Goal: Task Accomplishment & Management: Manage account settings

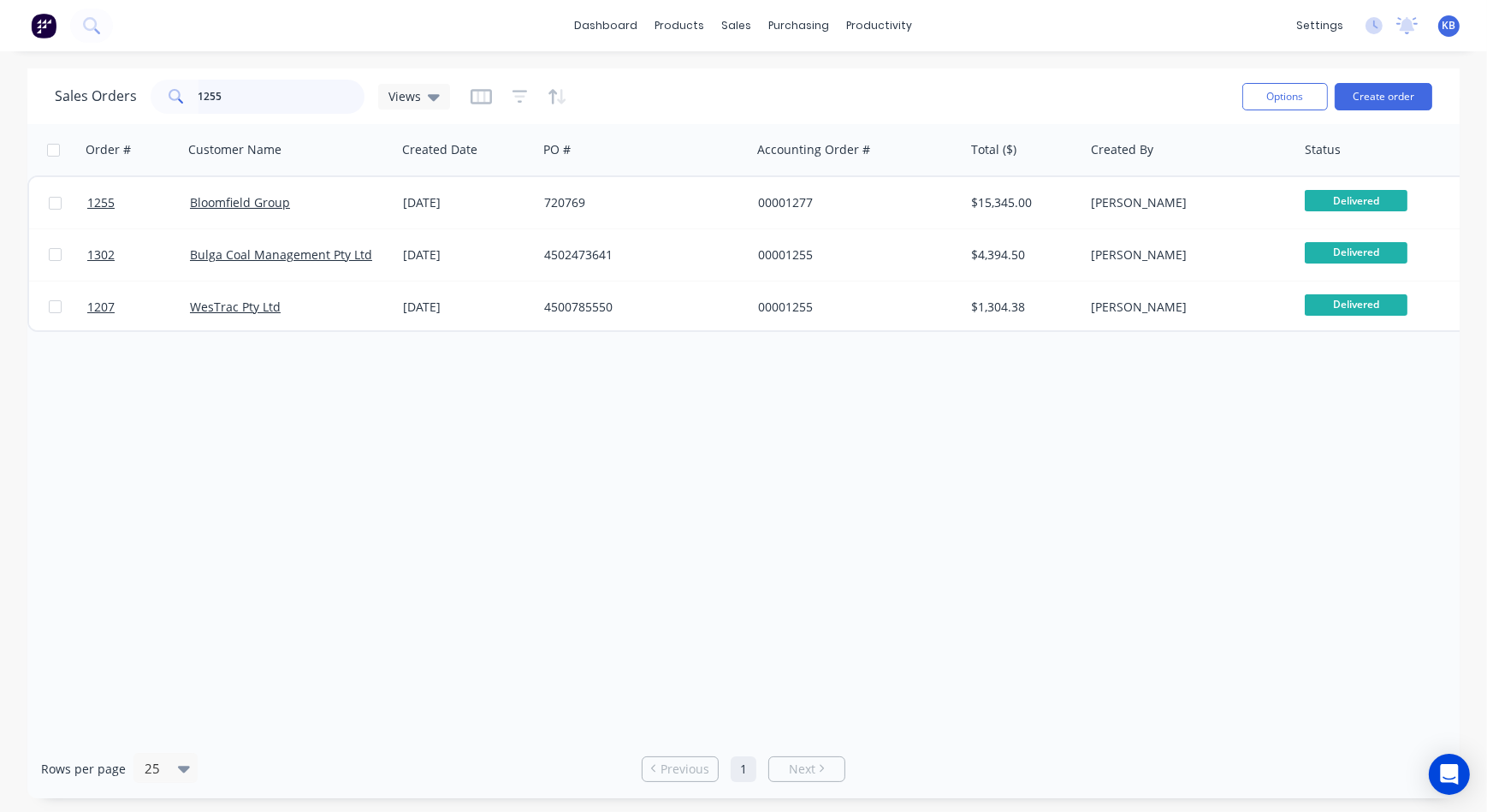
drag, startPoint x: 283, startPoint y: 101, endPoint x: 33, endPoint y: 77, distance: 251.1
click at [114, 97] on div "Sales Orders 1255 Views" at bounding box center [252, 96] width 395 height 34
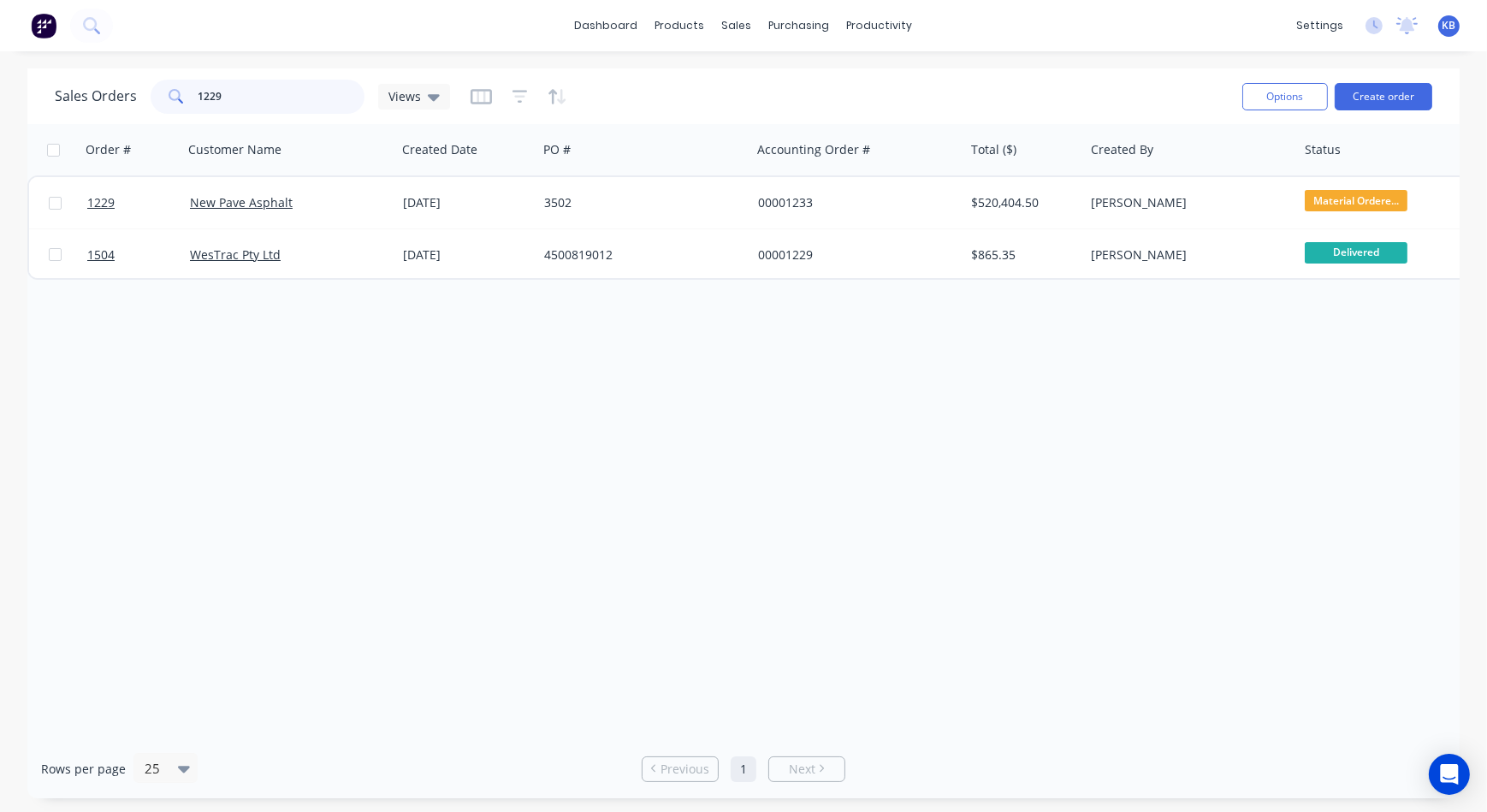
drag, startPoint x: 302, startPoint y: 95, endPoint x: 182, endPoint y: 99, distance: 120.1
click at [182, 99] on div "1229" at bounding box center [258, 96] width 214 height 34
click at [294, 101] on input "1640" at bounding box center [282, 96] width 167 height 34
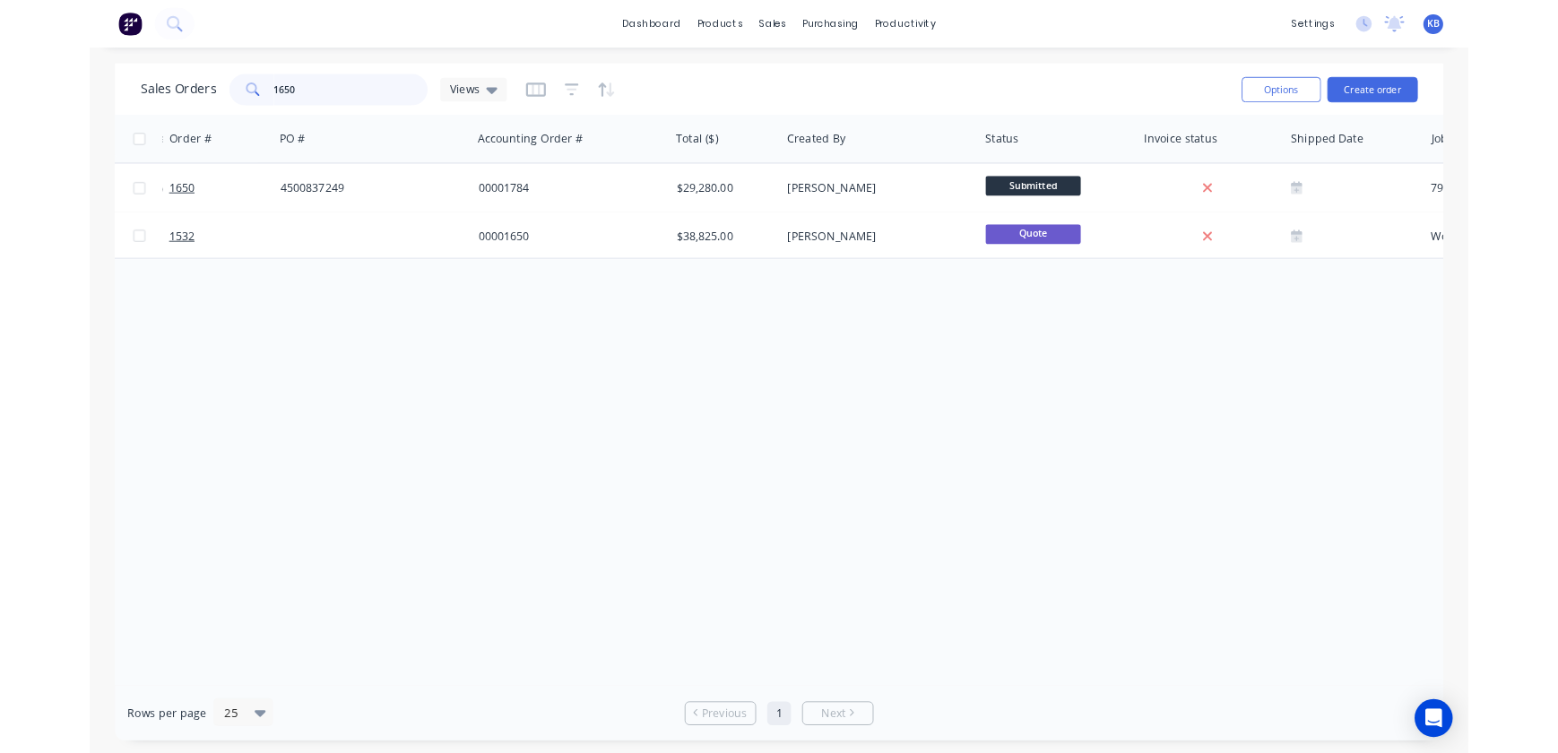
scroll to position [0, 566]
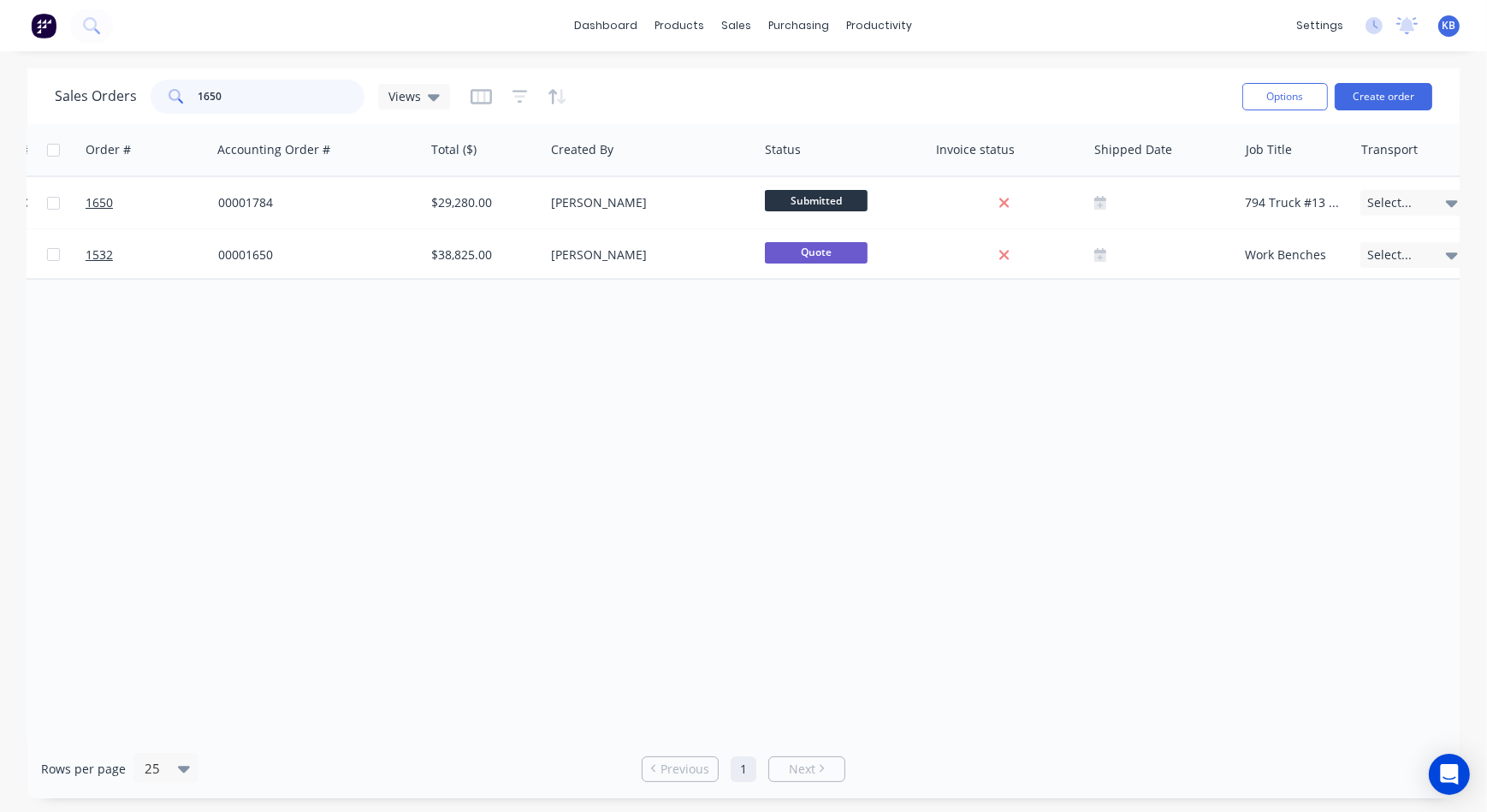
drag, startPoint x: 252, startPoint y: 104, endPoint x: 178, endPoint y: 108, distance: 74.1
click at [178, 108] on div "1650" at bounding box center [258, 96] width 214 height 34
type input "1689"
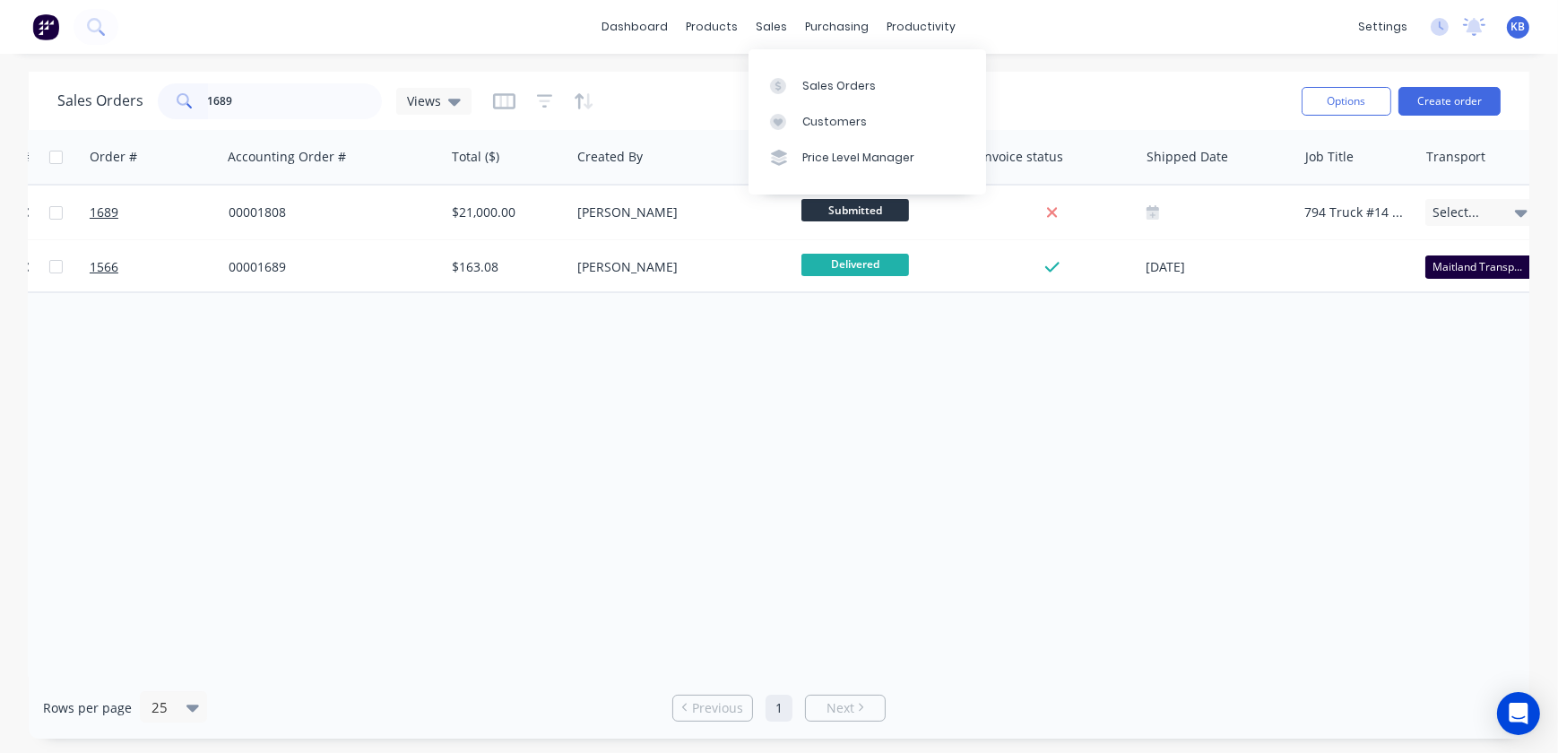
drag, startPoint x: 749, startPoint y: 27, endPoint x: 764, endPoint y: 41, distance: 20.9
click at [749, 27] on div "sales" at bounding box center [772, 26] width 49 height 27
click at [801, 74] on link "Sales Orders" at bounding box center [868, 85] width 238 height 36
click at [483, 628] on div "Order # Customer Name Created Date PO # Accounting Order # Total ($) Created By…" at bounding box center [779, 403] width 1501 height 547
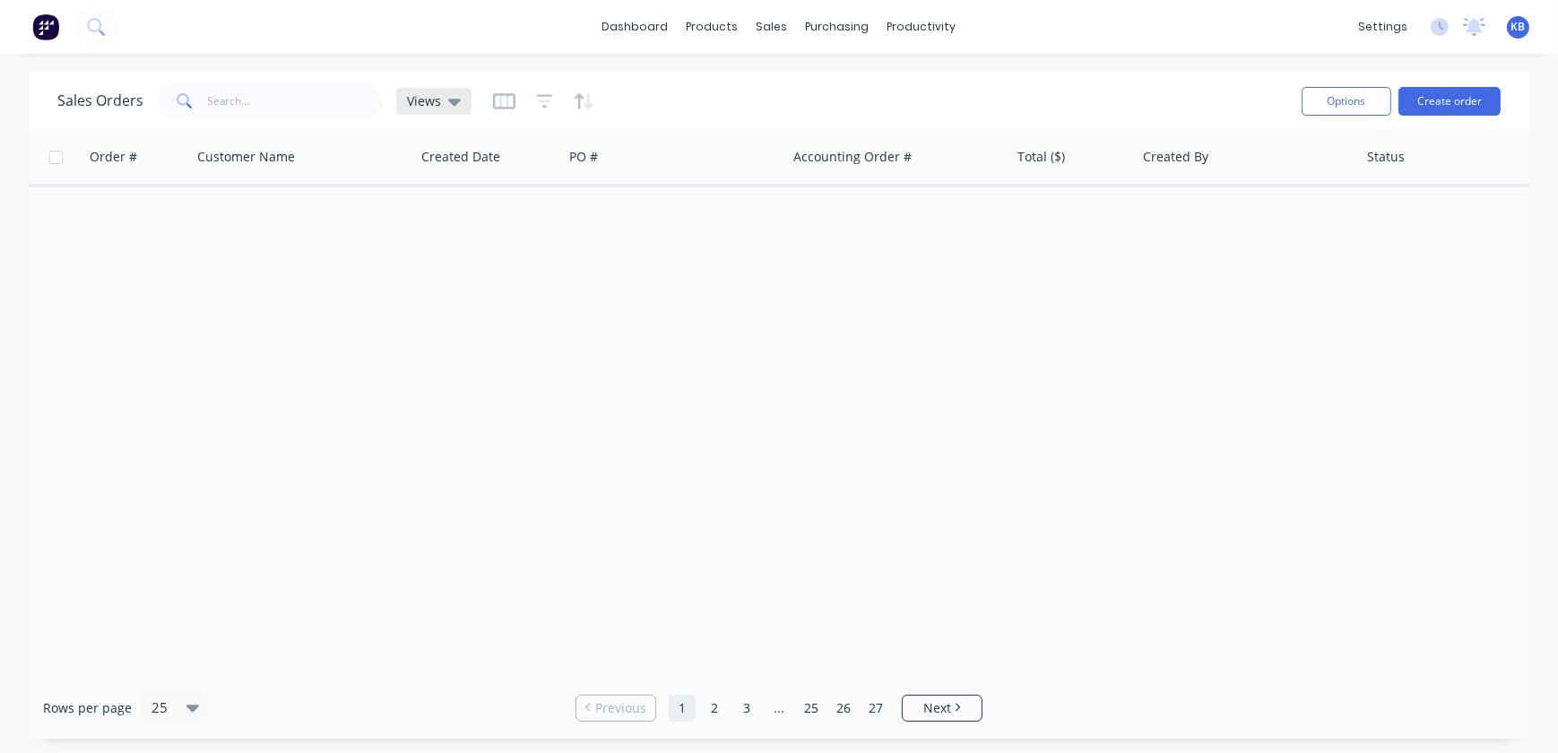
click at [458, 106] on div "Views" at bounding box center [433, 101] width 75 height 27
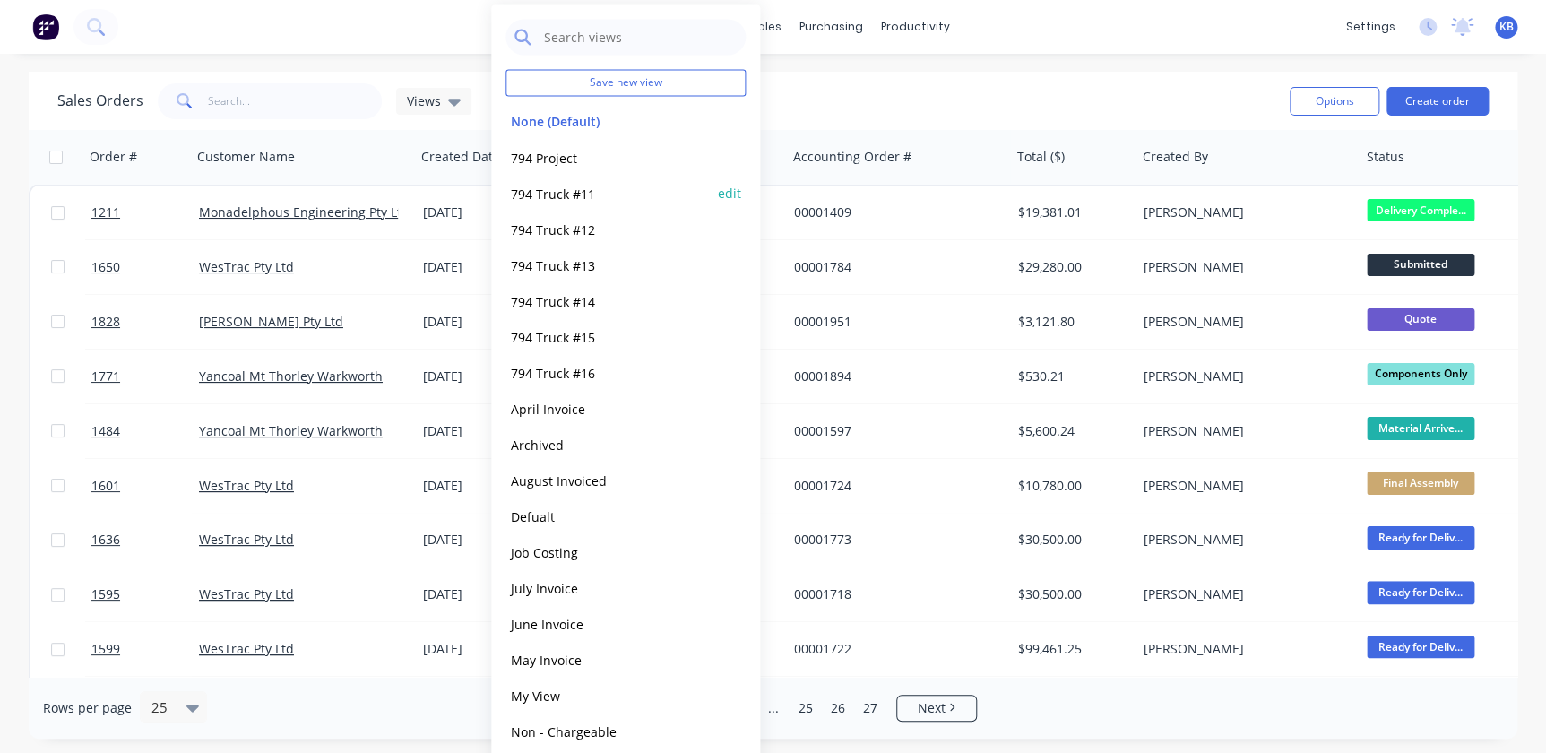
click at [552, 203] on button "794 Truck #11" at bounding box center [608, 193] width 204 height 21
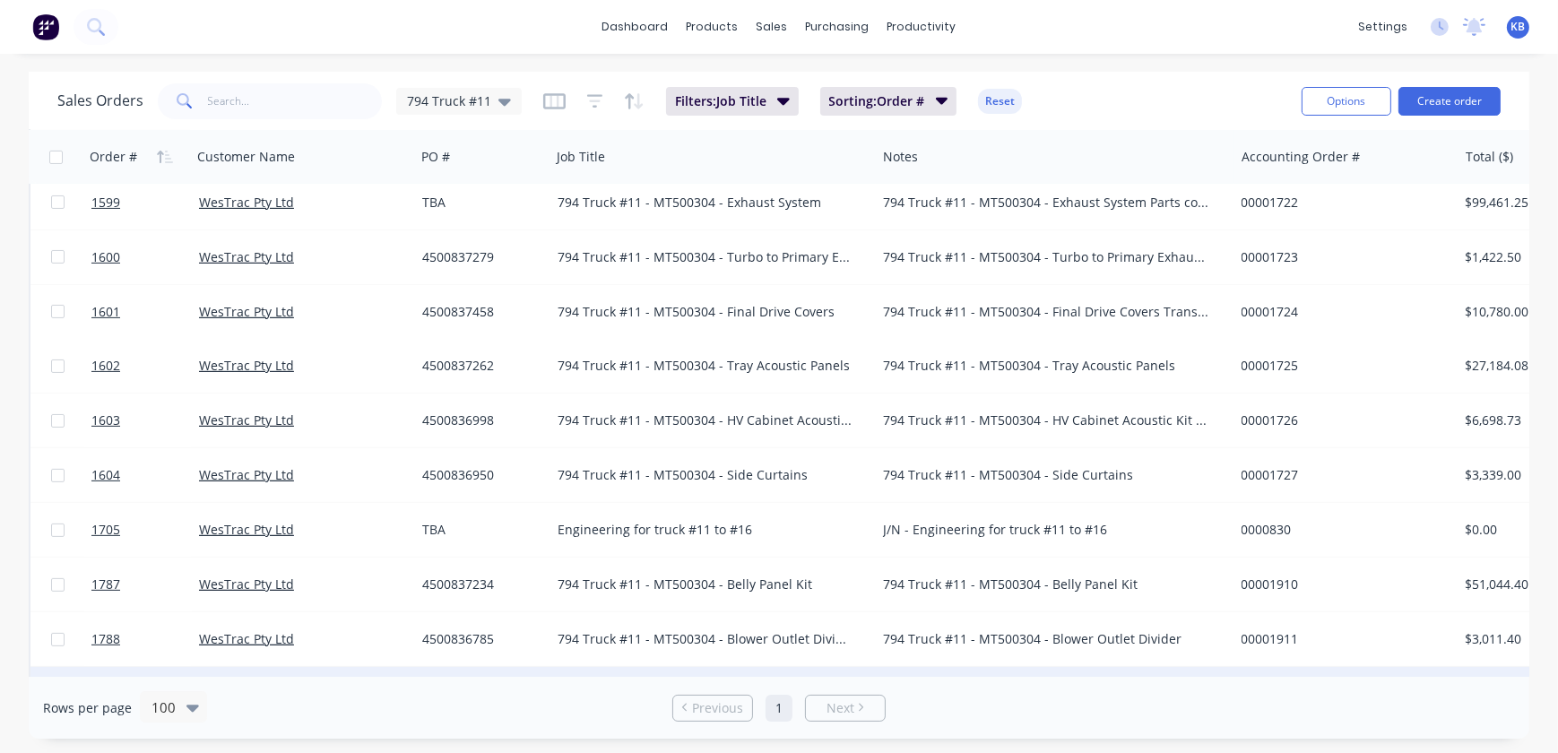
scroll to position [690, 0]
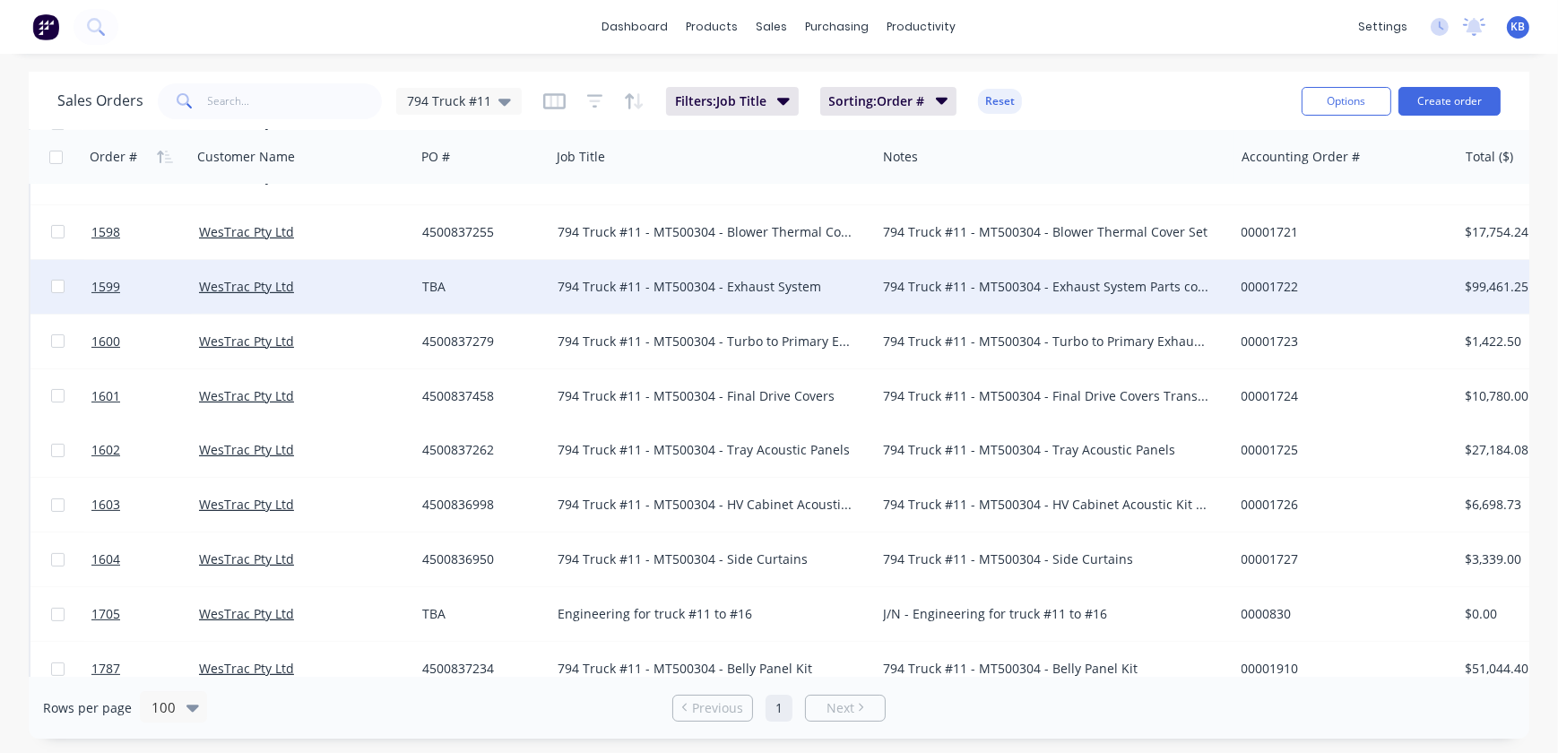
click at [205, 271] on div "WesTrac Pty Ltd" at bounding box center [304, 287] width 224 height 54
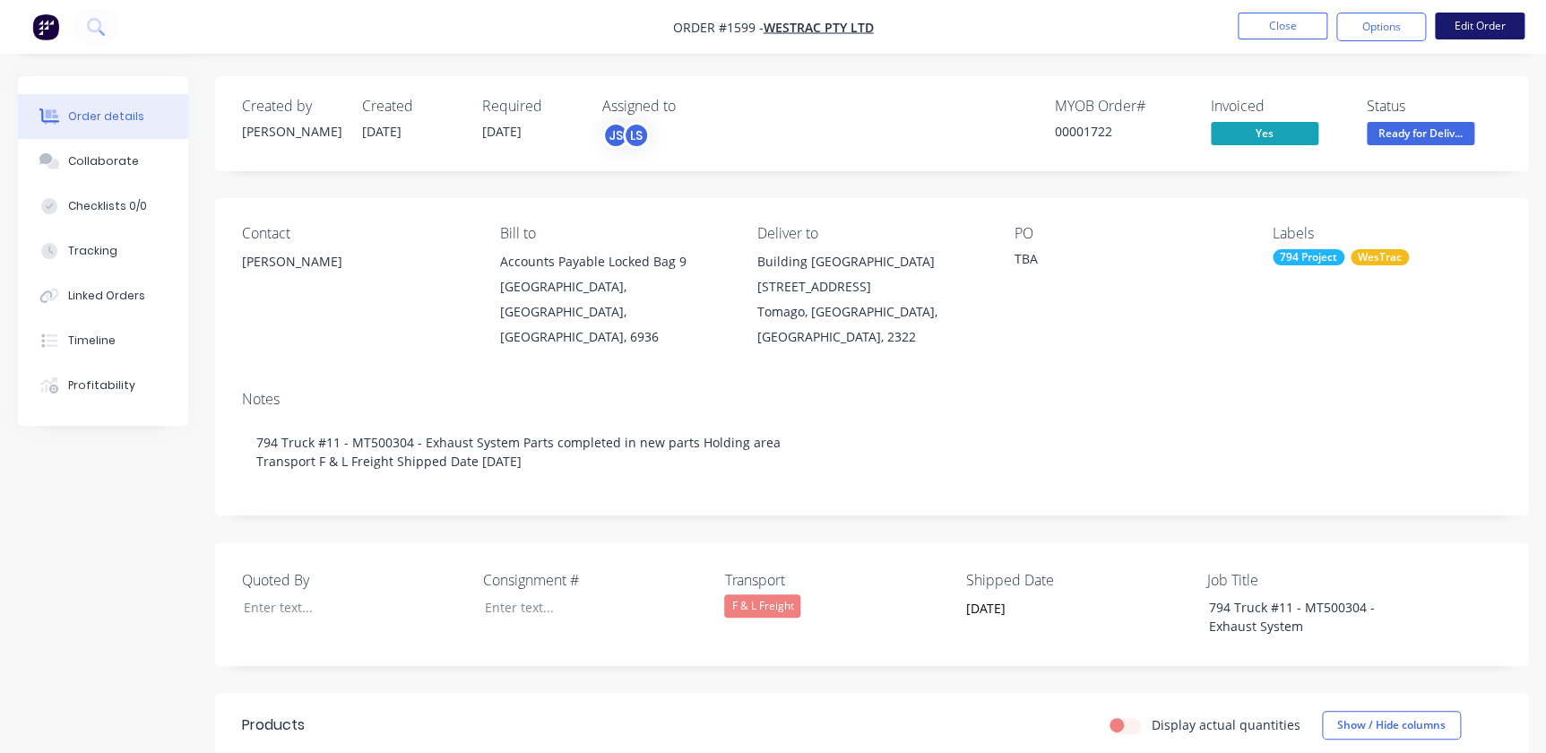
click at [1467, 35] on button "Edit Order" at bounding box center [1480, 26] width 90 height 27
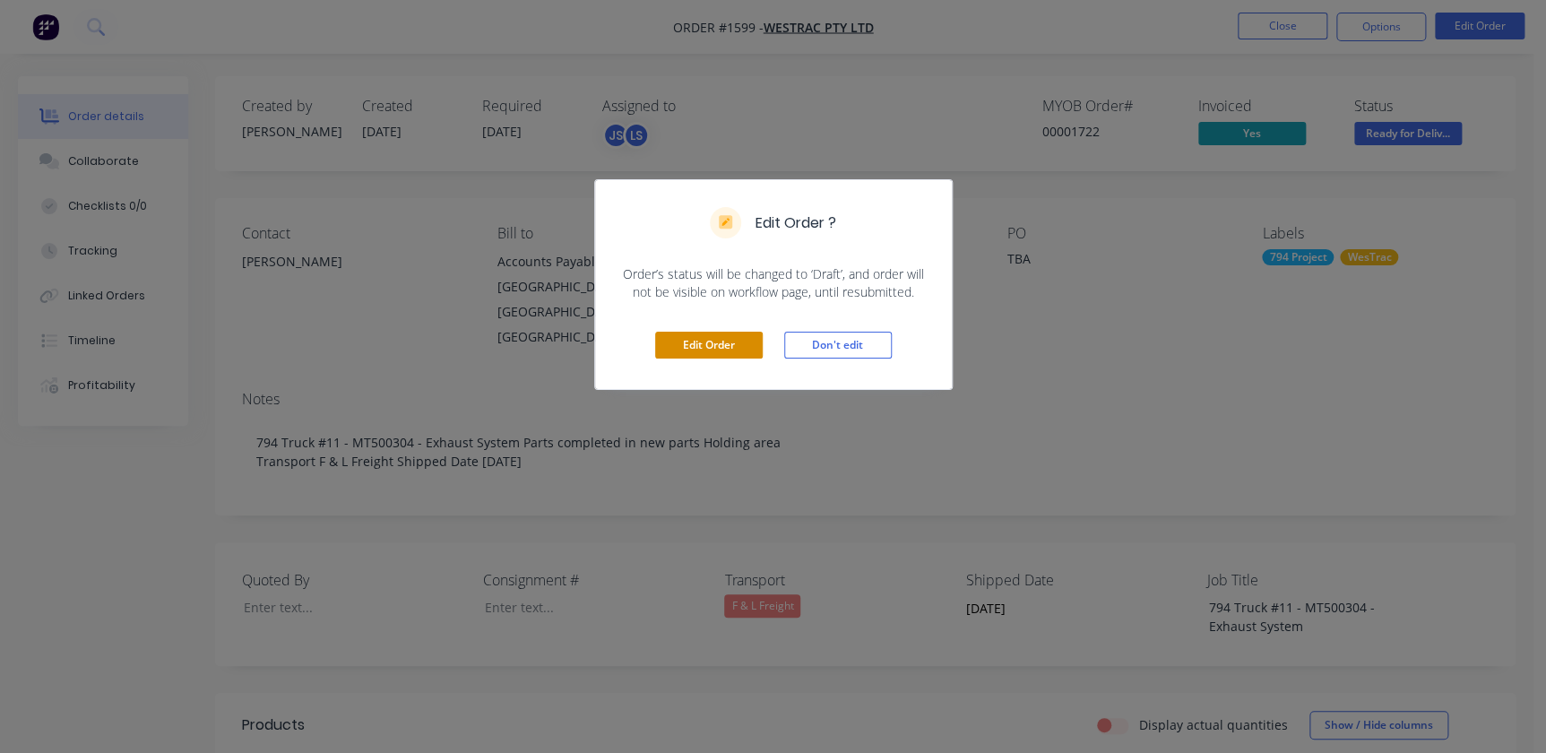
click at [733, 350] on button "Edit Order" at bounding box center [709, 345] width 108 height 27
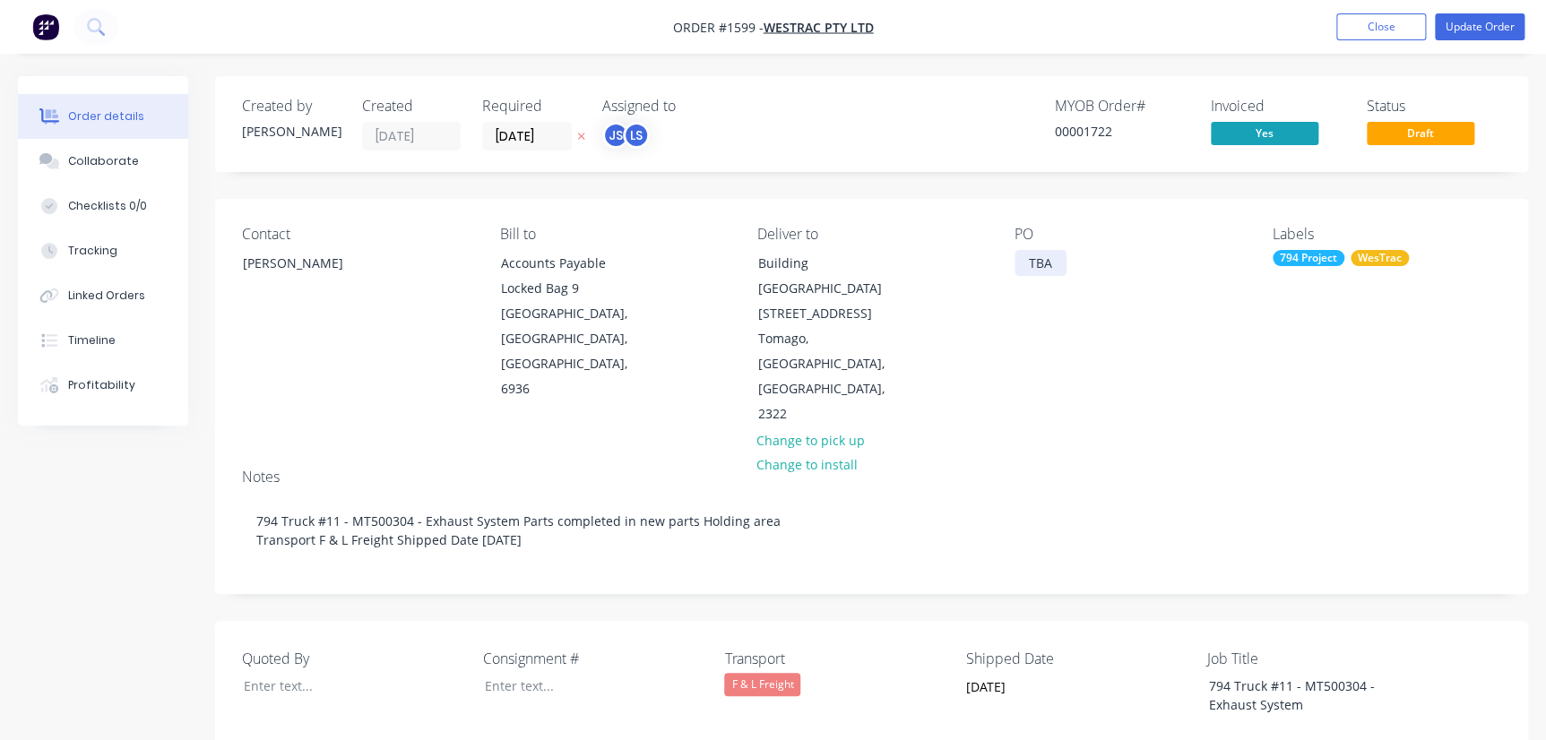
click at [1044, 269] on div "TBA" at bounding box center [1041, 263] width 52 height 26
drag, startPoint x: 1022, startPoint y: 263, endPoint x: 1103, endPoint y: 269, distance: 80.9
click at [1103, 269] on div "PO TBA" at bounding box center [1129, 327] width 229 height 202
click at [1061, 266] on div "4500" at bounding box center [1043, 263] width 57 height 26
click at [523, 143] on input "12/08/25" at bounding box center [527, 136] width 88 height 27
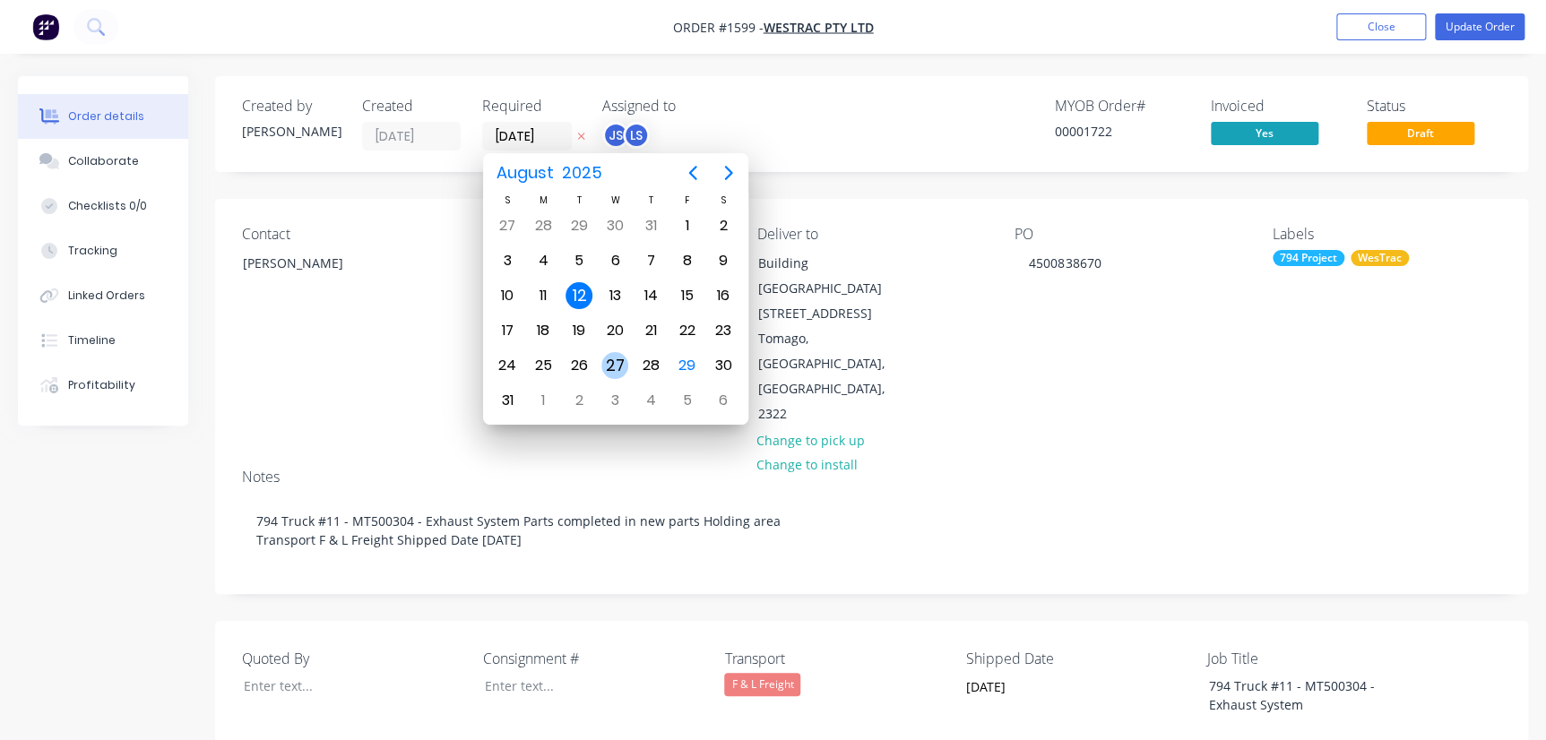
click at [602, 359] on div "27" at bounding box center [614, 365] width 27 height 27
type input "27/08/25"
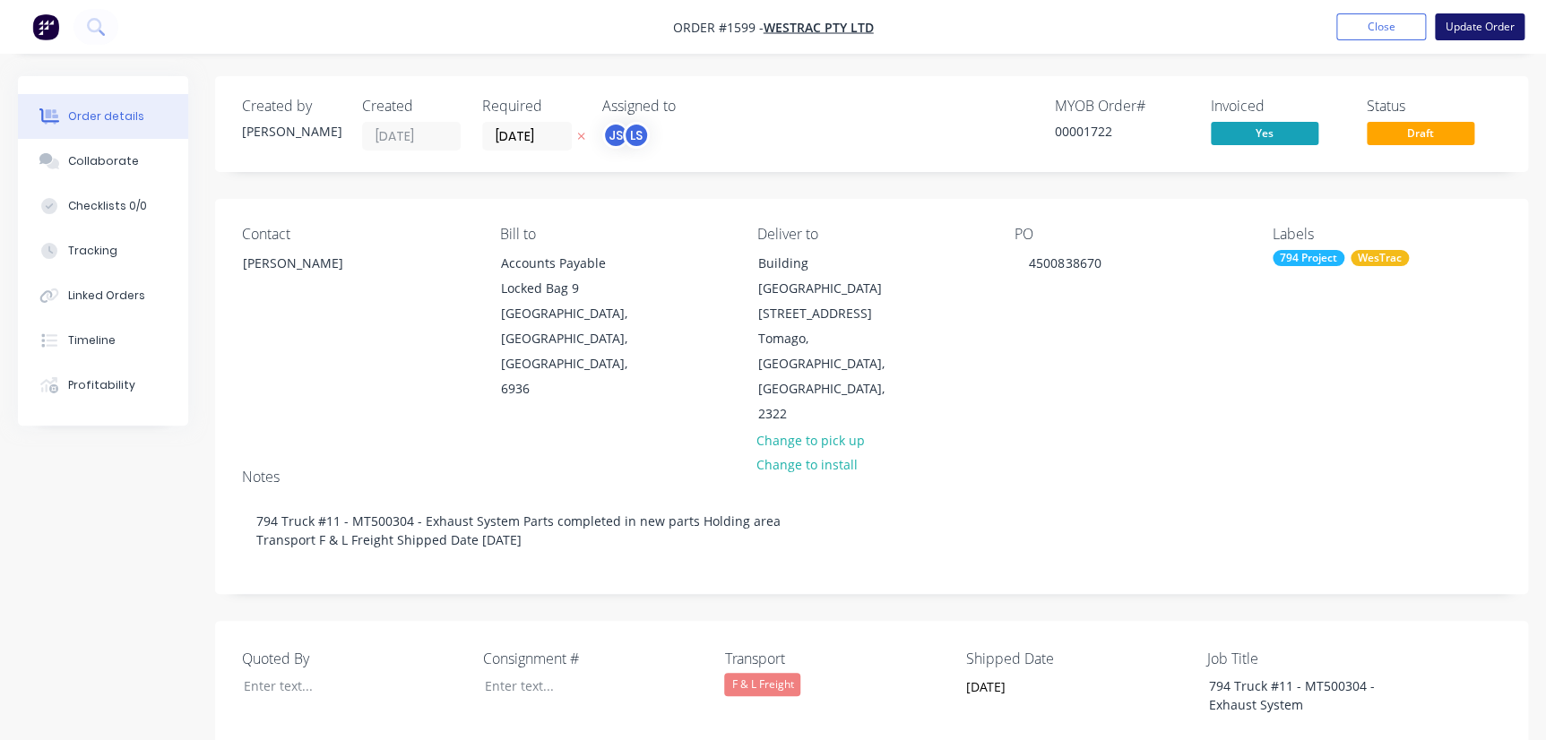
click at [1458, 36] on button "Update Order" at bounding box center [1480, 26] width 90 height 27
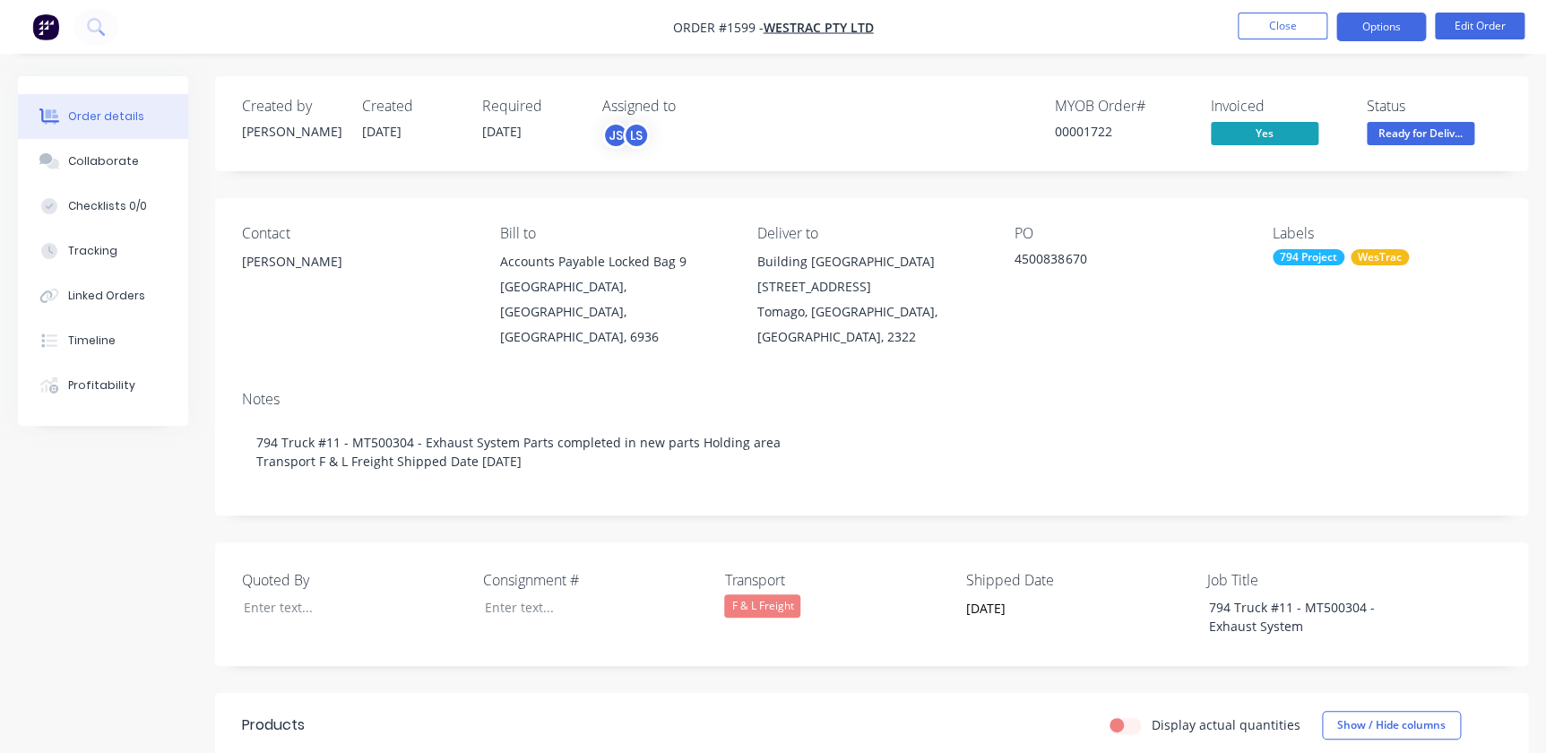
click at [1365, 33] on button "Options" at bounding box center [1382, 27] width 90 height 29
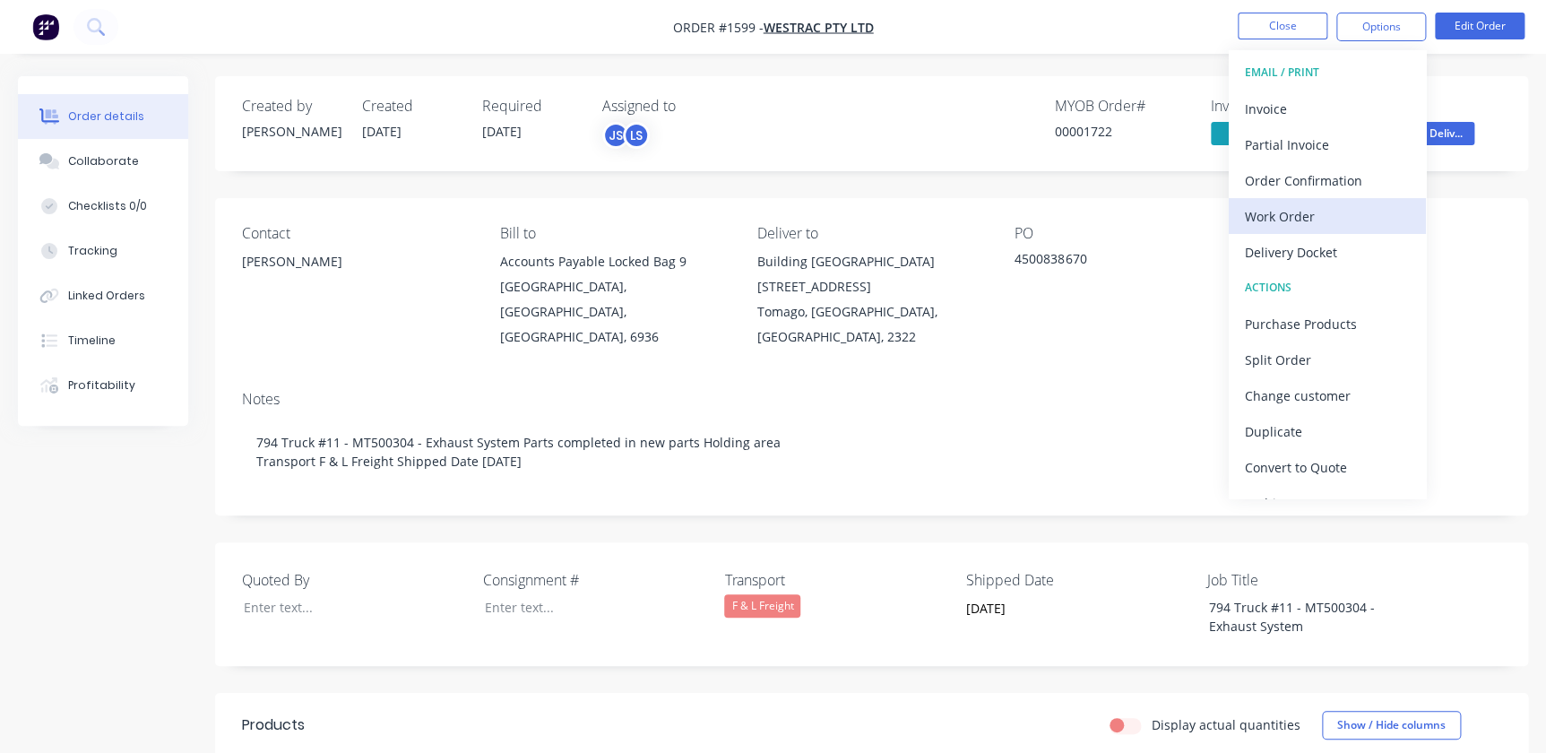
click at [1282, 217] on div "Work Order" at bounding box center [1327, 216] width 165 height 26
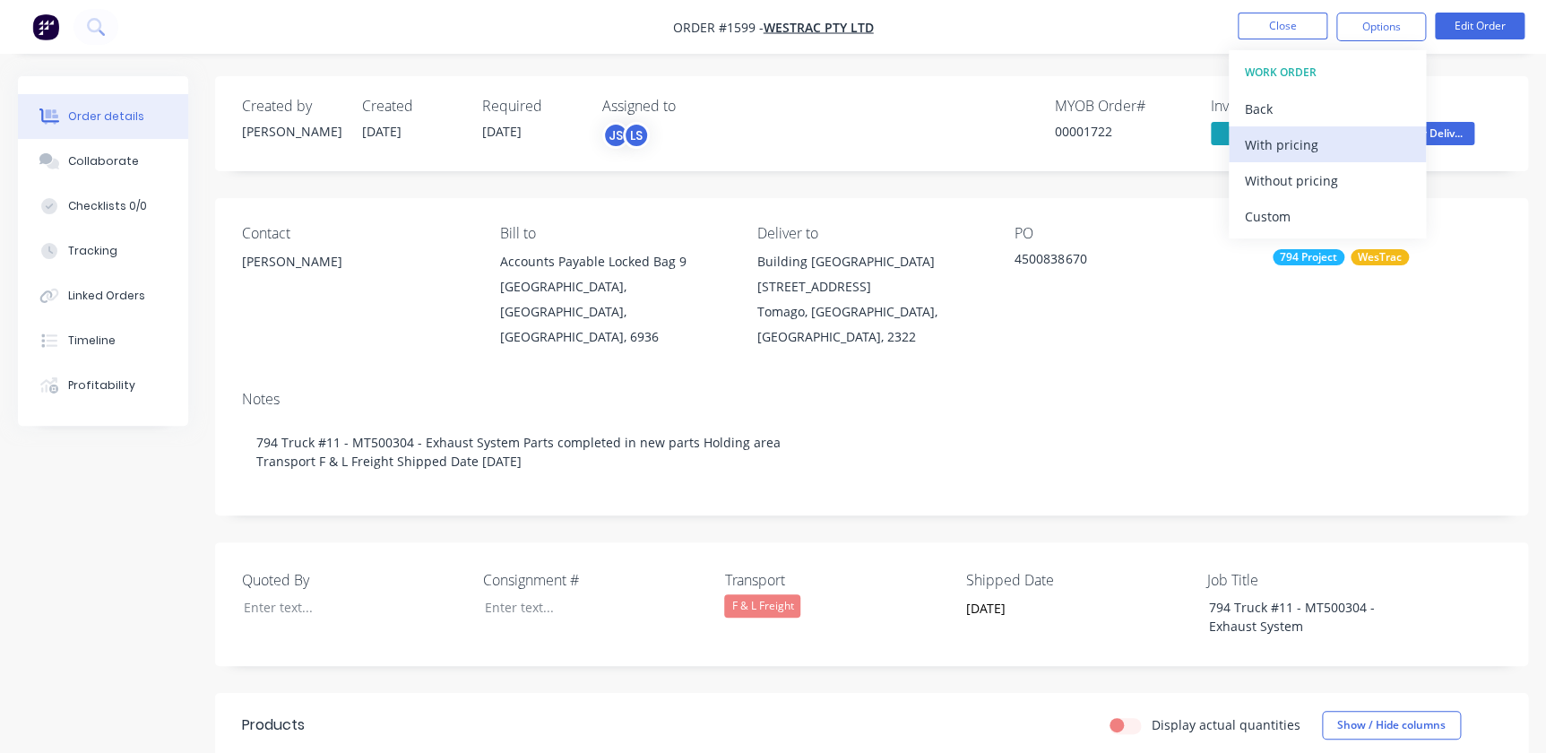
click at [1278, 145] on div "With pricing" at bounding box center [1327, 145] width 165 height 26
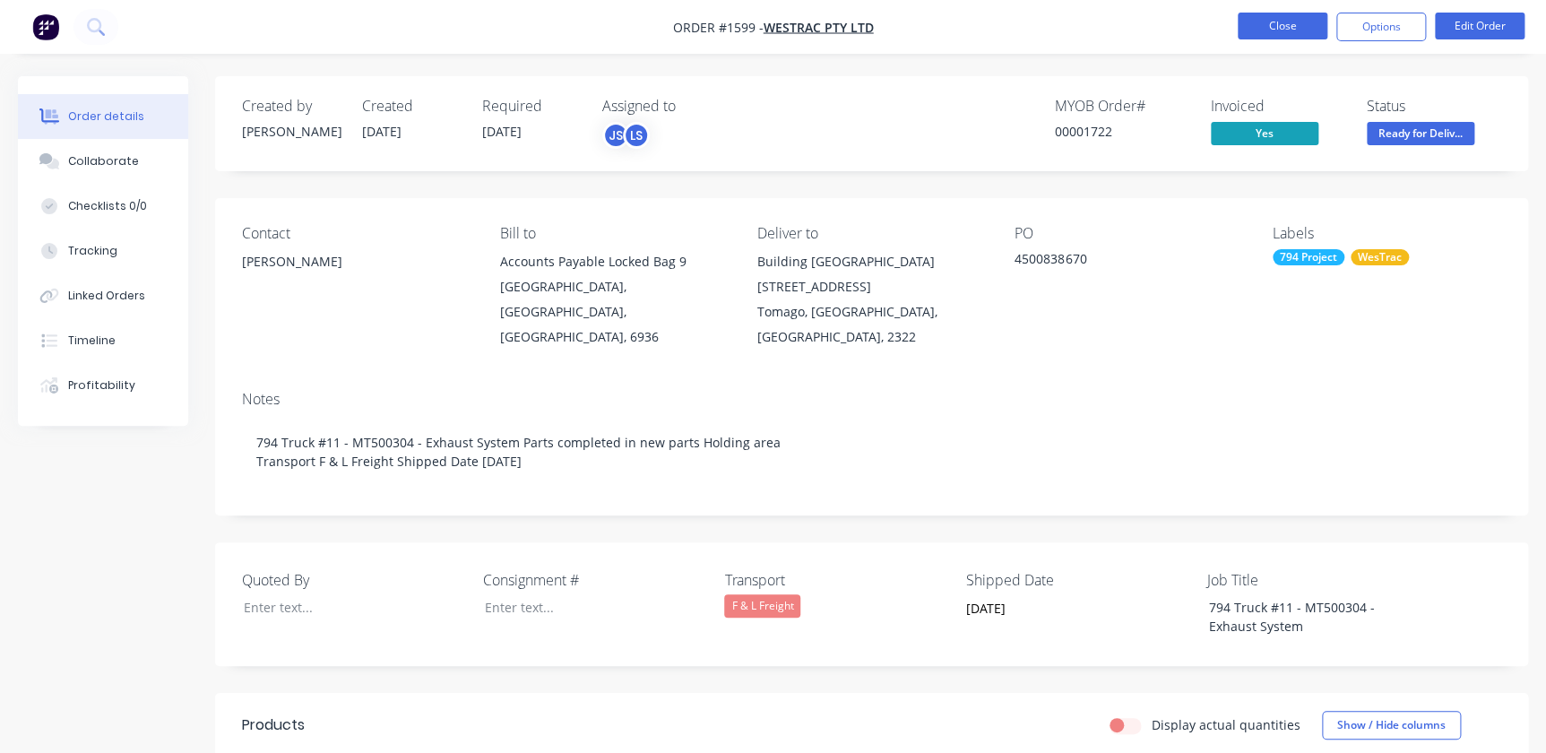
click at [1270, 23] on button "Close" at bounding box center [1283, 26] width 90 height 27
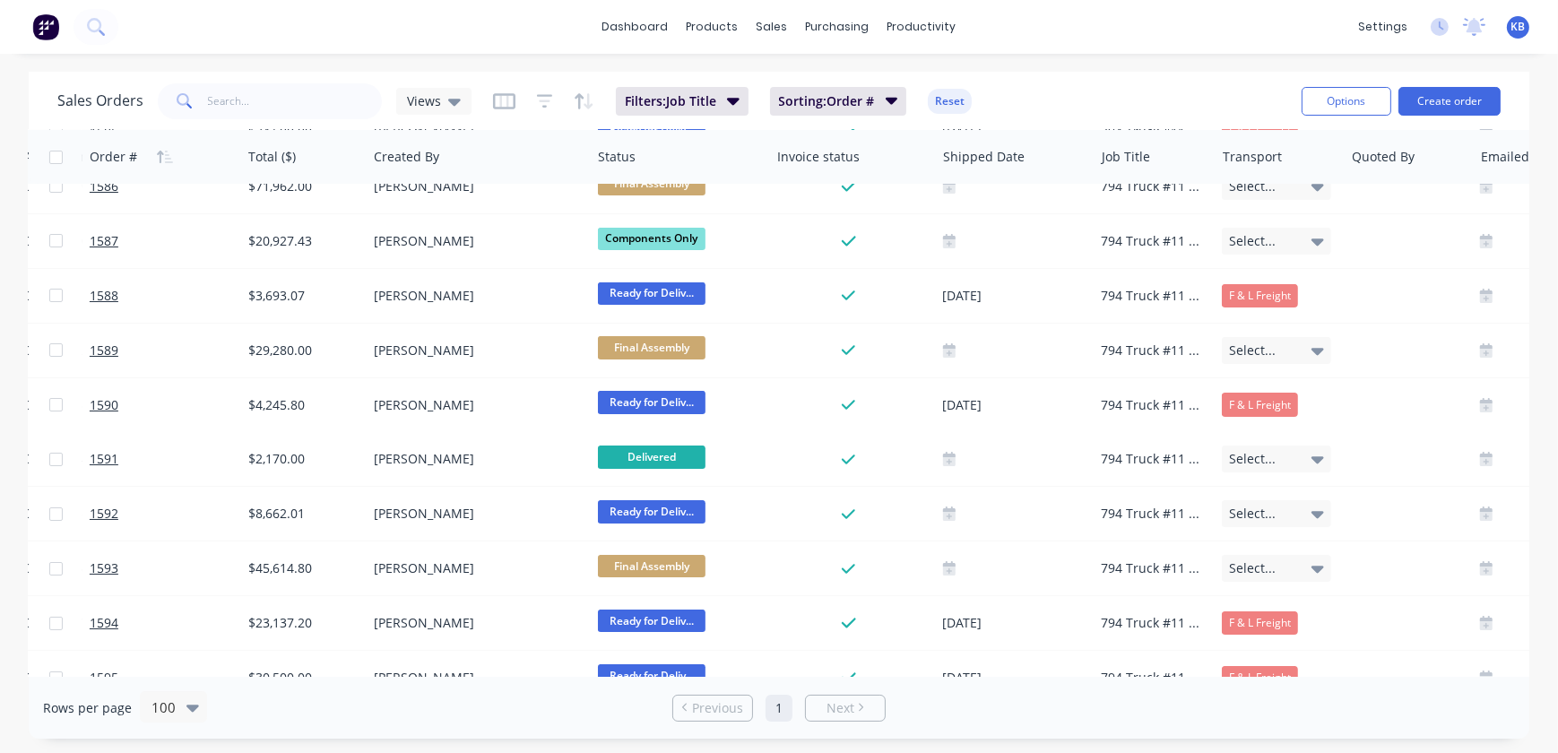
scroll to position [81, 0]
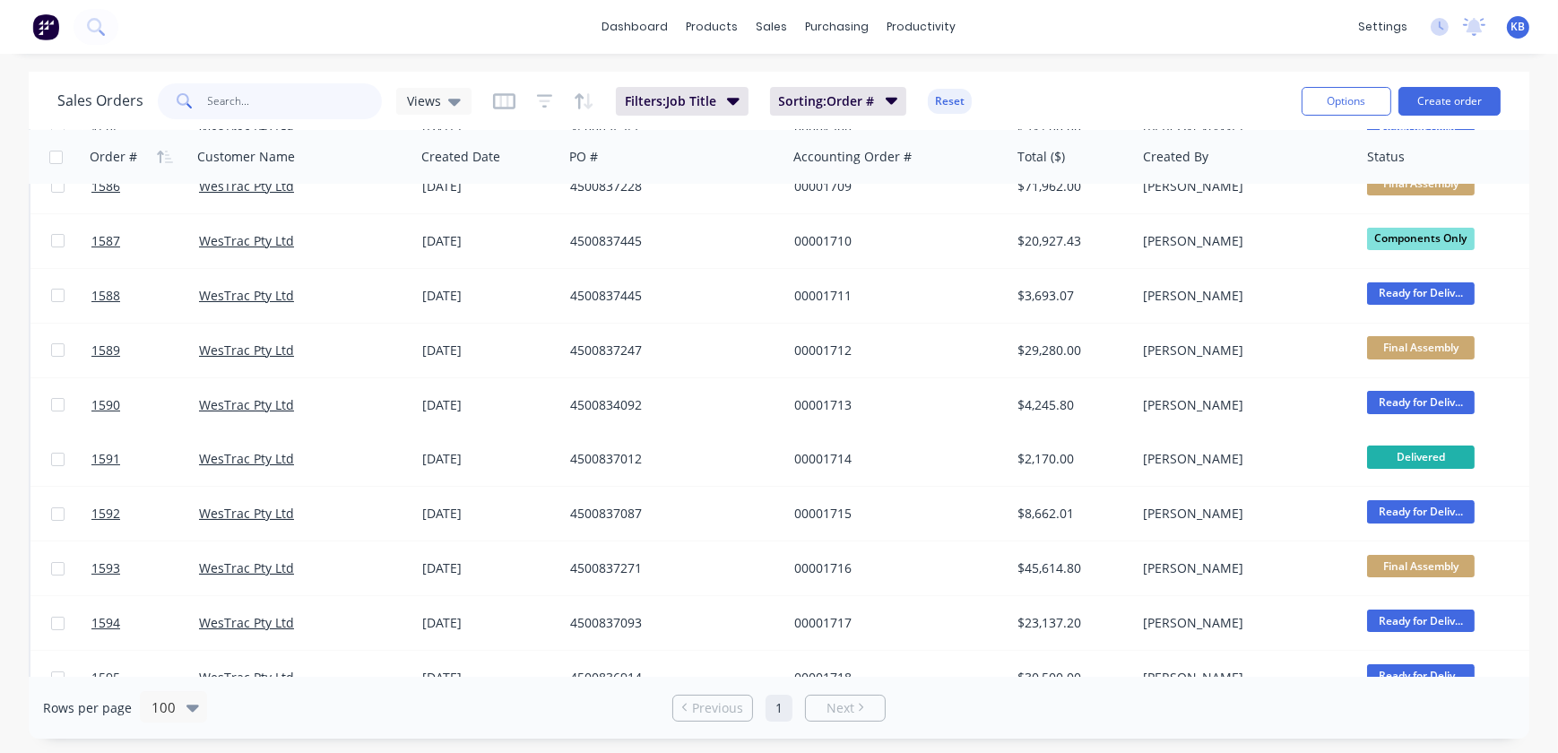
click at [286, 94] on input "text" at bounding box center [295, 101] width 175 height 36
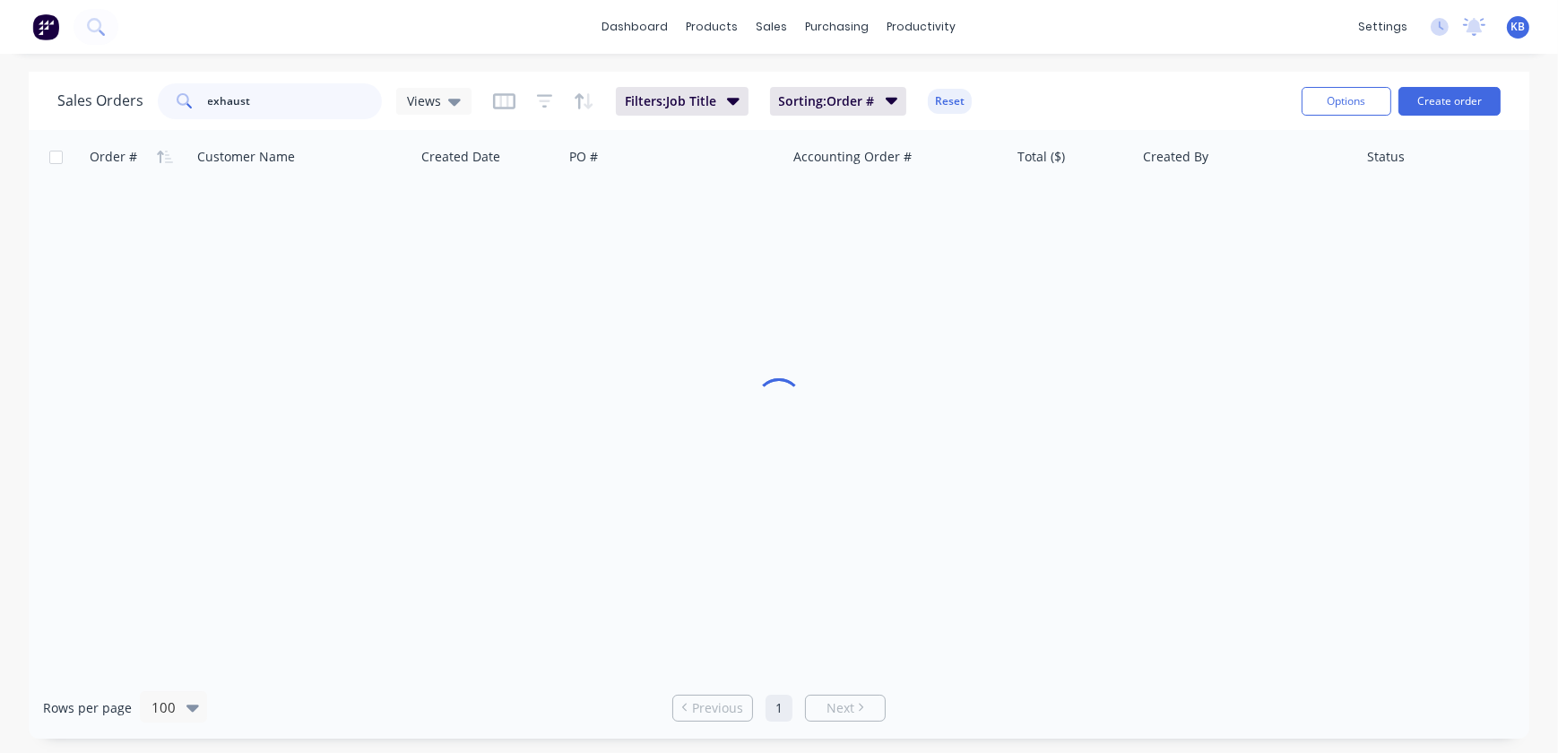
scroll to position [0, 0]
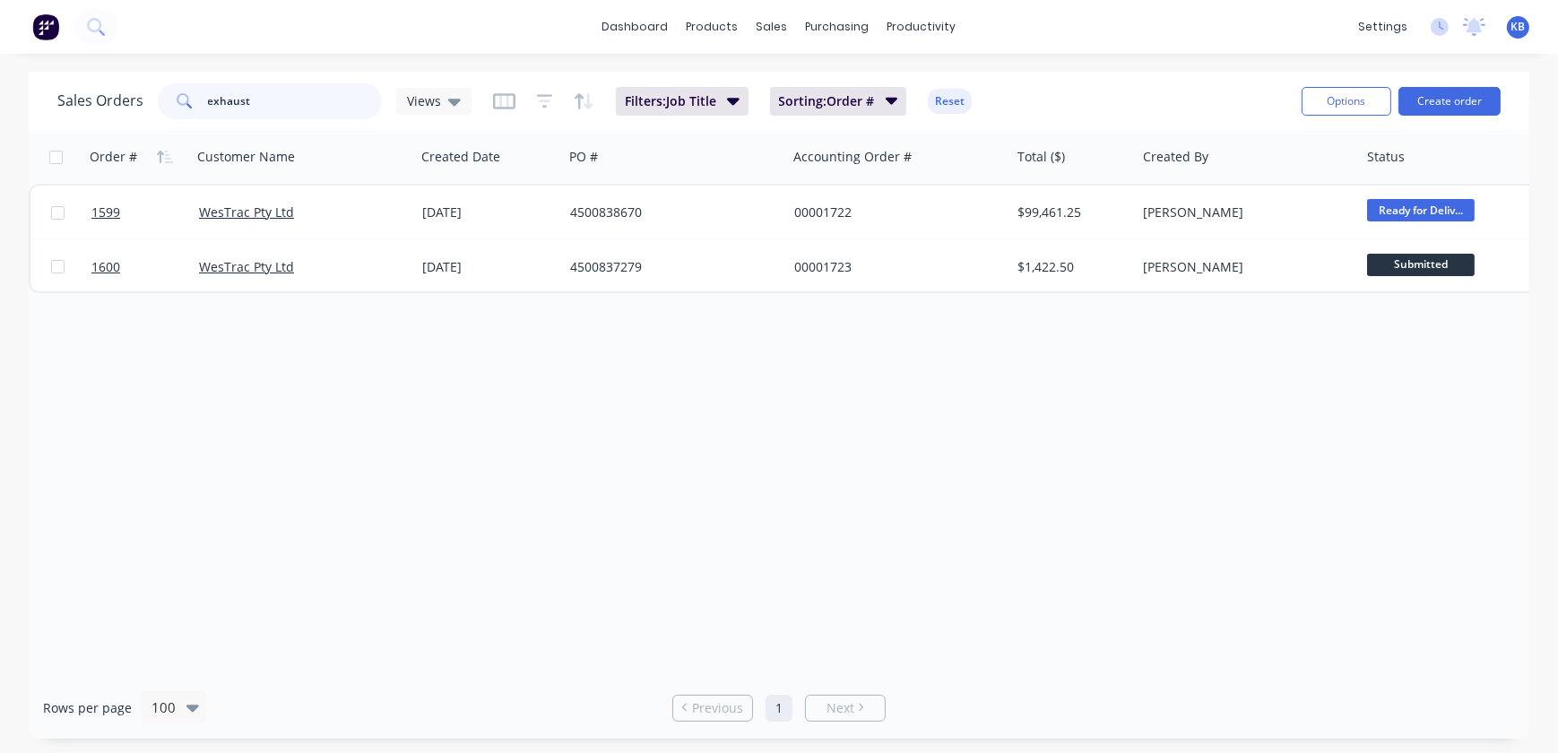
type input "exhaust"
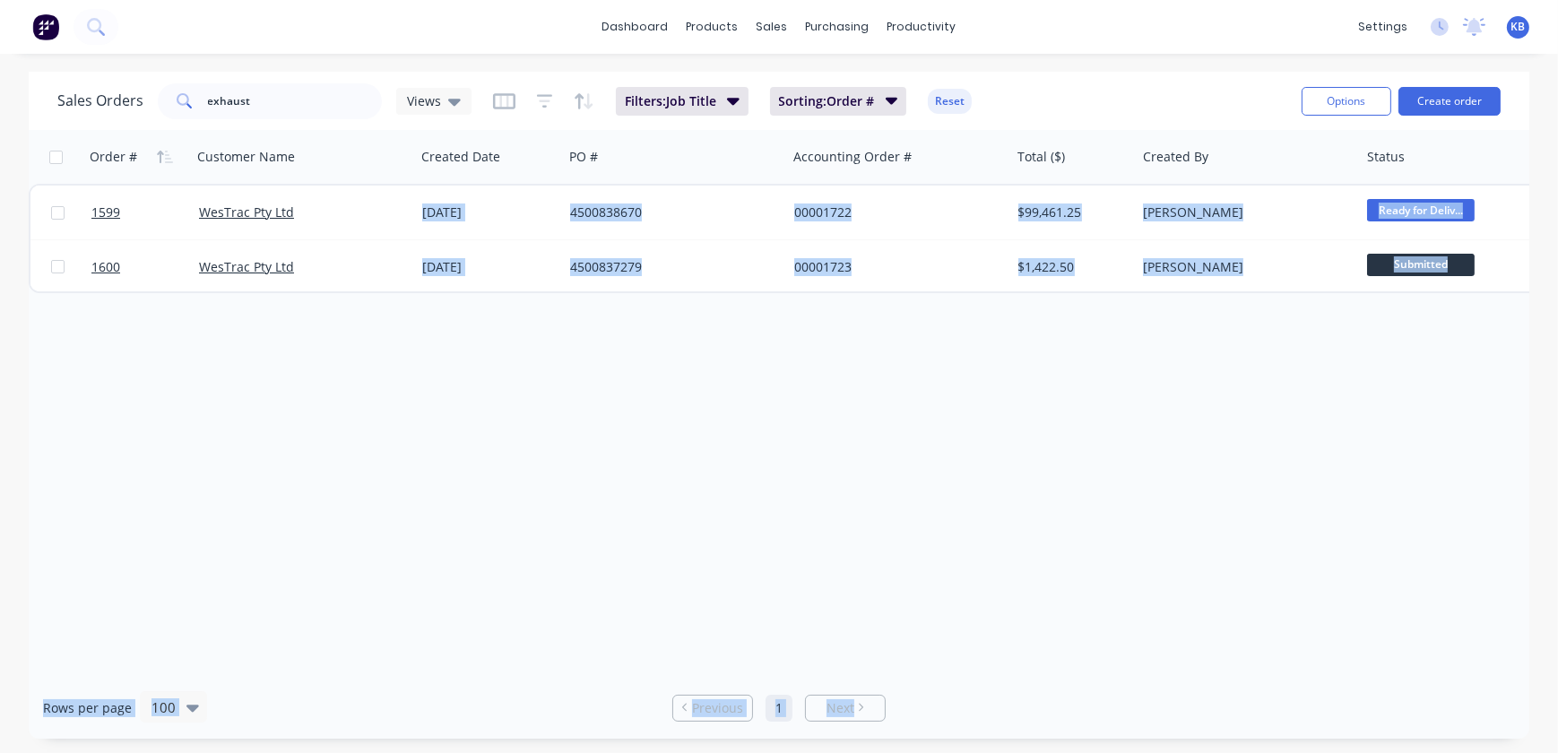
drag, startPoint x: 638, startPoint y: 666, endPoint x: 838, endPoint y: 672, distance: 200.0
click at [867, 672] on div "Order # Customer Name Created Date PO # Accounting Order # Total ($) Created By…" at bounding box center [779, 403] width 1501 height 547
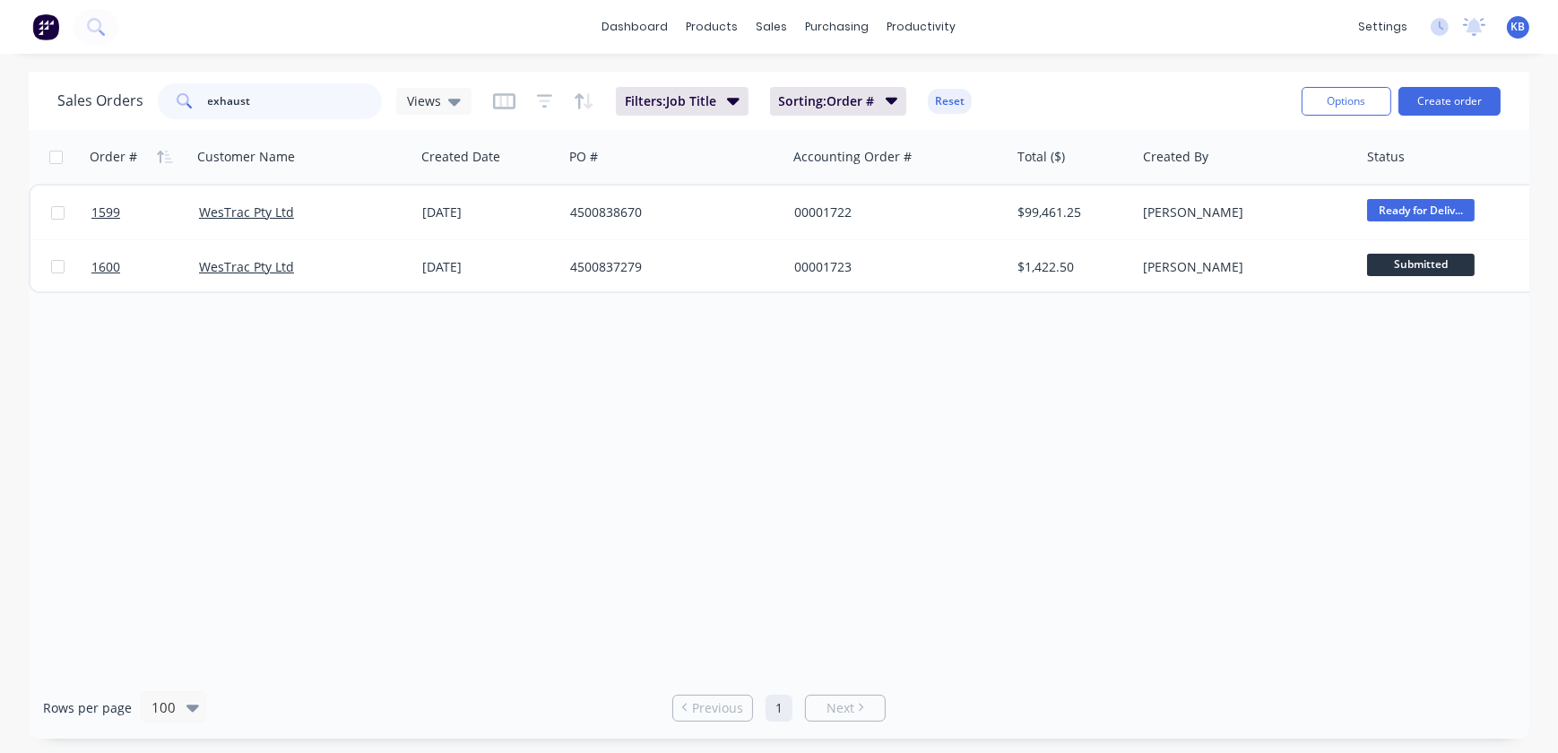
drag, startPoint x: 314, startPoint y: 105, endPoint x: 91, endPoint y: 101, distance: 223.2
click at [91, 101] on div "Sales Orders exhaust Views" at bounding box center [264, 101] width 414 height 36
click at [487, 82] on div "Sales Orders Views Filters: Job Title Sorting: Order # Reset" at bounding box center [672, 101] width 1230 height 44
click at [441, 89] on div "Views" at bounding box center [433, 101] width 75 height 27
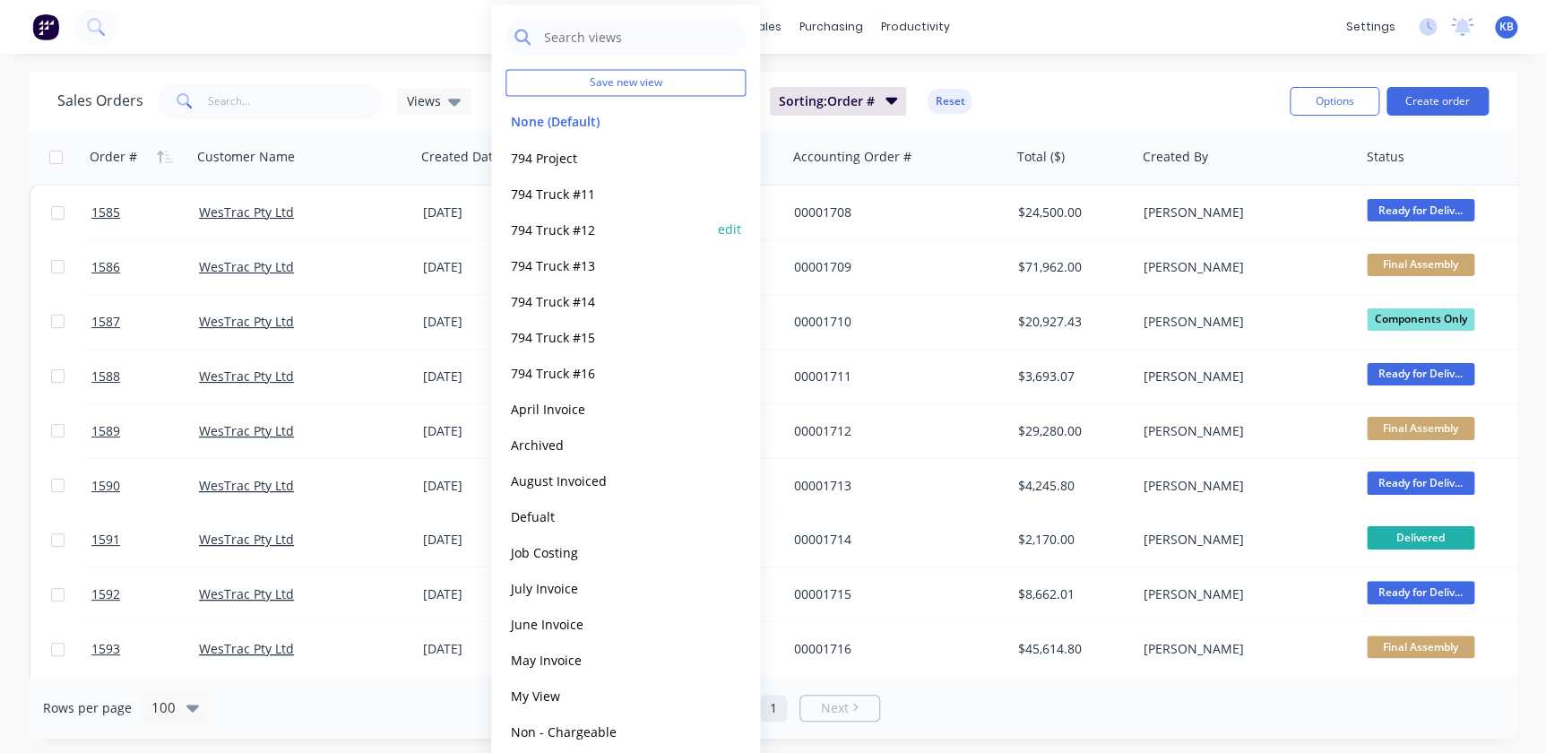
click at [548, 217] on div "794 Truck #12 edit" at bounding box center [626, 229] width 240 height 36
click at [547, 225] on button "794 Truck #12" at bounding box center [608, 229] width 204 height 21
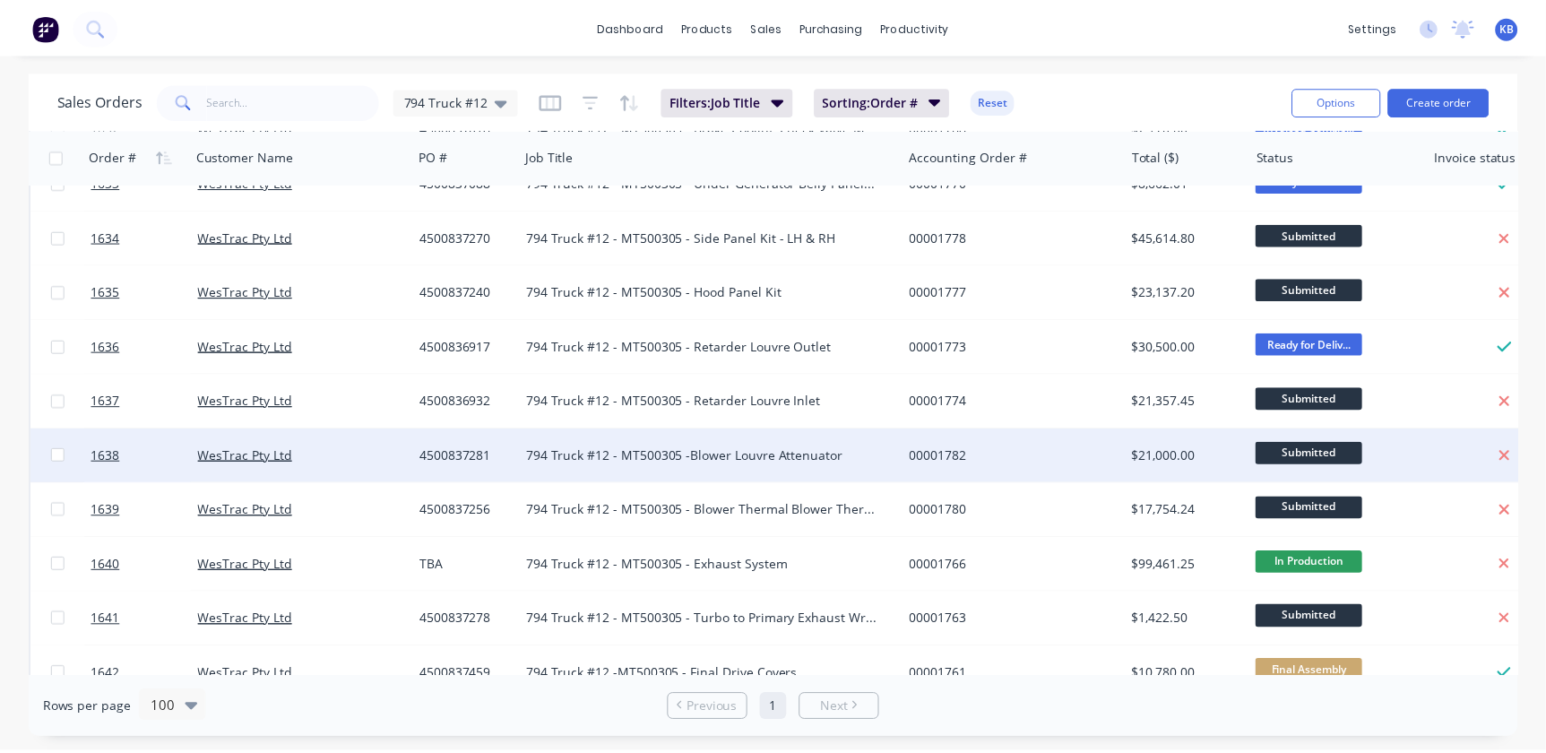
scroll to position [489, 0]
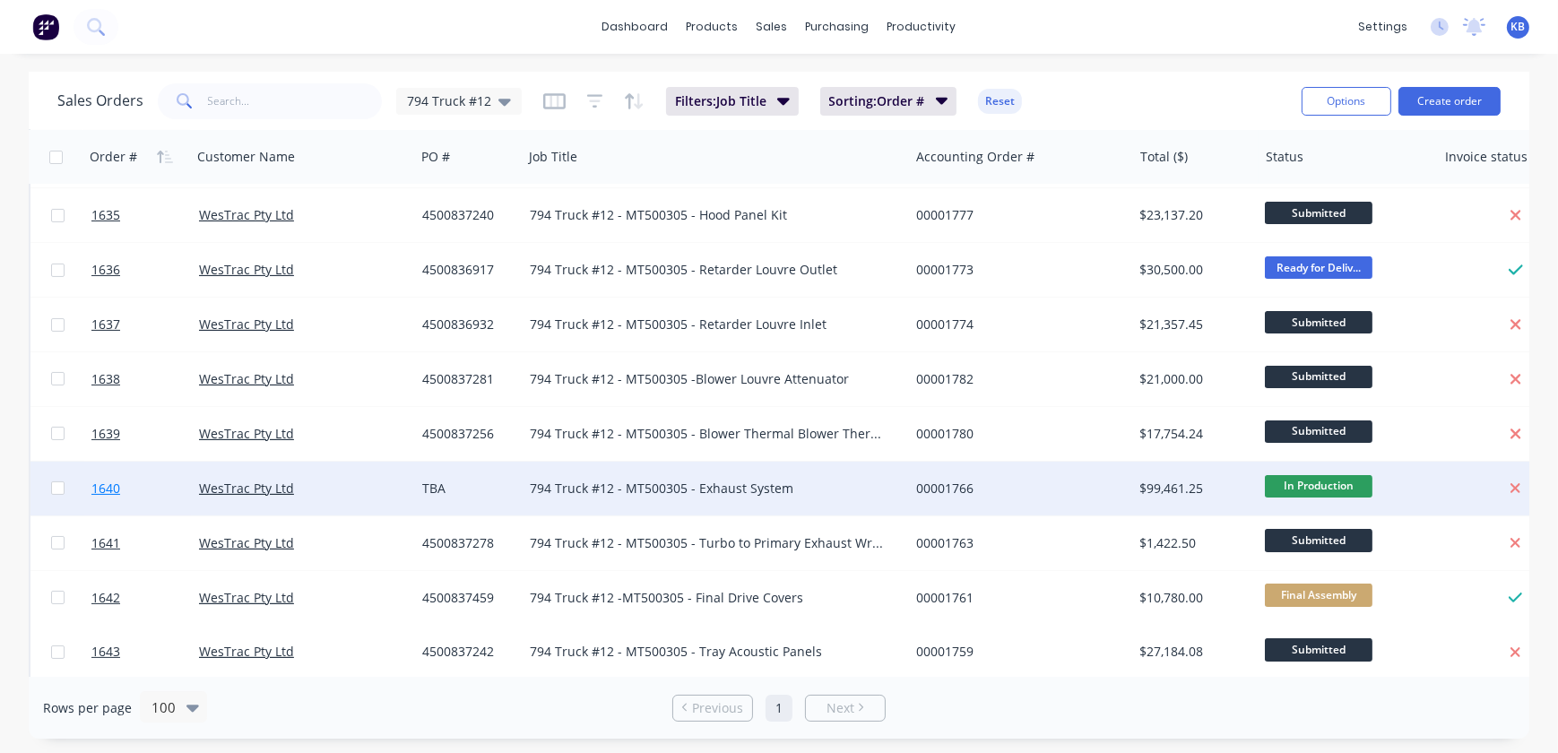
click at [130, 487] on link "1640" at bounding box center [145, 489] width 108 height 54
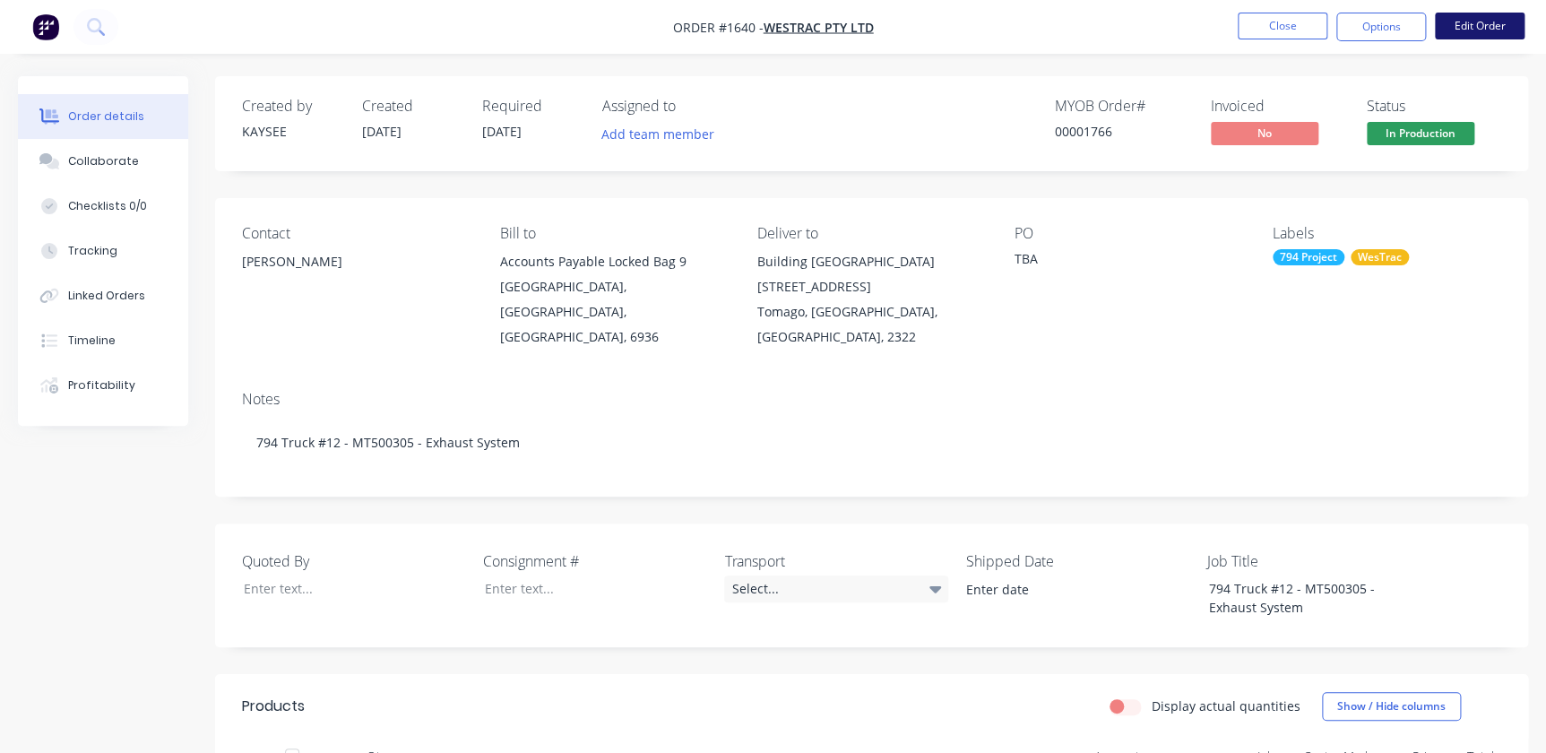
click at [1476, 26] on button "Edit Order" at bounding box center [1480, 26] width 90 height 27
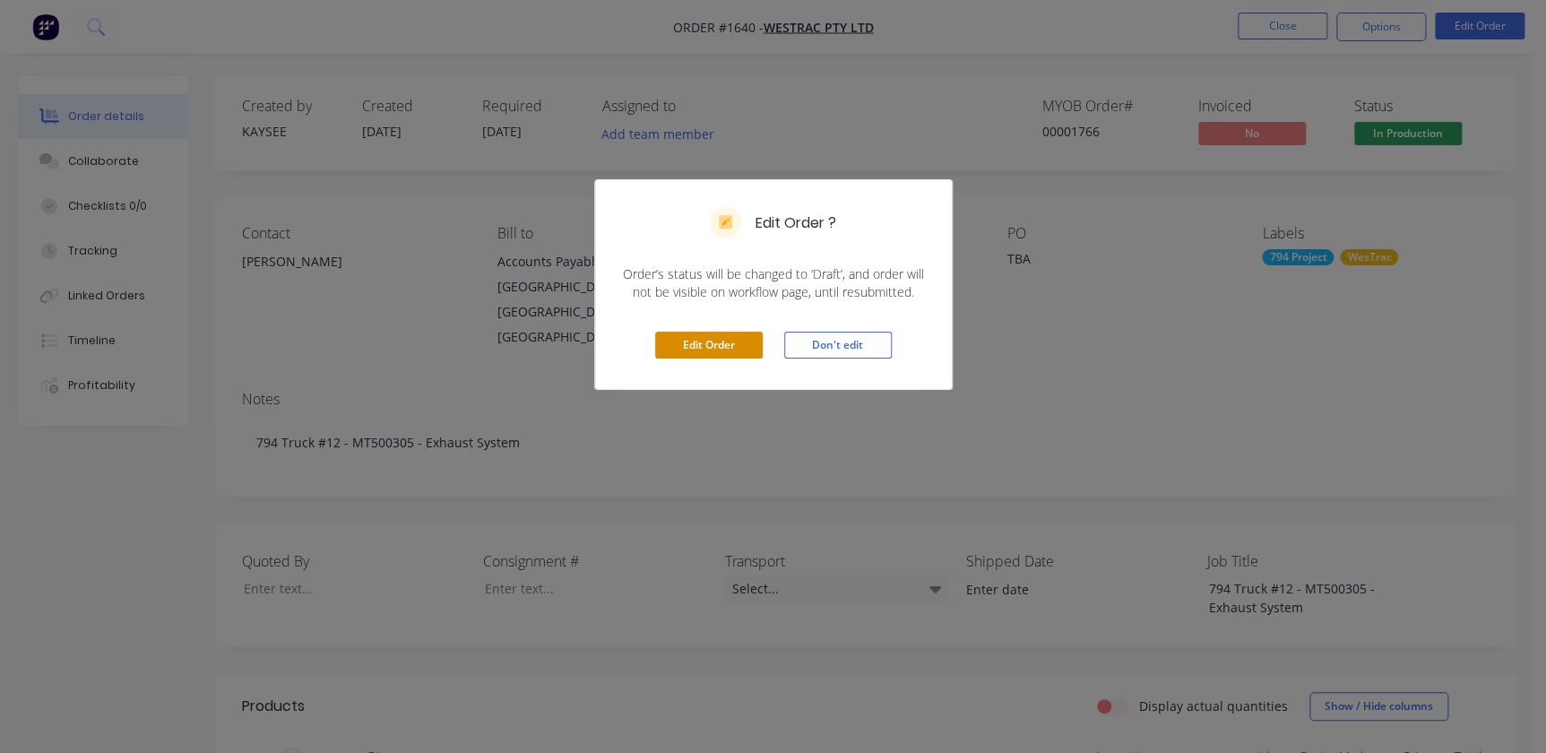
click at [712, 341] on button "Edit Order" at bounding box center [709, 345] width 108 height 27
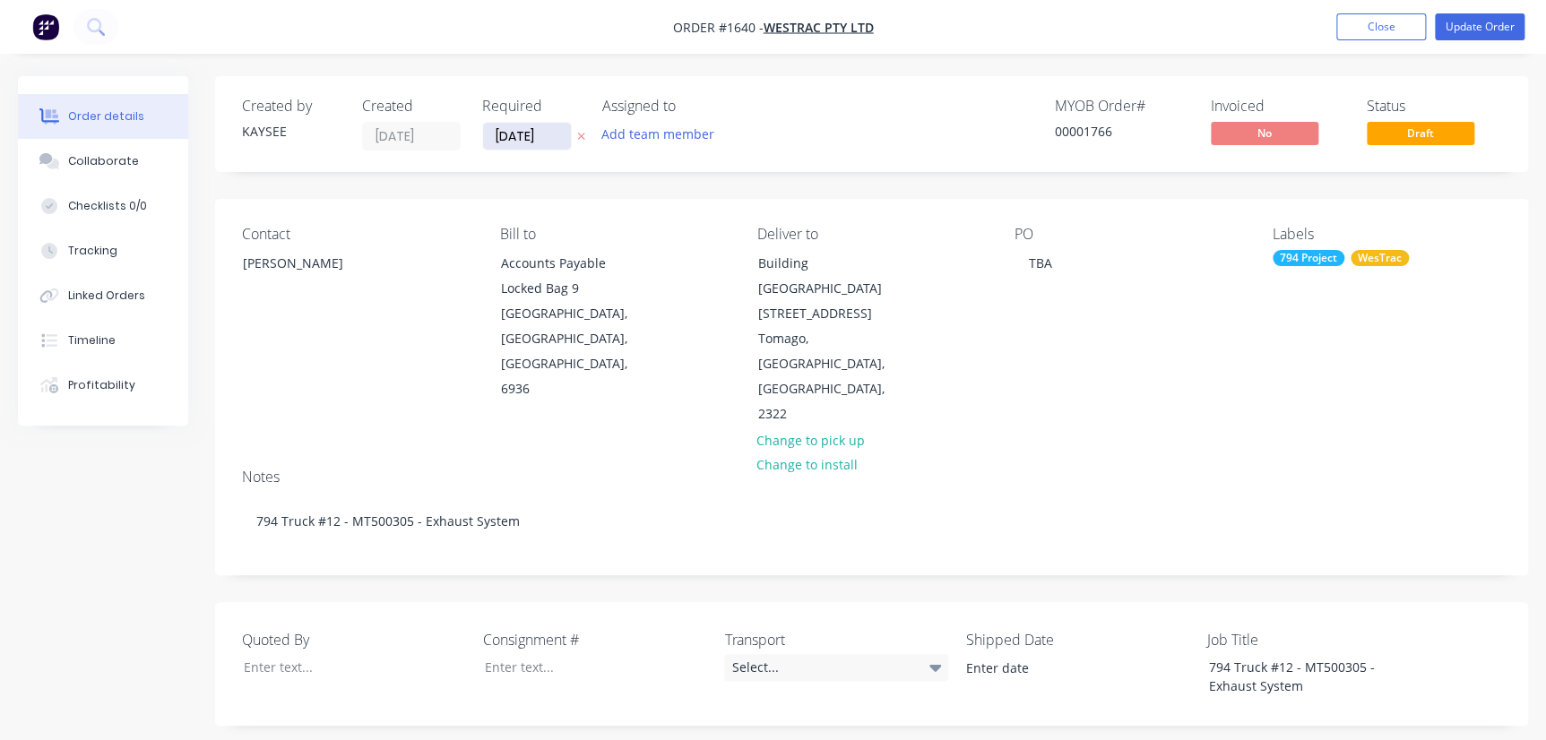
click at [537, 131] on input "24/07/25" at bounding box center [527, 136] width 88 height 27
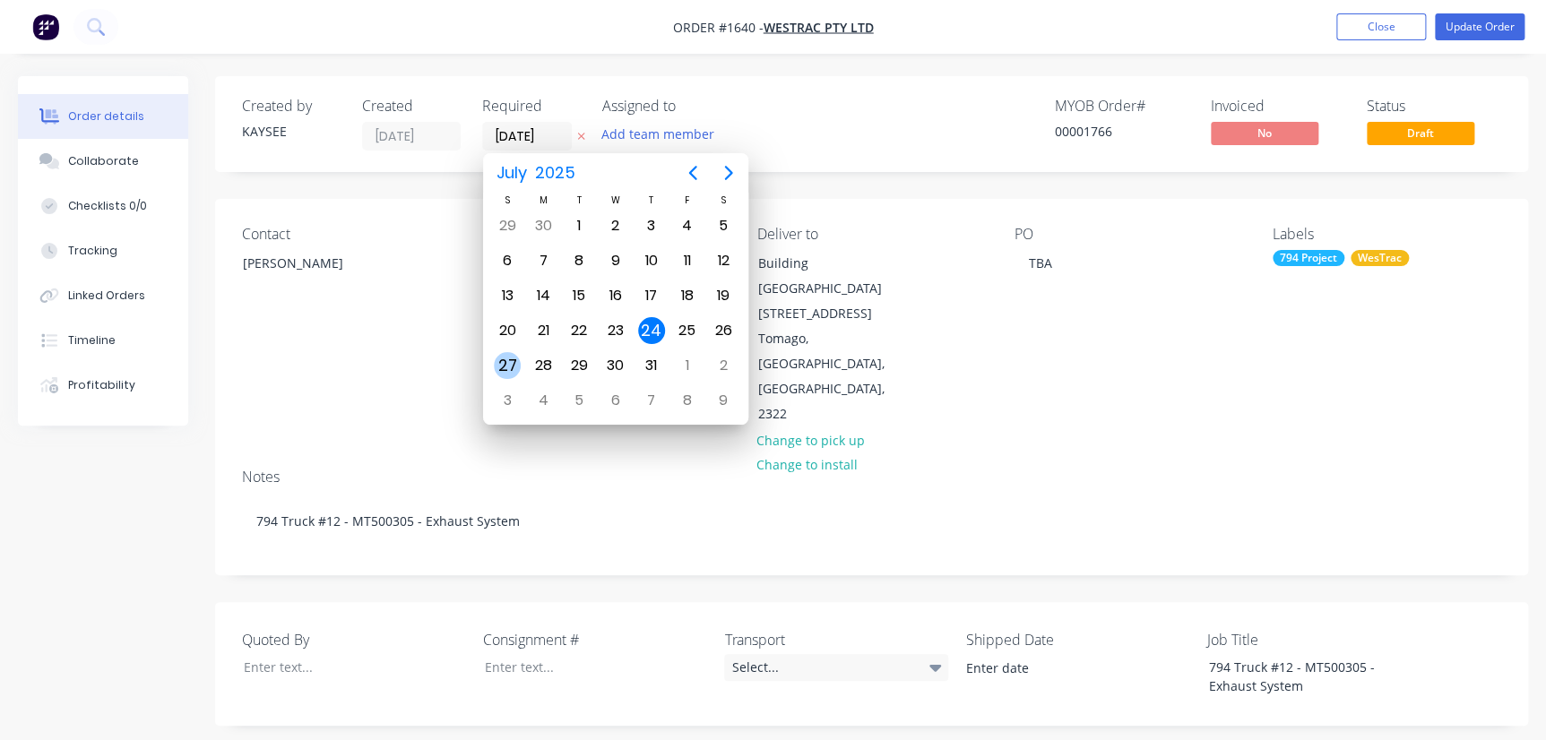
click at [503, 359] on div "27" at bounding box center [507, 365] width 27 height 27
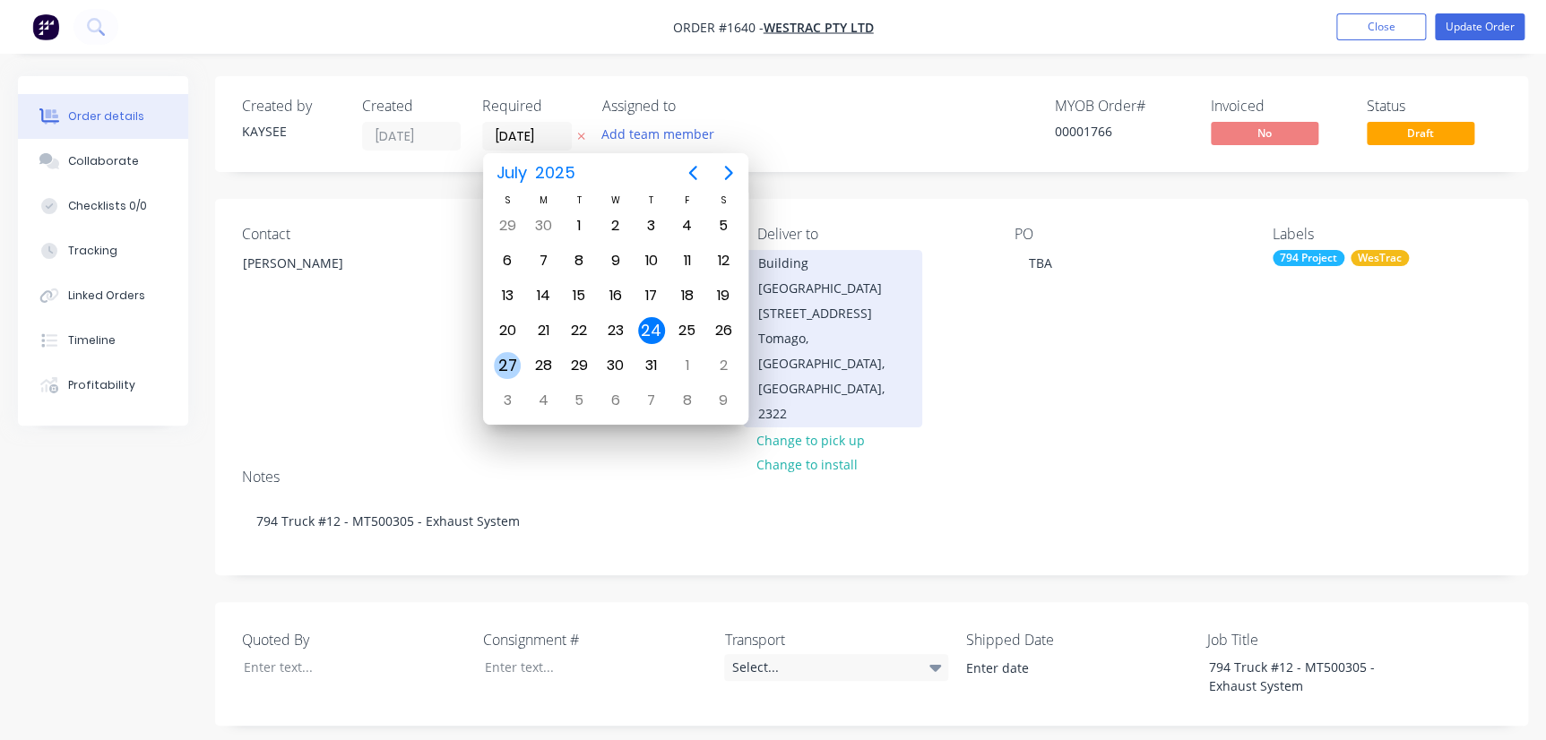
type input "27/07/25"
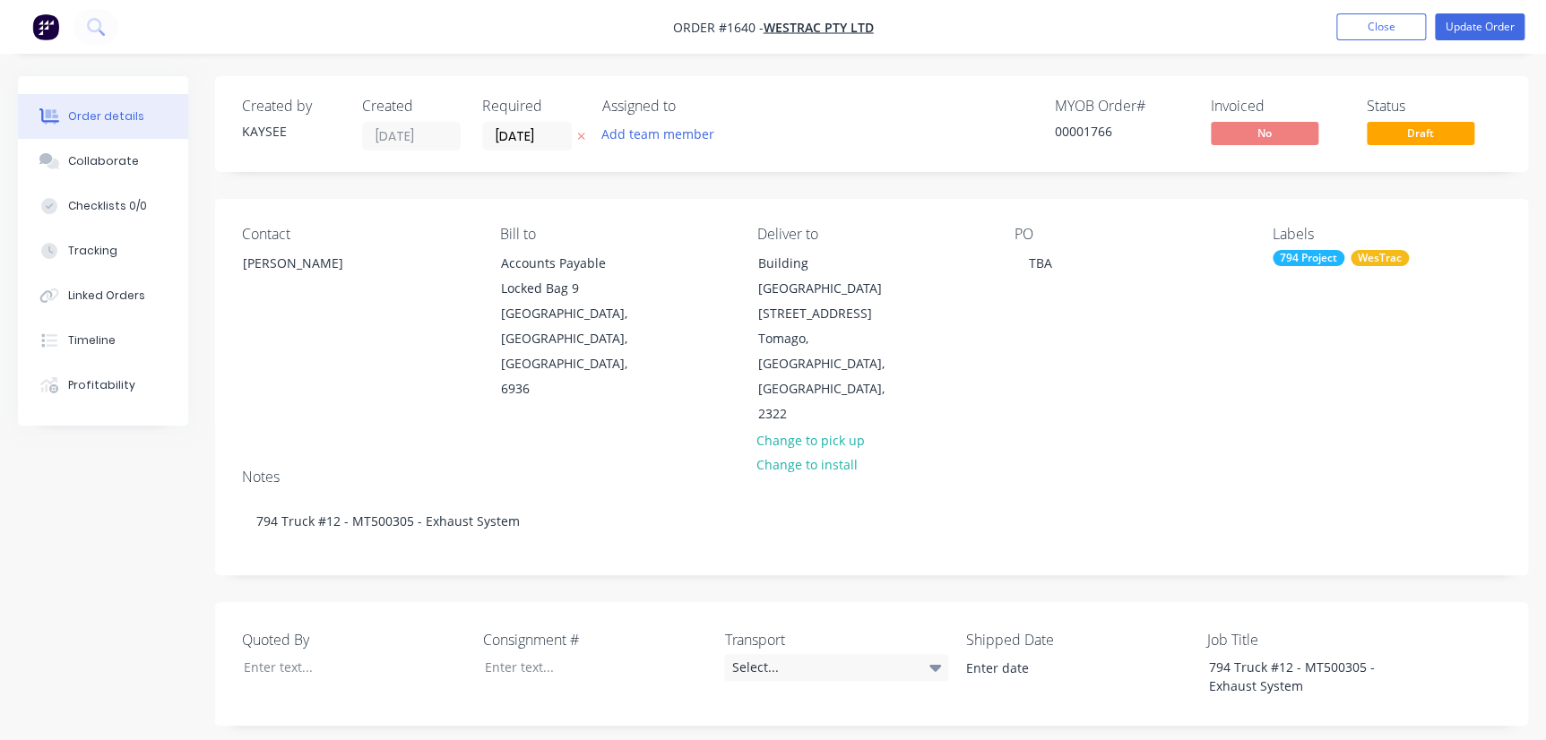
drag, startPoint x: 963, startPoint y: 273, endPoint x: 982, endPoint y: 274, distance: 19.7
click at [966, 273] on div "Deliver to Building L 1 Westrac Drive Tomago, New South Wales, Australia, 2322 …" at bounding box center [871, 327] width 229 height 202
drag, startPoint x: 1008, startPoint y: 269, endPoint x: 1053, endPoint y: 267, distance: 44.9
click at [1053, 267] on div "Contact Richard Lofberg Bill to Accounts Payable Locked Bag 9 MIDLAND, Western …" at bounding box center [871, 326] width 1313 height 255
drag, startPoint x: 1053, startPoint y: 267, endPoint x: 1013, endPoint y: 273, distance: 40.8
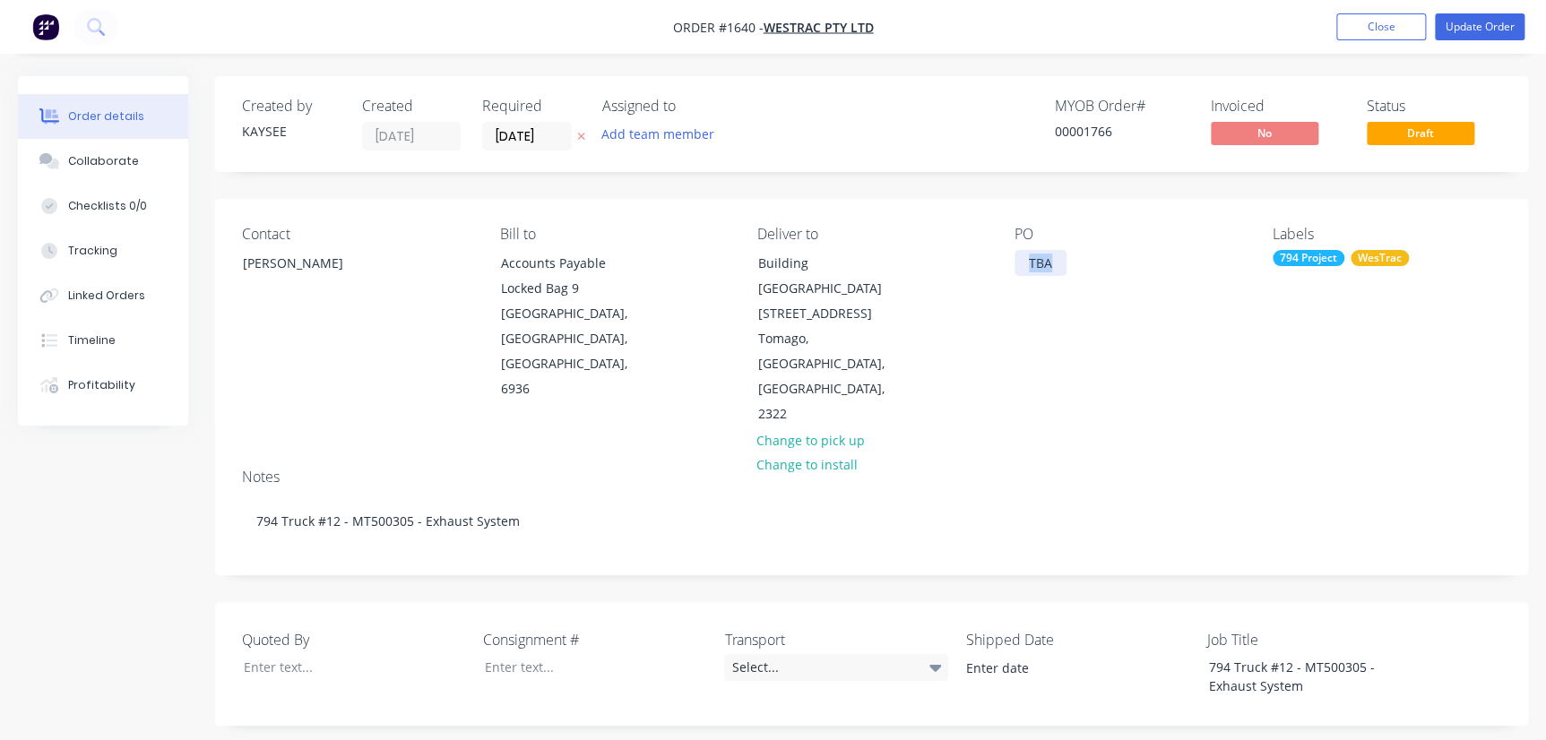
click at [1015, 271] on div "TBA" at bounding box center [1041, 263] width 52 height 26
click at [1475, 25] on button "Update Order" at bounding box center [1480, 26] width 90 height 27
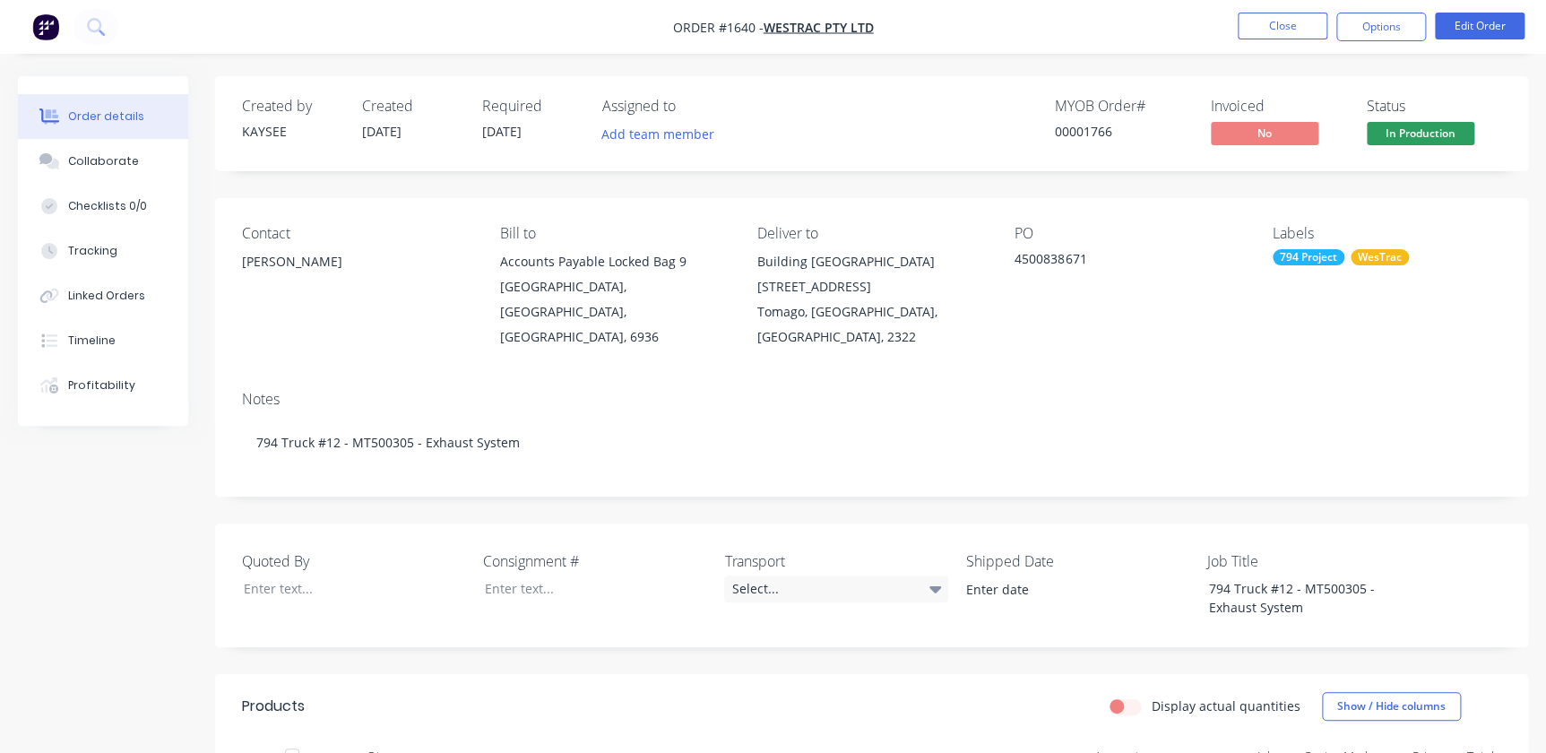
click at [1350, 41] on nav "Order #1640 - WesTrac Pty Ltd Close Options Edit Order" at bounding box center [773, 27] width 1546 height 54
click at [1365, 30] on button "Options" at bounding box center [1382, 27] width 90 height 29
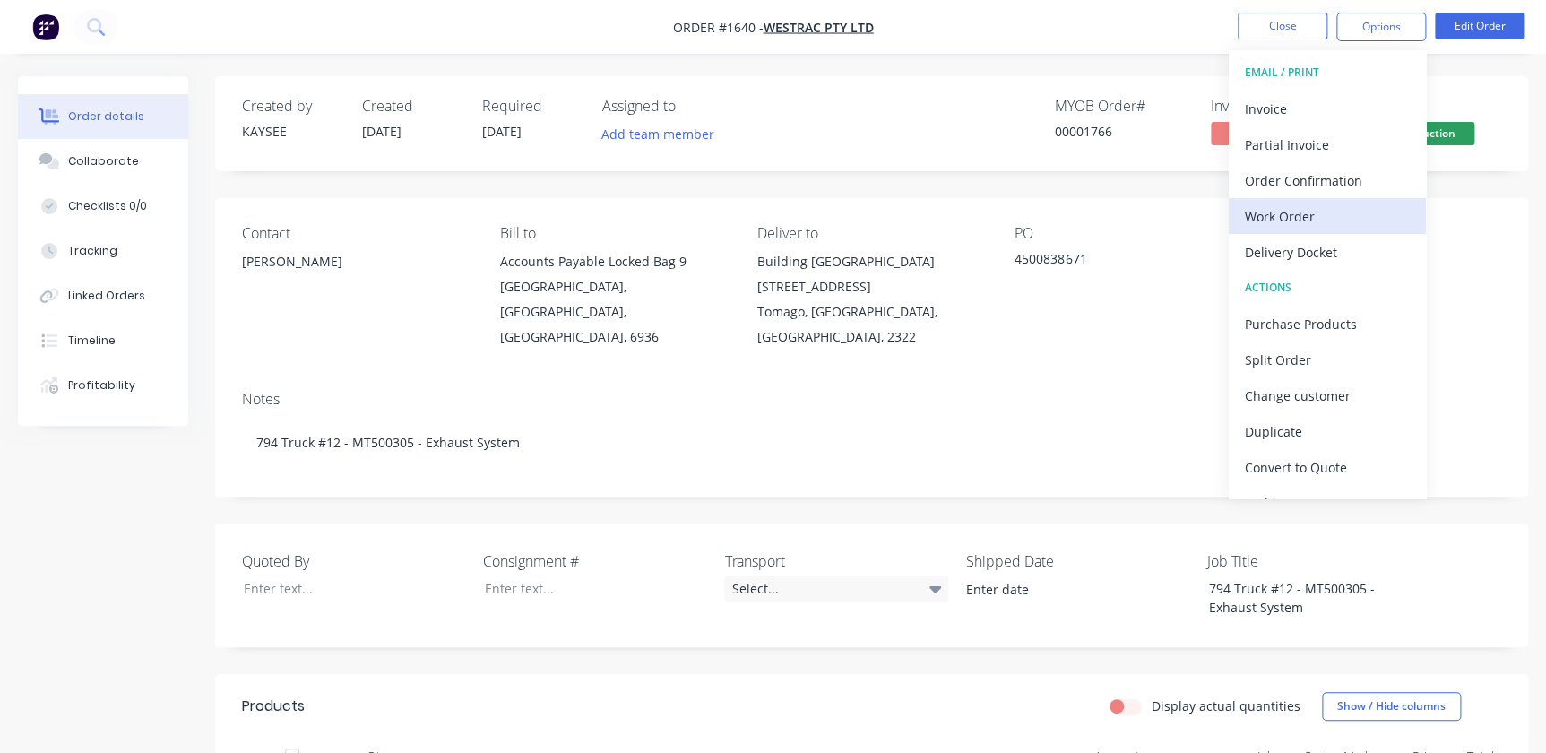
click at [1279, 215] on div "Work Order" at bounding box center [1327, 216] width 165 height 26
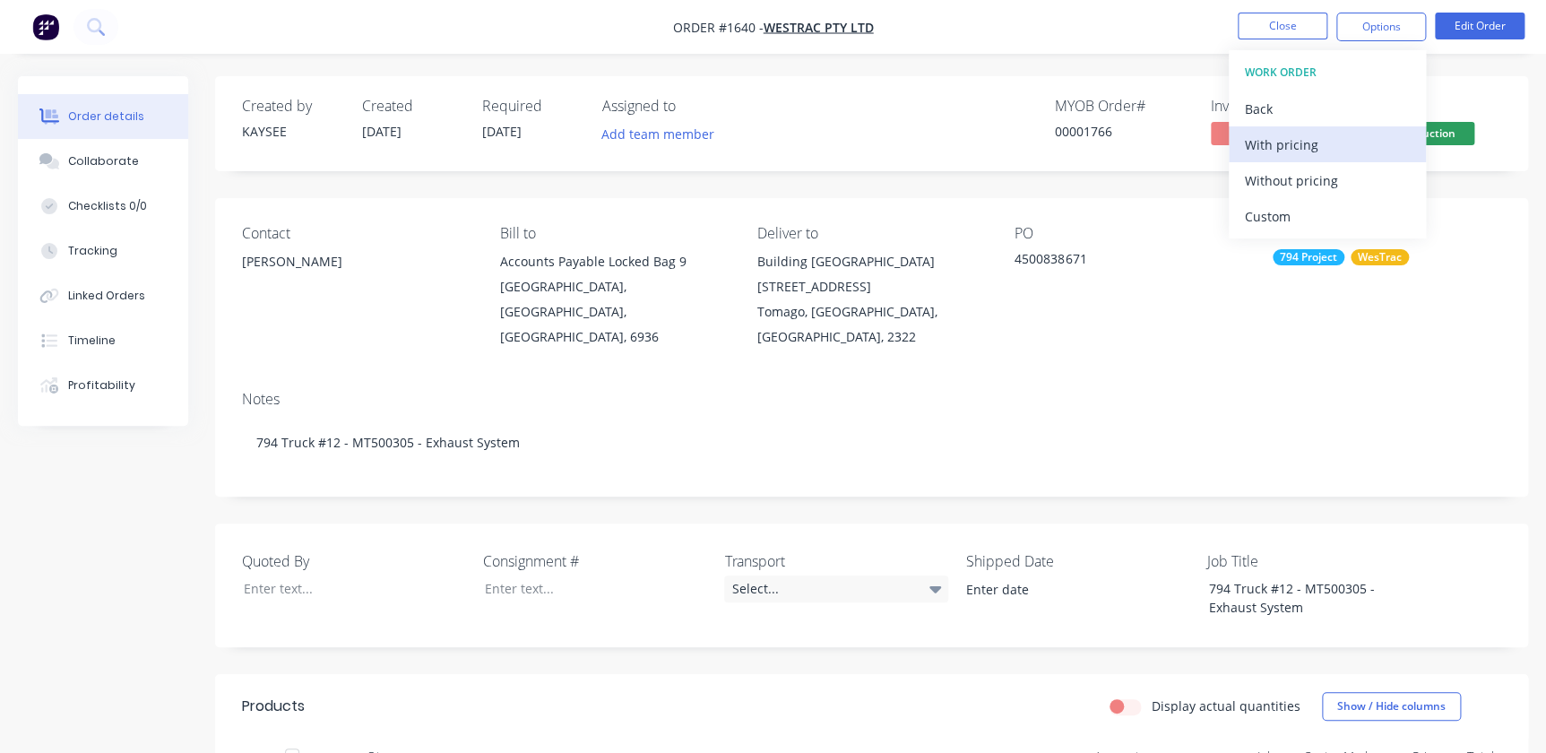
click at [1277, 142] on div "With pricing" at bounding box center [1327, 145] width 165 height 26
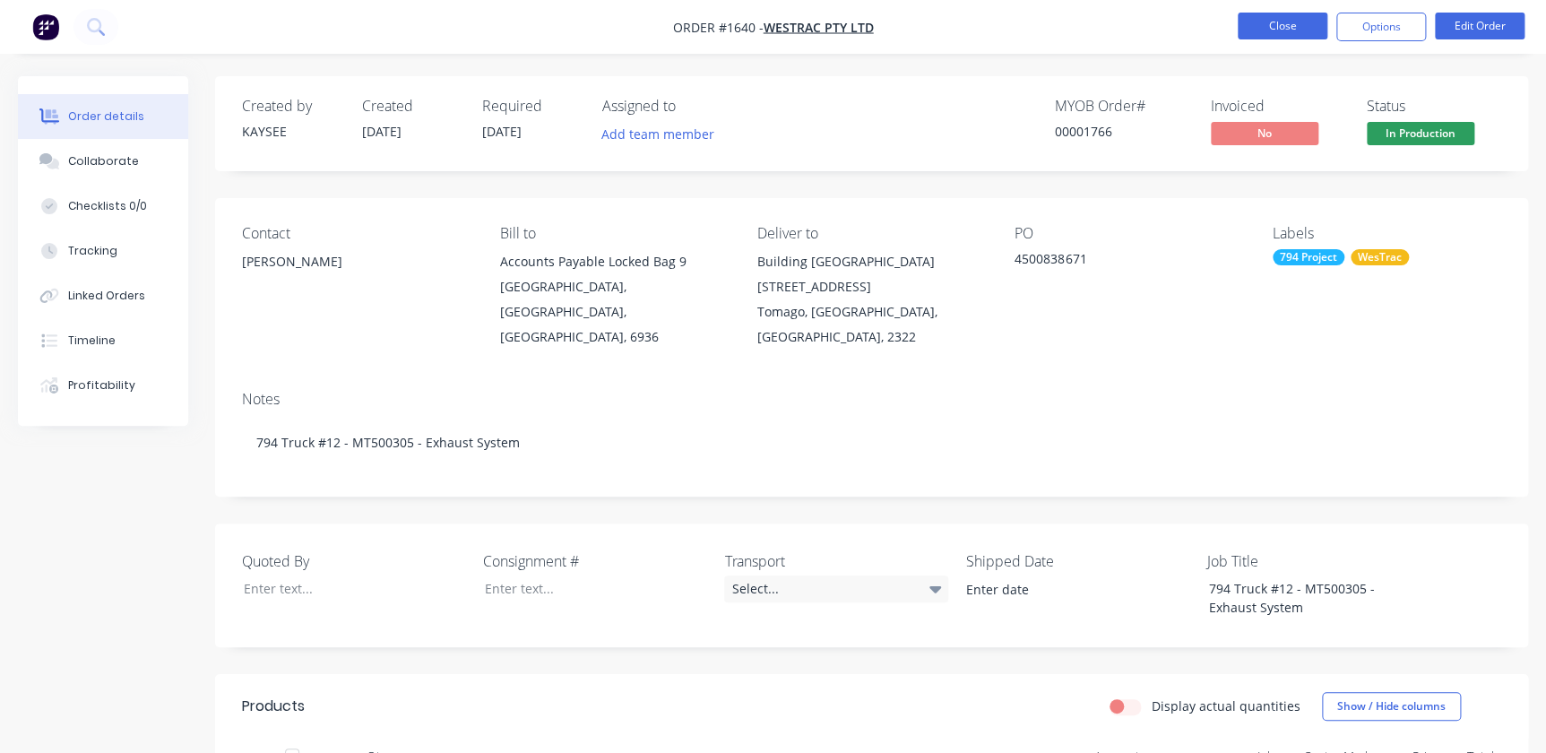
click at [1303, 18] on button "Close" at bounding box center [1283, 26] width 90 height 27
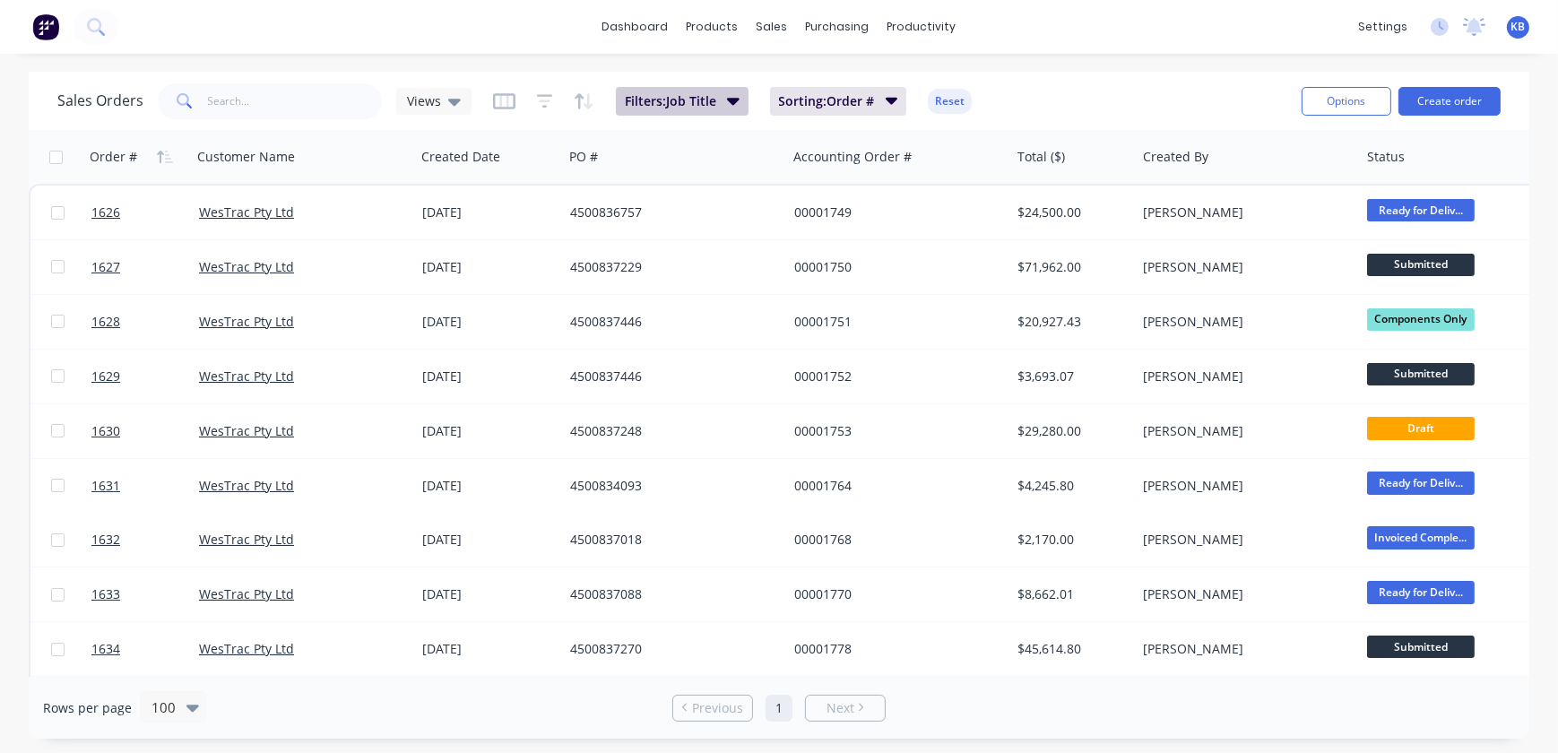
click at [726, 112] on button "Filters: Job Title" at bounding box center [682, 101] width 133 height 29
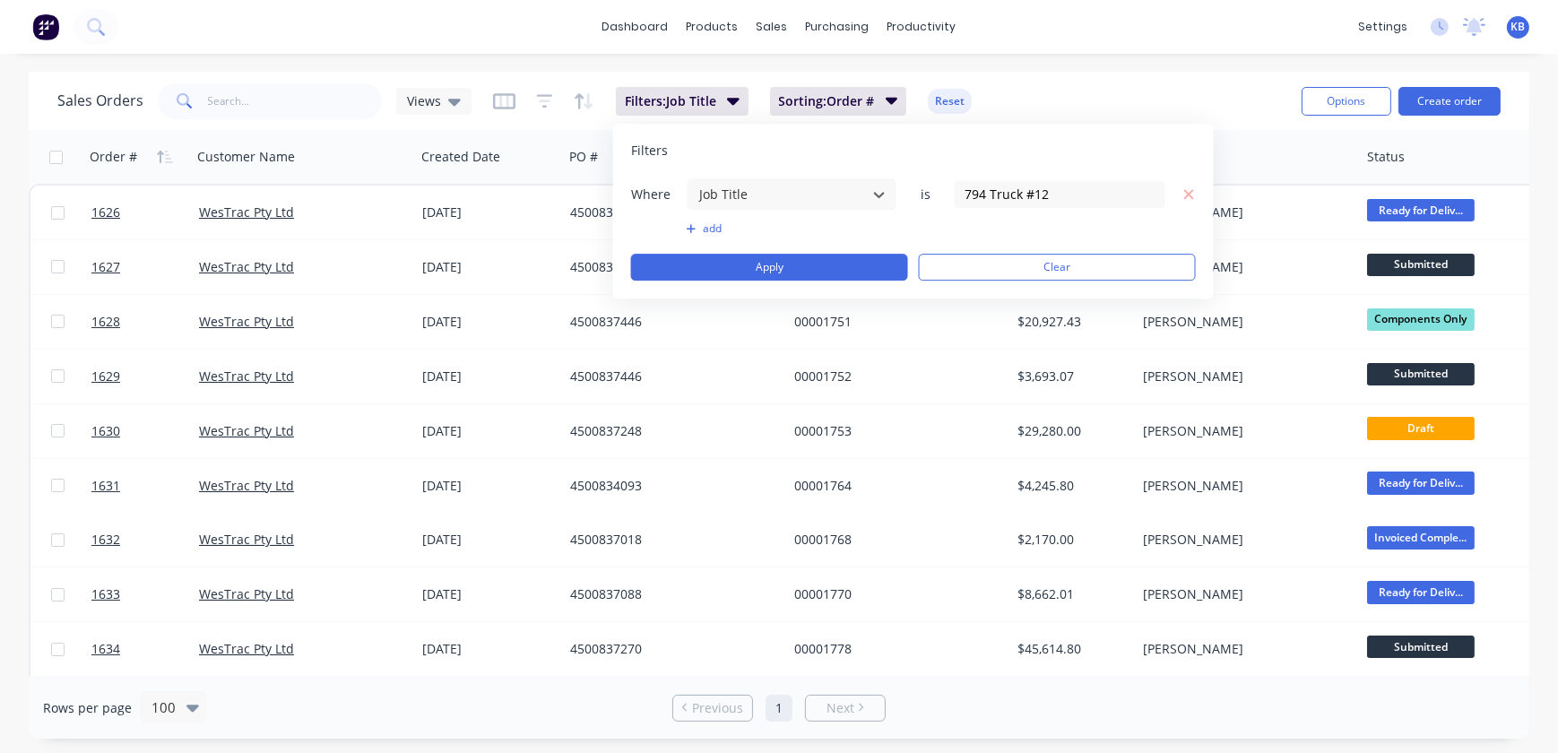
click at [411, 68] on div "dashboard products sales purchasing productivity dashboard products Product Cat…" at bounding box center [779, 376] width 1558 height 753
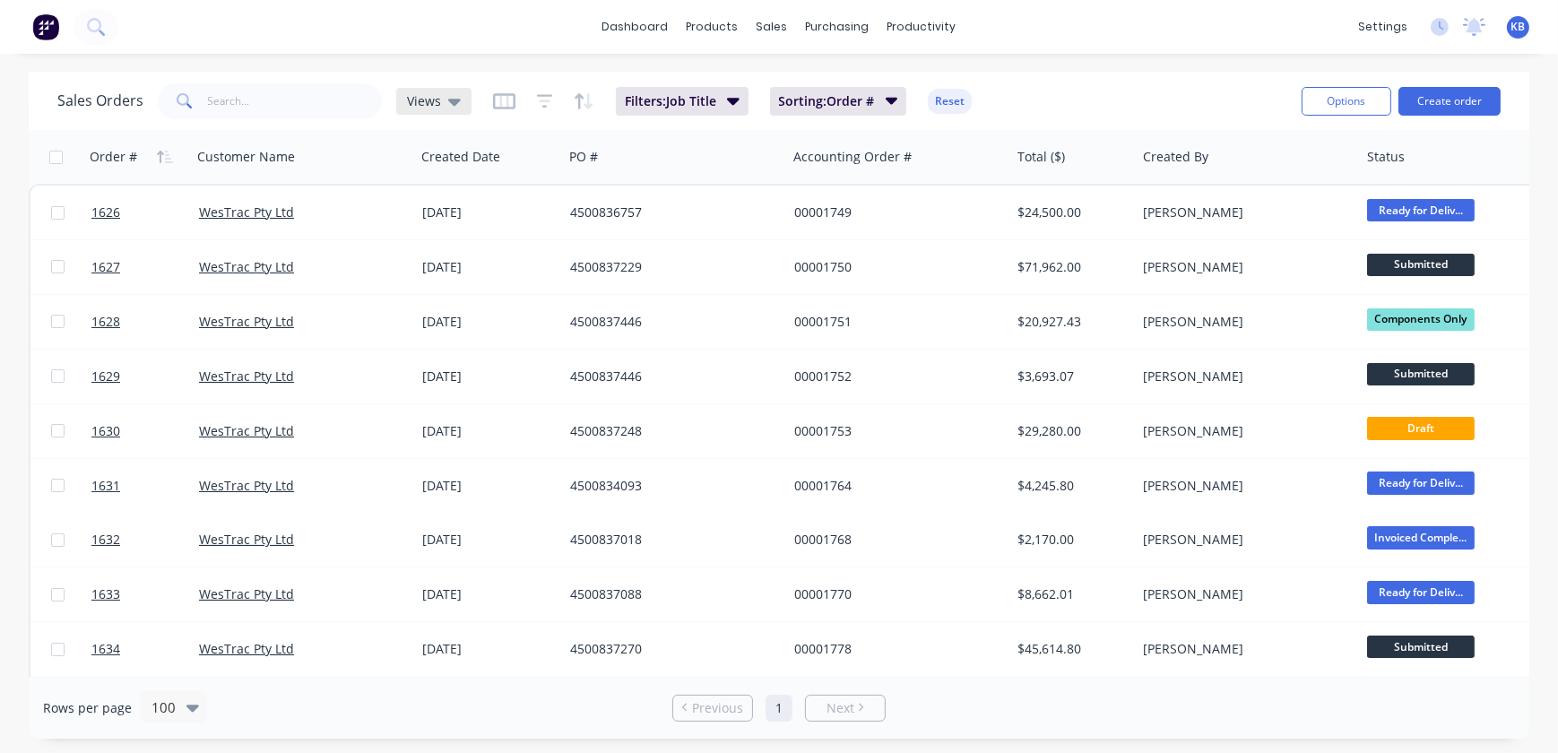
click at [456, 93] on icon at bounding box center [454, 101] width 13 height 20
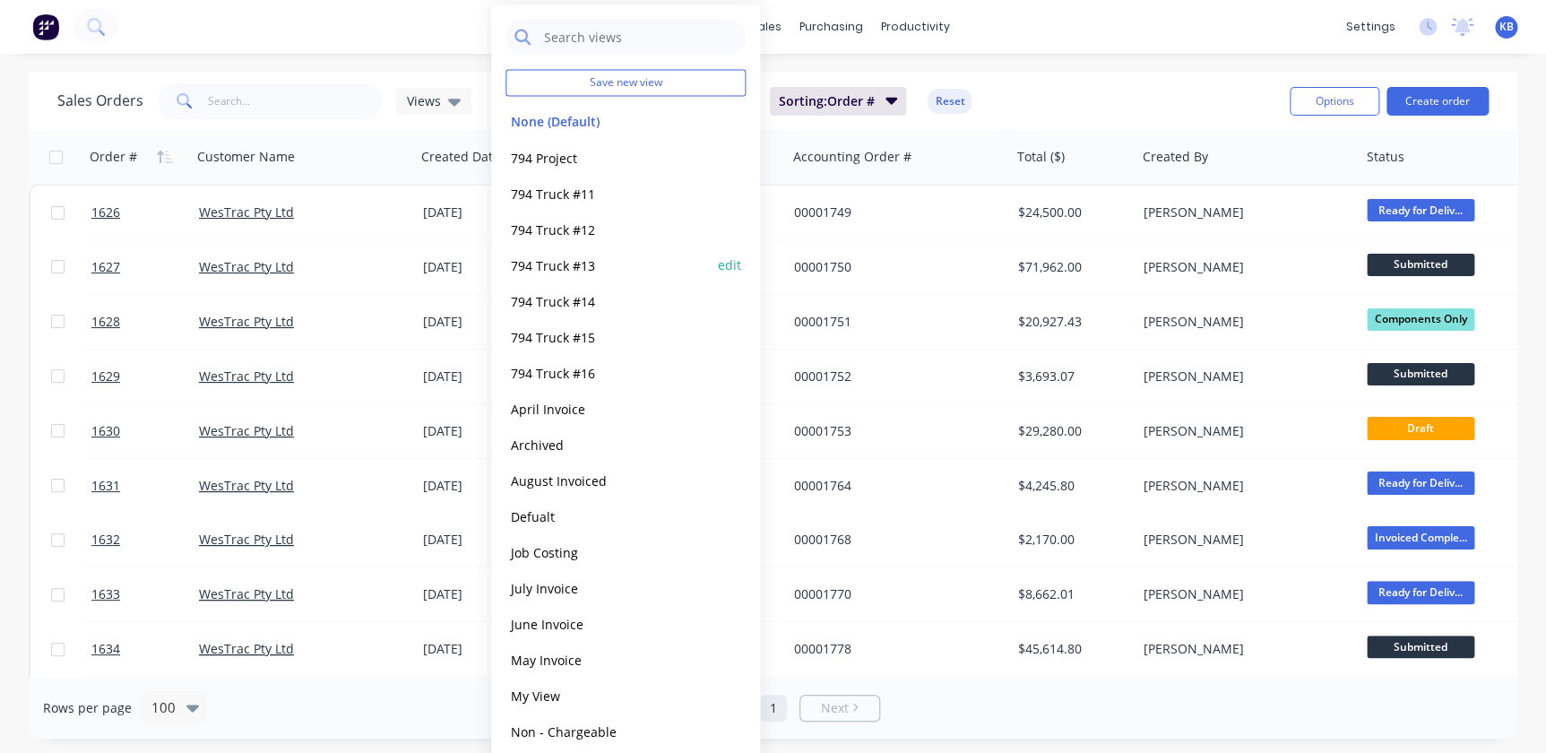
click at [573, 256] on button "794 Truck #13" at bounding box center [608, 265] width 204 height 21
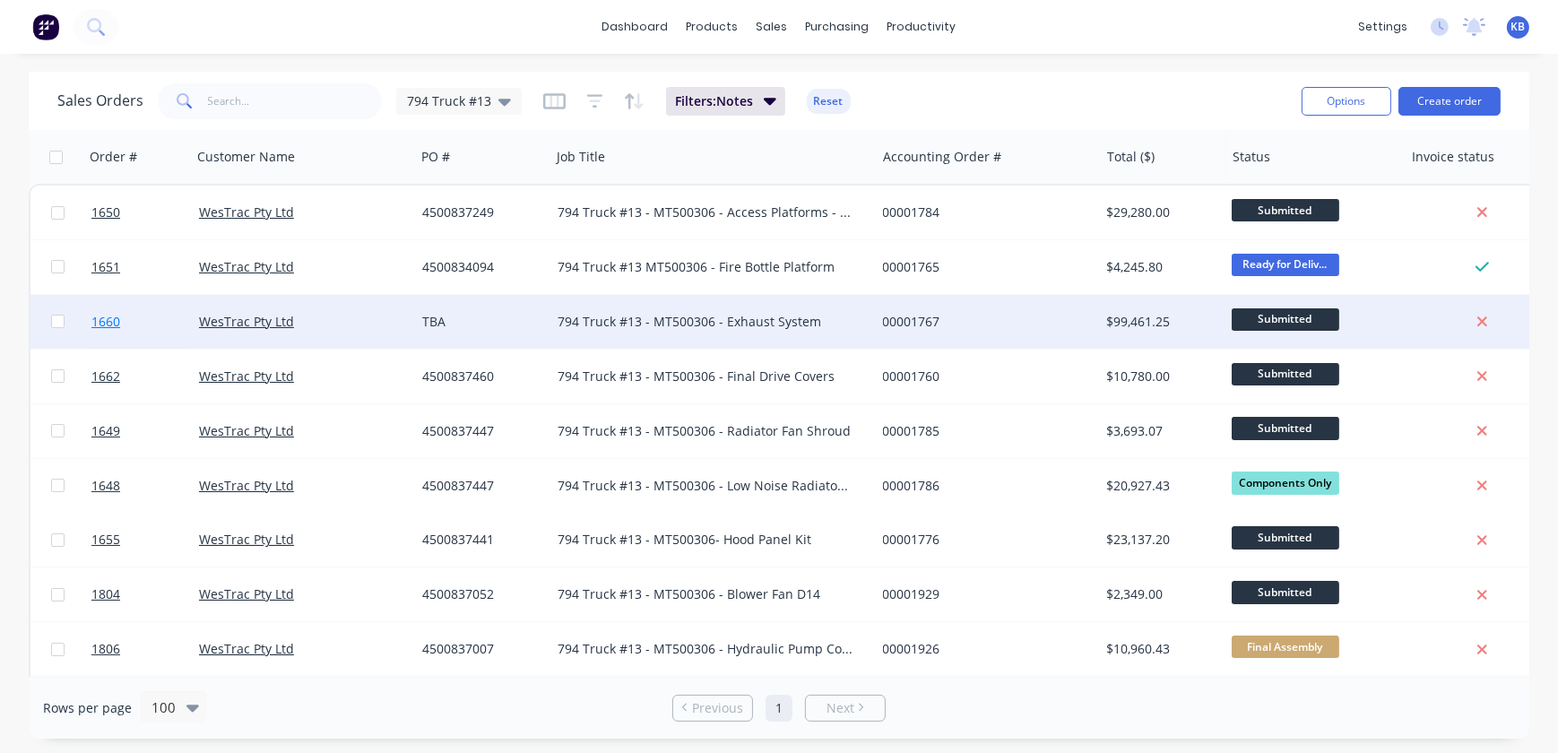
click at [124, 317] on link "1660" at bounding box center [145, 322] width 108 height 54
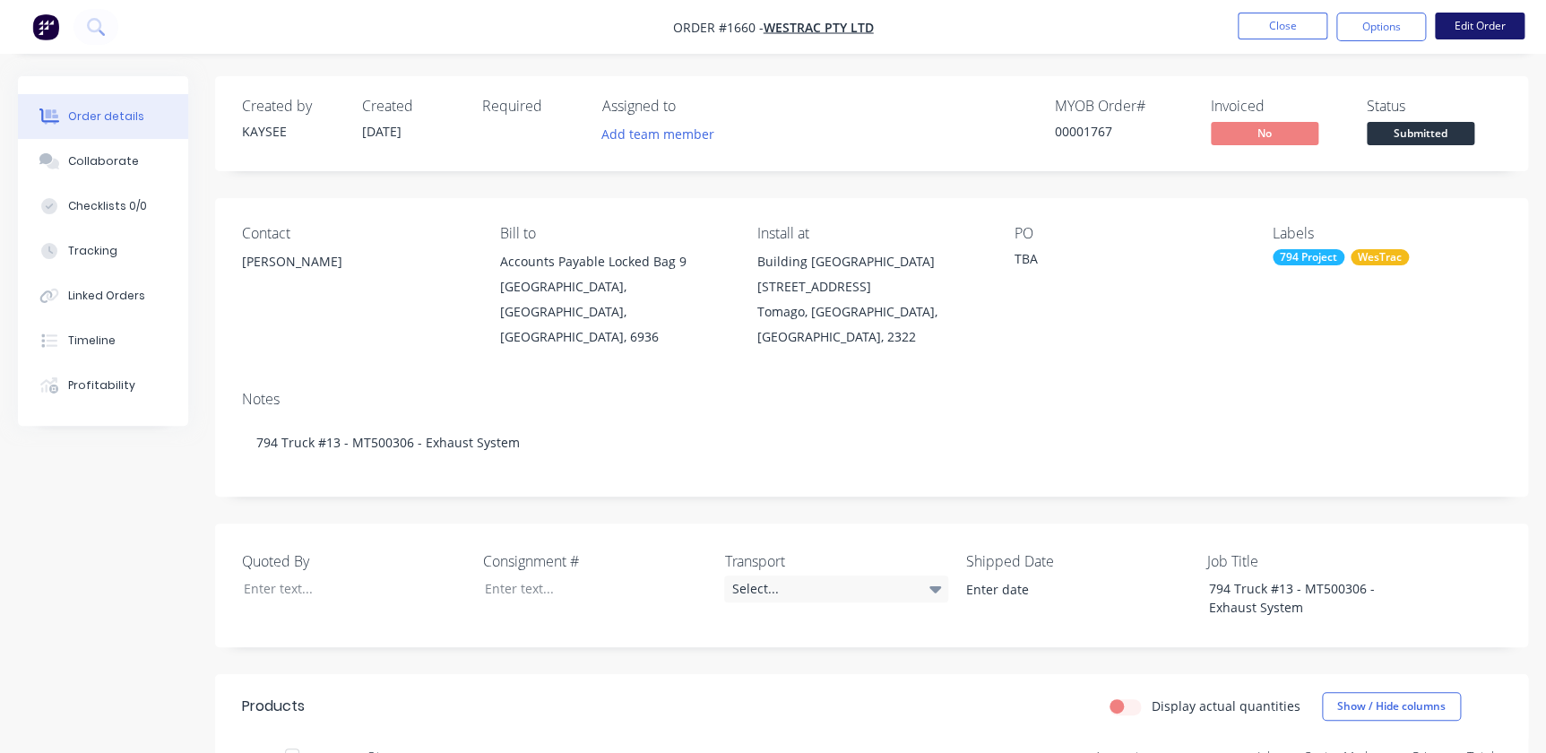
click at [1484, 20] on button "Edit Order" at bounding box center [1480, 26] width 90 height 27
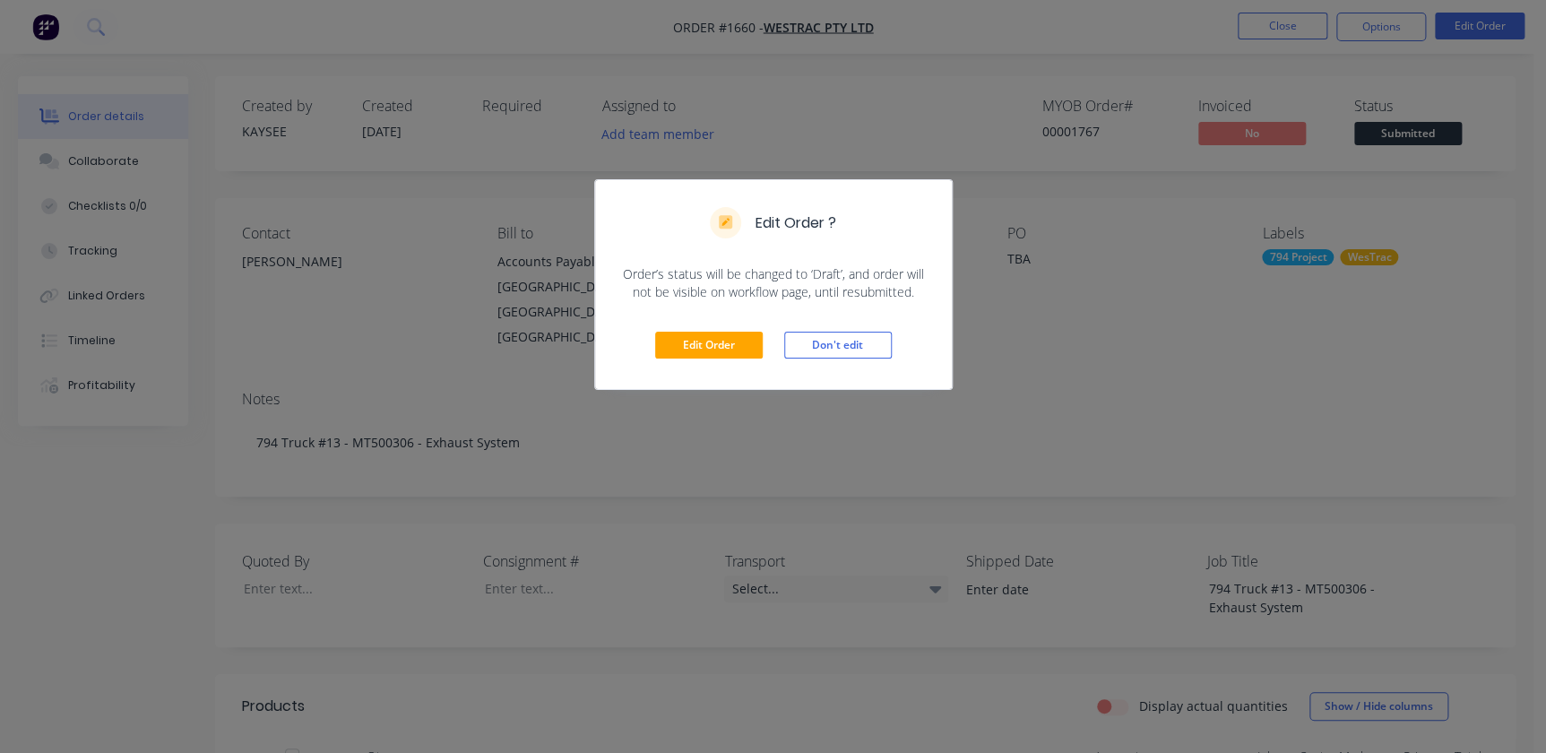
click at [689, 359] on div "Edit Order Don't edit" at bounding box center [773, 345] width 357 height 88
click at [708, 345] on button "Edit Order" at bounding box center [709, 345] width 108 height 27
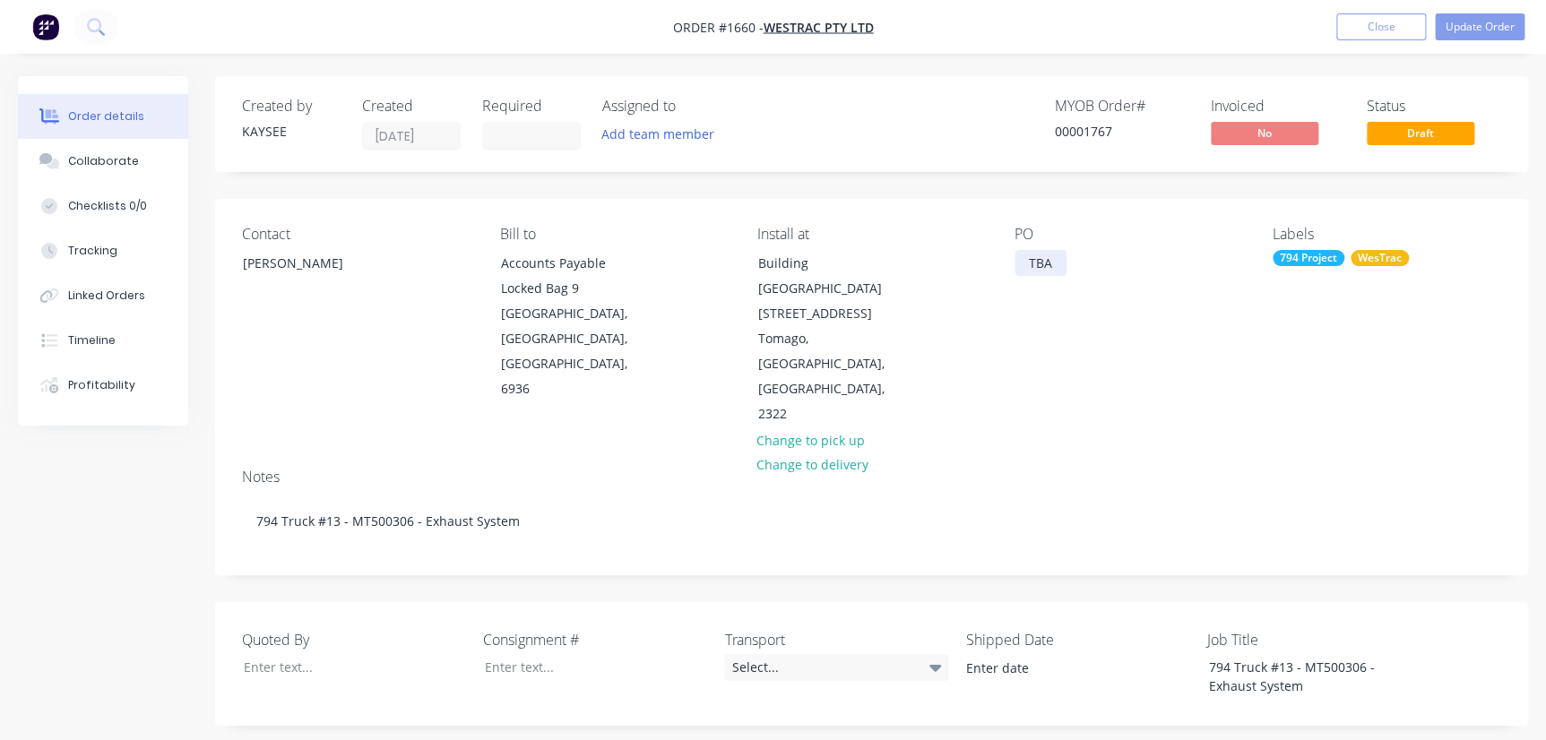
click at [1019, 269] on div "TBA" at bounding box center [1041, 263] width 52 height 26
drag, startPoint x: 1014, startPoint y: 257, endPoint x: 1112, endPoint y: 263, distance: 97.9
click at [1112, 263] on div "PO TBA" at bounding box center [1129, 327] width 229 height 202
paste div
click at [545, 133] on input at bounding box center [531, 136] width 97 height 27
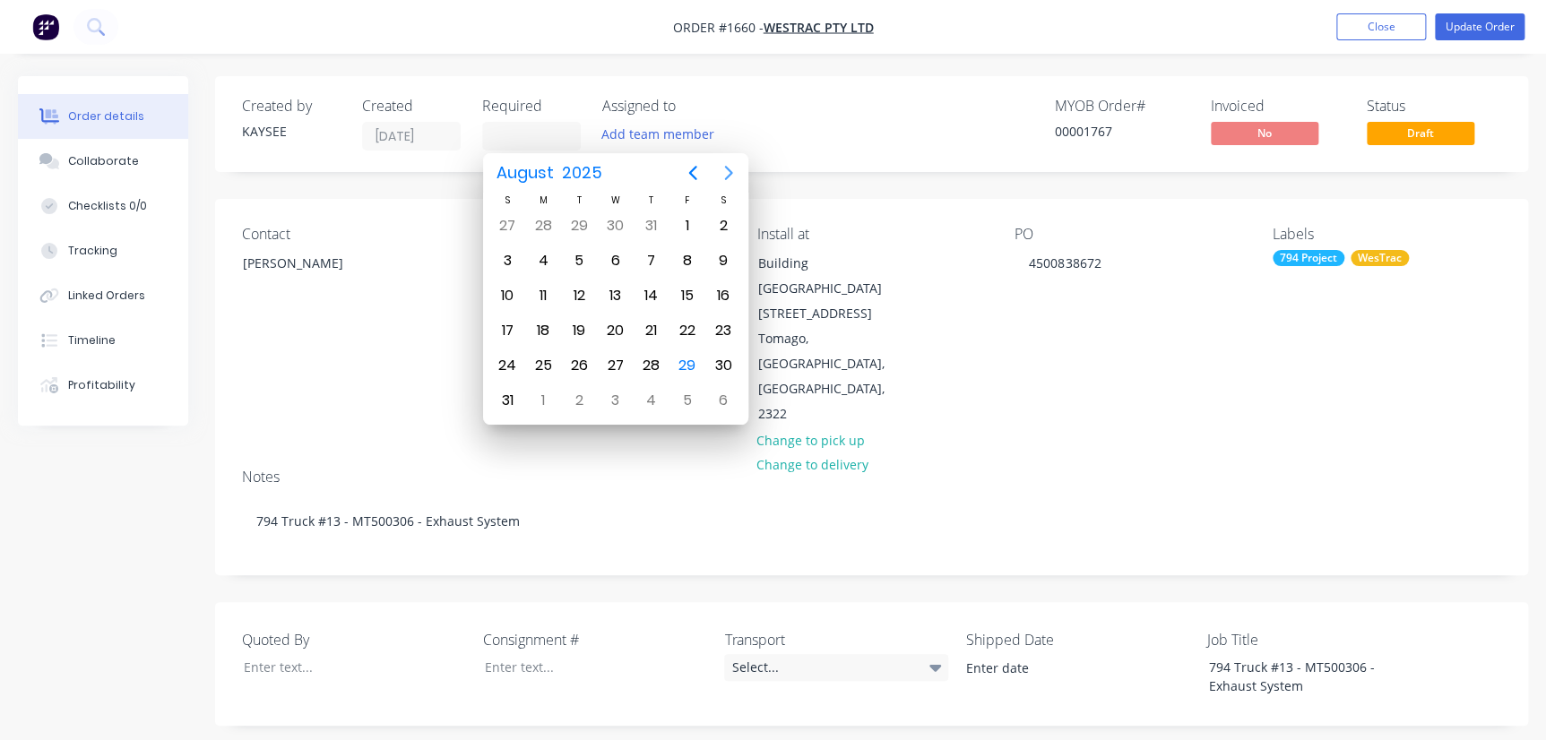
click at [740, 172] on button "Next page" at bounding box center [729, 173] width 36 height 36
click at [738, 172] on icon "Next page" at bounding box center [729, 173] width 22 height 22
click at [627, 231] on div "Oct 1" at bounding box center [615, 226] width 36 height 34
type input "01/10/25"
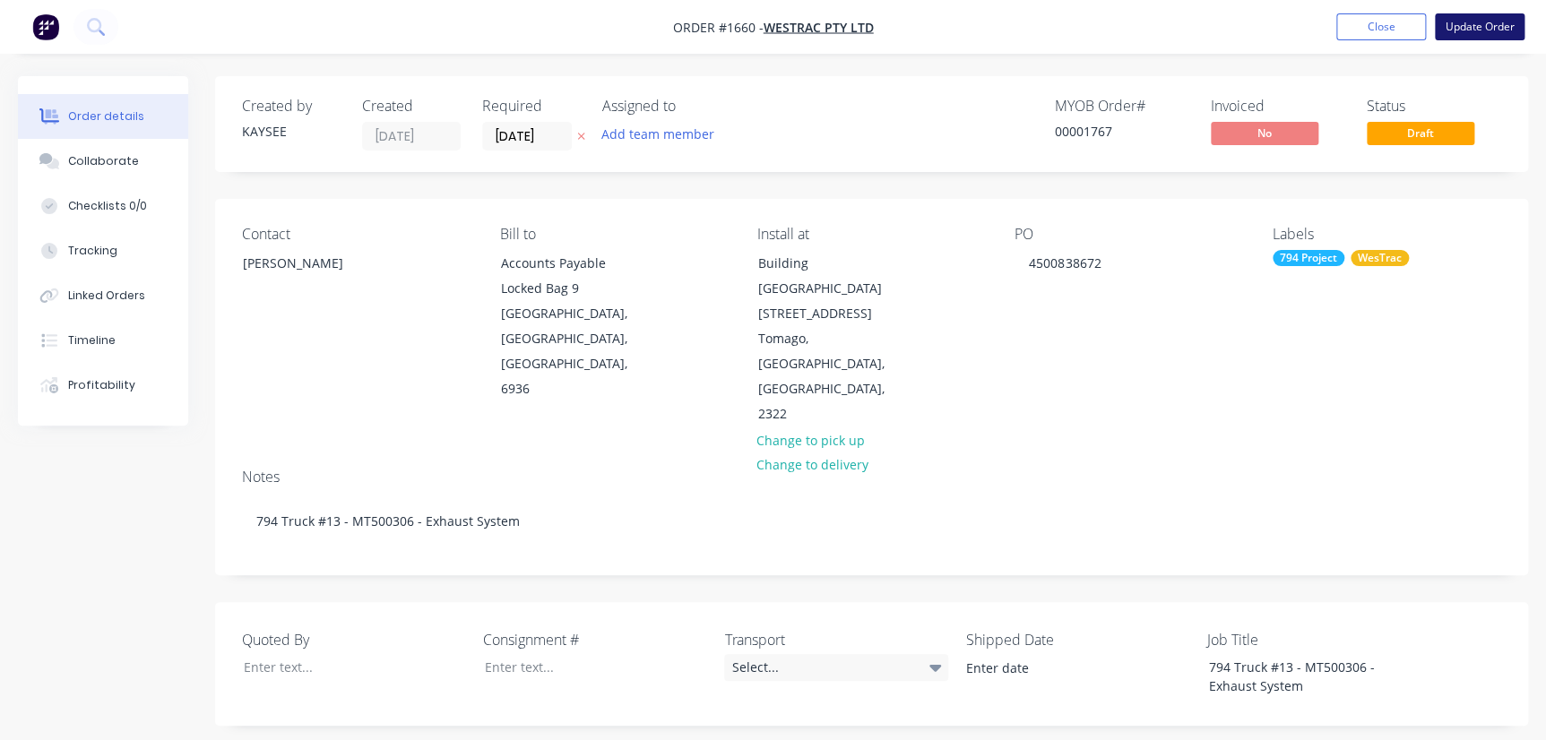
click at [1479, 25] on button "Update Order" at bounding box center [1480, 26] width 90 height 27
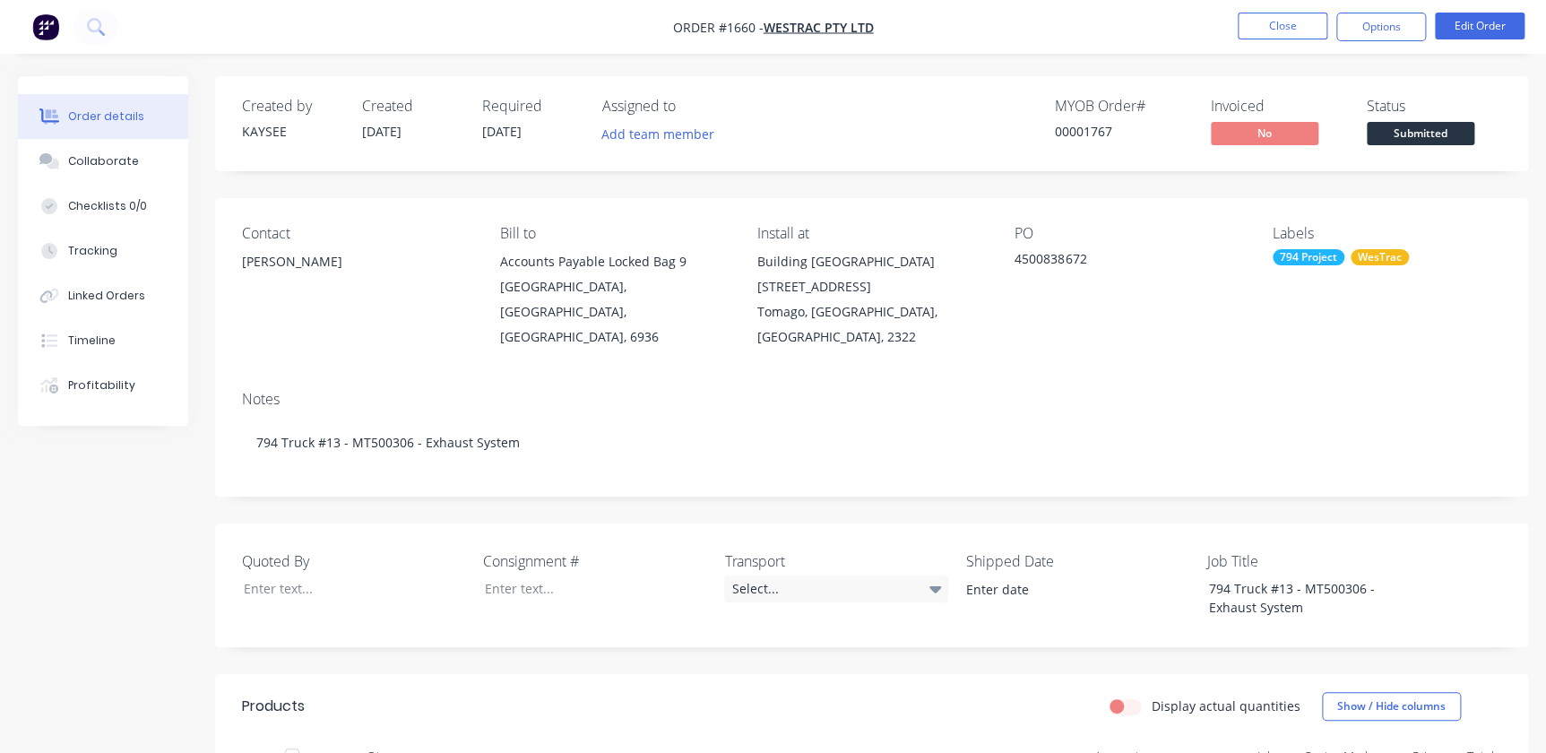
click at [1378, 44] on nav "Order #1660 - WesTrac Pty Ltd Close Options Edit Order" at bounding box center [773, 27] width 1546 height 54
click at [1381, 31] on button "Options" at bounding box center [1382, 27] width 90 height 29
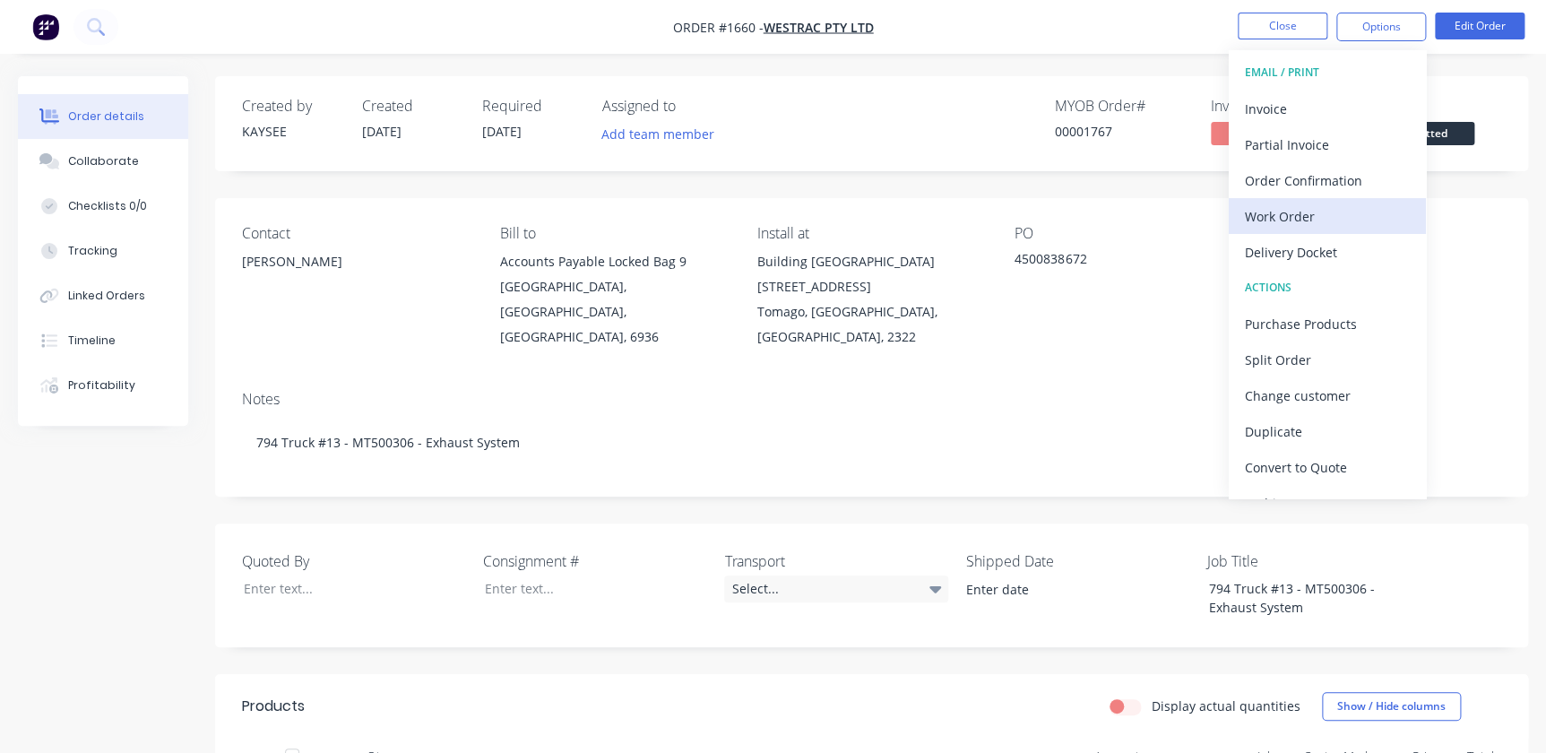
click at [1288, 227] on div "Work Order" at bounding box center [1327, 216] width 165 height 26
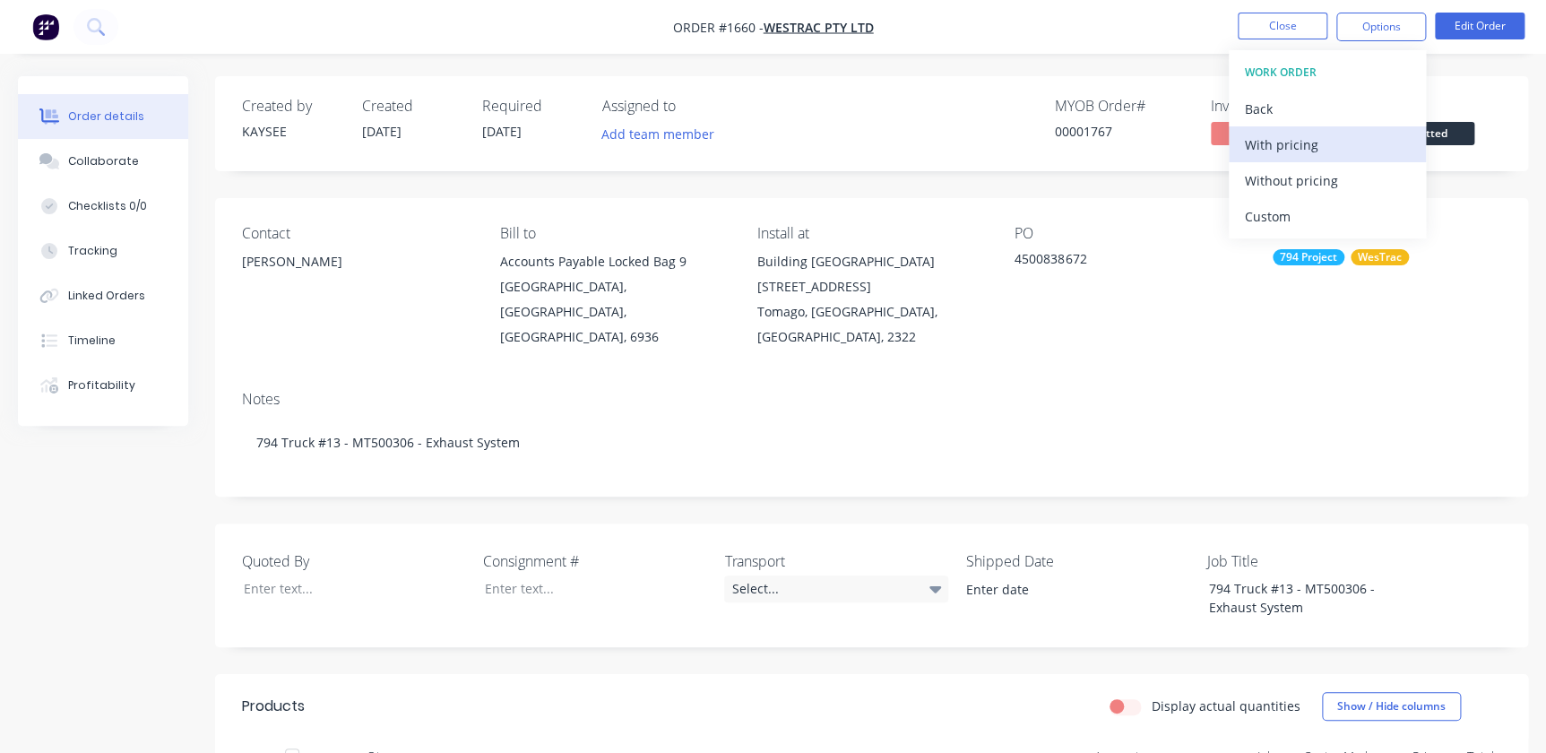
click at [1255, 149] on div "With pricing" at bounding box center [1327, 145] width 165 height 26
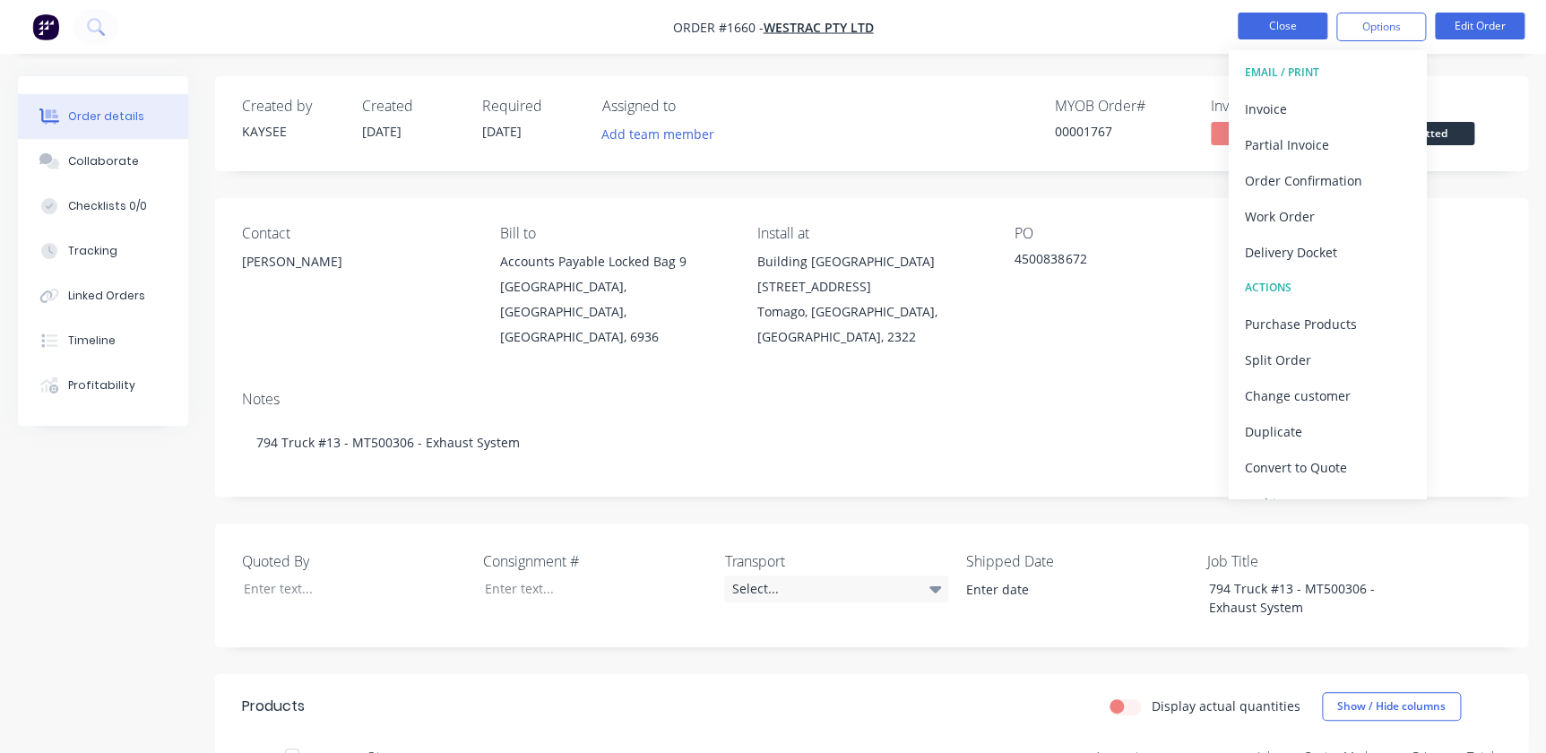
click at [1312, 26] on button "Close" at bounding box center [1283, 26] width 90 height 27
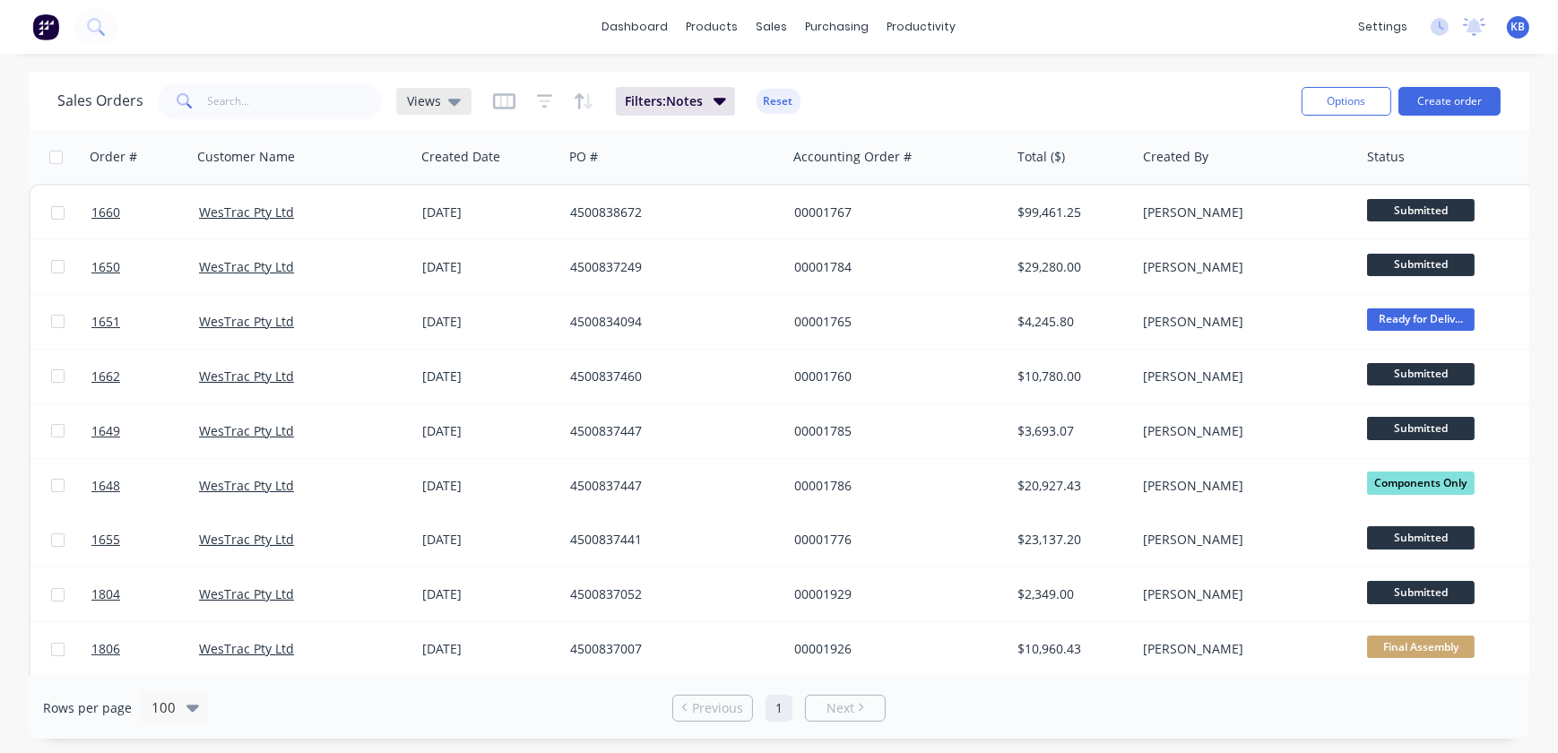
click at [448, 103] on icon at bounding box center [454, 101] width 13 height 20
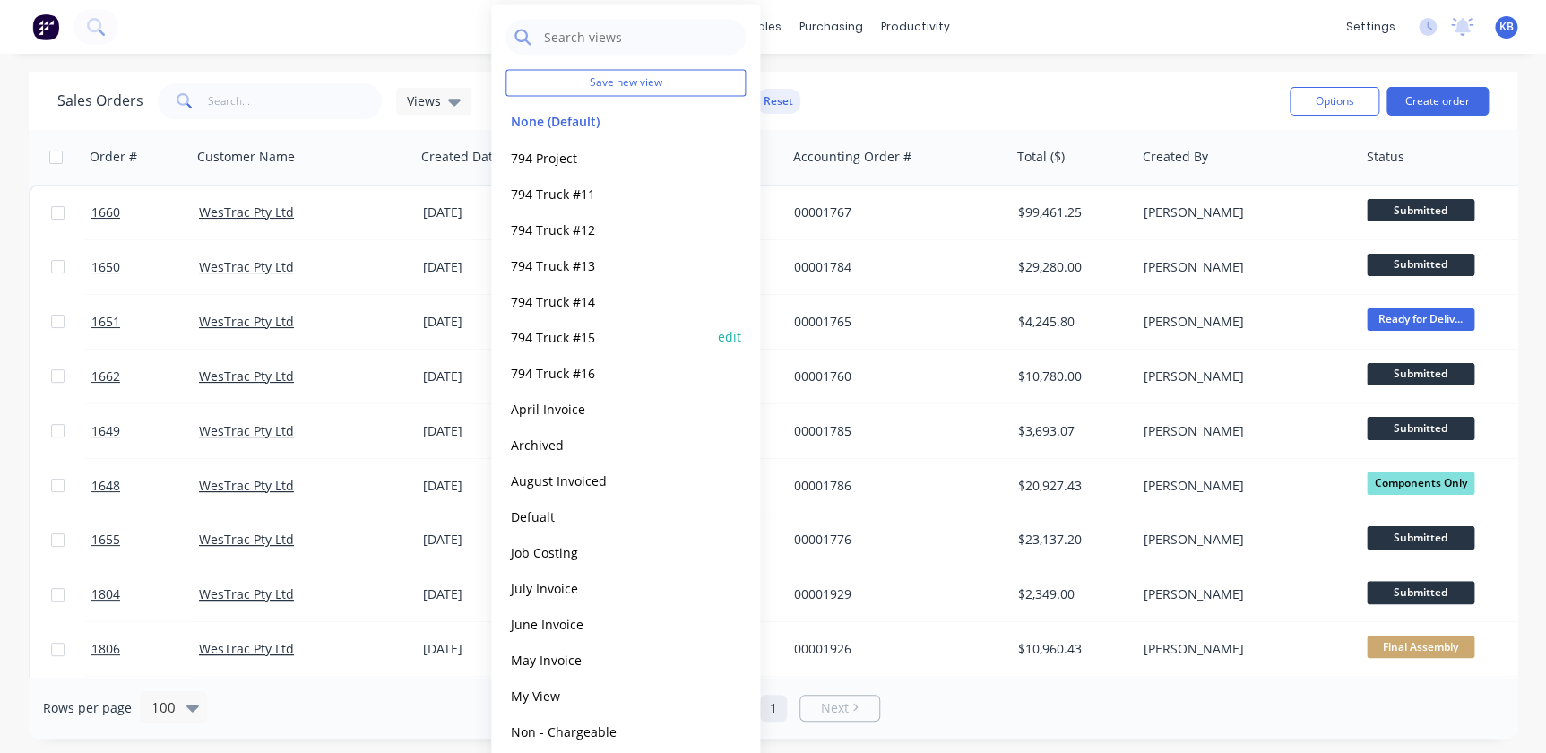
click at [581, 331] on button "794 Truck #15" at bounding box center [608, 336] width 204 height 21
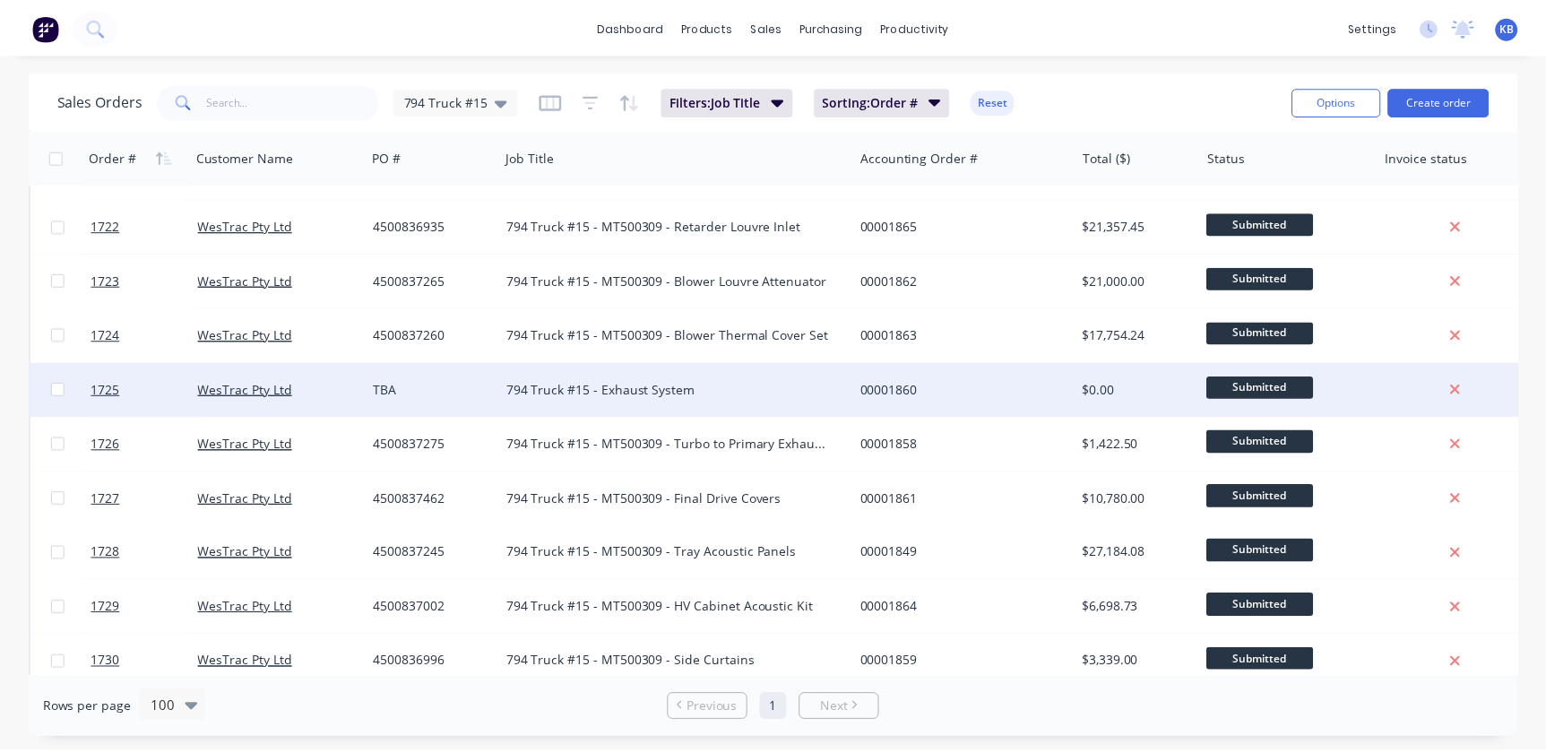
scroll to position [570, 0]
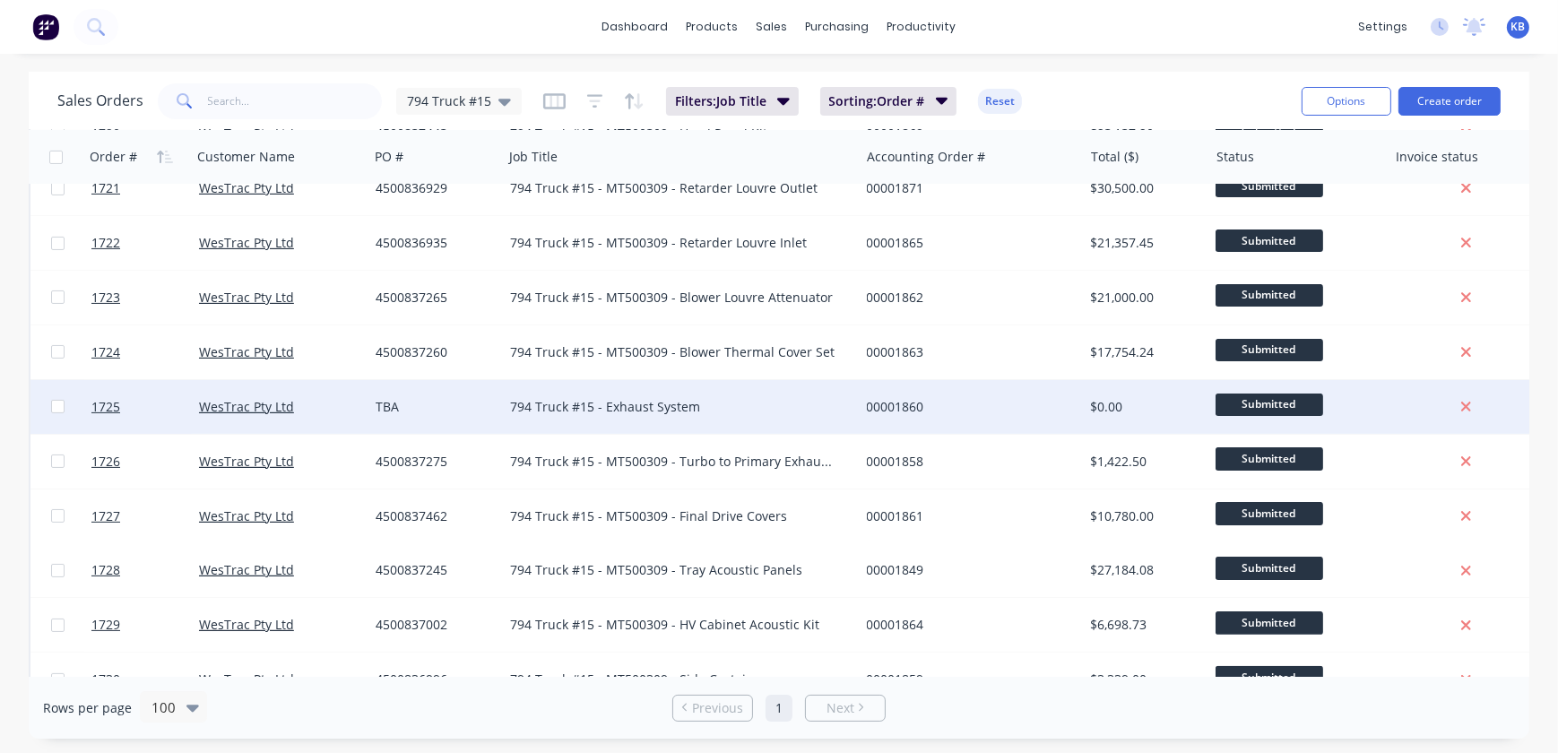
click at [463, 411] on div "TBA" at bounding box center [433, 407] width 114 height 18
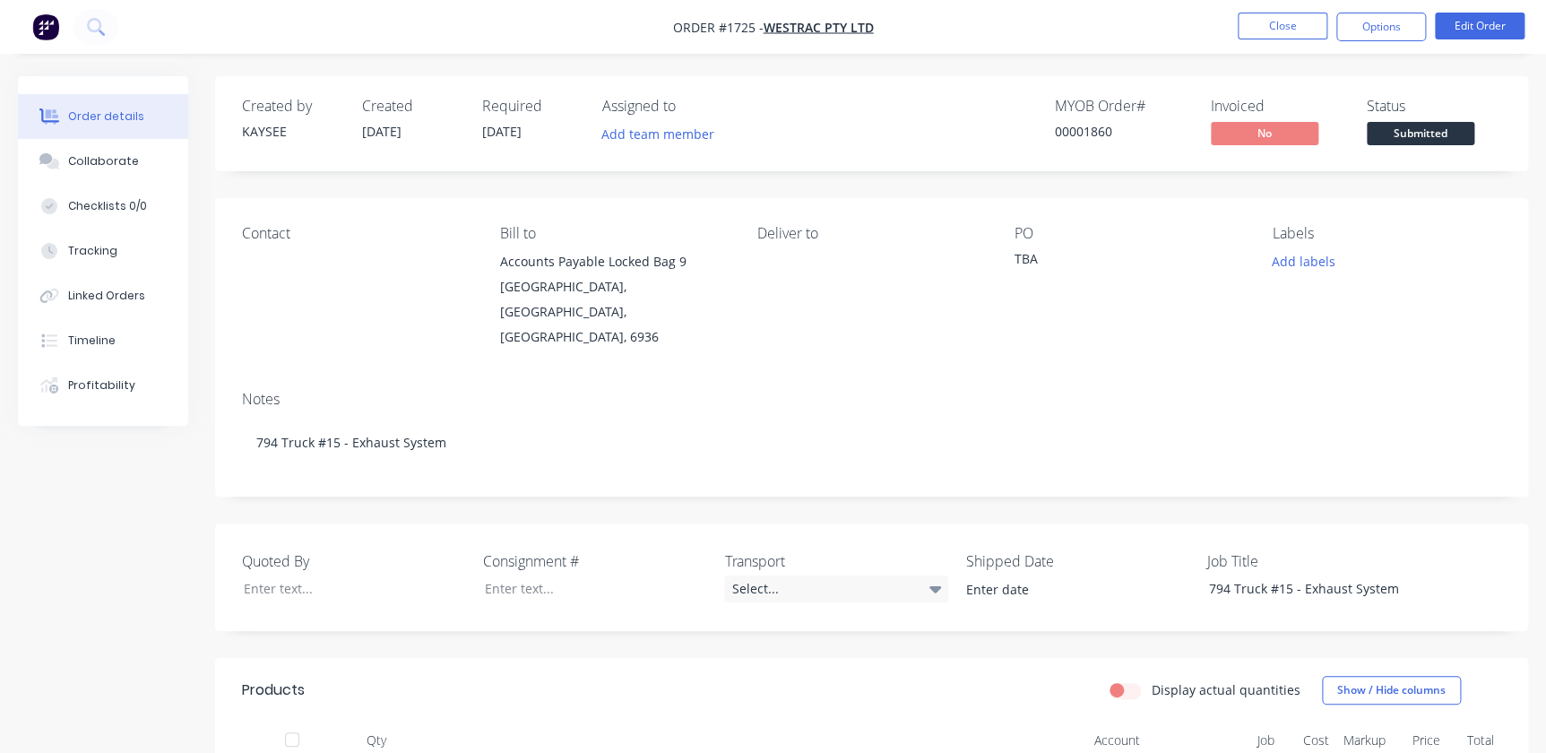
click at [1027, 258] on div "TBA" at bounding box center [1127, 261] width 224 height 25
drag, startPoint x: 1008, startPoint y: 259, endPoint x: 1092, endPoint y: 265, distance: 83.6
click at [1092, 265] on div "Contact Bill to Accounts Payable Locked Bag 9 MIDLAND, Western Australia, Austr…" at bounding box center [871, 287] width 1313 height 178
click at [1488, 43] on nav "Order #1725 - WesTrac Pty Ltd Close Options Edit Order" at bounding box center [773, 27] width 1546 height 54
click at [1495, 26] on button "Edit Order" at bounding box center [1480, 26] width 90 height 27
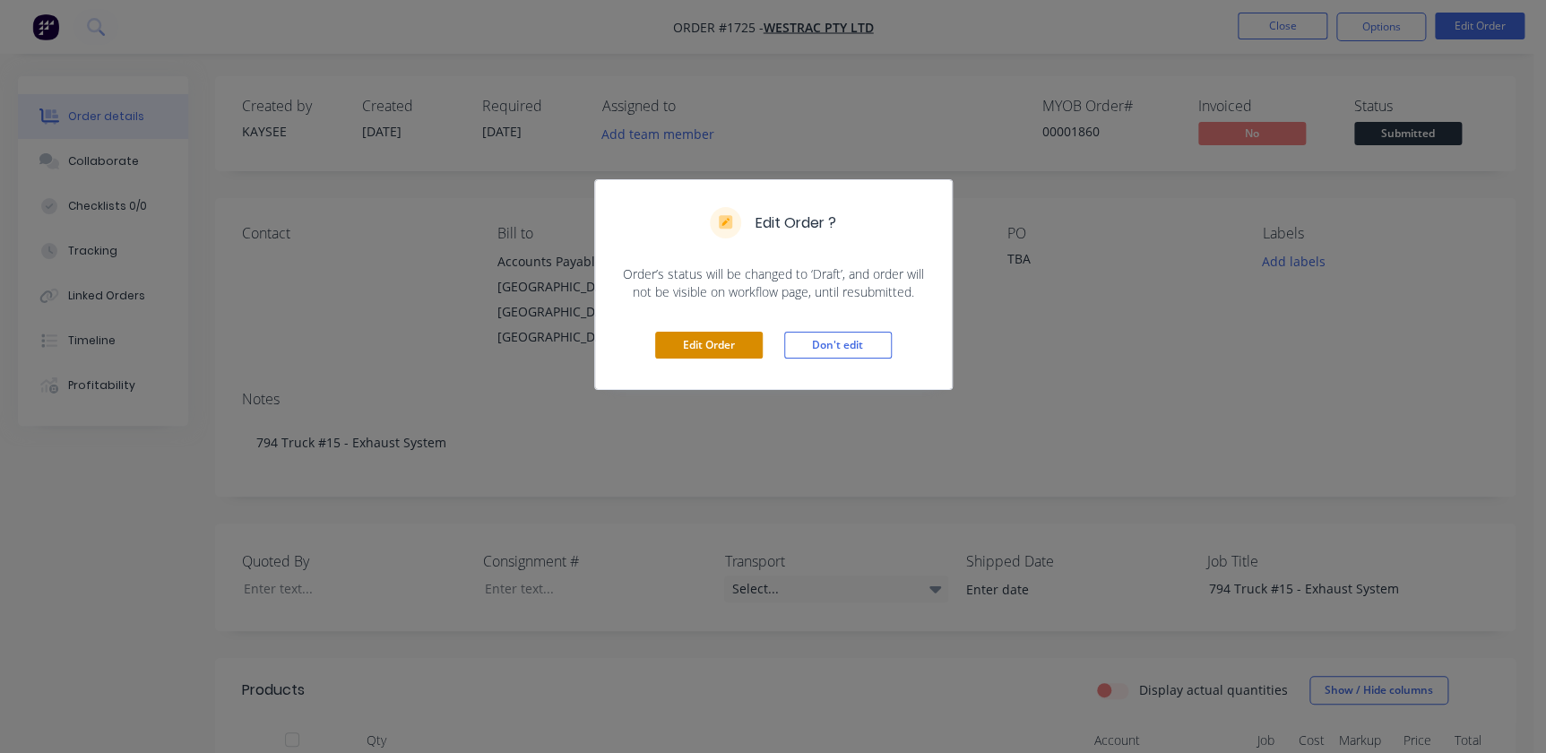
click at [740, 352] on button "Edit Order" at bounding box center [709, 345] width 108 height 27
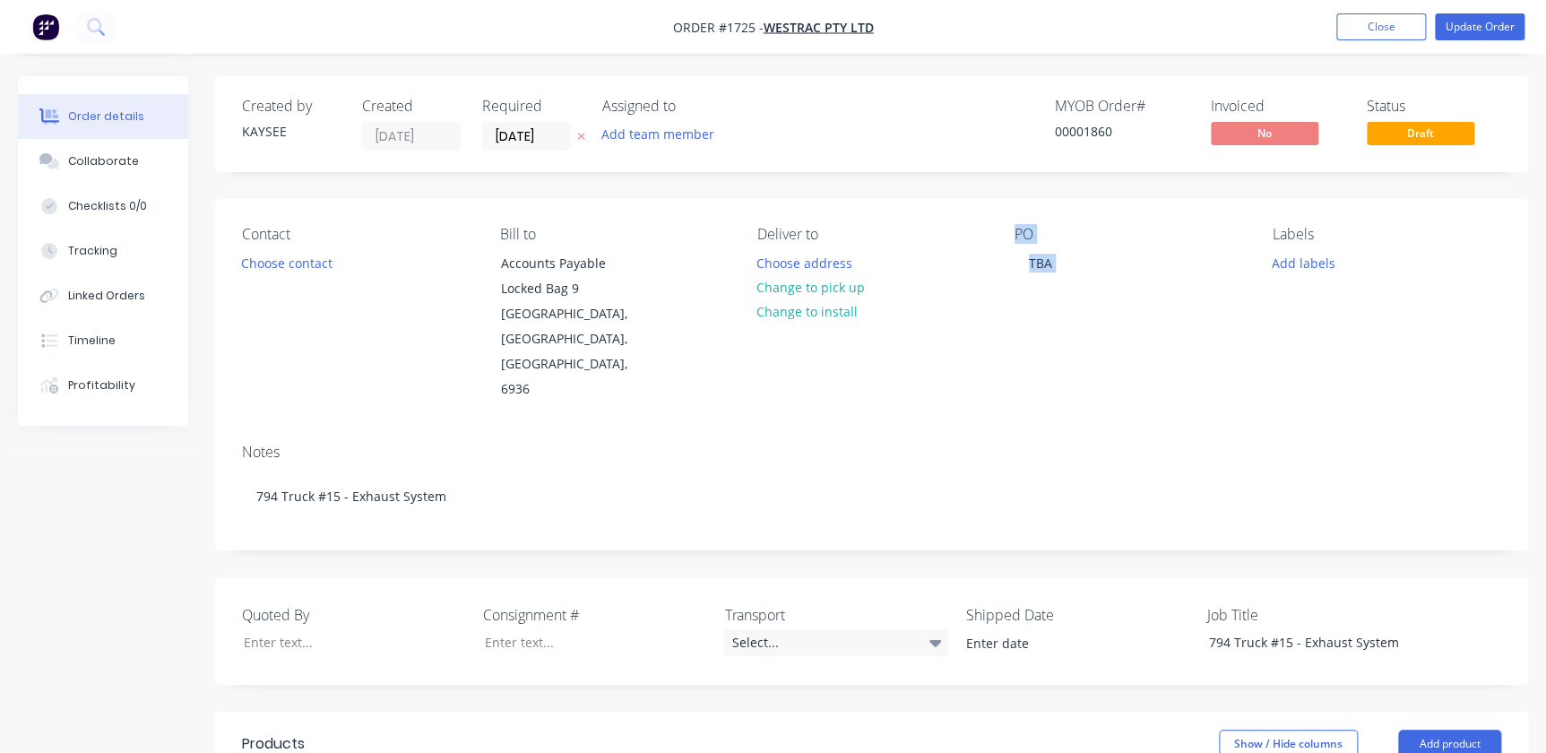
drag, startPoint x: 1000, startPoint y: 276, endPoint x: 1103, endPoint y: 280, distance: 102.3
click at [1103, 280] on div "Contact Choose contact Bill to Accounts Payable Locked Bag 9 MIDLAND, Western A…" at bounding box center [871, 314] width 1313 height 230
click at [1027, 270] on div "TBA" at bounding box center [1041, 263] width 52 height 26
drag, startPoint x: 1034, startPoint y: 268, endPoint x: 1079, endPoint y: 271, distance: 45.8
click at [1076, 271] on div "PO TBA" at bounding box center [1129, 314] width 229 height 177
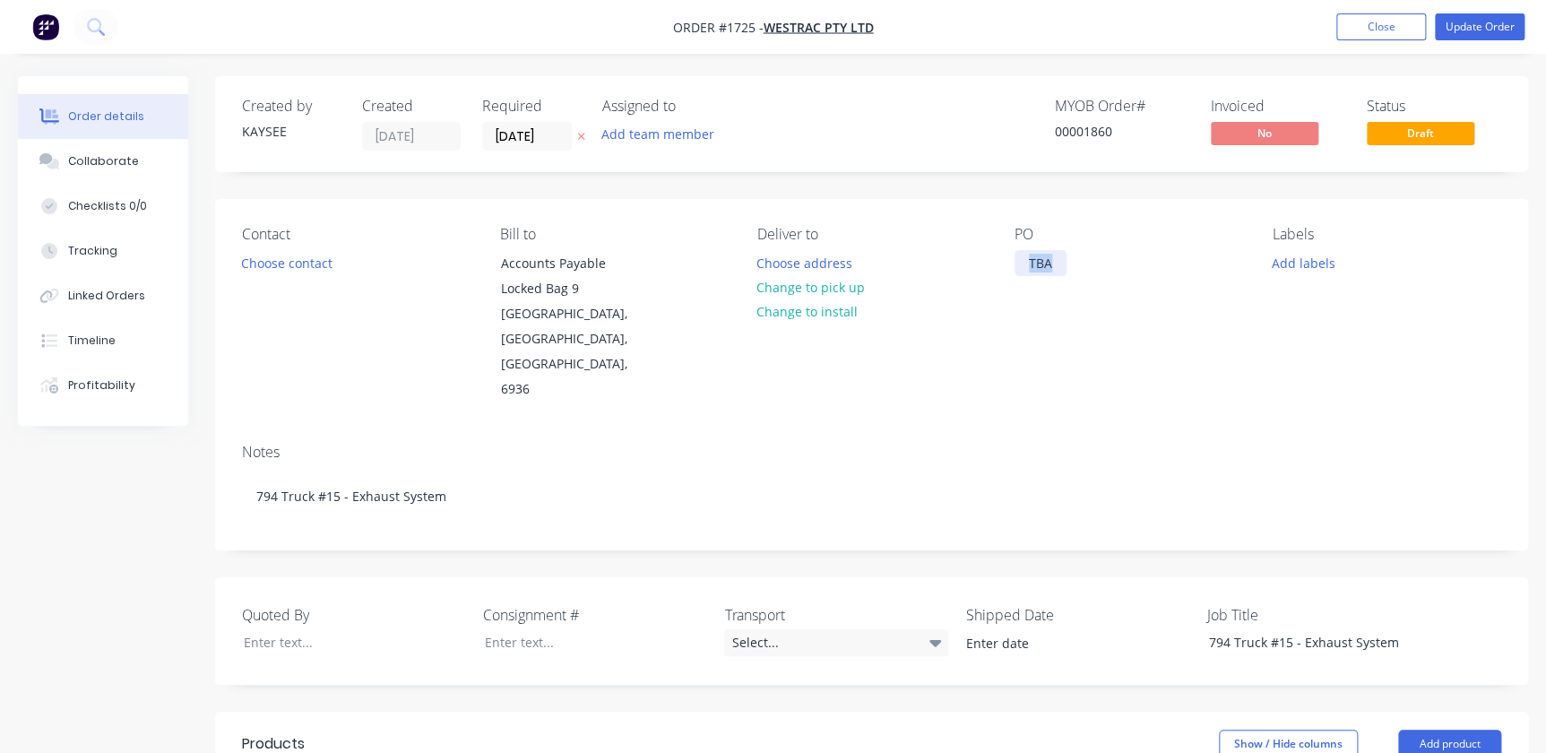
paste div
click at [661, 134] on button "Add team member" at bounding box center [659, 134] width 132 height 24
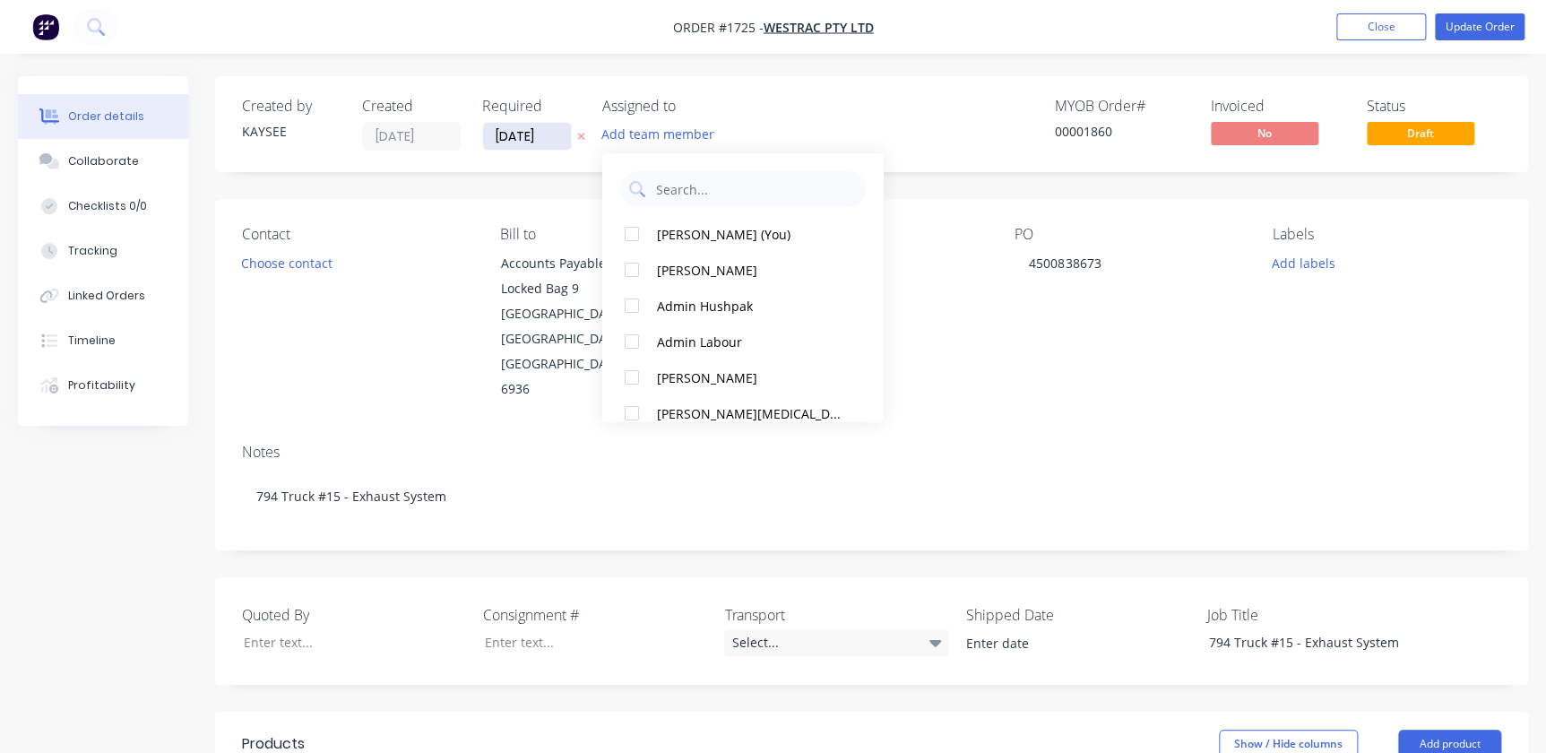
click at [542, 127] on input "[DATE]" at bounding box center [527, 136] width 88 height 27
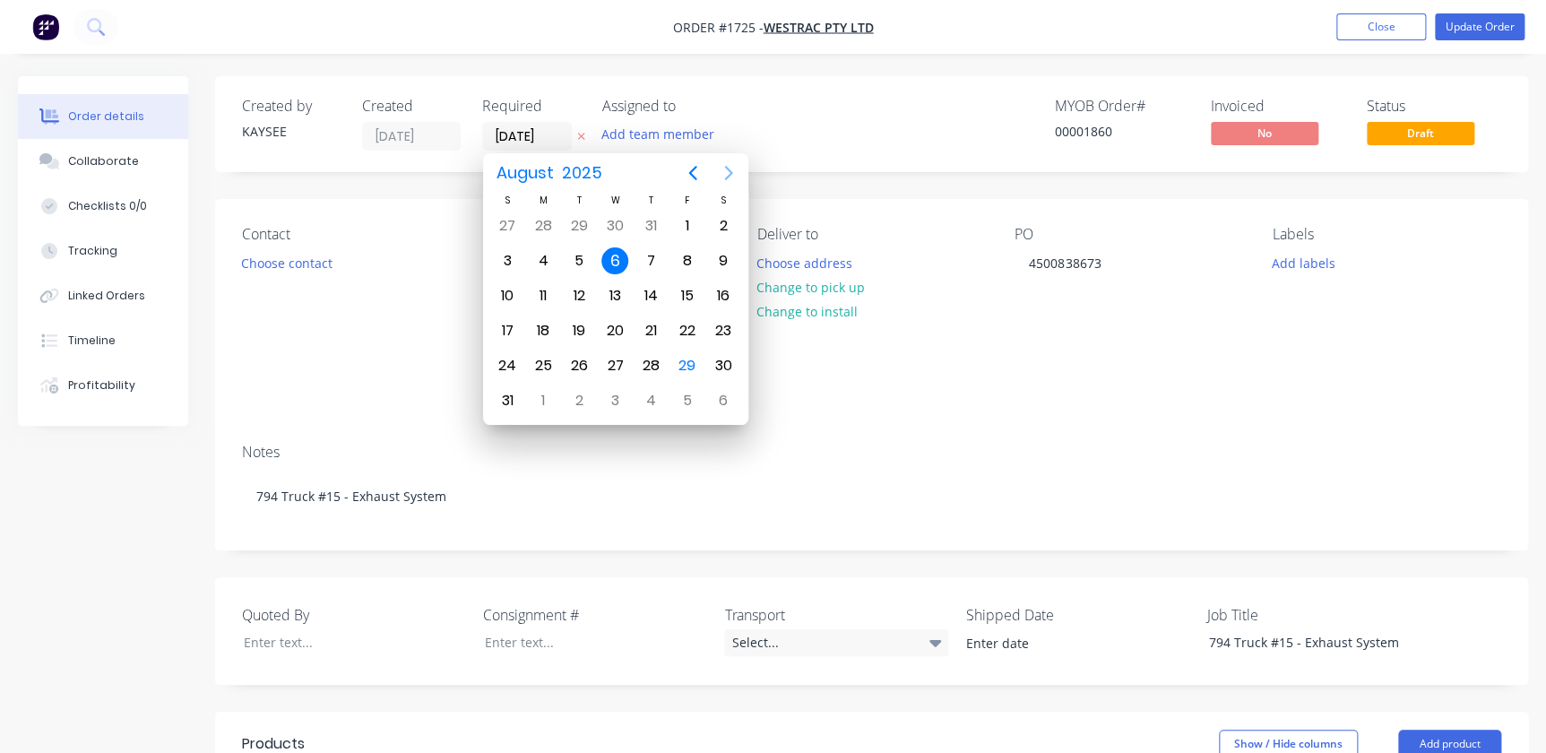
click at [720, 172] on icon "Next page" at bounding box center [729, 173] width 22 height 22
click at [694, 179] on icon "Previous page" at bounding box center [693, 173] width 22 height 22
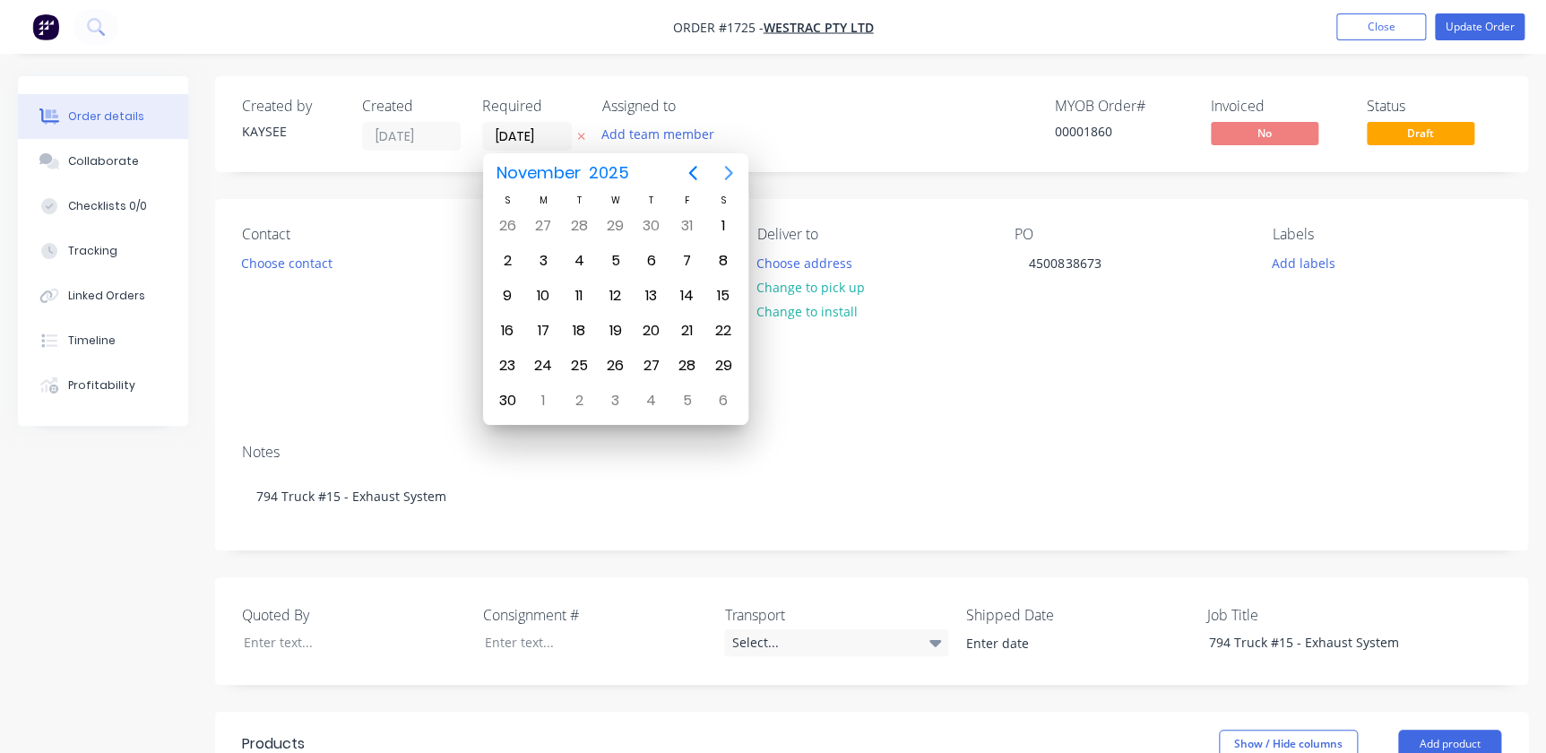
click at [727, 177] on icon "Next page" at bounding box center [728, 173] width 8 height 14
click at [645, 227] on div "4" at bounding box center [651, 225] width 27 height 27
type input "[DATE]"
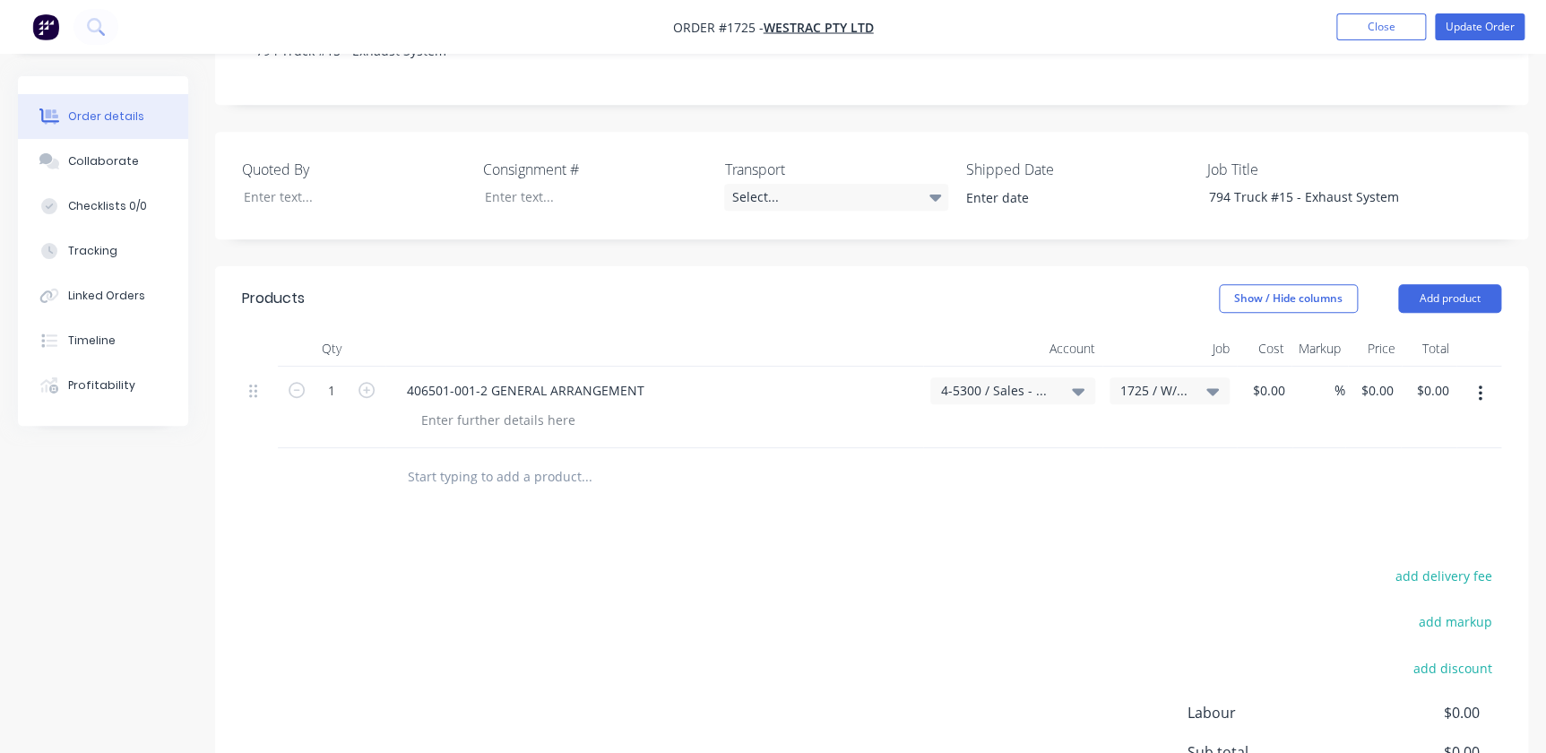
scroll to position [489, 0]
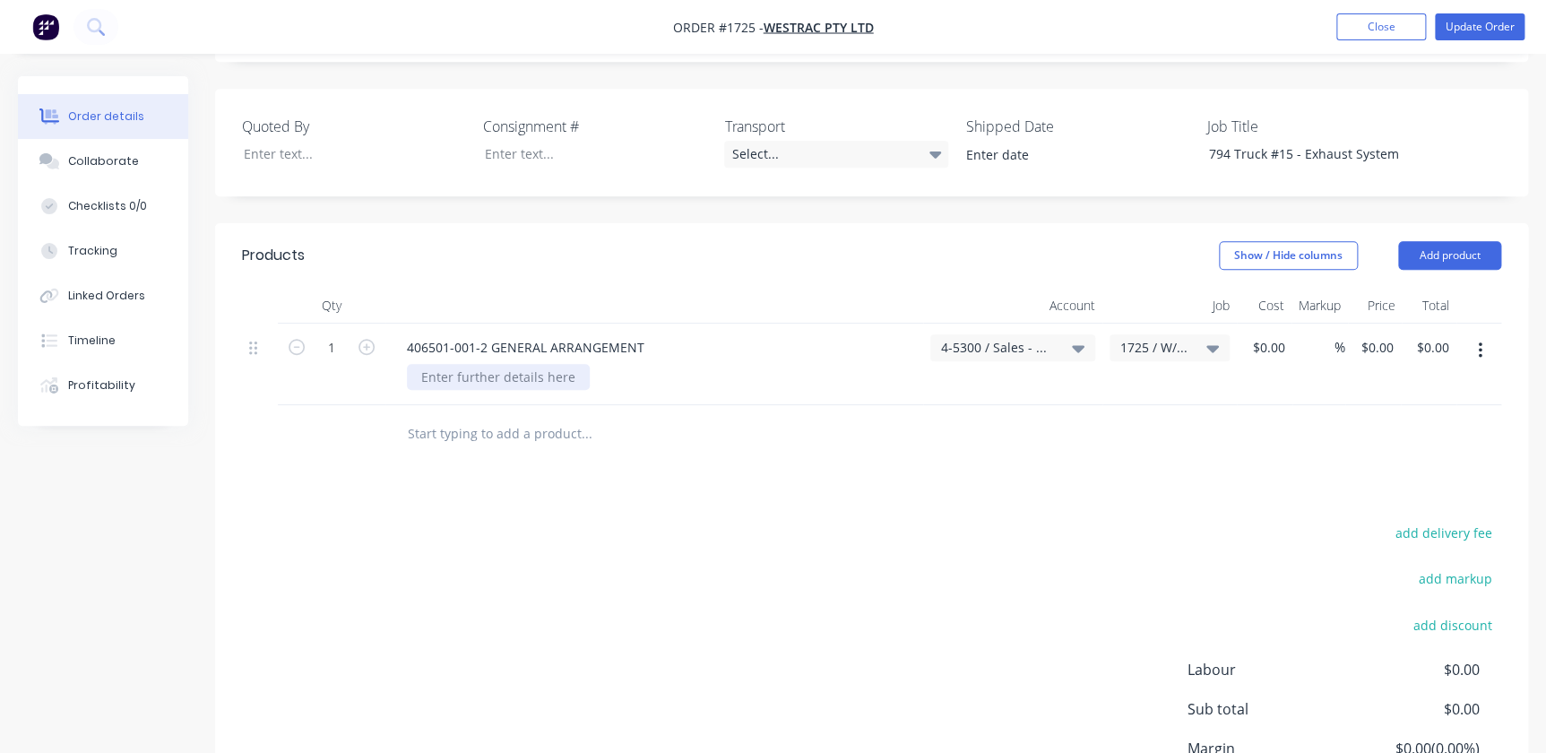
click at [472, 364] on div at bounding box center [498, 377] width 183 height 26
drag, startPoint x: 398, startPoint y: 297, endPoint x: 665, endPoint y: 296, distance: 267.1
click at [665, 334] on div "406501-001-2 GENERAL ARRANGEMENT" at bounding box center [655, 347] width 524 height 26
click at [441, 364] on div at bounding box center [498, 377] width 183 height 26
click at [1406, 241] on button "Add product" at bounding box center [1449, 255] width 103 height 29
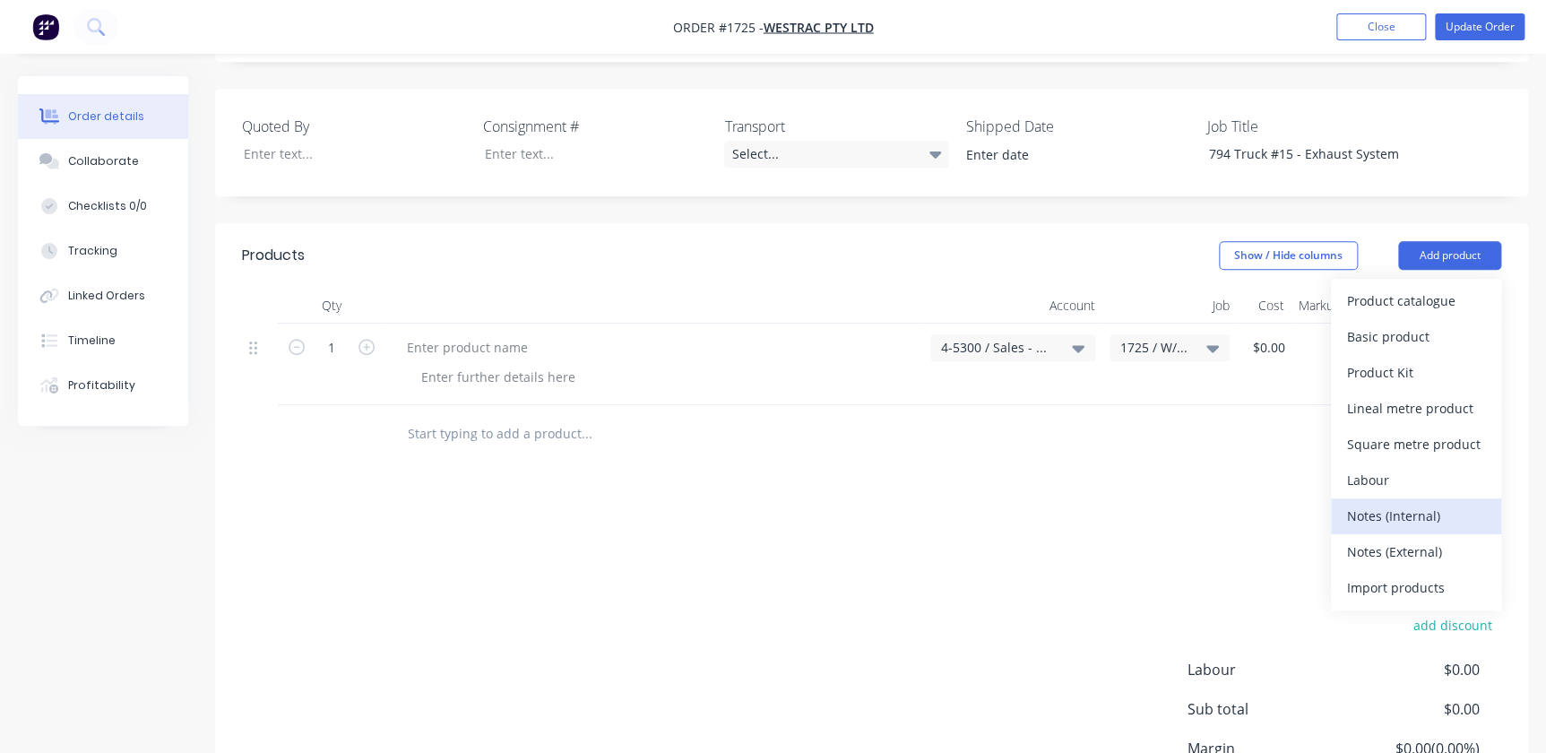
click at [1386, 503] on div "Notes (Internal)" at bounding box center [1416, 516] width 138 height 26
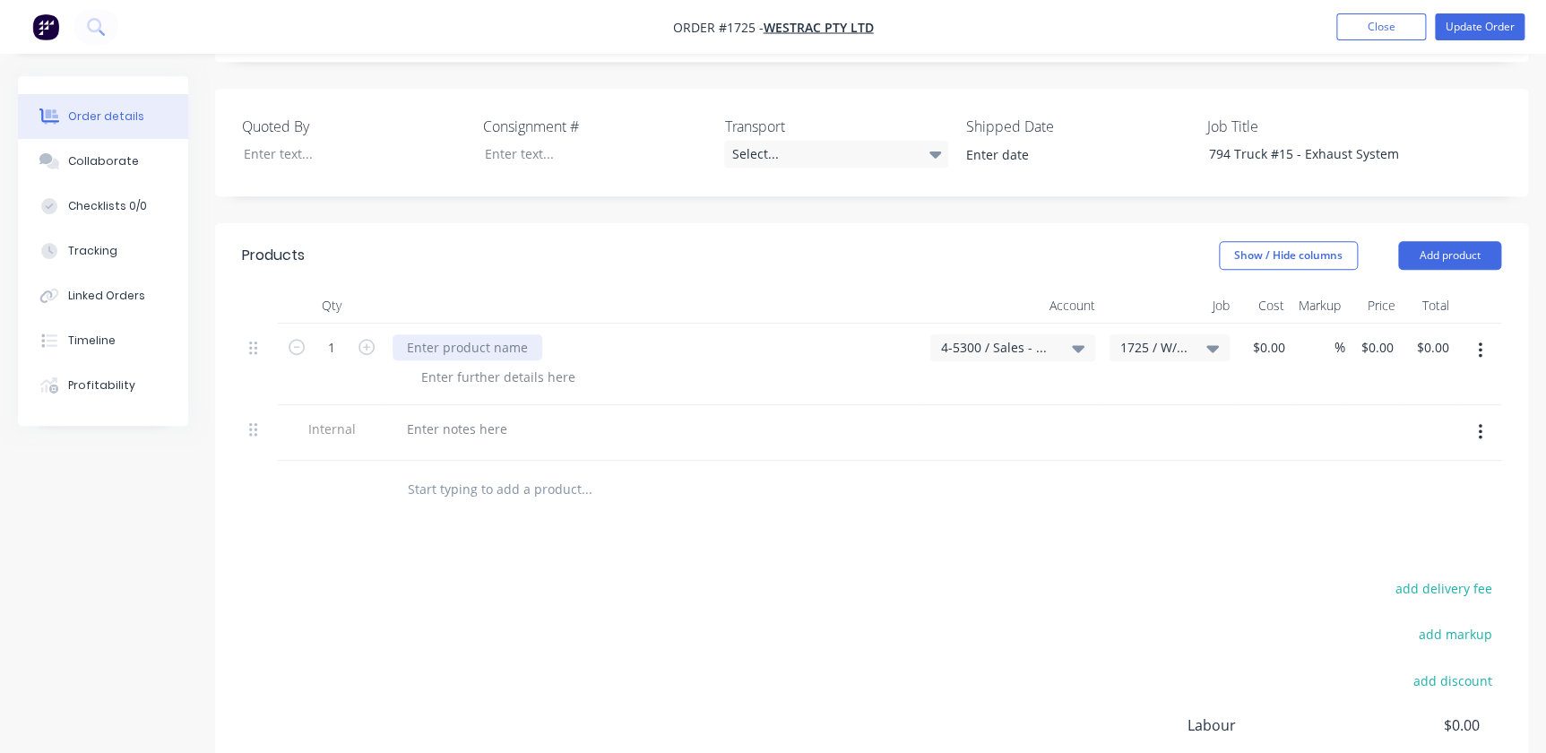
click at [507, 334] on div at bounding box center [468, 347] width 150 height 26
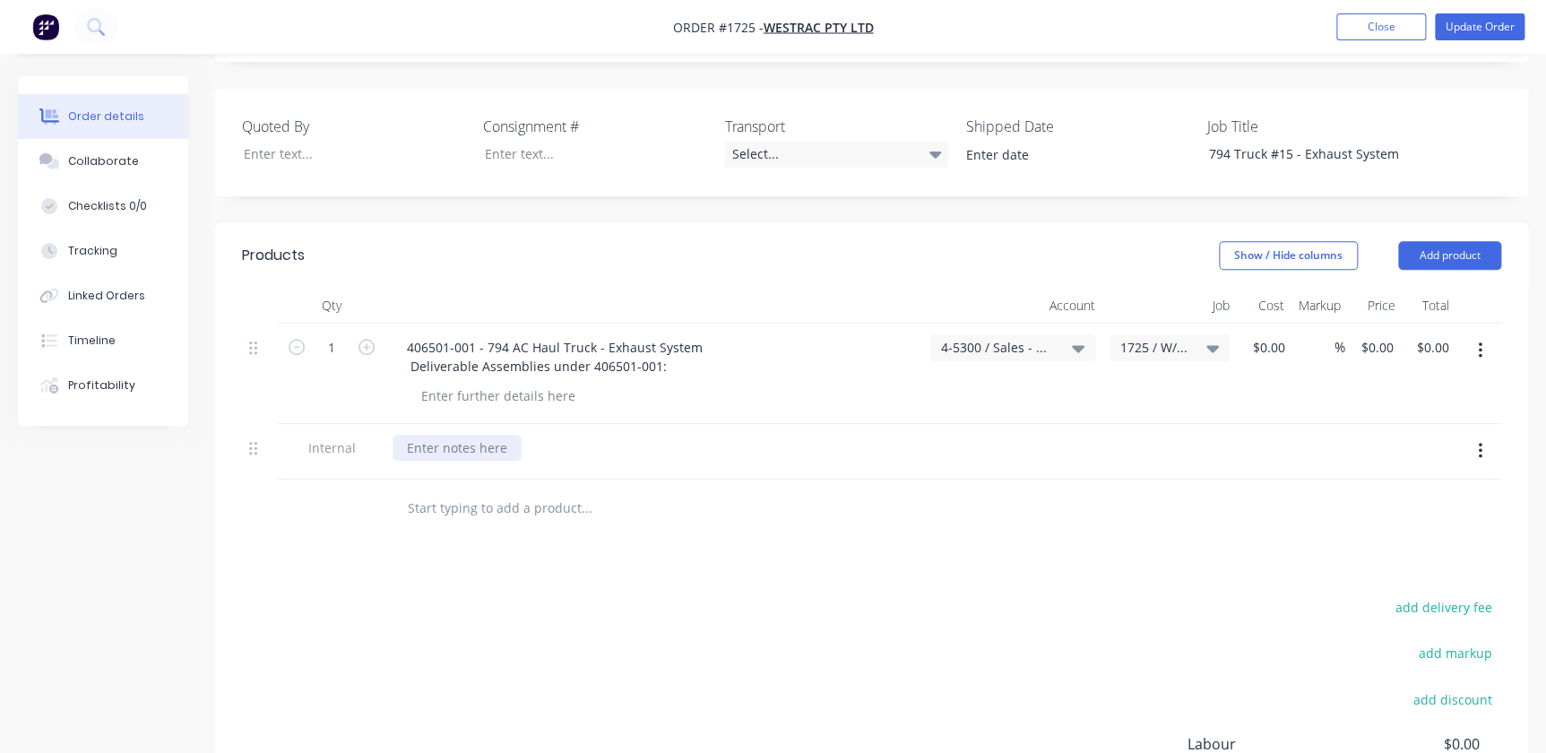
click at [447, 435] on div at bounding box center [457, 448] width 129 height 26
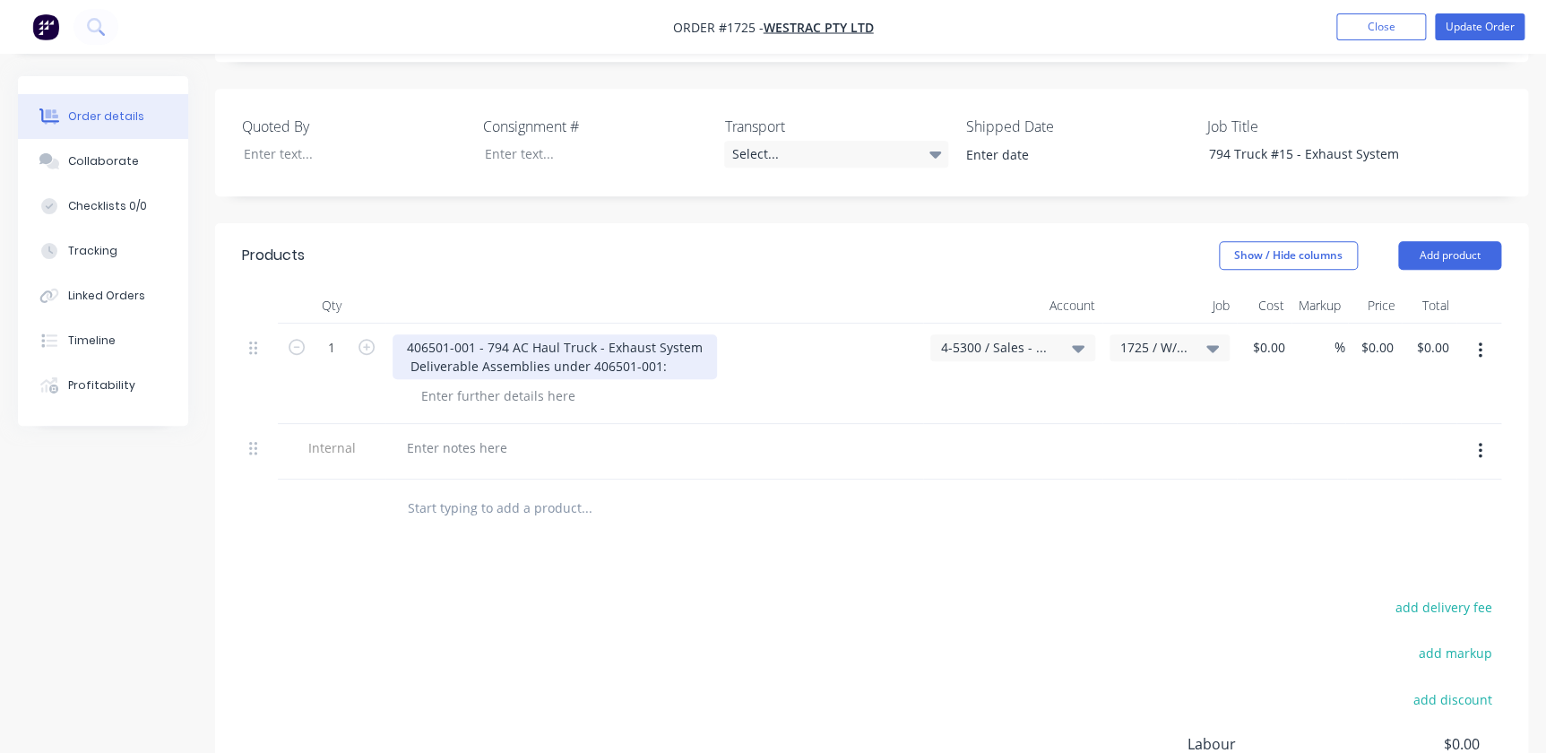
click at [463, 334] on div "406501-001 - 794 AC Haul Truck - Exhaust System Deliverable Assemblies under 40…" at bounding box center [555, 356] width 325 height 45
click at [481, 424] on div at bounding box center [654, 452] width 538 height 56
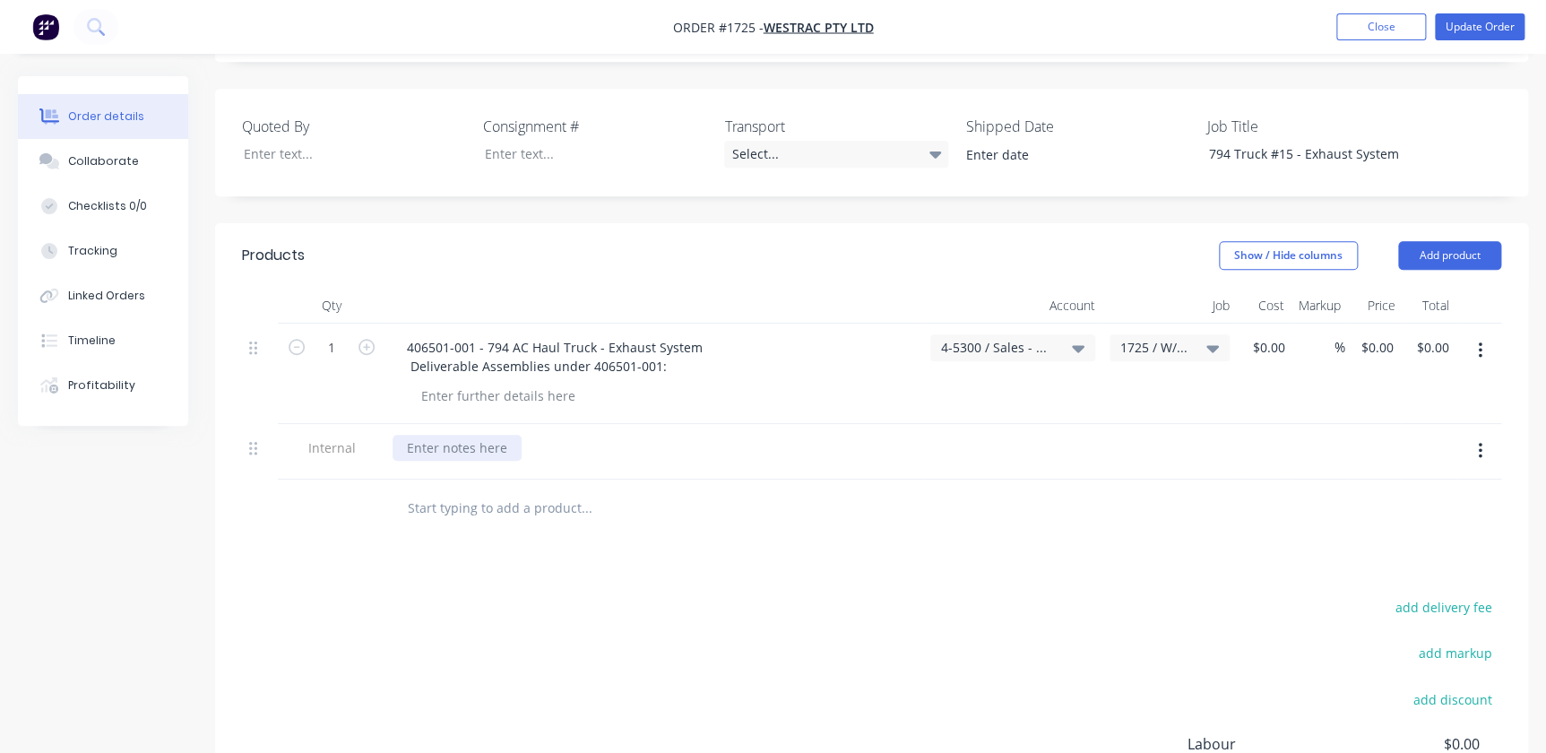
click at [446, 424] on div at bounding box center [654, 452] width 538 height 56
click at [441, 435] on div at bounding box center [457, 448] width 129 height 26
click at [429, 435] on div at bounding box center [457, 448] width 129 height 26
click at [420, 435] on div at bounding box center [457, 448] width 129 height 26
drag, startPoint x: 409, startPoint y: 401, endPoint x: 422, endPoint y: 400, distance: 13.5
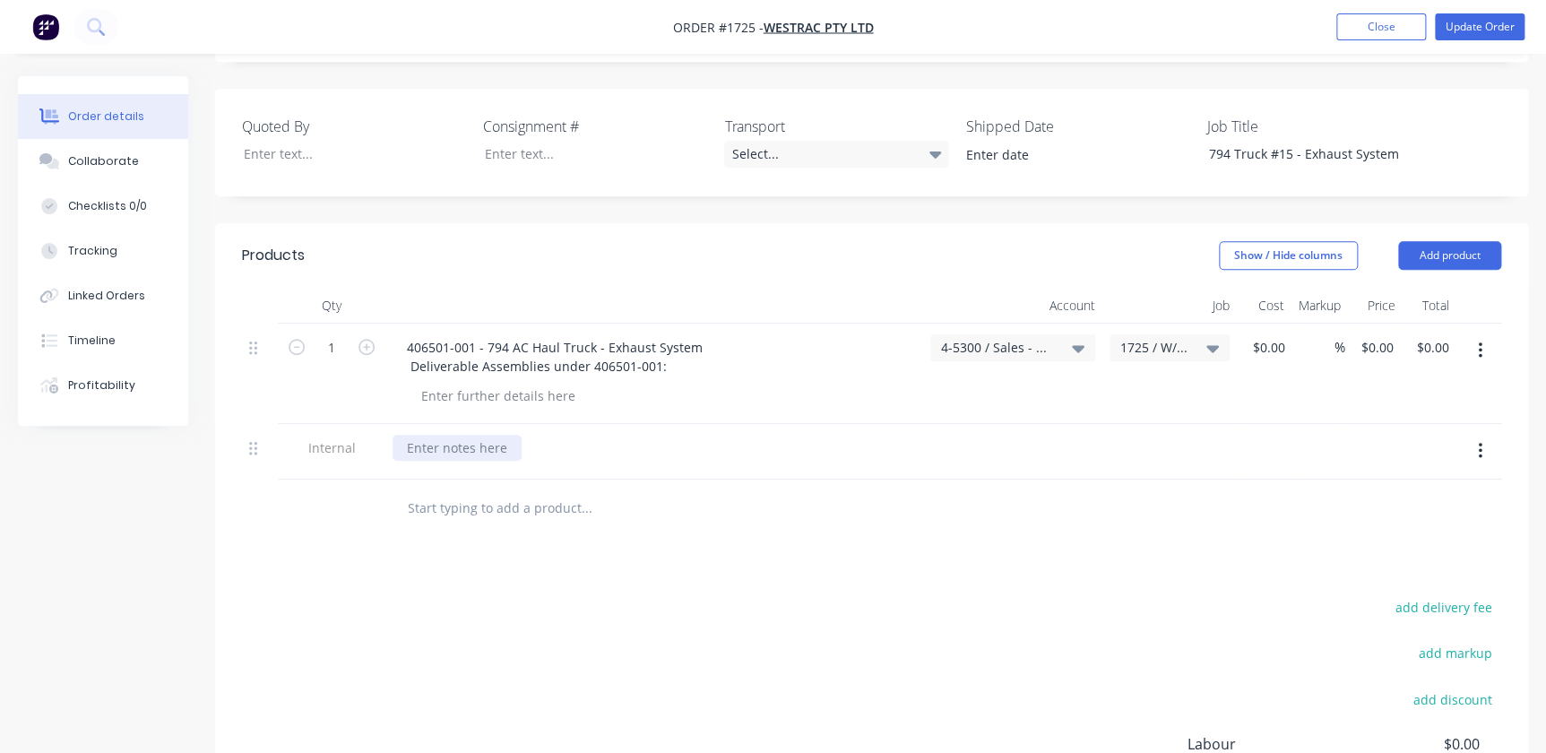
click at [411, 435] on div at bounding box center [457, 448] width 129 height 26
click at [562, 464] on div at bounding box center [655, 466] width 524 height 4
click at [506, 424] on div at bounding box center [654, 452] width 538 height 56
click at [468, 435] on div at bounding box center [457, 448] width 129 height 26
paste div
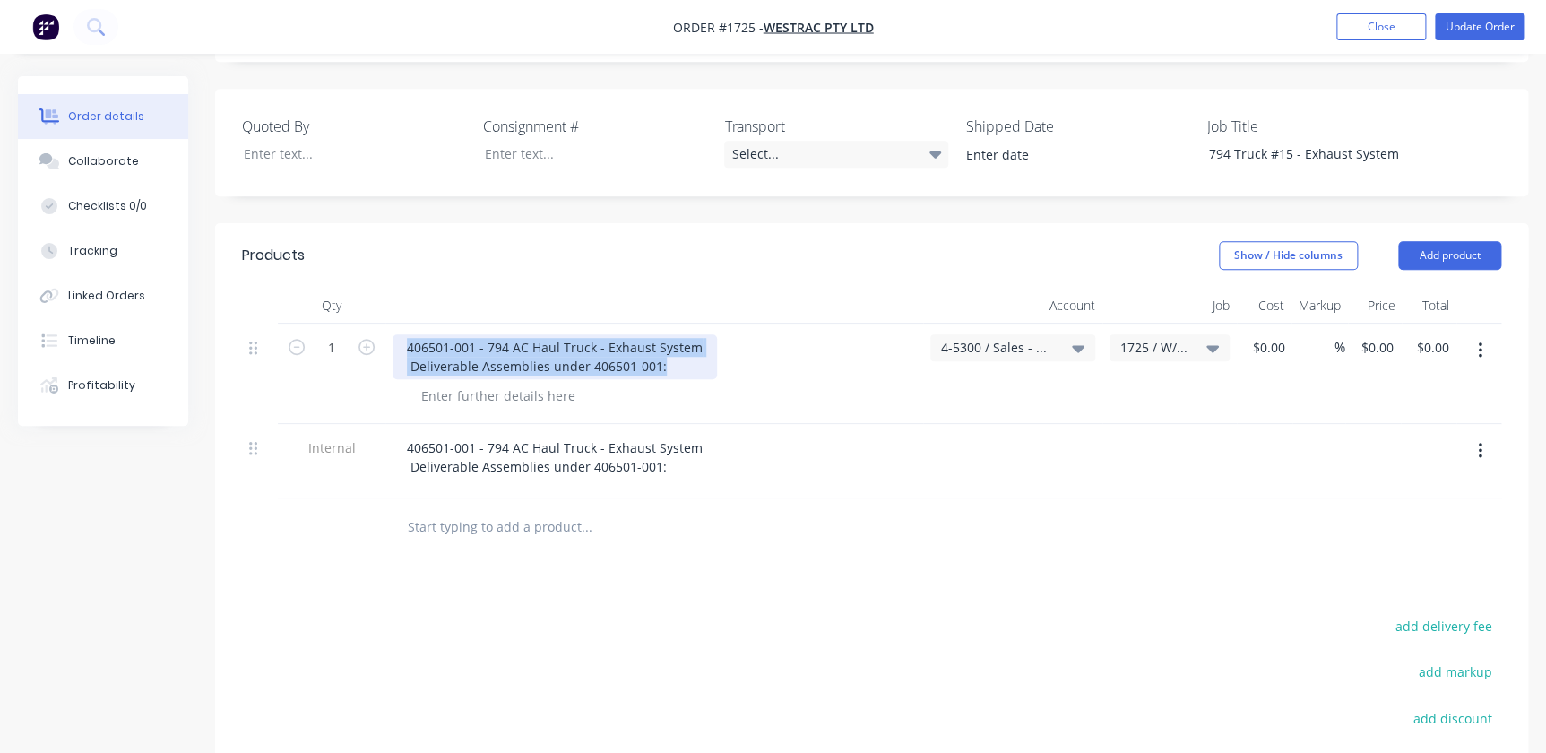
drag, startPoint x: 409, startPoint y: 296, endPoint x: 747, endPoint y: 315, distance: 338.5
click at [747, 334] on div "406501-001 - 794 AC Haul Truck - Exhaust System Deliverable Assemblies under 40…" at bounding box center [655, 356] width 524 height 45
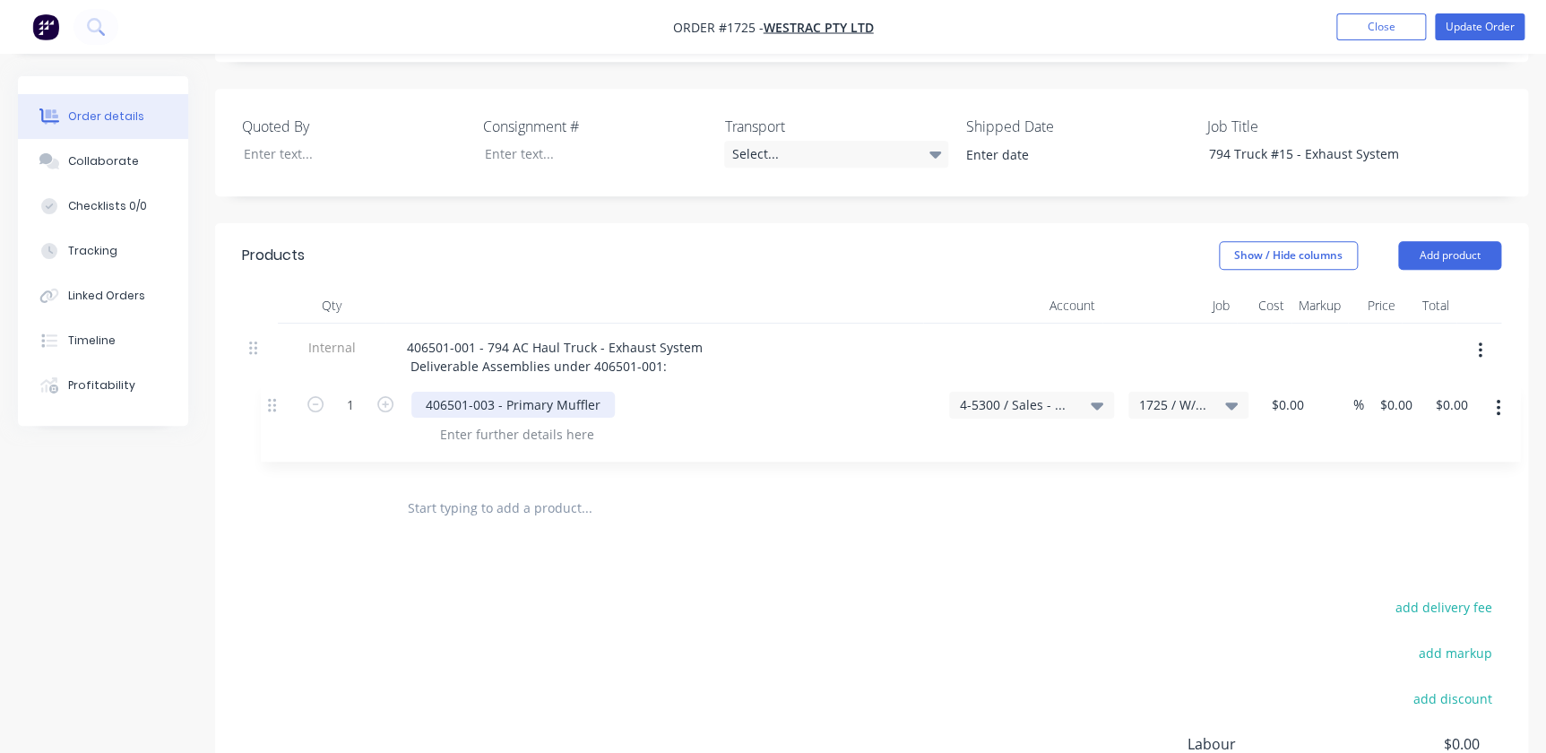
drag, startPoint x: 255, startPoint y: 299, endPoint x: 275, endPoint y: 408, distance: 110.2
click at [273, 409] on div "1 406501-003 - Primary Muffler 4-5300 / Sales - Mobile Machines Sound - Interco…" at bounding box center [871, 402] width 1259 height 156
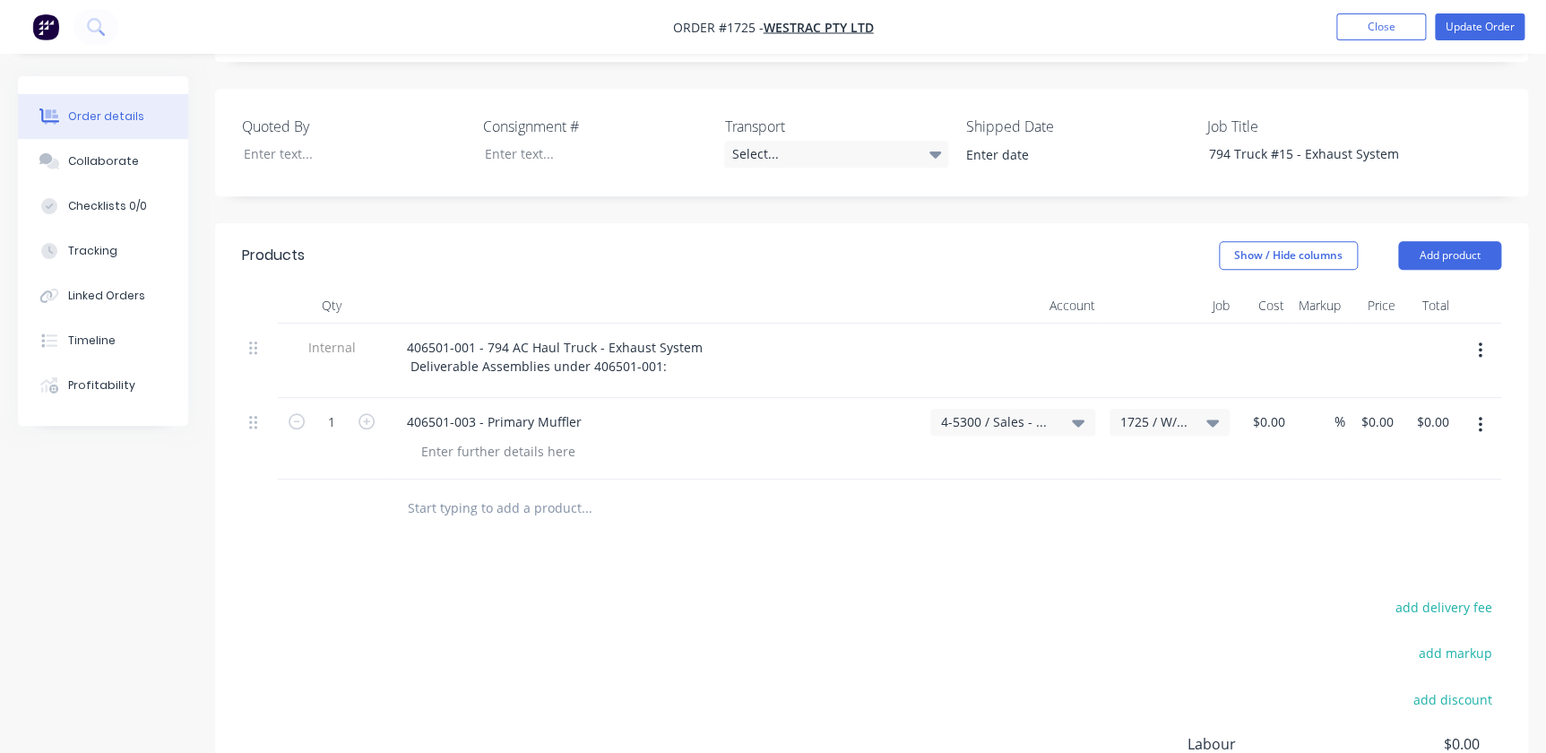
click at [503, 490] on input "text" at bounding box center [586, 508] width 359 height 36
paste input "Primary Muffler Installation Fastener Ki"
type input "Primary Muffler Installation Fastener Ki"
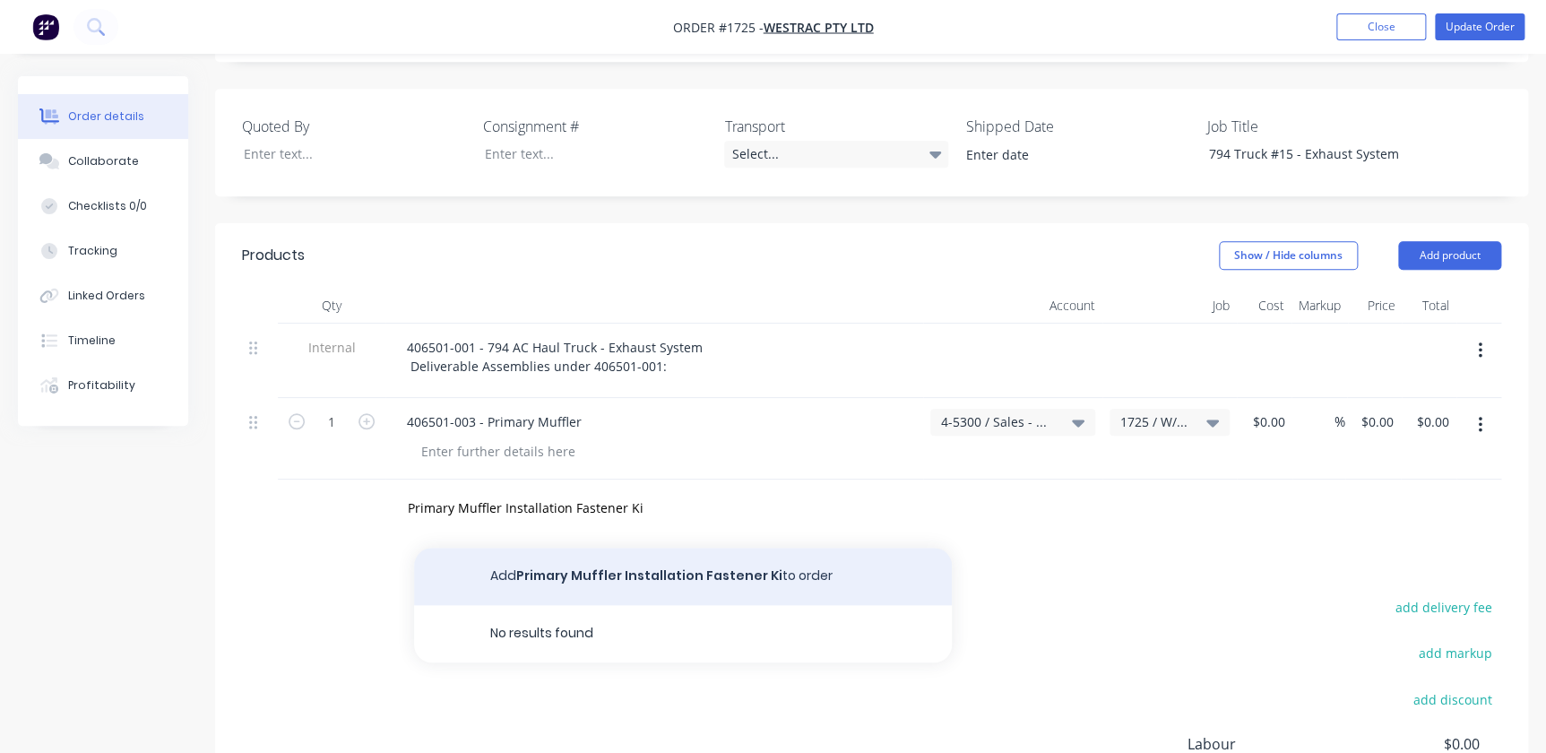
click at [602, 548] on button "Add Primary Muffler Installation Fastener Ki to order" at bounding box center [683, 576] width 538 height 57
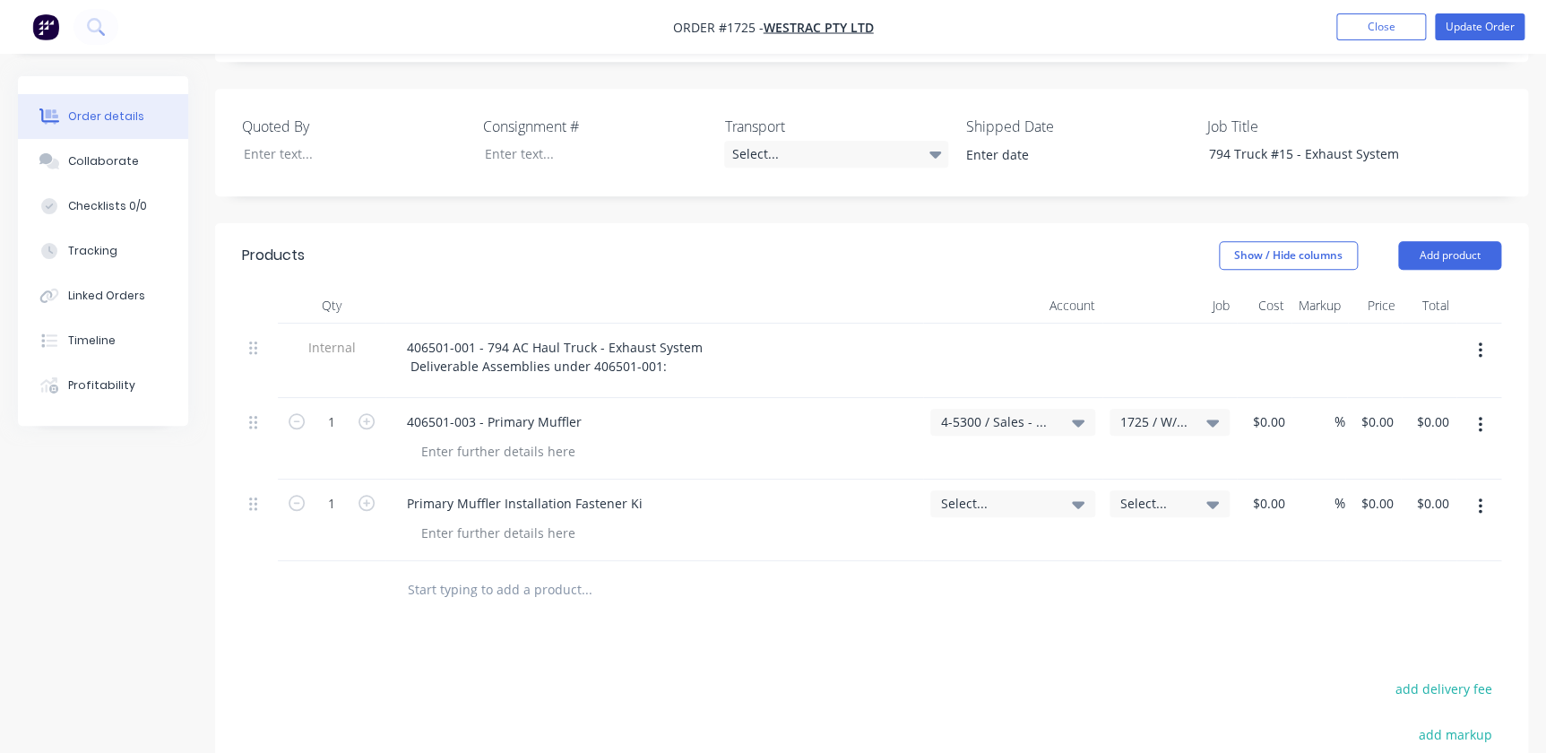
click at [484, 572] on input "text" at bounding box center [586, 590] width 359 height 36
paste input "406501-004 - Secondary Muffler"
type input "406501-004 - Secondary Muffler"
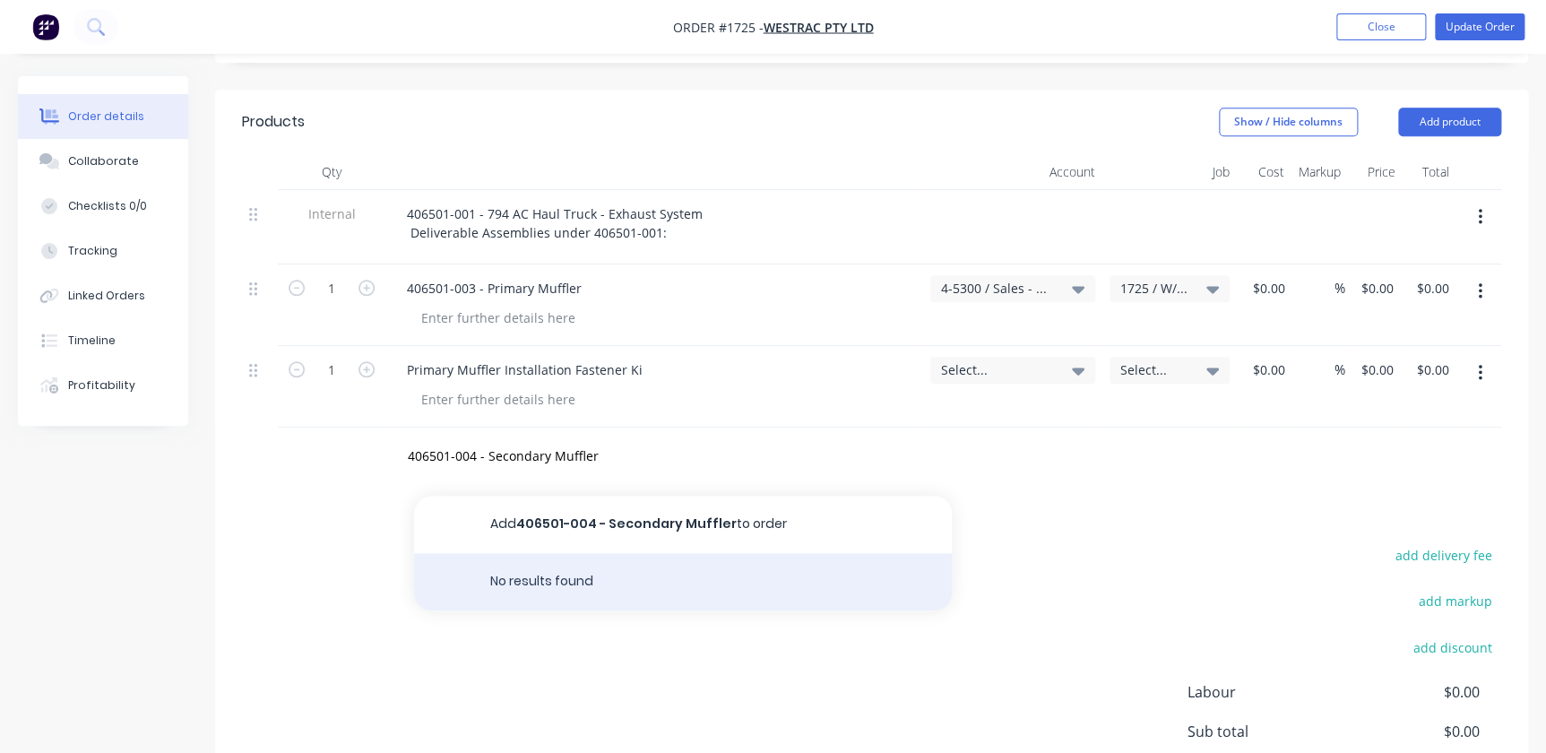
scroll to position [652, 0]
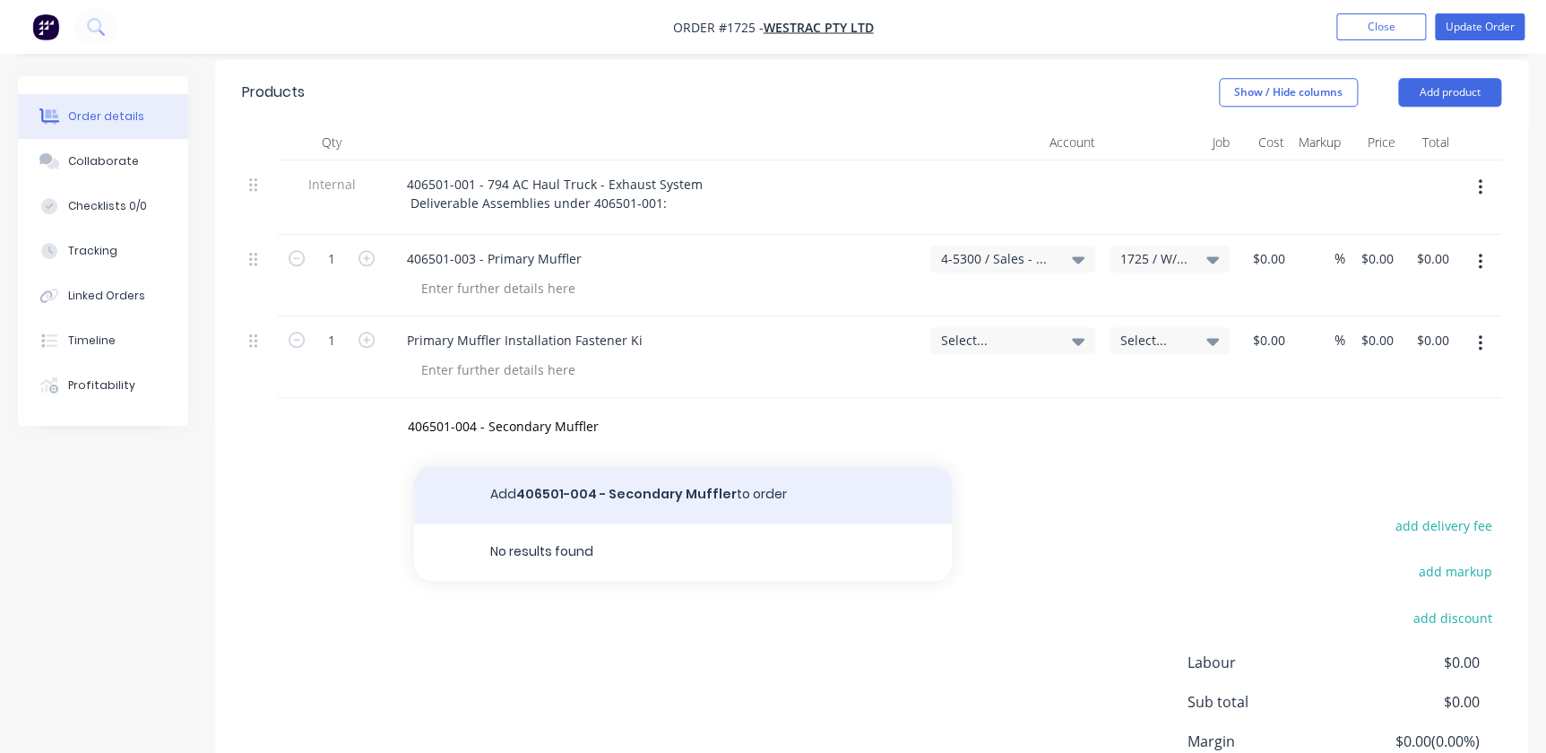
click at [635, 466] on button "Add 406501-004 - Secondary Muffler to order" at bounding box center [683, 494] width 538 height 57
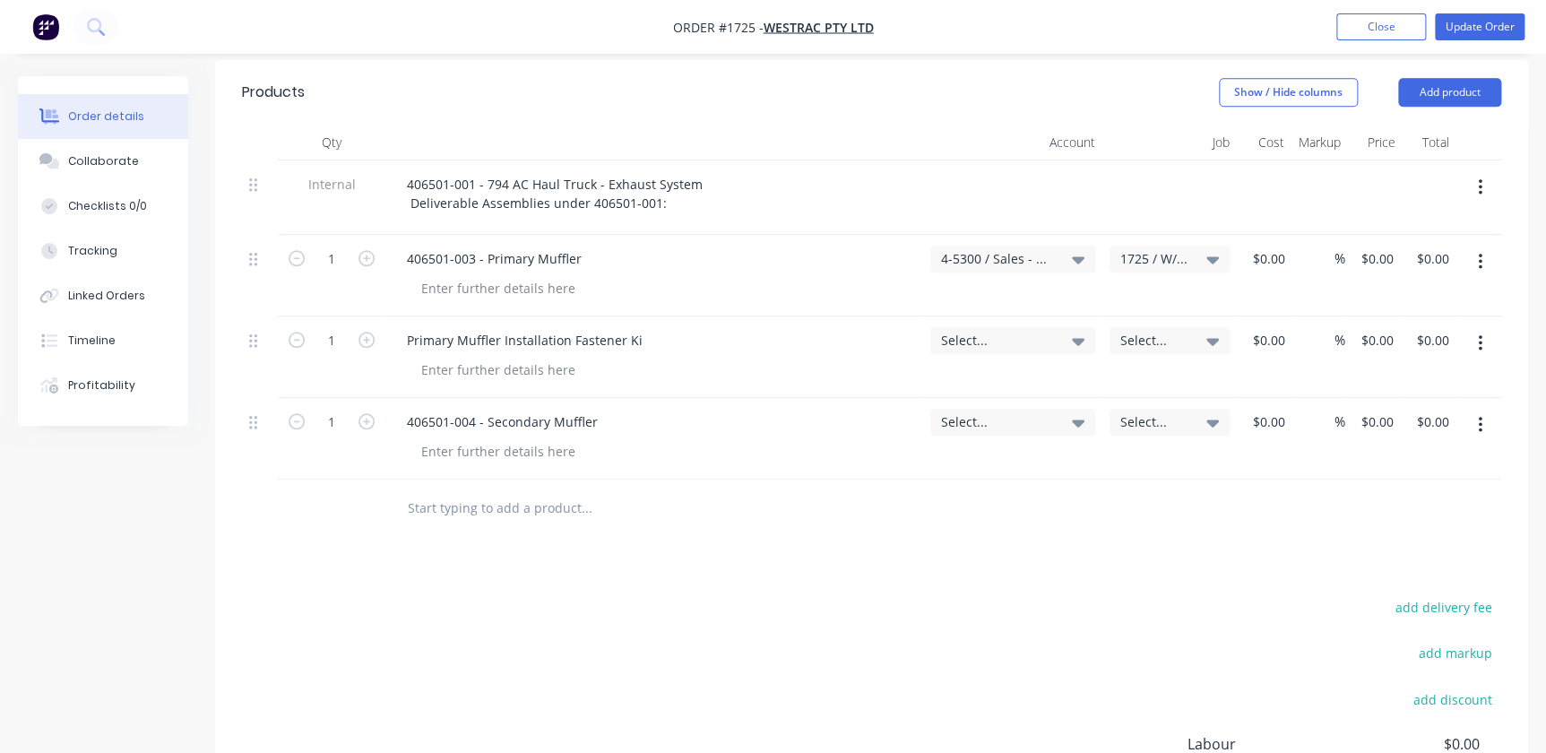
click at [486, 490] on input "text" at bounding box center [586, 508] width 359 height 36
paste input "406501-006 - Secondary Muffler Cradle"
type input "406501-006 - Secondary Muffler Cradle"
drag, startPoint x: 601, startPoint y: 534, endPoint x: 589, endPoint y: 534, distance: 11.7
click at [601, 548] on button "Add 406501-006 - Secondary Muffler Cradle to order" at bounding box center [683, 576] width 538 height 57
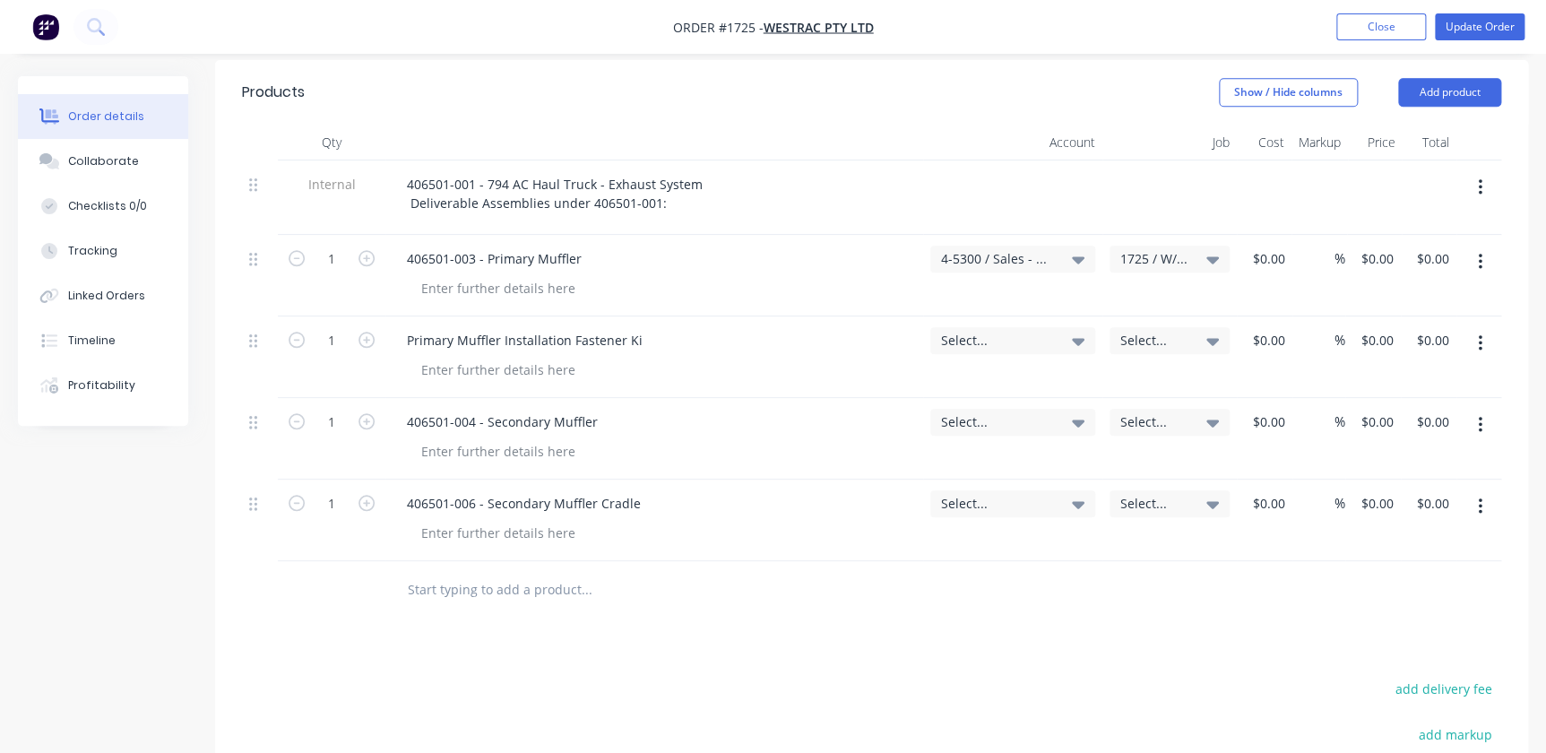
click at [531, 572] on input "text" at bounding box center [586, 590] width 359 height 36
paste input "Secondary Muffler Cradle Installation Fastener kit"
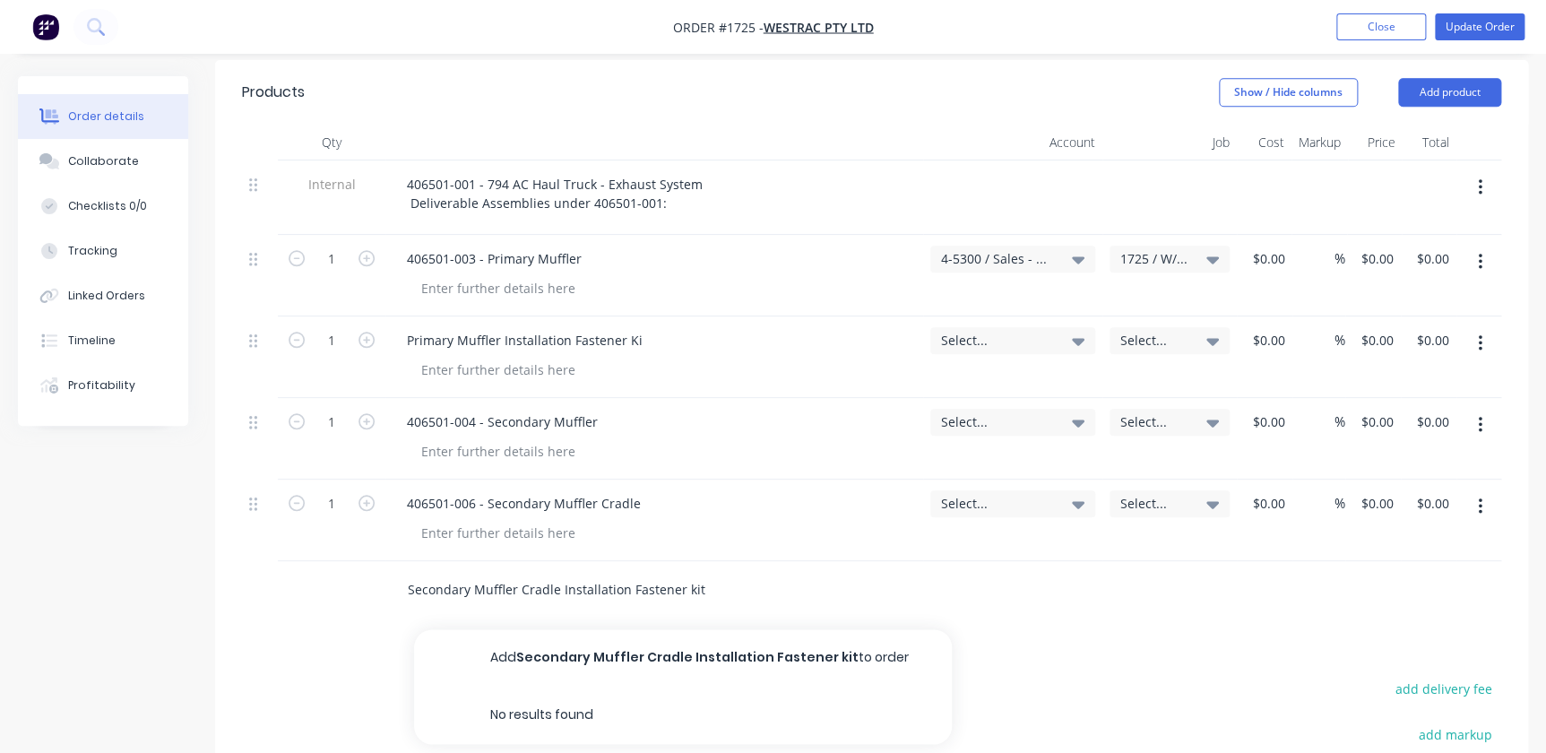
type input "Secondary Muffler Cradle Installation Fastener kit"
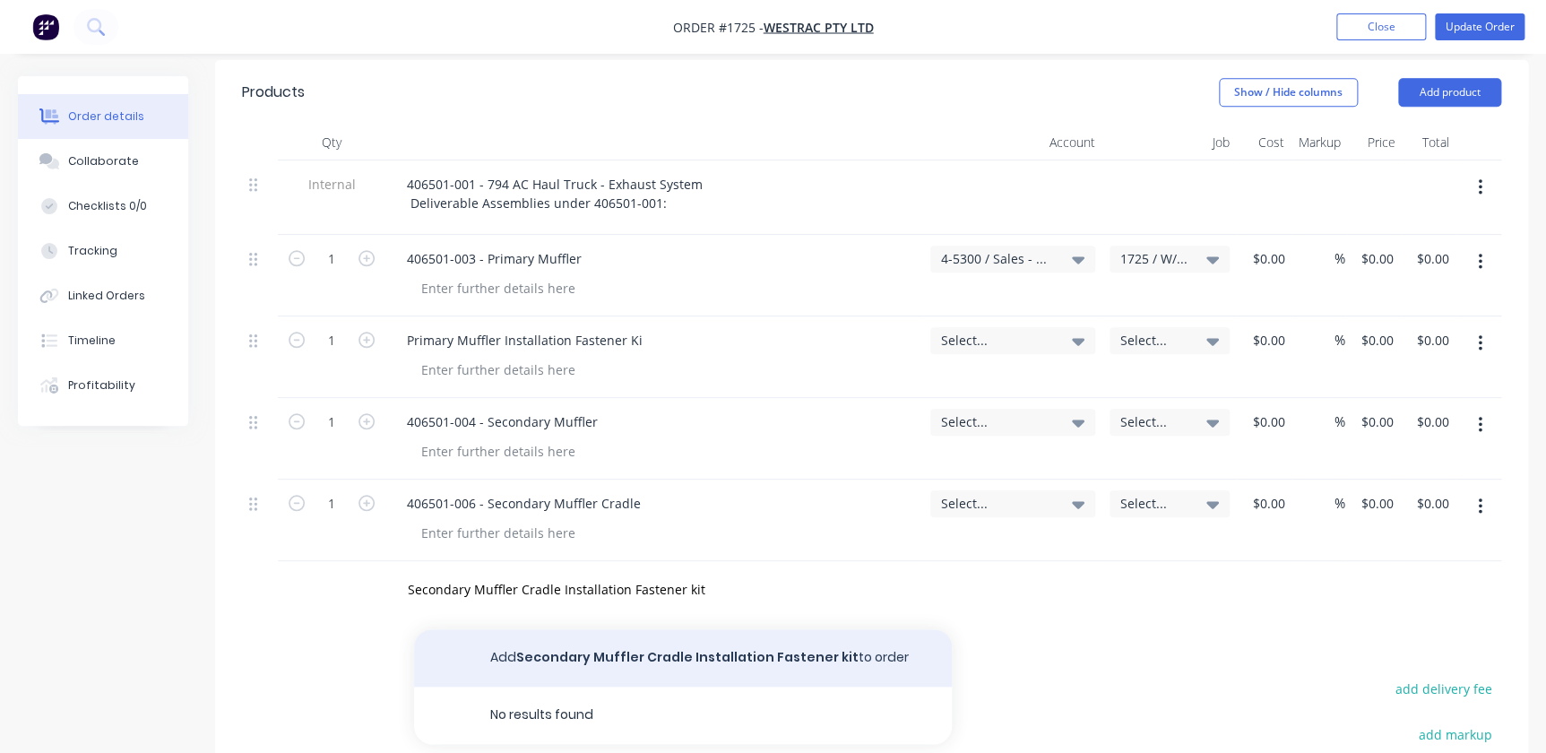
click at [730, 629] on button "Add Secondary Muffler Cradle Installation Fastener kit to order" at bounding box center [683, 657] width 538 height 57
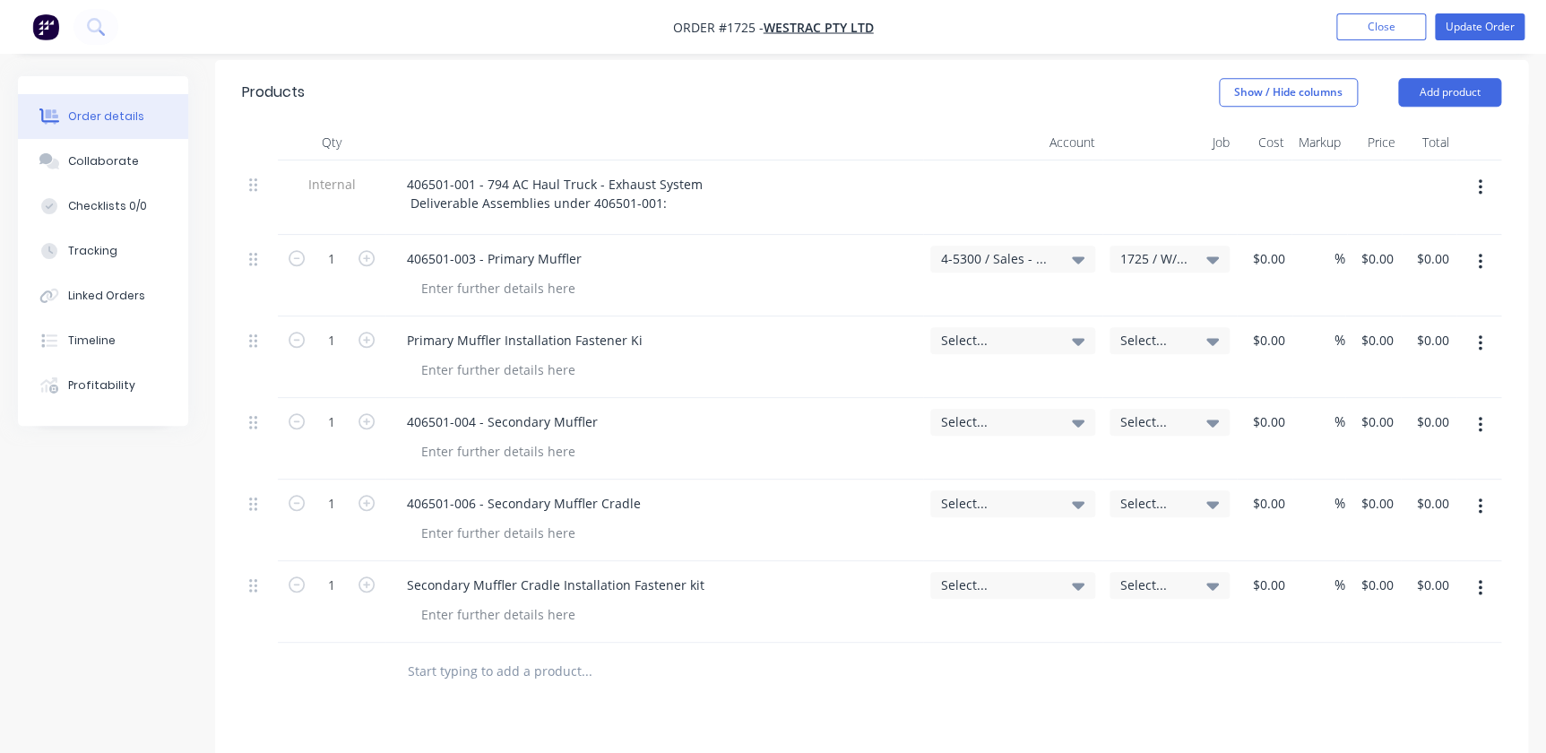
click at [480, 653] on input "text" at bounding box center [586, 671] width 359 height 36
paste input "406501-007 - Y-Piece Transition Exhaust Pipe"
type input "406501-007 - Y-Piece Transition Exhaust Pipe"
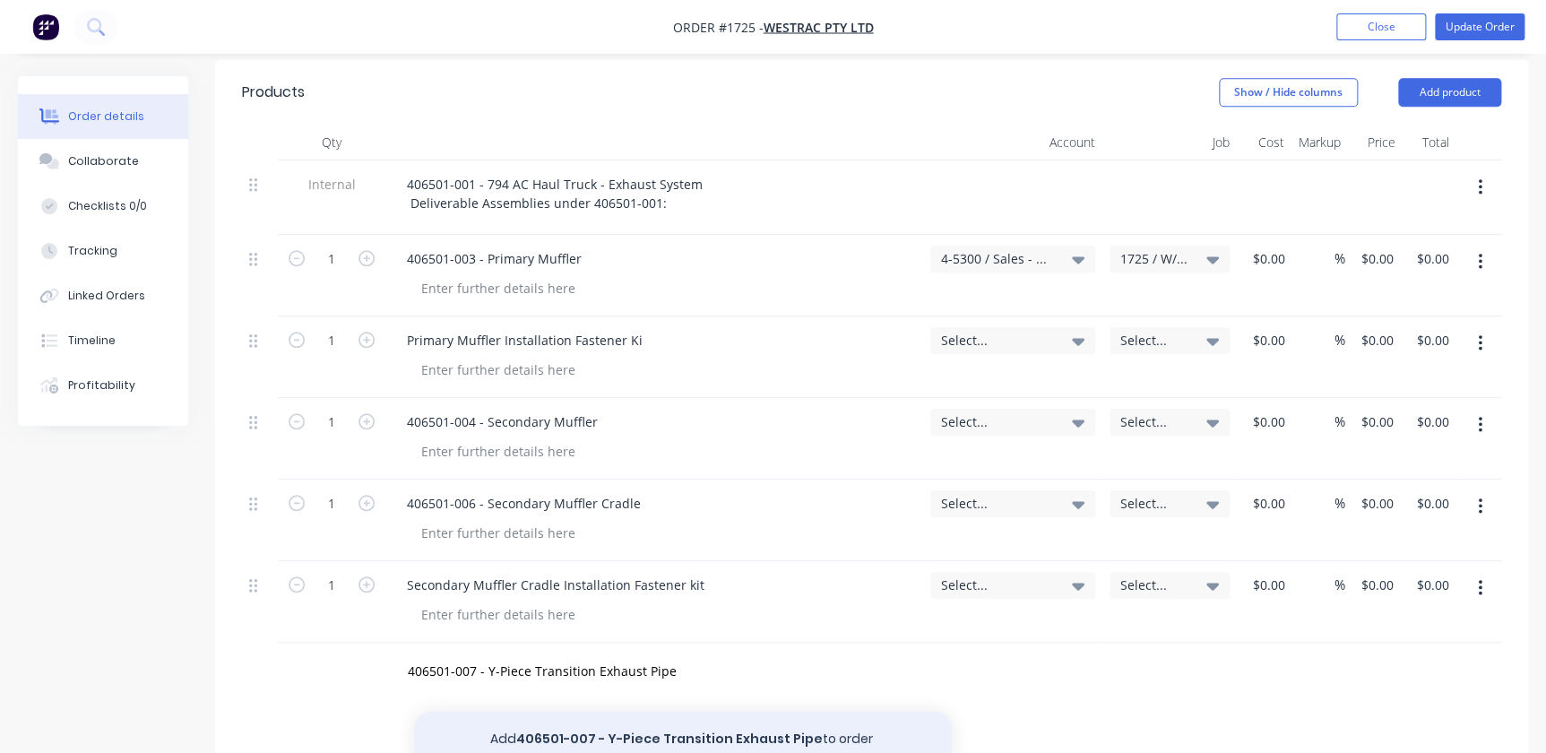
click at [590, 711] on button "Add 406501-007 - Y-Piece Transition Exhaust Pipe to order" at bounding box center [683, 739] width 538 height 57
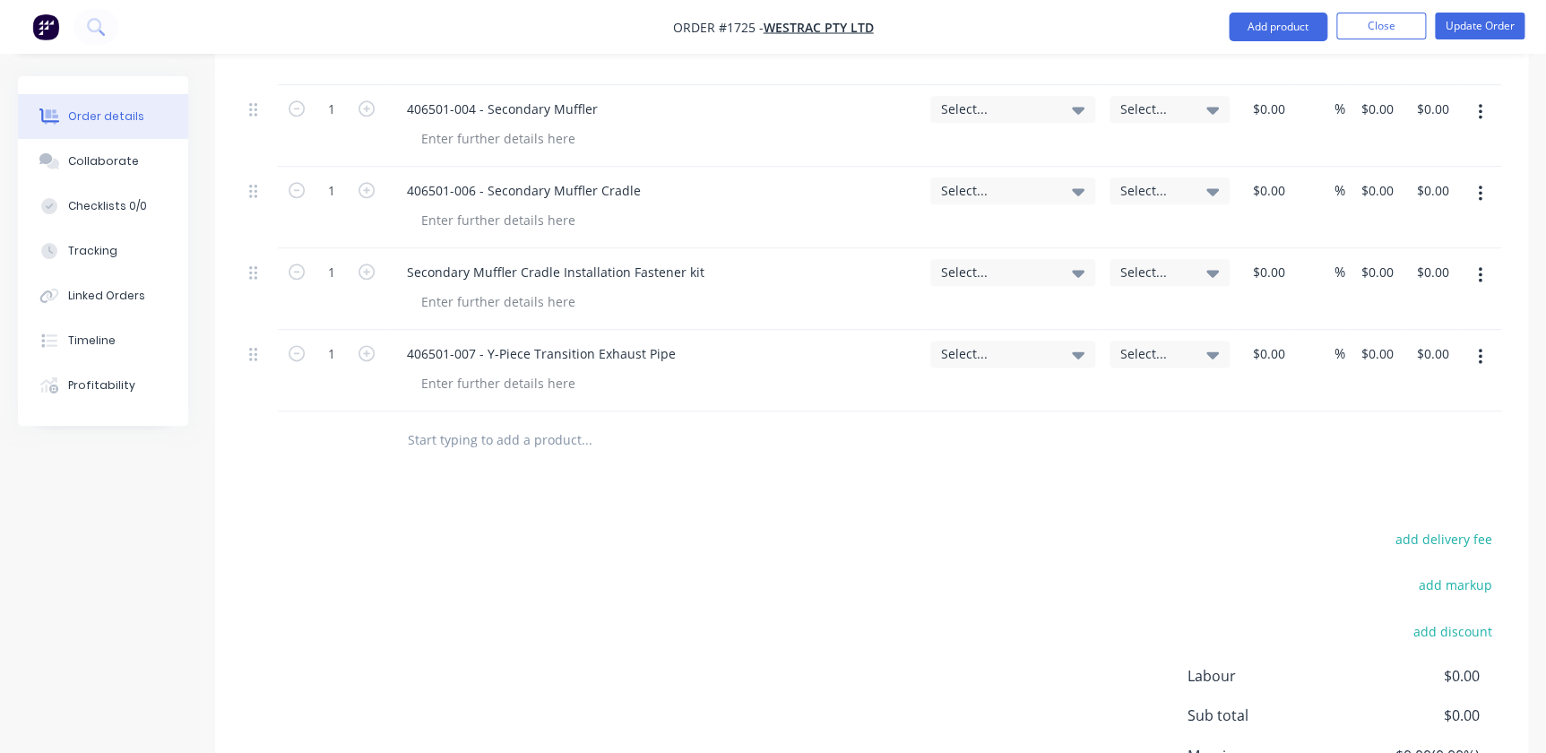
scroll to position [977, 0]
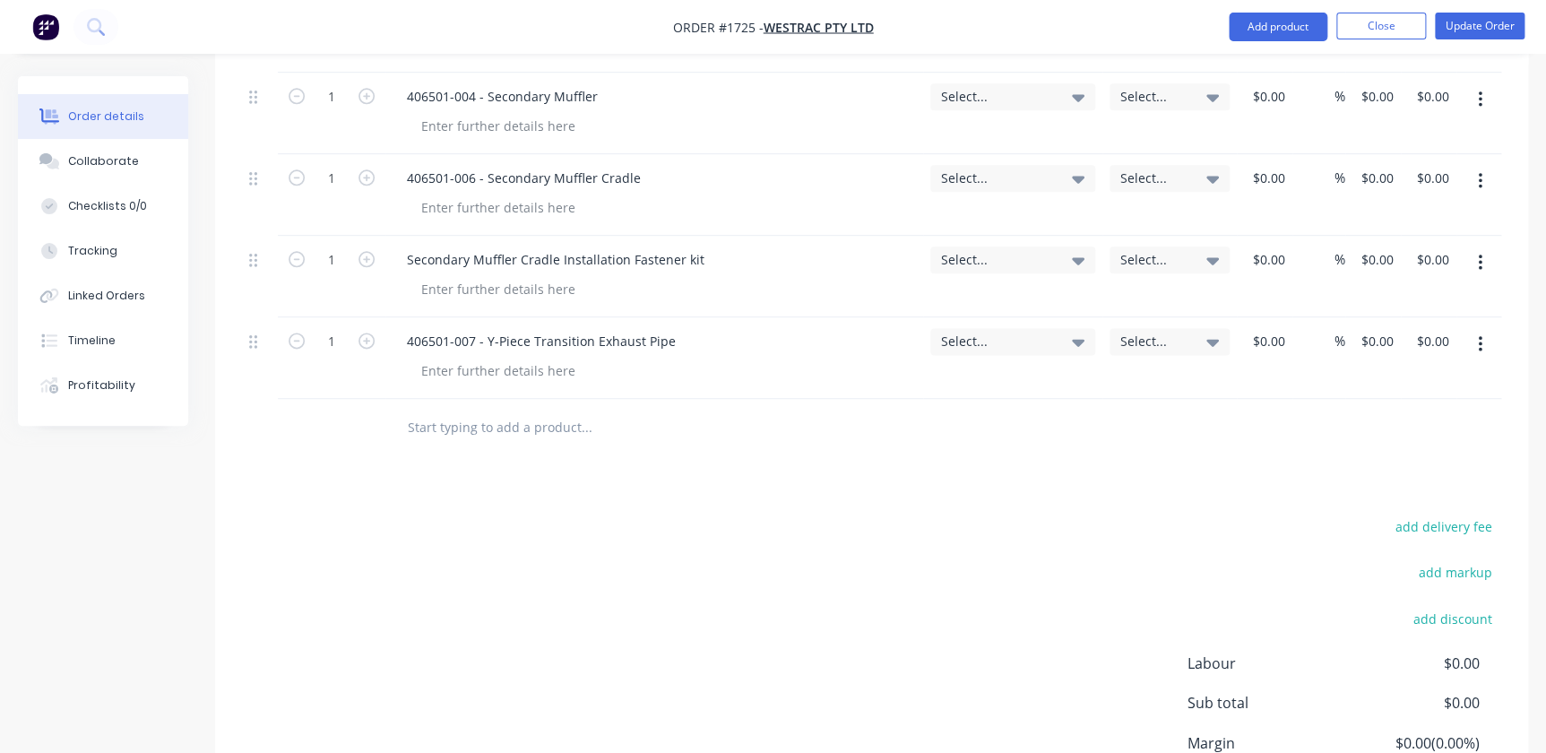
click at [517, 410] on input "text" at bounding box center [586, 428] width 359 height 36
paste input "Y-Piece Transition Exhaust Pipe Installation V-Band clamp Kit"
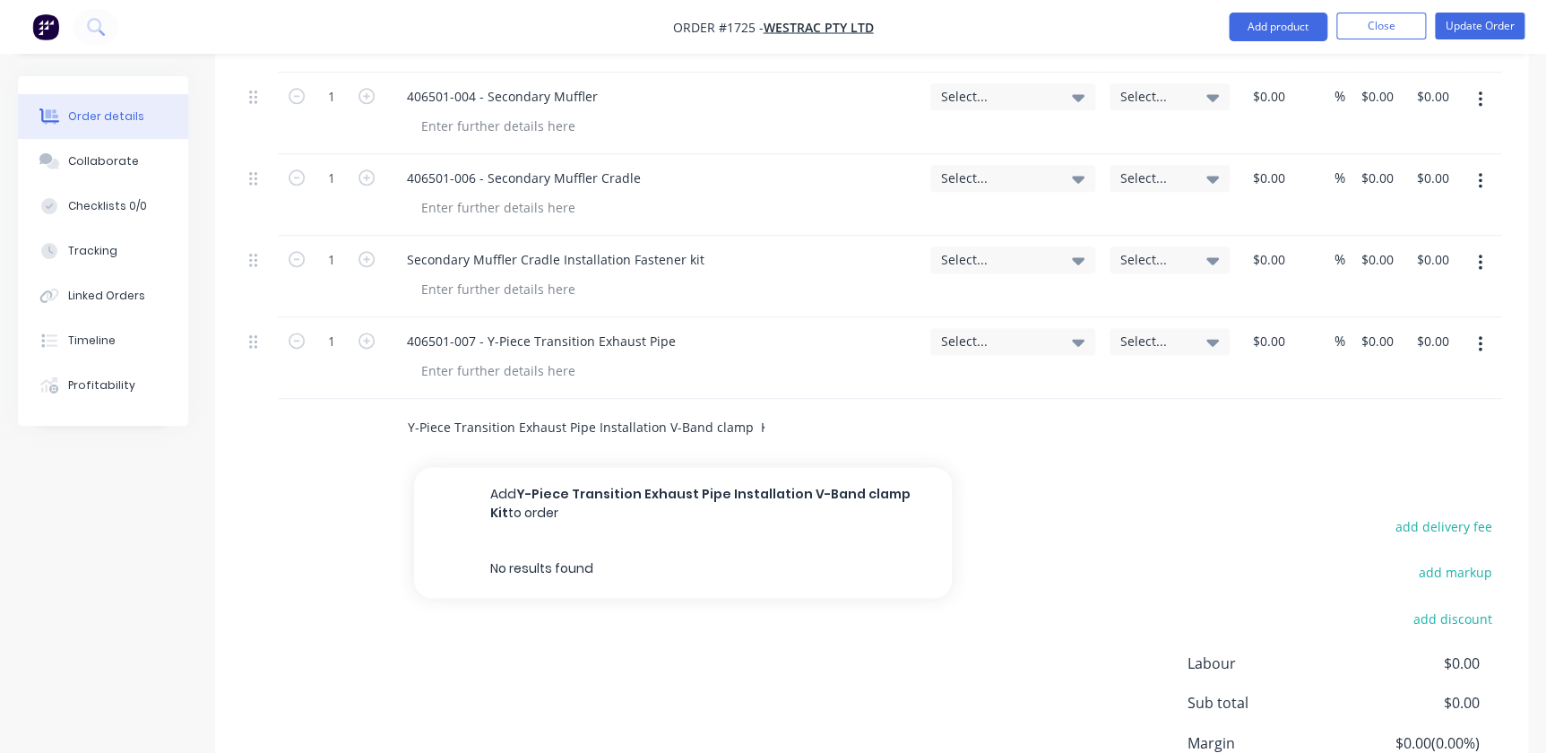
type input "Y-Piece Transition Exhaust Pipe Installation V-Band clamp Kit"
click at [577, 467] on button "Add Y-Piece Transition Exhaust Pipe Installation V-Band clamp Kit to order" at bounding box center [683, 504] width 538 height 74
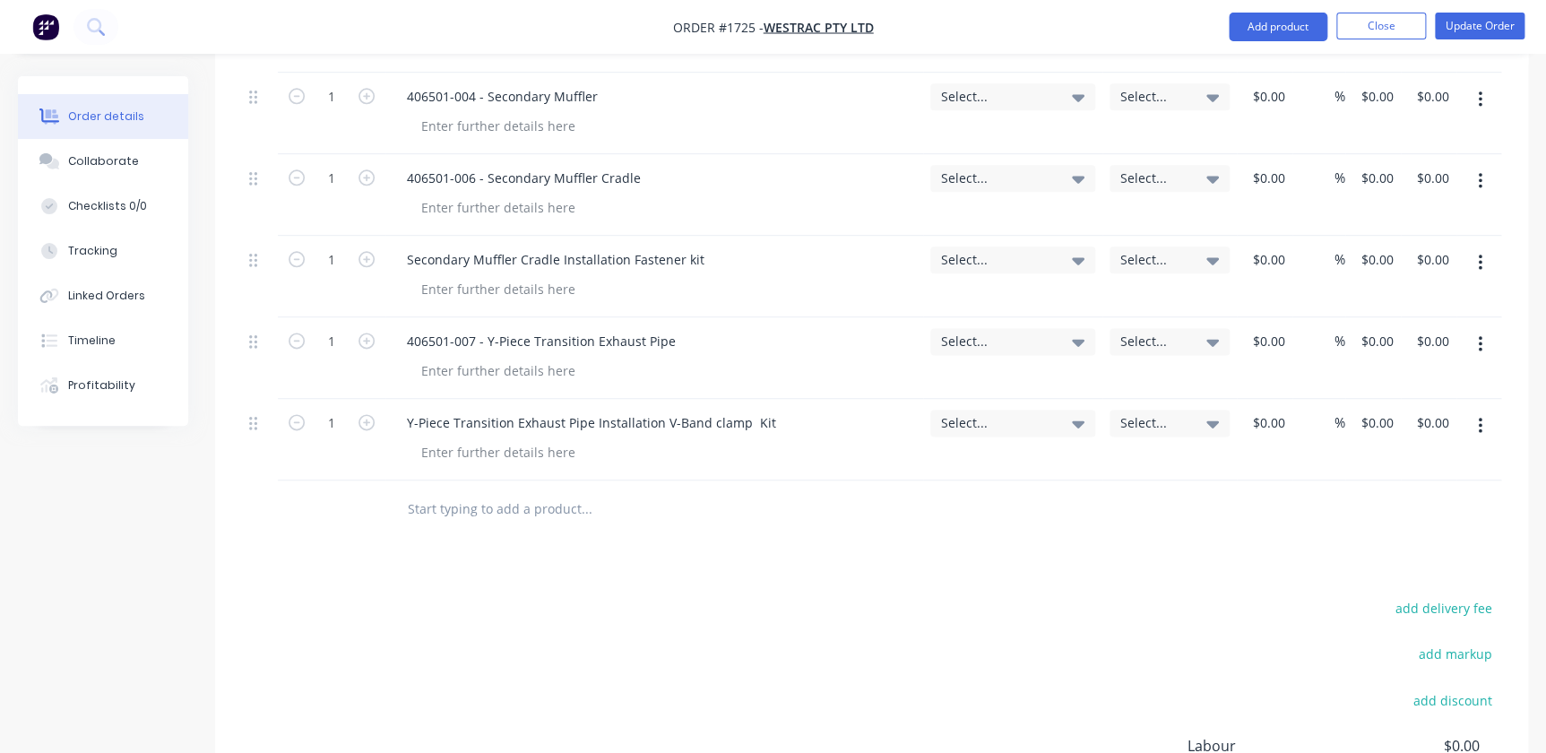
click at [470, 491] on input "text" at bounding box center [586, 509] width 359 height 36
paste input "406501-033 - Turbo to Primary Exhaust Pipe"
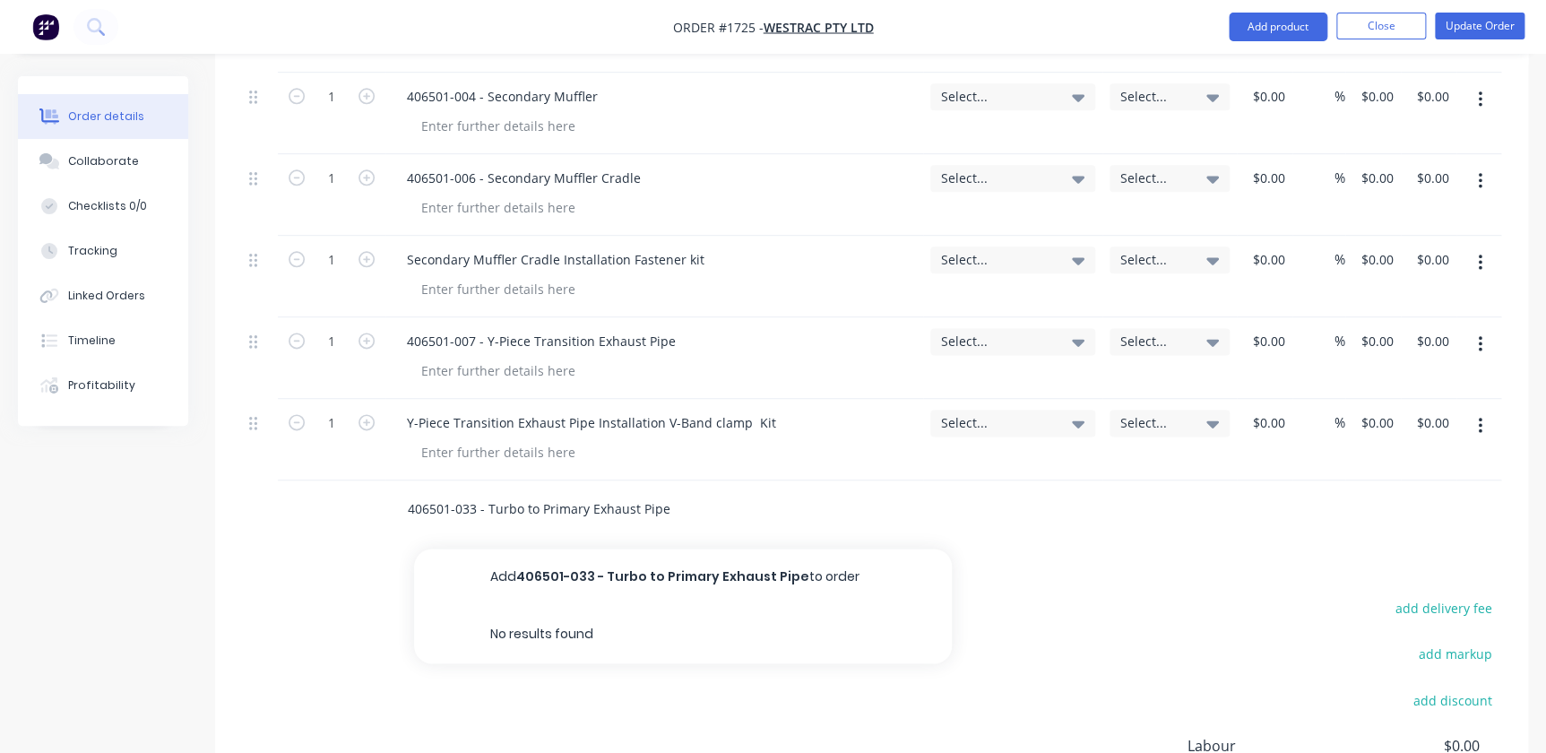
type input "406501-033 - Turbo to Primary Exhaust Pipe"
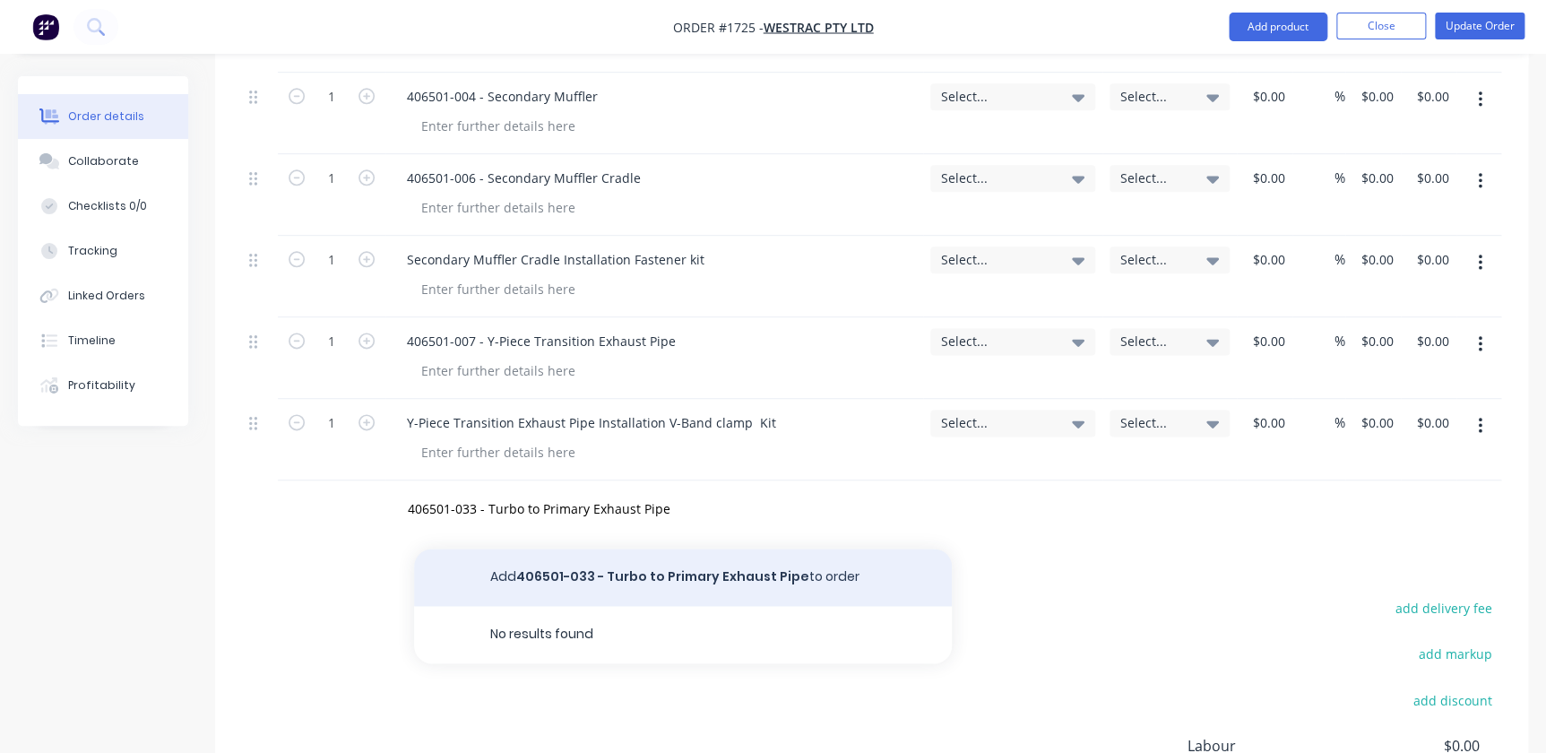
click at [535, 549] on button "Add 406501-033 - Turbo to Primary Exhaust Pipe to order" at bounding box center [683, 577] width 538 height 57
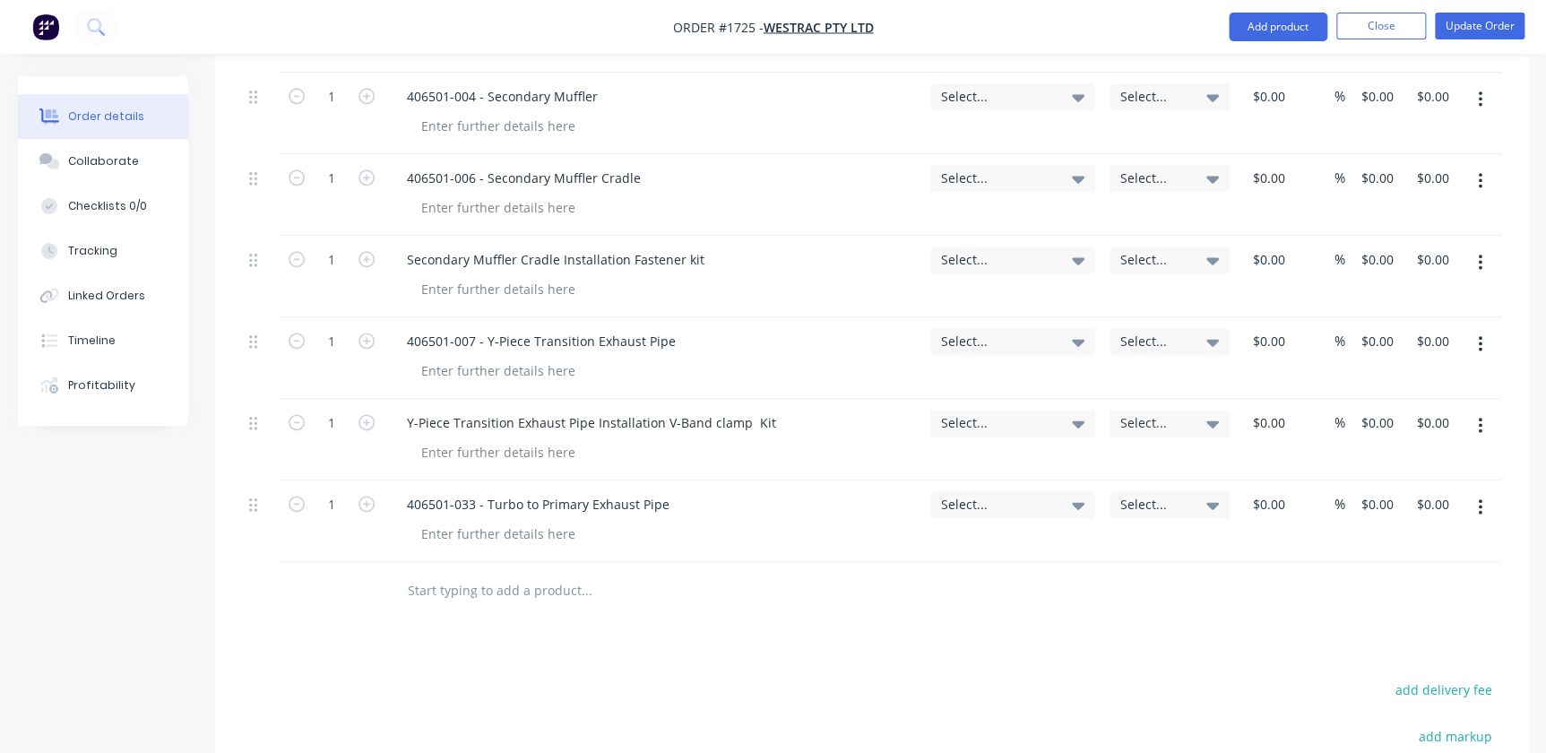
click at [502, 573] on input "text" at bounding box center [586, 591] width 359 height 36
paste input "Turbo to Primary Exhaust Pipe Installation V-Band clamp Kit"
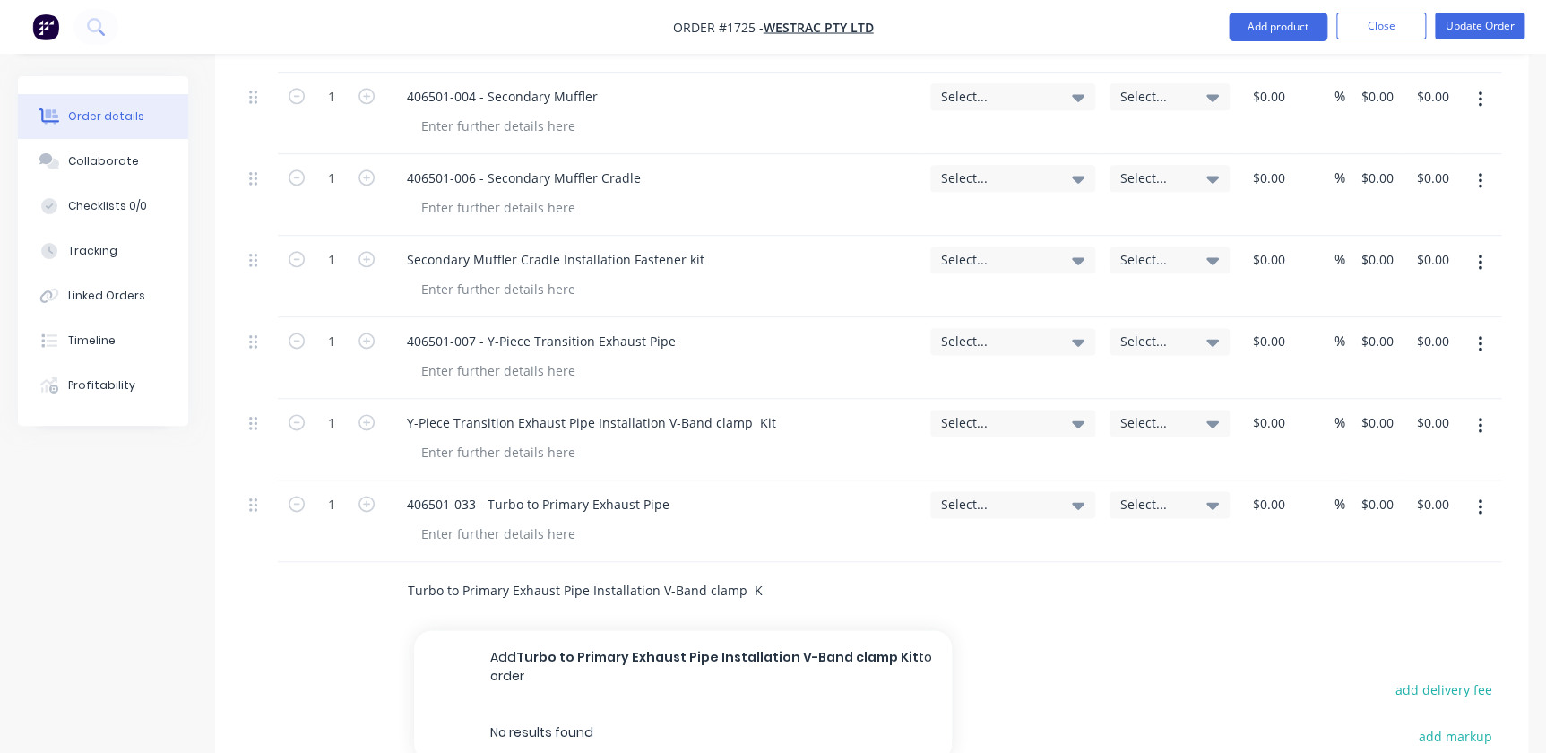
type input "Turbo to Primary Exhaust Pipe Installation V-Band clamp Kit"
click at [673, 630] on button "Add Turbo to Primary Exhaust Pipe Installation V-Band clamp Kit to order" at bounding box center [683, 667] width 538 height 74
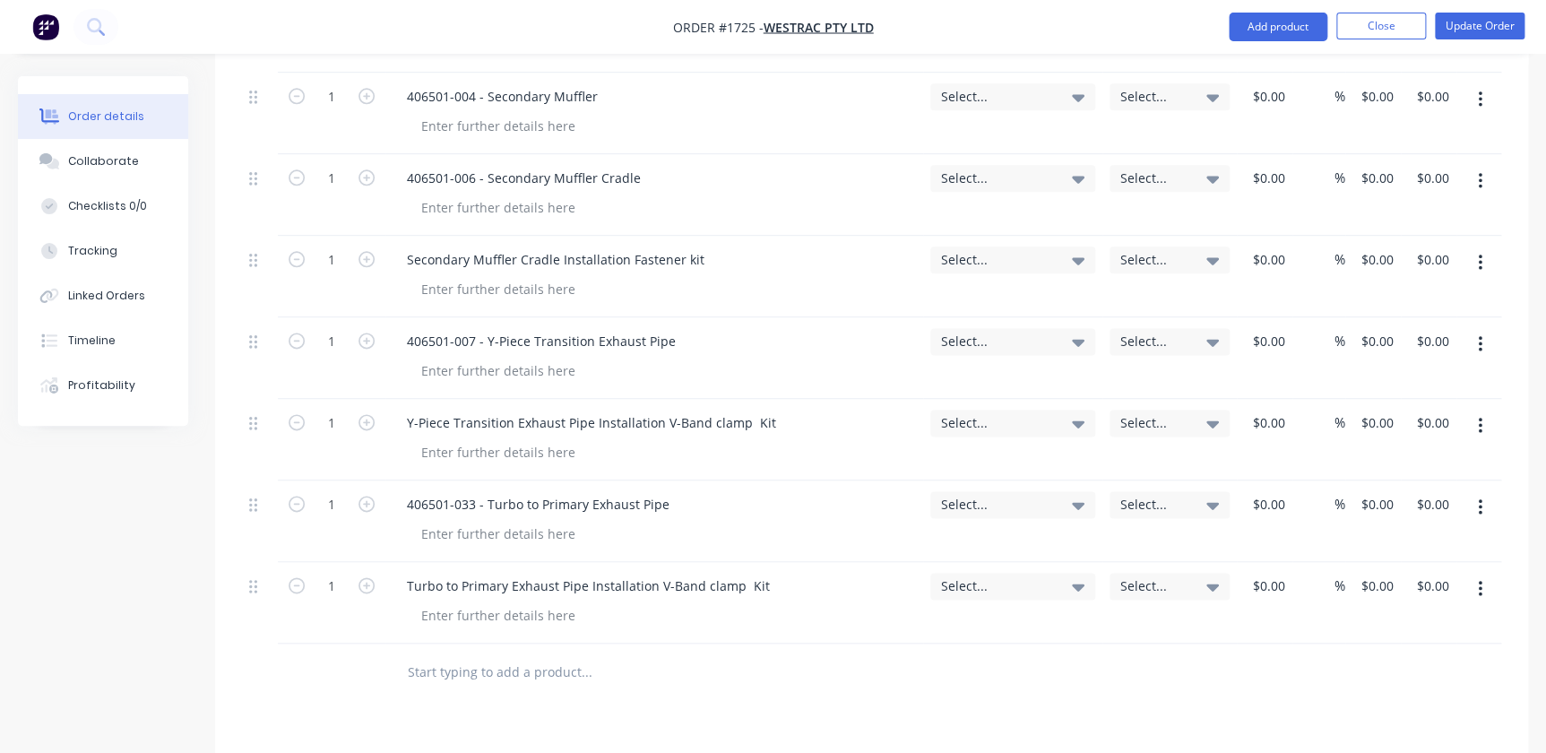
click at [506, 654] on input "text" at bounding box center [586, 672] width 359 height 36
paste input "406501-035 - Exhaust Ti"
type input "406501-035 - Exhaust Ti"
click at [636, 712] on button "Add 406501-035 - Exhaust Ti to order" at bounding box center [683, 740] width 538 height 57
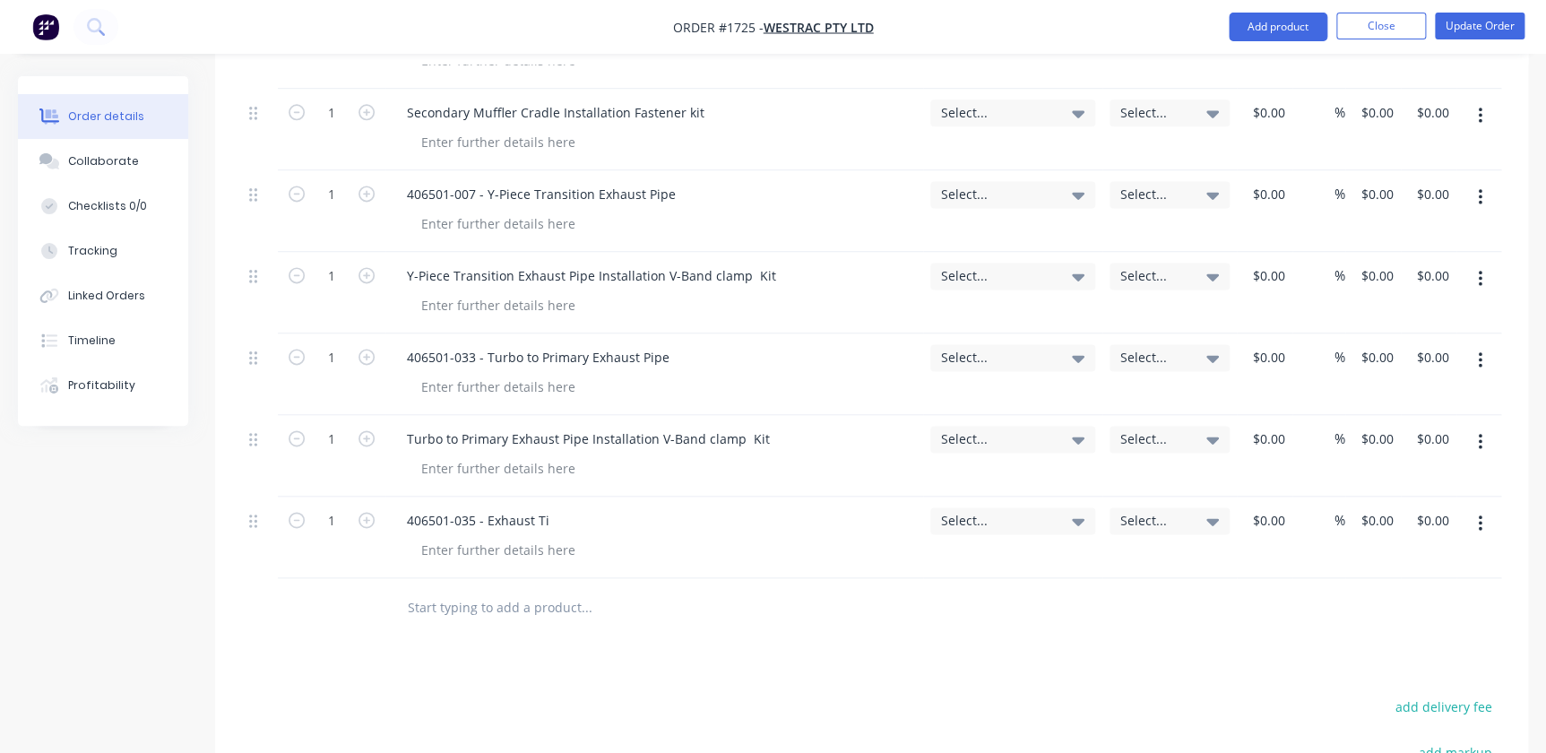
scroll to position [1140, 0]
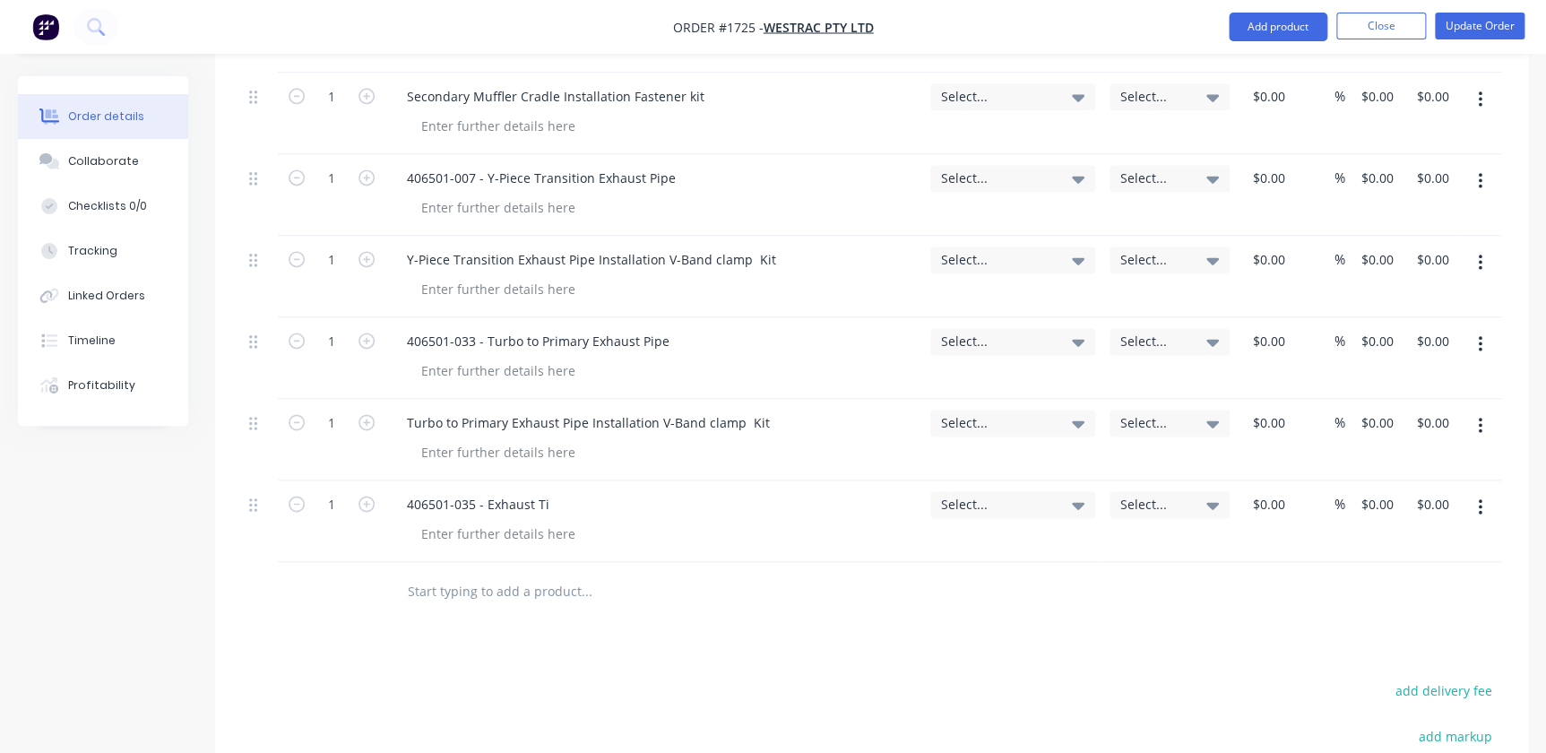
click at [532, 573] on input "text" at bounding box center [586, 591] width 359 height 36
paste input "Exhaust Tip Installation V-Band clamp Kit"
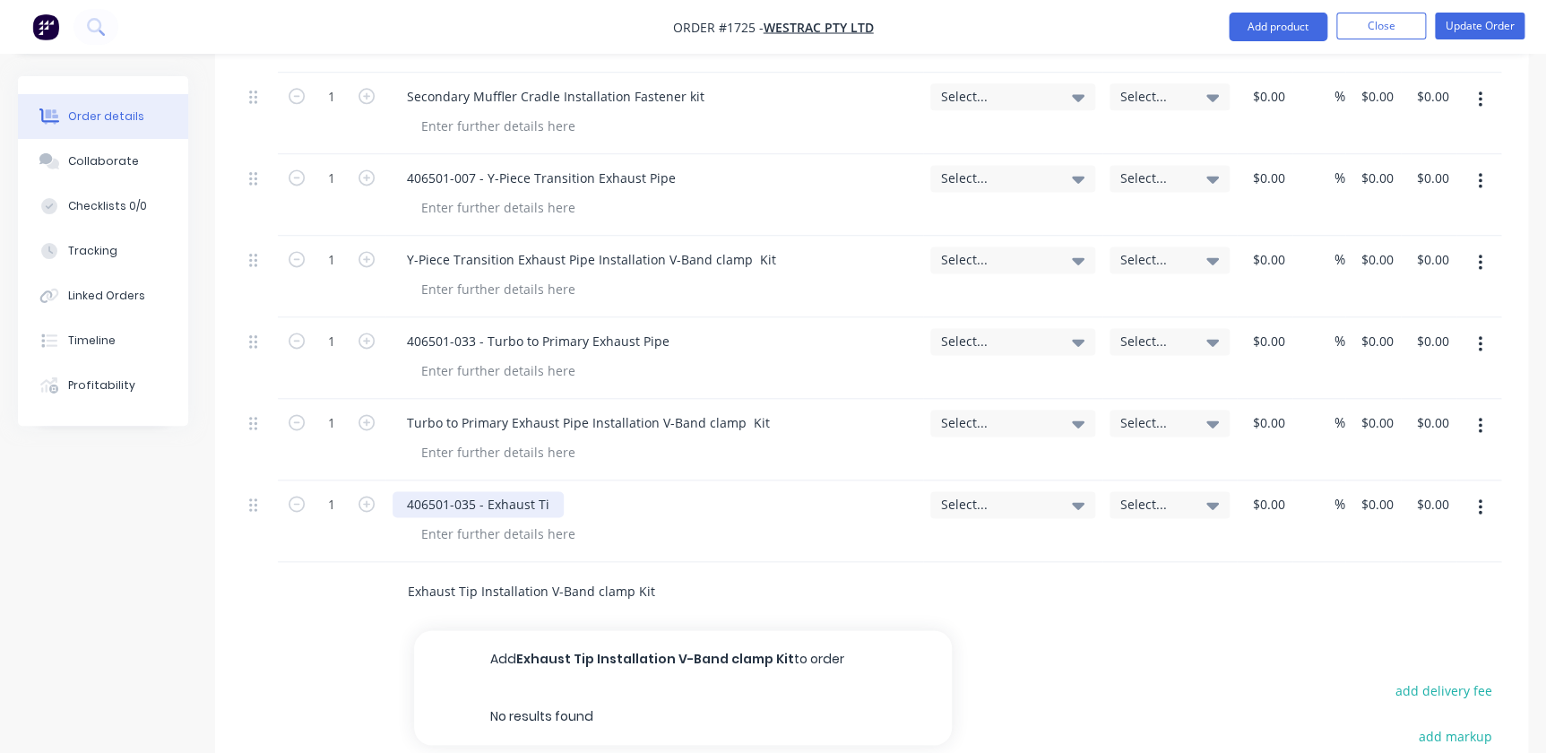
type input "Exhaust Tip Installation V-Band clamp Kit"
click at [554, 491] on div "406501-035 - Exhaust Ti" at bounding box center [478, 504] width 171 height 26
click at [532, 573] on input "Exhaust Tip Installation V-Band clamp Kit" at bounding box center [586, 591] width 359 height 36
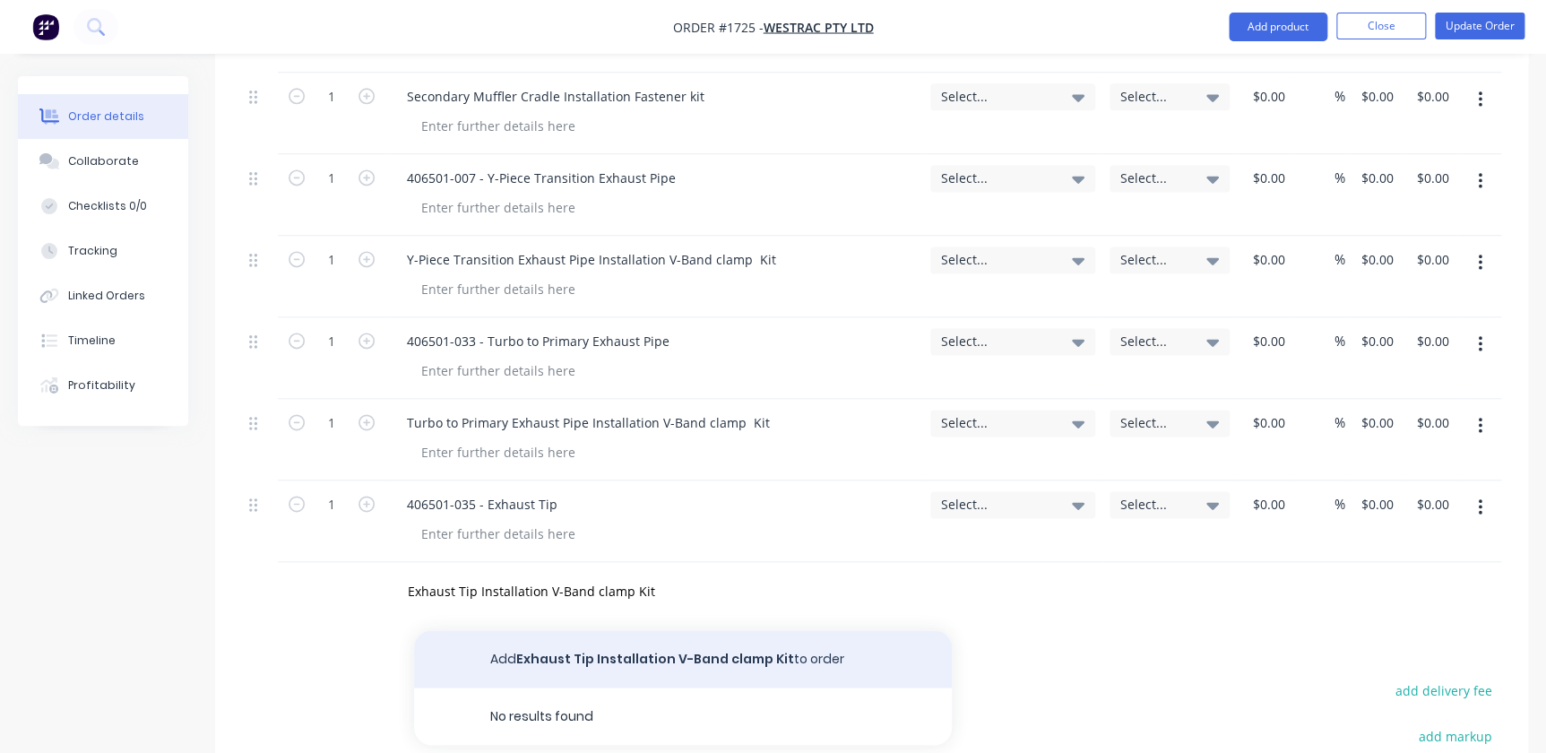
click at [673, 630] on button "Add Exhaust Tip Installation V-Band clamp Kit to order" at bounding box center [683, 658] width 538 height 57
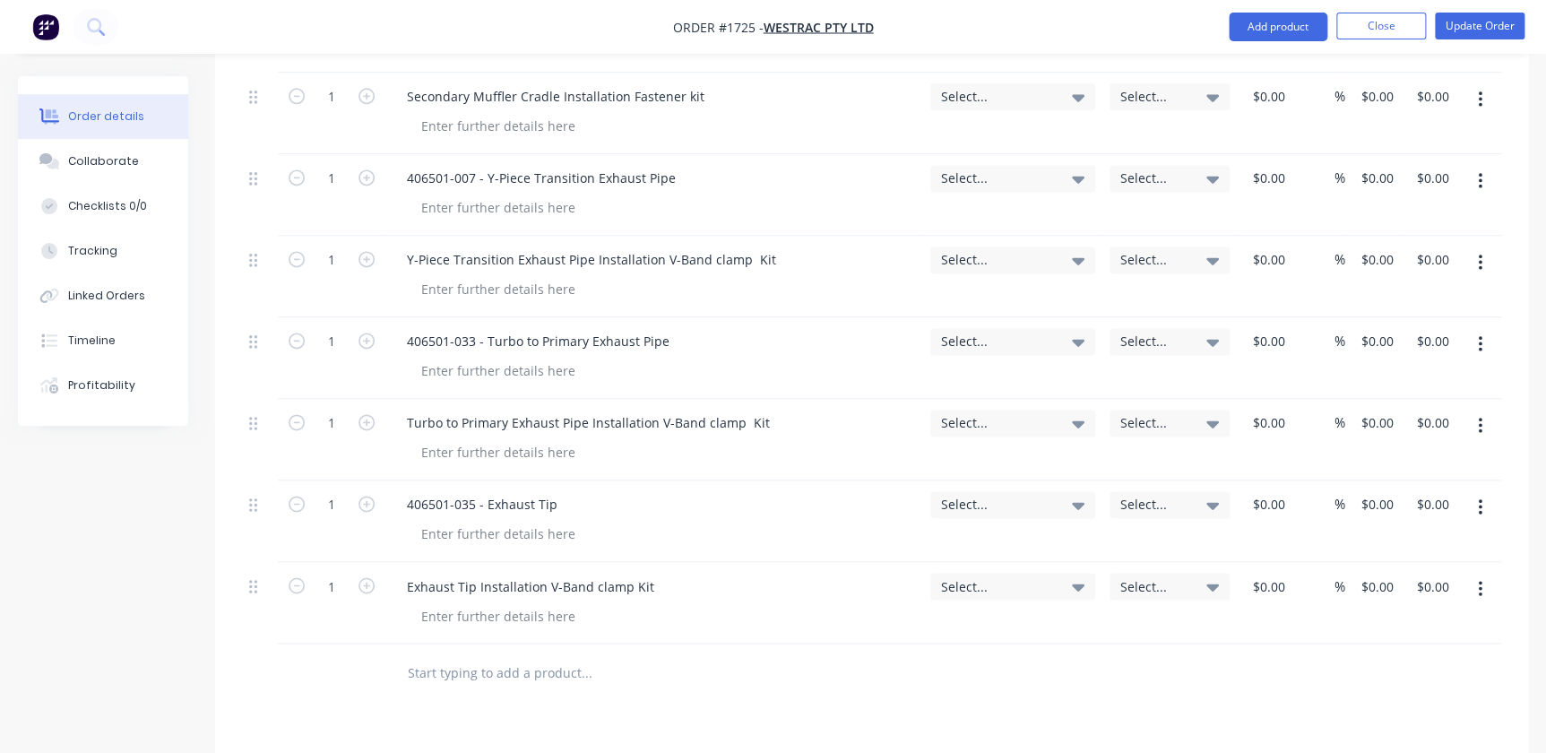
click at [562, 654] on input "text" at bounding box center [586, 672] width 359 height 36
paste input "406501-040 - Primary Muffler Twin Strap Clamp kit"
type input "406501-040 - Primary Muffler Twin Strap Clamp kit"
click at [749, 679] on div "Products Show / Hide columns Add product Qty Account Job Cost Markup Price Tota…" at bounding box center [871, 352] width 1313 height 1561
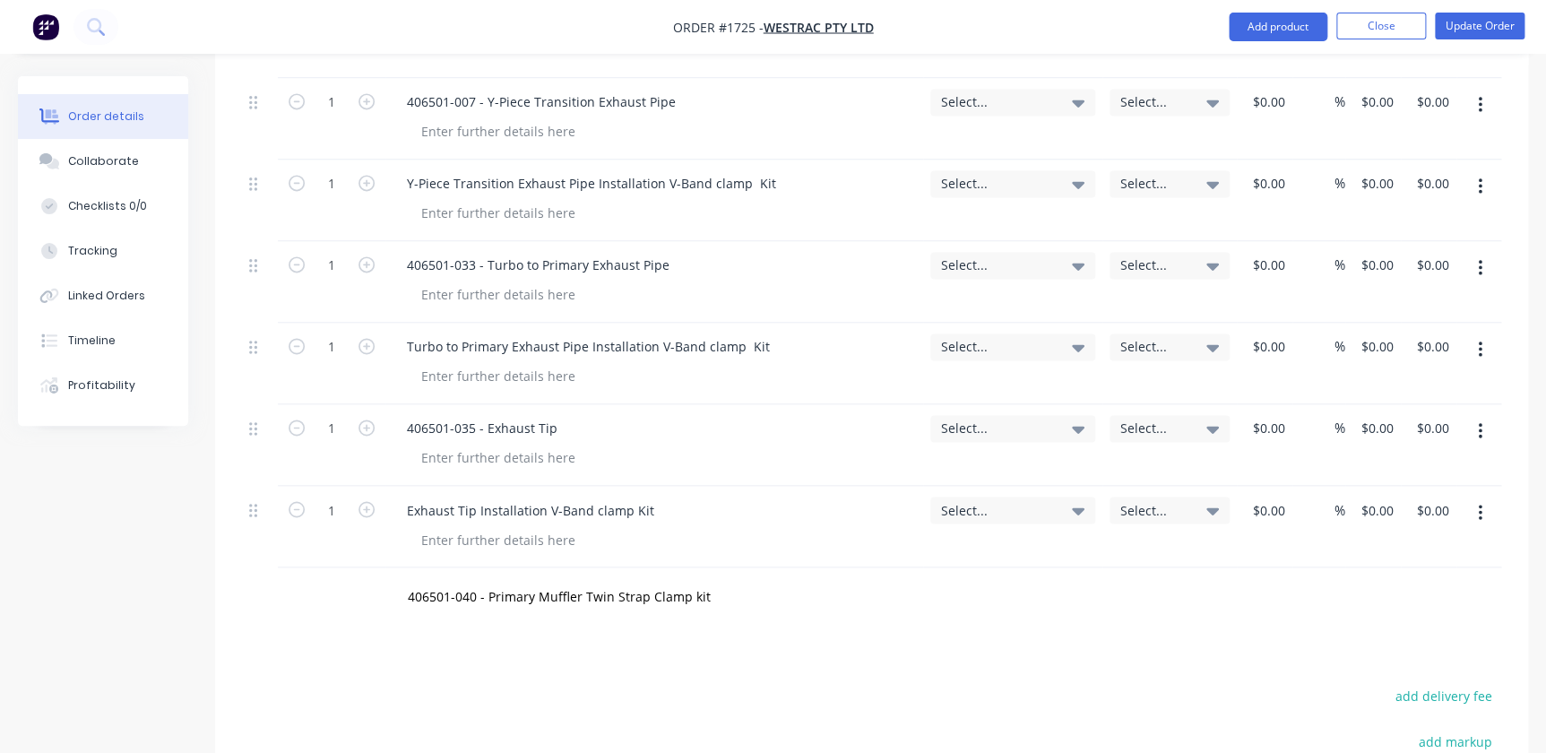
scroll to position [1303, 0]
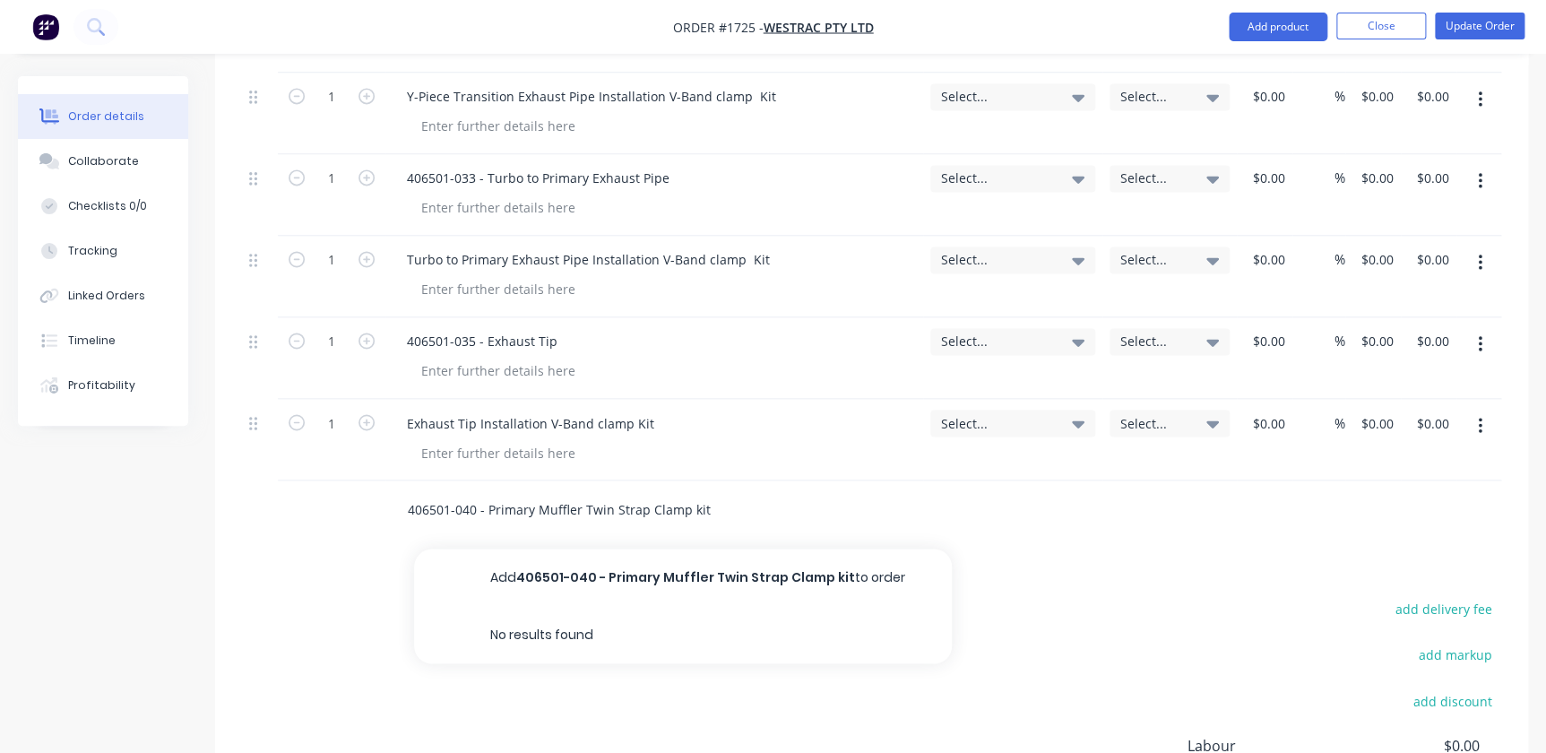
click at [708, 491] on input "406501-040 - Primary Muffler Twin Strap Clamp kit" at bounding box center [586, 509] width 359 height 36
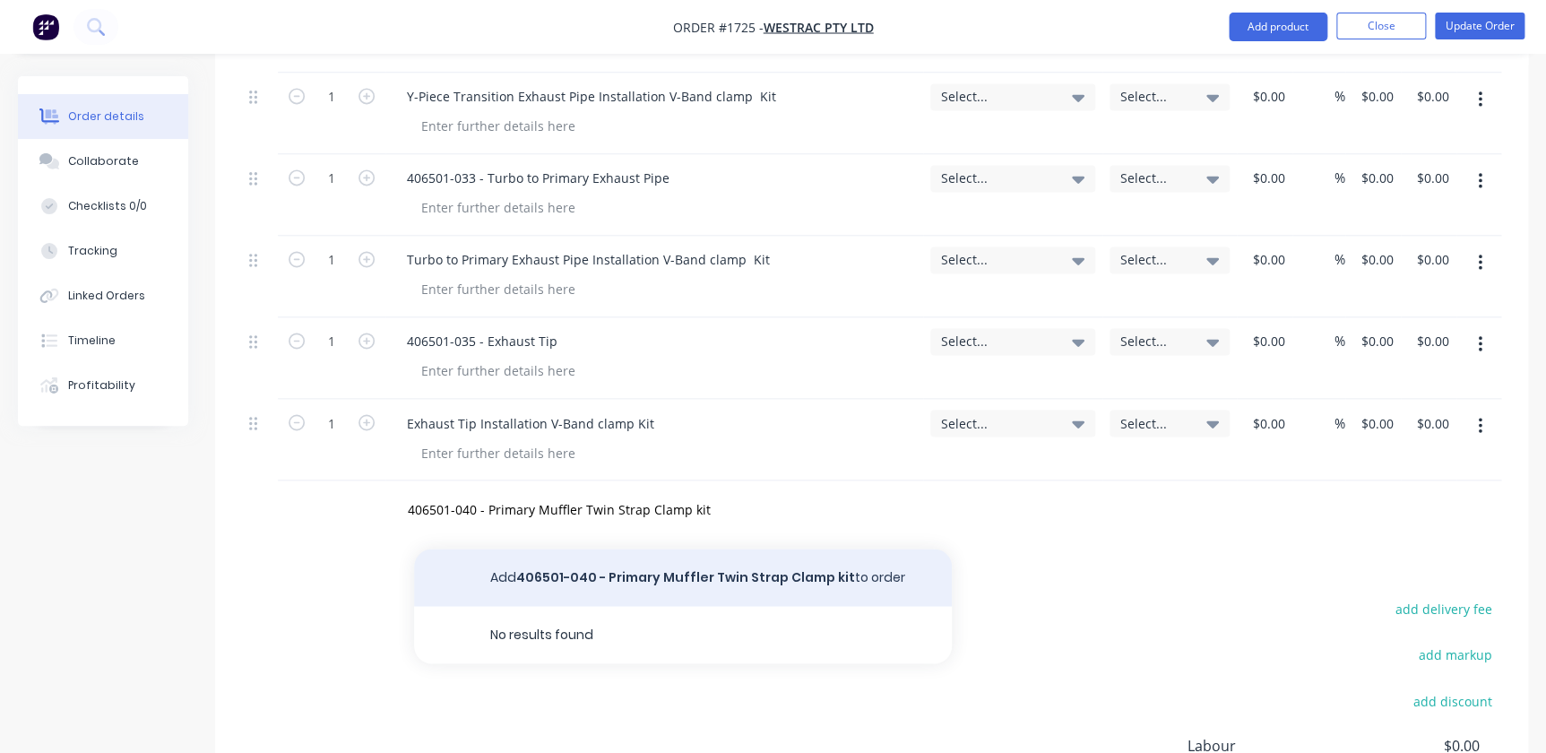
click at [707, 549] on button "Add 406501-040 - Primary Muffler Twin Strap Clamp kit to order" at bounding box center [683, 577] width 538 height 57
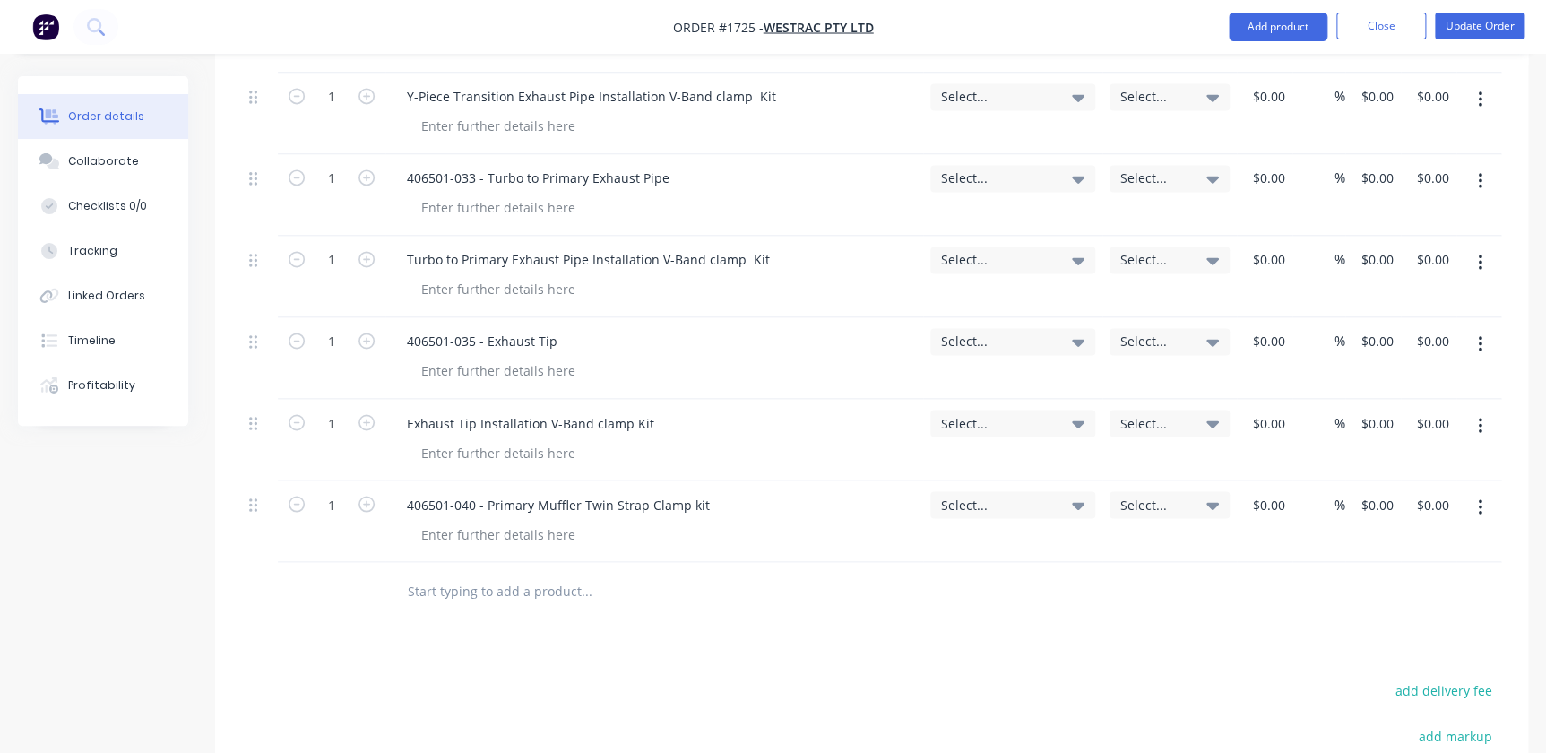
click at [463, 573] on input "text" at bounding box center [586, 591] width 359 height 36
paste input "Primary Muffler Twin Strap Clamp Installation Fastener kit"
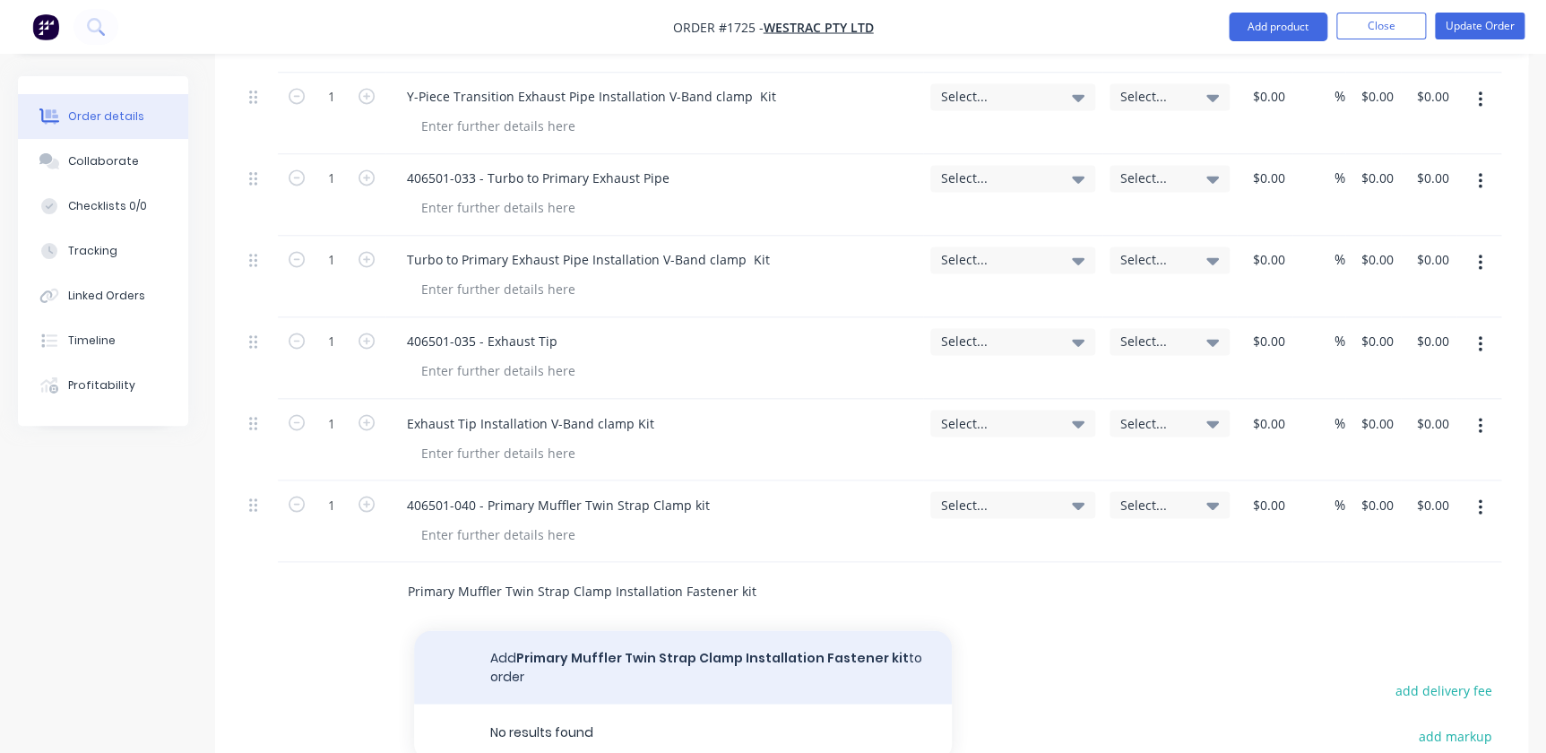
type input "Primary Muffler Twin Strap Clamp Installation Fastener kit"
click at [532, 593] on div "Products Show / Hide columns Add product Qty Account Job Cost Markup Price Tota…" at bounding box center [871, 229] width 1313 height 1642
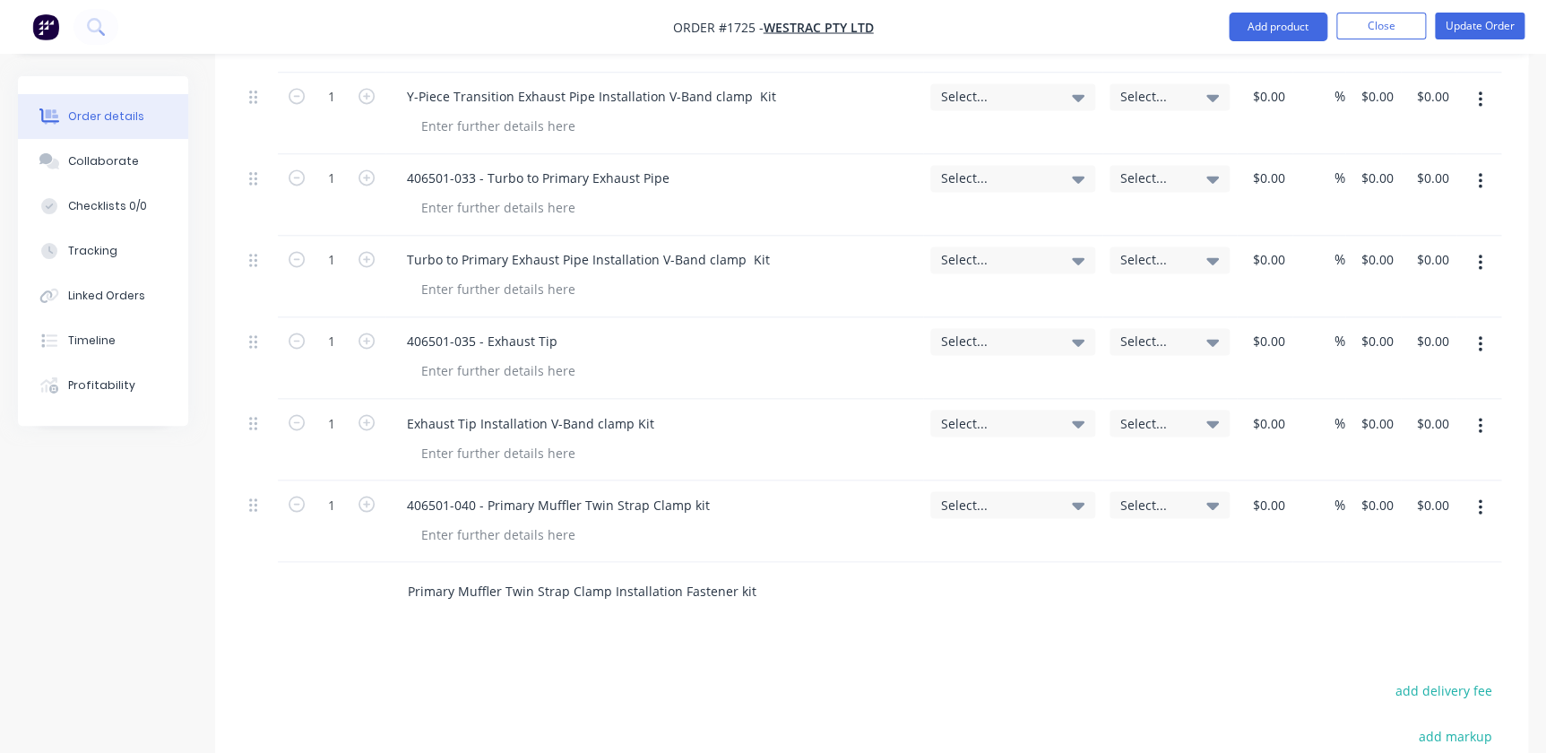
click at [569, 573] on input "Primary Muffler Twin Strap Clamp Installation Fastener kit" at bounding box center [586, 591] width 359 height 36
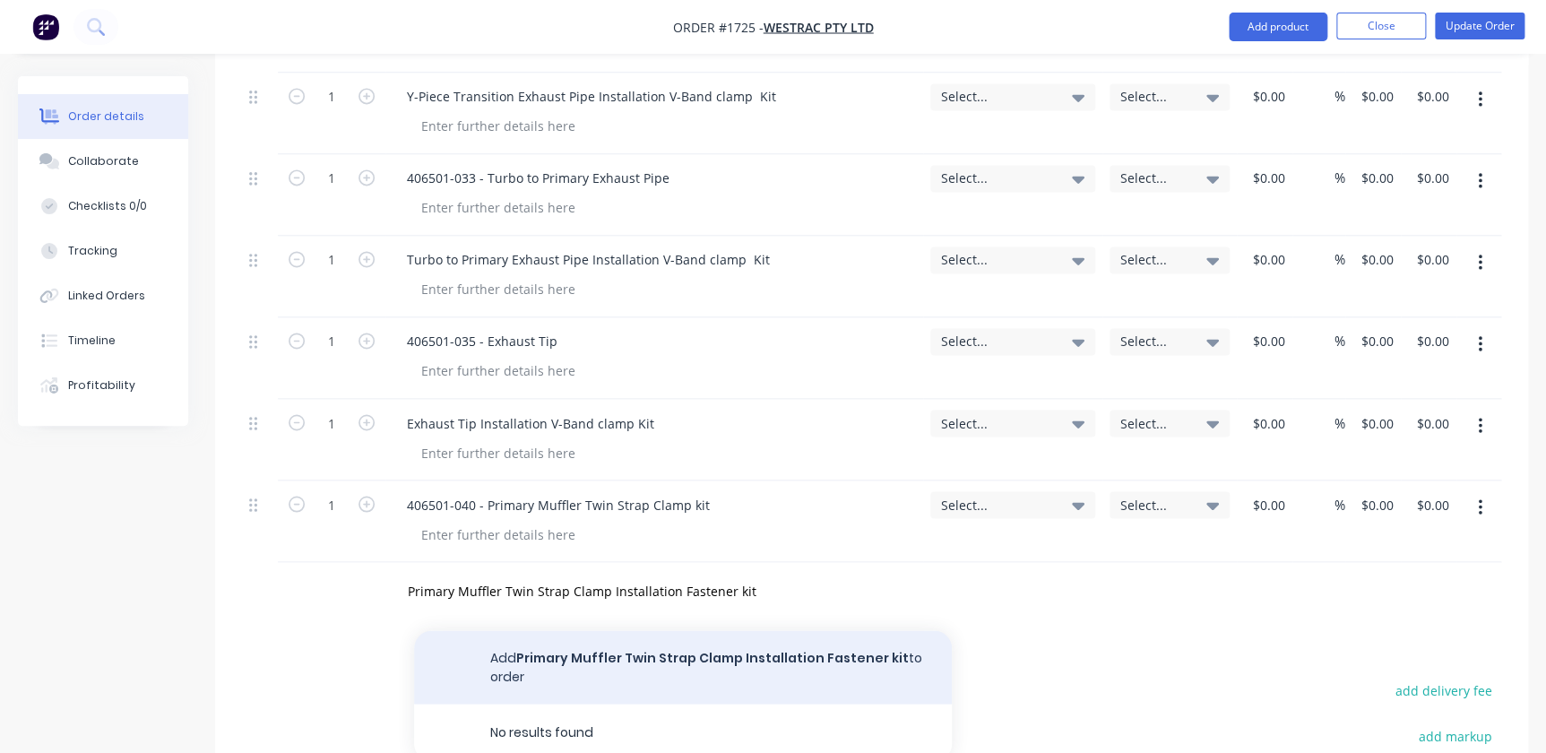
click at [768, 630] on button "Add Primary Muffler Twin Strap Clamp Installation Fastener kit to order" at bounding box center [683, 667] width 538 height 74
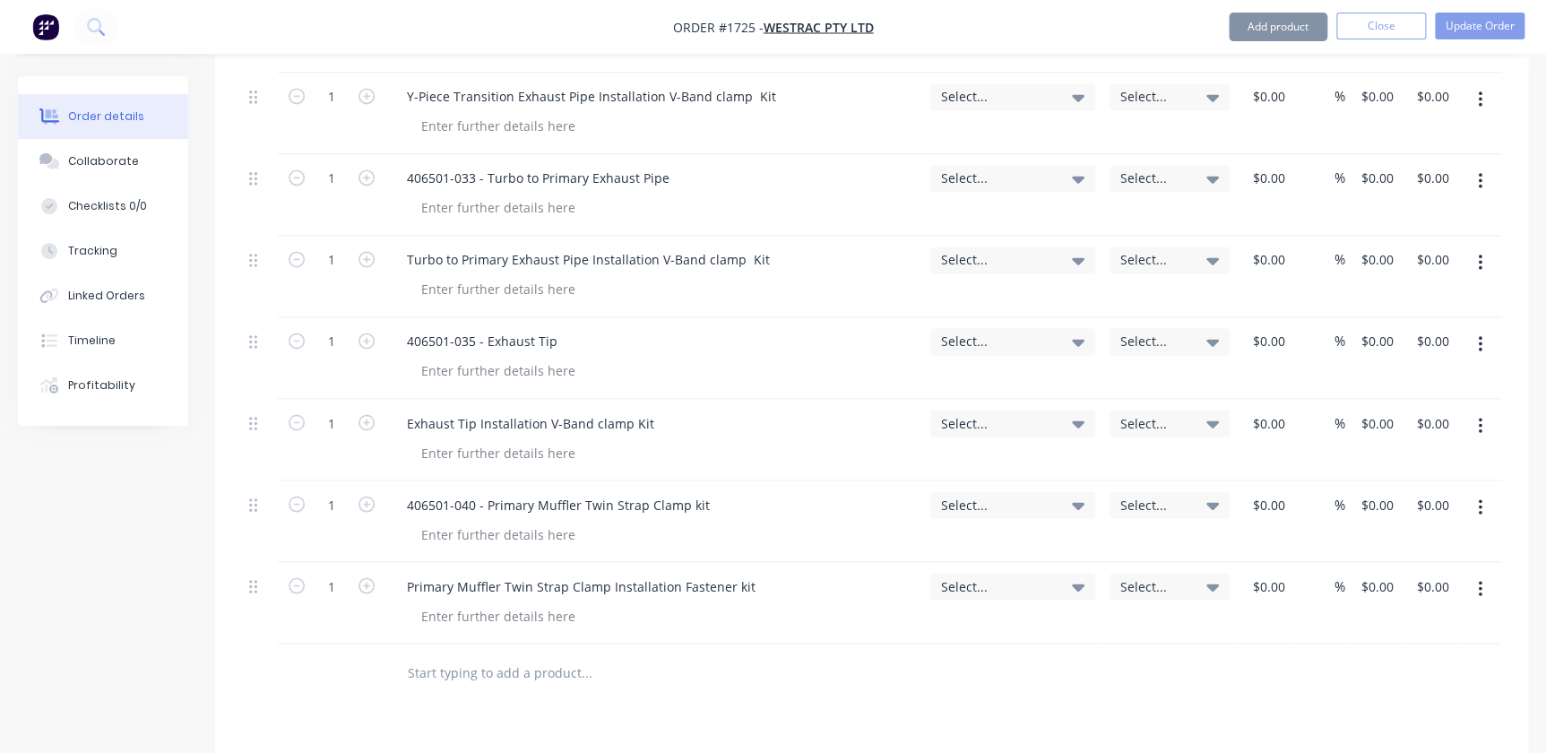
click at [586, 654] on input "text" at bounding box center [586, 672] width 359 height 36
paste input "406501-901 - Primary Muffler Silicone Rubber Liner"
type input "406501-901 - Primary Muffler Silicone Rubber Liner"
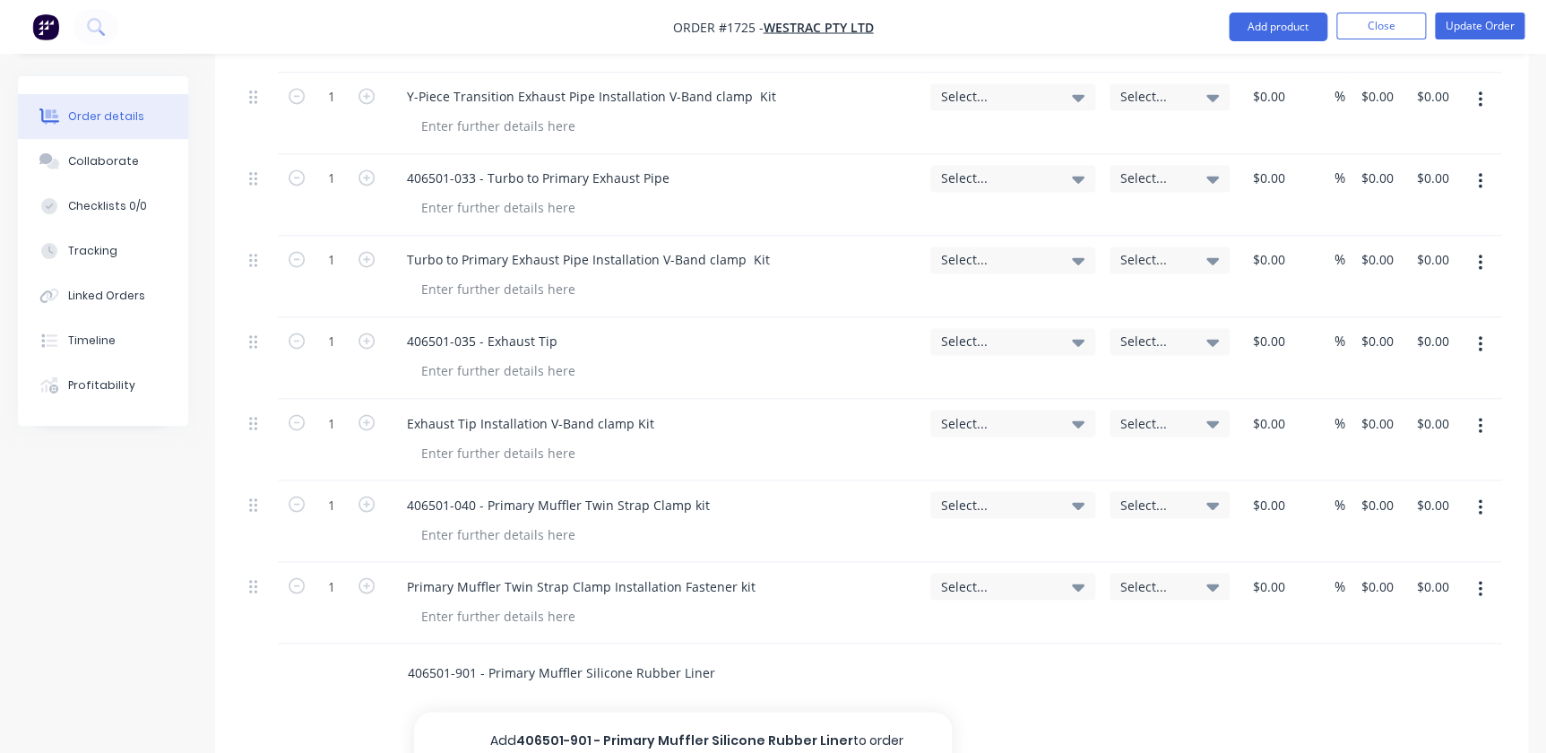
drag, startPoint x: 613, startPoint y: 689, endPoint x: 603, endPoint y: 687, distance: 10.2
click at [613, 712] on button "Add 406501-901 - Primary Muffler Silicone Rubber Liner to order" at bounding box center [683, 740] width 538 height 57
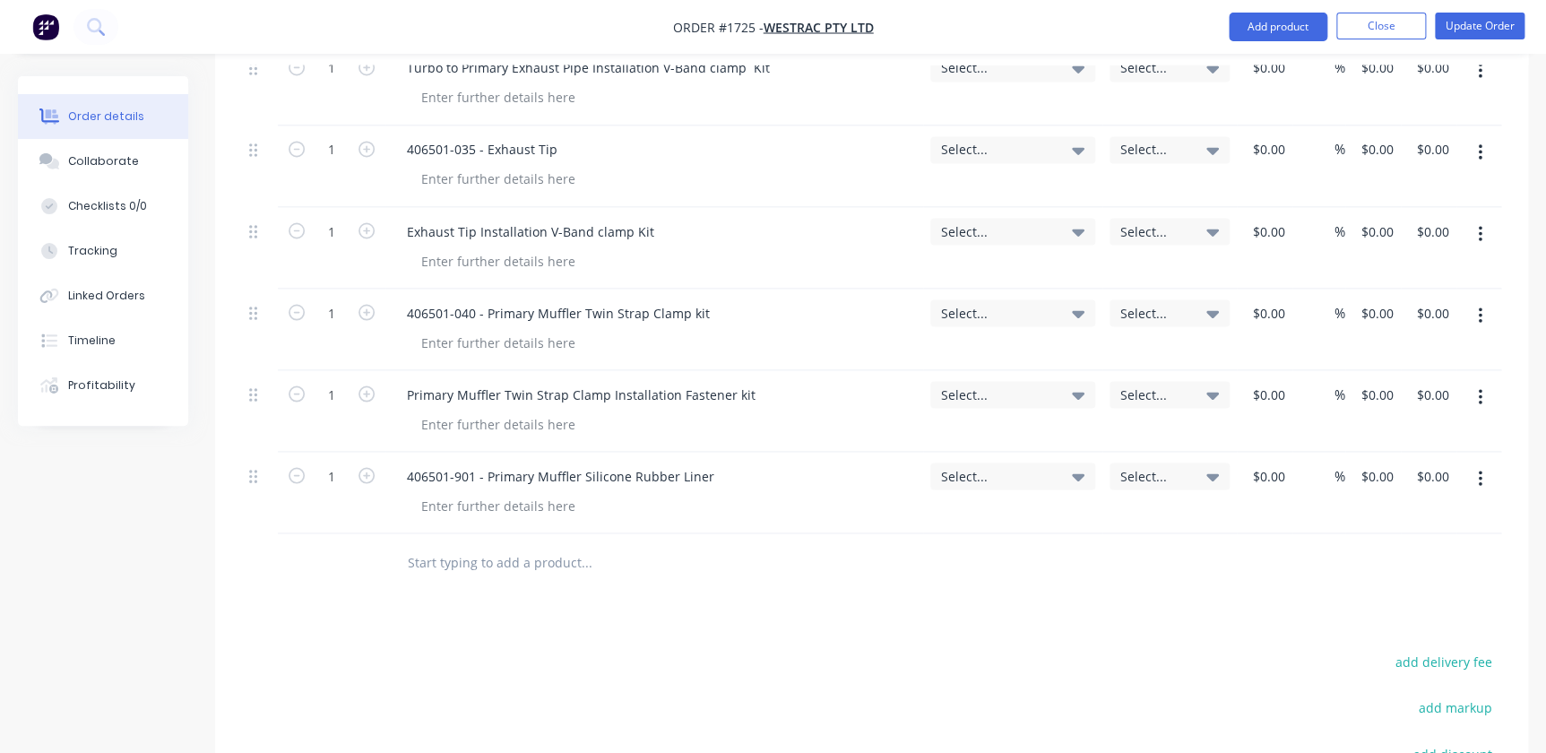
scroll to position [1548, 0]
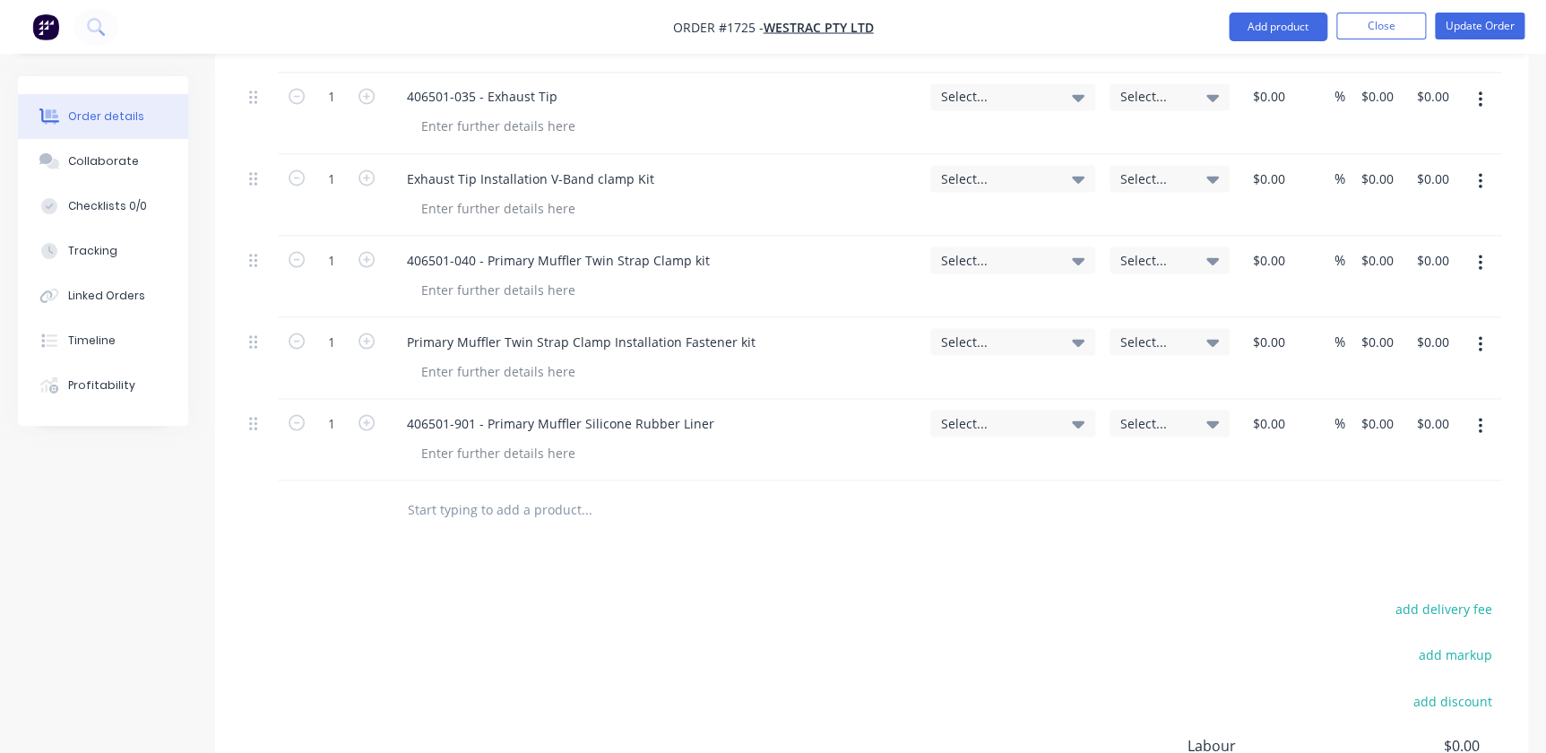
click at [488, 491] on input "text" at bounding box center [586, 509] width 359 height 36
paste input "406501-075 - Exhaust Y-Piece Support Bracket"
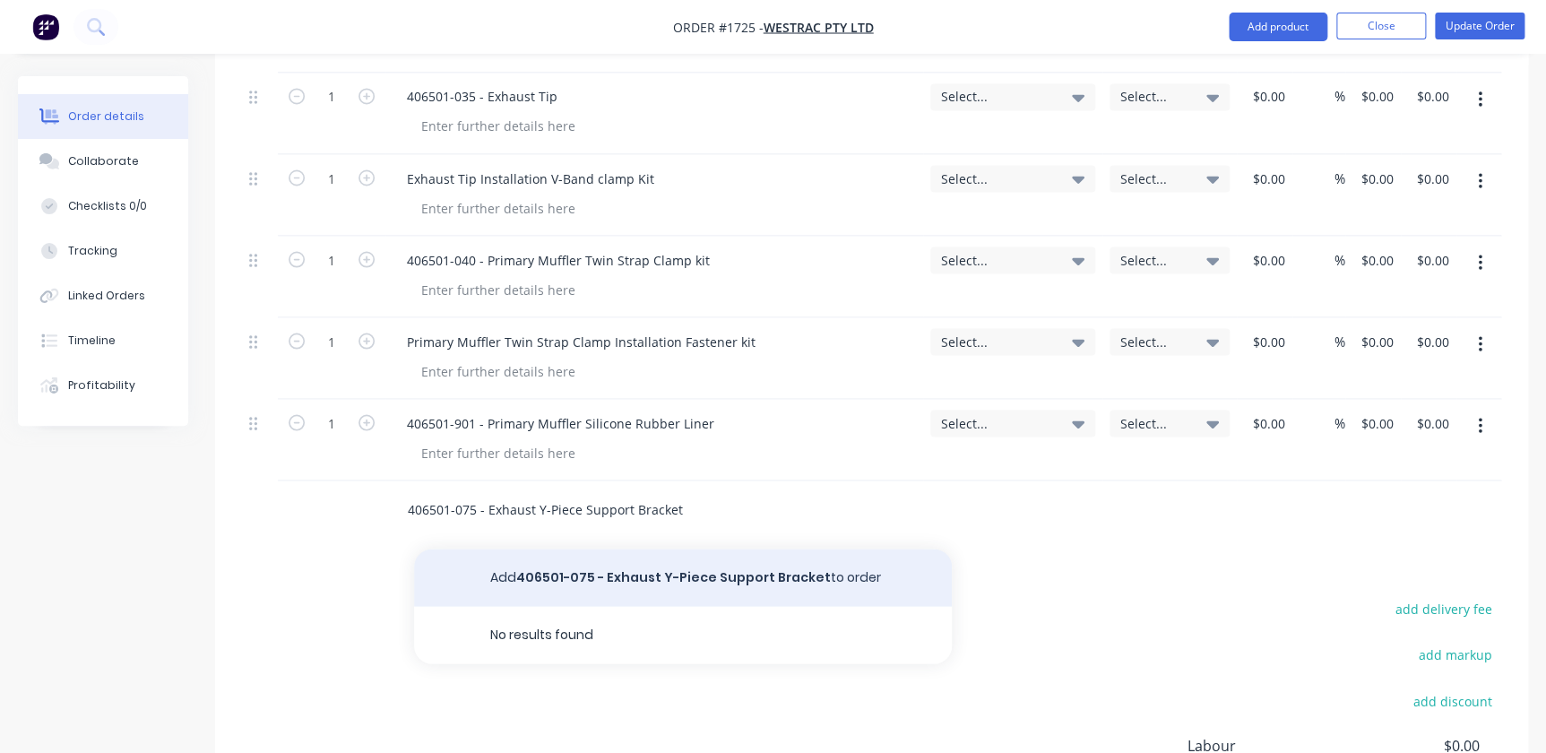
type input "406501-075 - Exhaust Y-Piece Support Bracket"
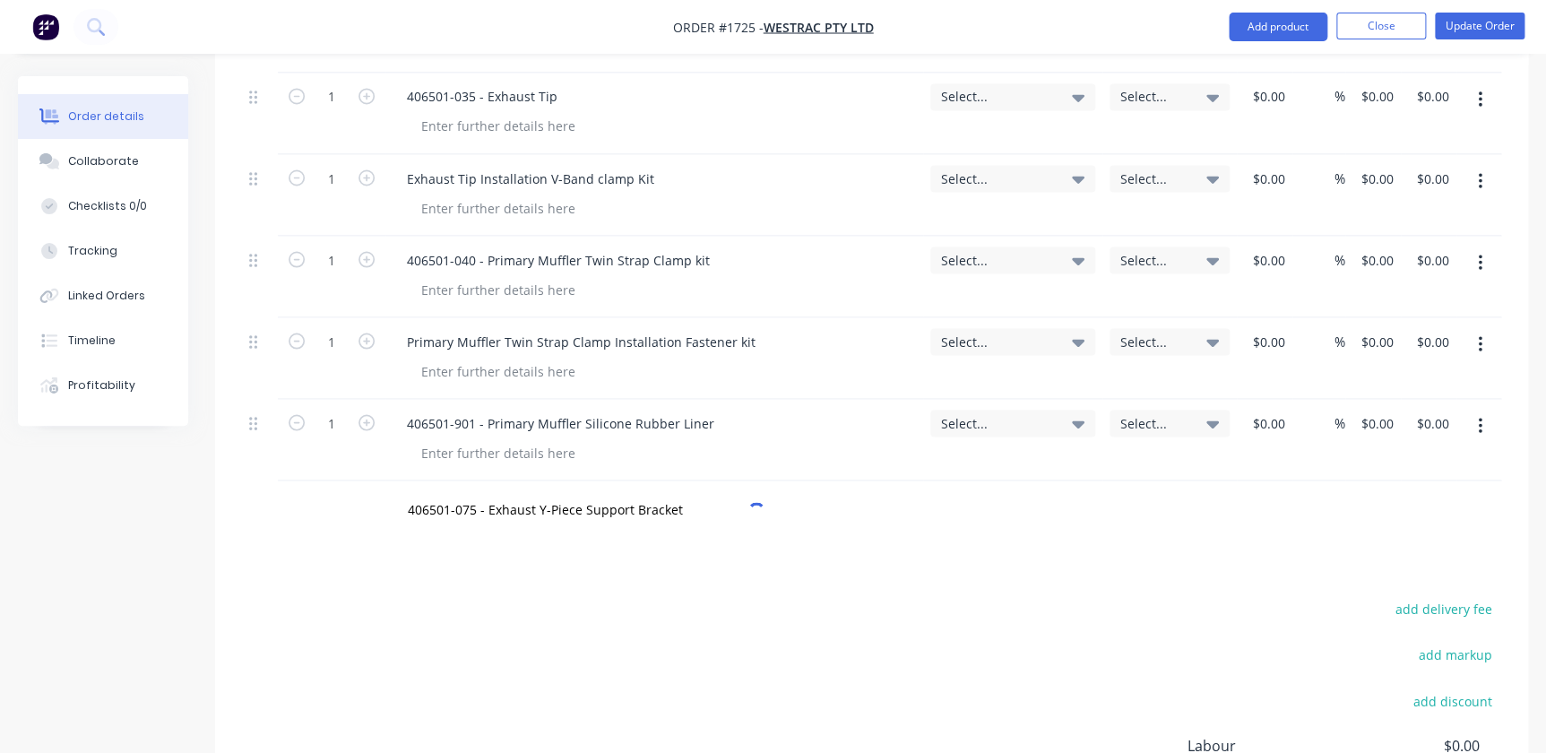
click at [679, 522] on div "Products Show / Hide columns Add product Qty Account Job Cost Markup Price Tota…" at bounding box center [871, 66] width 1313 height 1805
click at [520, 491] on input "406501-075 - Exhaust Y-Piece Support Bracket" at bounding box center [586, 509] width 359 height 36
click at [512, 549] on button "Add 406501-075 - Exhaust Y-Piece Support Bracket to order" at bounding box center [683, 577] width 538 height 57
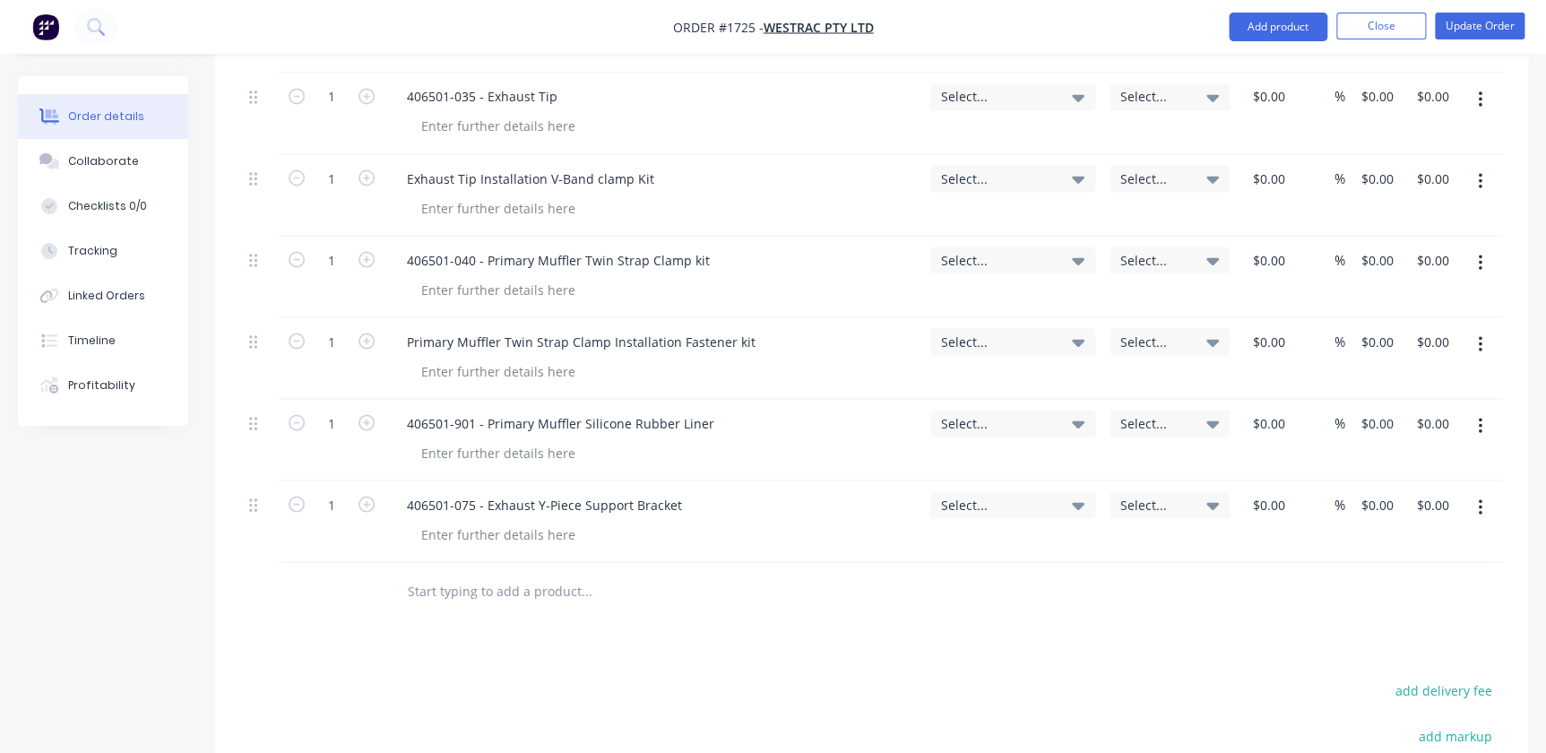
click at [415, 573] on input "text" at bounding box center [586, 591] width 359 height 36
paste input "Exhaust Y-Piece Support Bracket Installation Fastener kit"
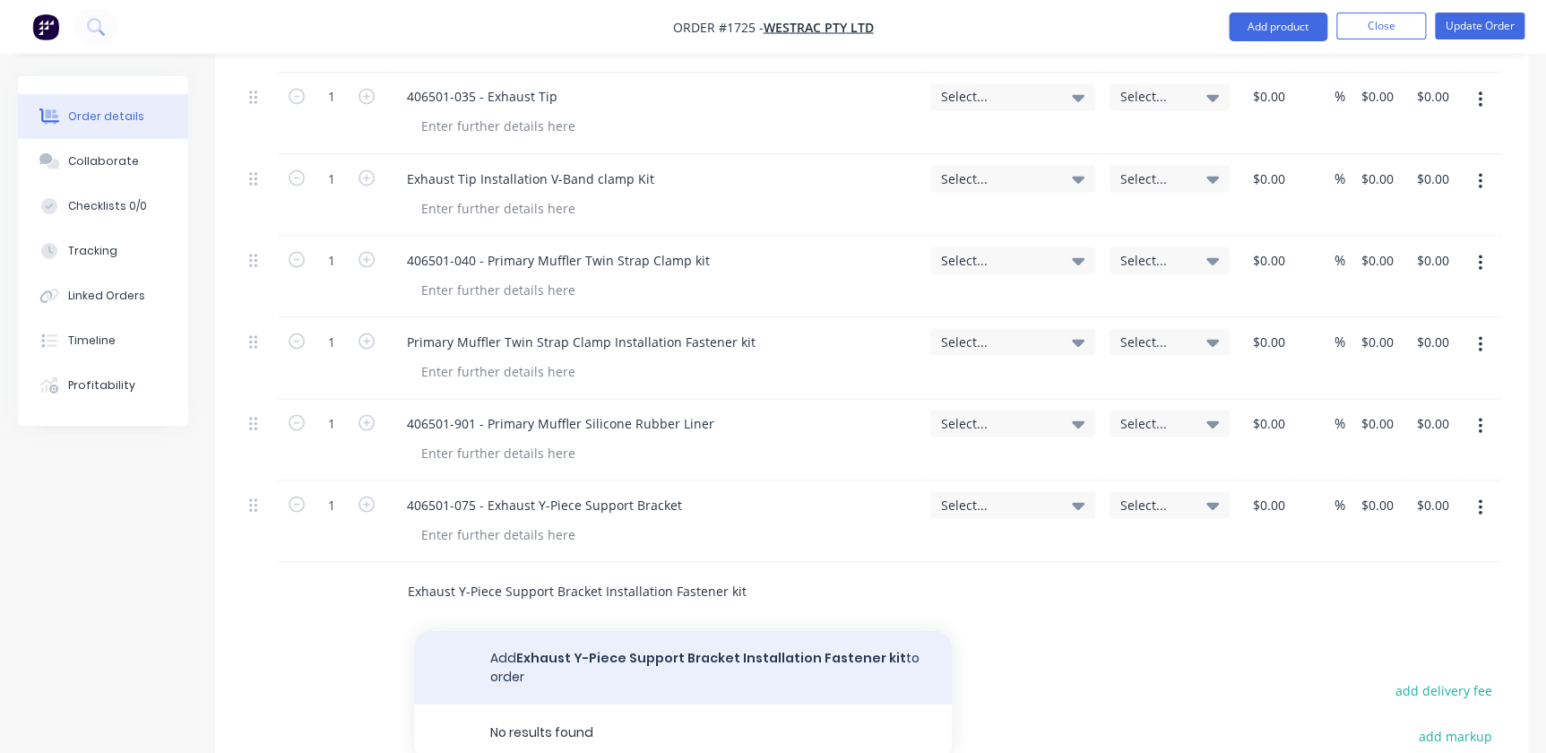
type input "Exhaust Y-Piece Support Bracket Installation Fastener kit"
click at [711, 630] on button "Add Exhaust Y-Piece Support Bracket Installation Fastener kit to order" at bounding box center [683, 667] width 538 height 74
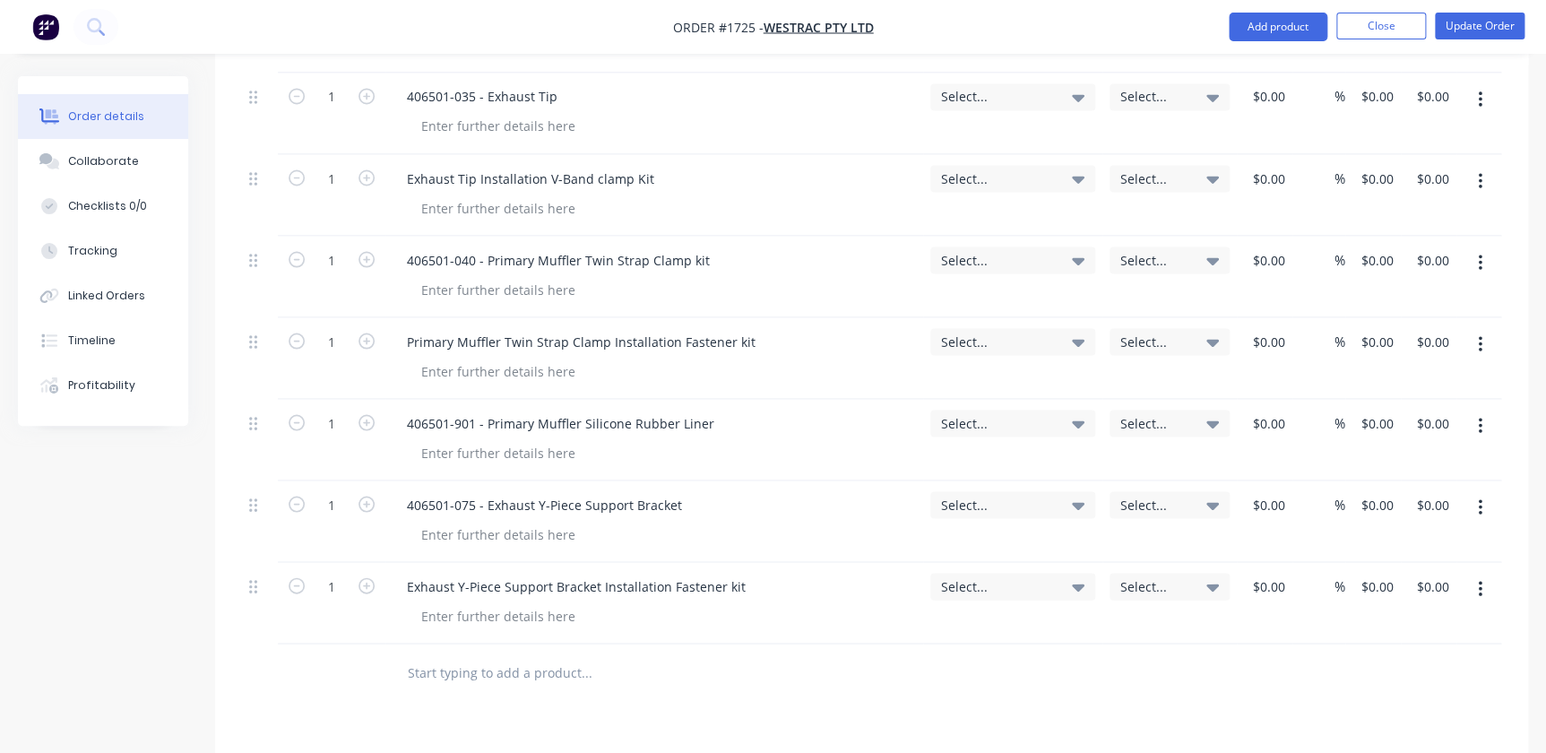
click at [368, 408] on form "1" at bounding box center [331, 421] width 93 height 27
click at [368, 414] on icon "button" at bounding box center [367, 422] width 16 height 16
type input "2"
click at [1022, 576] on span "Select..." at bounding box center [997, 585] width 113 height 19
click at [982, 622] on input at bounding box center [984, 640] width 184 height 36
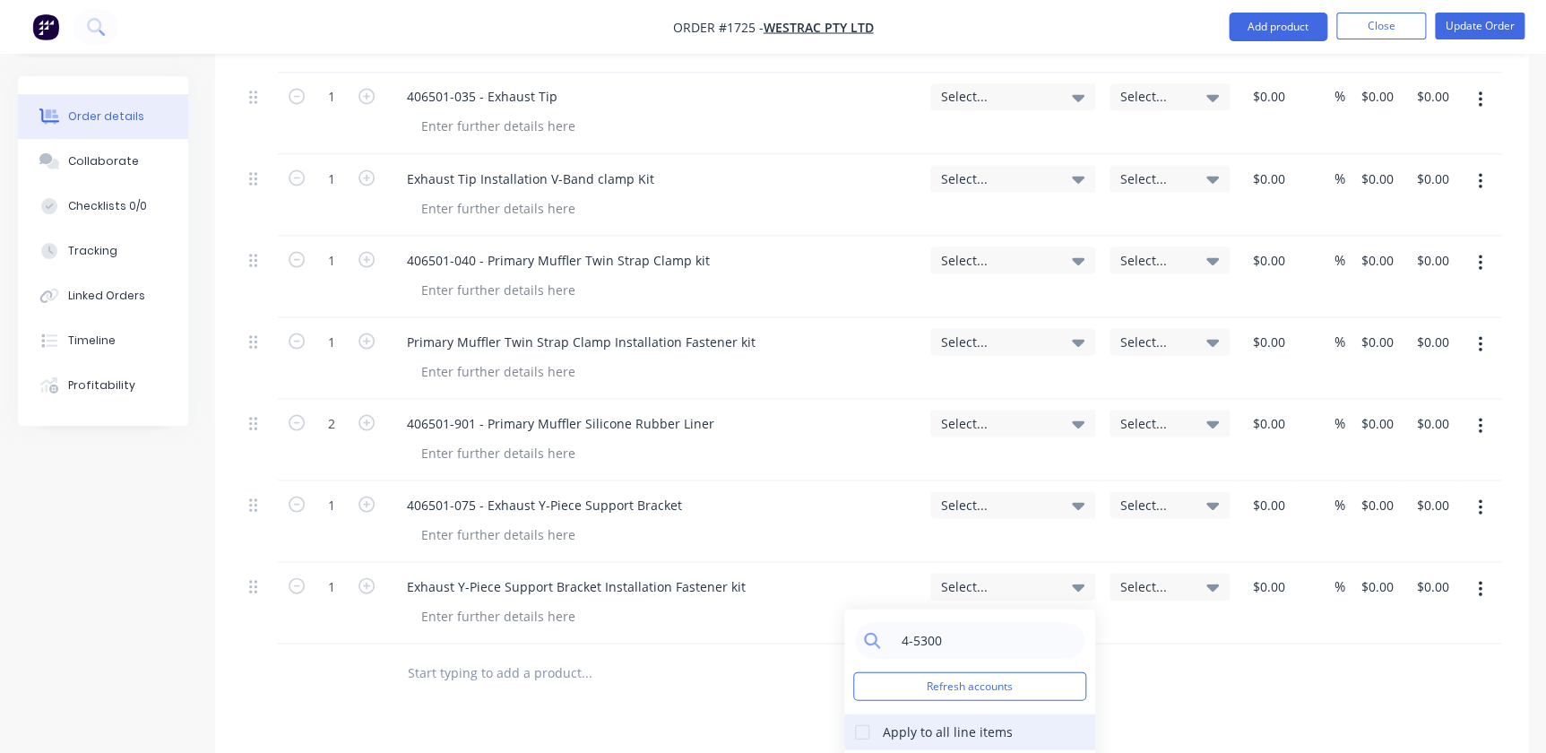
type input "4-5300"
drag, startPoint x: 870, startPoint y: 678, endPoint x: 892, endPoint y: 706, distance: 36.4
click at [870, 714] on div at bounding box center [862, 732] width 36 height 36
click at [896, 749] on div "4-5300 / Sales - Mobile Machines Sound - Interco" at bounding box center [969, 767] width 251 height 36
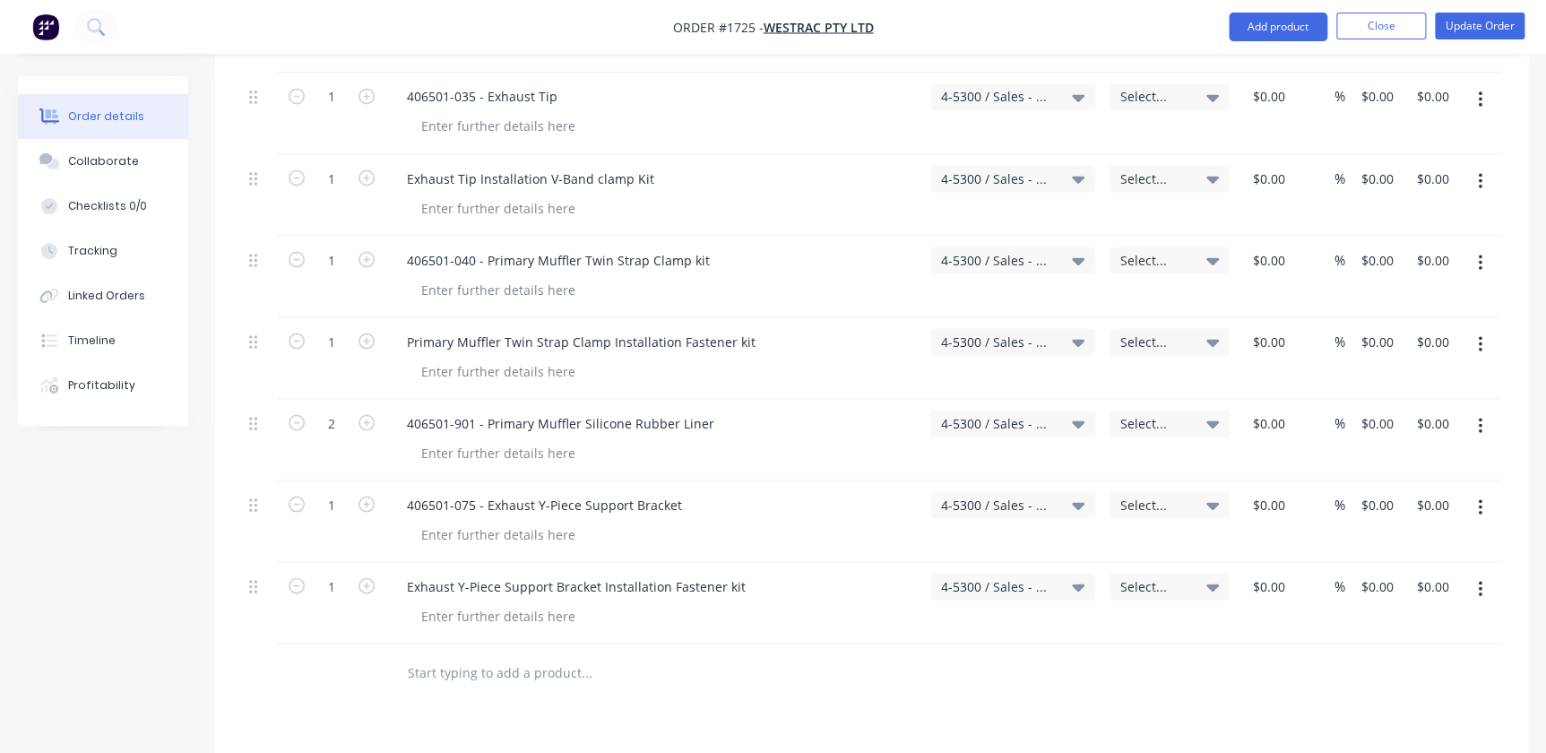
click at [1138, 576] on span "Select..." at bounding box center [1155, 585] width 68 height 19
click at [1135, 622] on input at bounding box center [1118, 640] width 184 height 36
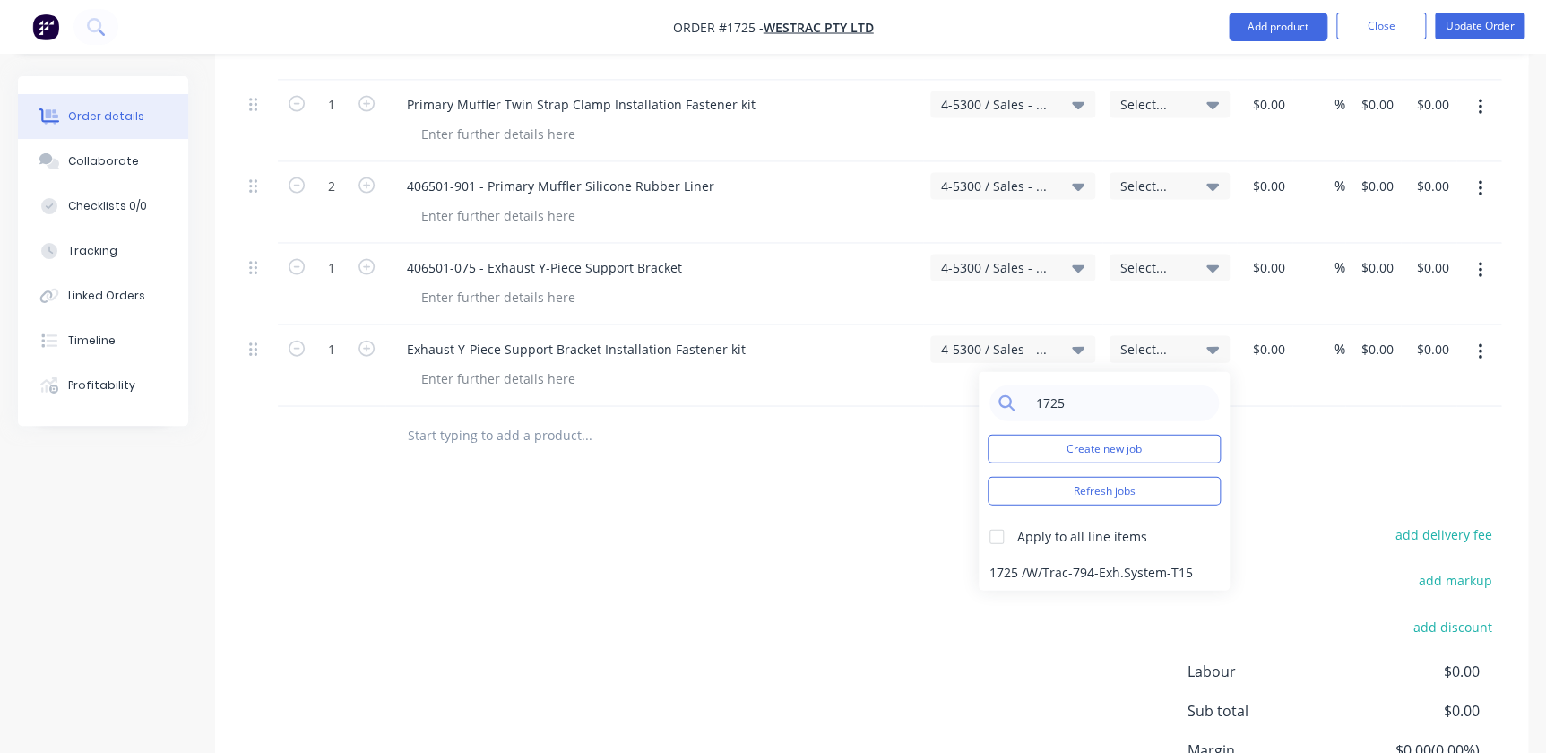
scroll to position [1793, 0]
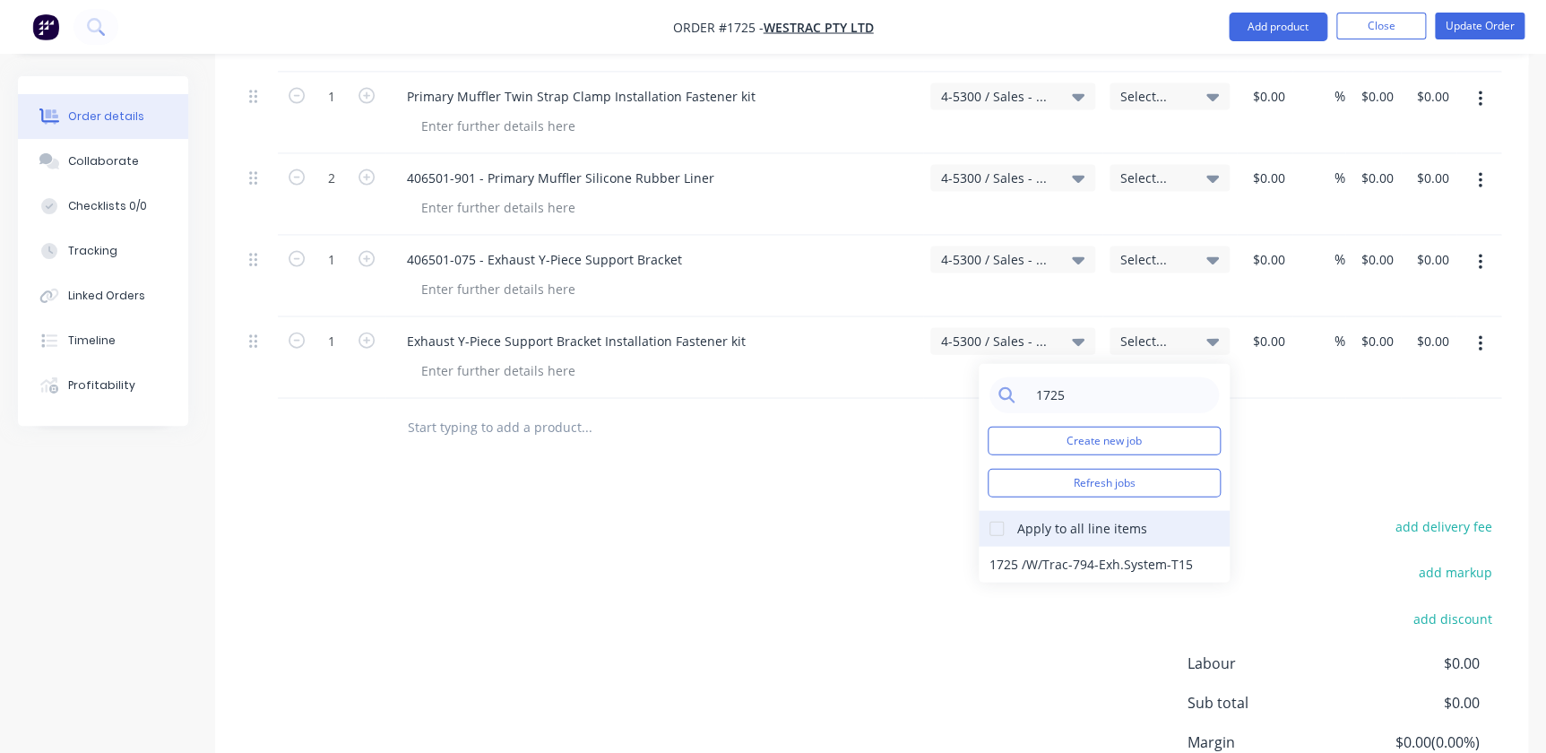
type input "1725"
click at [999, 511] on div at bounding box center [997, 529] width 36 height 36
click at [1023, 547] on div "1725 / W/Trac-794-Exh.System-T15" at bounding box center [1104, 565] width 251 height 36
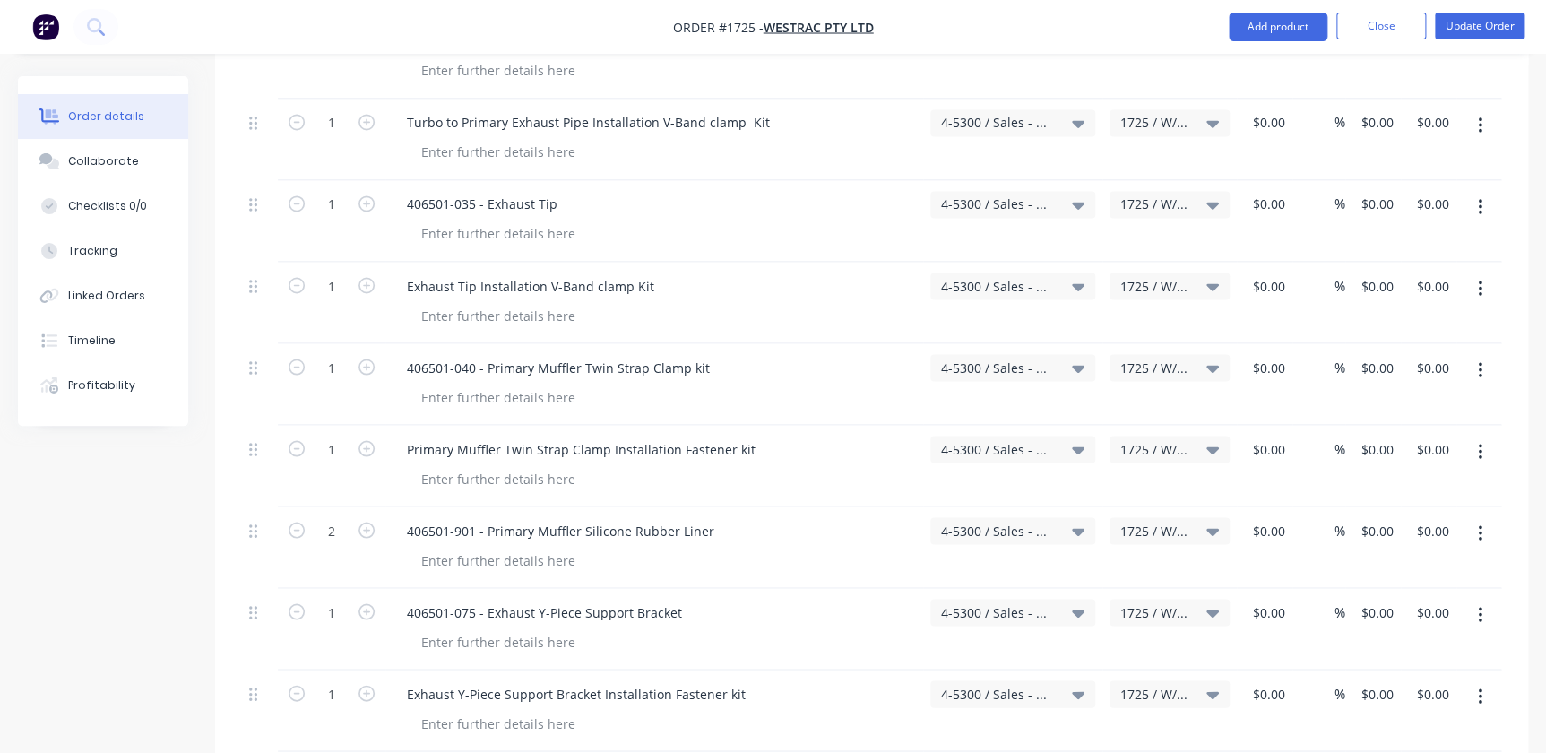
scroll to position [1548, 0]
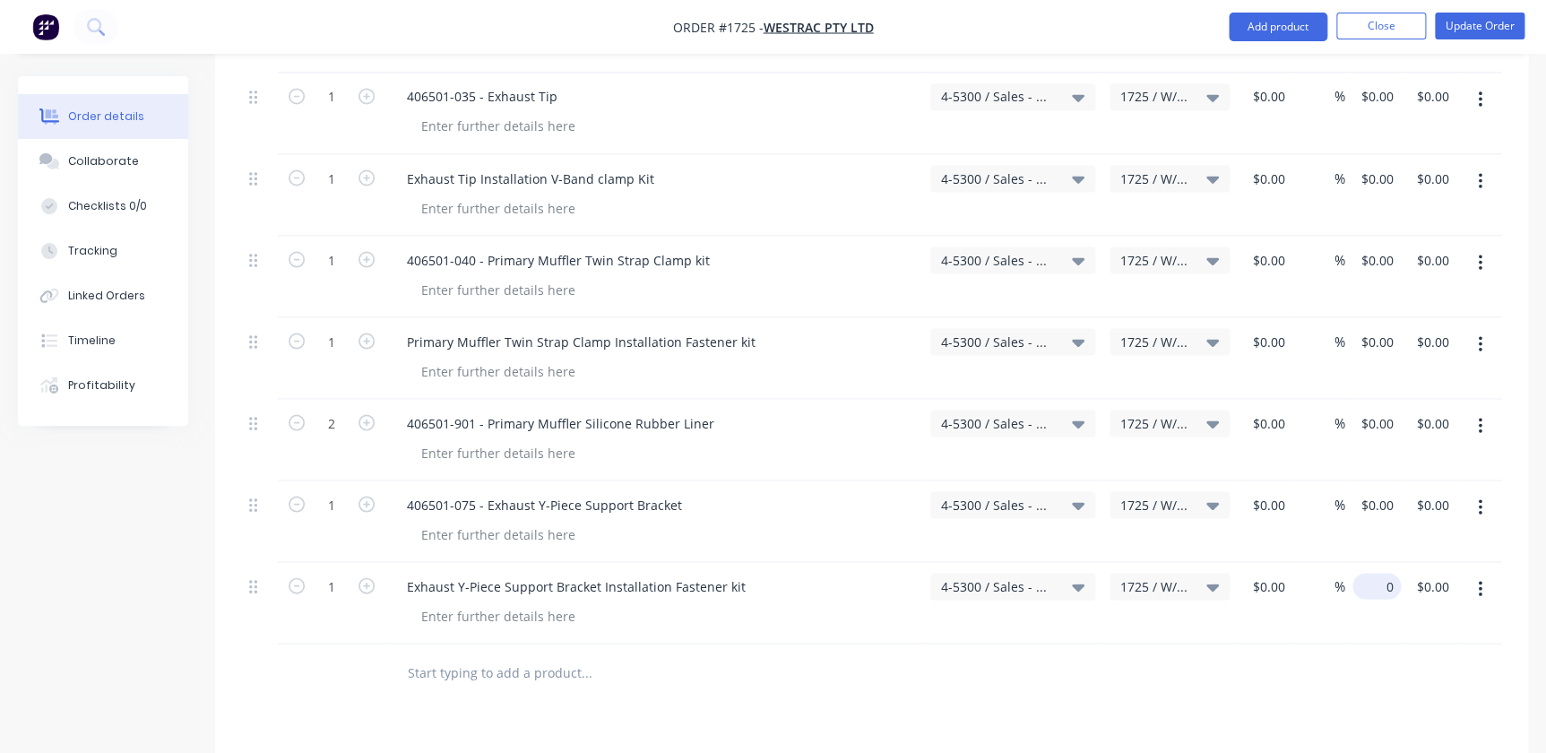
click at [1372, 573] on div "0 $0.00" at bounding box center [1377, 586] width 48 height 26
type input "200"
click at [1369, 480] on div "$0.00 $0.00" at bounding box center [1374, 521] width 56 height 82
type input "0"
type input "$200.00"
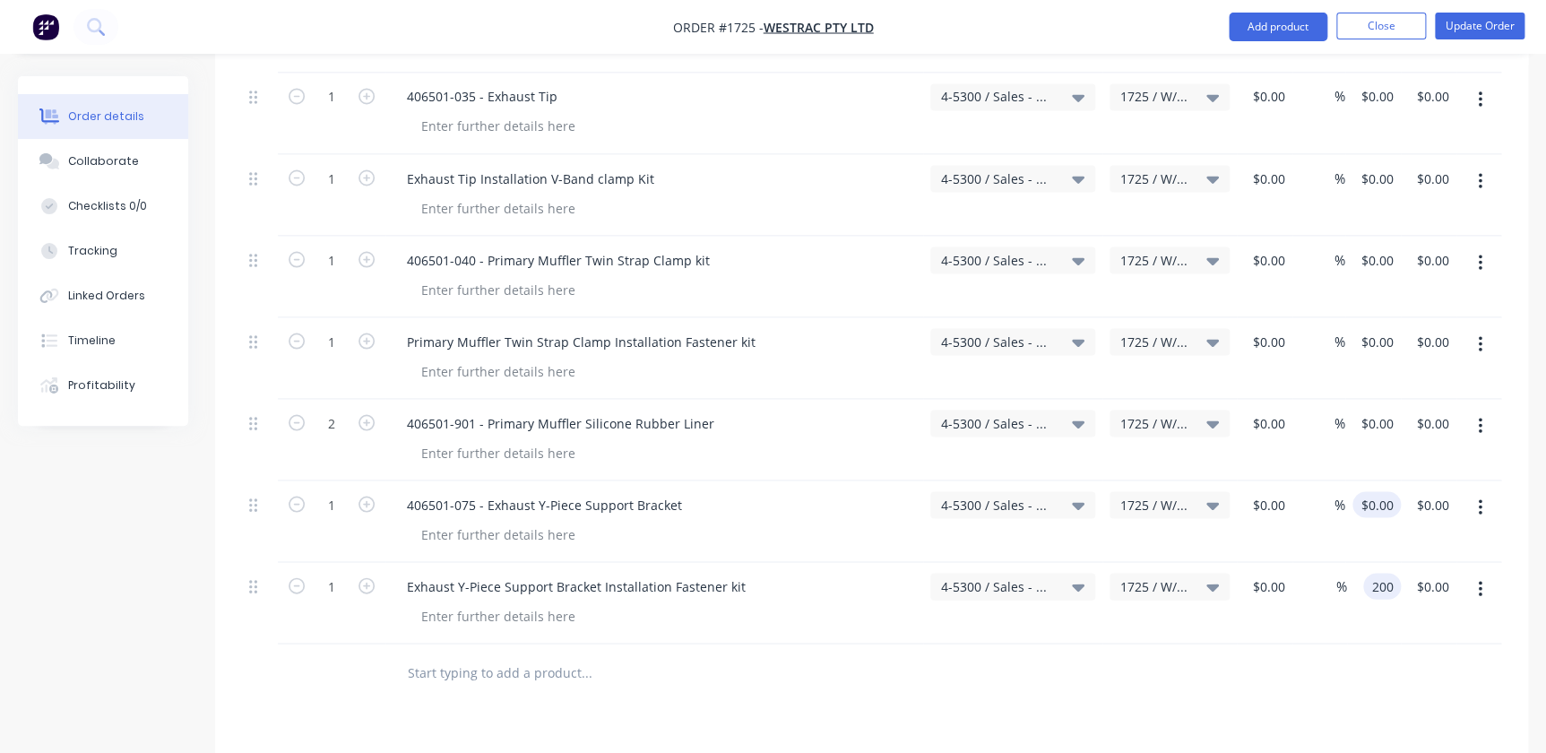
type input "$200.00"
type input "297.35"
type input "0"
type input "$297.35"
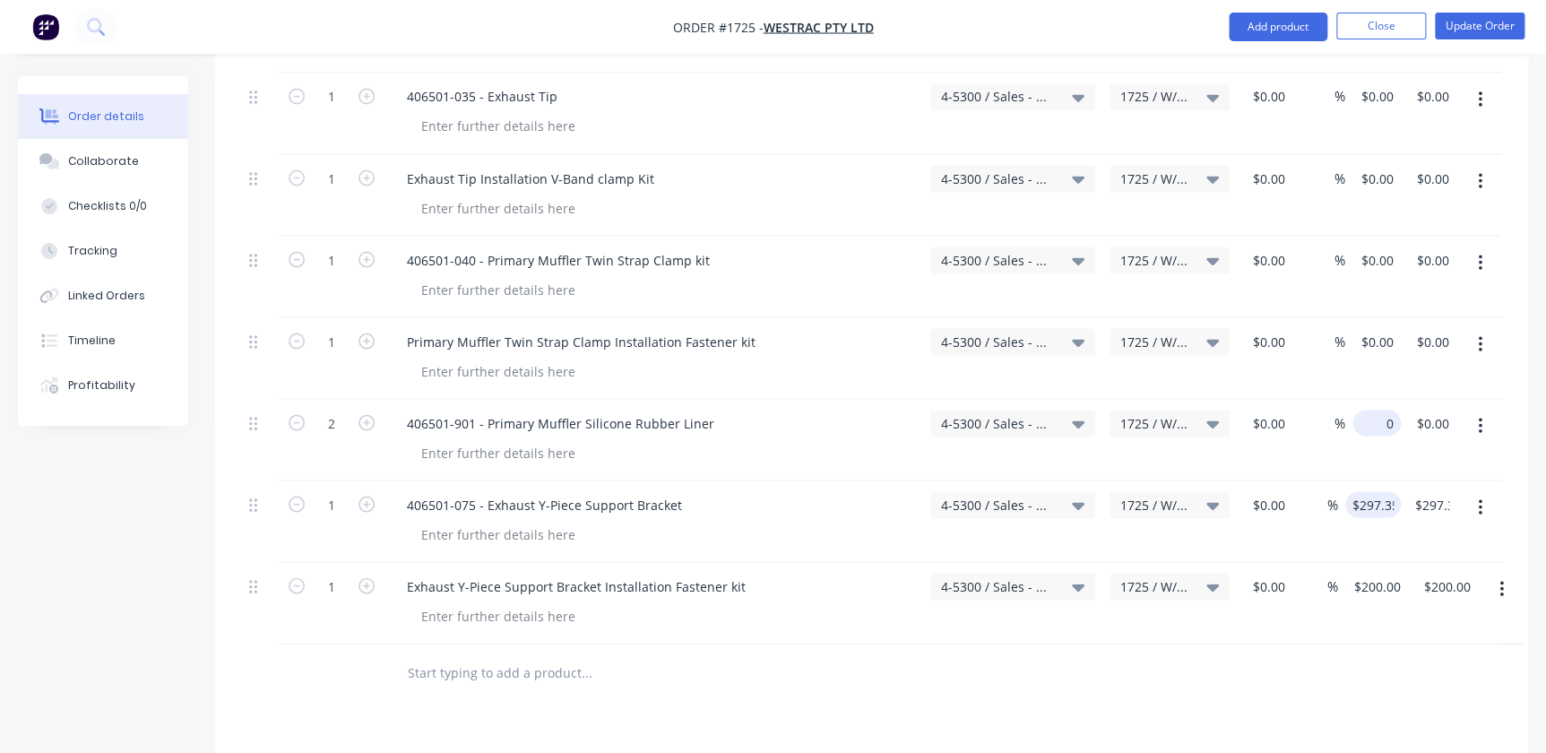
click at [1390, 410] on input "0" at bounding box center [1380, 423] width 41 height 26
type input "845.41"
type input "0"
type input "$845.41"
type input "$1,690.82"
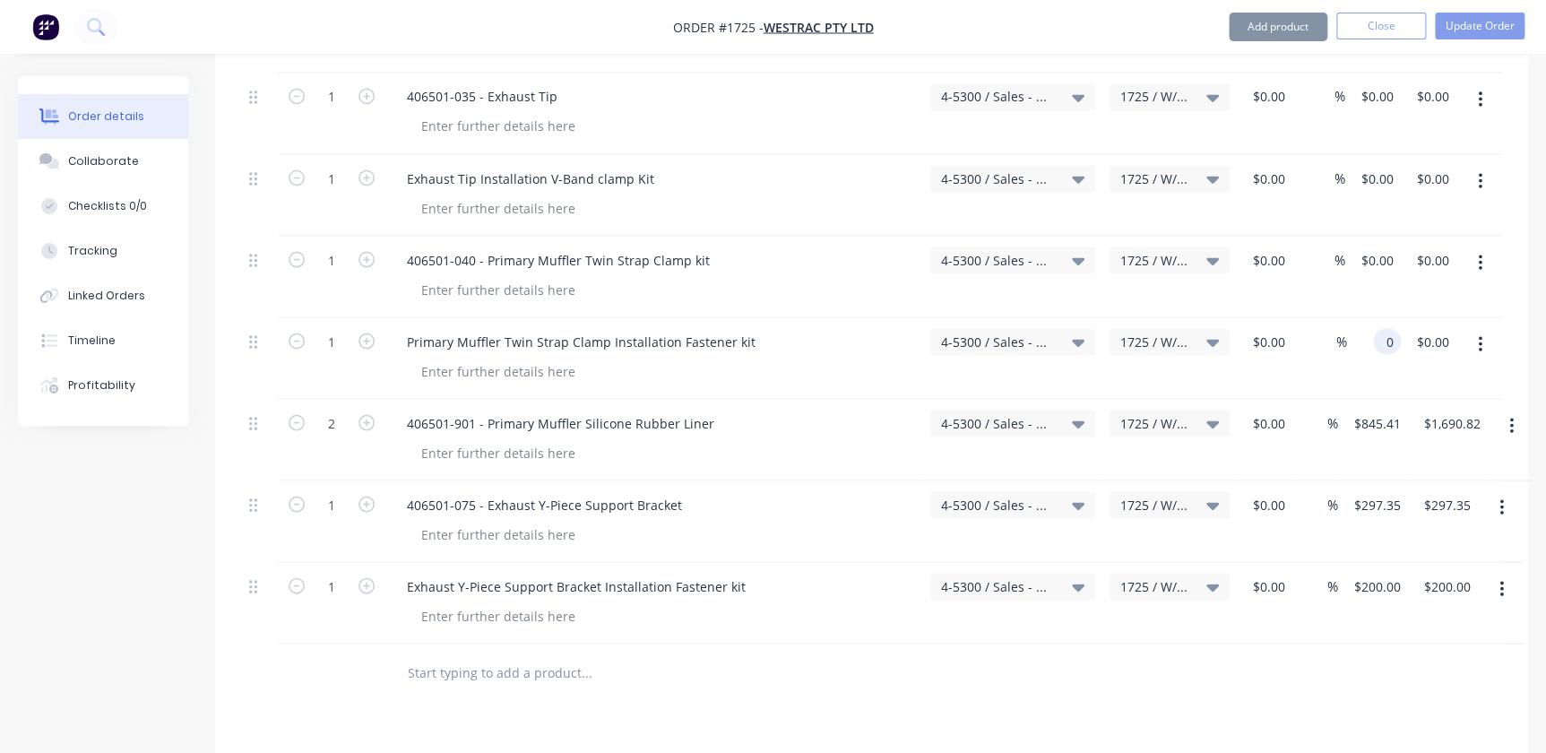
click at [1375, 328] on div "0 0" at bounding box center [1387, 341] width 28 height 26
type input "200"
type input "0"
type input "$200.00"
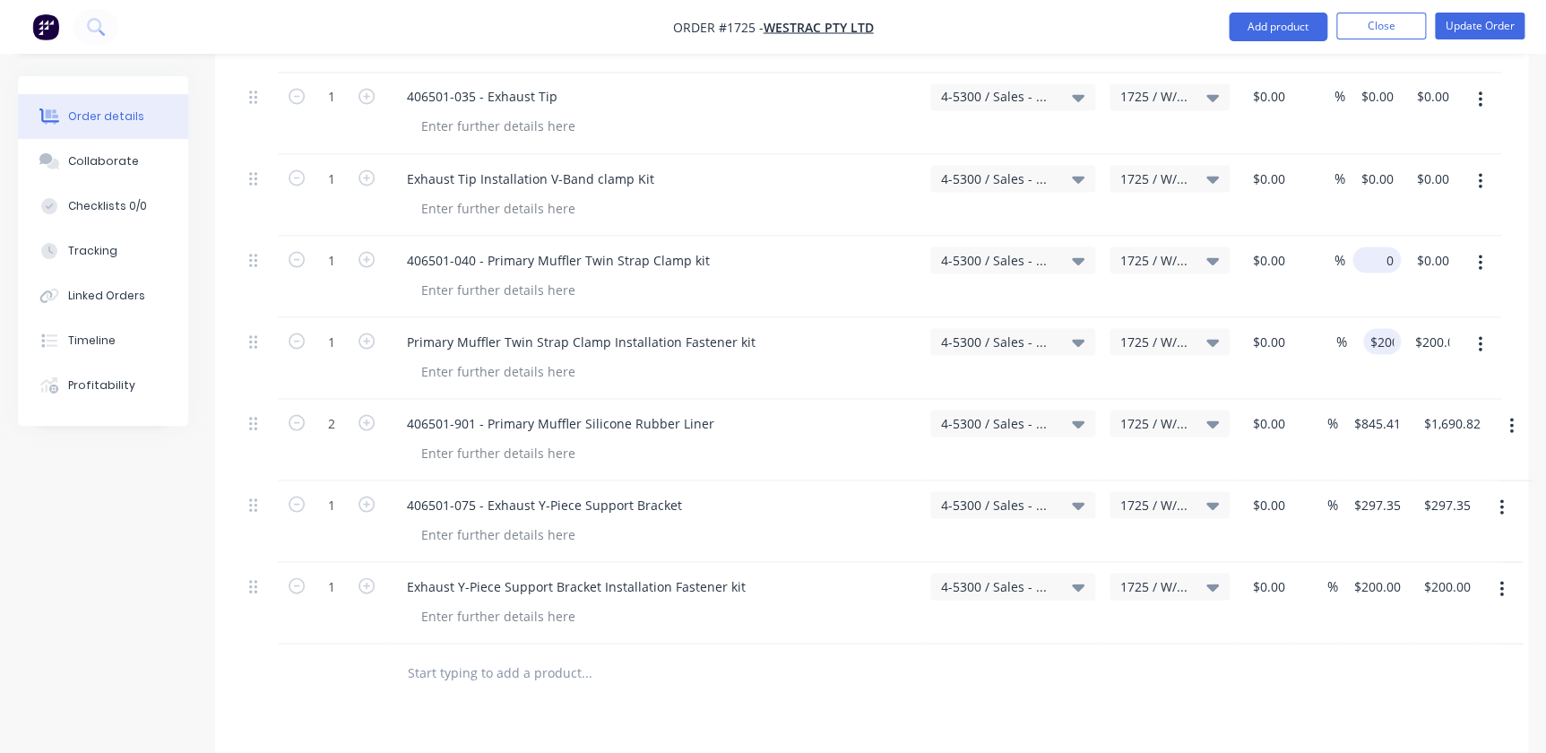
click at [1372, 236] on div "0 $0.00" at bounding box center [1374, 277] width 56 height 82
type input "2584.9"
type input "0"
type input "$2,584.90"
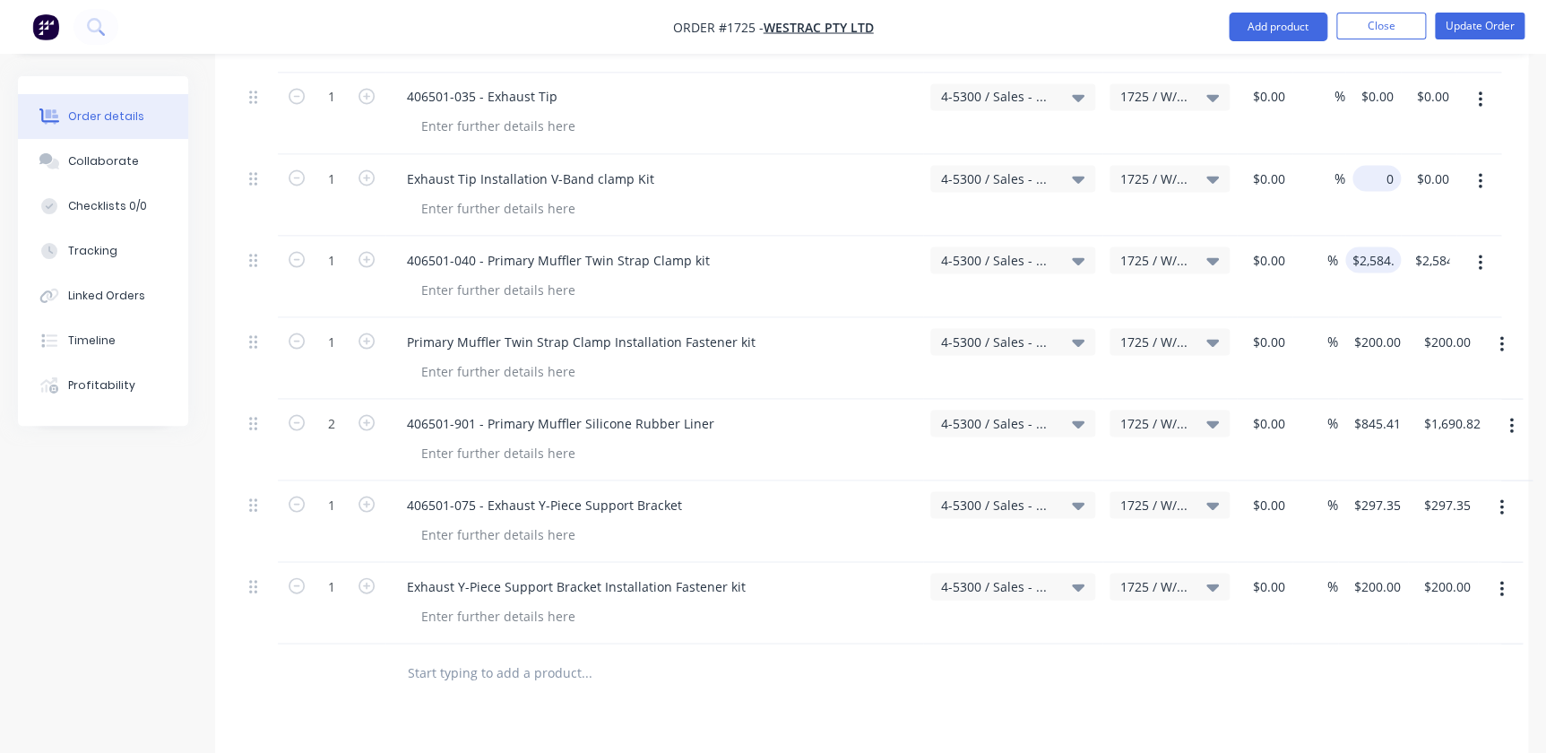
click at [1385, 165] on input "0" at bounding box center [1380, 178] width 41 height 26
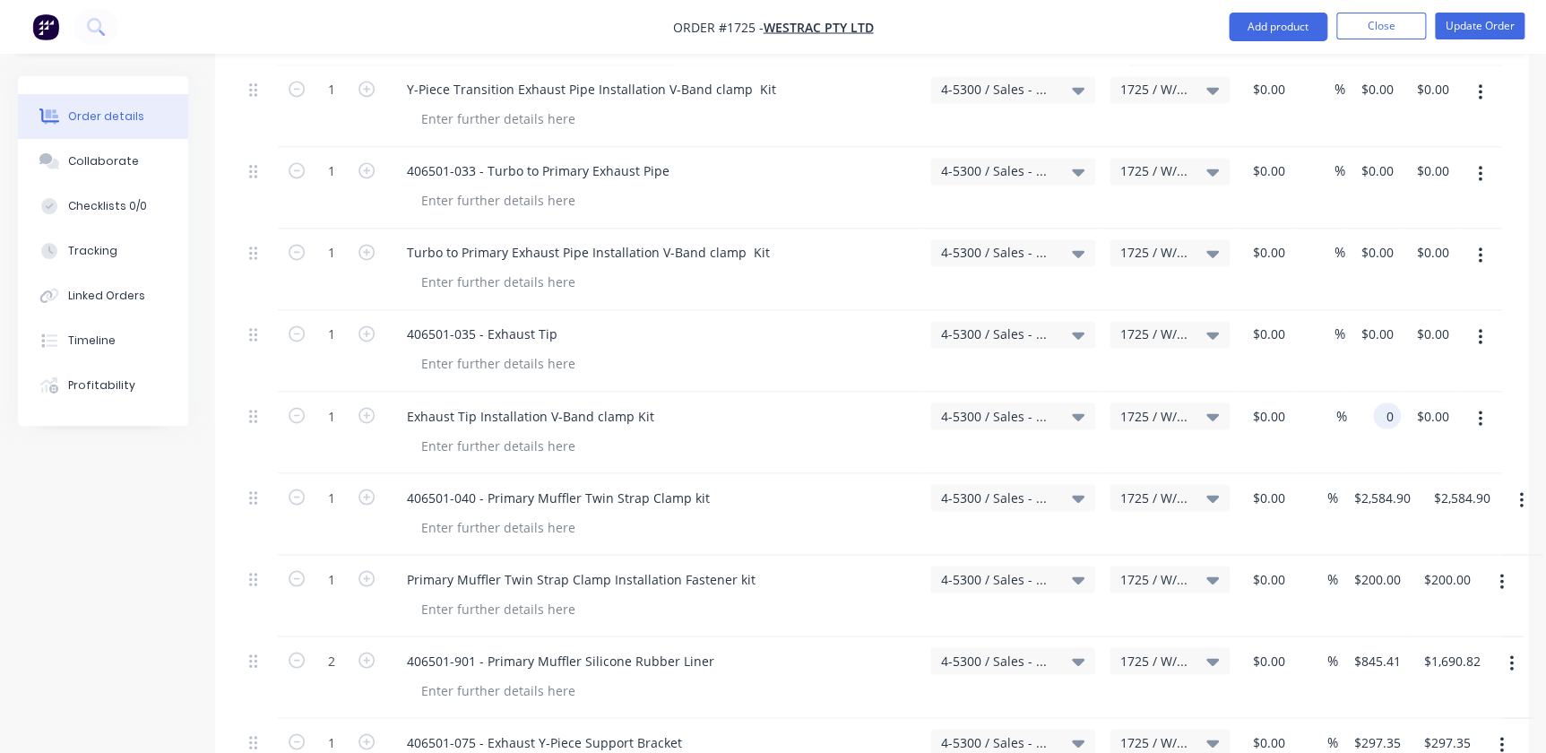
scroll to position [1303, 0]
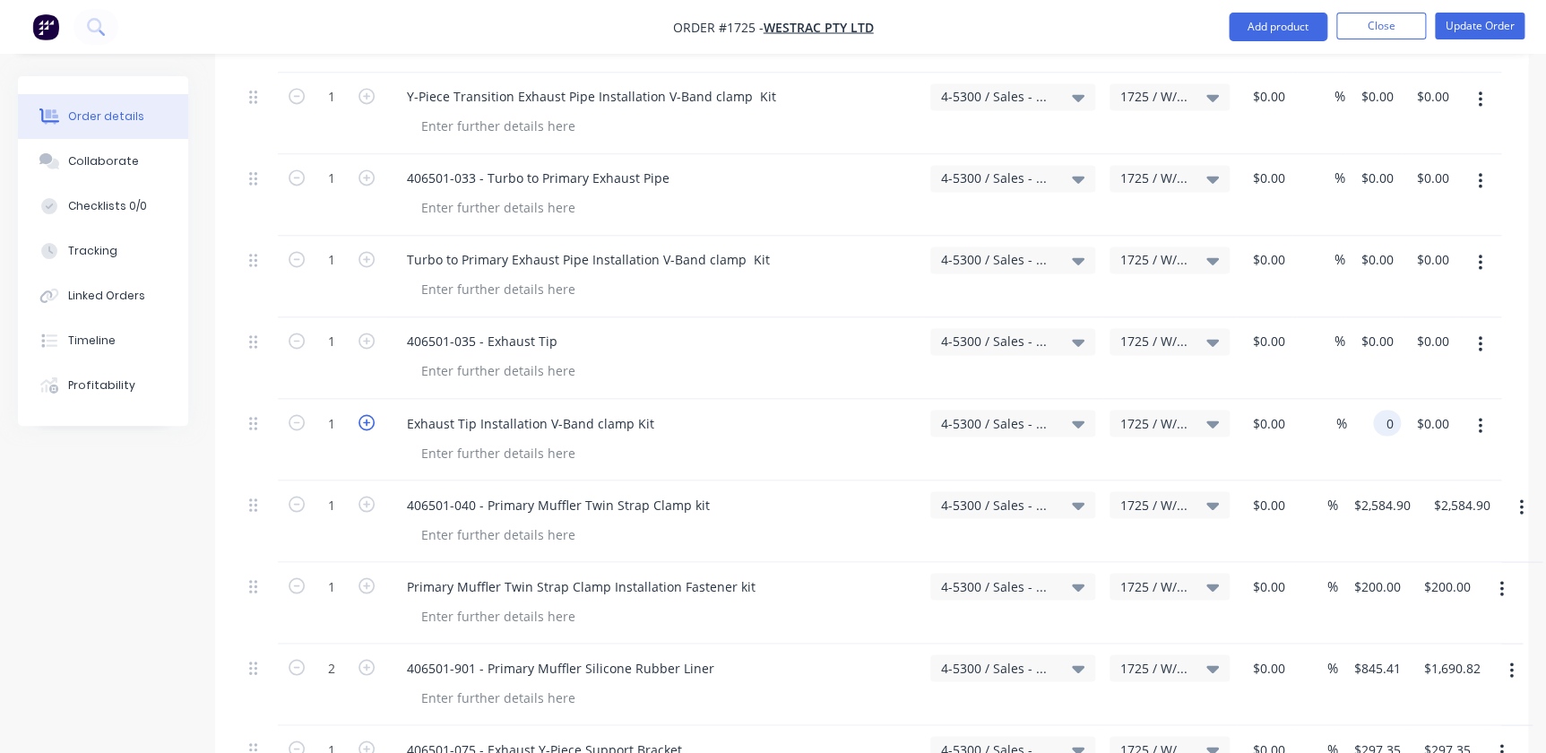
type input "$0.00"
click at [365, 414] on icon "button" at bounding box center [367, 422] width 16 height 16
type input "2"
click at [370, 333] on icon "button" at bounding box center [367, 341] width 16 height 16
type input "2"
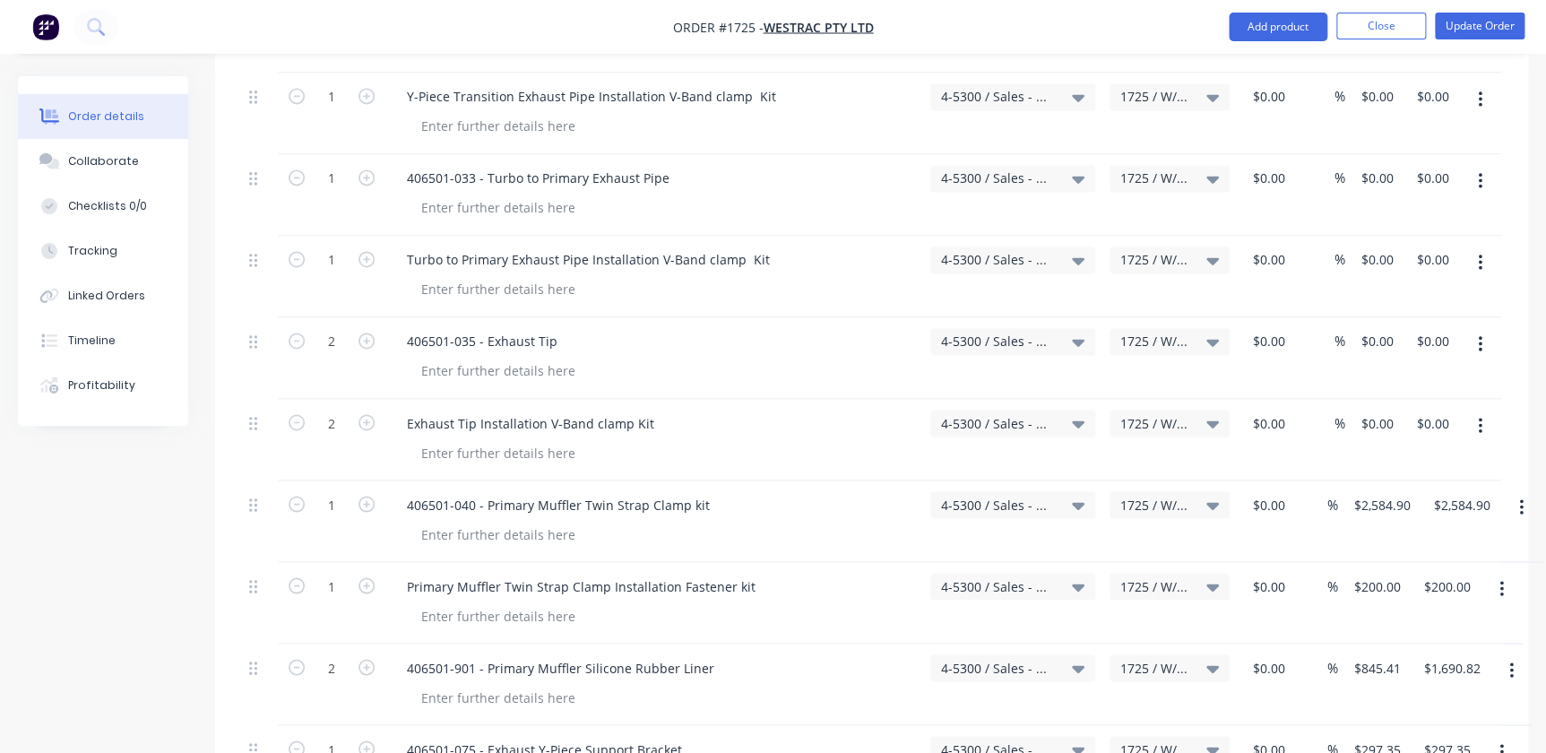
click at [376, 167] on button "button" at bounding box center [366, 176] width 23 height 19
type input "2"
click at [1251, 154] on div "$0.00" at bounding box center [1265, 195] width 56 height 82
type input "$0.00"
click at [1390, 165] on input "0" at bounding box center [1380, 178] width 41 height 26
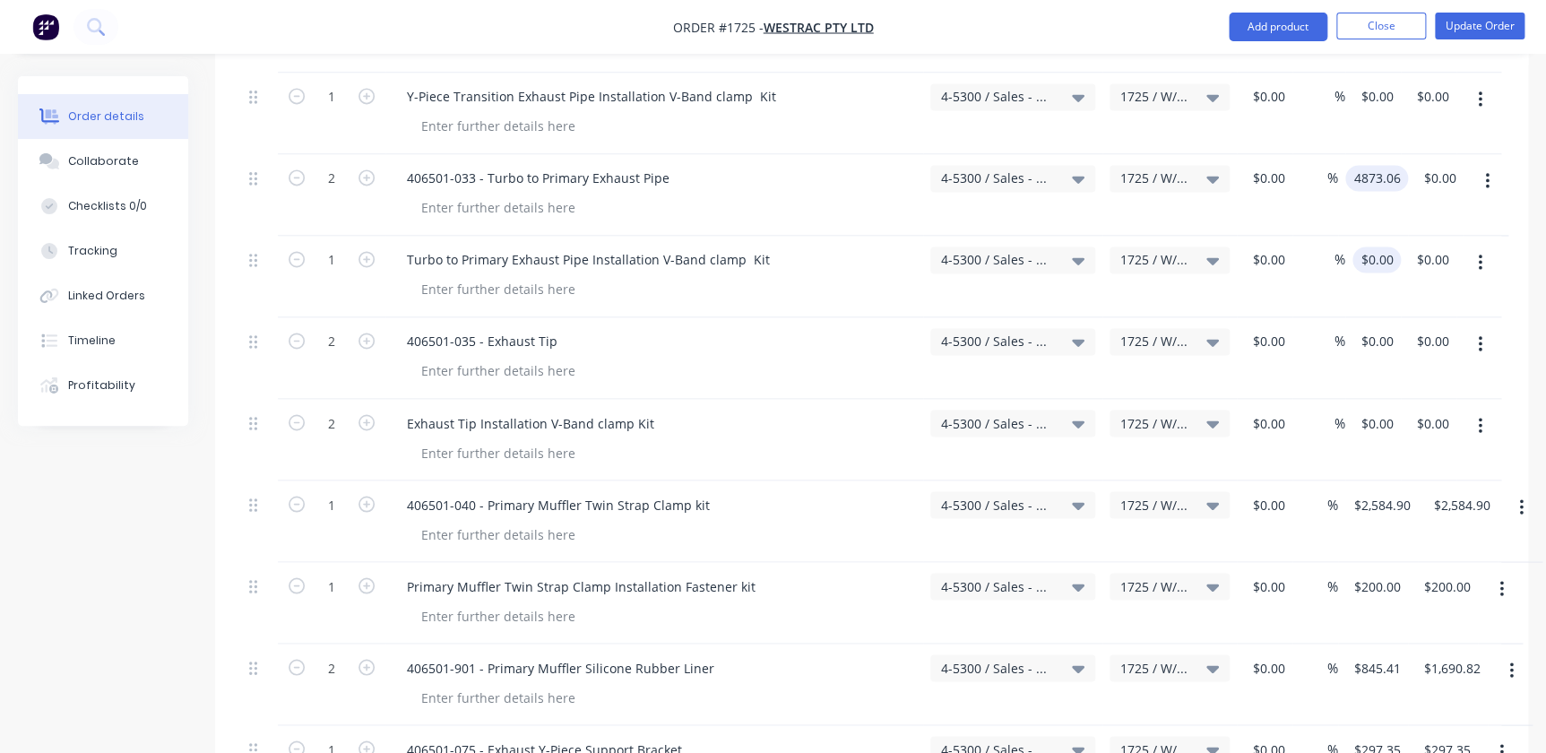
type input "$4,873.06"
type input "$9,746.12"
click at [1387, 247] on input "0" at bounding box center [1380, 260] width 41 height 26
type input "$200.00"
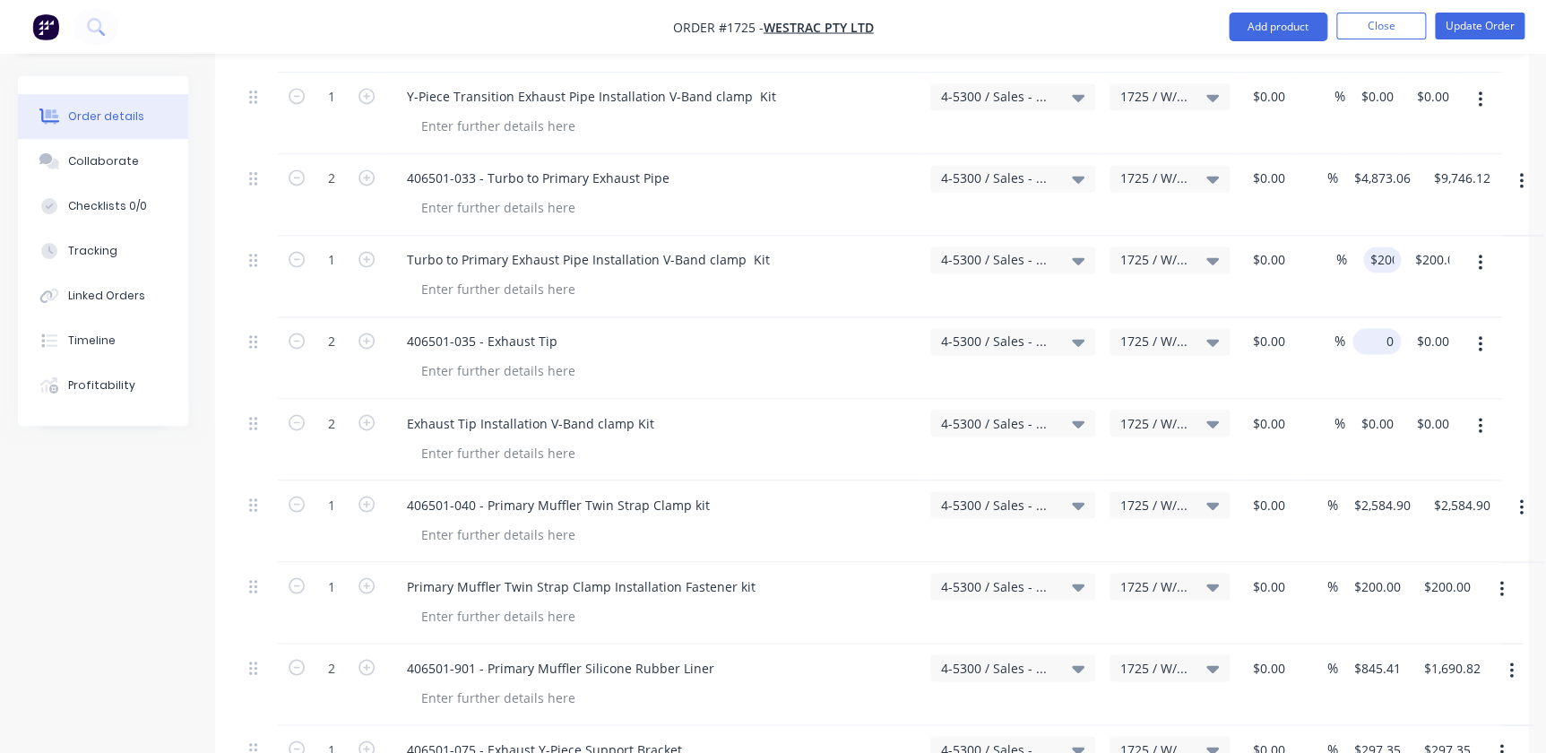
click at [1386, 328] on input "0" at bounding box center [1380, 341] width 41 height 26
type input "$4,873.06"
type input "$9,746.12"
click at [1390, 399] on div "$0.00 $0.00" at bounding box center [1374, 440] width 56 height 82
click at [1388, 410] on input "0" at bounding box center [1380, 423] width 41 height 26
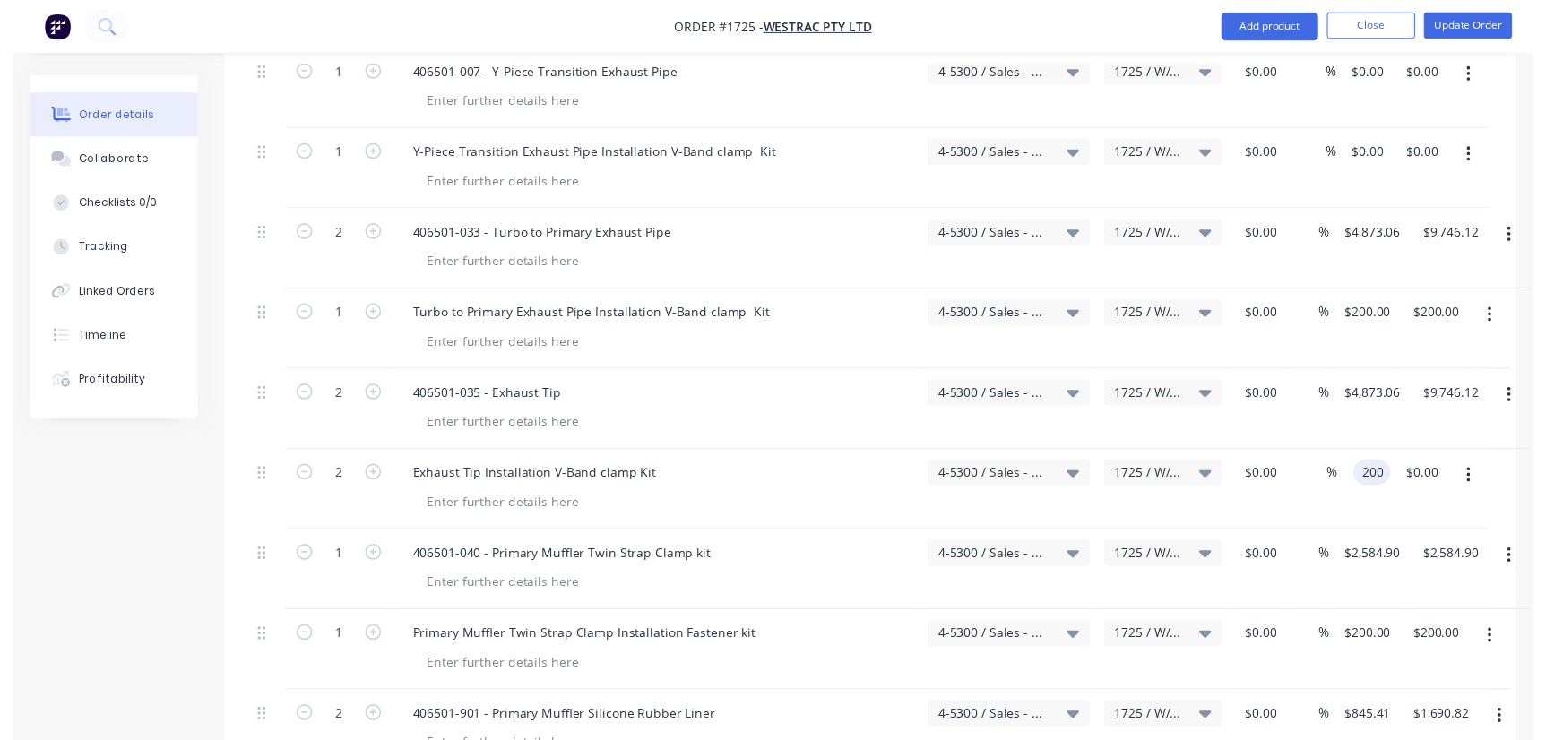
scroll to position [977, 0]
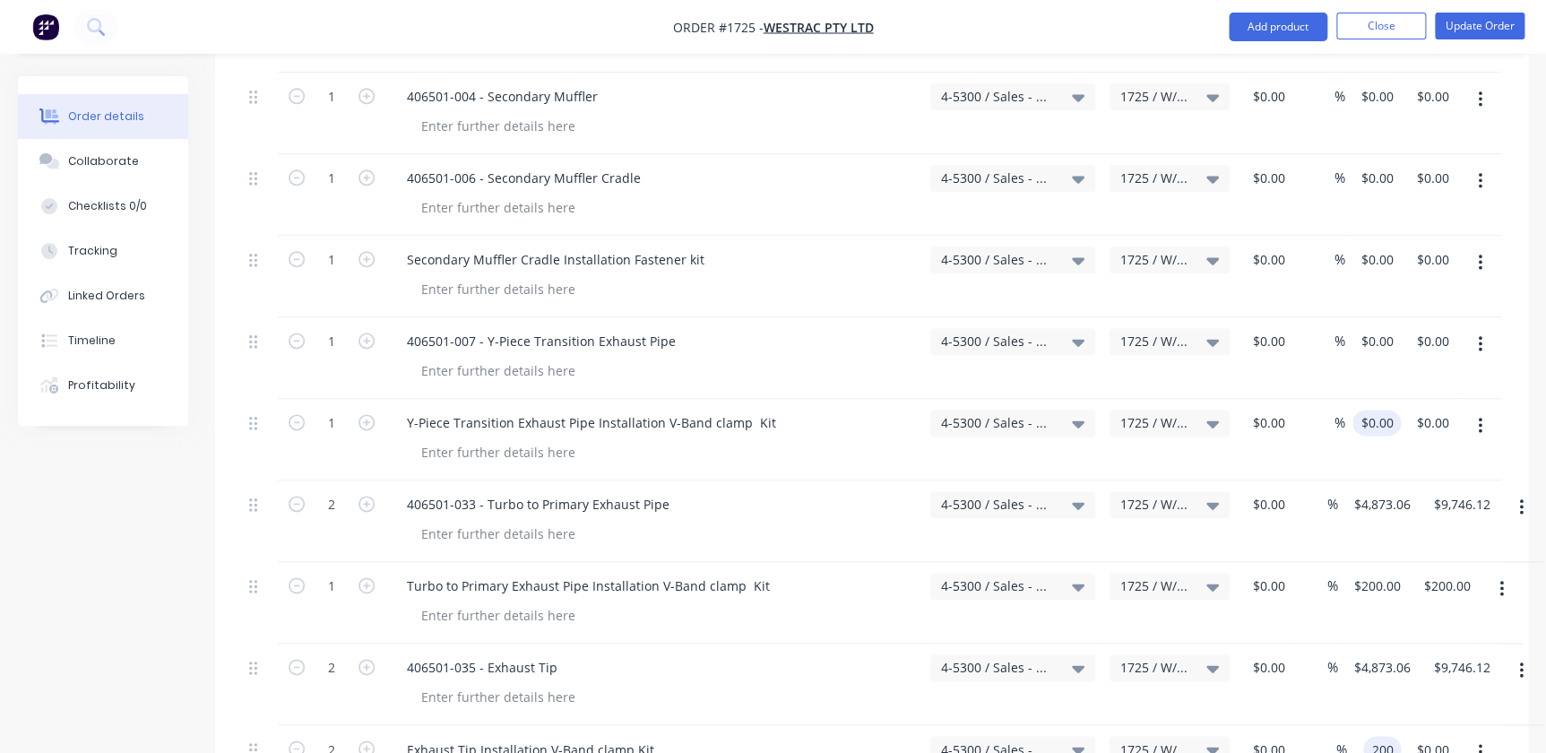
type input "200"
type input "0"
type input "$200.00"
type input "$400.00"
click at [1363, 399] on div "0 0" at bounding box center [1374, 440] width 55 height 82
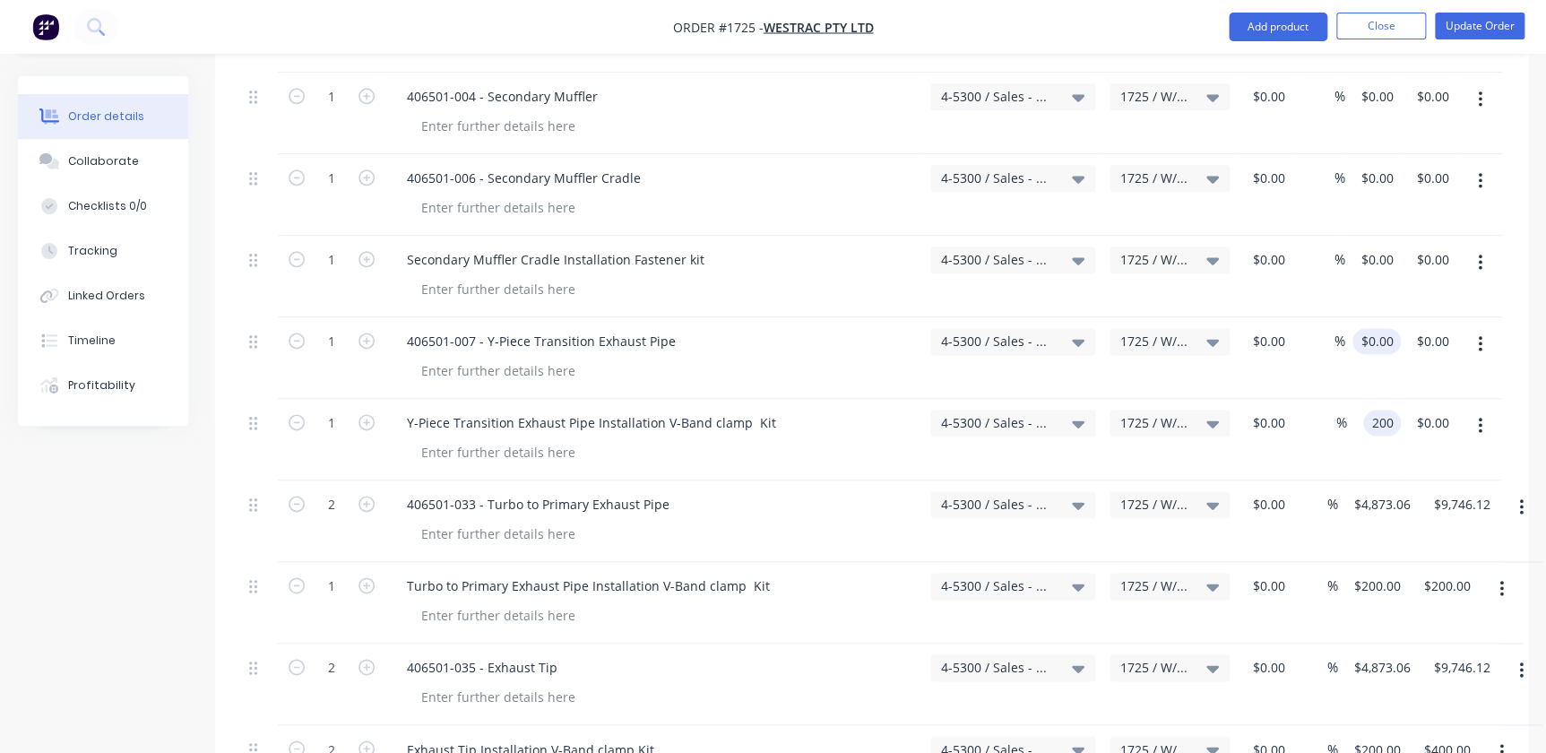
type input "200"
type input "0"
type input "$200.00"
click at [1372, 328] on div "0 $0.00" at bounding box center [1377, 341] width 48 height 26
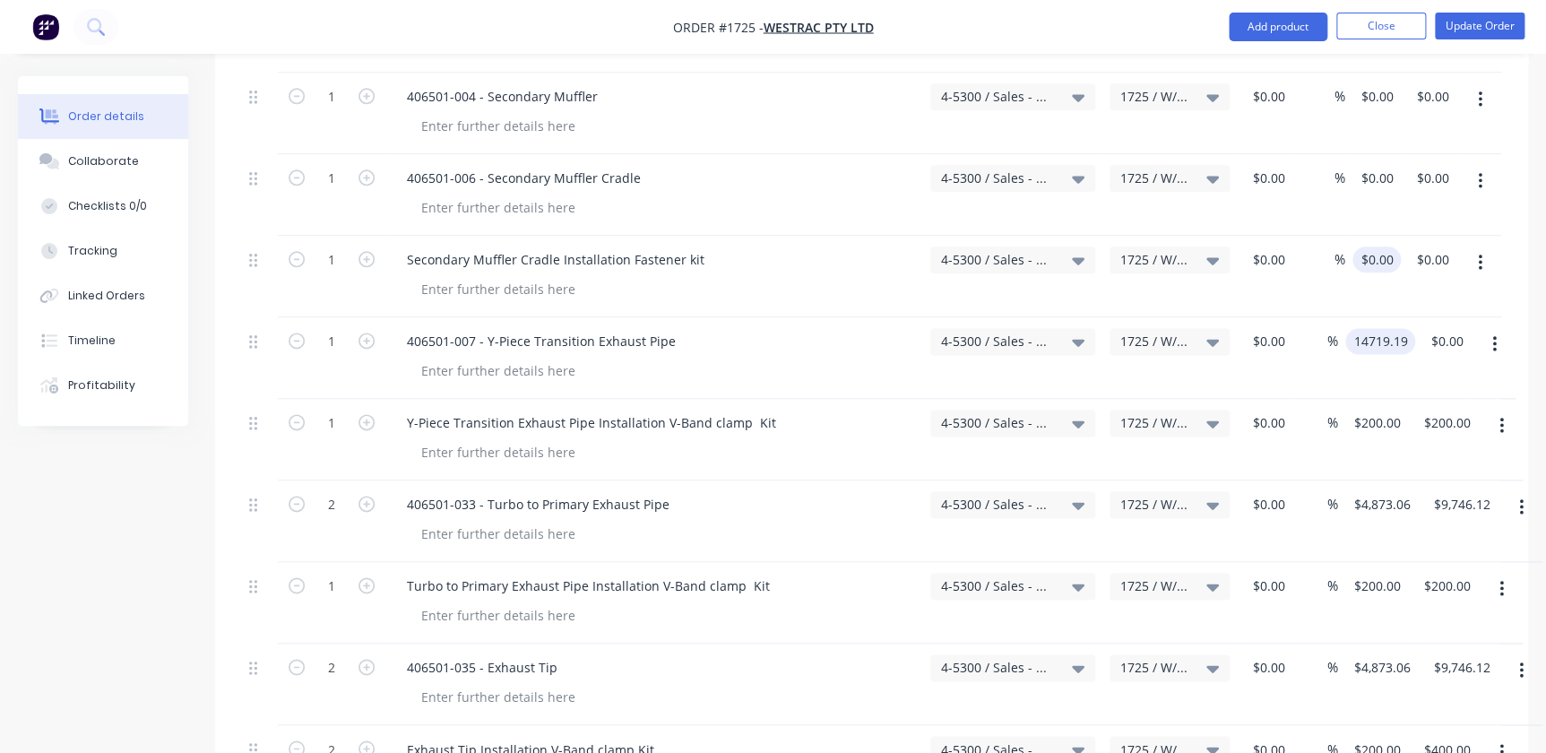
type input "14719.19"
type input "0"
type input "$14,719.19"
click at [1377, 247] on div "0 $0.00" at bounding box center [1377, 260] width 48 height 26
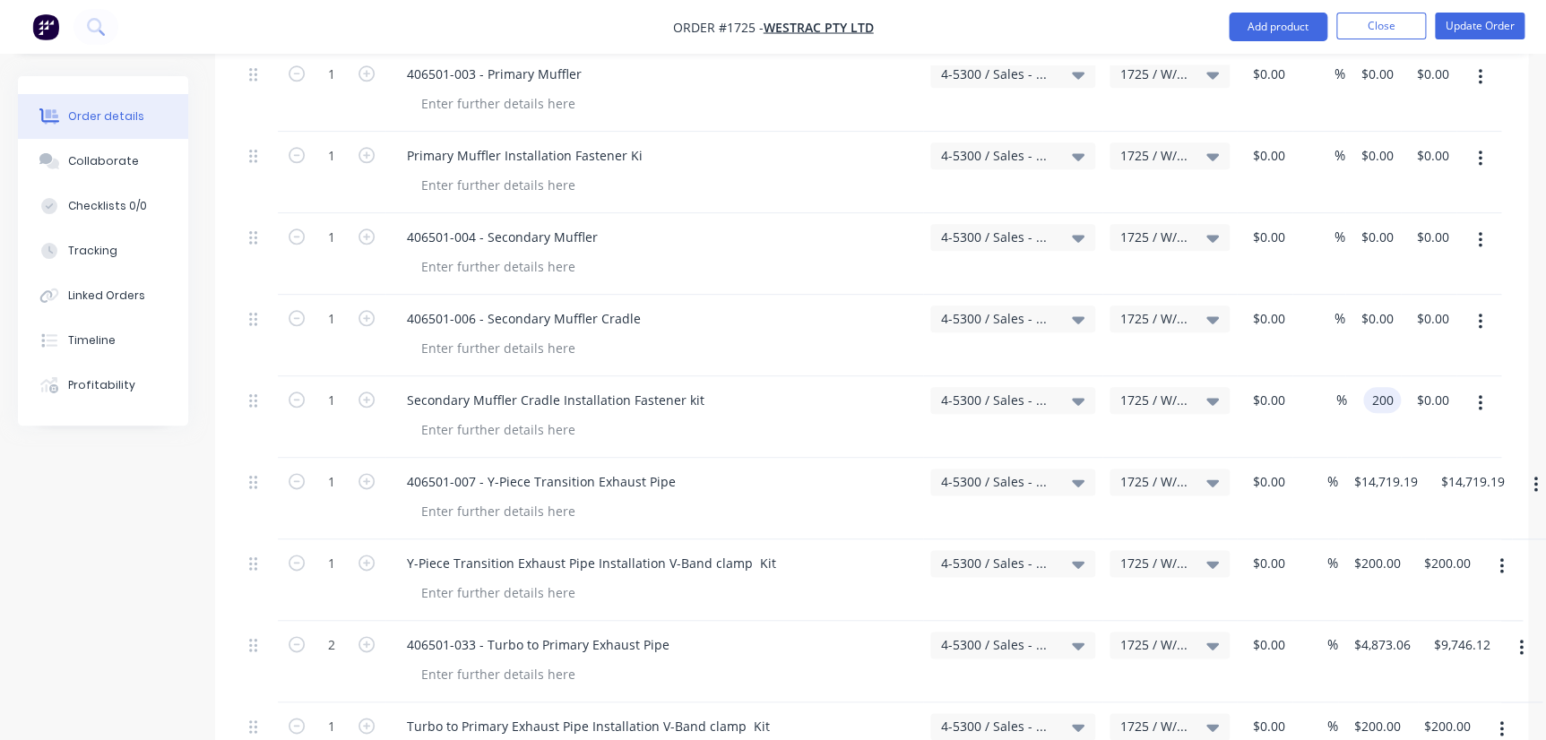
scroll to position [815, 0]
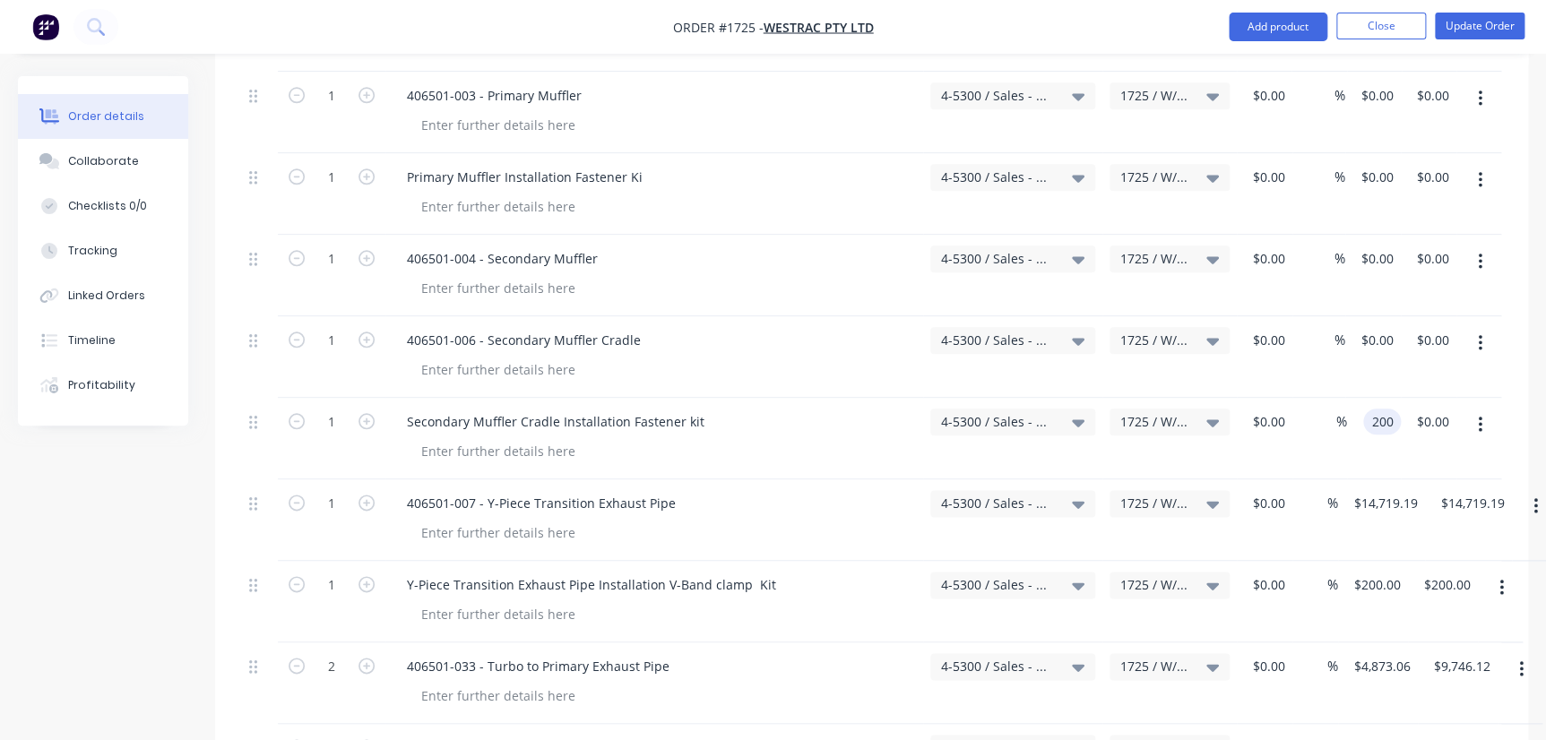
type input "$200.00"
click at [1377, 316] on div "$0.00 $0.00" at bounding box center [1374, 357] width 56 height 82
click at [1378, 327] on div "0 $0.00" at bounding box center [1377, 340] width 48 height 26
type input "13724.58"
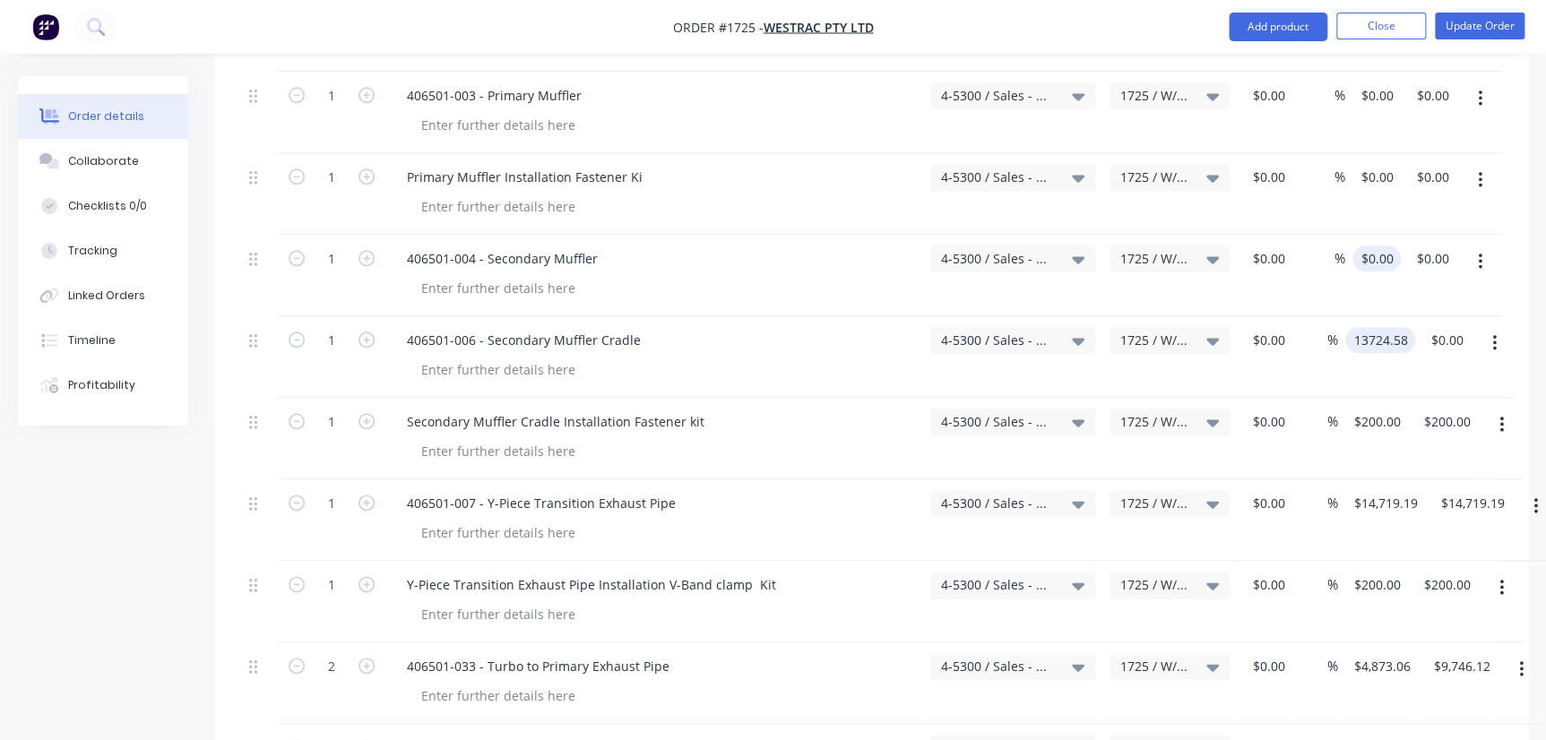
type input "0"
type input "$13,724.58"
click at [1378, 246] on div "0 0" at bounding box center [1387, 259] width 28 height 26
type input "$7,956.90"
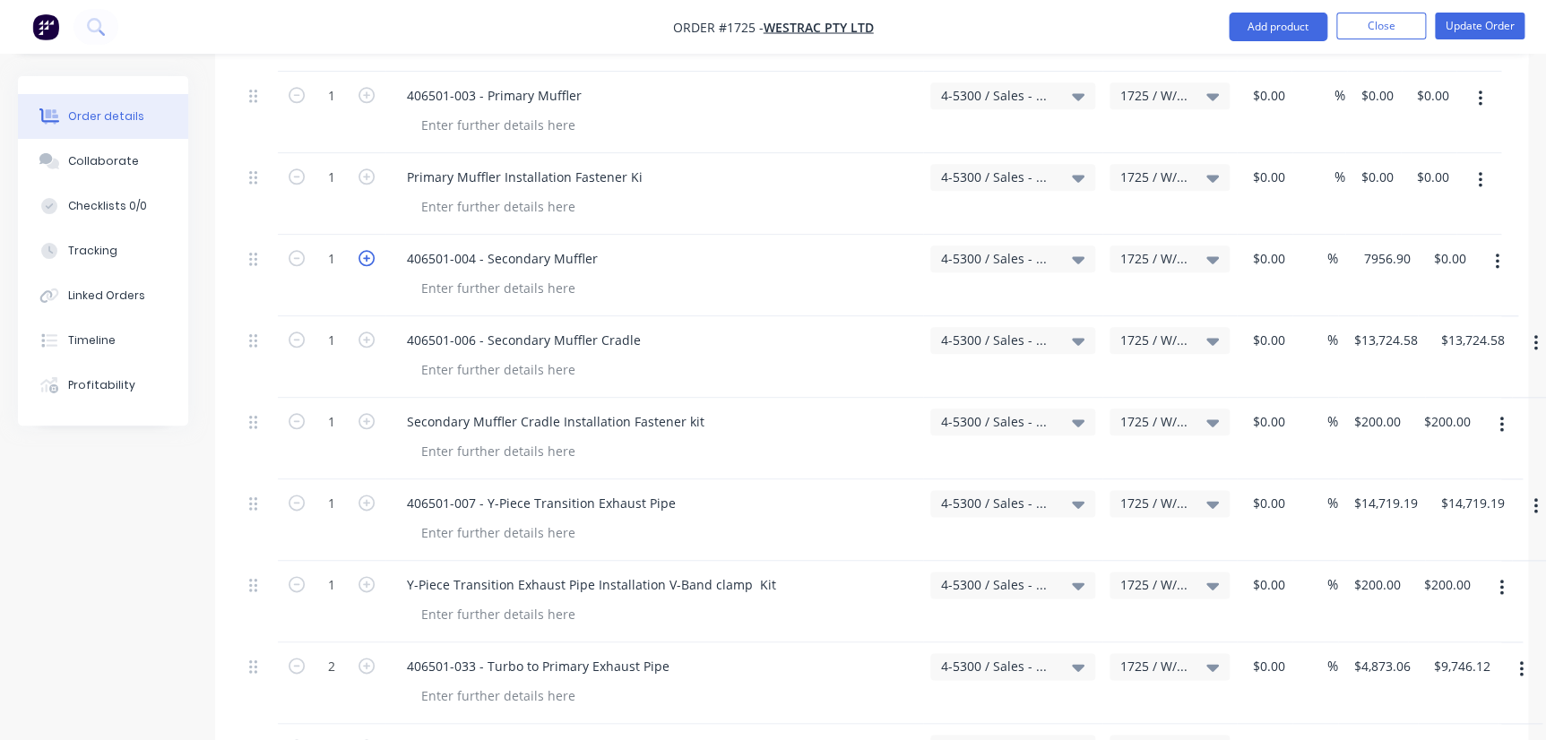
type input "$7,956.90"
click at [369, 250] on icon "button" at bounding box center [367, 258] width 16 height 16
type input "2"
type input "$15,913.80"
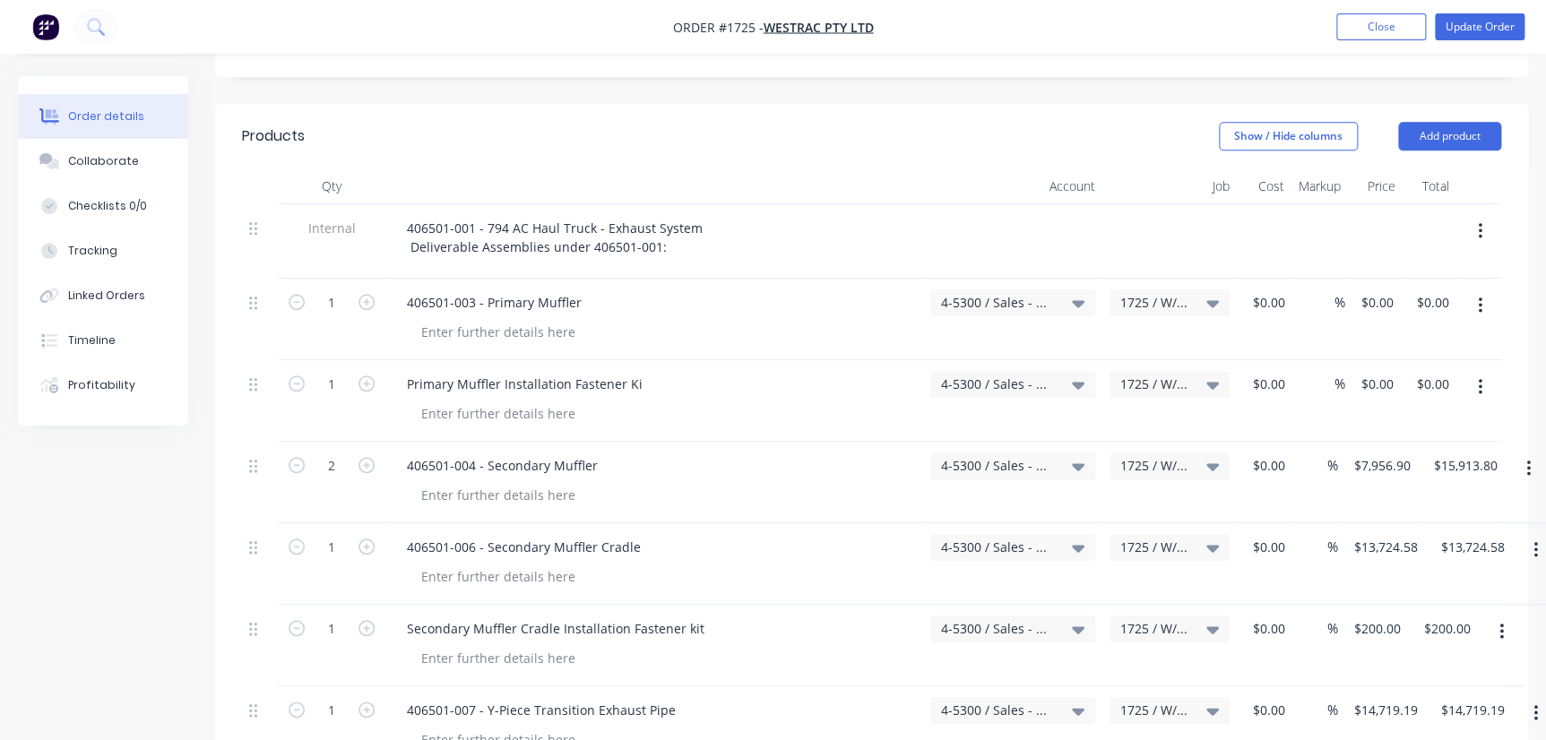
scroll to position [570, 0]
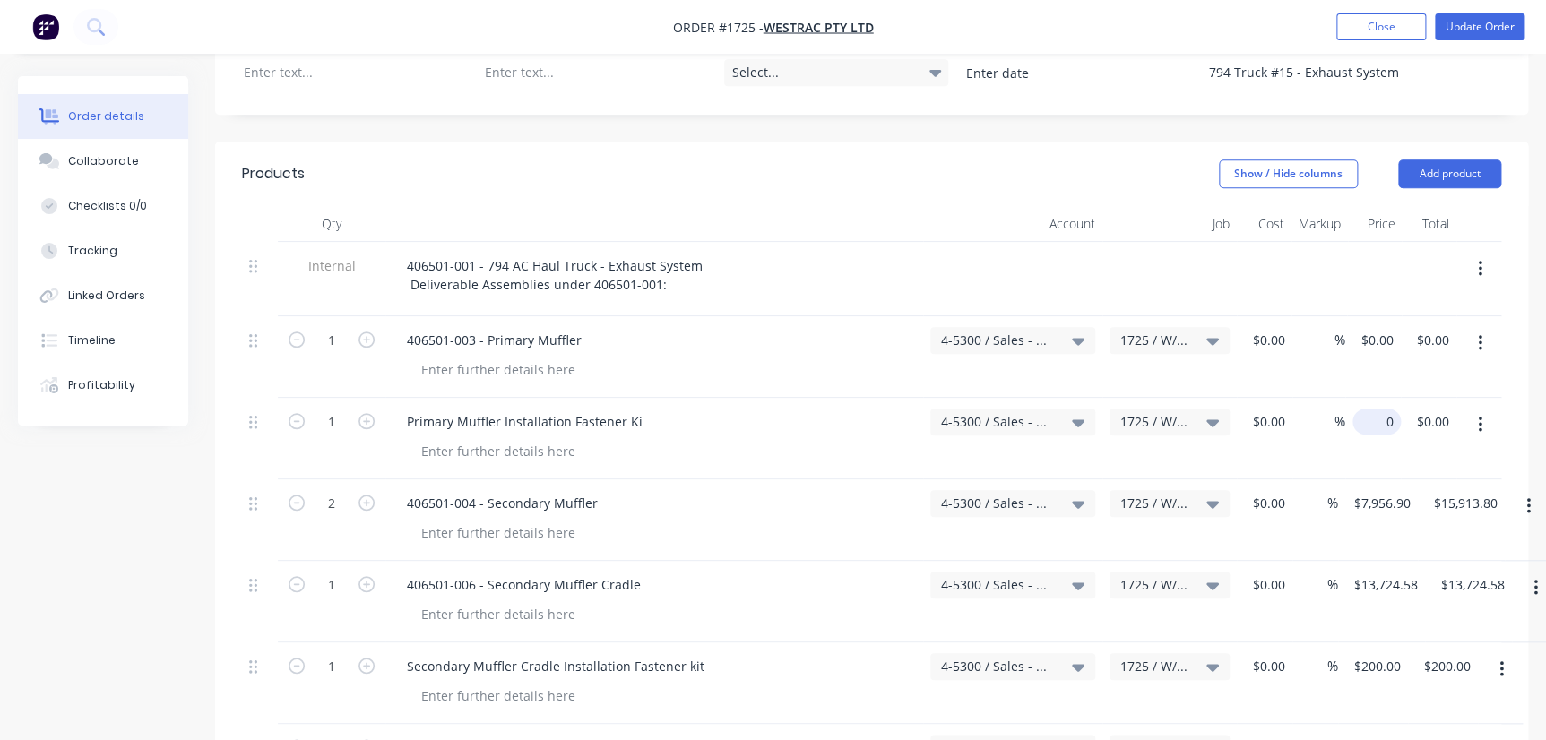
click at [1381, 409] on input "0" at bounding box center [1380, 422] width 41 height 26
type input "200"
type input "0"
type input "$200.00"
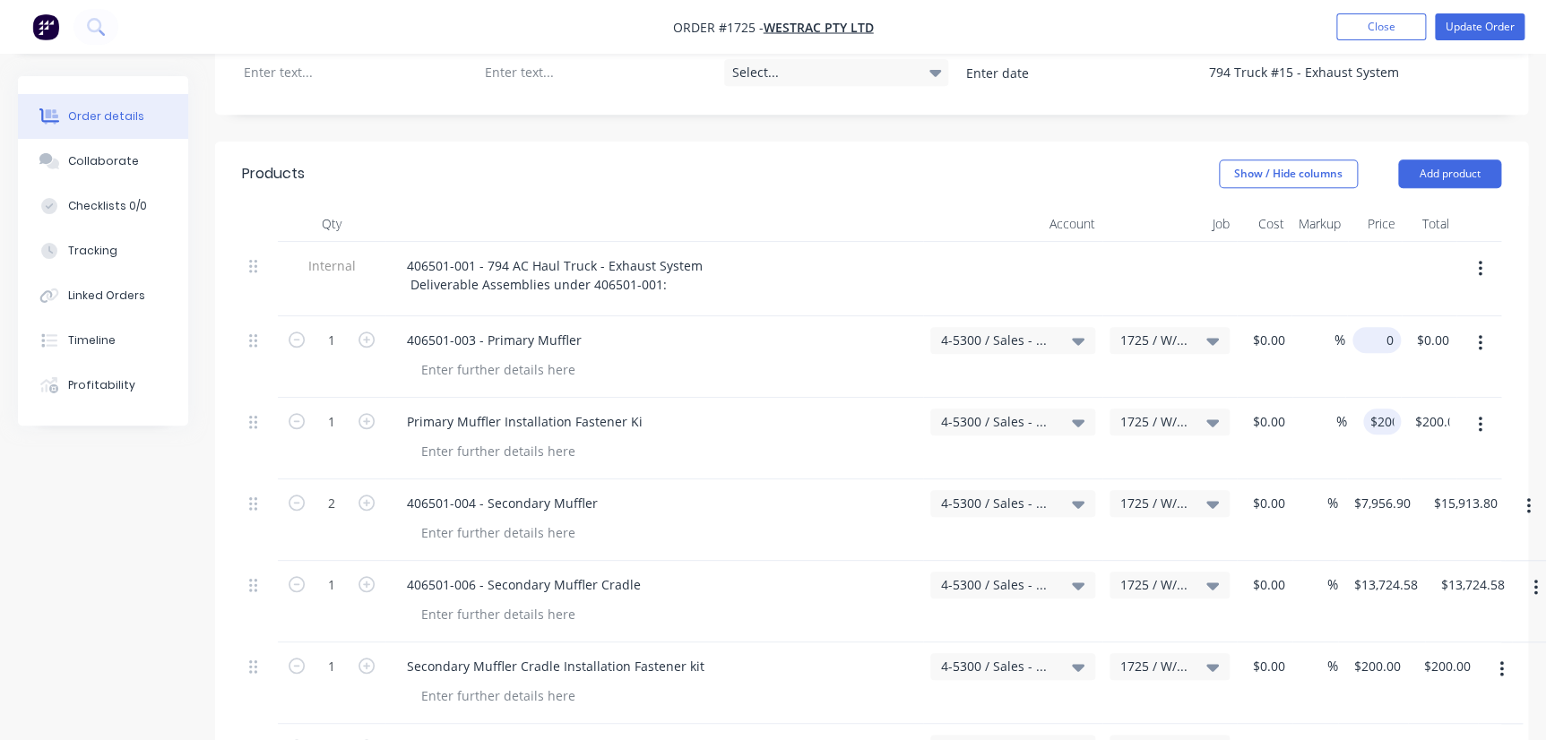
click at [1364, 316] on div "0 $0.00" at bounding box center [1374, 357] width 56 height 82
type input "$34,644.41"
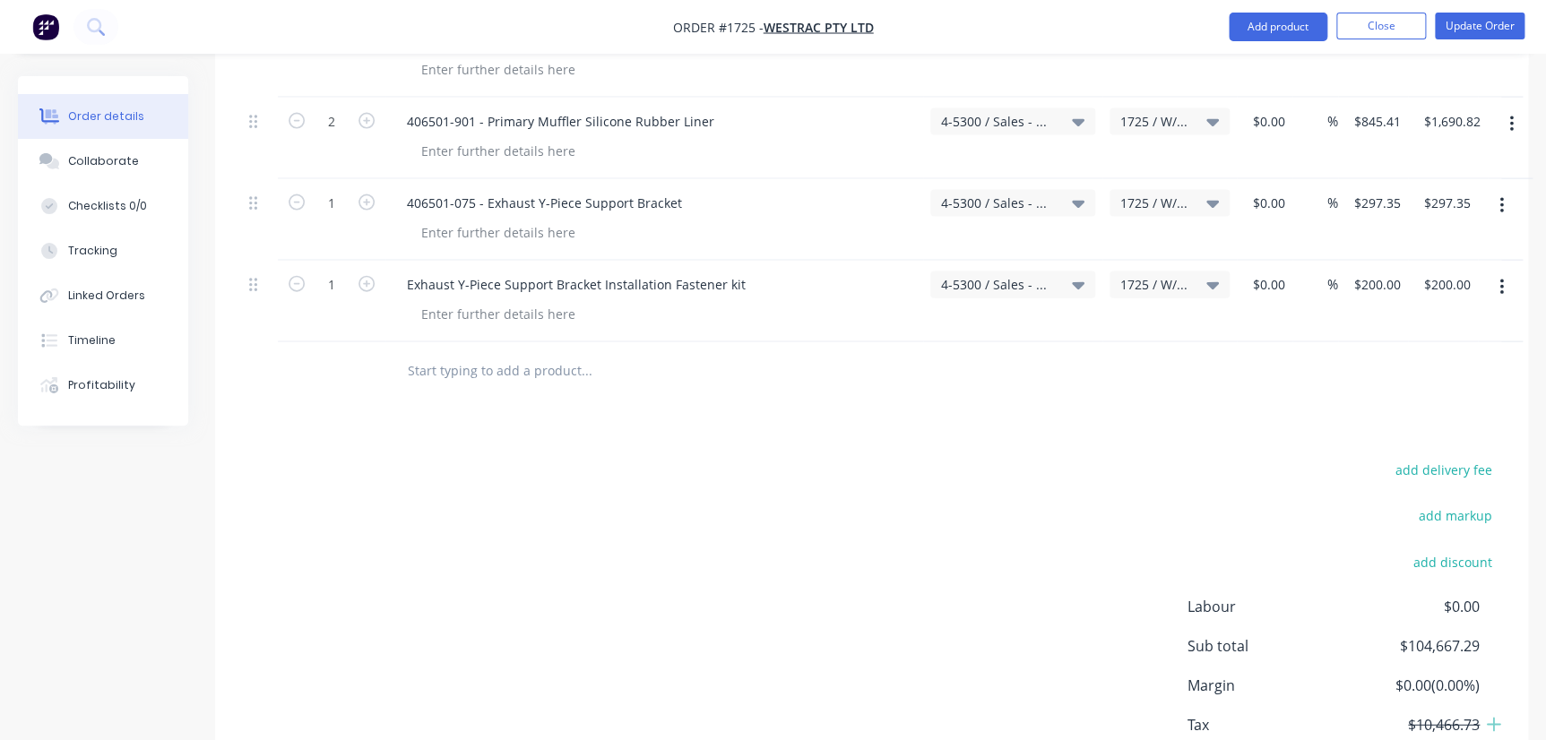
scroll to position [1913, 0]
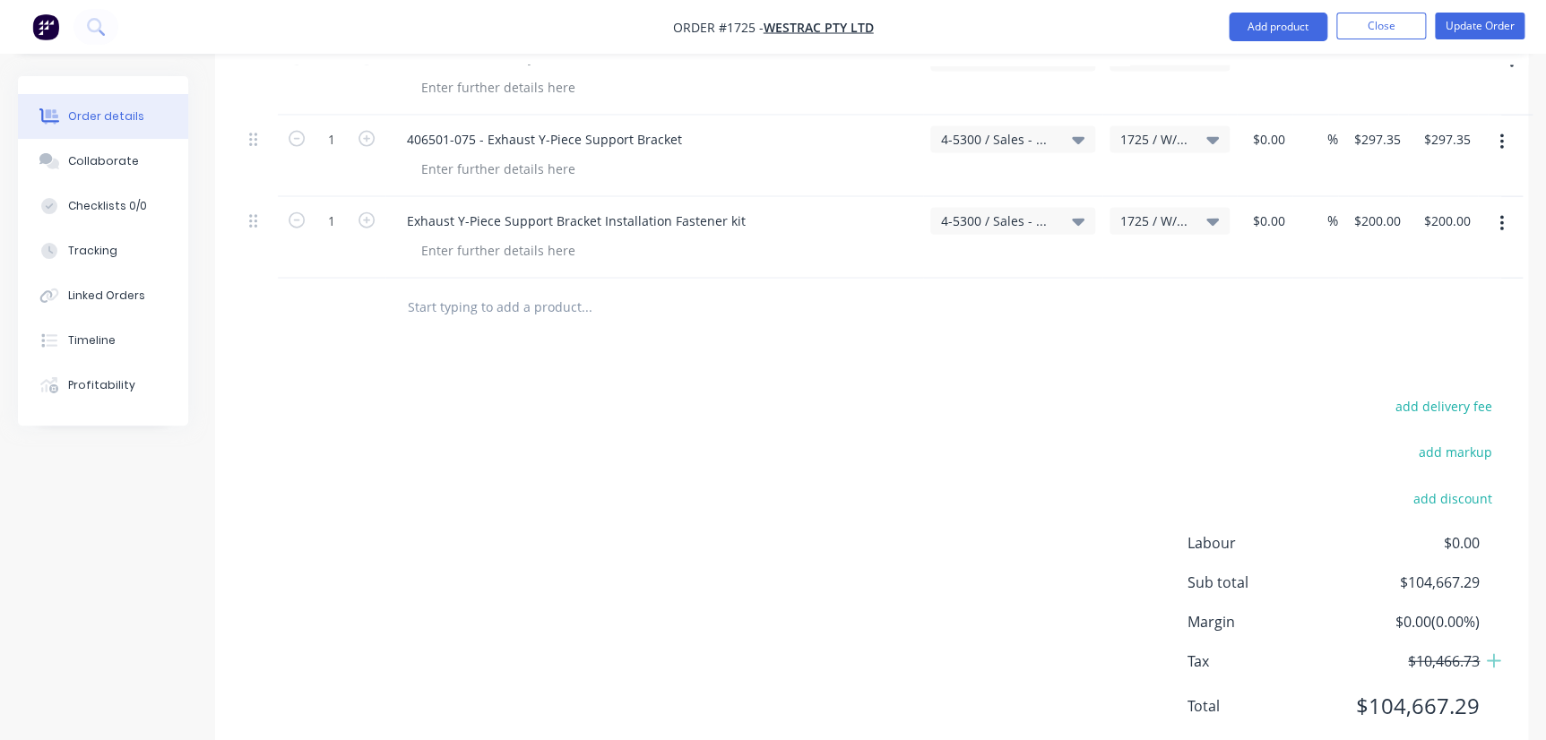
type input "$34,644.41"
click at [1148, 394] on div "add delivery fee add markup add discount Labour $0.00 Sub total $104,667.29 Mar…" at bounding box center [871, 567] width 1259 height 346
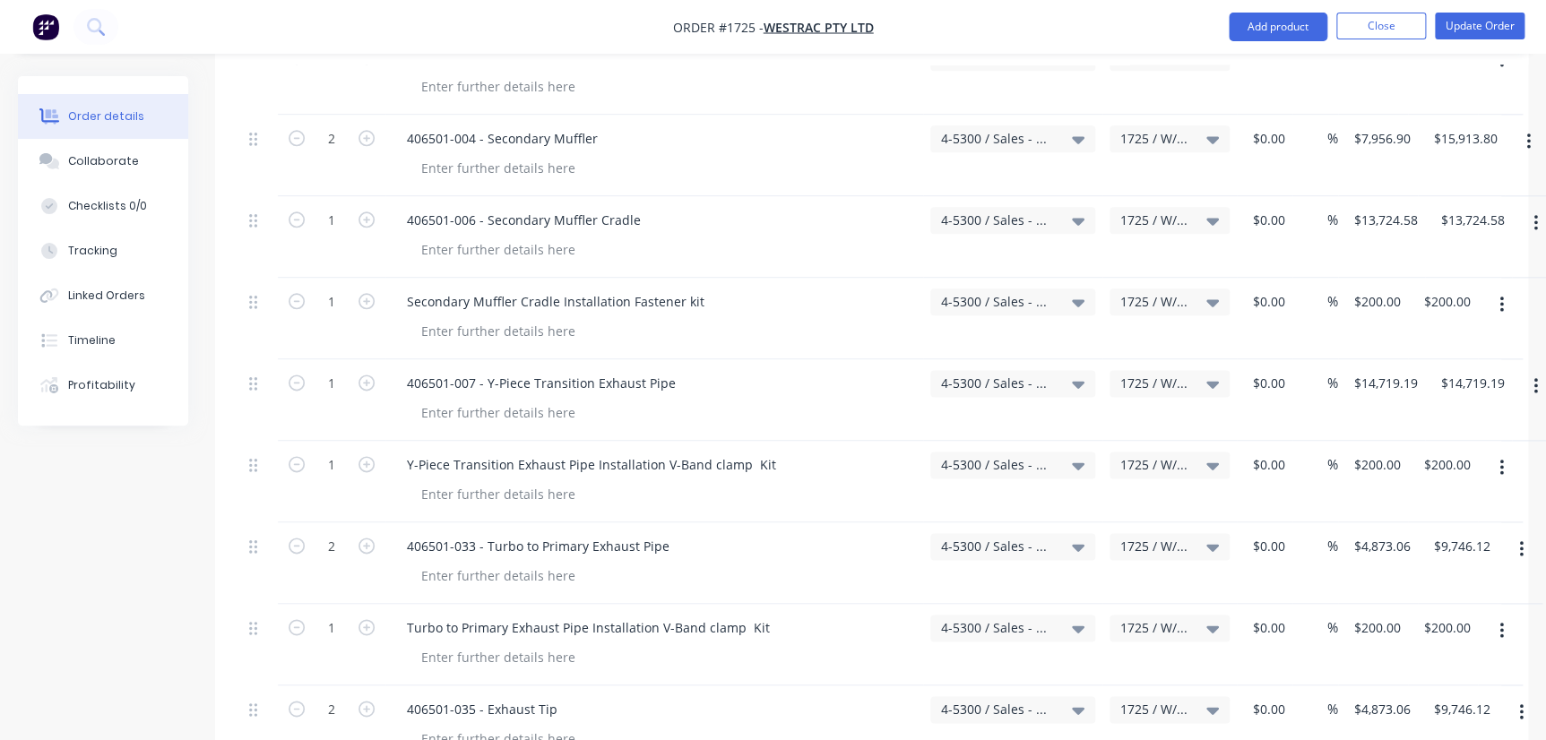
scroll to position [446, 0]
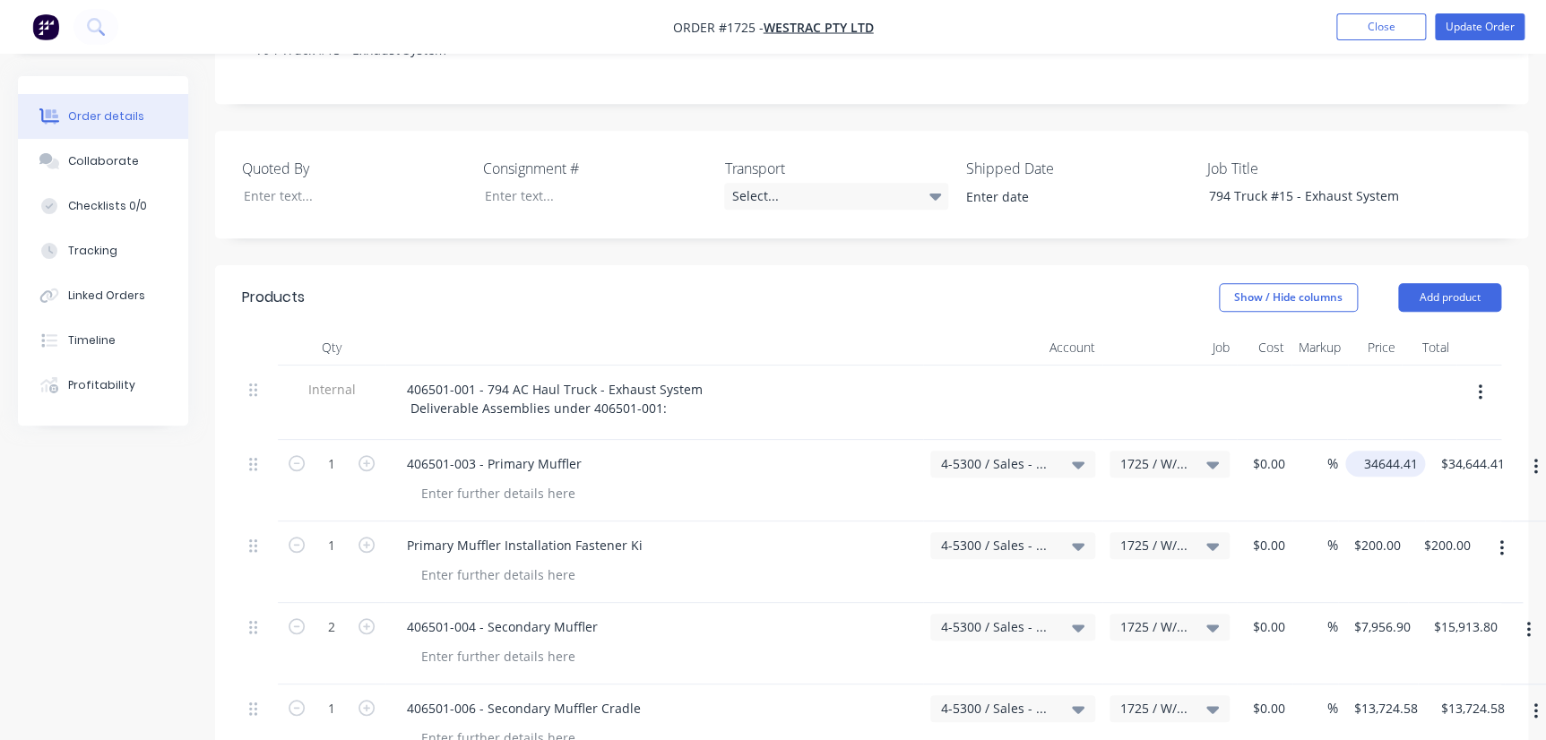
click at [1393, 451] on input "34644.41" at bounding box center [1389, 464] width 73 height 26
type input "$34,611.41"
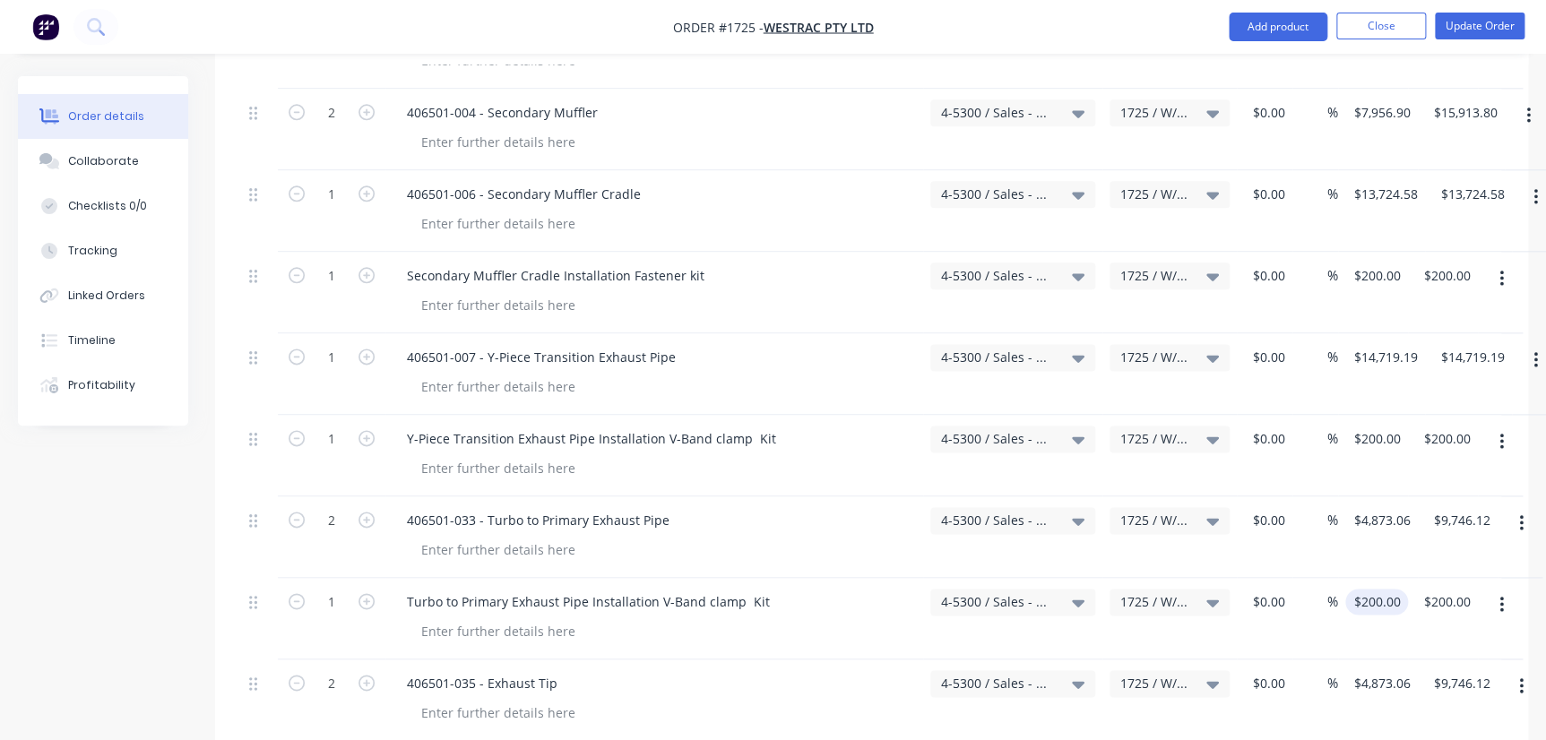
scroll to position [971, 0]
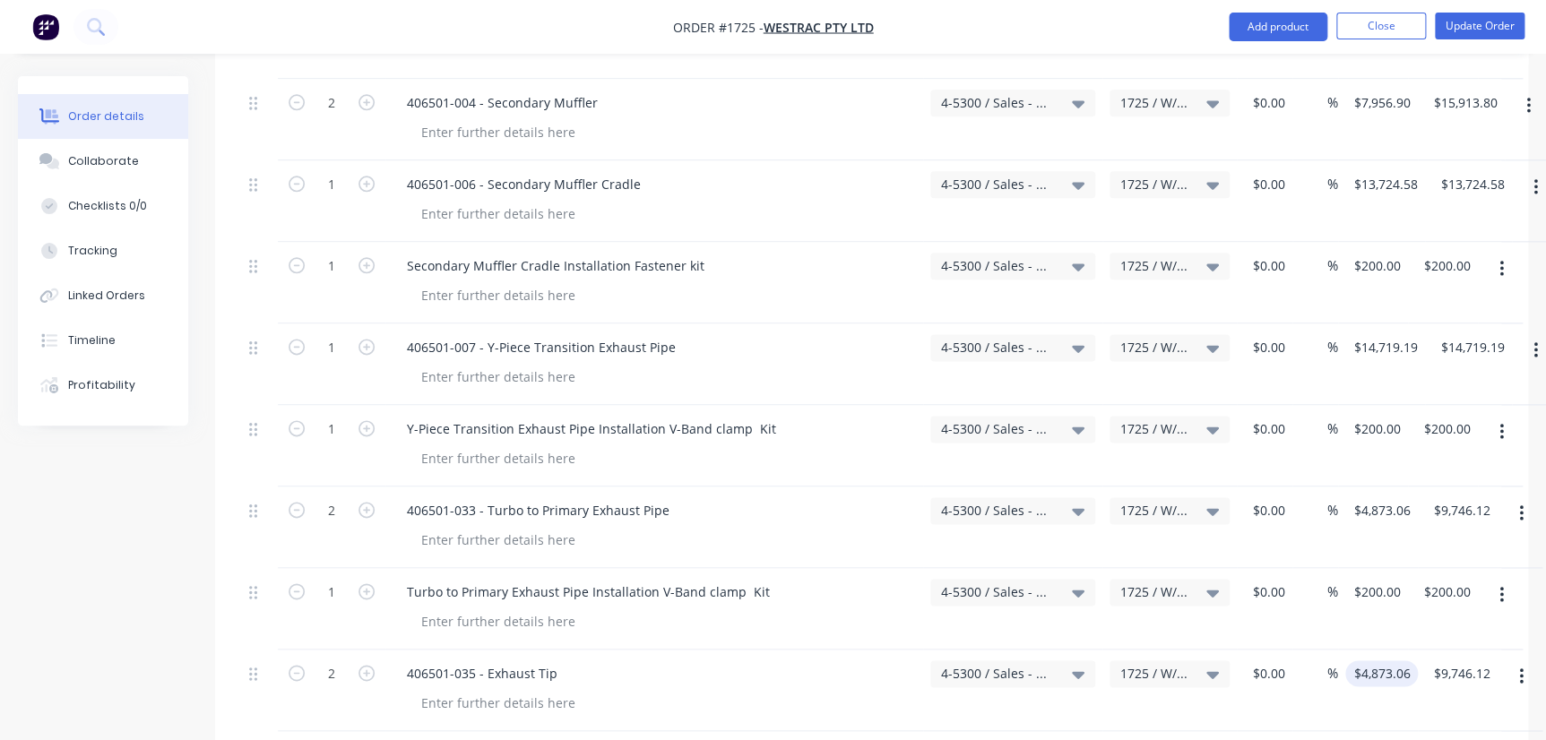
type input "$34,611.41"
click at [1380, 661] on input "4873.06" at bounding box center [1385, 674] width 65 height 26
type input "$2,286.53"
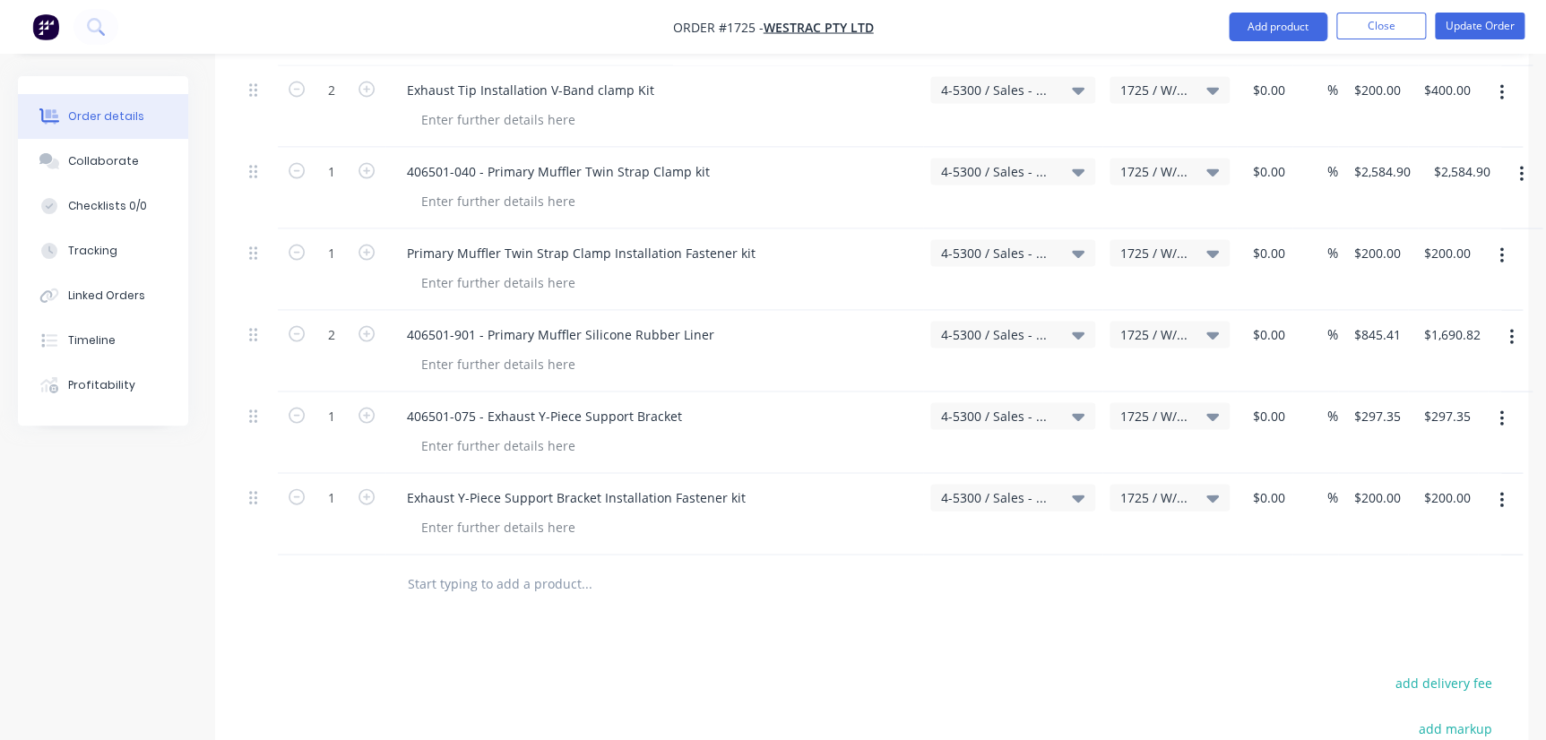
scroll to position [1587, 0]
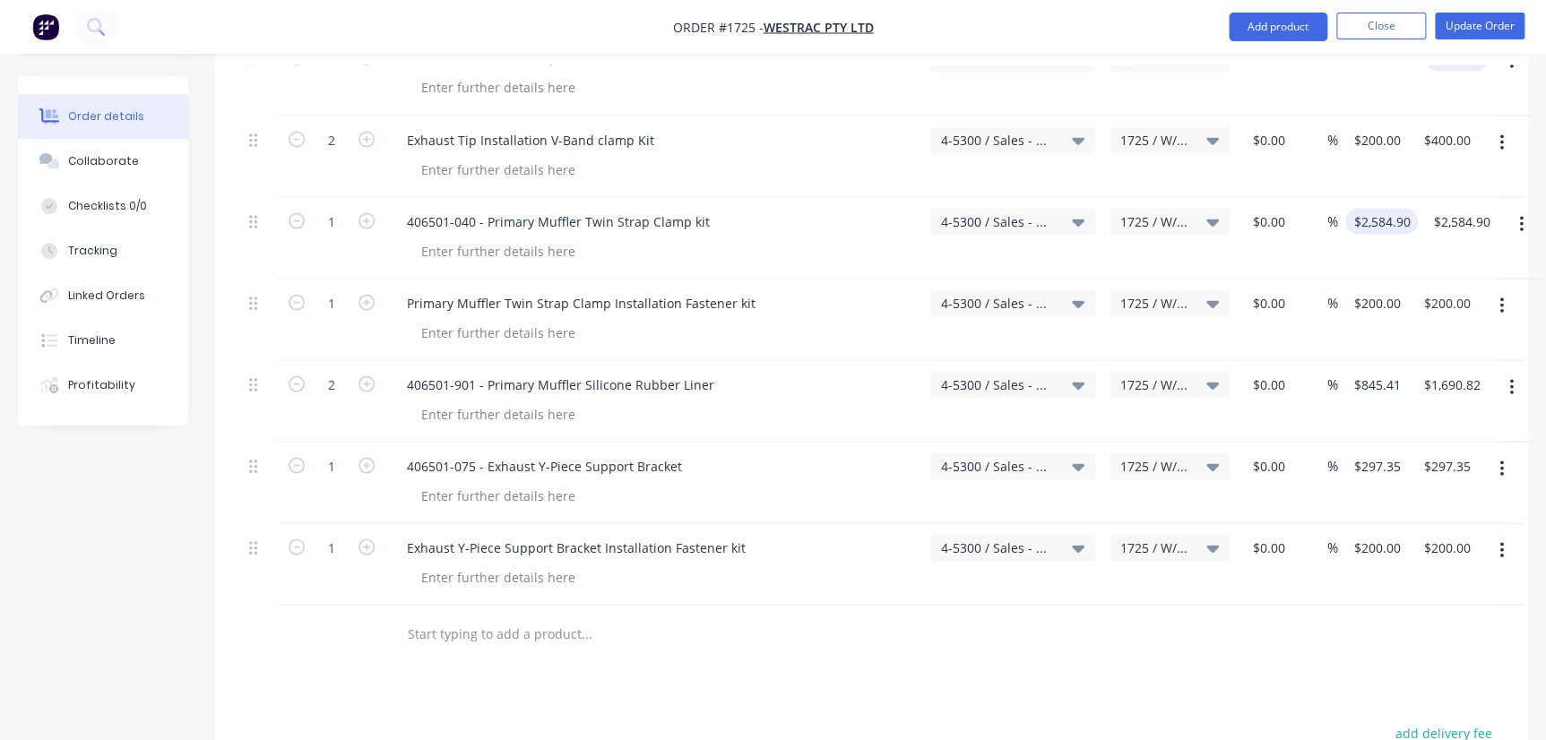
type input "$4,573.06"
click at [1403, 197] on div "1 406501-040 - Primary Muffler Twin Strap Clamp kit 4-5300 / Sales - Mobile Mac…" at bounding box center [871, 238] width 1259 height 82
click at [1398, 208] on input "2584.9" at bounding box center [1377, 221] width 48 height 26
click at [1397, 208] on input "2584.9" at bounding box center [1377, 221] width 48 height 26
type input "$2,584.92"
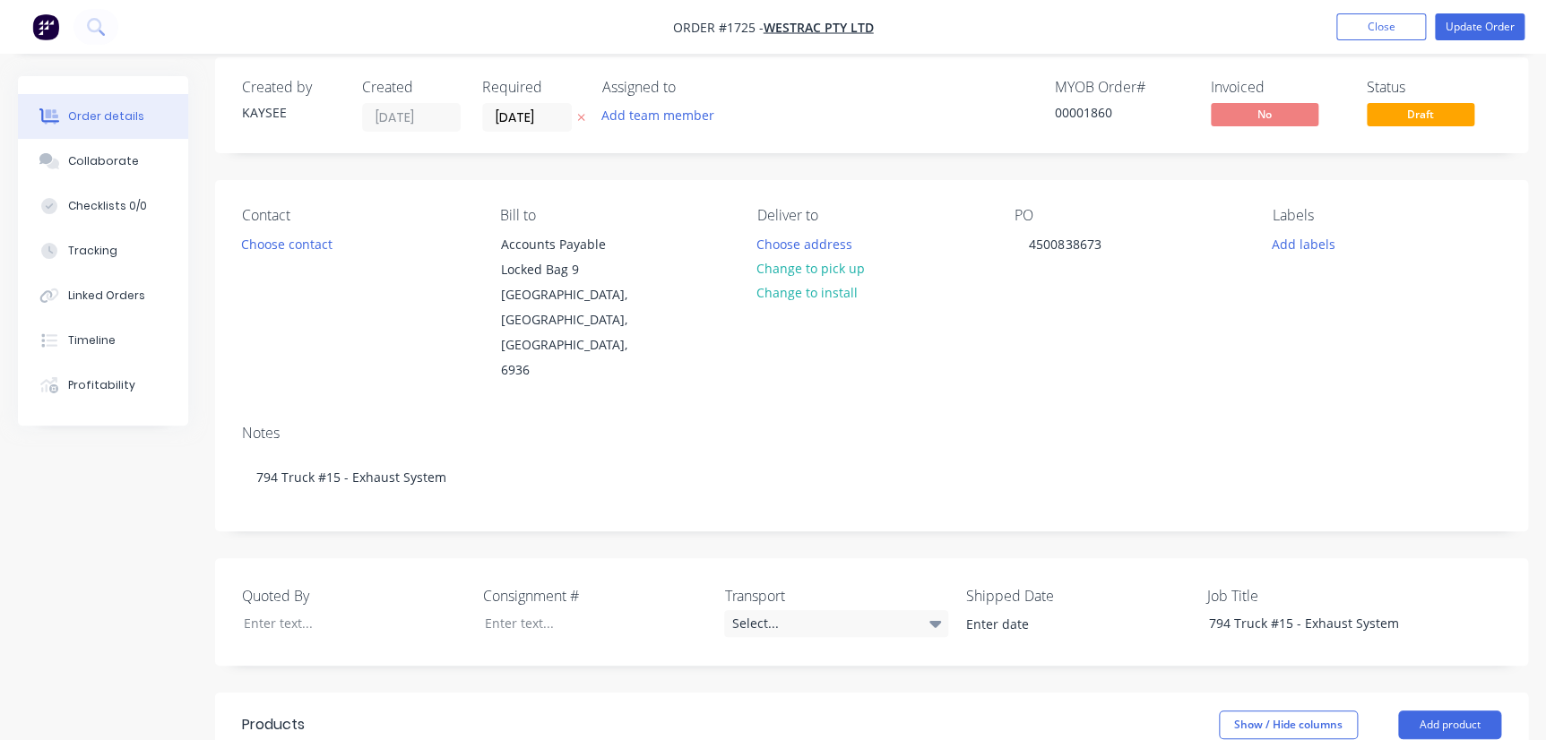
scroll to position [0, 0]
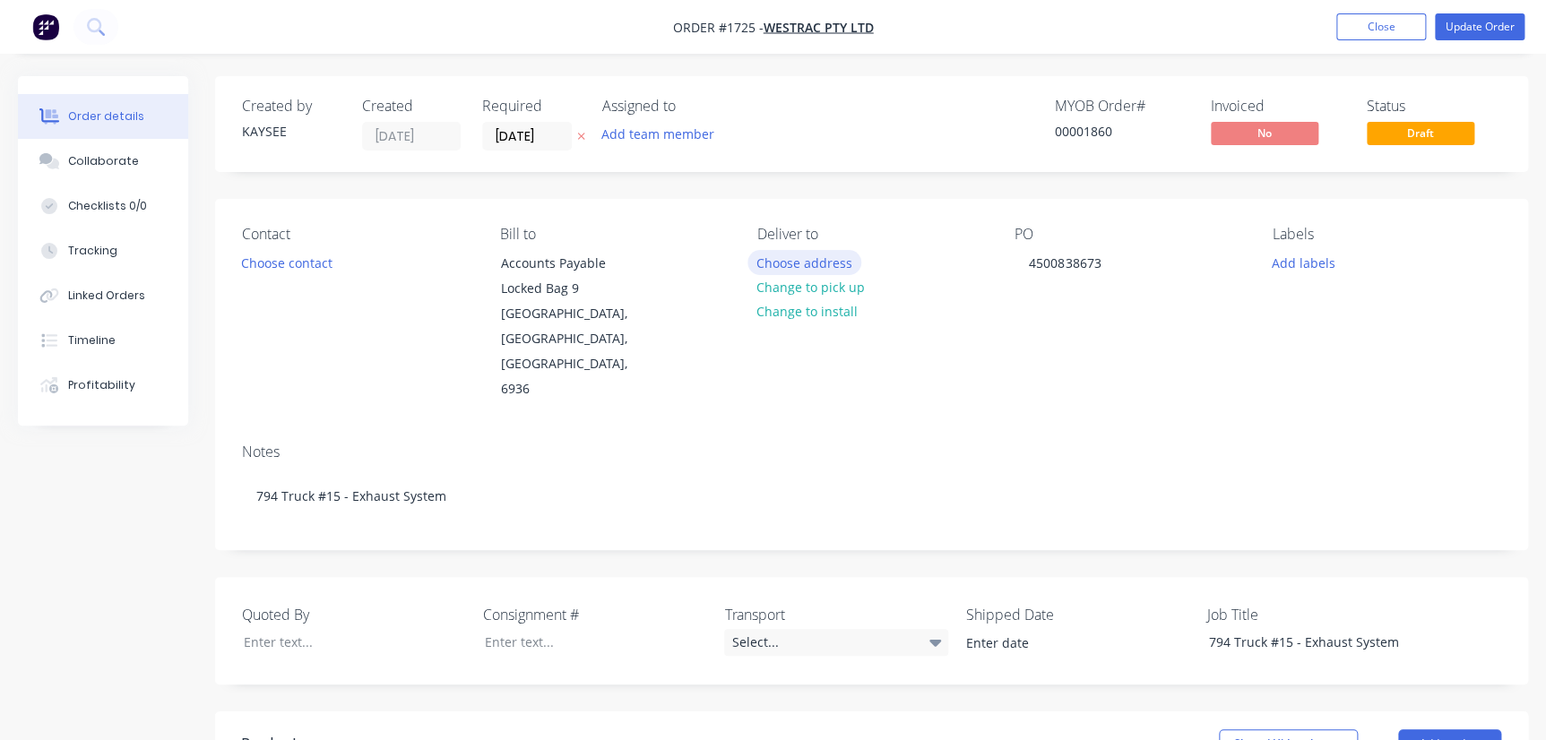
type input "$2,584.92"
click at [784, 261] on button "Choose address" at bounding box center [805, 262] width 115 height 24
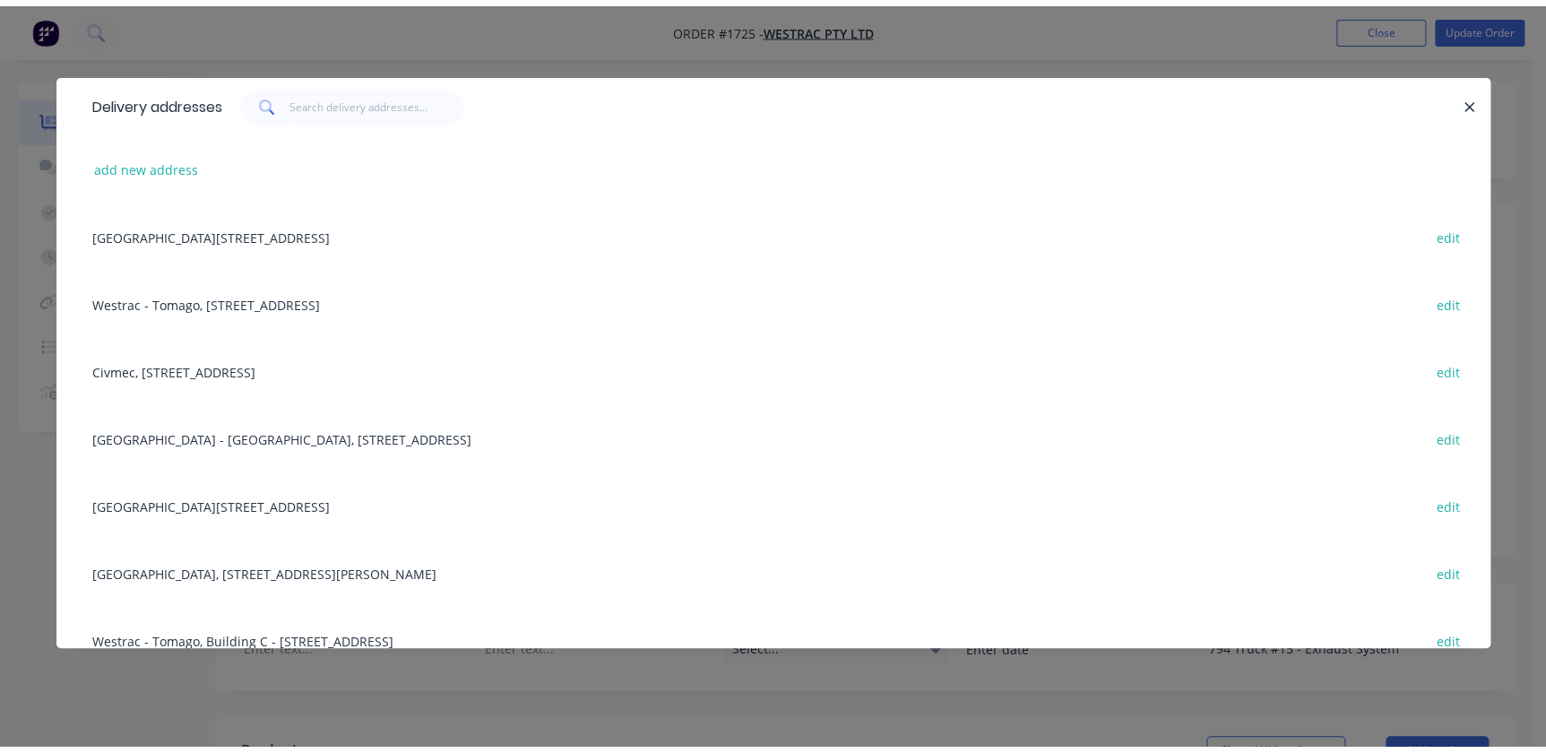
scroll to position [162, 0]
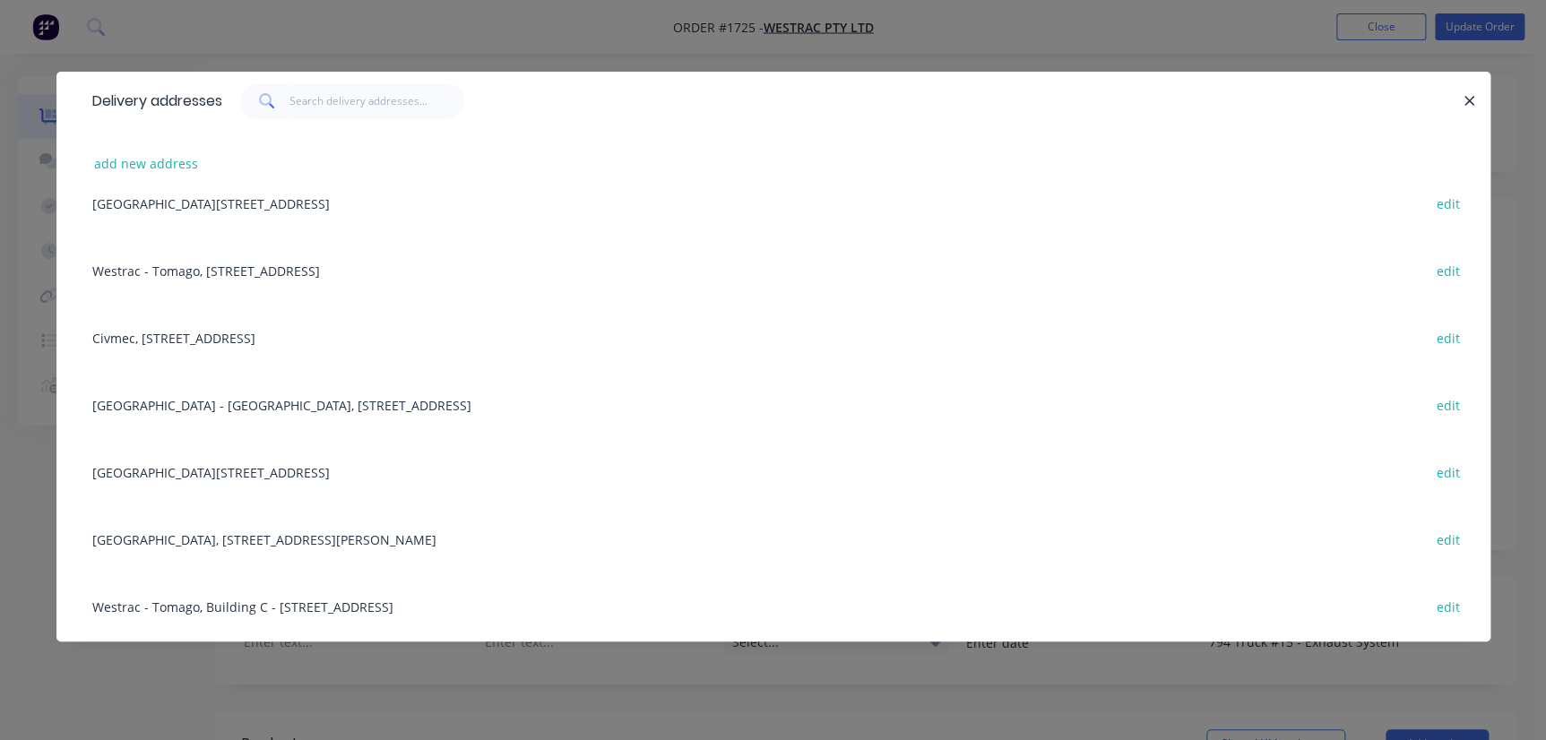
click at [264, 452] on div "Building L, 1 Westrac Drive, Tomago, New South Wales, Australia, 2322 edit" at bounding box center [773, 471] width 1380 height 67
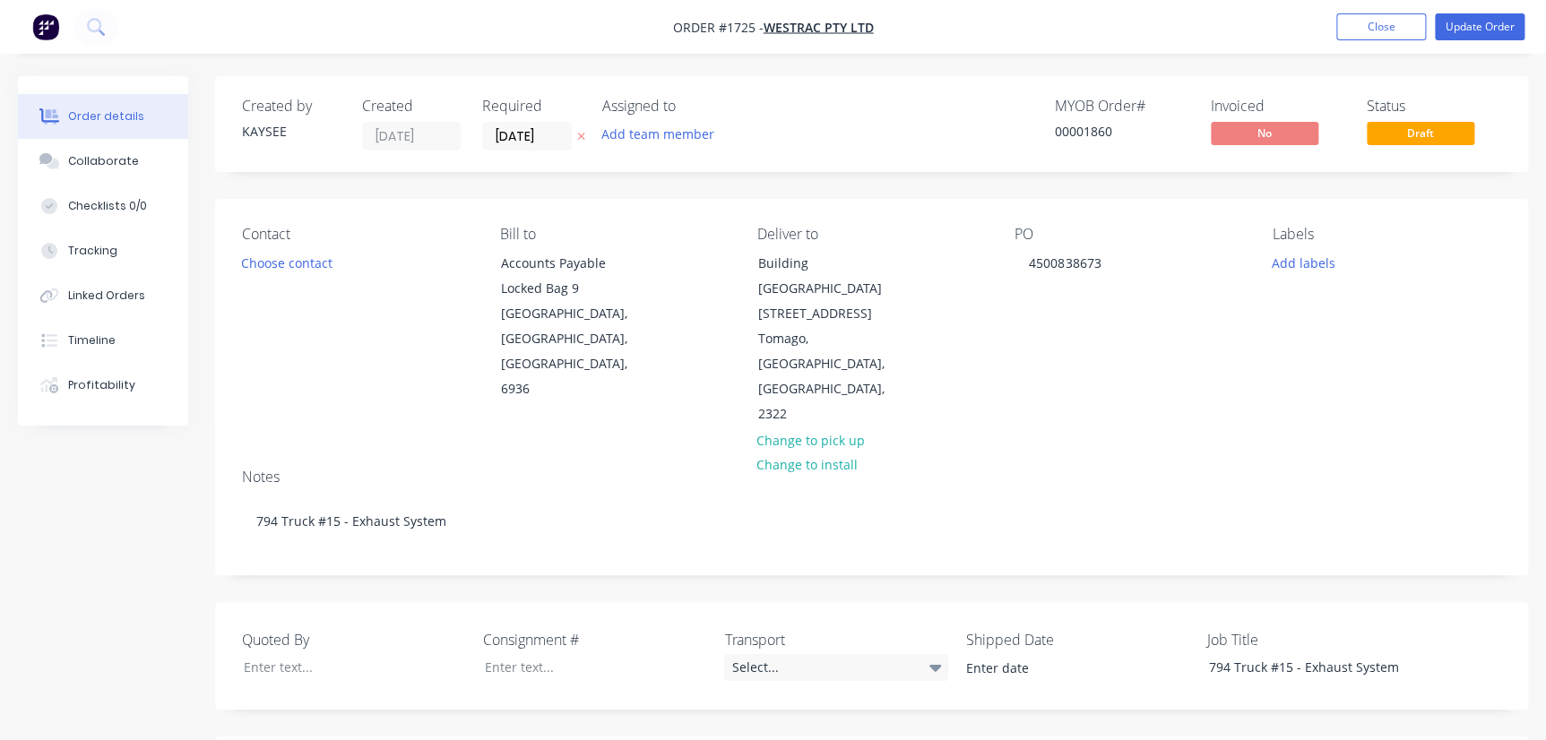
click at [322, 244] on div "Contact Choose contact" at bounding box center [356, 327] width 229 height 202
click at [314, 263] on button "Choose contact" at bounding box center [287, 262] width 110 height 24
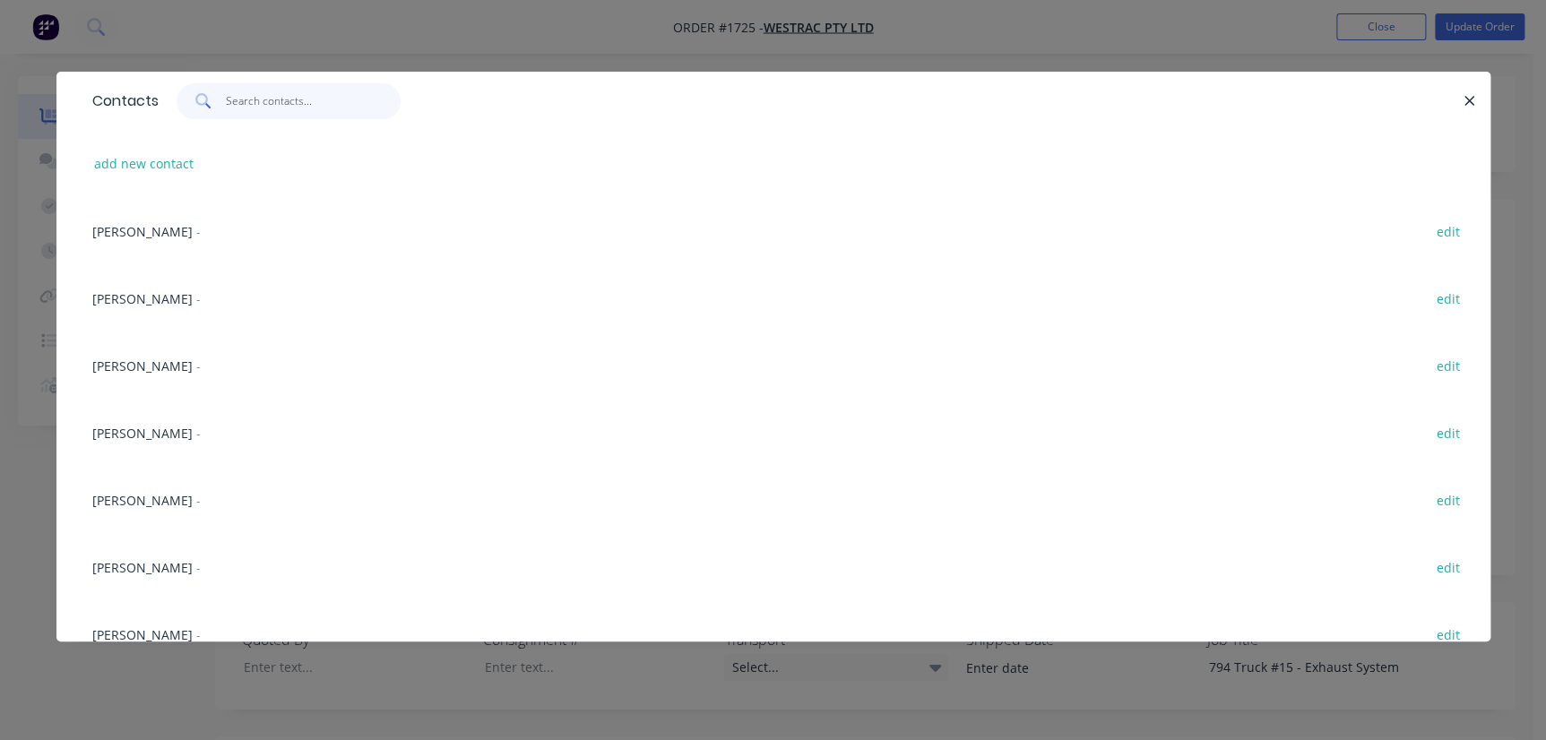
click at [242, 88] on input "text" at bounding box center [313, 101] width 175 height 36
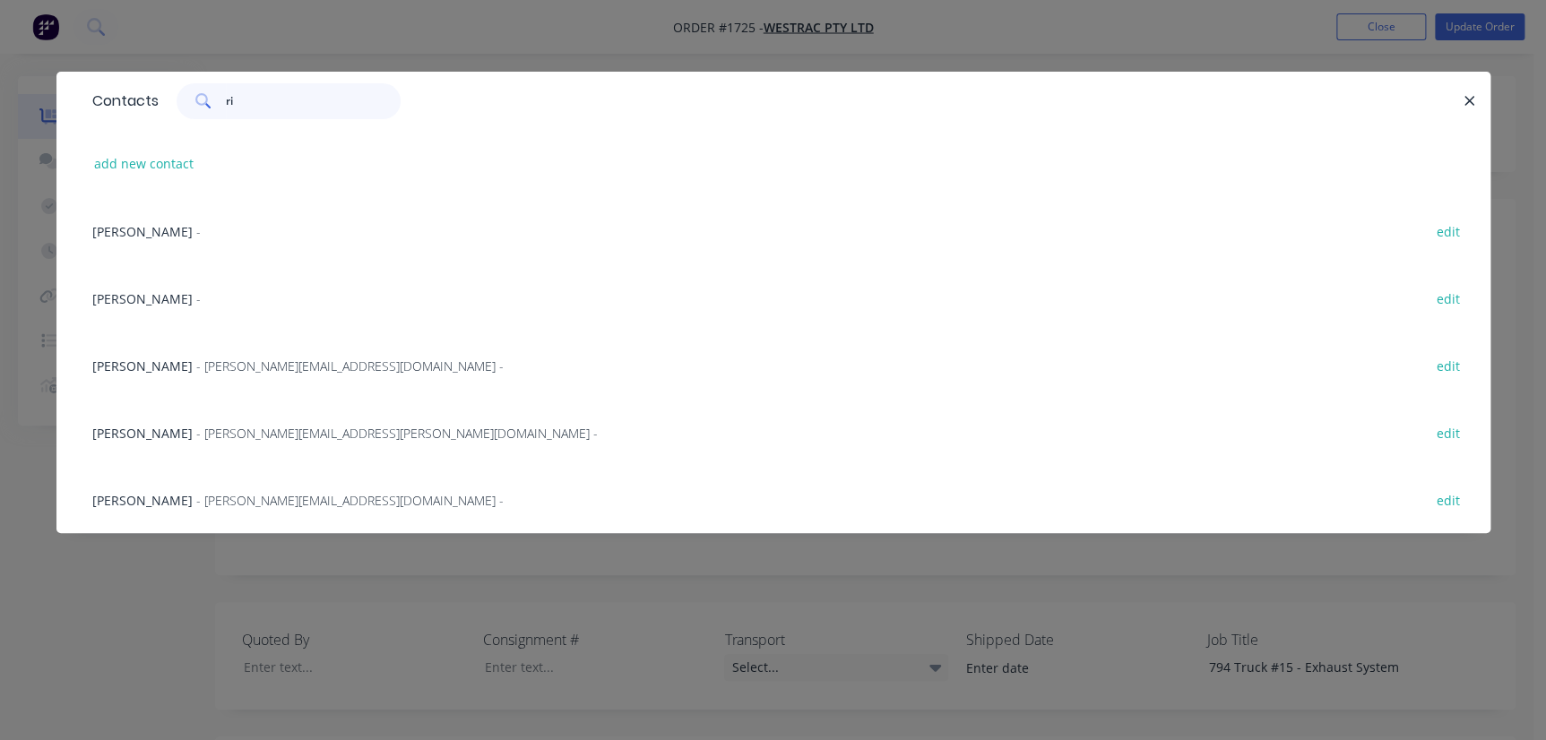
type input "ri"
click at [152, 291] on span "[PERSON_NAME]" at bounding box center [142, 298] width 100 height 17
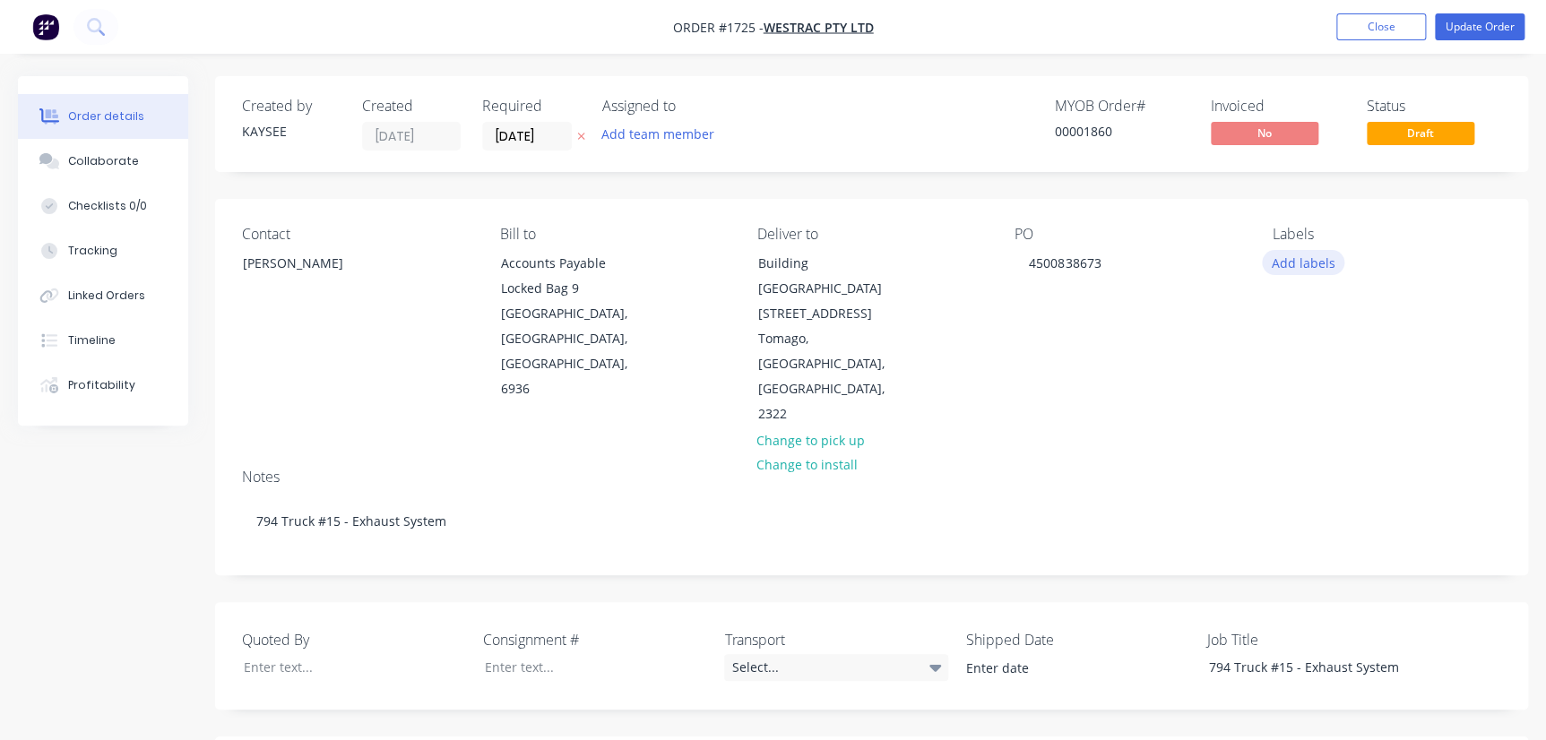
click at [1288, 261] on button "Add labels" at bounding box center [1303, 262] width 82 height 24
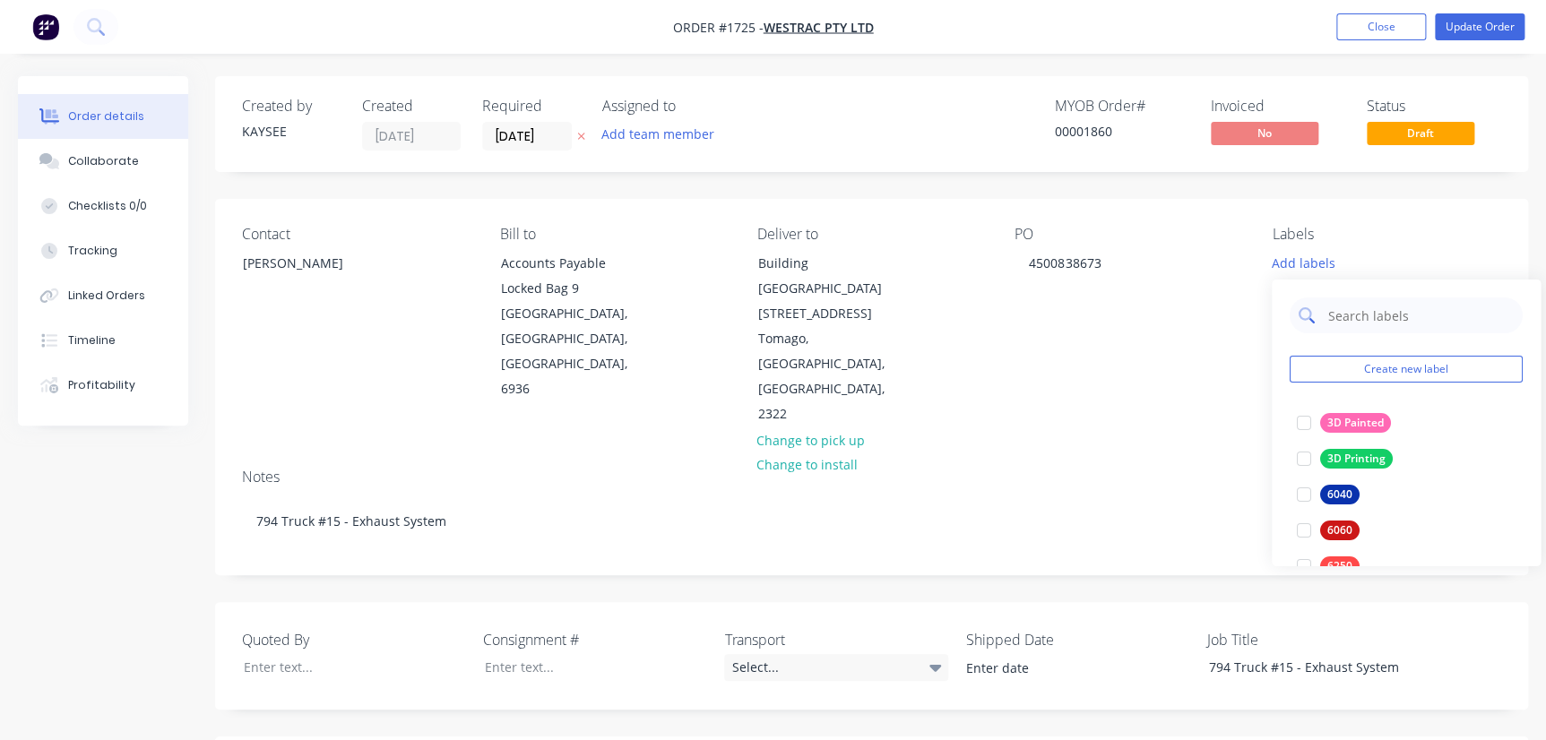
click at [1327, 313] on input "text" at bounding box center [1420, 316] width 187 height 36
type input "794"
click at [1300, 420] on div at bounding box center [1304, 423] width 36 height 36
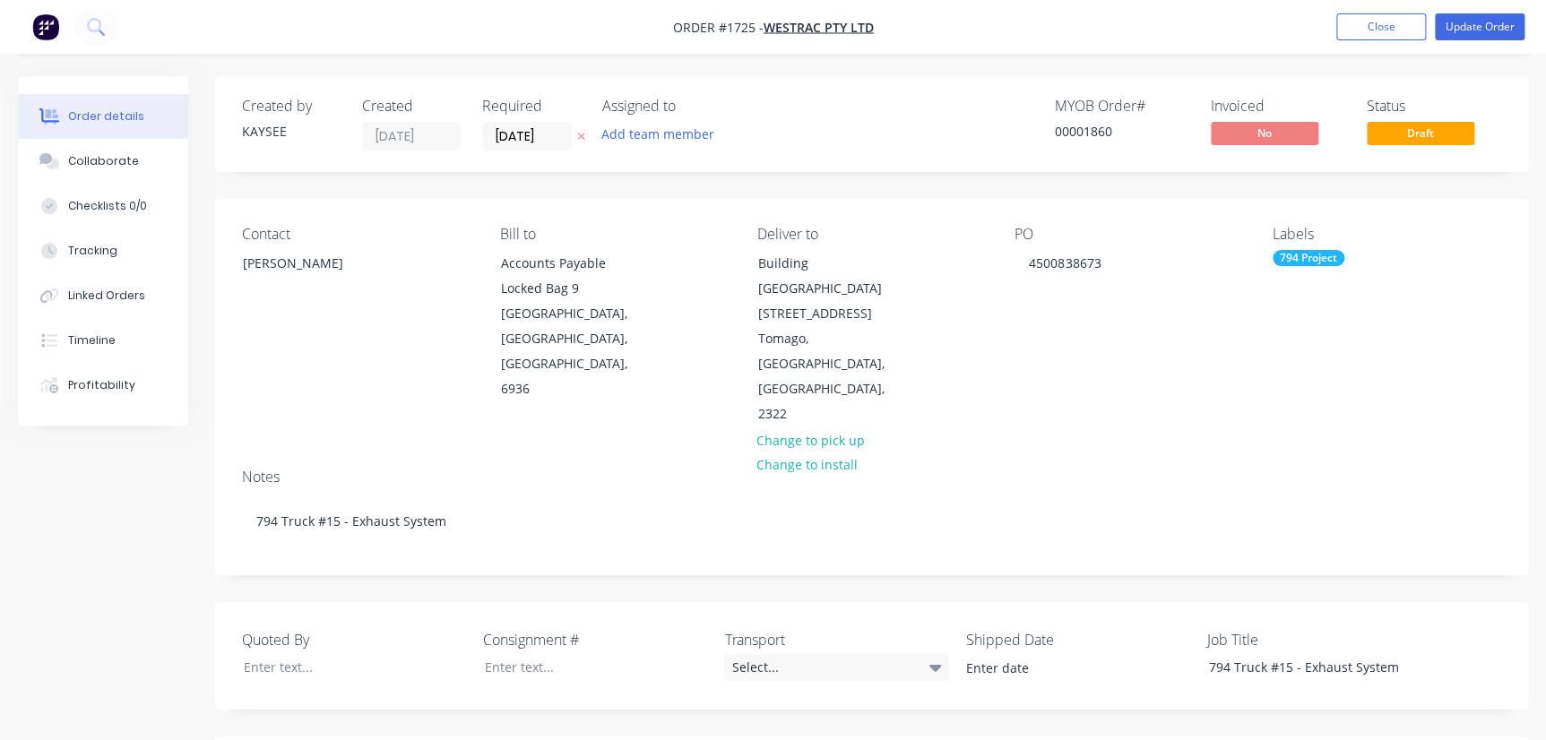
drag, startPoint x: 1202, startPoint y: 290, endPoint x: 1211, endPoint y: 289, distance: 9.1
click at [1202, 289] on div "PO 4500838673" at bounding box center [1129, 327] width 229 height 202
click at [1476, 26] on button "Update Order" at bounding box center [1480, 26] width 90 height 27
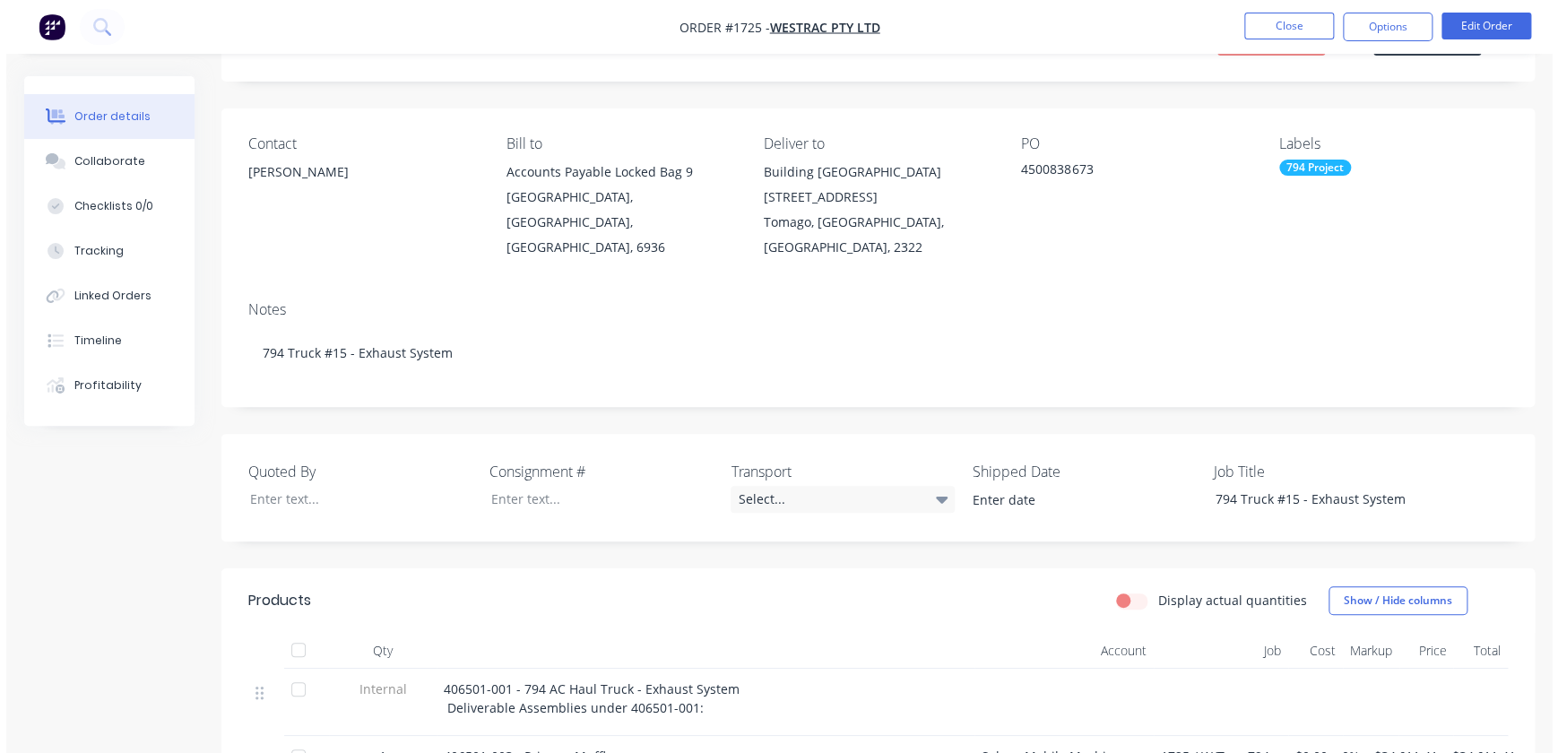
scroll to position [0, 0]
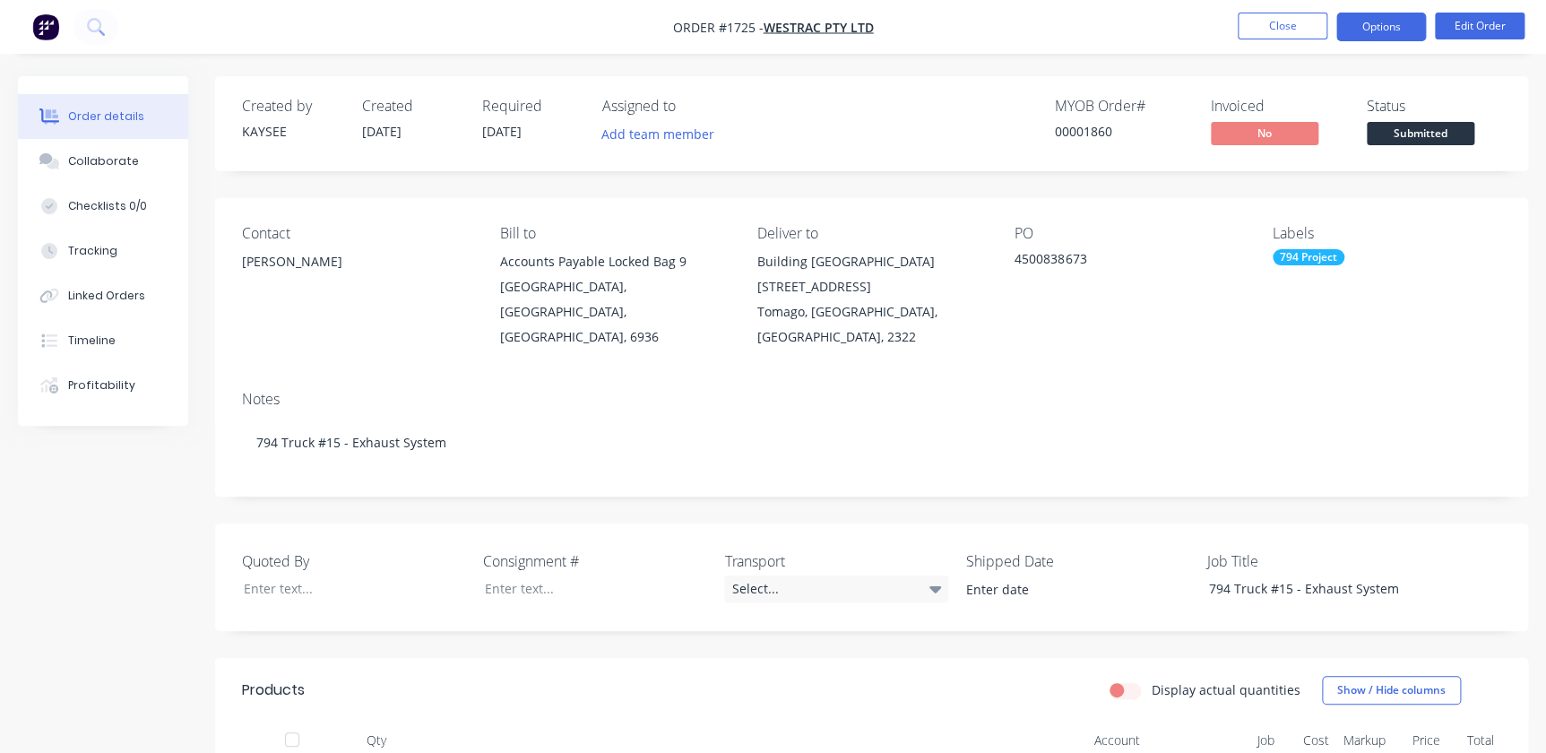
click at [1389, 32] on button "Options" at bounding box center [1382, 27] width 90 height 29
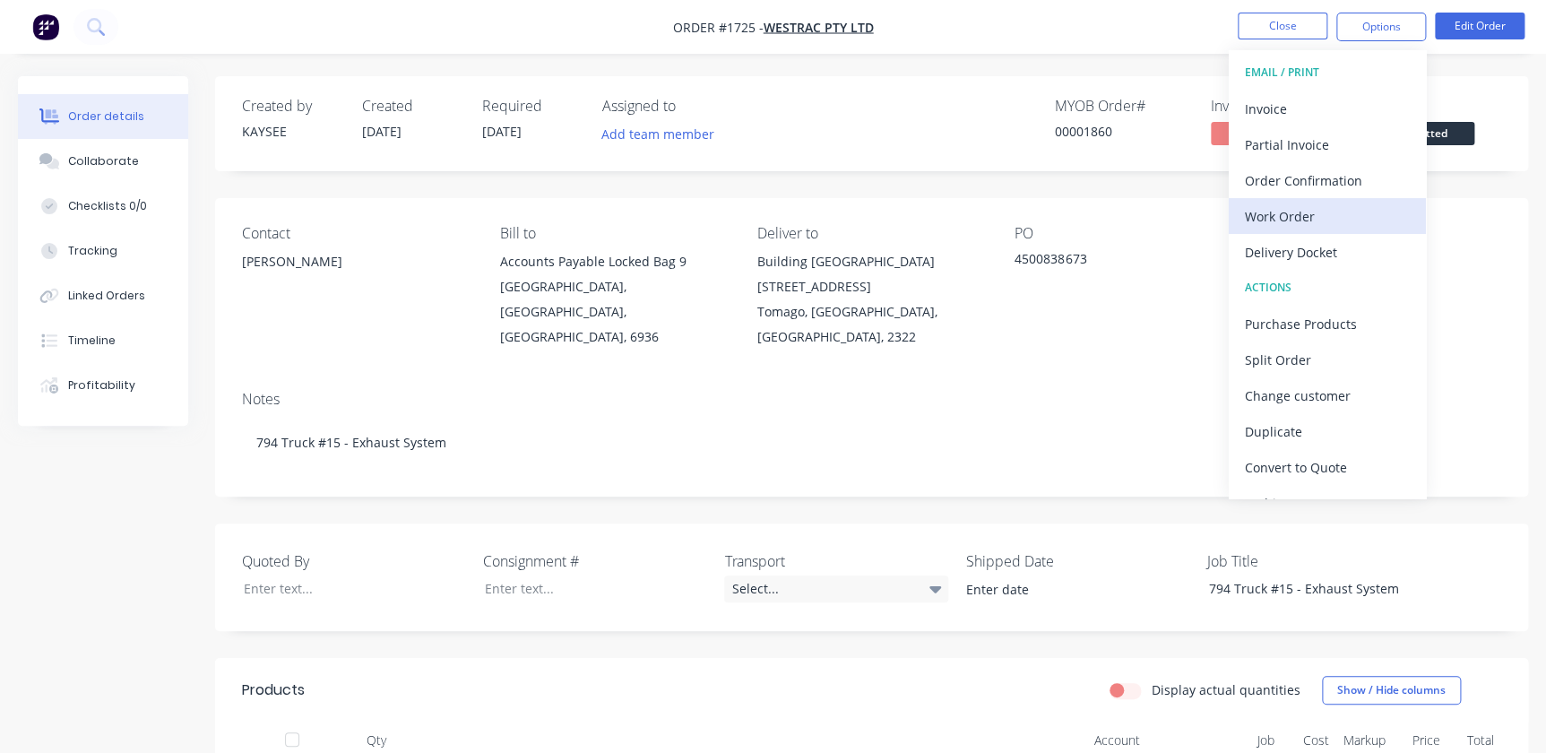
click at [1307, 214] on div "Work Order" at bounding box center [1327, 216] width 165 height 26
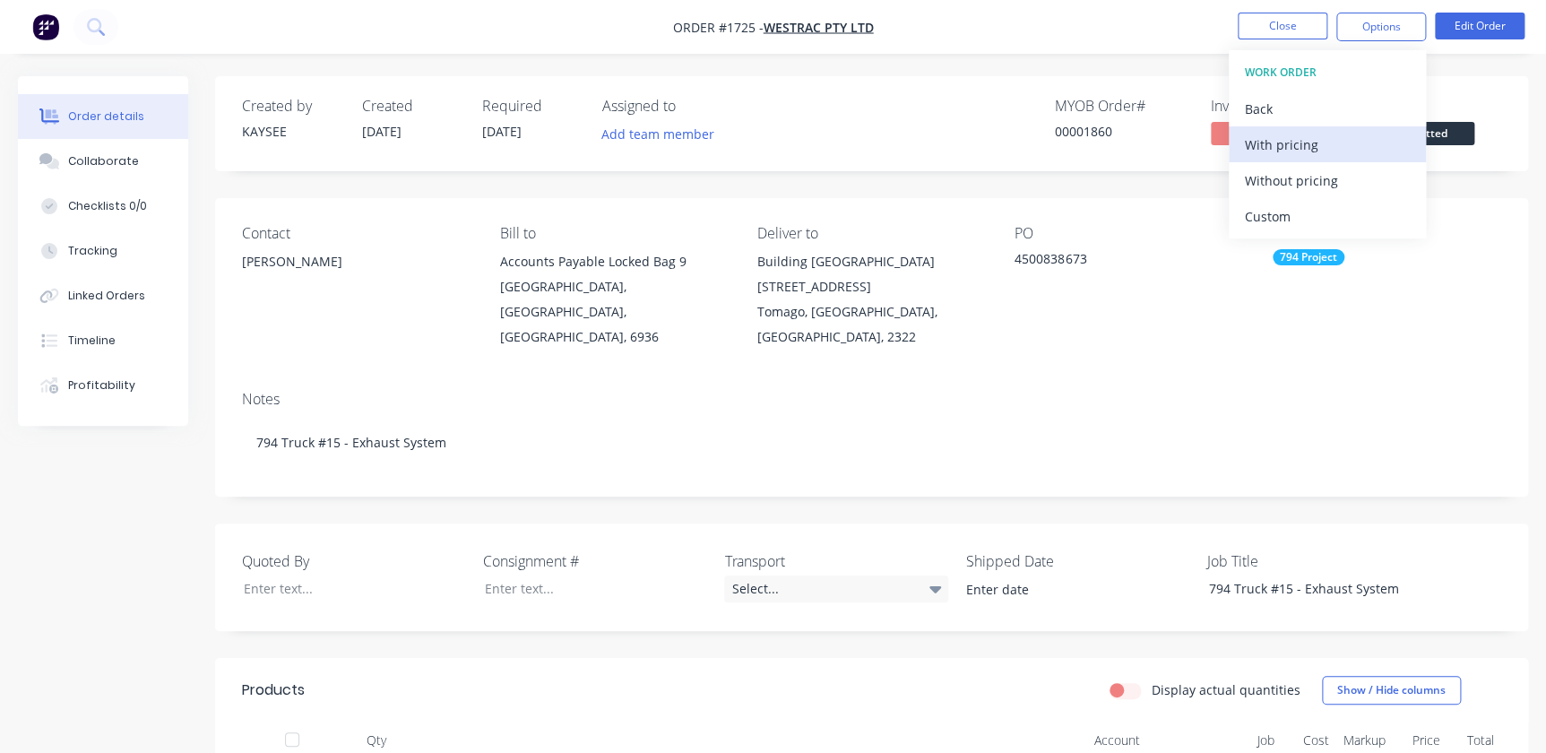
click at [1273, 155] on div "With pricing" at bounding box center [1327, 145] width 165 height 26
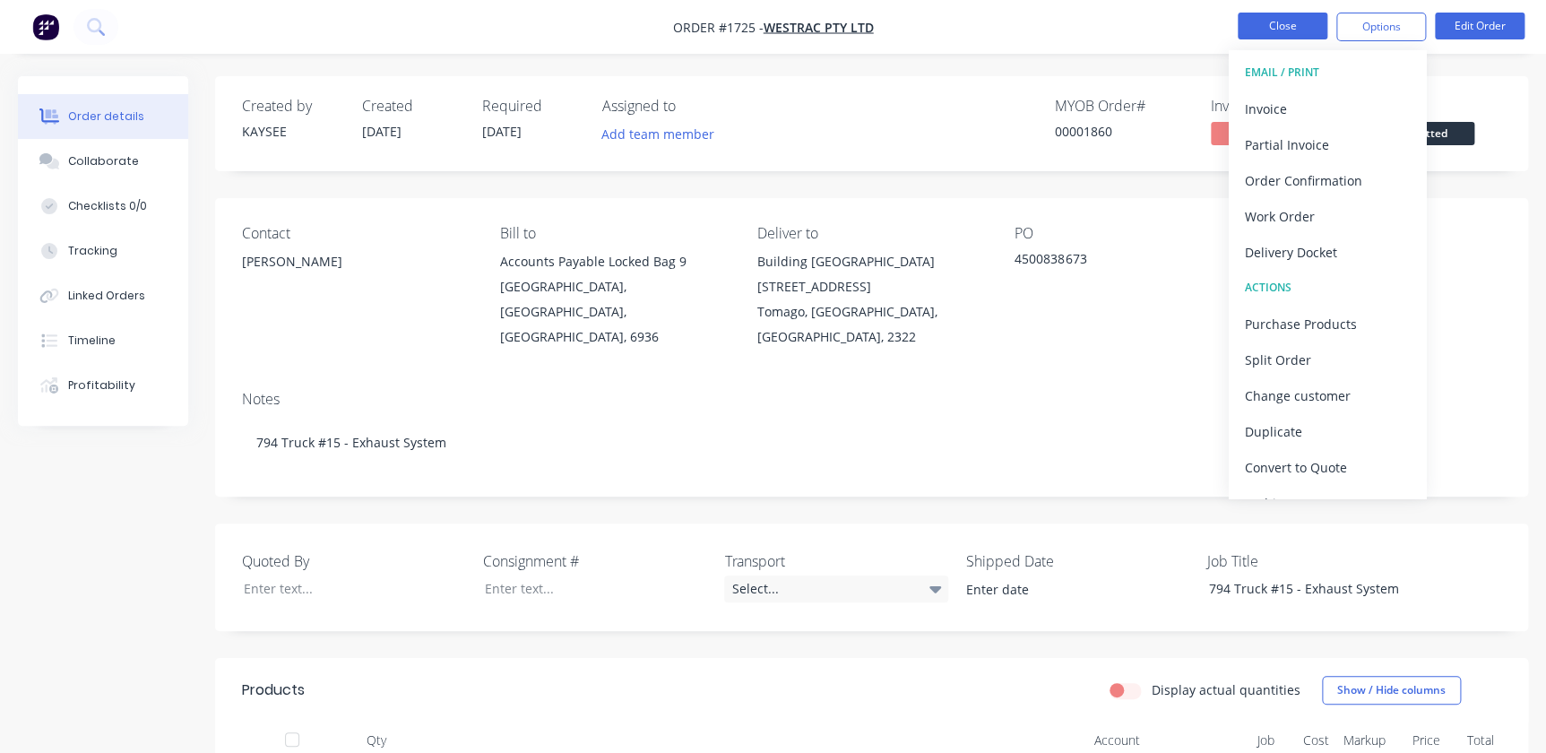
click at [1261, 27] on button "Close" at bounding box center [1283, 26] width 90 height 27
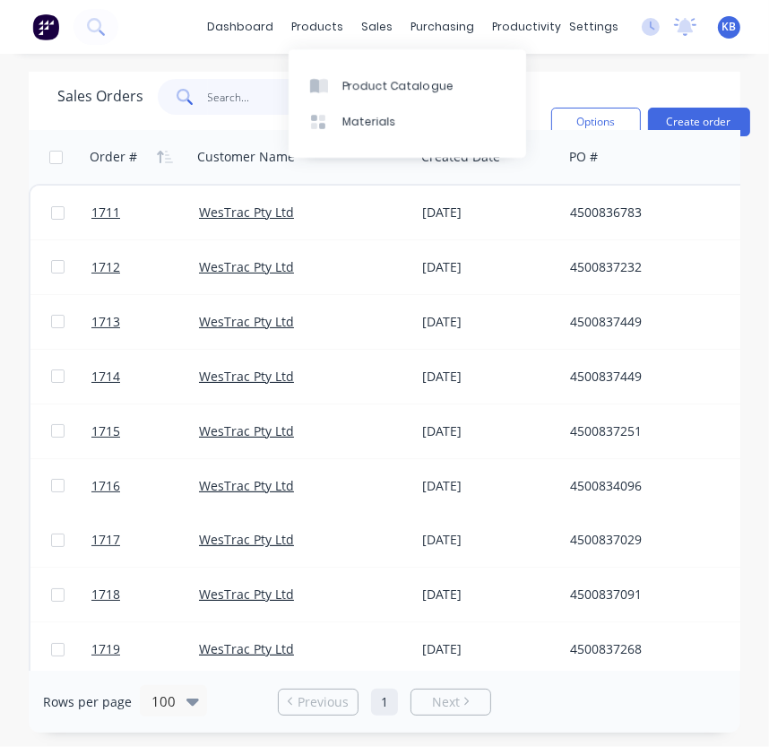
click at [231, 82] on input "text" at bounding box center [295, 97] width 175 height 36
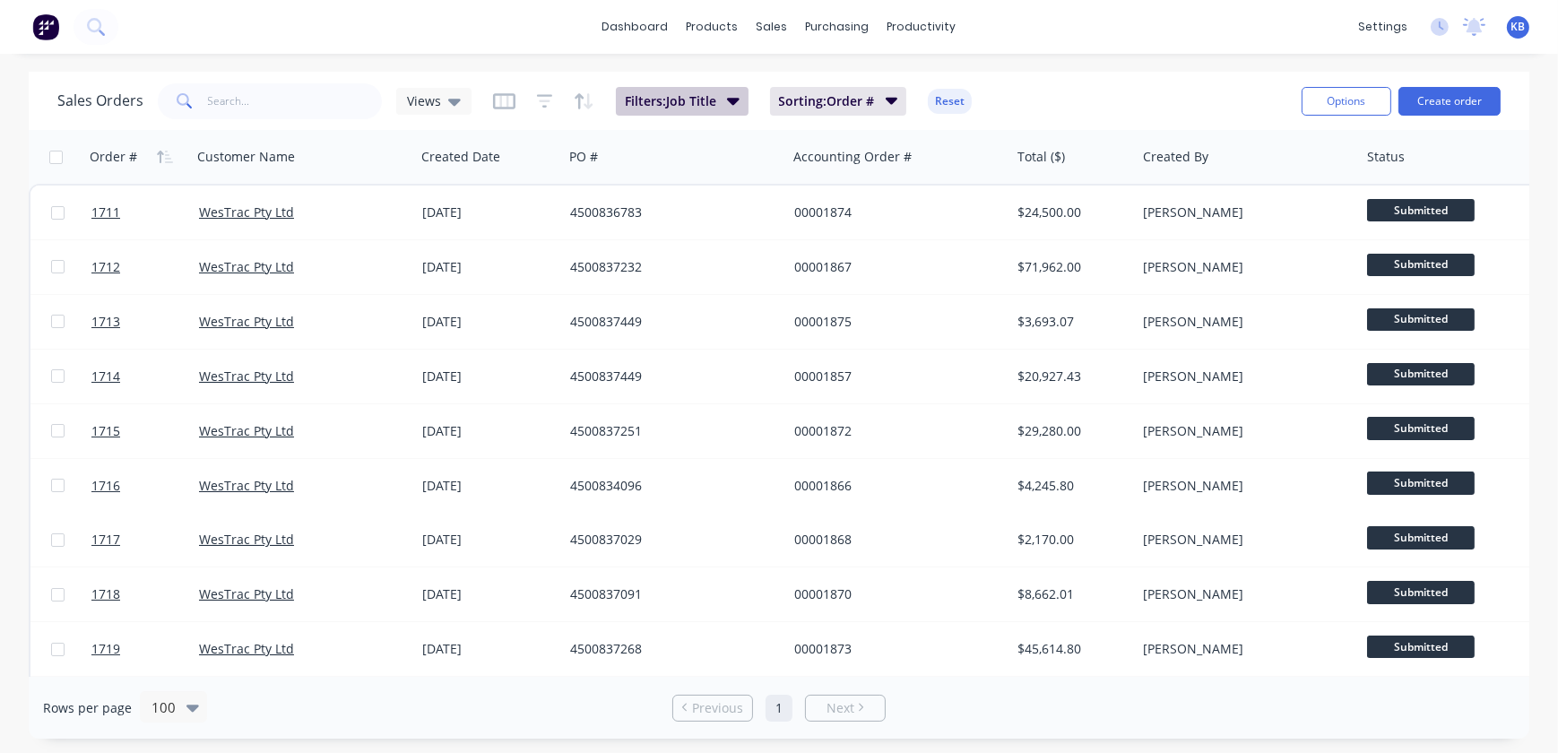
click at [662, 103] on span "Filters: Job Title" at bounding box center [670, 101] width 91 height 18
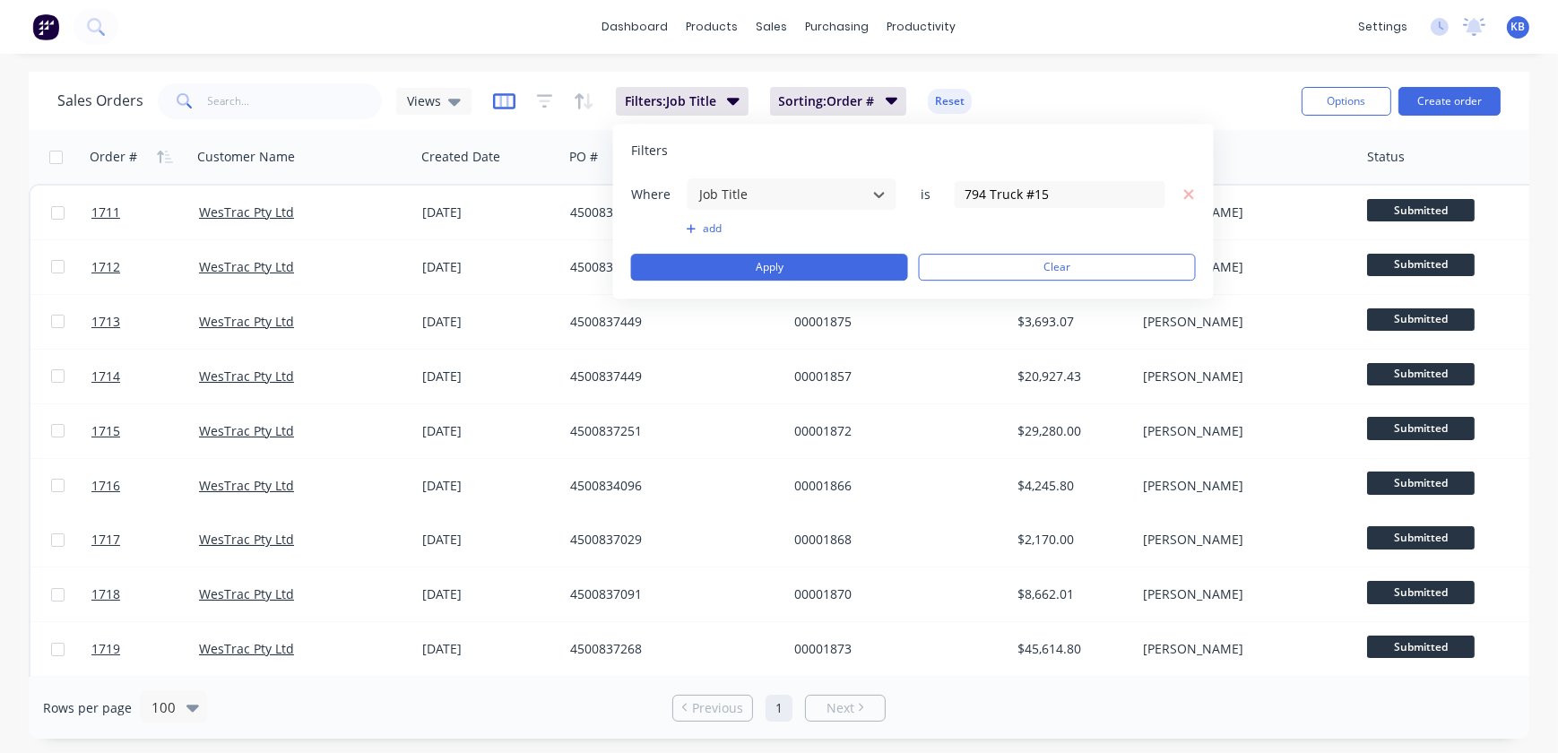
click at [511, 106] on icon "button" at bounding box center [504, 101] width 22 height 16
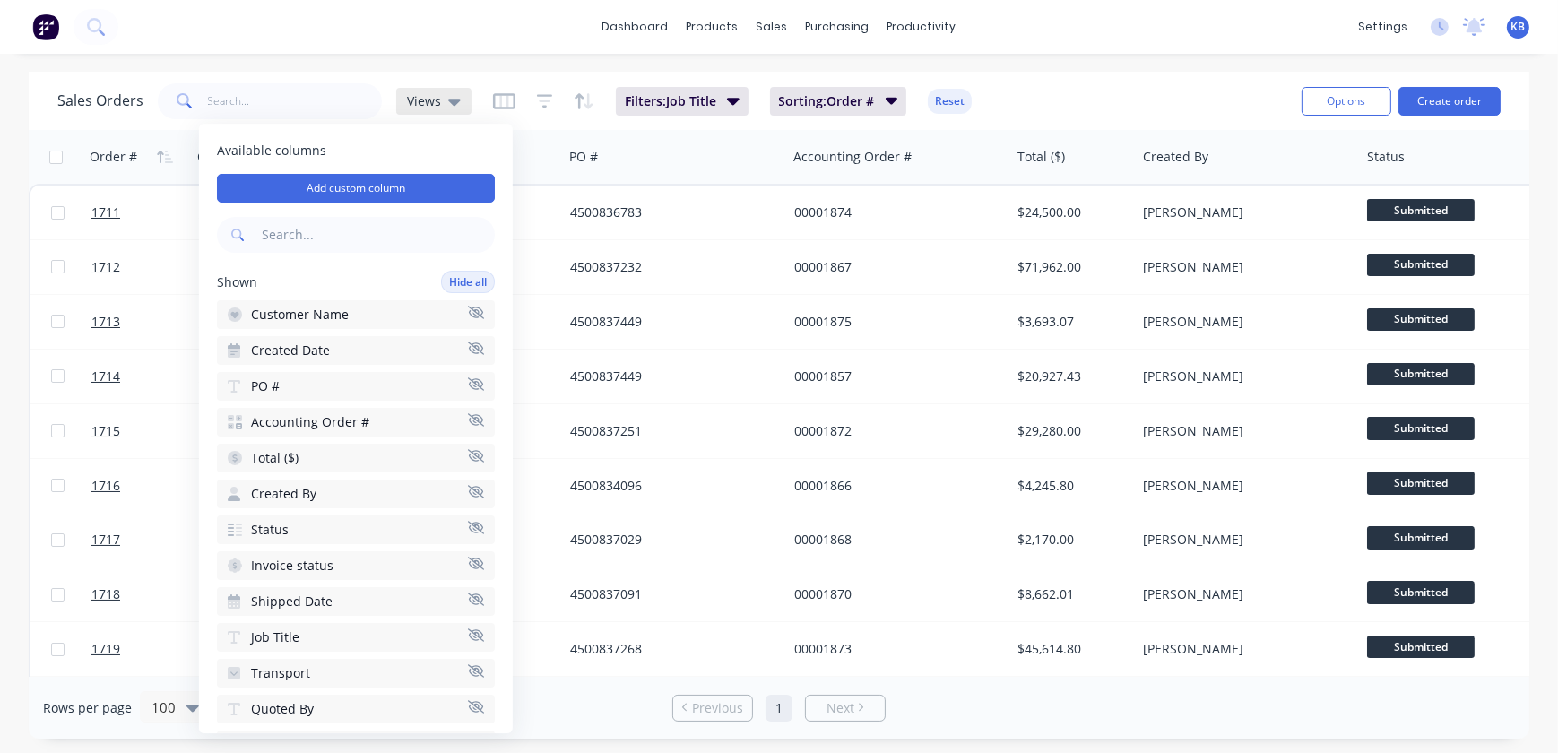
click at [448, 107] on icon at bounding box center [454, 101] width 13 height 20
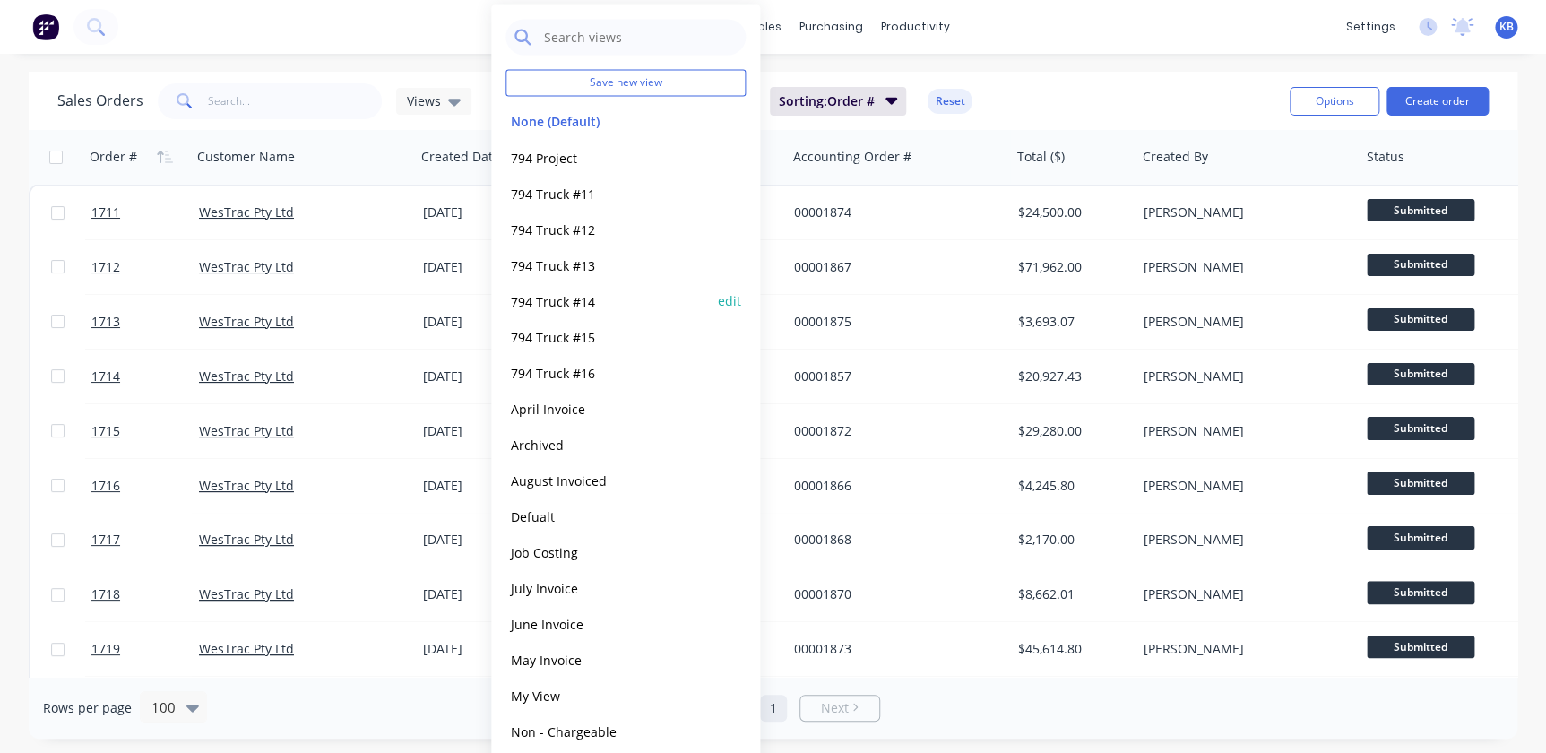
click at [556, 295] on button "794 Truck #14" at bounding box center [608, 300] width 204 height 21
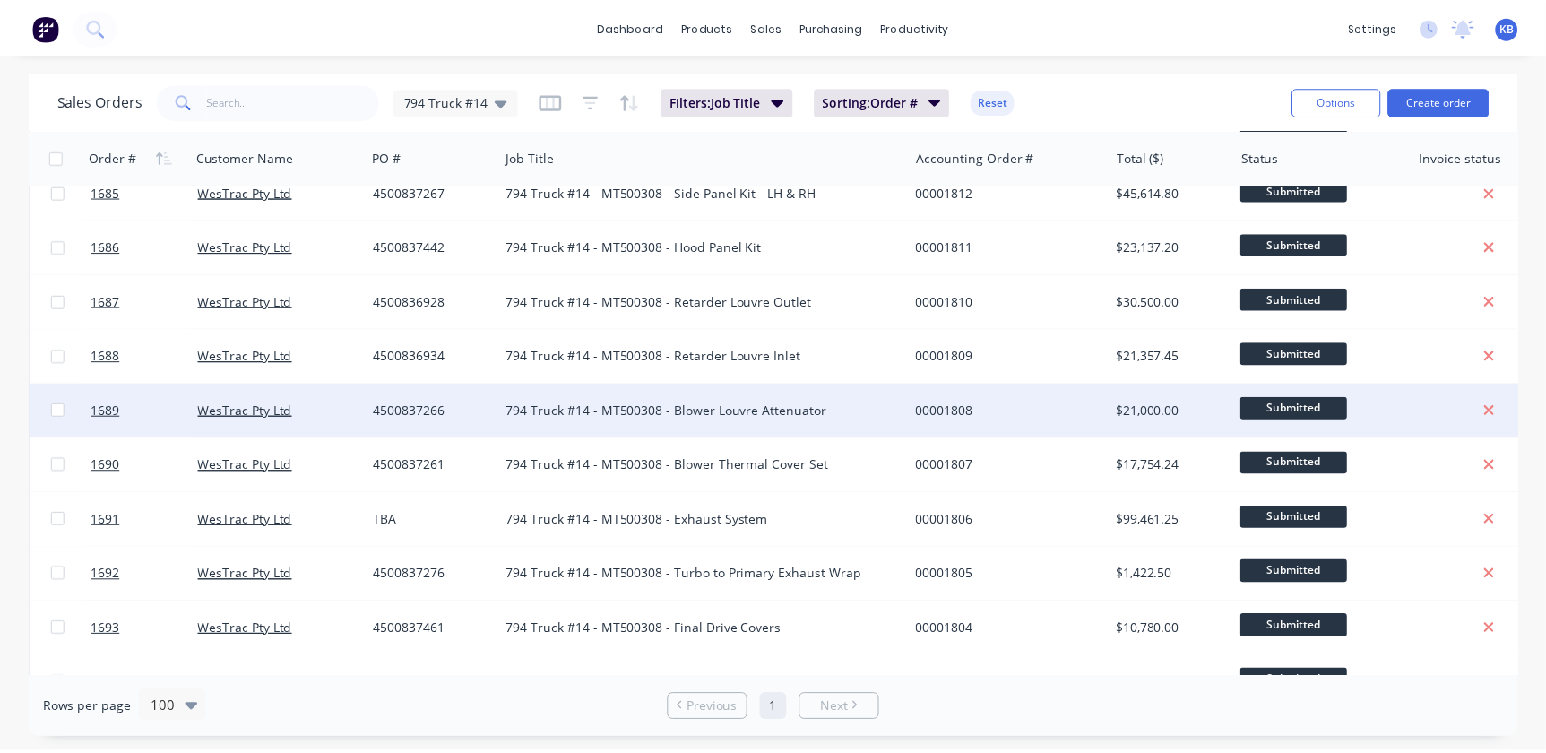
scroll to position [570, 0]
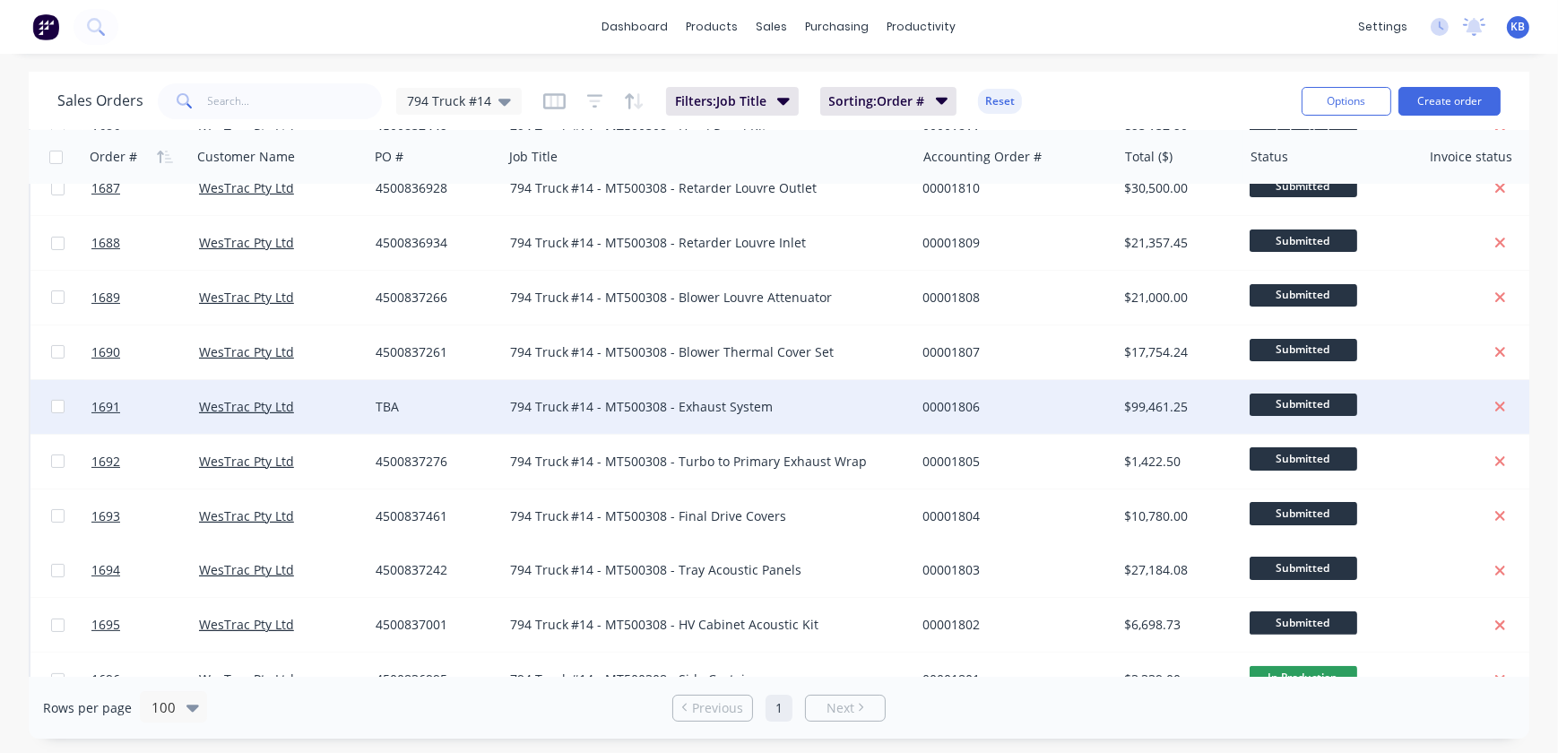
click at [363, 409] on div "WesTrac Pty Ltd" at bounding box center [280, 407] width 177 height 54
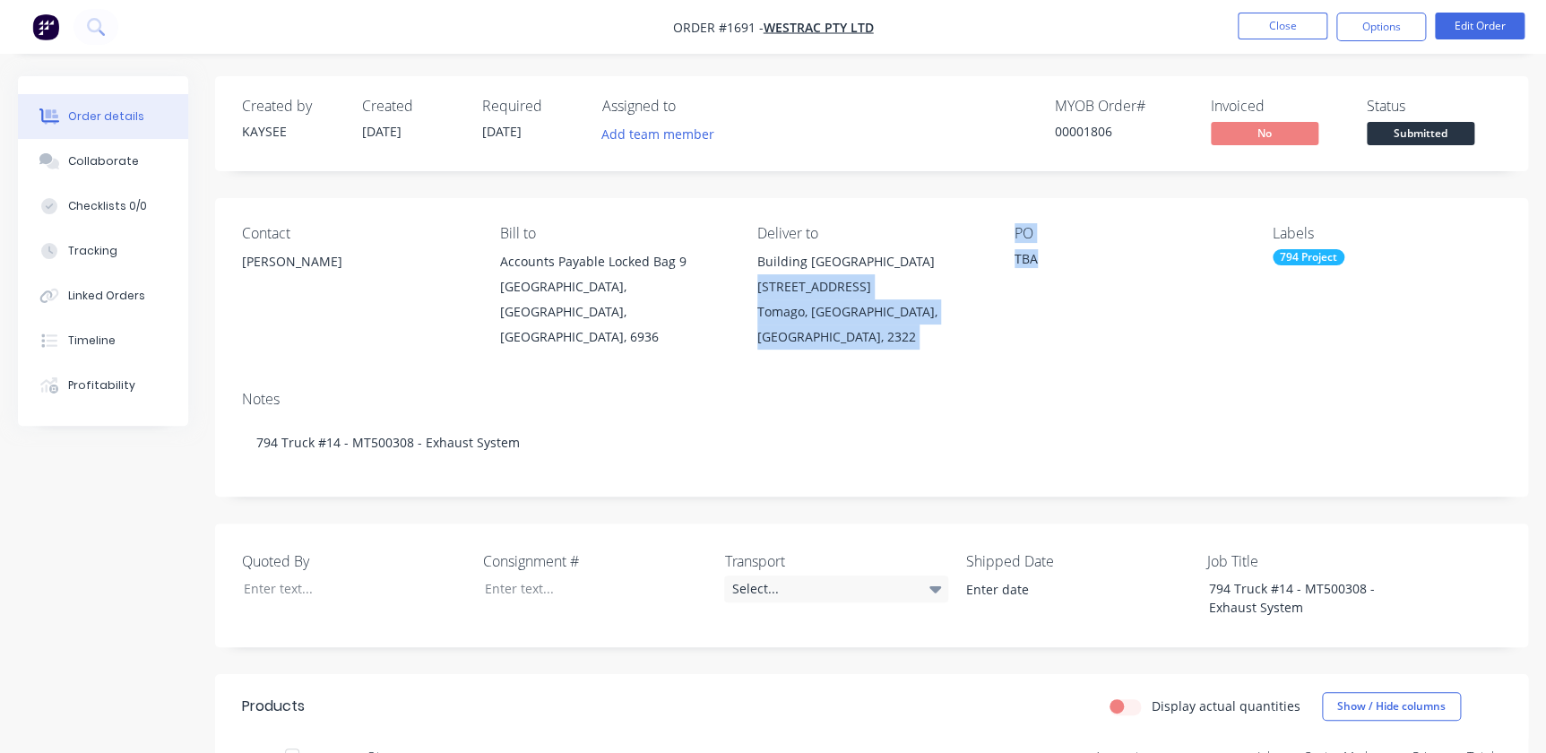
drag, startPoint x: 1029, startPoint y: 253, endPoint x: 997, endPoint y: 256, distance: 32.5
click at [995, 256] on div "Contact Richard Lofberg Bill to Accounts Payable Locked Bag 9 MIDLAND, Western …" at bounding box center [871, 287] width 1313 height 178
drag, startPoint x: 1029, startPoint y: 253, endPoint x: 1040, endPoint y: 252, distance: 10.8
click at [1030, 253] on div "TBA" at bounding box center [1127, 261] width 224 height 25
click at [1038, 258] on div "TBA" at bounding box center [1127, 261] width 224 height 25
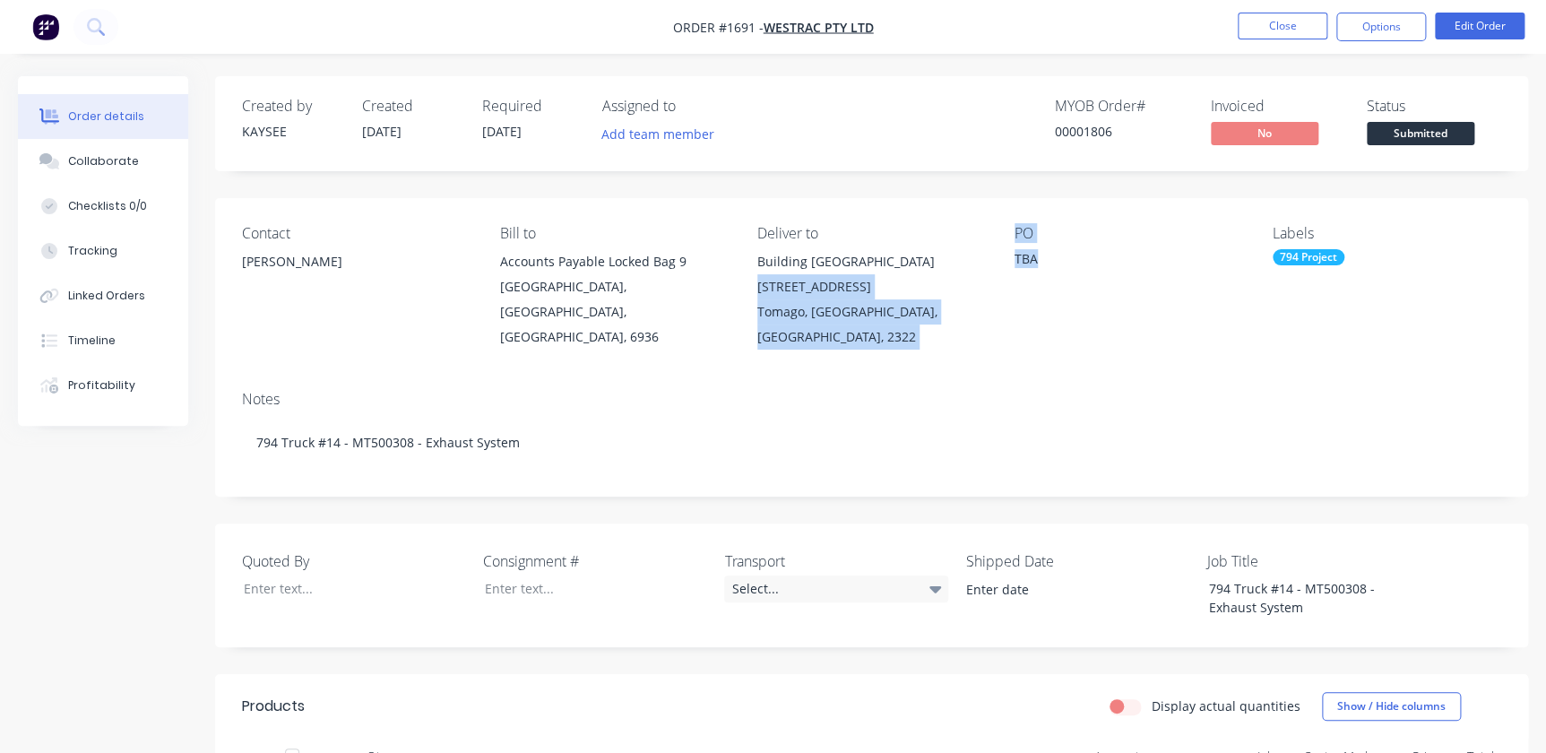
click at [1049, 257] on div "TBA" at bounding box center [1127, 261] width 224 height 25
click at [1038, 313] on div "PO TBA" at bounding box center [1129, 287] width 229 height 125
click at [1033, 265] on div "TBA" at bounding box center [1127, 261] width 224 height 25
click at [1489, 2] on nav "Order #1691 - WesTrac Pty Ltd Close Options Edit Order" at bounding box center [773, 27] width 1546 height 54
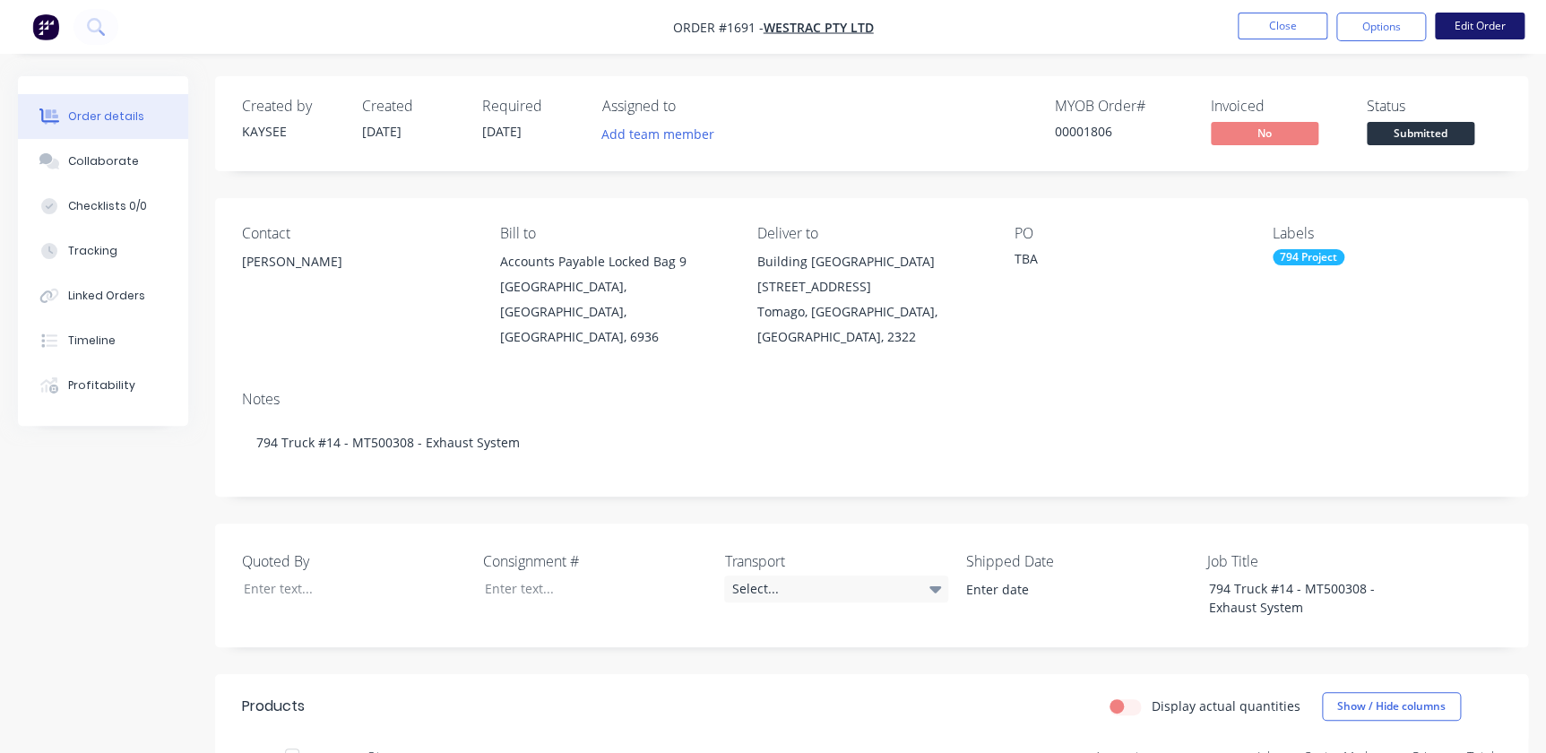
click at [1488, 26] on button "Edit Order" at bounding box center [1480, 26] width 90 height 27
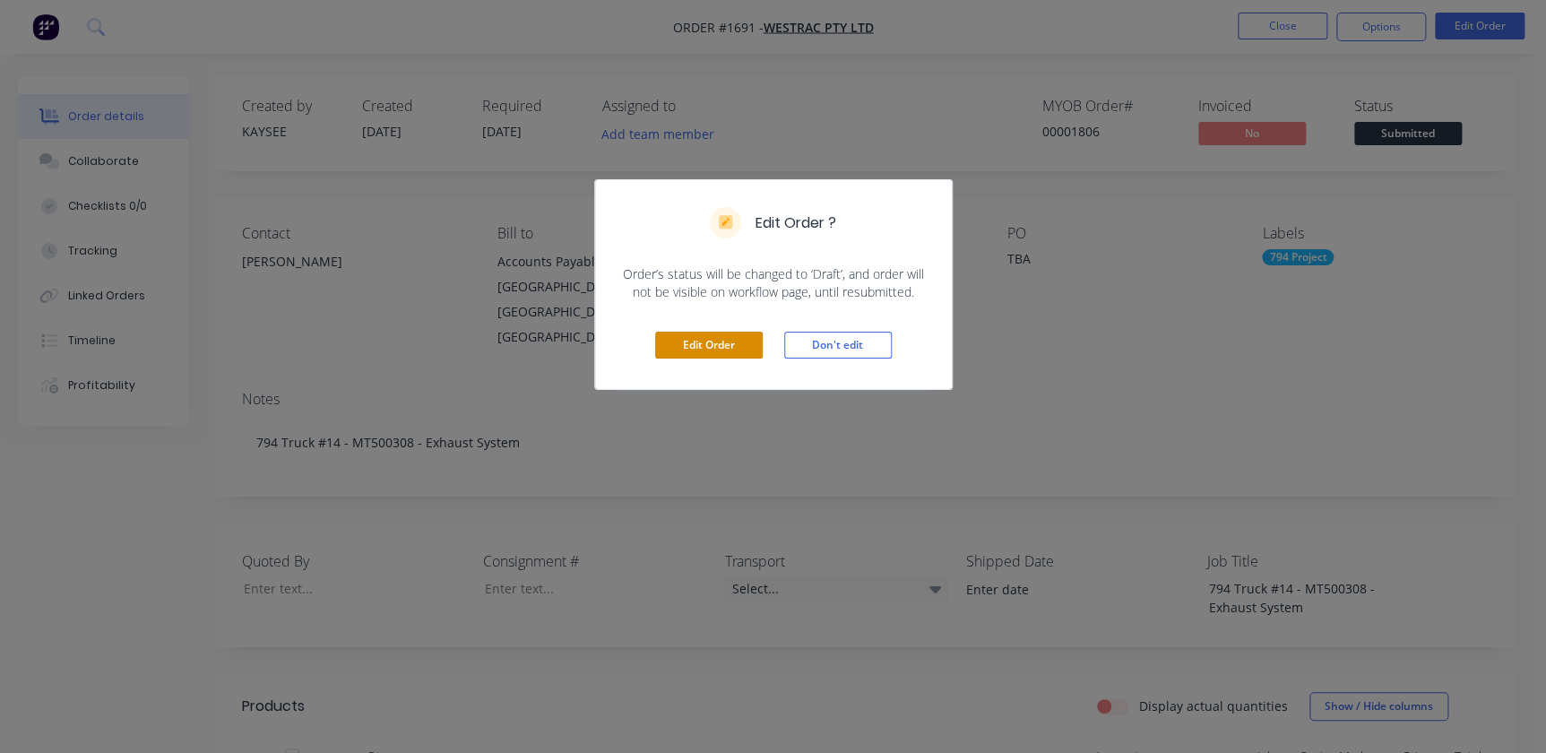
drag, startPoint x: 735, startPoint y: 345, endPoint x: 1063, endPoint y: 289, distance: 332.9
click at [735, 346] on button "Edit Order" at bounding box center [709, 345] width 108 height 27
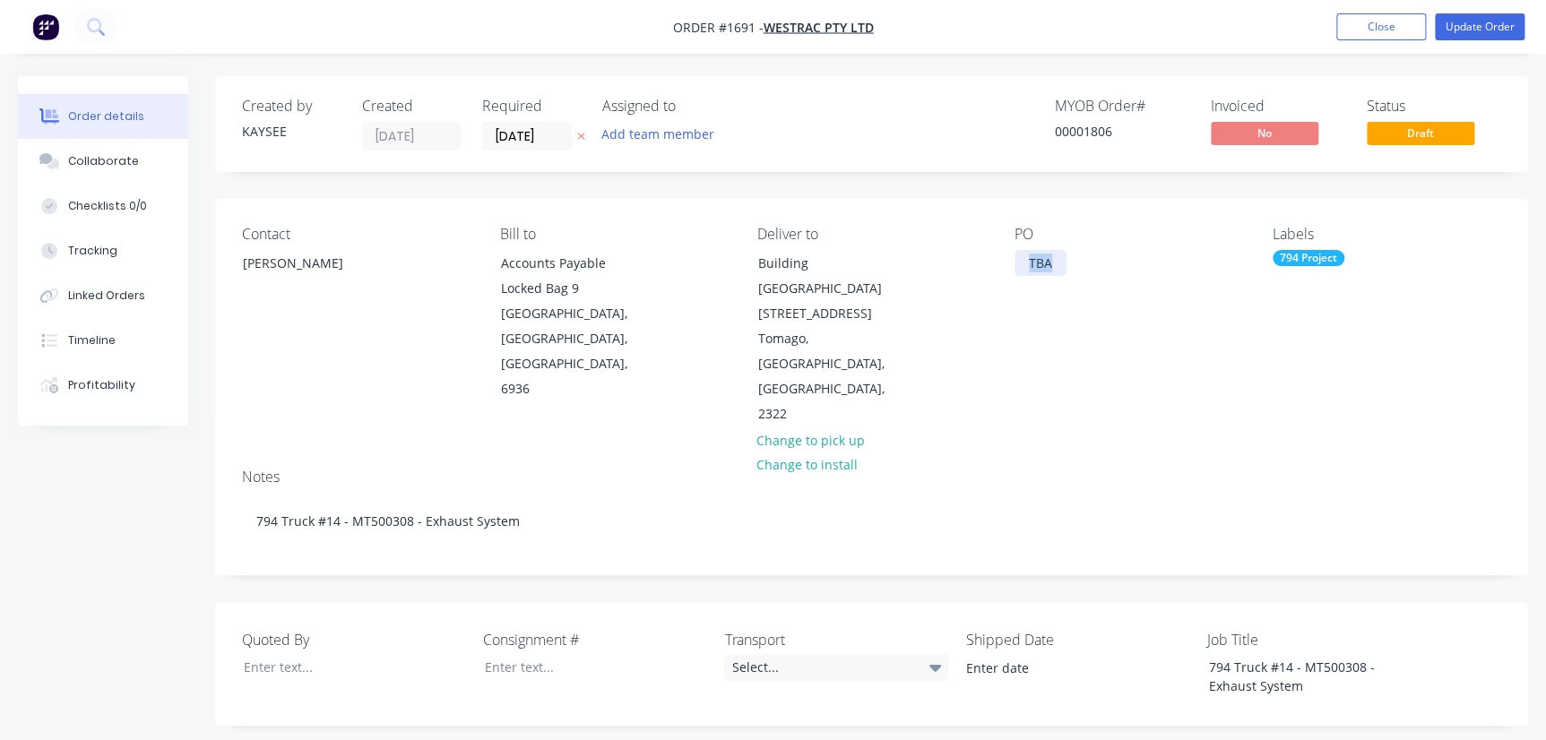
drag, startPoint x: 1061, startPoint y: 266, endPoint x: 998, endPoint y: 265, distance: 63.7
click at [998, 265] on div "Contact Richard Lofberg Bill to Accounts Payable Locked Bag 9 MIDLAND, Western …" at bounding box center [871, 326] width 1313 height 255
paste div
click at [1442, 29] on button "Update Order" at bounding box center [1480, 26] width 90 height 27
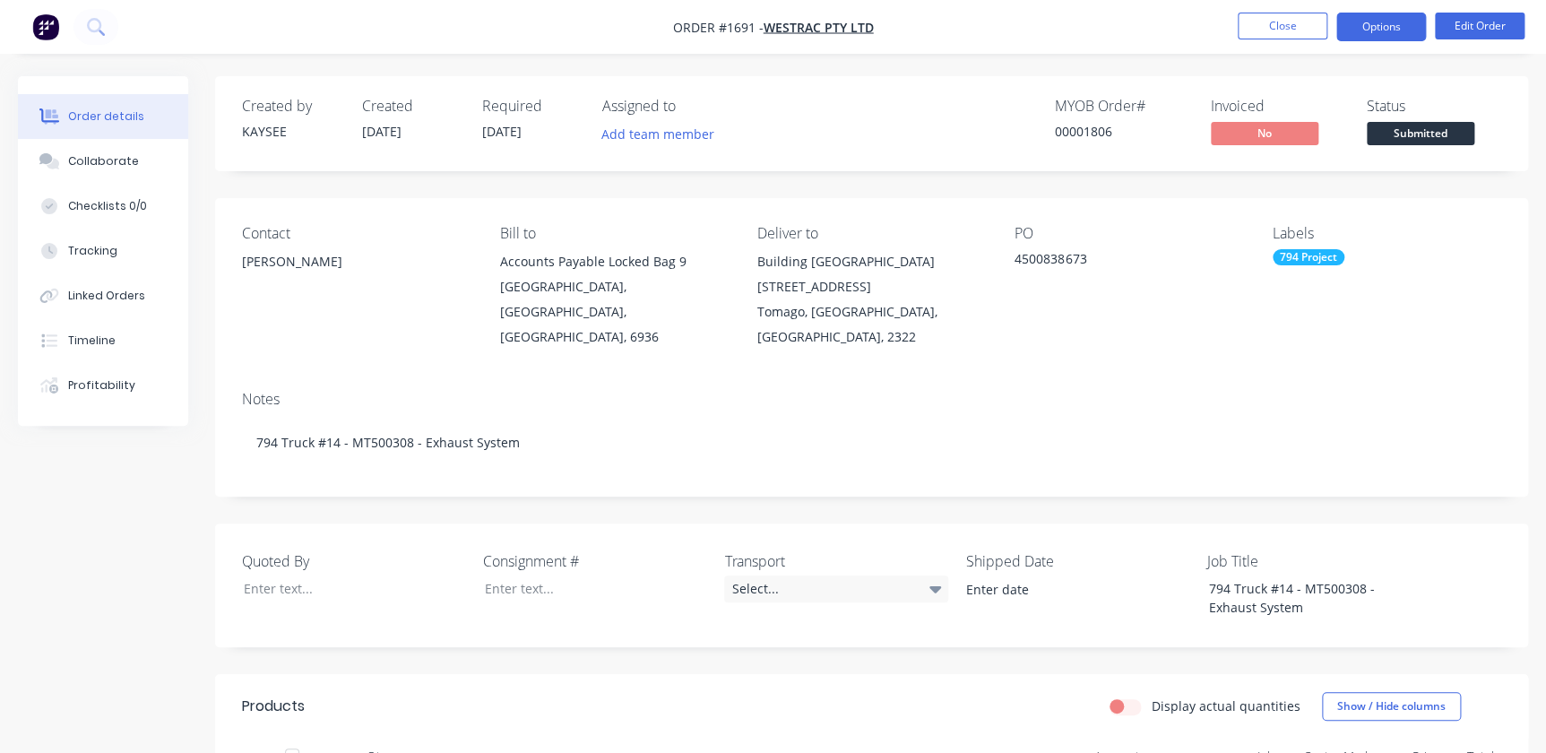
click at [1403, 29] on button "Options" at bounding box center [1382, 27] width 90 height 29
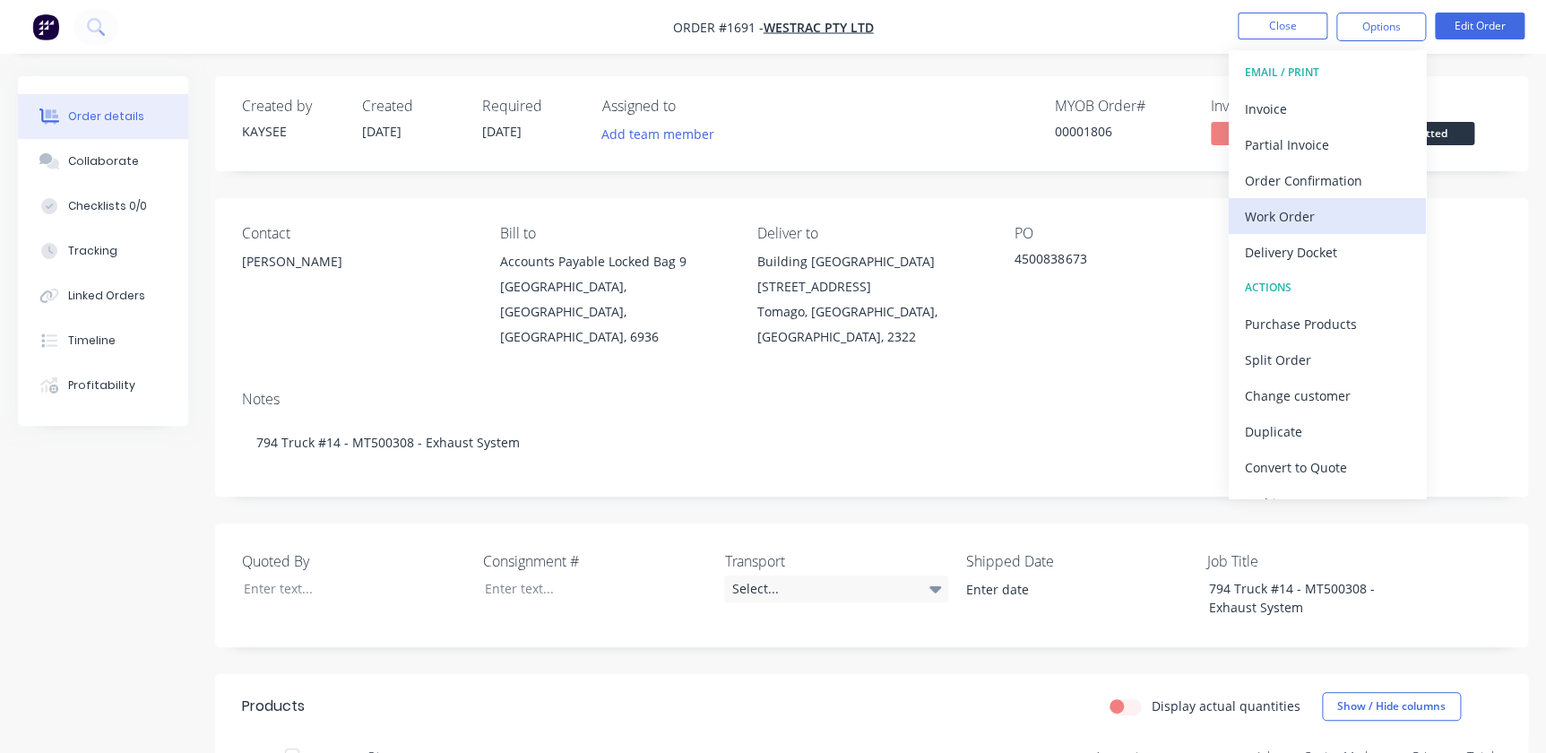
click at [1280, 205] on div "Work Order" at bounding box center [1327, 216] width 165 height 26
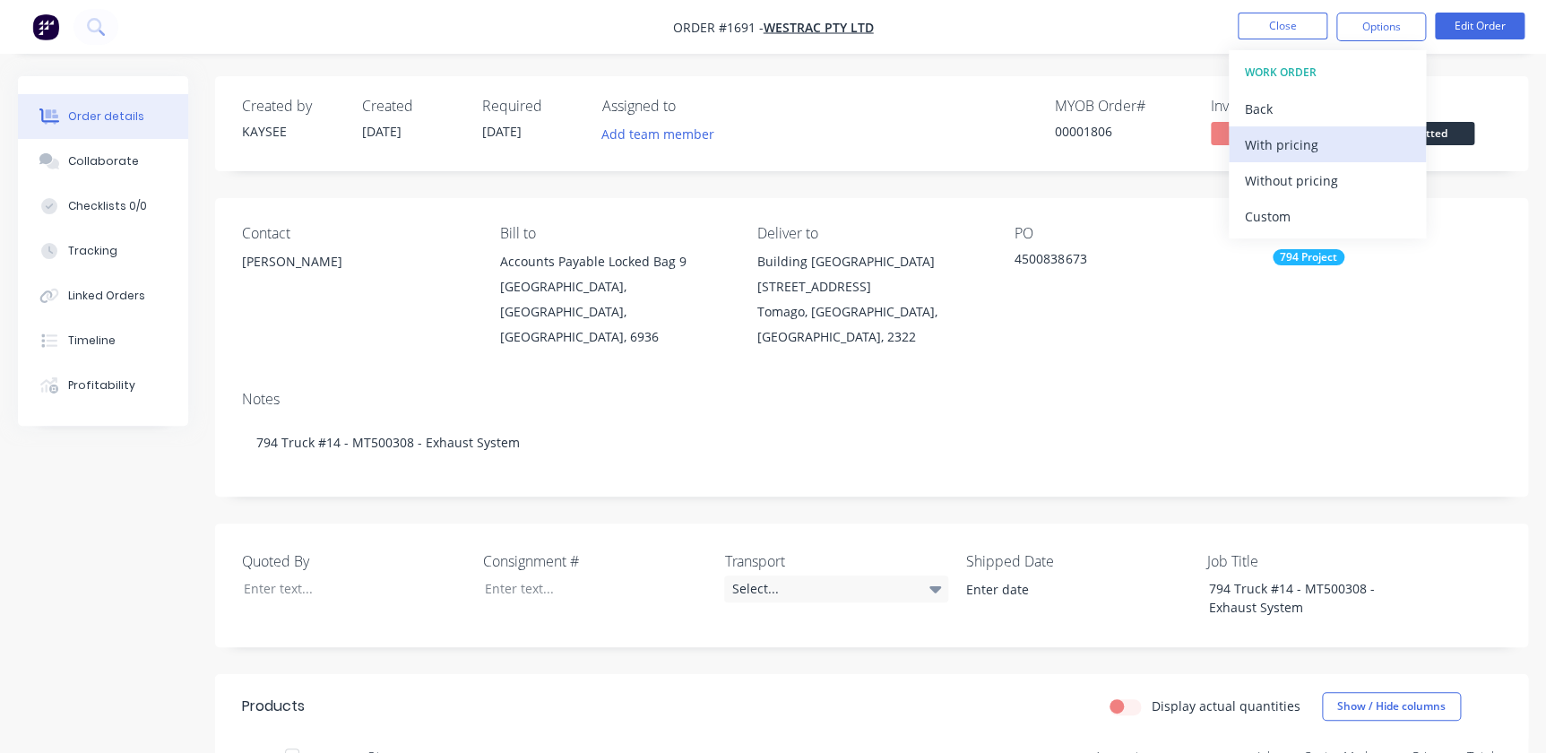
click at [1269, 138] on div "With pricing" at bounding box center [1327, 145] width 165 height 26
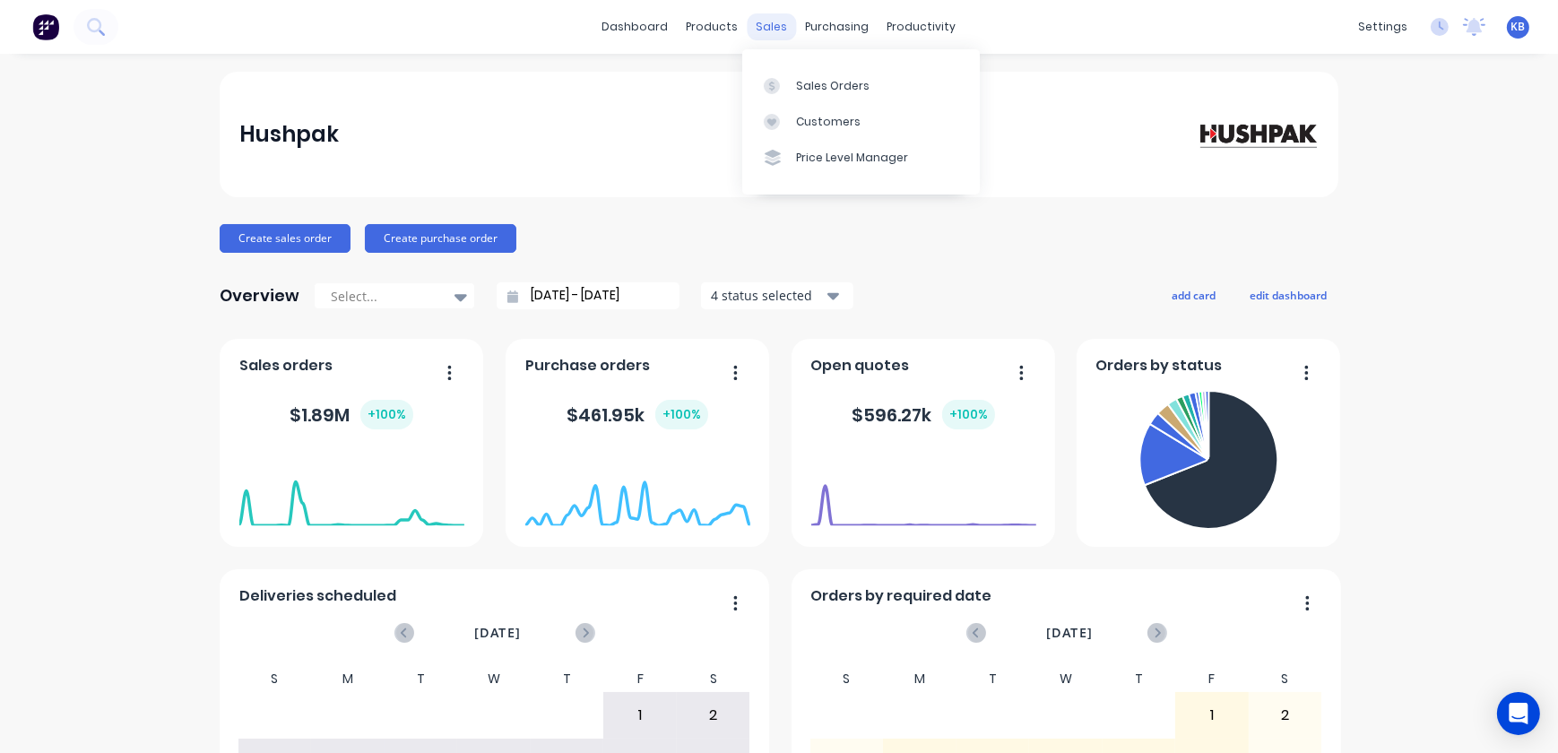
click at [775, 36] on div "sales" at bounding box center [772, 26] width 49 height 27
click at [797, 81] on div "Sales Orders" at bounding box center [833, 86] width 74 height 16
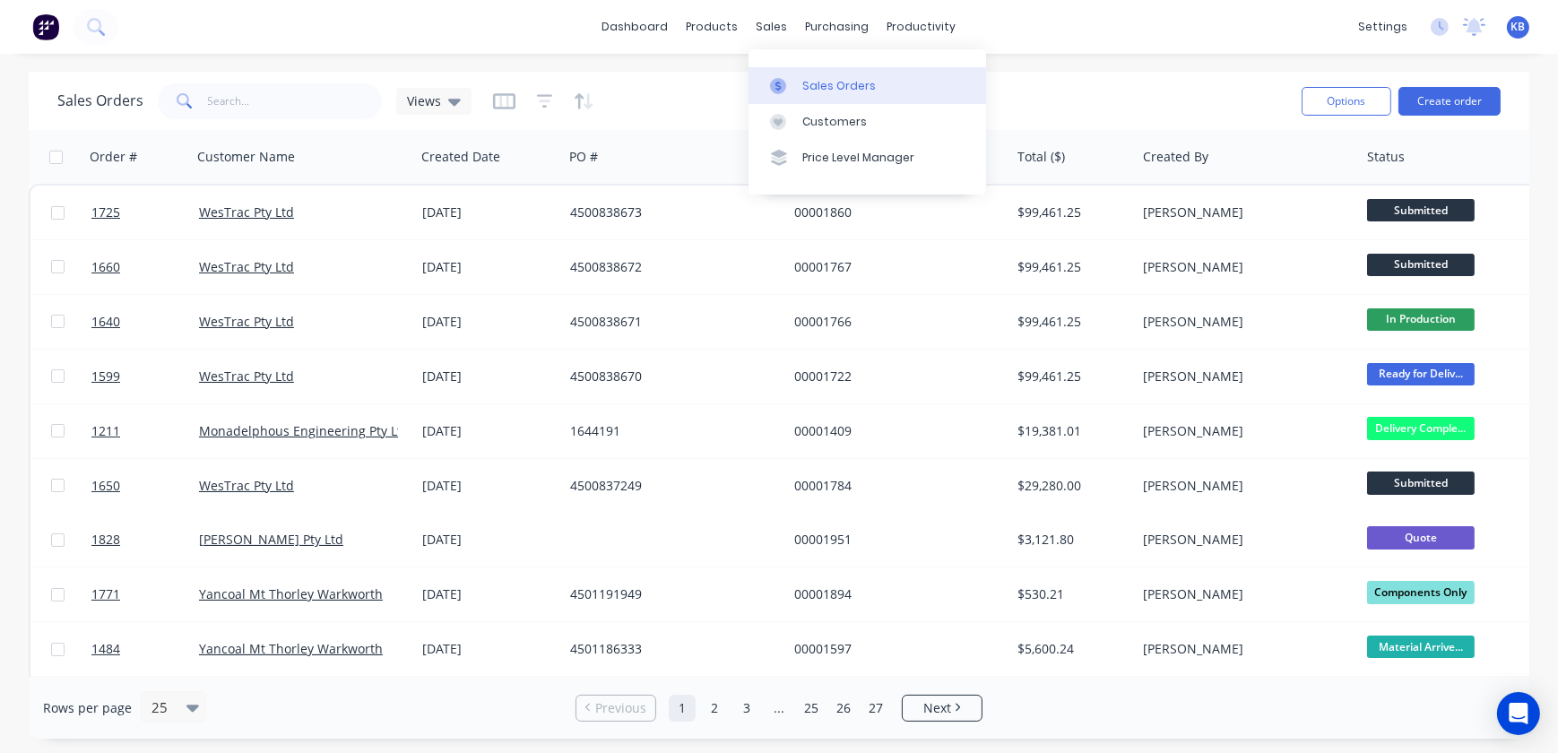
click at [797, 92] on link "Sales Orders" at bounding box center [868, 85] width 238 height 36
click at [465, 102] on div "Views" at bounding box center [433, 101] width 75 height 27
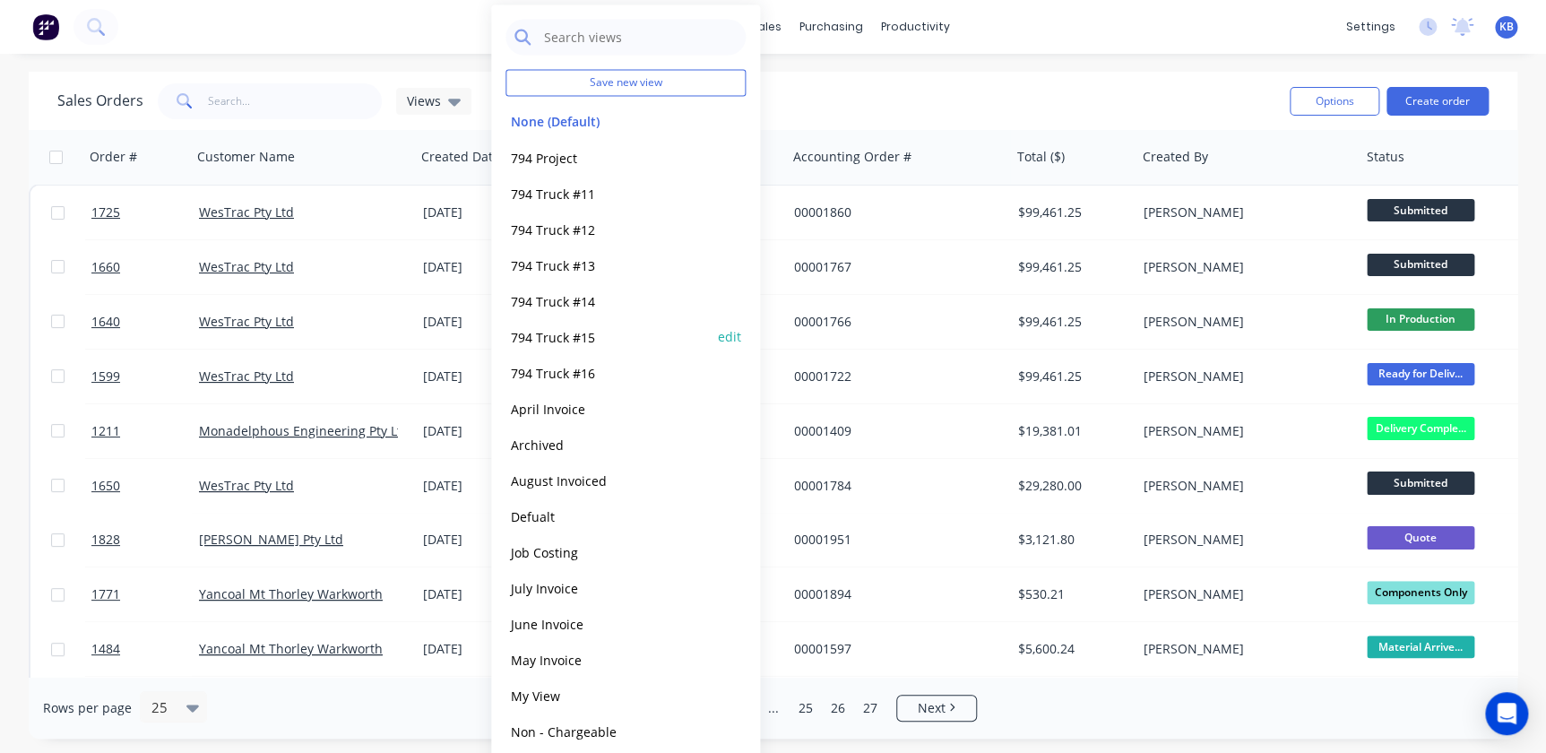
click at [581, 340] on button "794 Truck #15" at bounding box center [608, 336] width 204 height 21
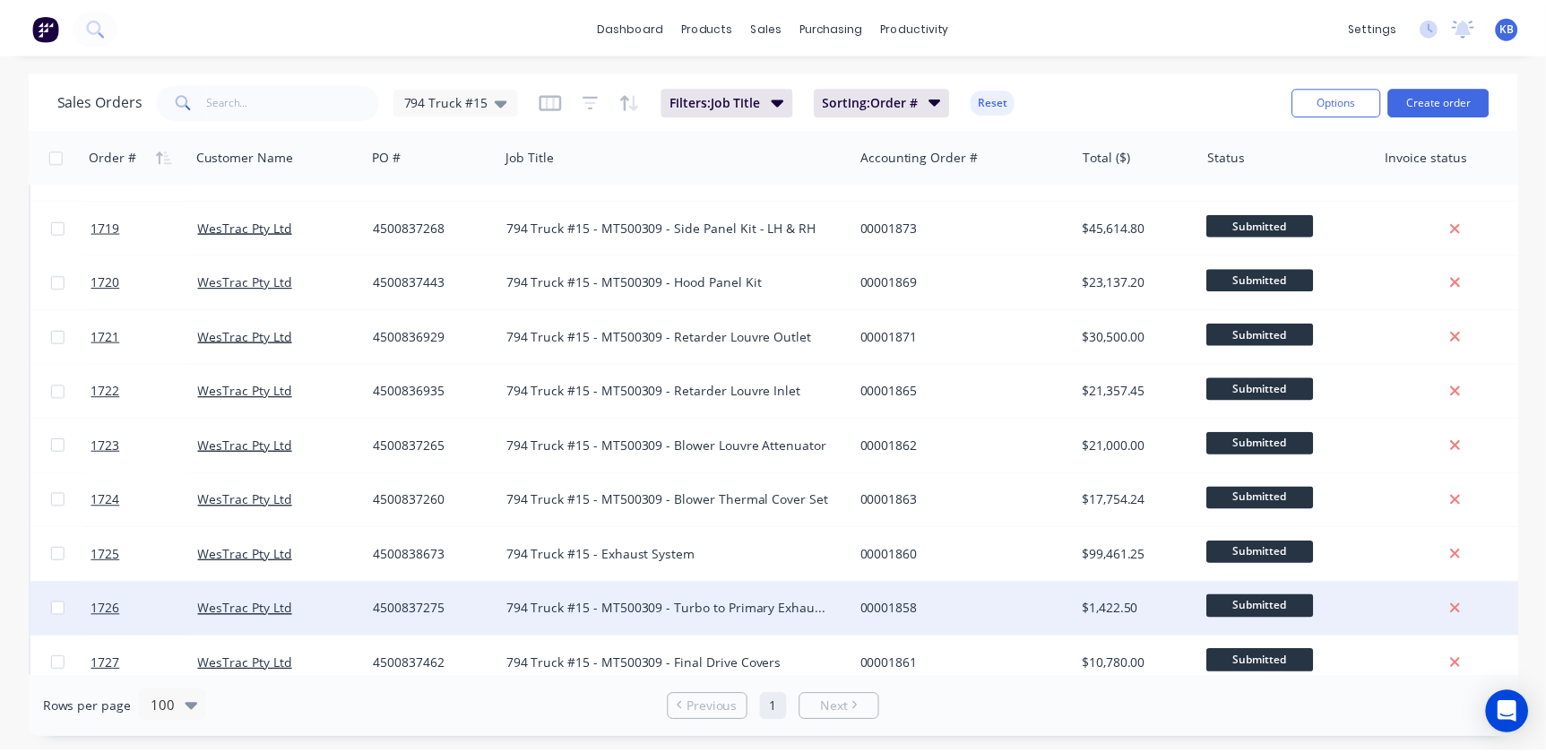
scroll to position [489, 0]
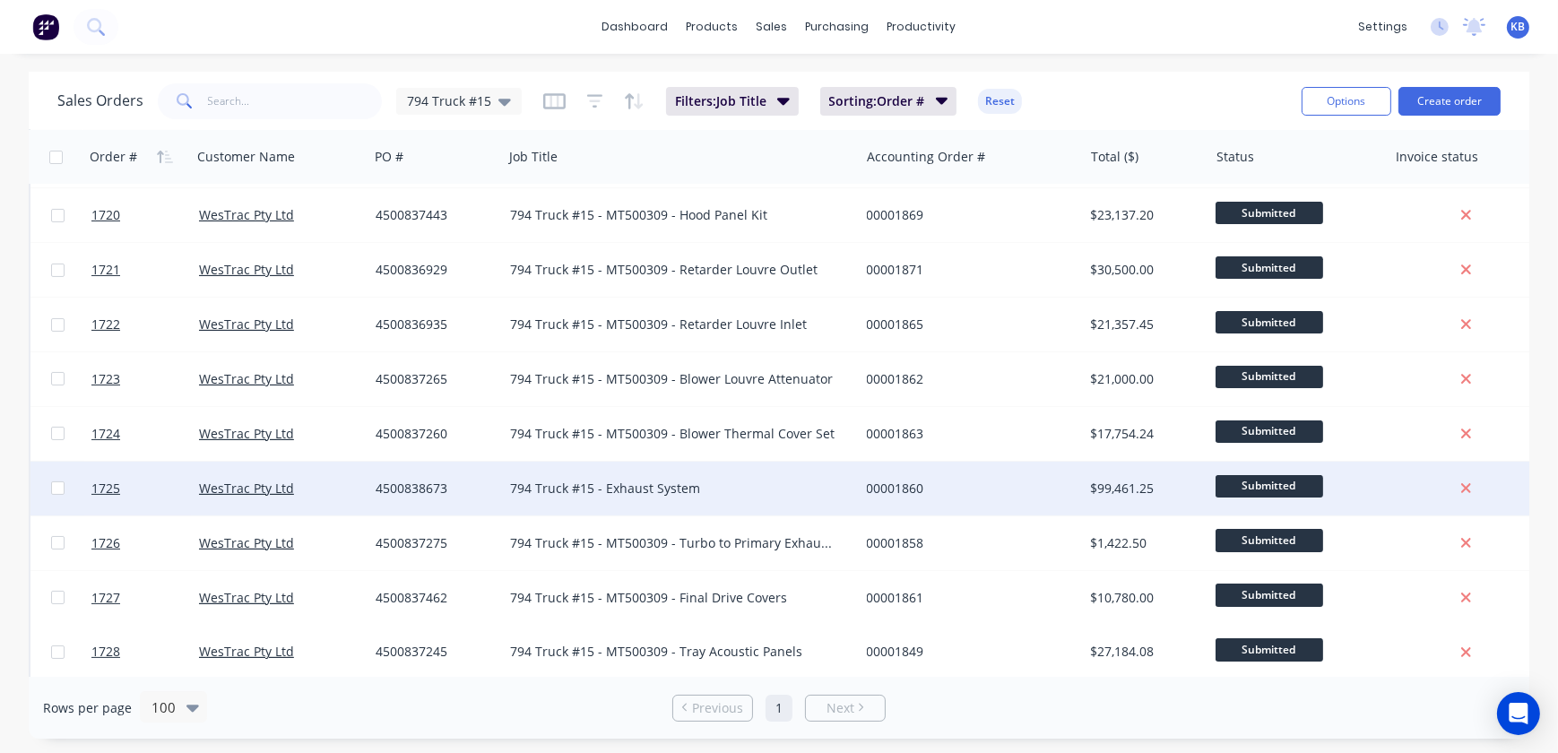
click at [439, 494] on div "4500838673" at bounding box center [433, 489] width 114 height 18
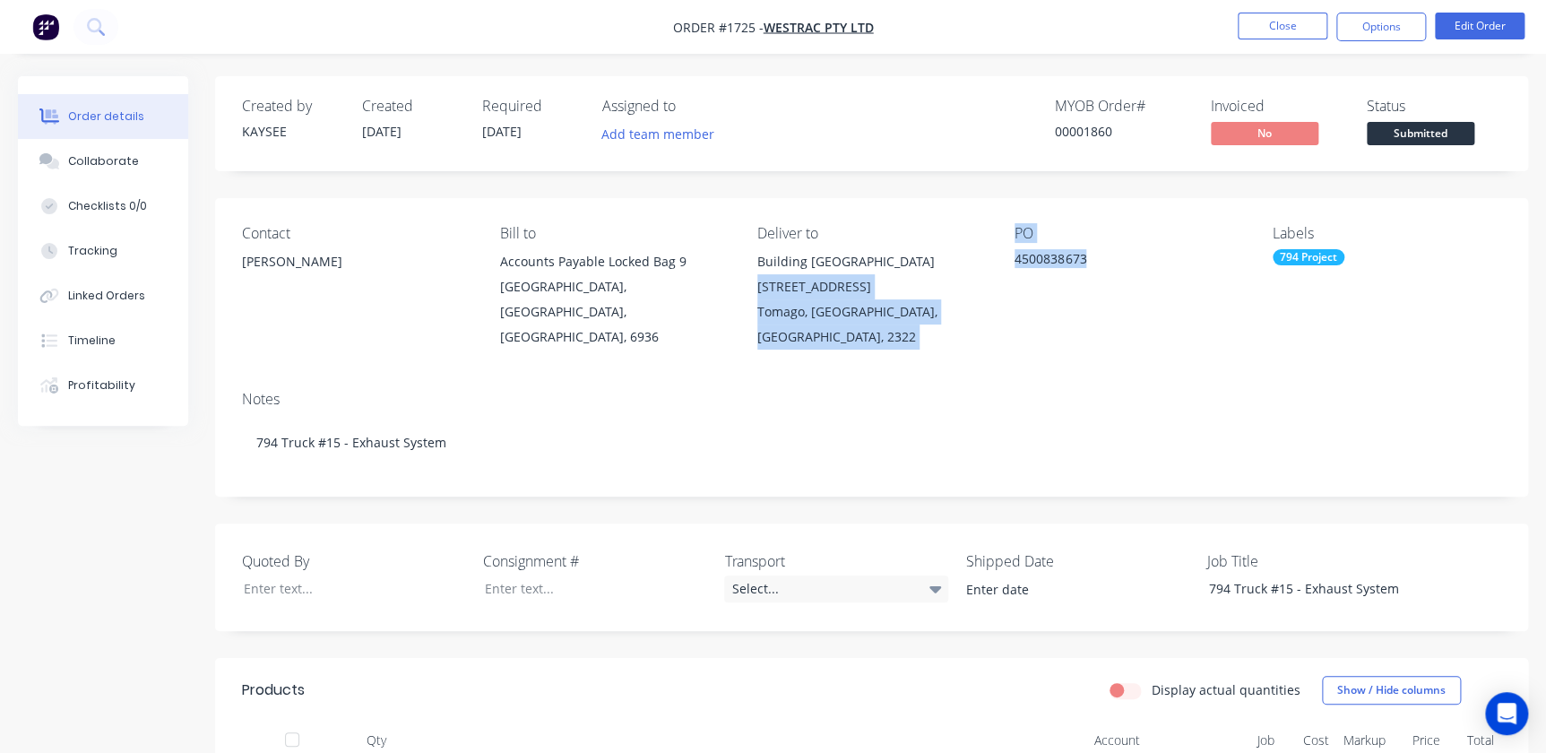
drag, startPoint x: 1092, startPoint y: 262, endPoint x: 997, endPoint y: 257, distance: 95.1
click at [997, 257] on div "Contact Richard Lofberg Bill to Accounts Payable Locked Bag 9 MIDLAND, Western …" at bounding box center [871, 287] width 1313 height 178
click at [1074, 256] on div "4500838673" at bounding box center [1127, 261] width 224 height 25
drag, startPoint x: 1063, startPoint y: 255, endPoint x: 1012, endPoint y: 257, distance: 51.2
click at [1012, 257] on div "Contact Richard Lofberg Bill to Accounts Payable Locked Bag 9 MIDLAND, Western …" at bounding box center [871, 287] width 1313 height 178
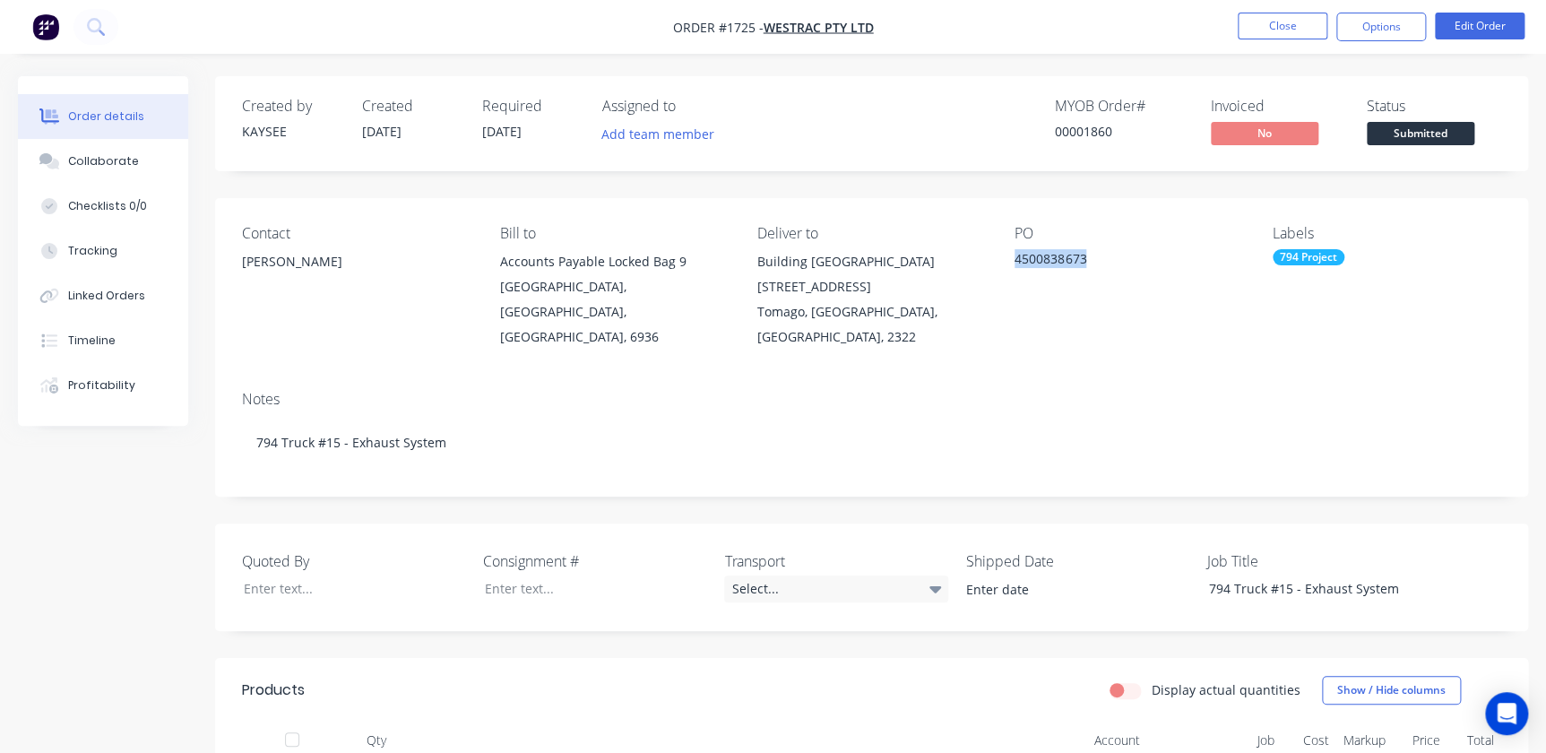
copy div "4500838673"
click at [1487, 42] on nav "Order #1725 - WesTrac Pty Ltd Close Options Edit Order" at bounding box center [773, 27] width 1546 height 54
click at [1485, 35] on button "Edit Order" at bounding box center [1480, 26] width 90 height 27
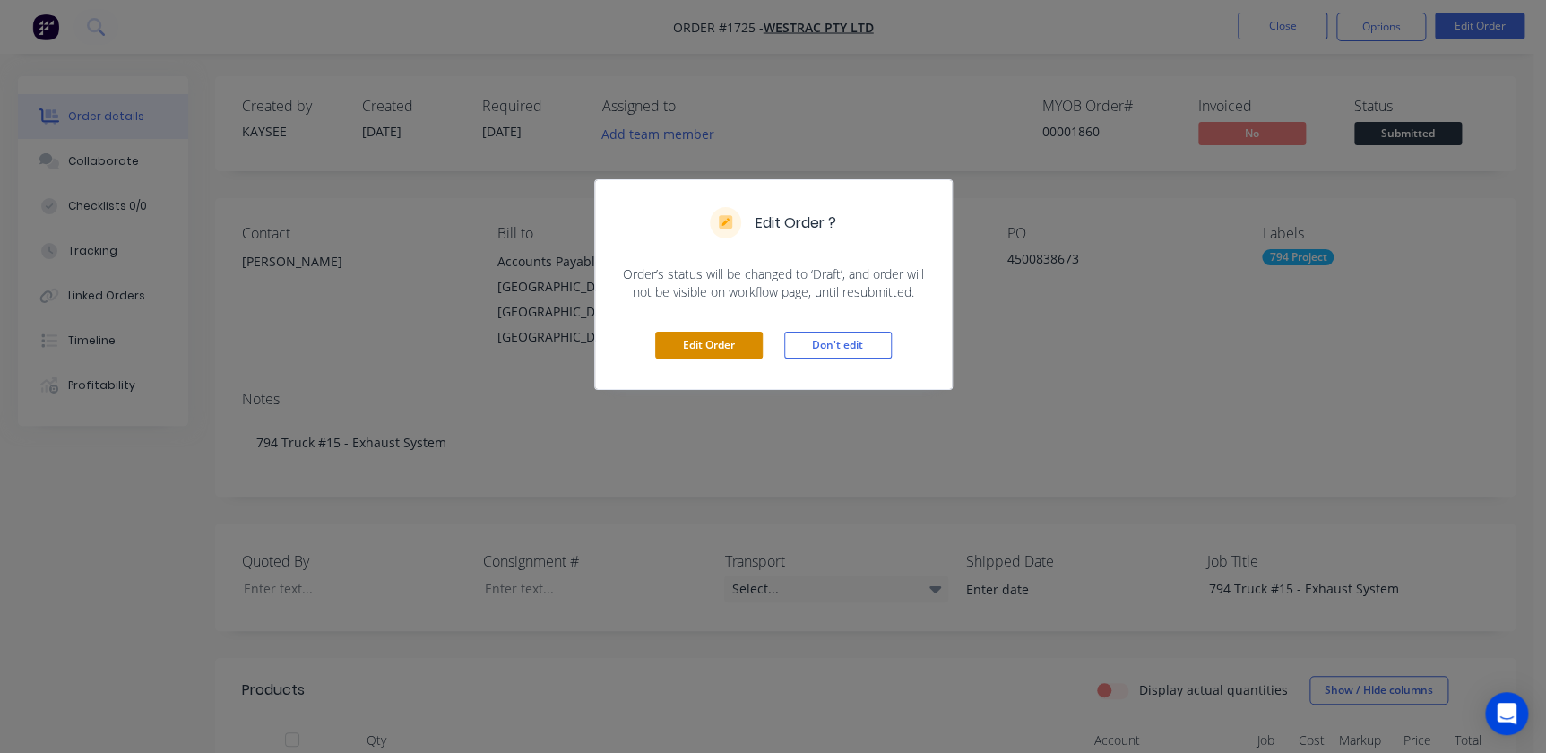
click at [716, 335] on button "Edit Order" at bounding box center [709, 345] width 108 height 27
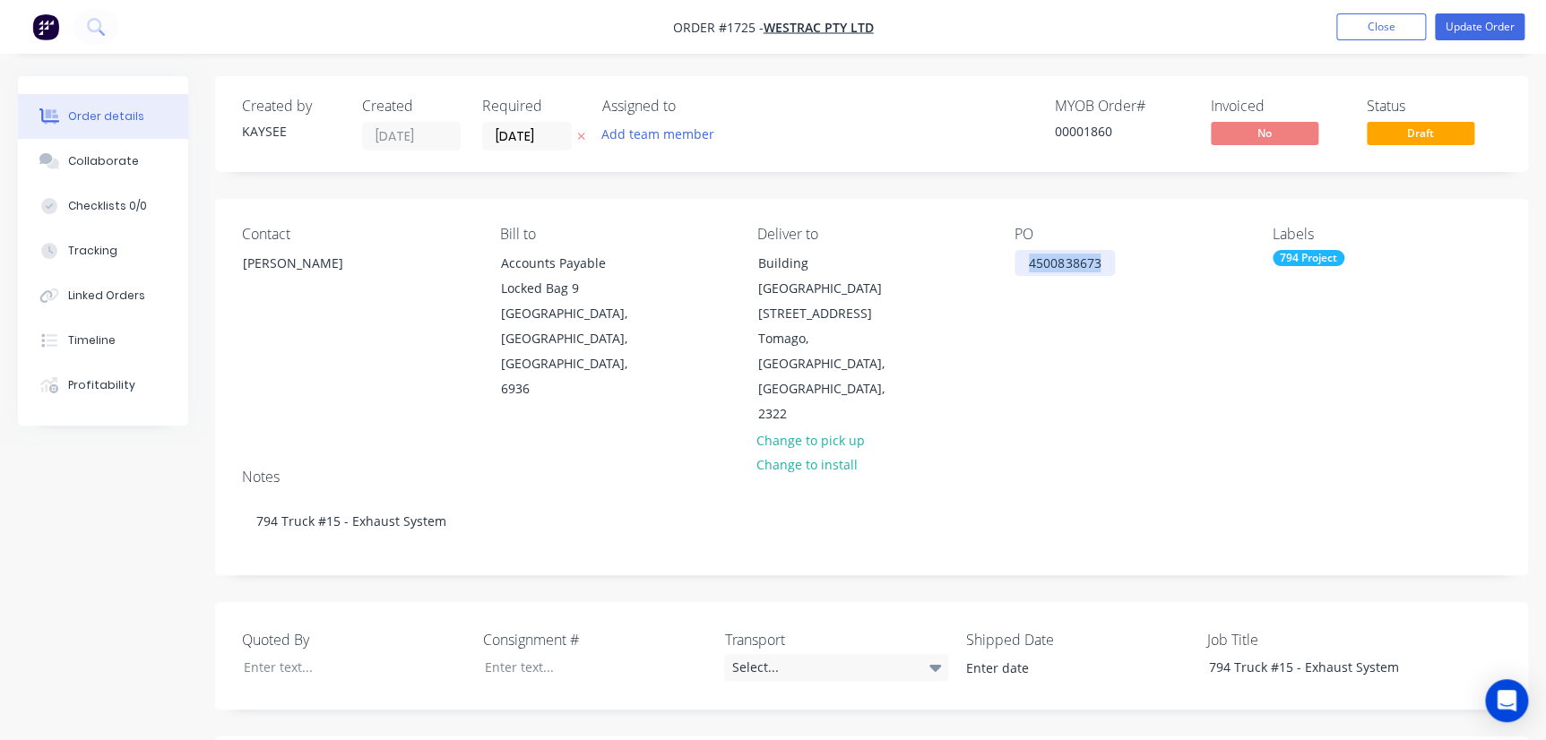
drag, startPoint x: 1109, startPoint y: 268, endPoint x: 995, endPoint y: 251, distance: 115.1
click at [995, 251] on div "Contact Richard Lofberg Bill to Accounts Payable Locked Bag 9 MIDLAND, Western …" at bounding box center [871, 326] width 1313 height 255
click at [1350, 18] on button "Close" at bounding box center [1382, 26] width 90 height 27
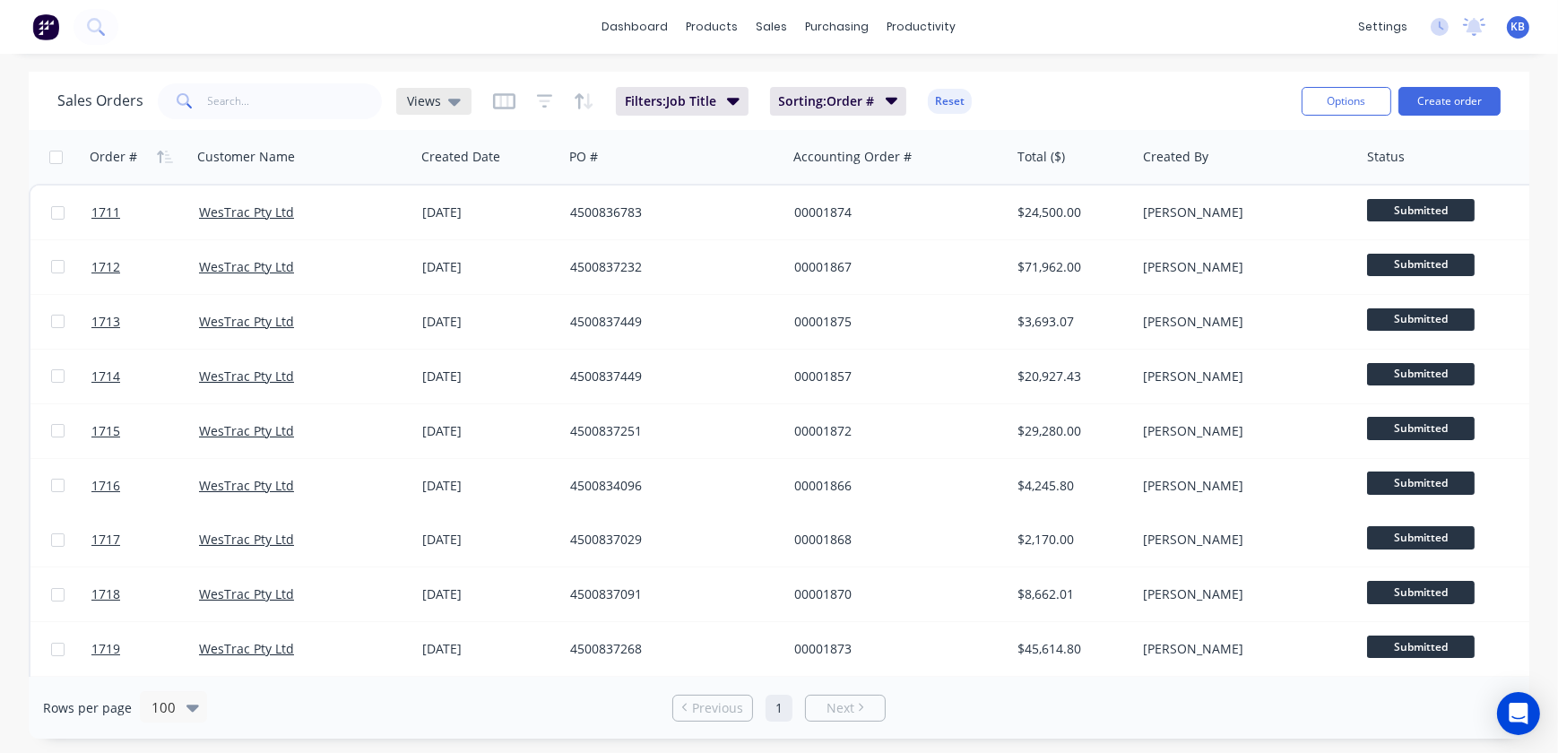
click at [448, 95] on icon at bounding box center [454, 101] width 13 height 20
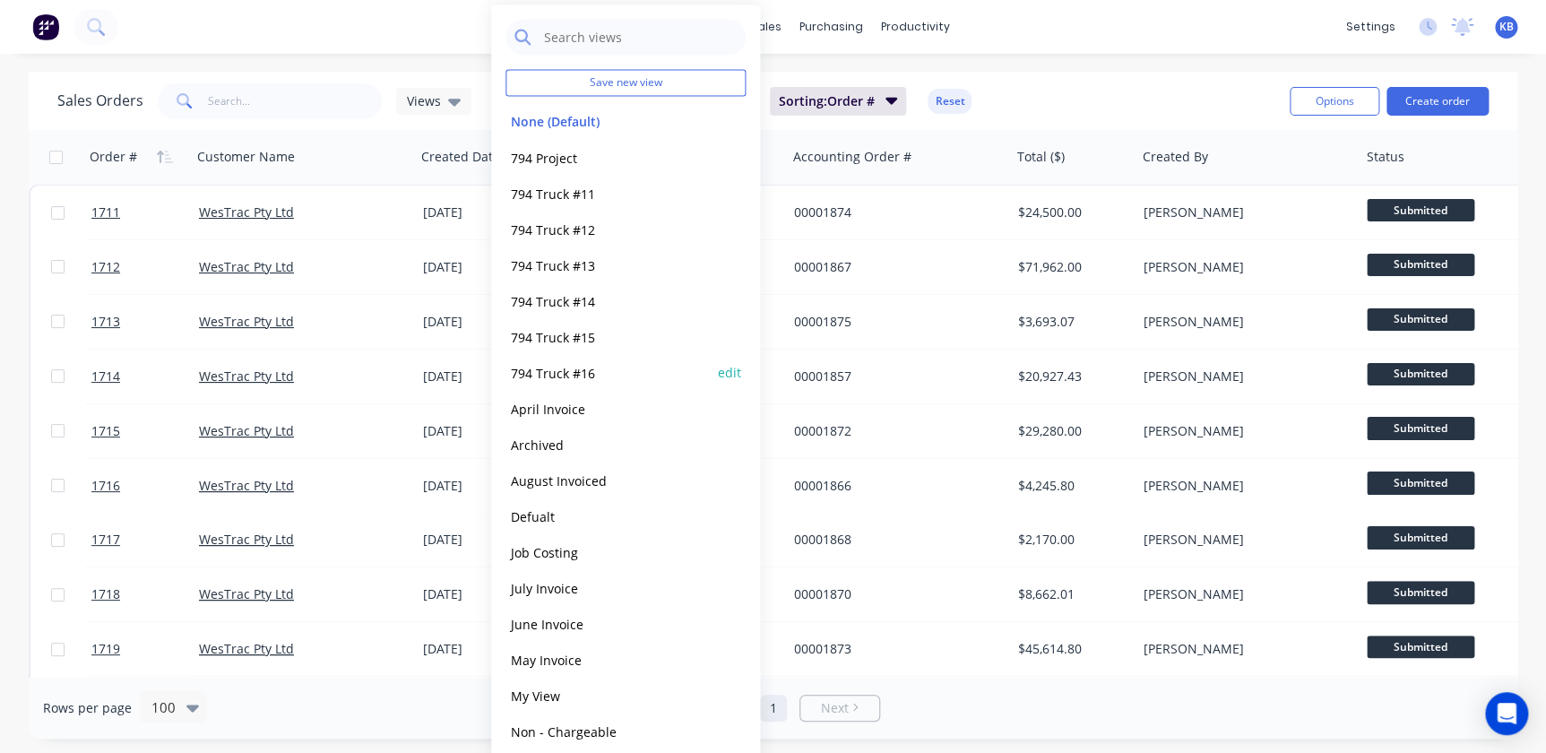
click at [538, 385] on div "794 Truck #16 edit" at bounding box center [626, 372] width 240 height 36
click at [534, 372] on button "794 Truck #16" at bounding box center [608, 372] width 204 height 21
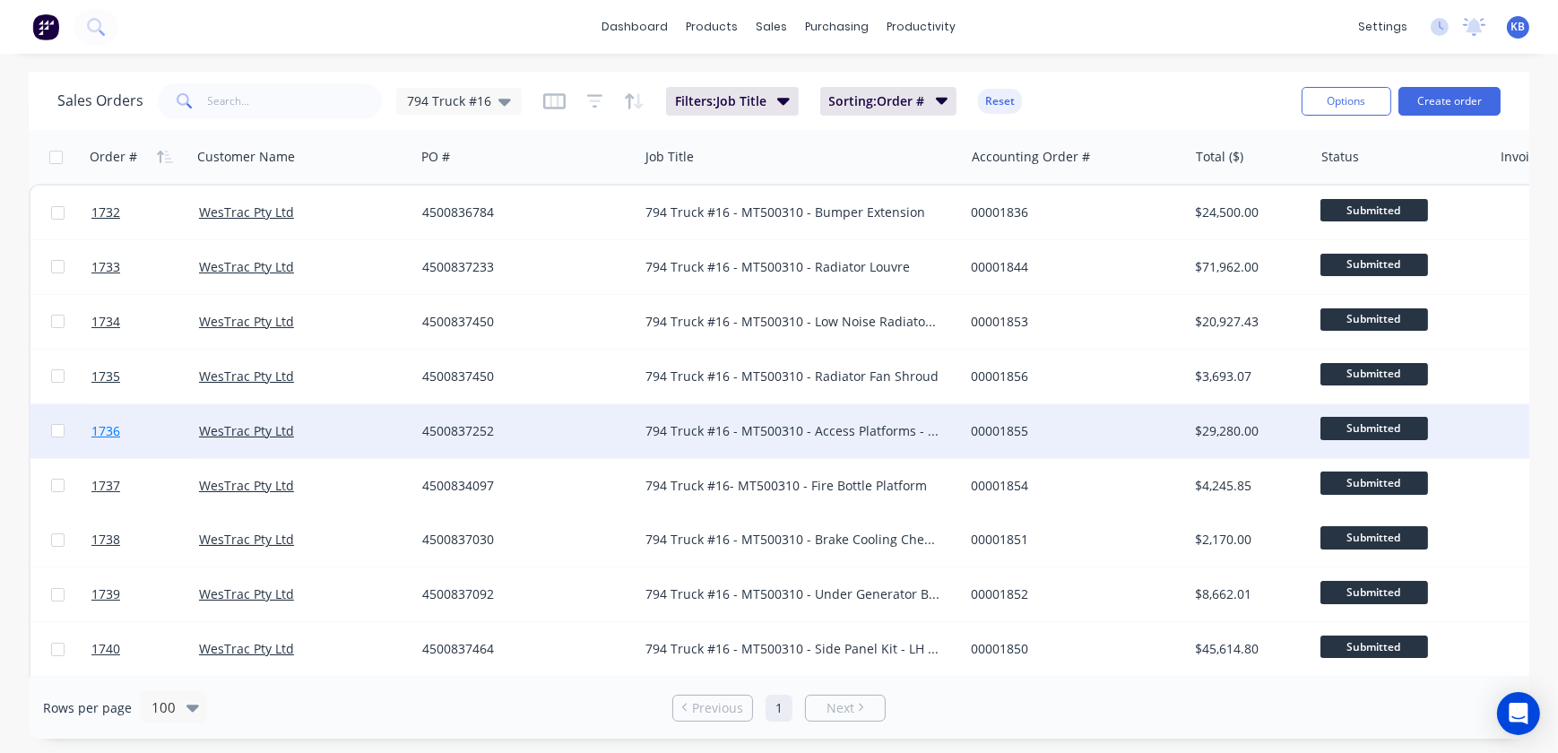
click at [117, 434] on span "1736" at bounding box center [105, 431] width 29 height 18
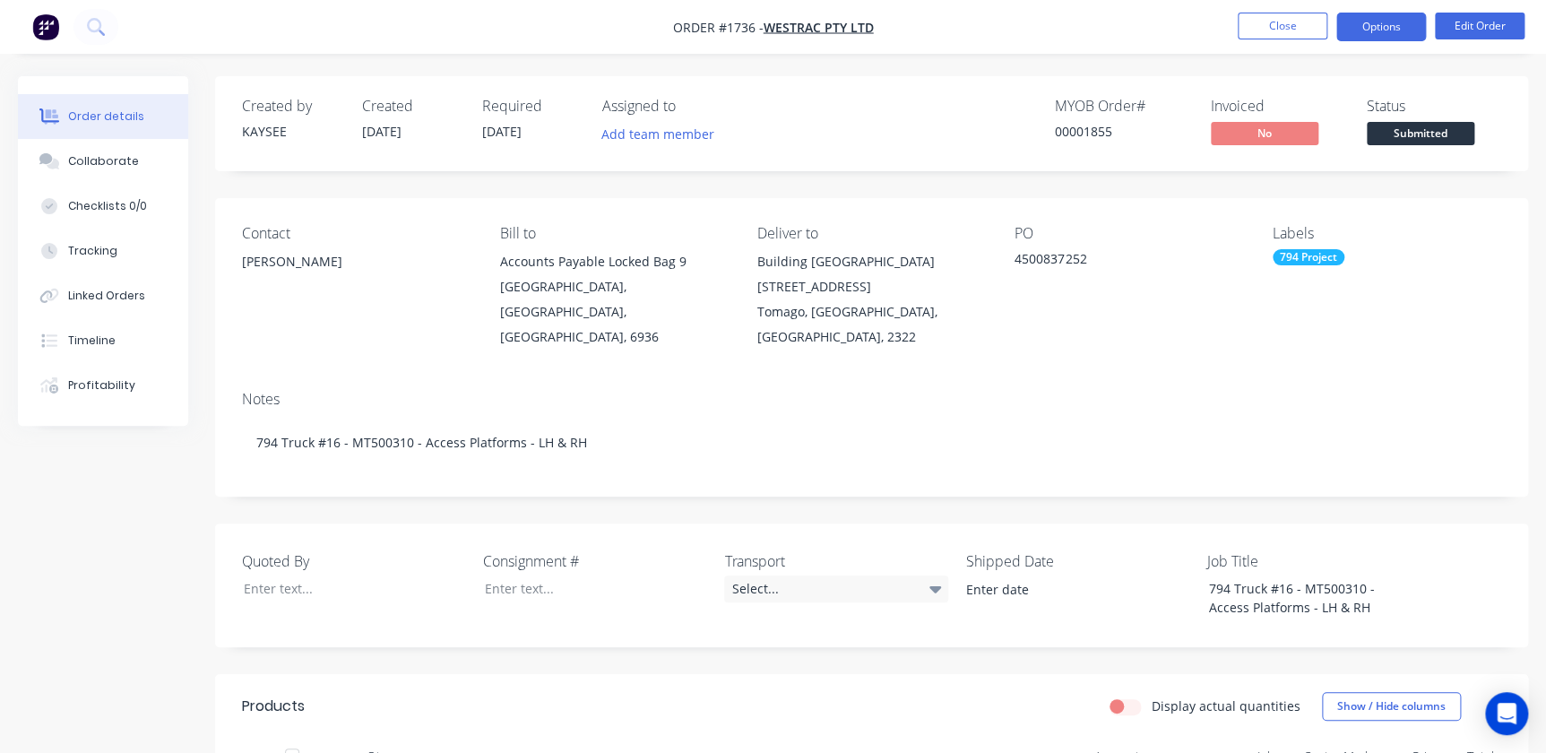
click at [1354, 19] on button "Options" at bounding box center [1382, 27] width 90 height 29
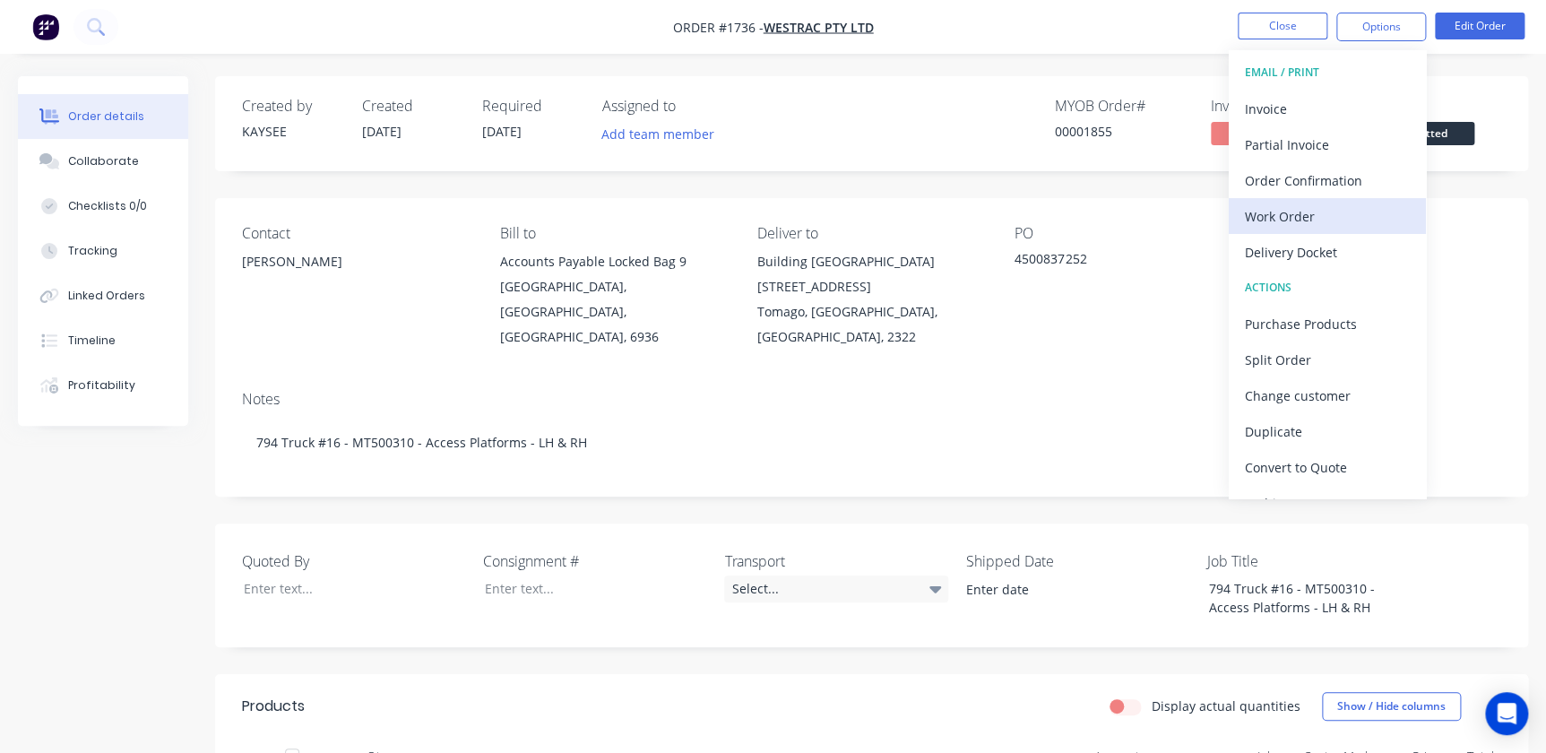
click at [1301, 205] on div "Work Order" at bounding box center [1327, 216] width 165 height 26
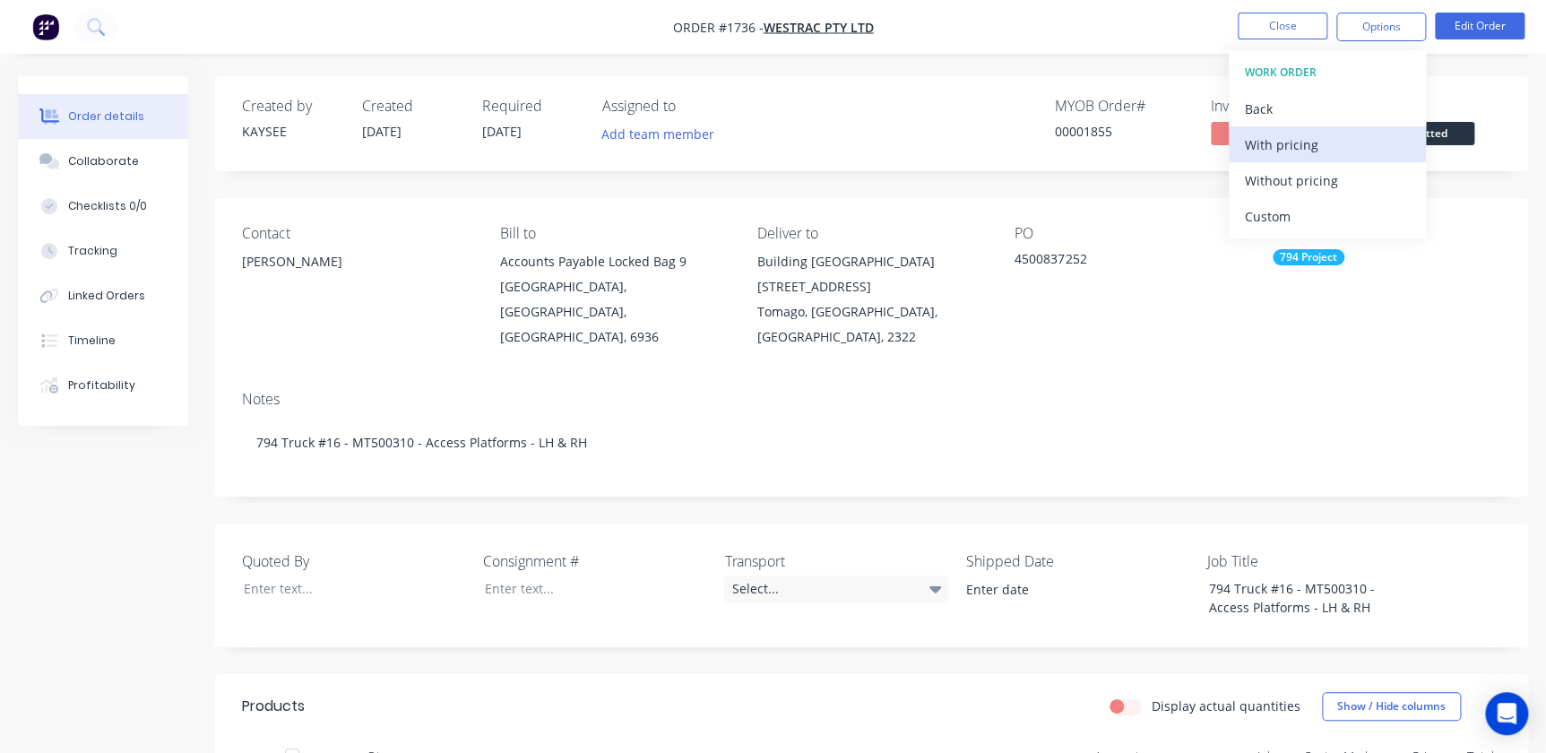
click at [1272, 143] on div "With pricing" at bounding box center [1327, 145] width 165 height 26
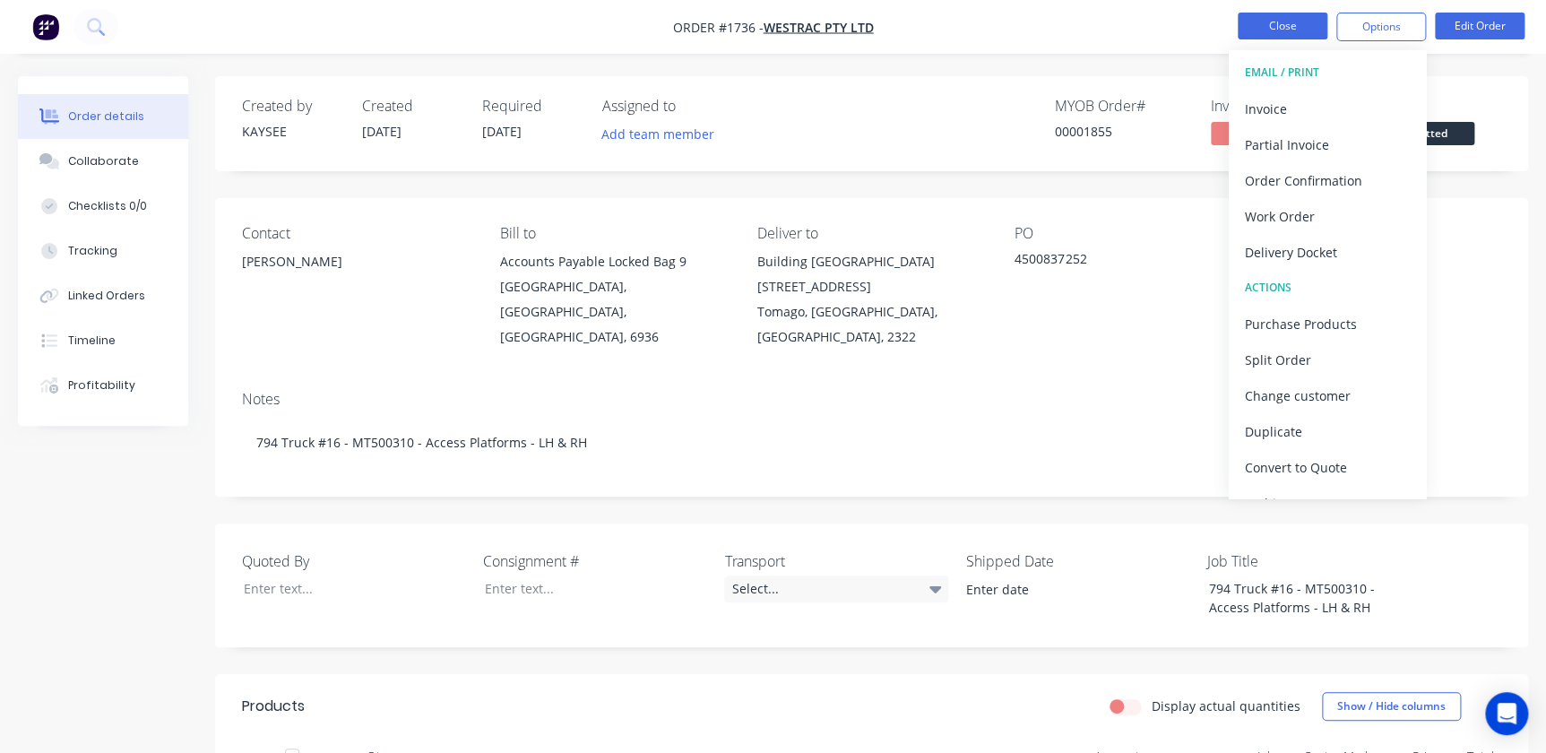
click at [1290, 22] on button "Close" at bounding box center [1283, 26] width 90 height 27
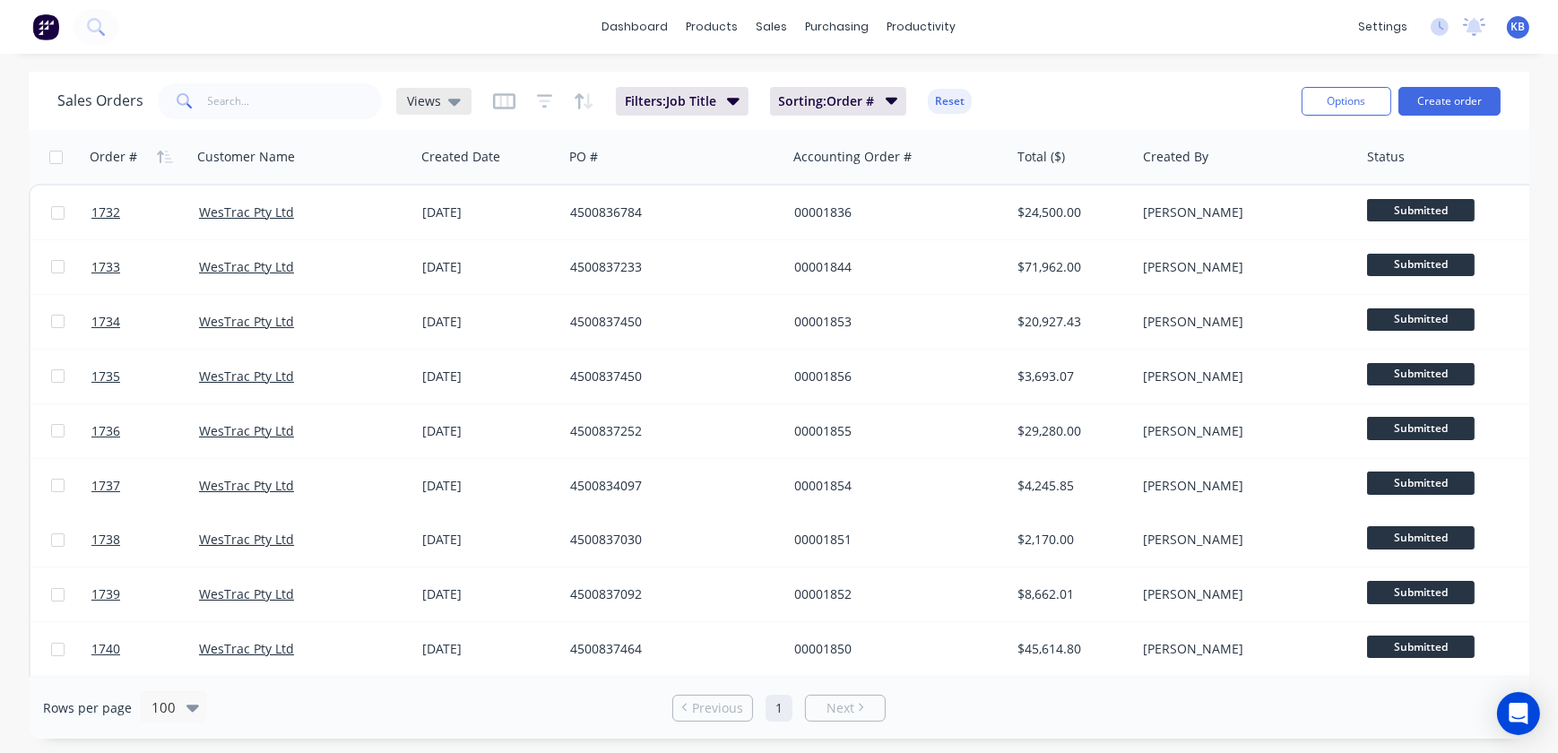
drag, startPoint x: 448, startPoint y: 99, endPoint x: 452, endPoint y: 108, distance: 9.7
click at [448, 99] on icon at bounding box center [454, 102] width 13 height 7
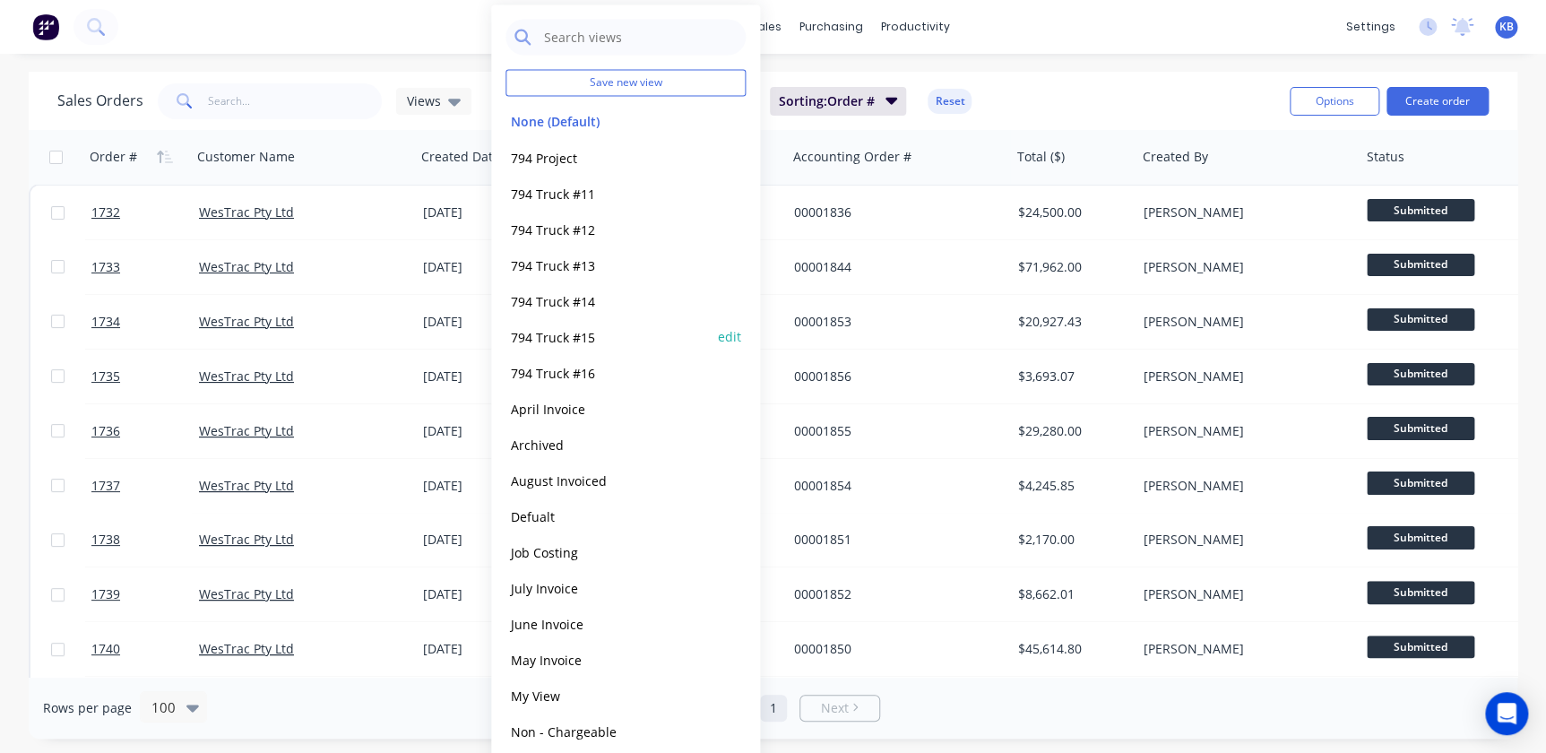
click at [583, 338] on button "794 Truck #15" at bounding box center [608, 336] width 204 height 21
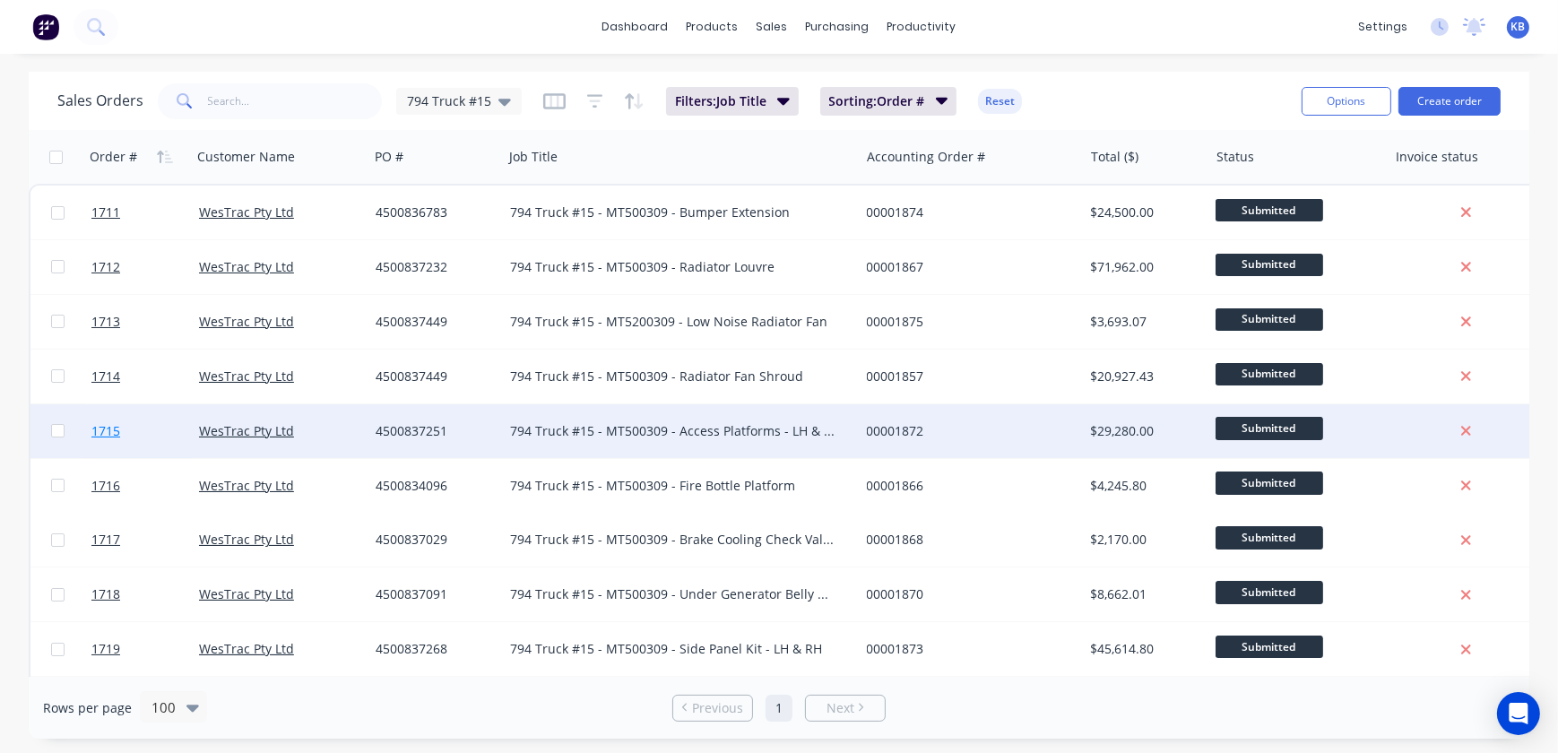
click at [125, 428] on link "1715" at bounding box center [145, 431] width 108 height 54
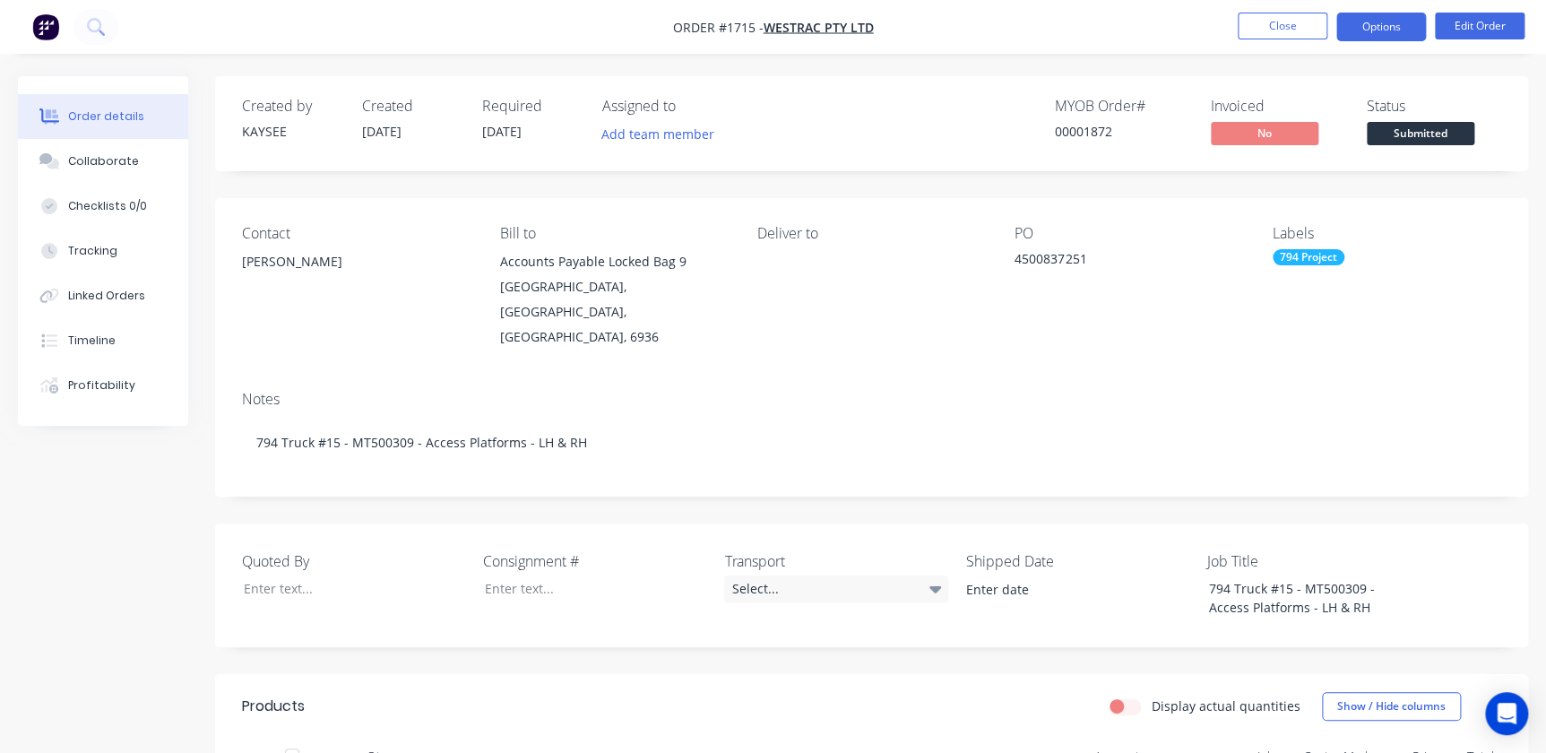
click at [1372, 27] on button "Options" at bounding box center [1382, 27] width 90 height 29
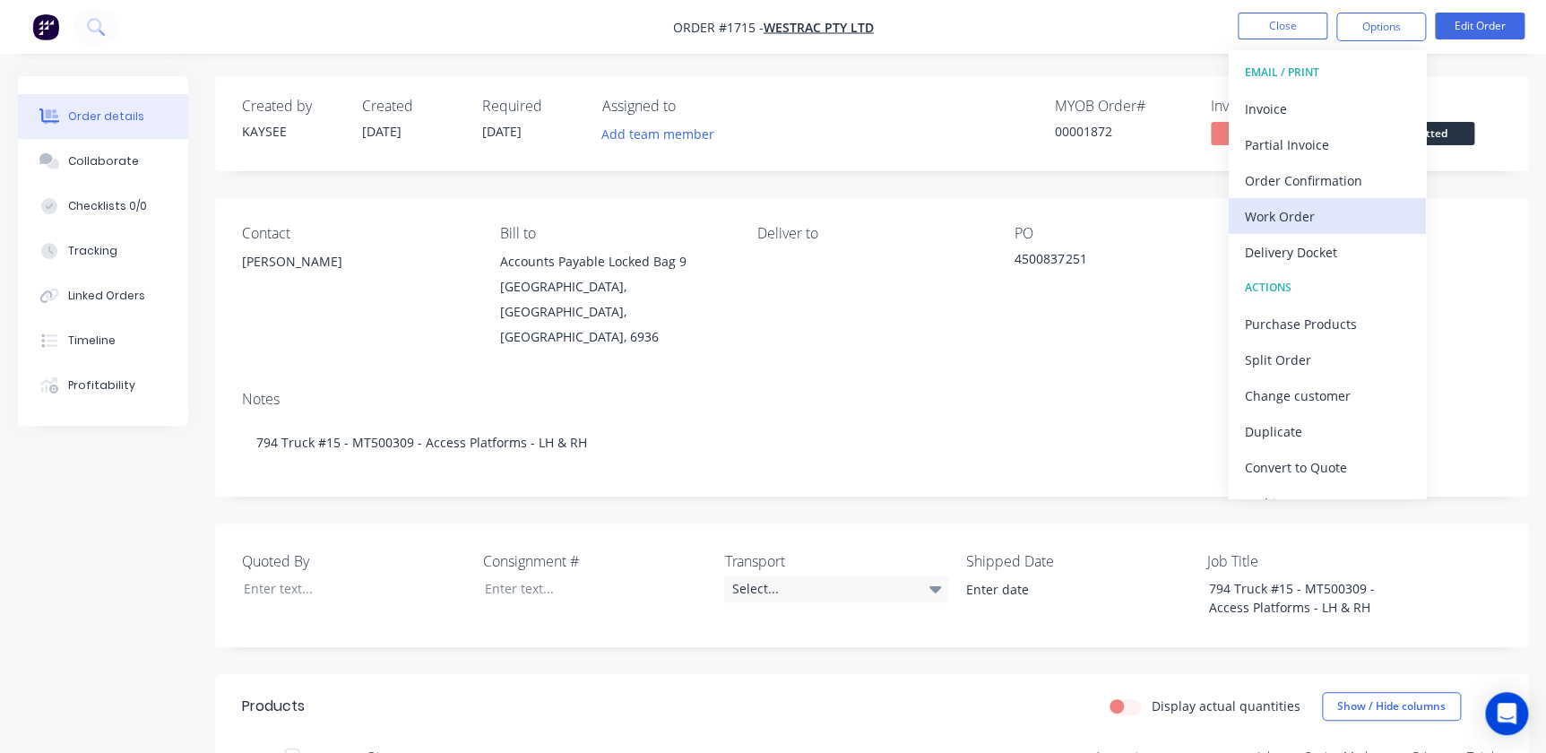
click at [1279, 215] on div "Work Order" at bounding box center [1327, 216] width 165 height 26
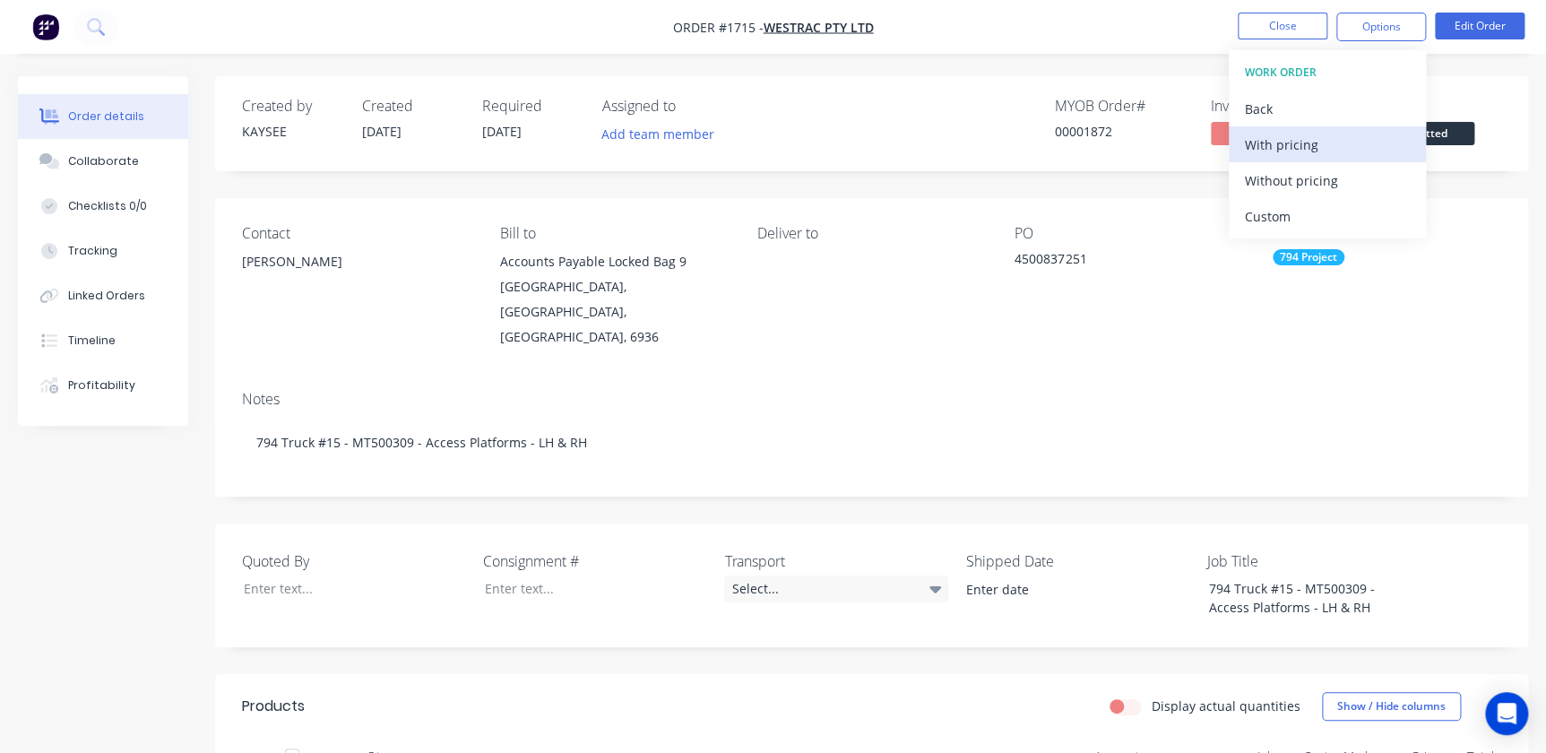
click at [1263, 138] on div "With pricing" at bounding box center [1327, 145] width 165 height 26
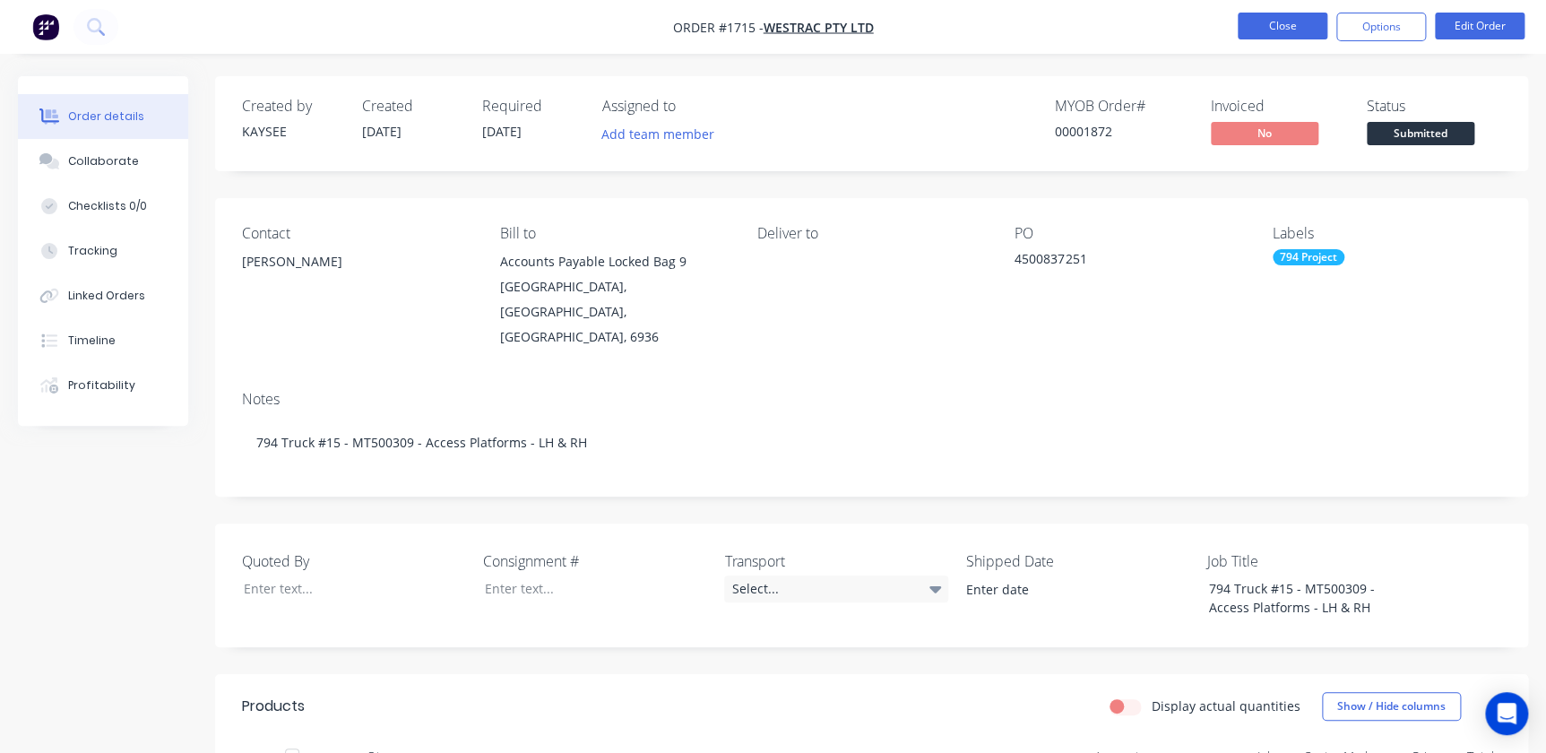
click at [1291, 24] on button "Close" at bounding box center [1283, 26] width 90 height 27
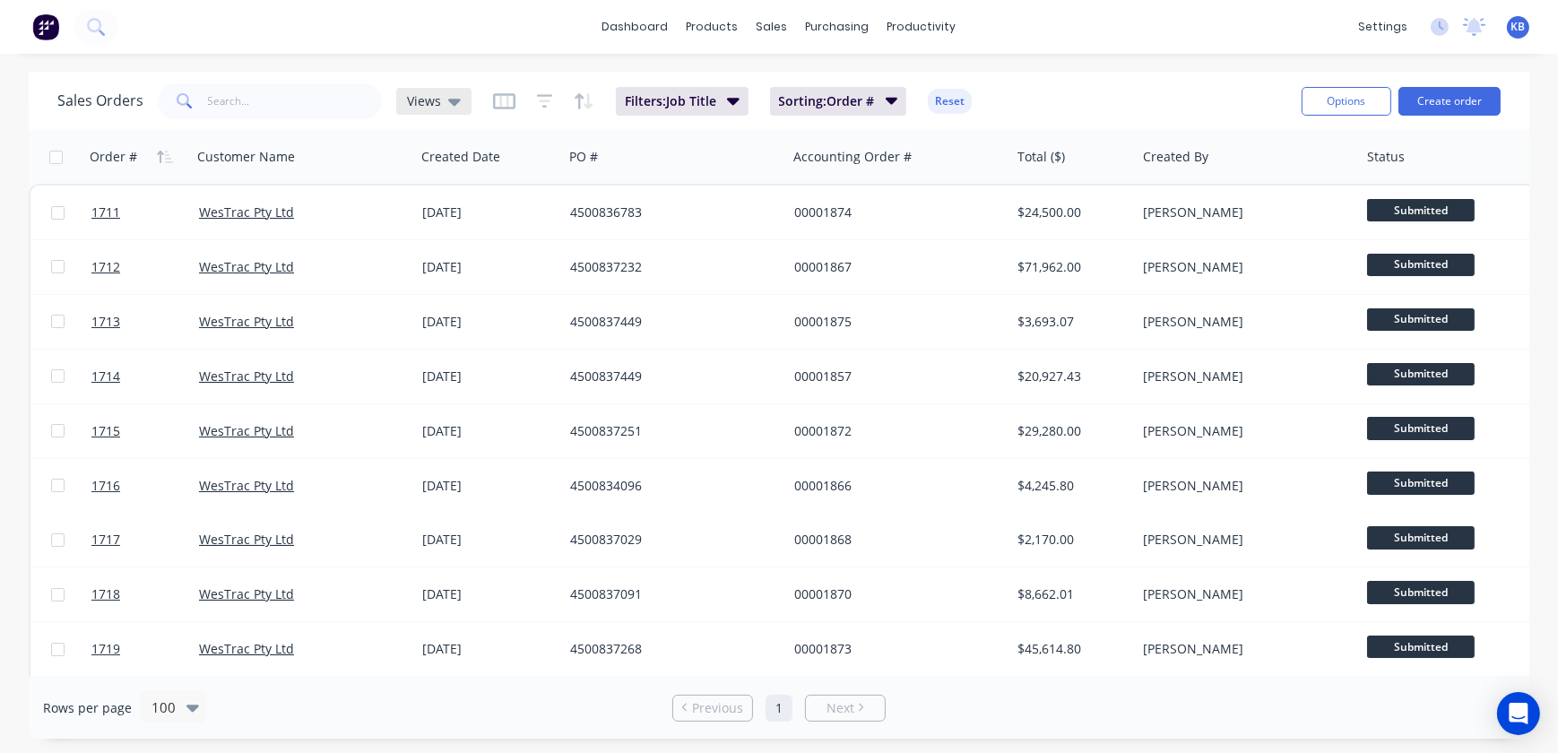
click at [457, 107] on div "Views" at bounding box center [433, 101] width 75 height 27
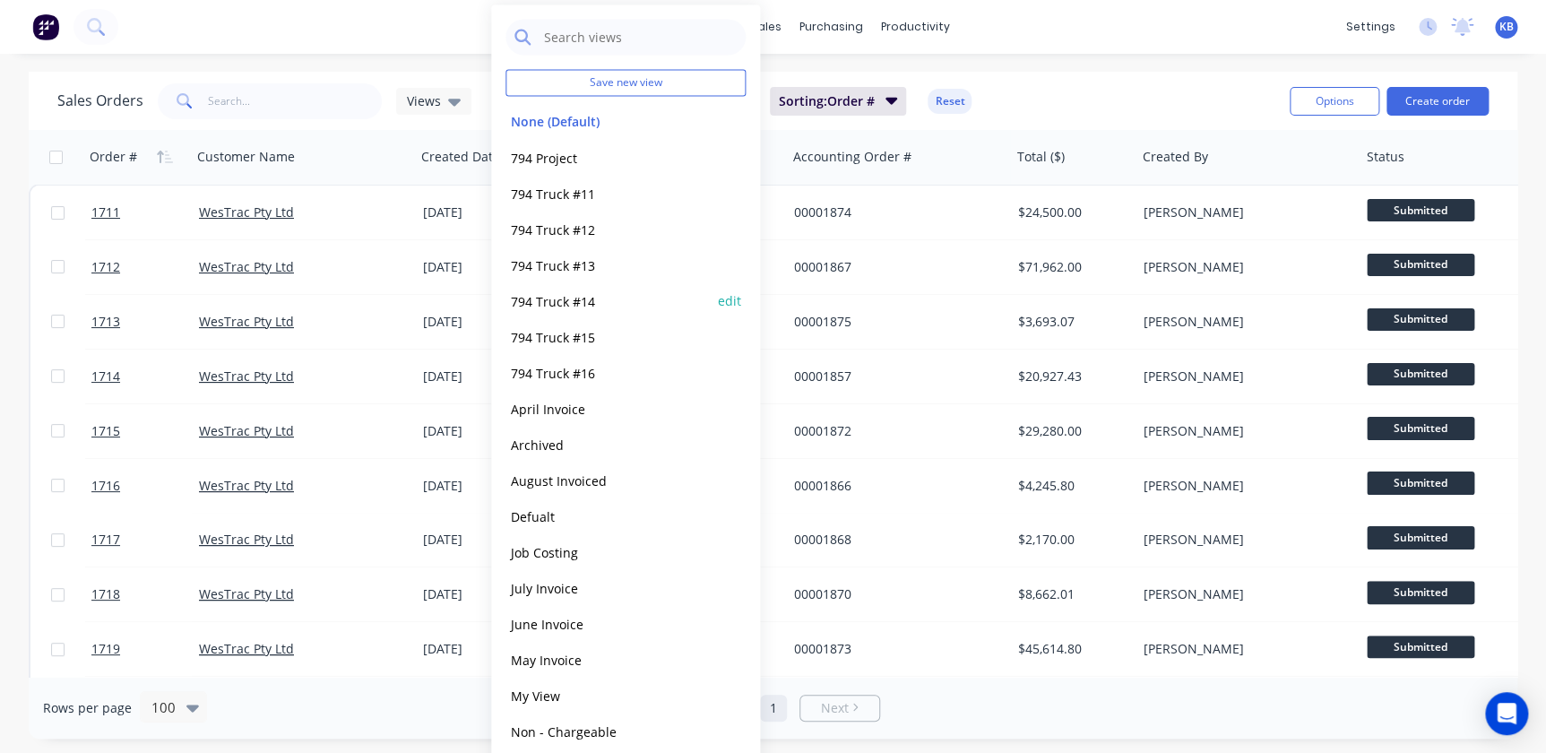
click at [587, 303] on button "794 Truck #14" at bounding box center [608, 300] width 204 height 21
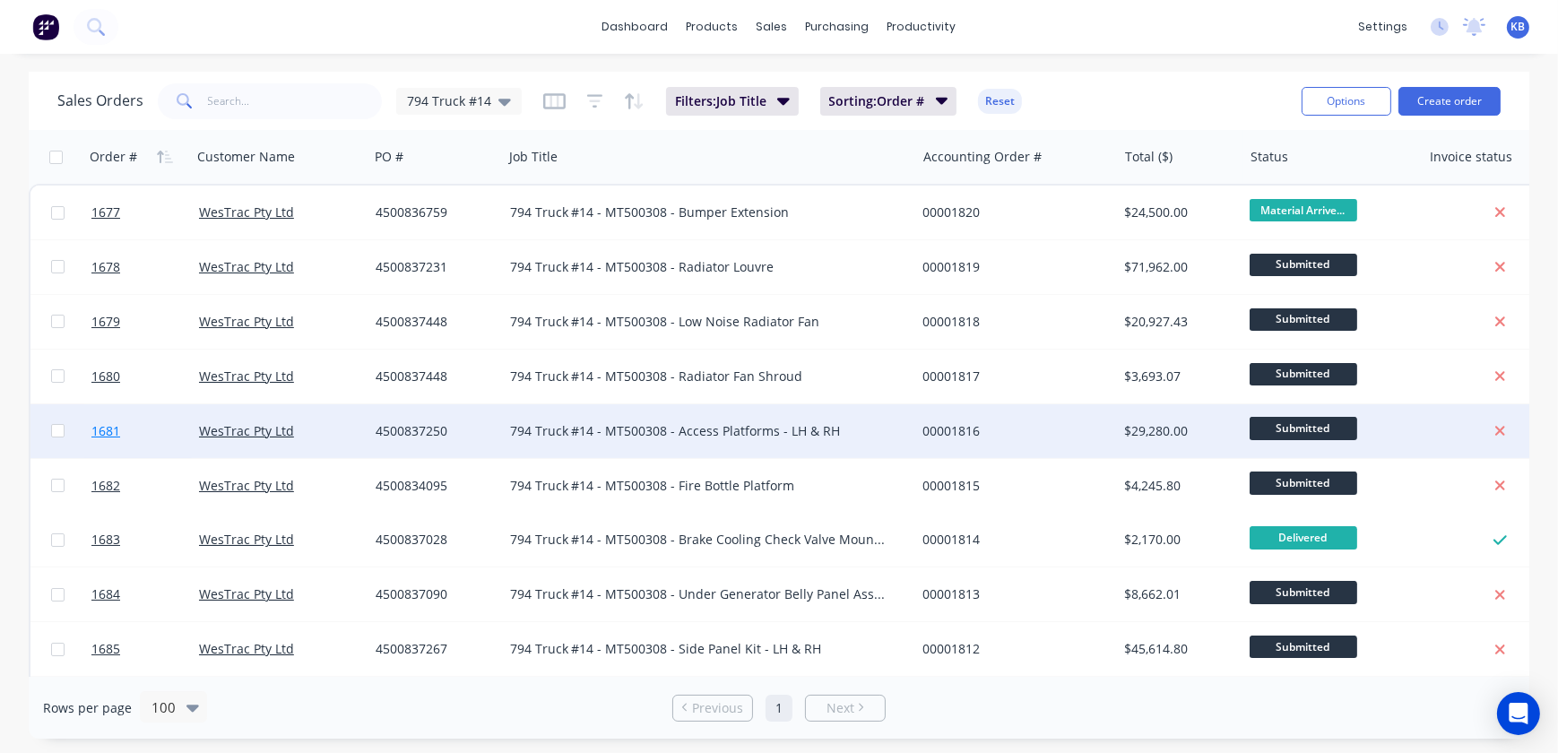
click at [125, 439] on link "1681" at bounding box center [145, 431] width 108 height 54
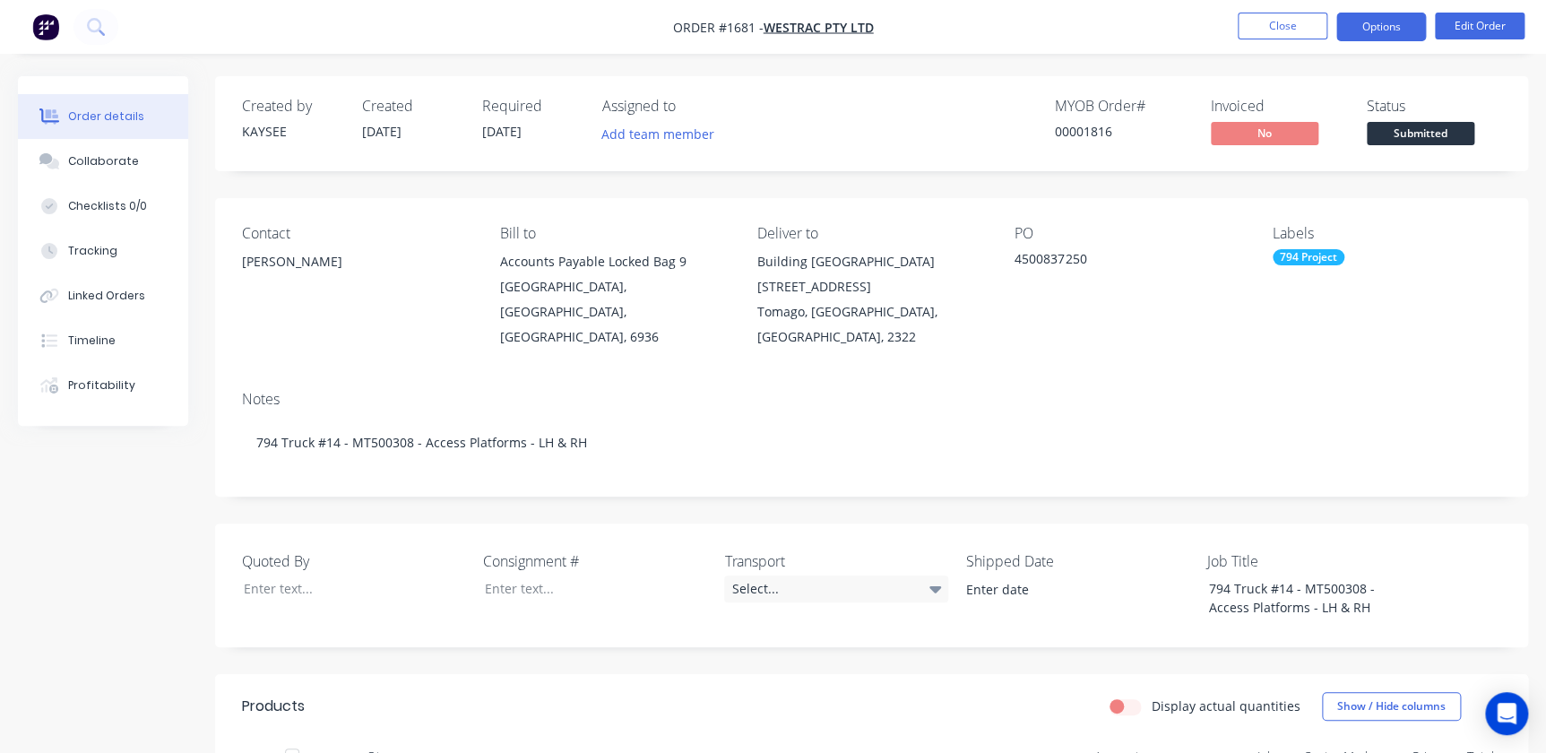
click at [1398, 36] on button "Options" at bounding box center [1382, 27] width 90 height 29
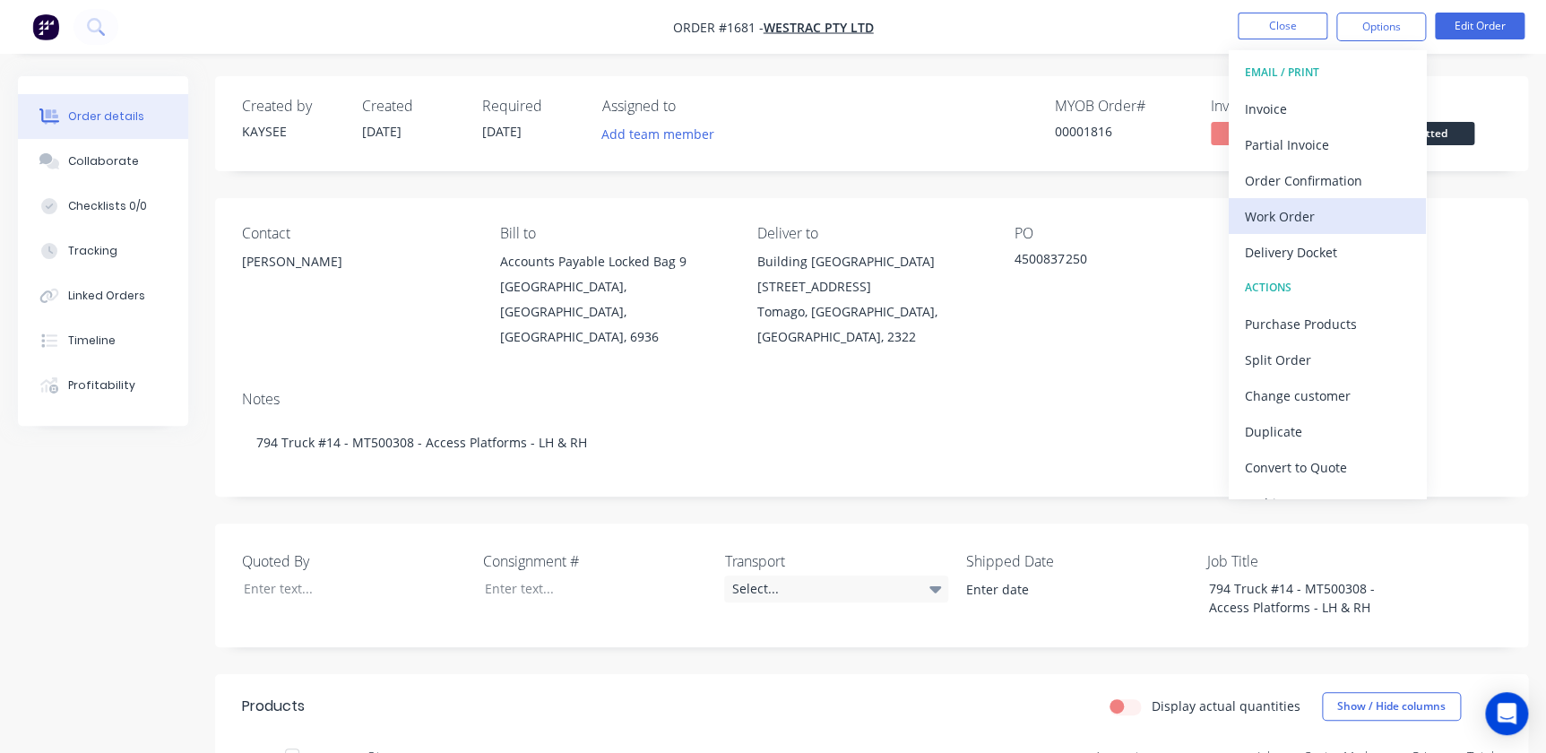
click at [1262, 214] on div "Work Order" at bounding box center [1327, 216] width 165 height 26
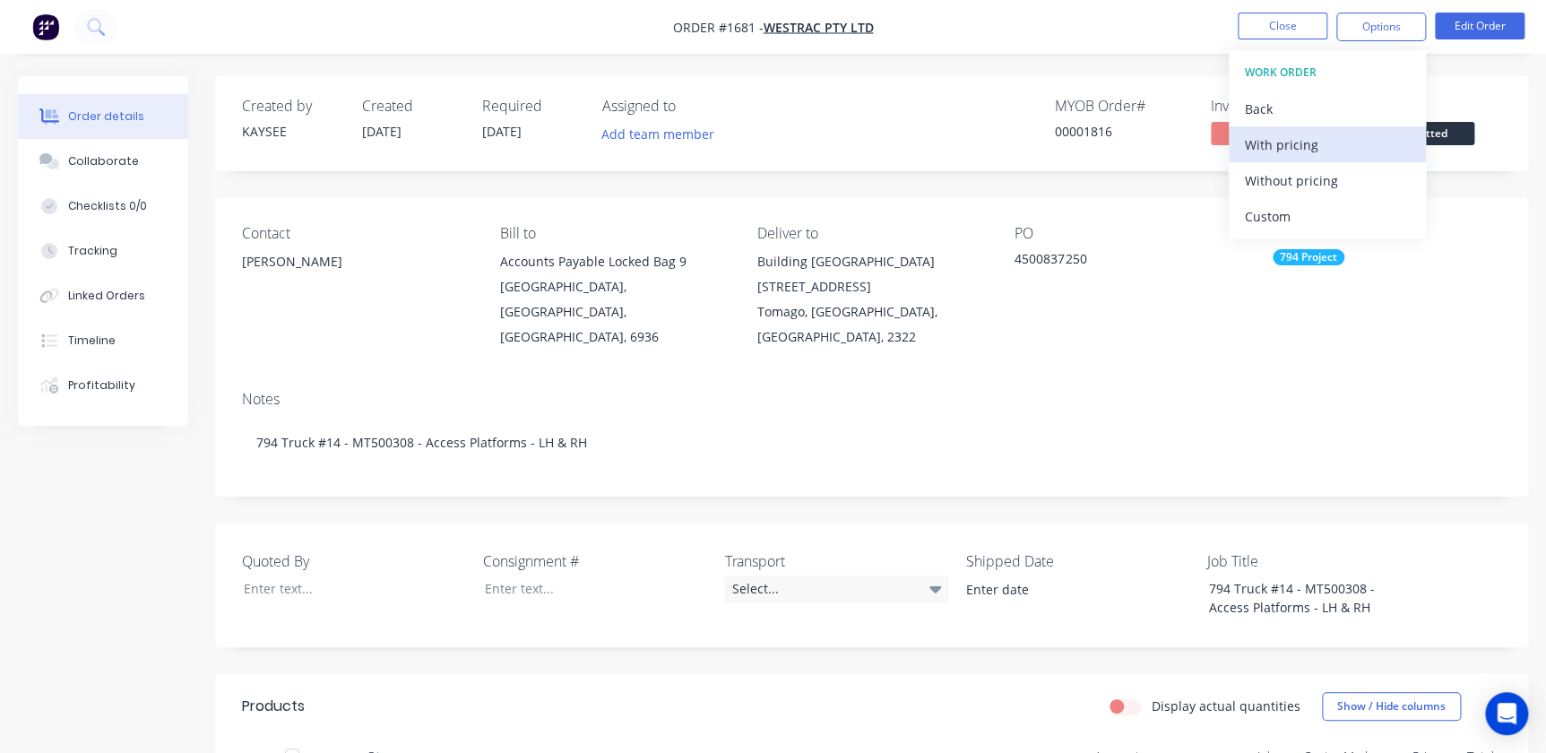
click at [1263, 143] on div "With pricing" at bounding box center [1327, 145] width 165 height 26
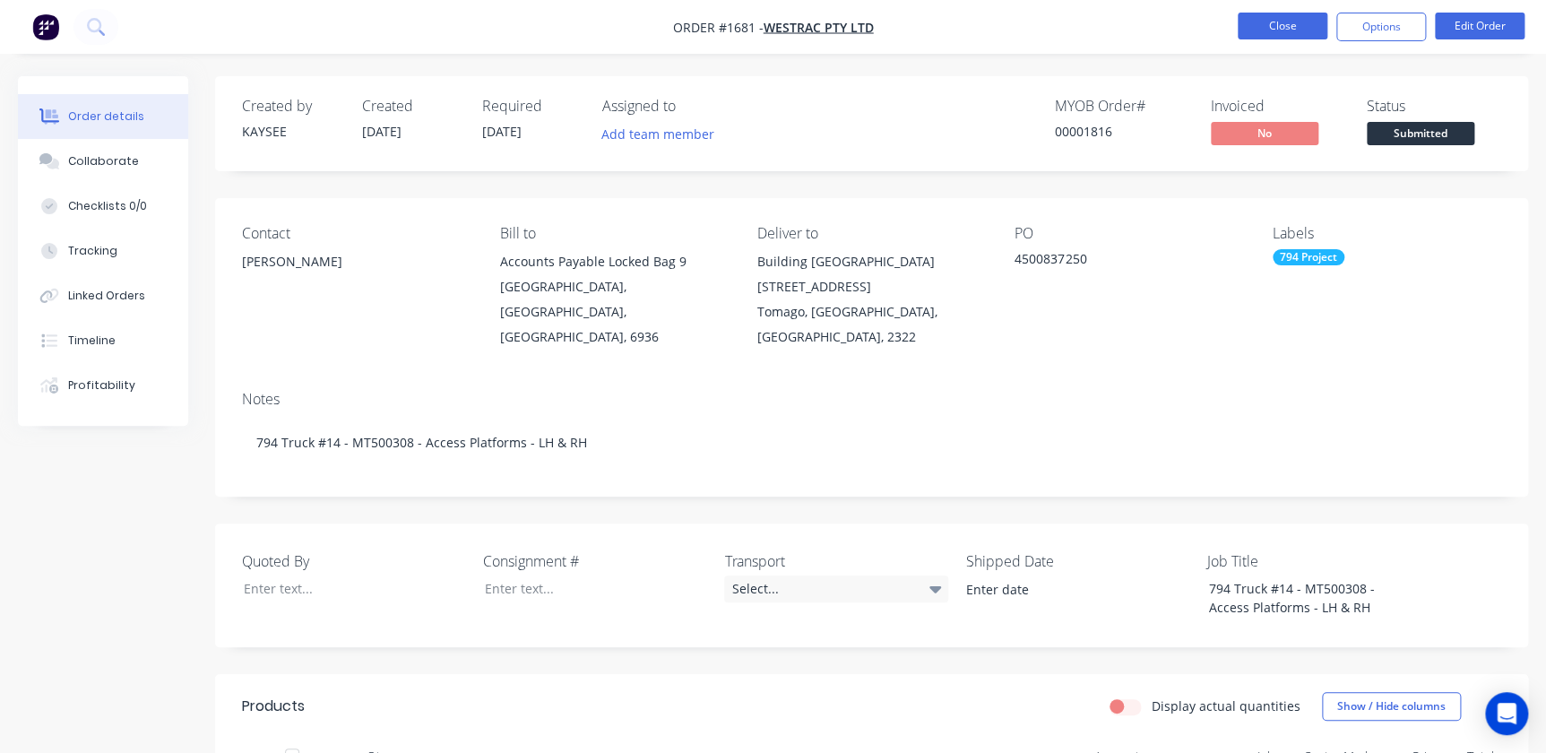
click at [1298, 21] on button "Close" at bounding box center [1283, 26] width 90 height 27
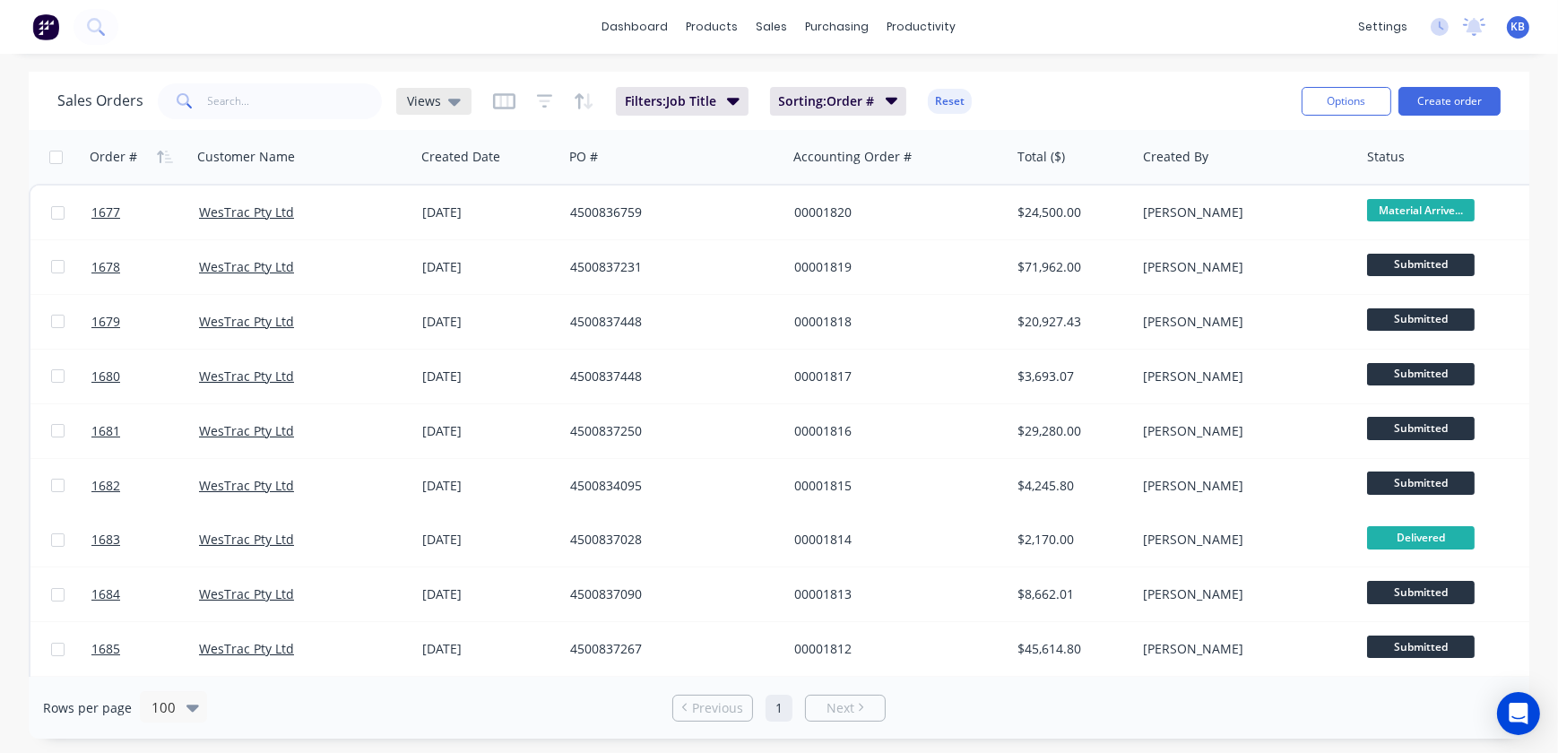
click at [466, 99] on div "Views" at bounding box center [433, 101] width 75 height 27
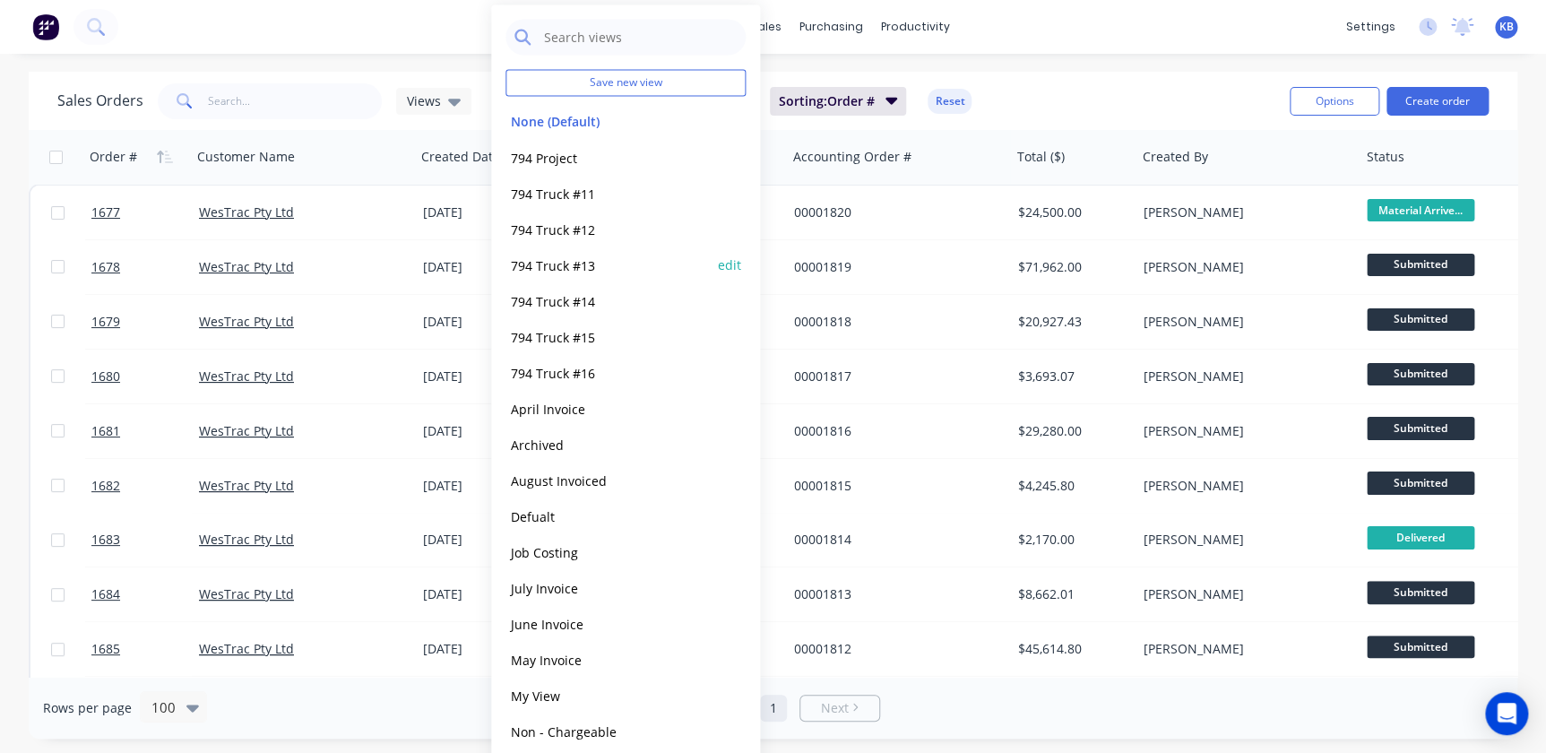
click at [568, 269] on button "794 Truck #13" at bounding box center [608, 265] width 204 height 21
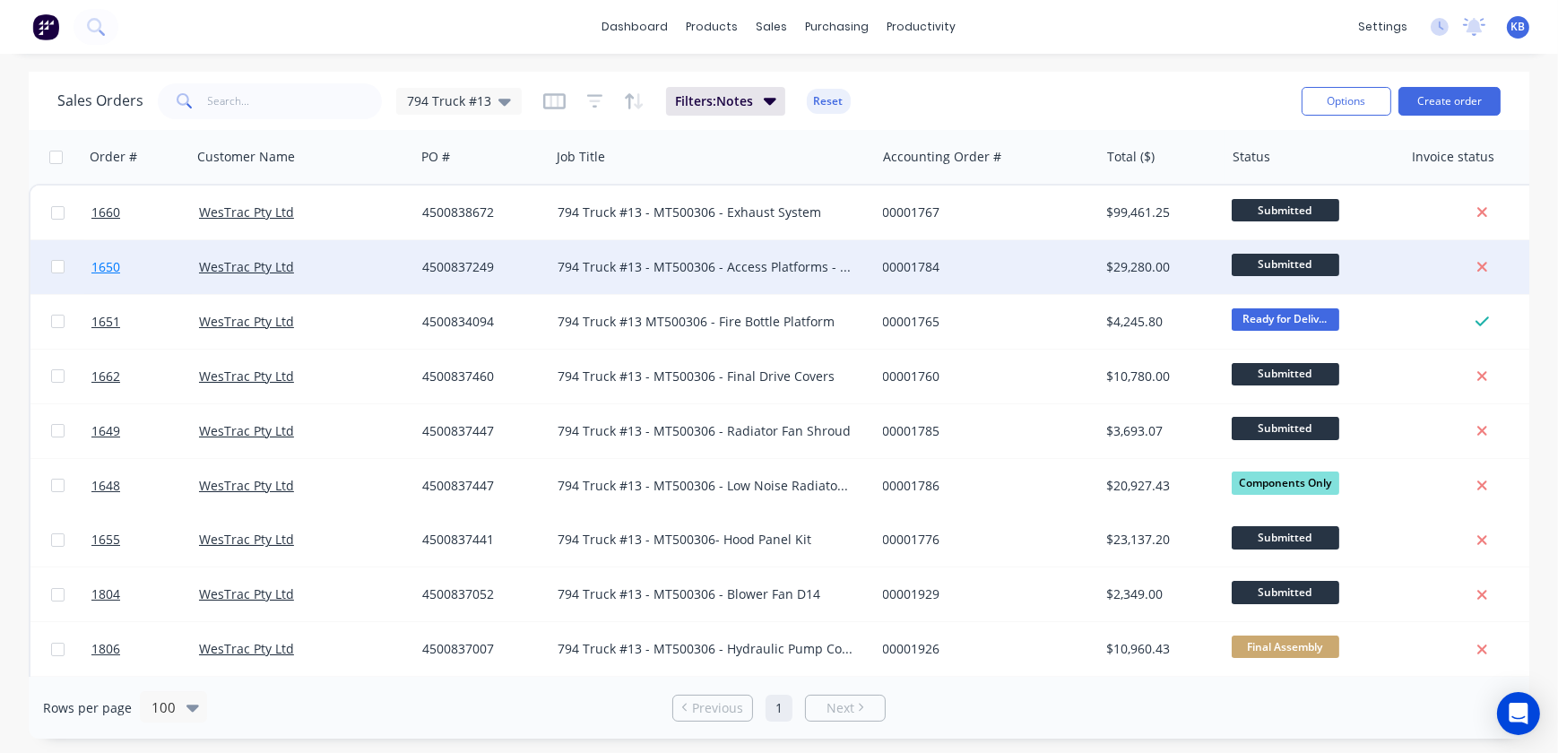
click at [134, 274] on link "1650" at bounding box center [145, 267] width 108 height 54
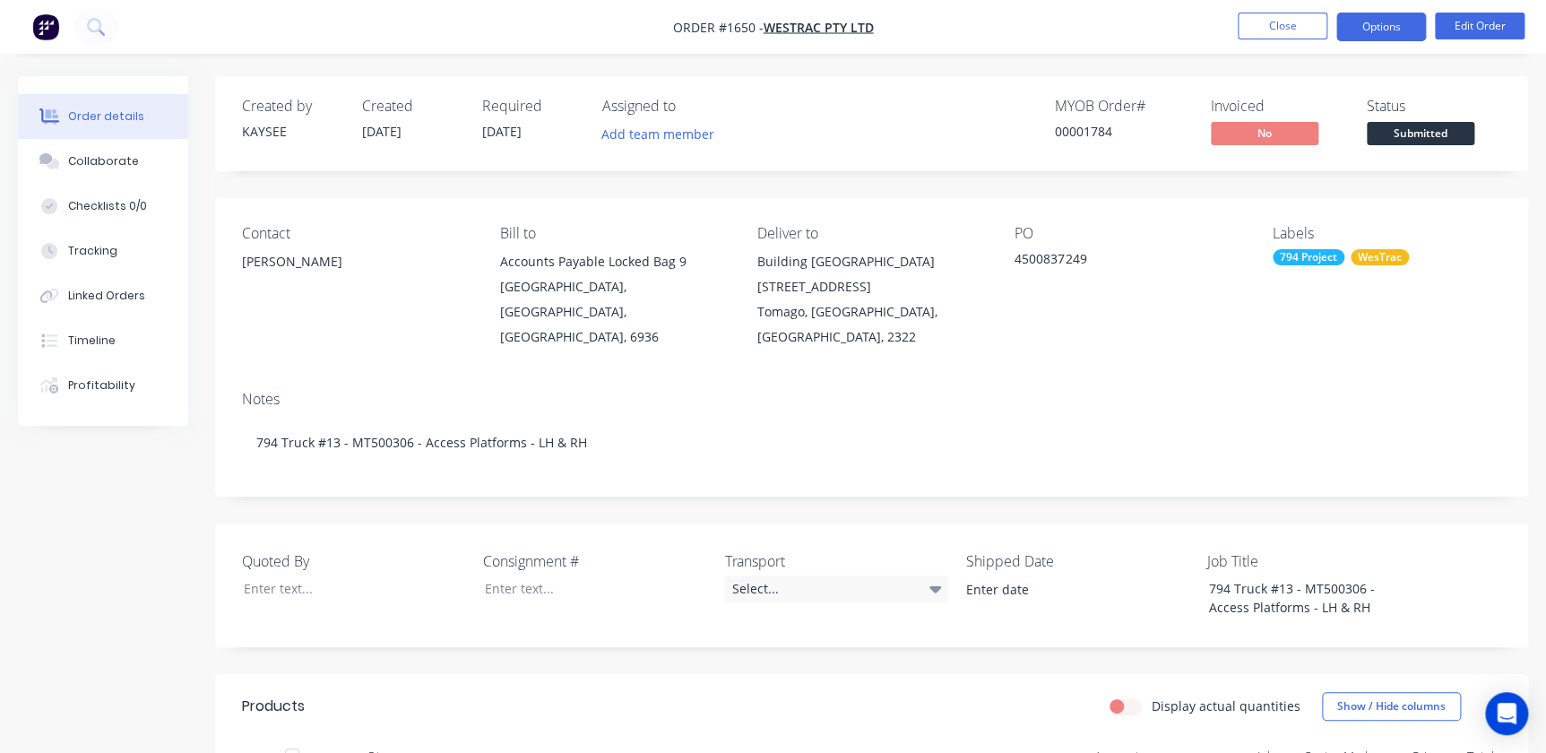
click at [1383, 33] on button "Options" at bounding box center [1382, 27] width 90 height 29
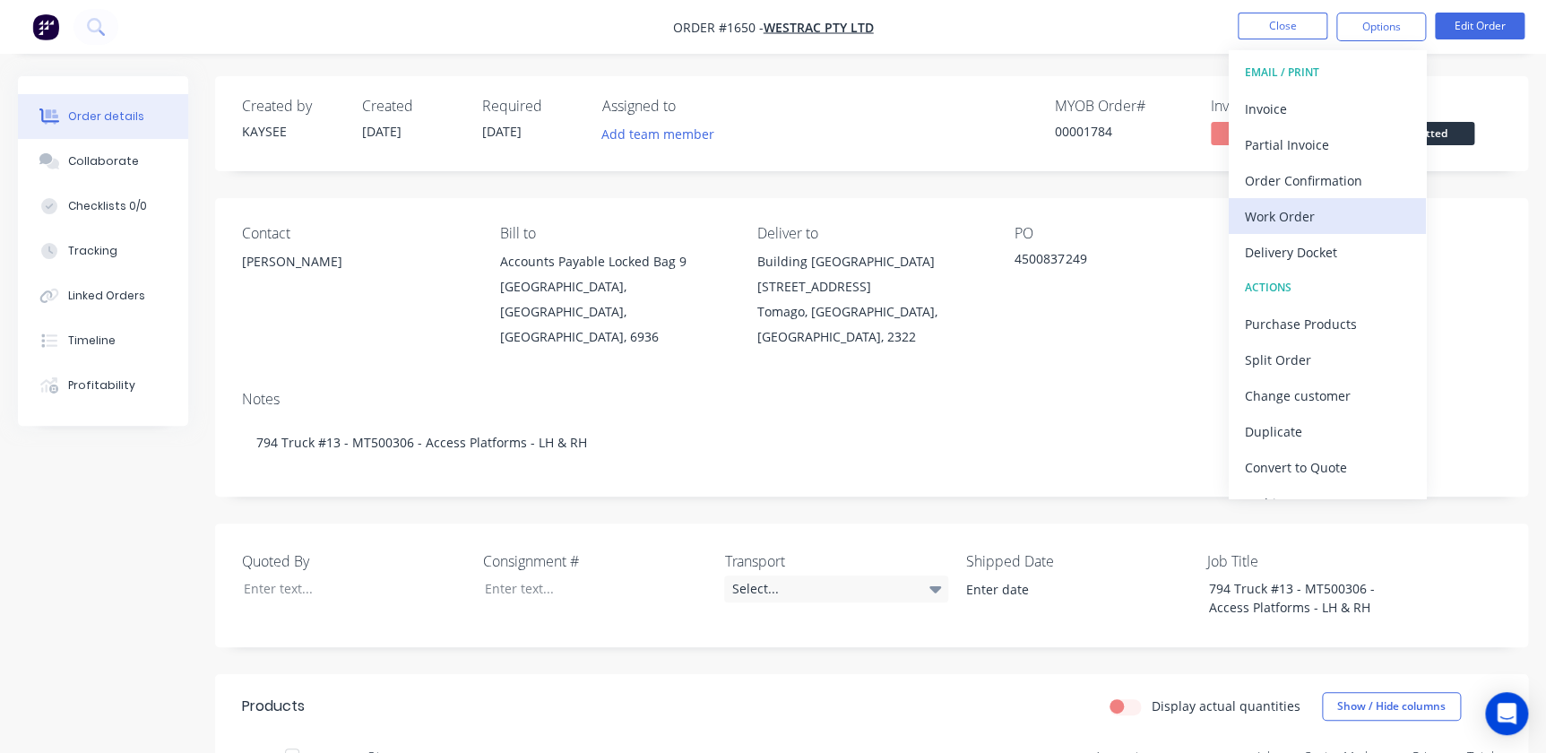
click at [1307, 229] on button "Work Order" at bounding box center [1327, 216] width 197 height 36
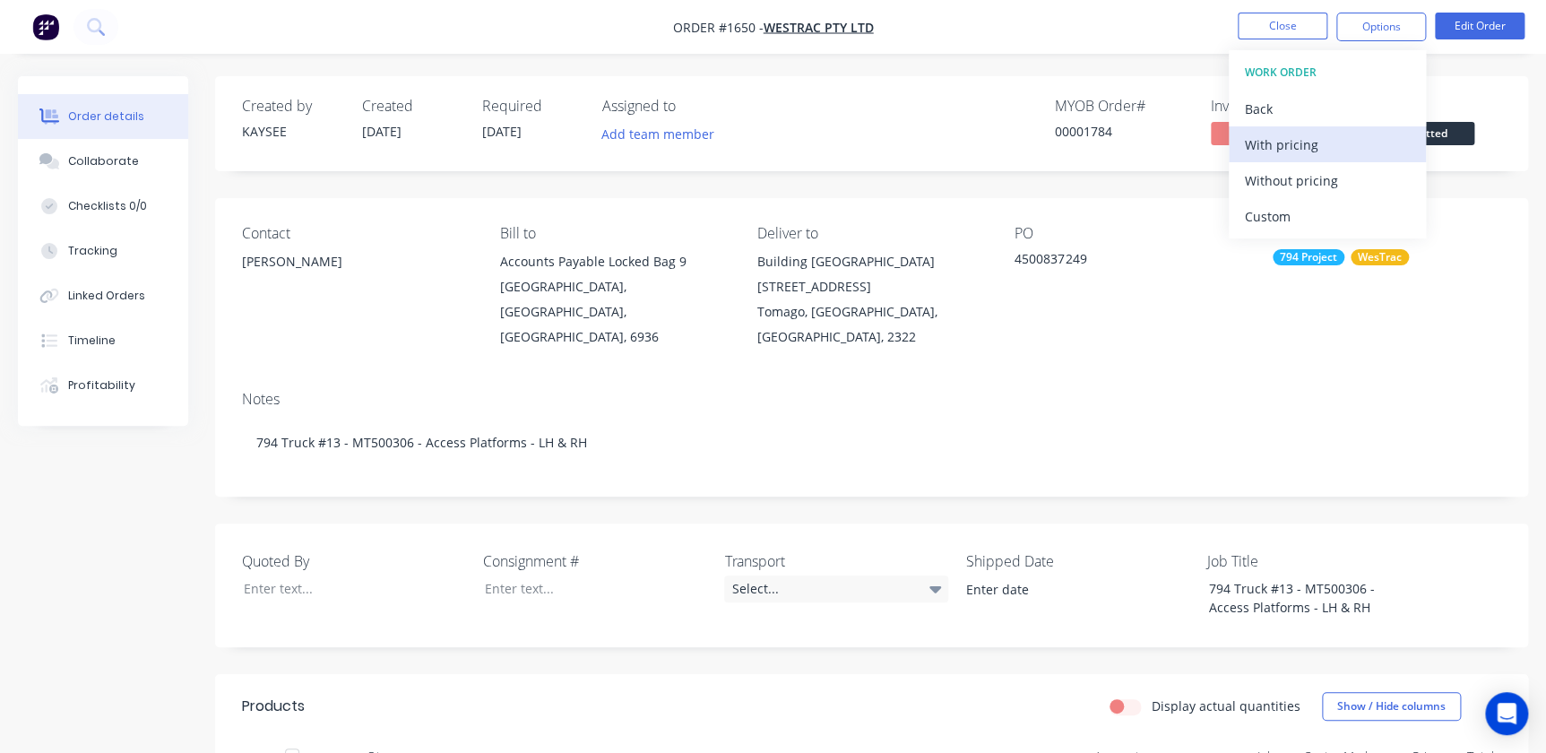
click at [1294, 152] on div "With pricing" at bounding box center [1327, 145] width 165 height 26
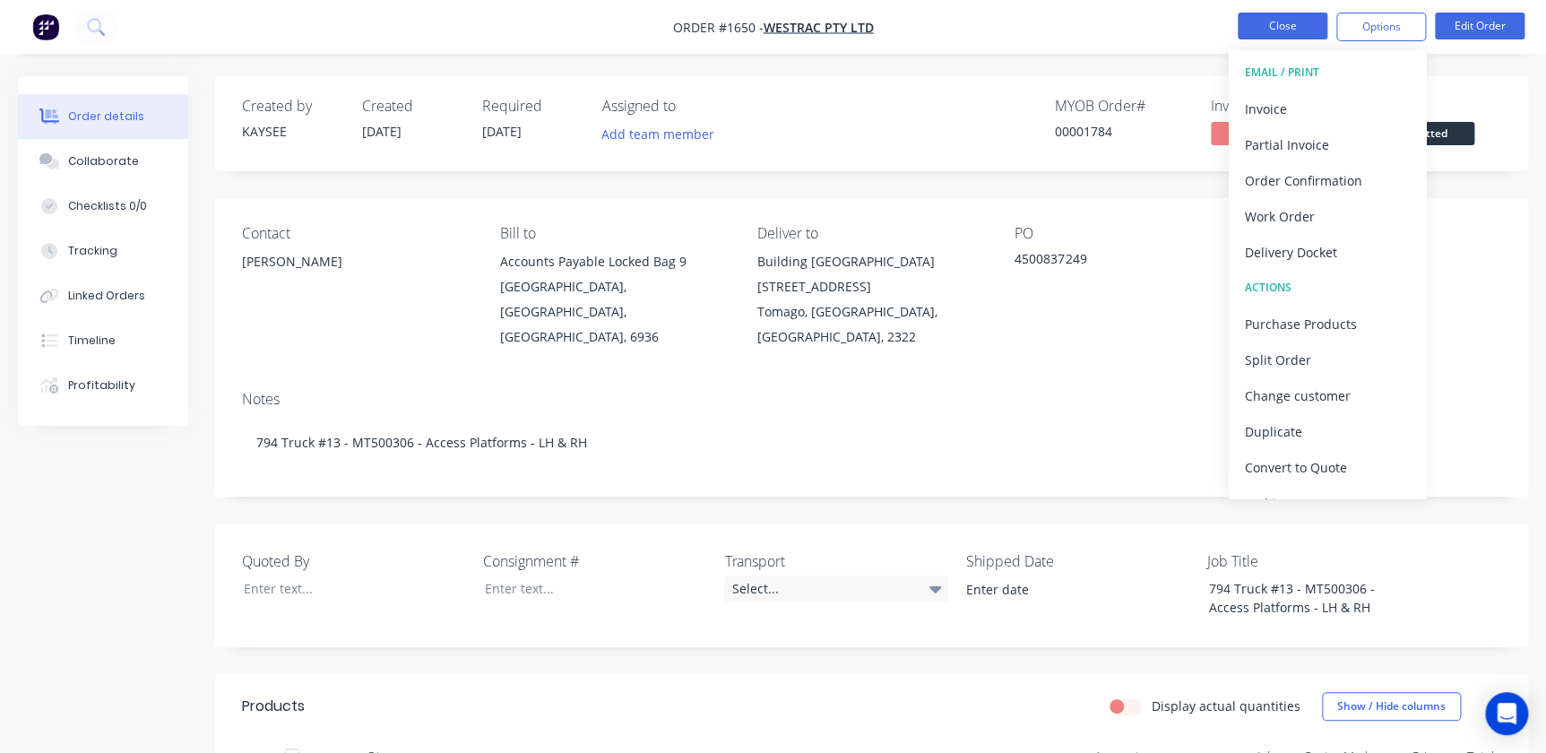
click at [1283, 22] on button "Close" at bounding box center [1283, 26] width 90 height 27
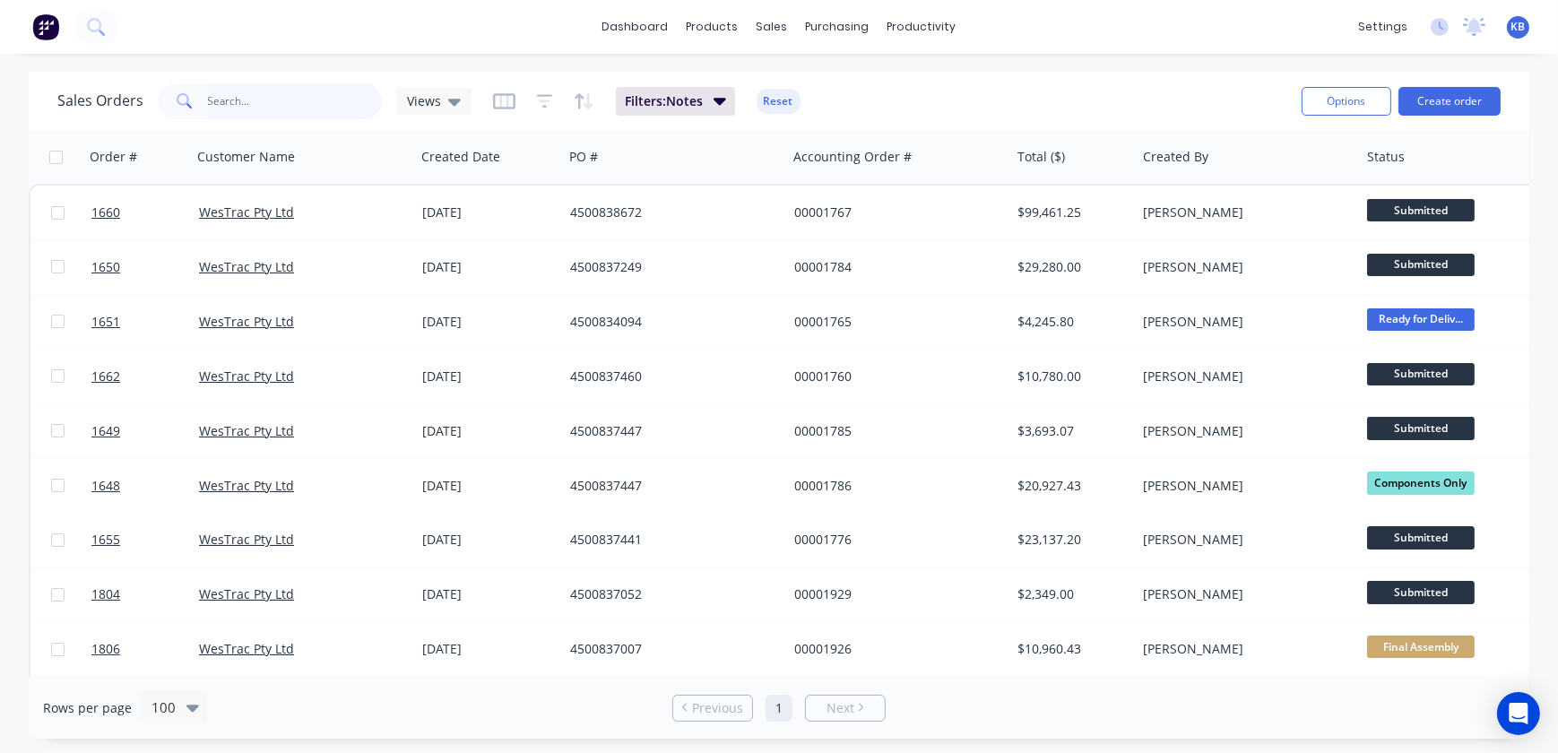
click at [227, 100] on input "text" at bounding box center [295, 101] width 175 height 36
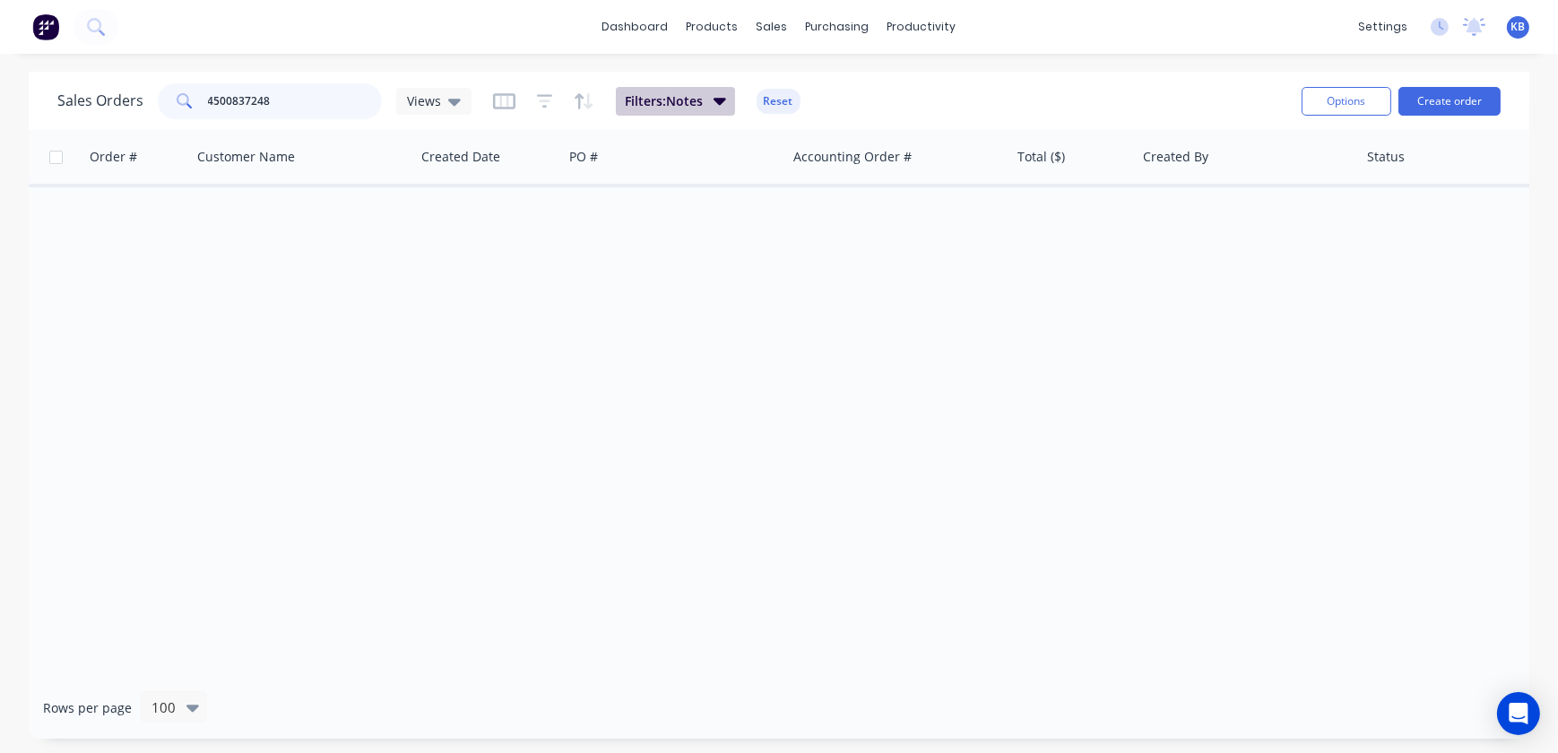
type input "4500837248"
click at [643, 100] on span "Filters: Notes" at bounding box center [664, 101] width 78 height 18
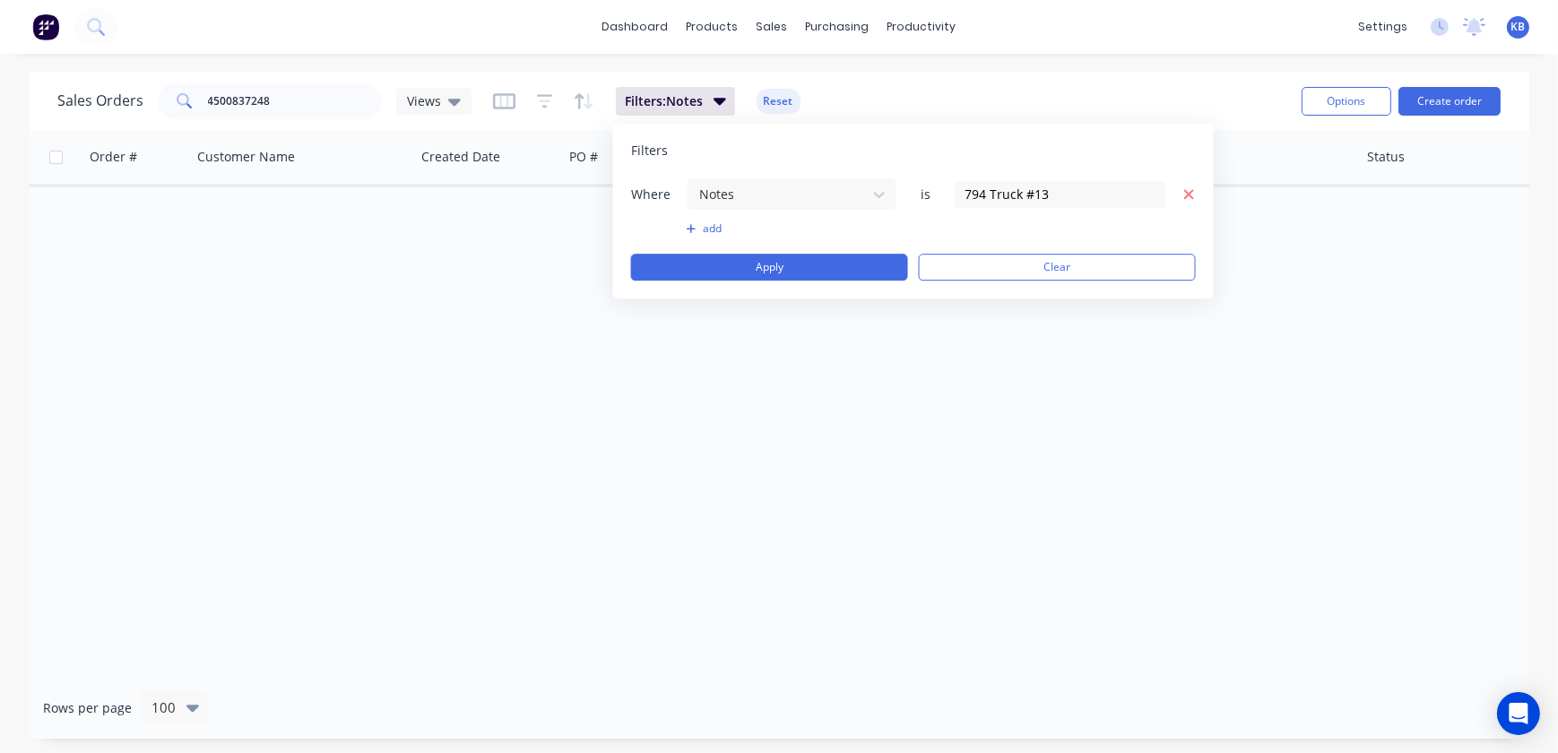
click at [1188, 201] on icon "button" at bounding box center [1188, 194] width 13 height 16
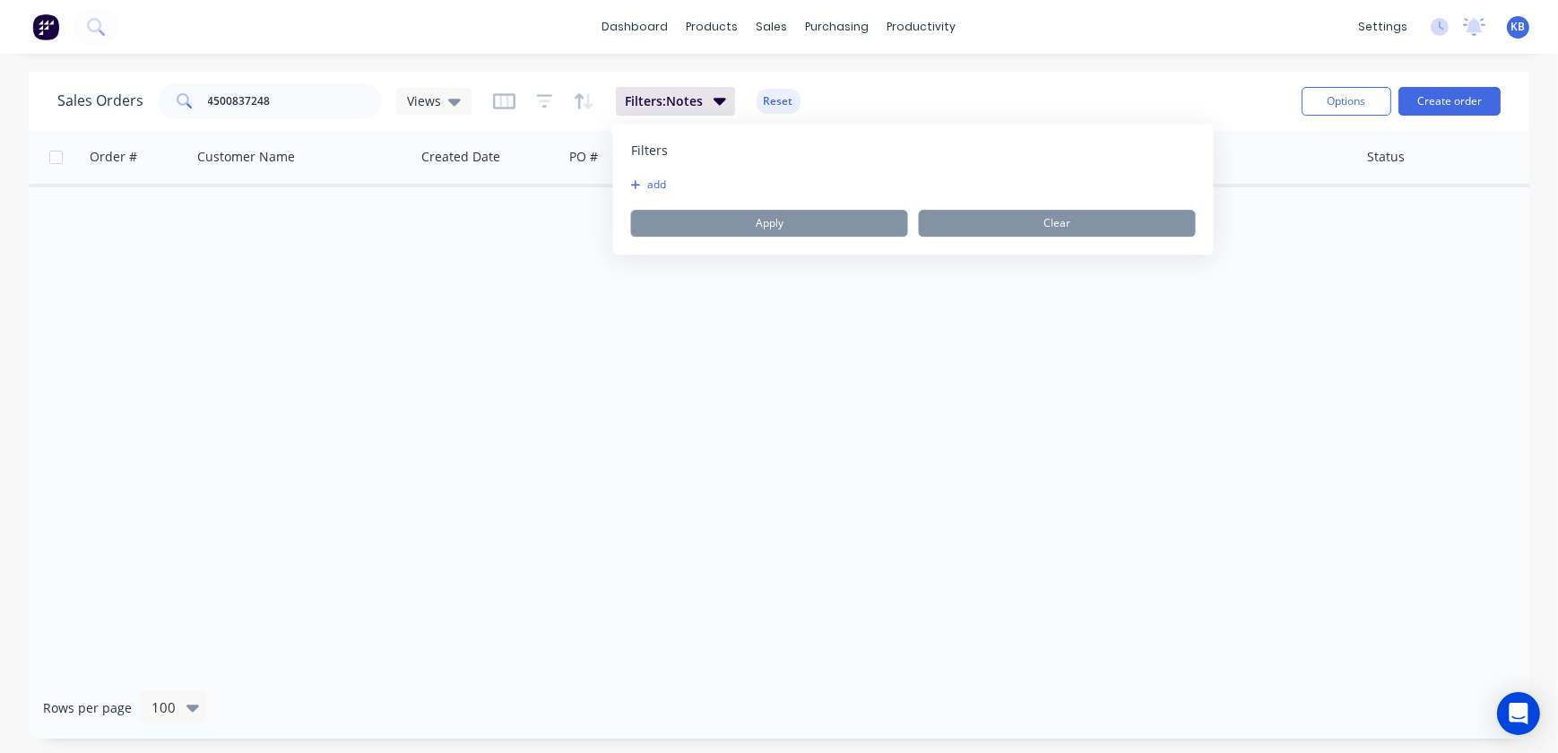
click at [826, 326] on div "Order # Customer Name Created Date PO # Accounting Order # Total ($) Created By…" at bounding box center [779, 403] width 1501 height 547
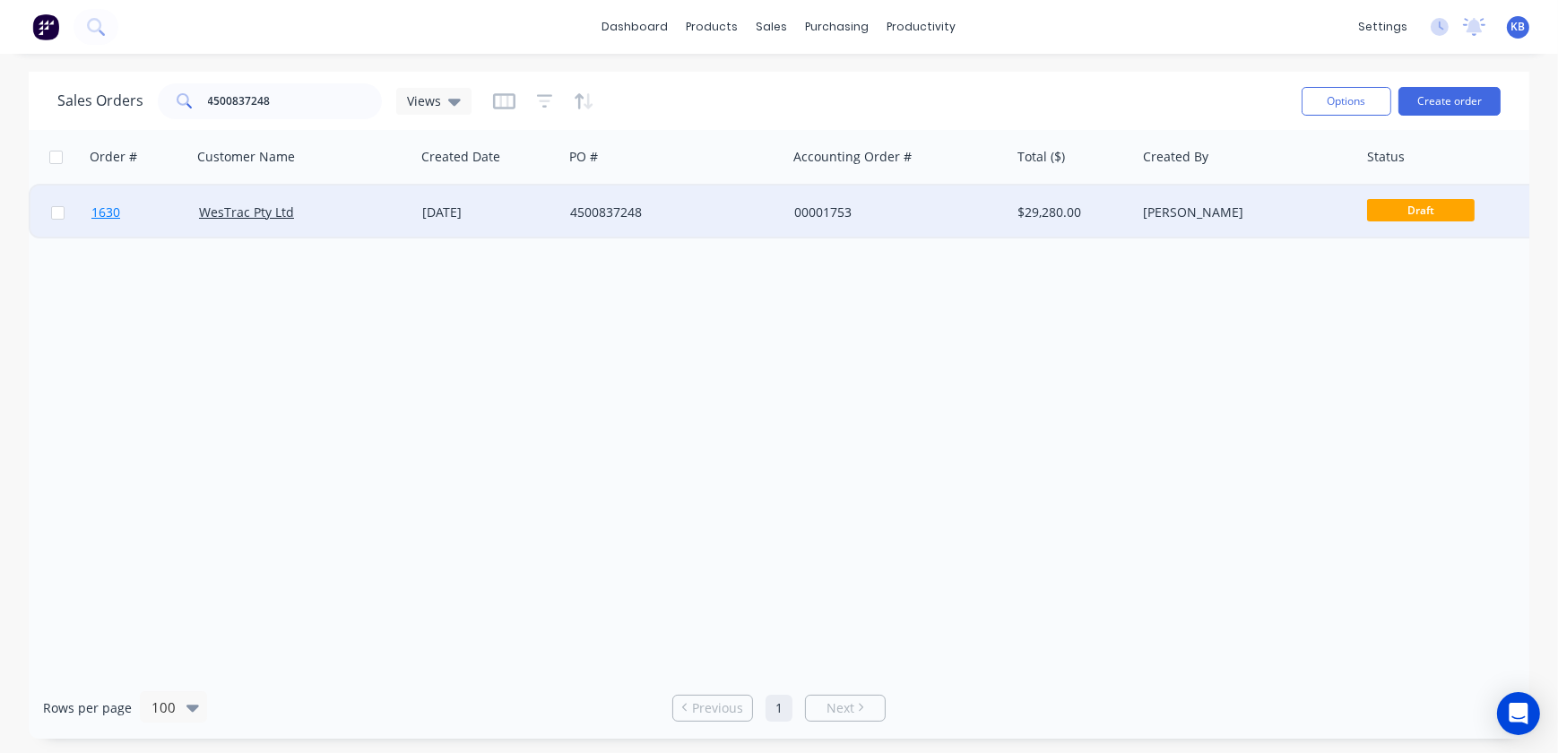
click at [112, 210] on span "1630" at bounding box center [105, 212] width 29 height 18
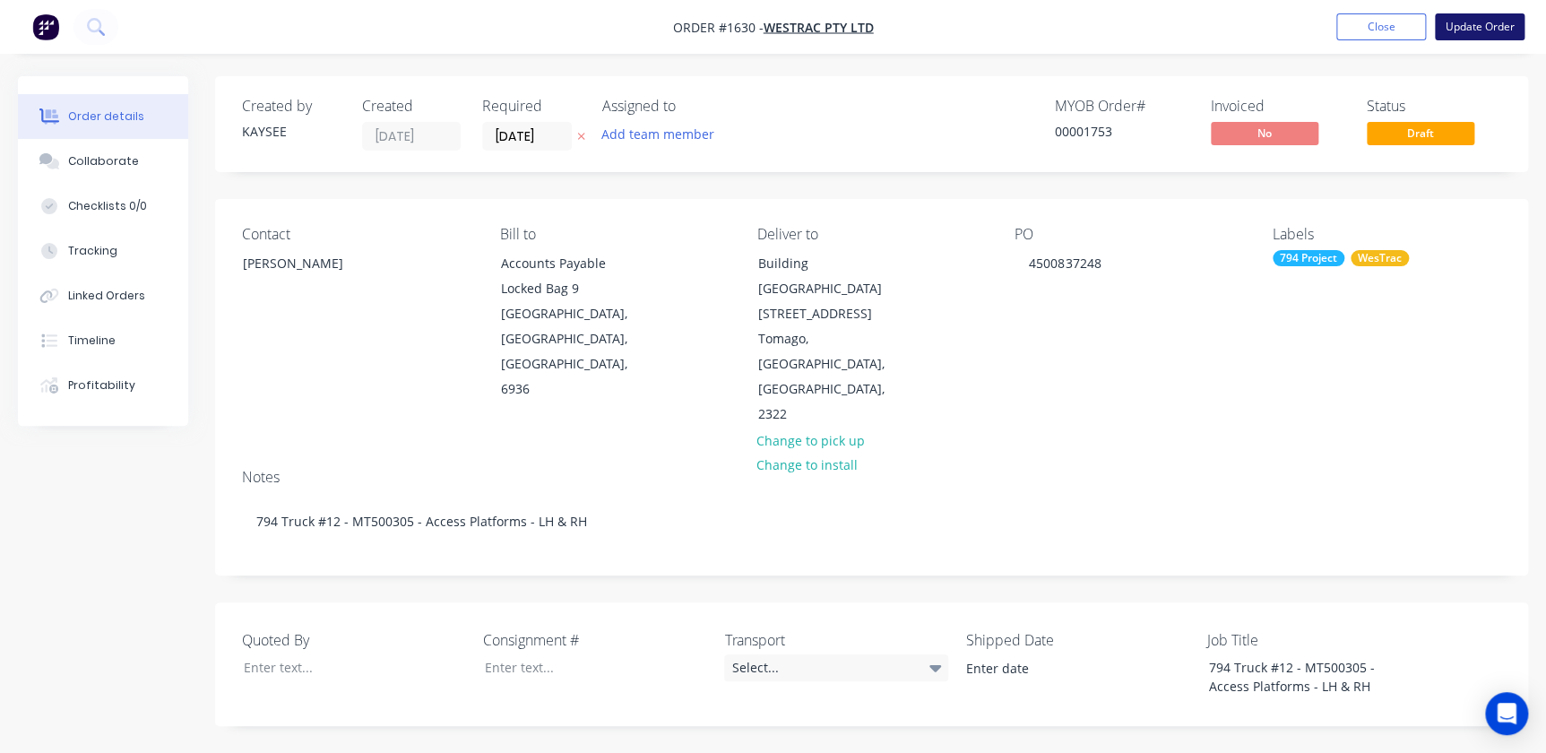
click at [1472, 28] on button "Update Order" at bounding box center [1480, 26] width 90 height 27
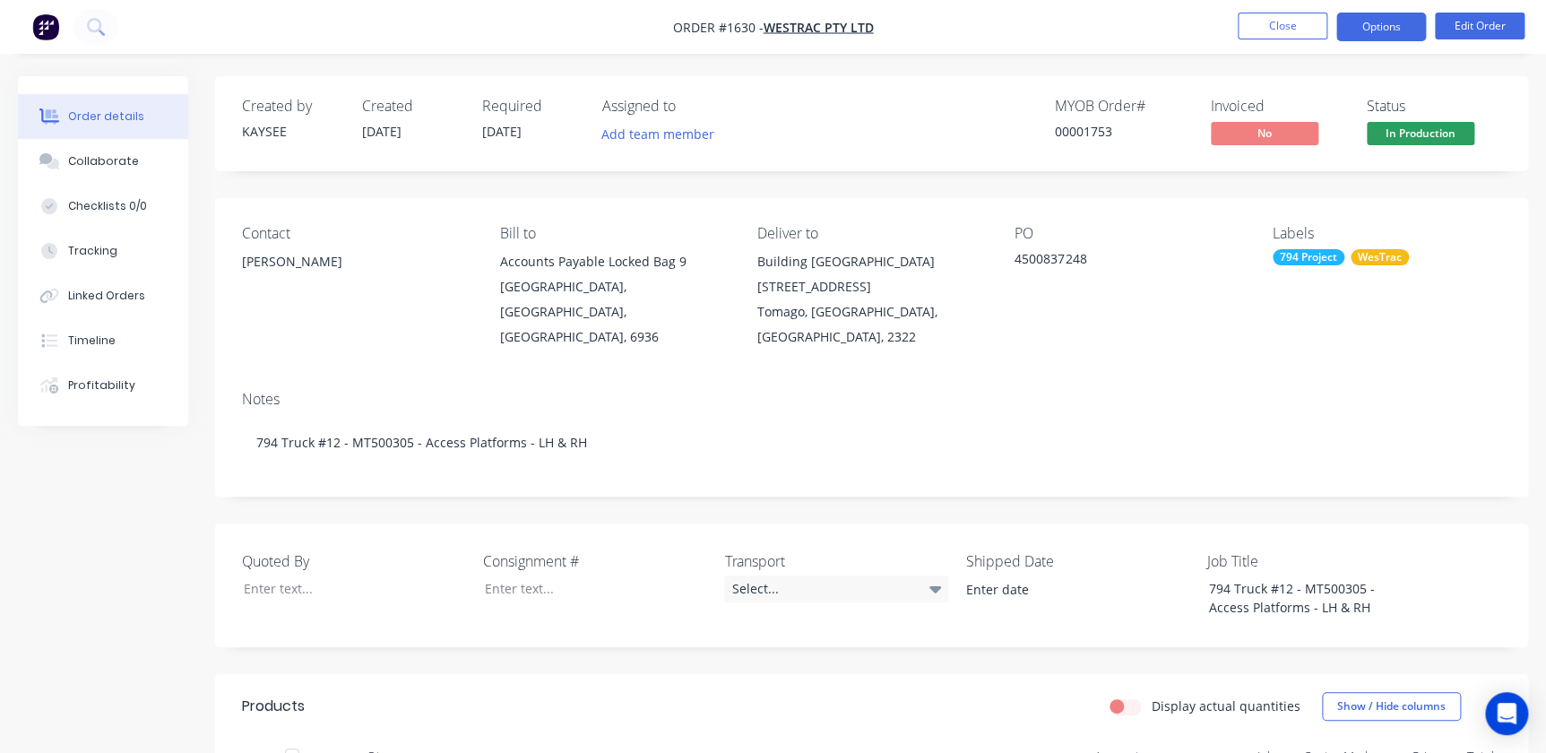
click at [1364, 36] on button "Options" at bounding box center [1382, 27] width 90 height 29
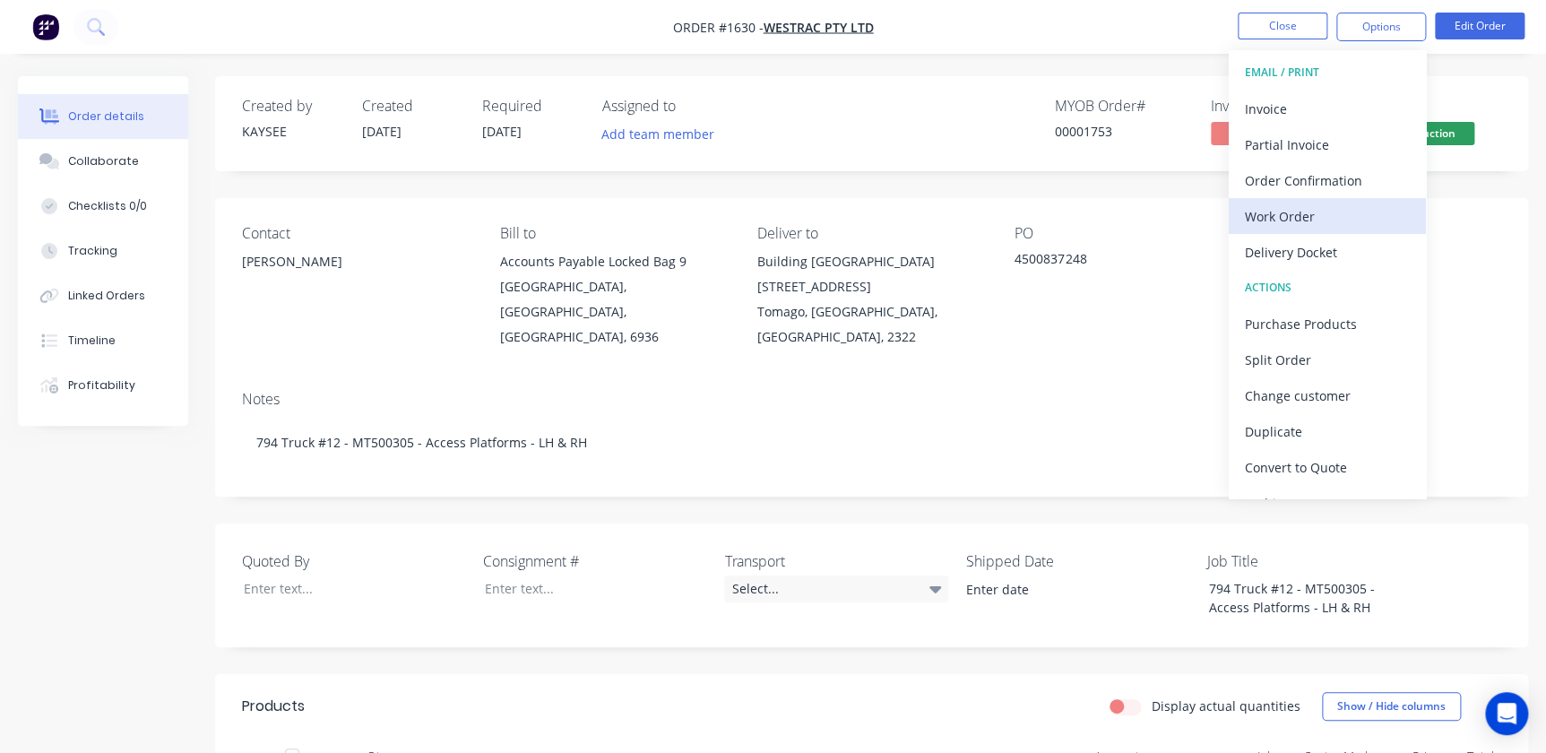
click at [1291, 223] on div "Work Order" at bounding box center [1327, 216] width 165 height 26
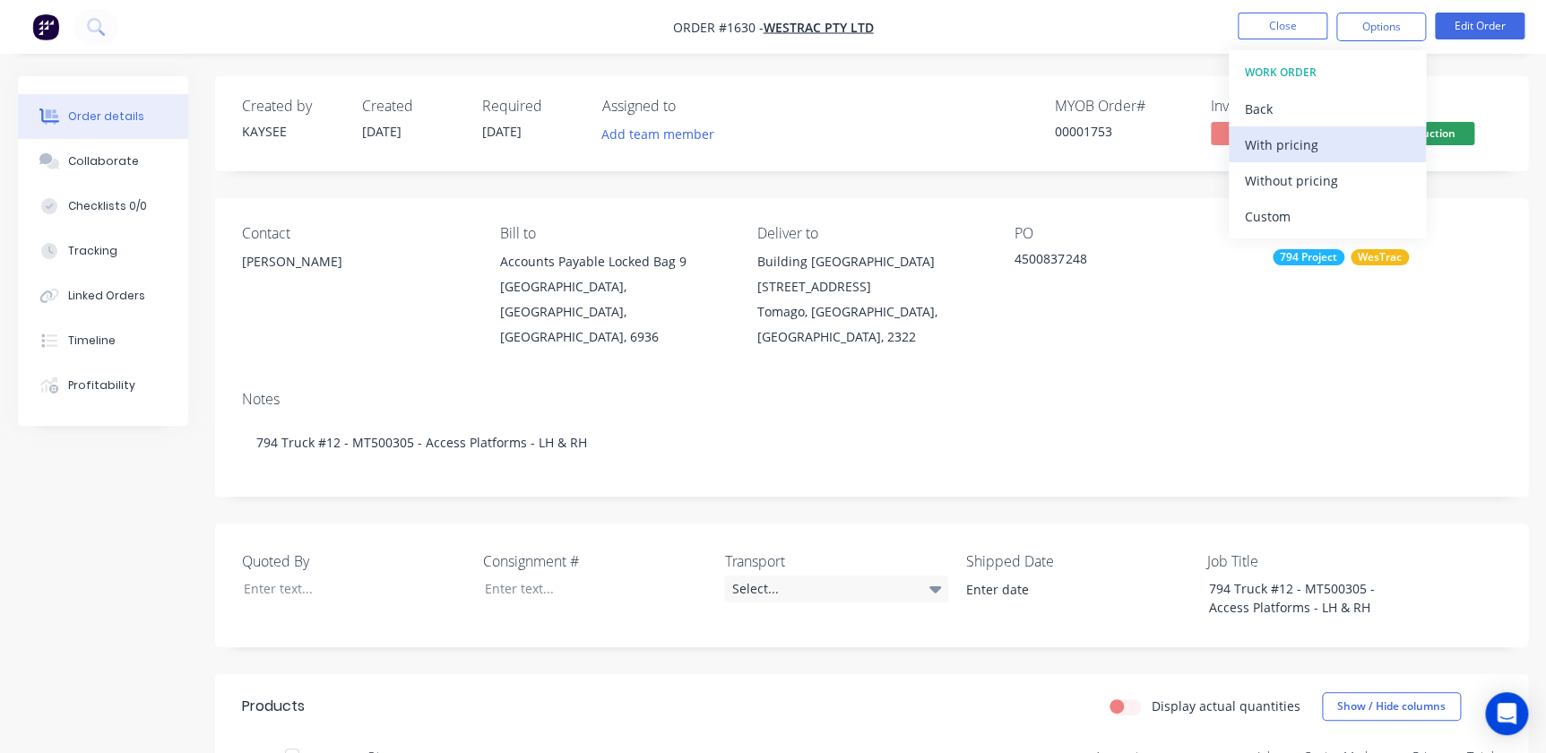
click at [1284, 150] on div "With pricing" at bounding box center [1327, 145] width 165 height 26
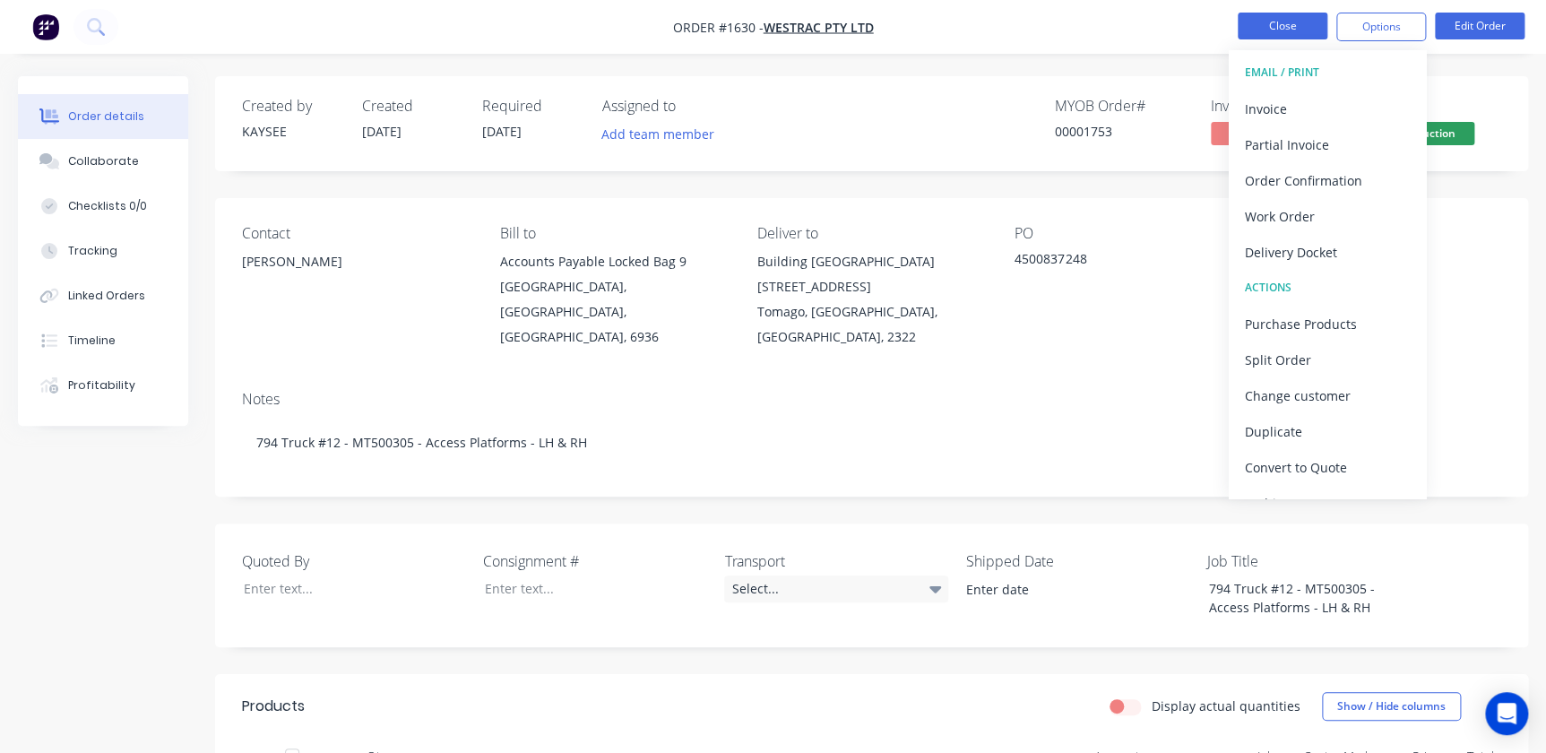
click at [1296, 33] on button "Close" at bounding box center [1283, 26] width 90 height 27
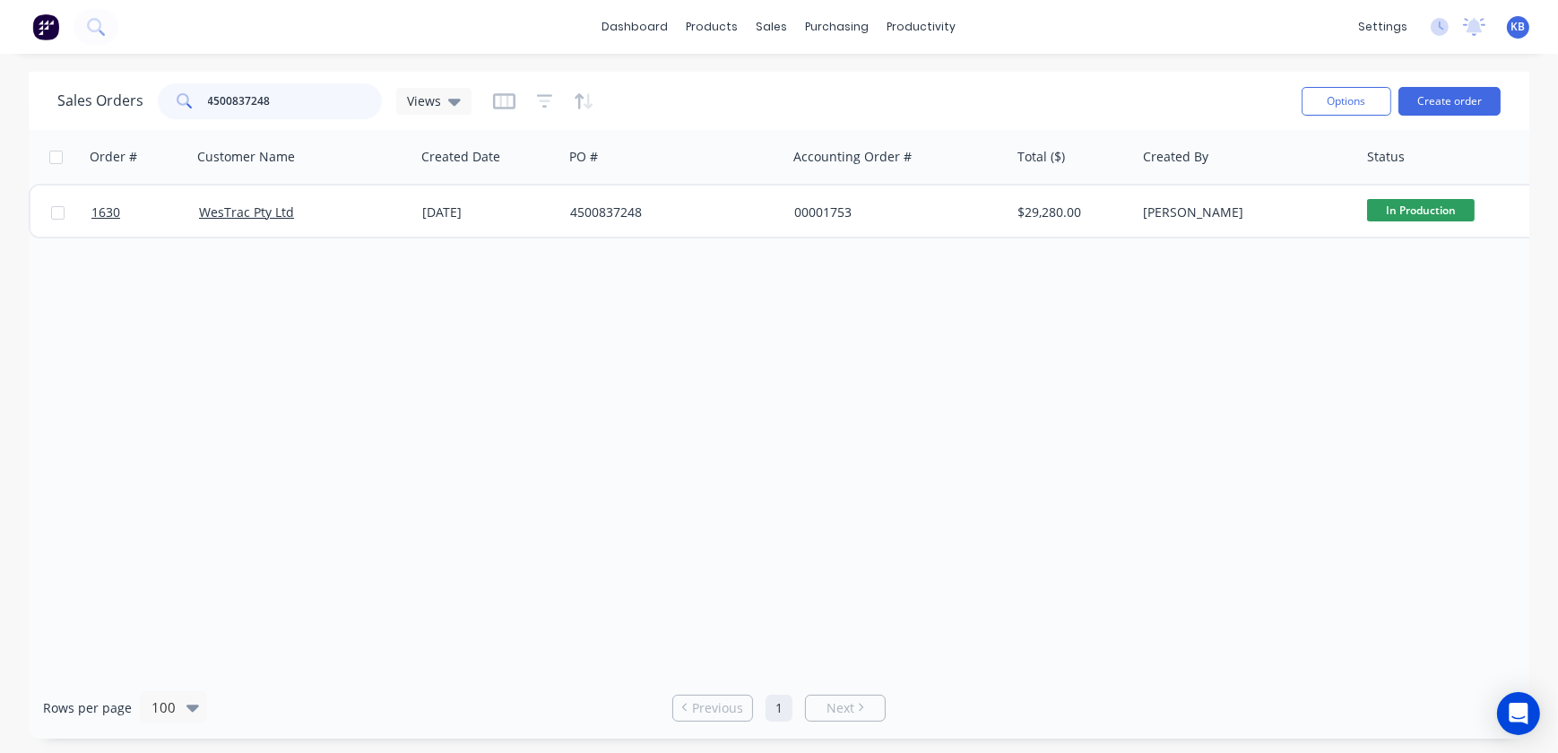
drag, startPoint x: 292, startPoint y: 107, endPoint x: 47, endPoint y: 107, distance: 245.6
click at [47, 107] on div "Sales Orders 4500837248 Views Options Create order" at bounding box center [779, 101] width 1501 height 58
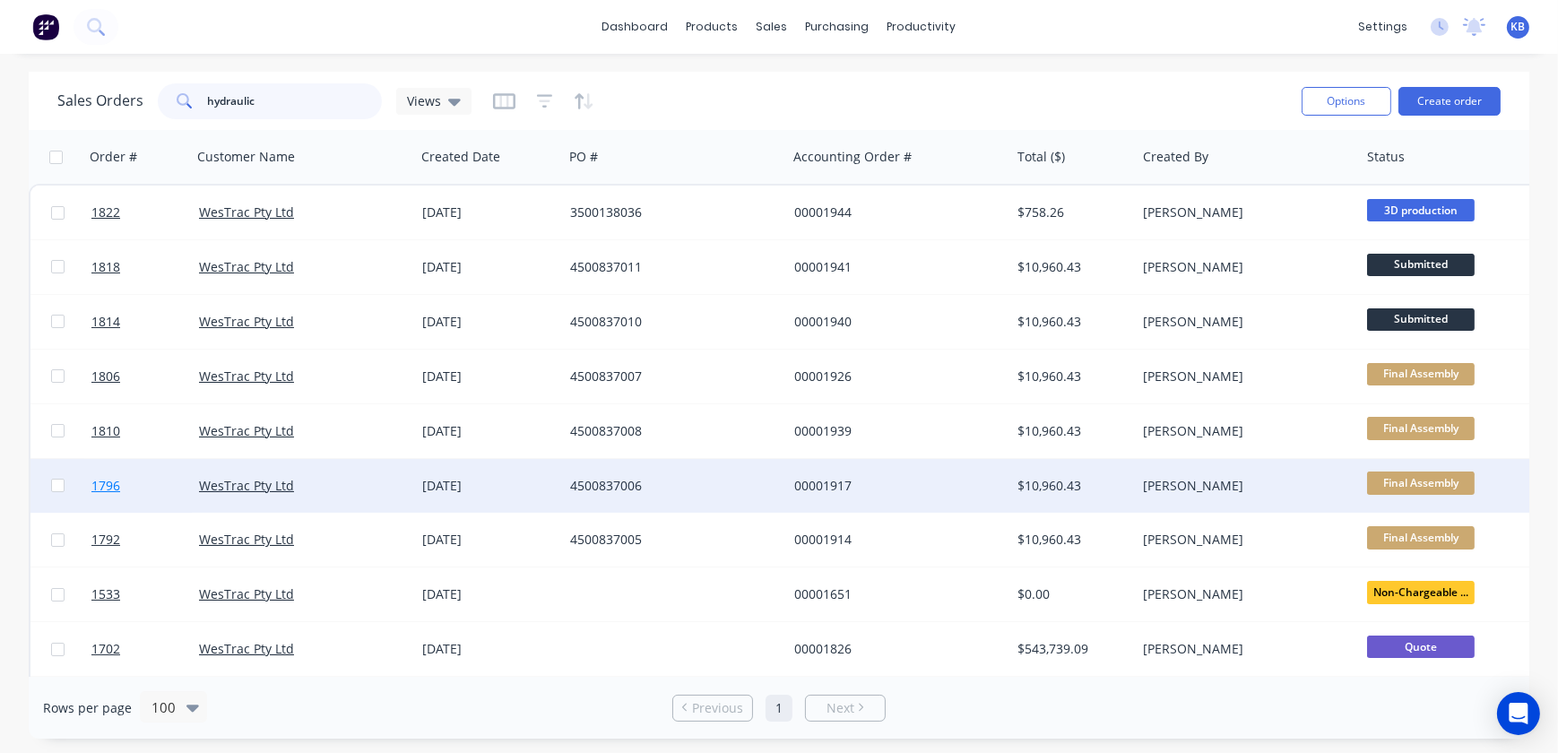
type input "hydraulic"
click at [118, 490] on span "1796" at bounding box center [105, 486] width 29 height 18
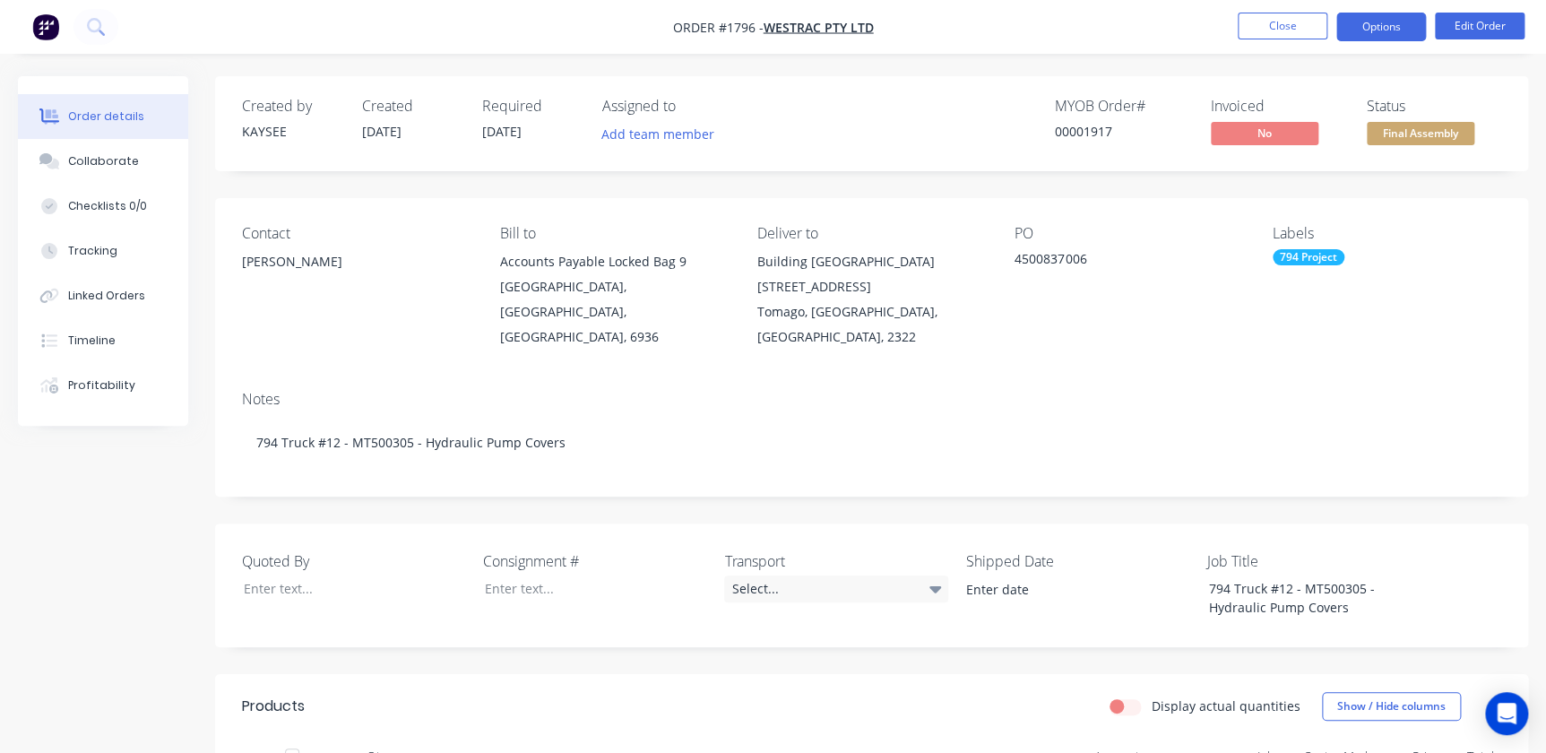
click at [1362, 28] on button "Options" at bounding box center [1382, 27] width 90 height 29
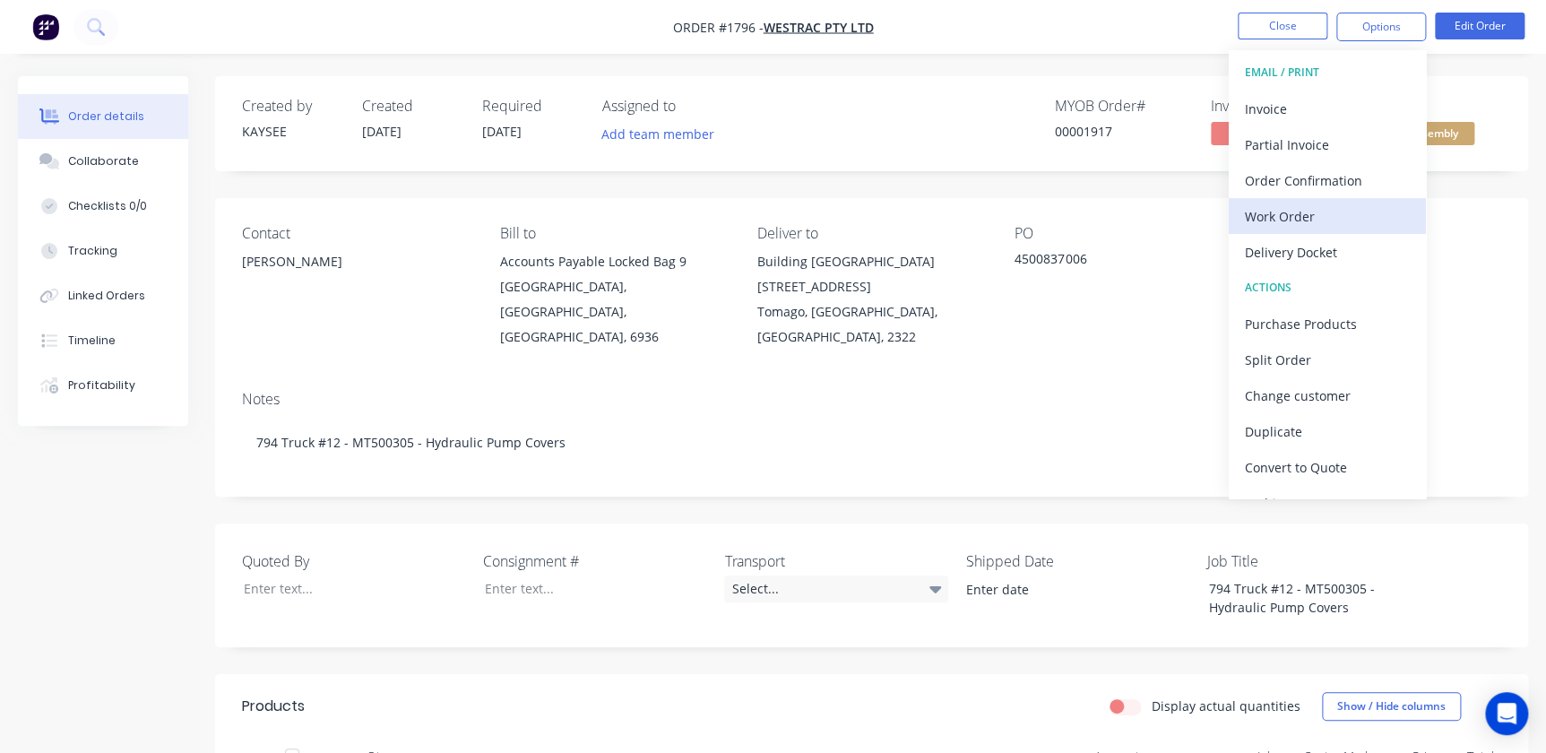
click at [1283, 225] on div "Work Order" at bounding box center [1327, 216] width 165 height 26
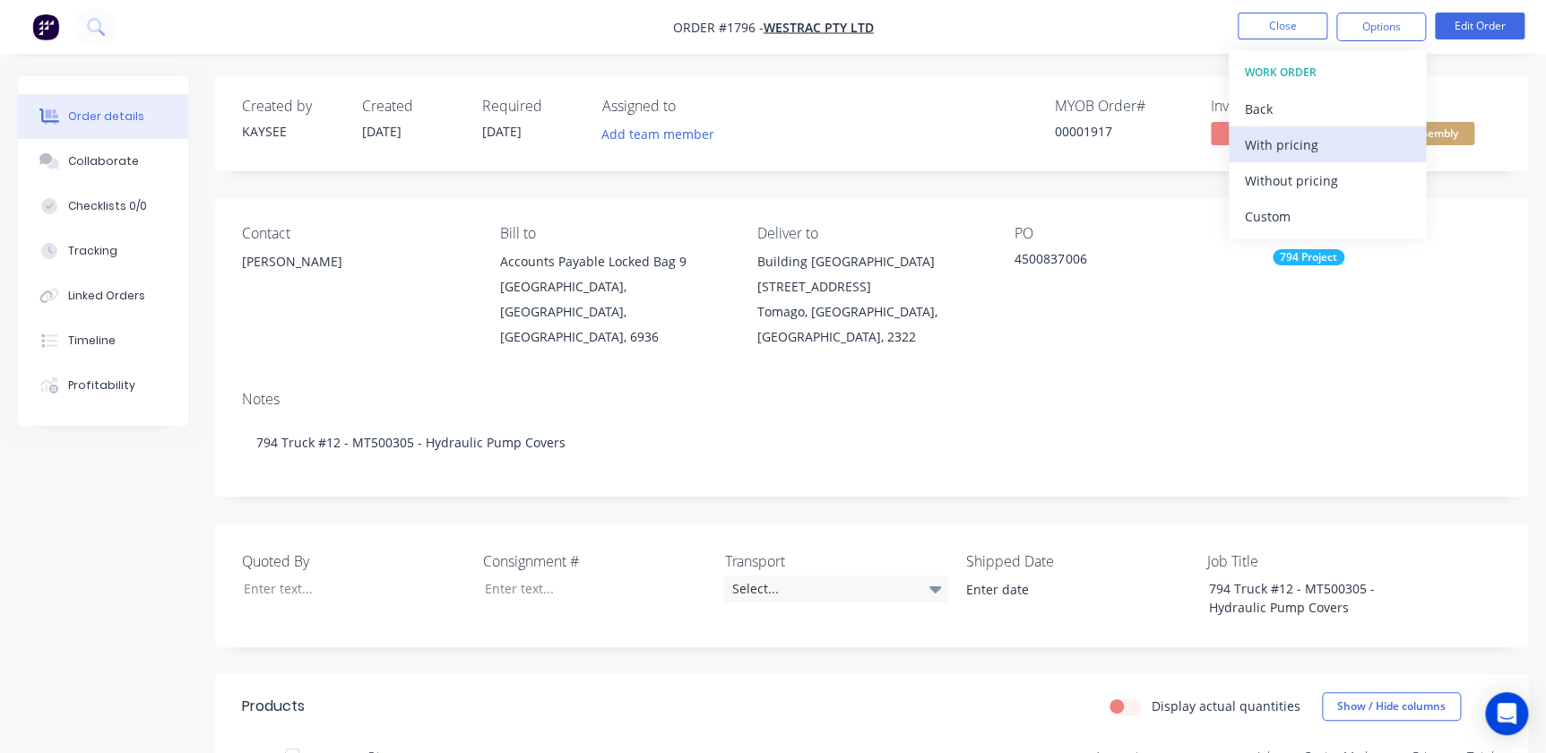
click at [1285, 134] on div "With pricing" at bounding box center [1327, 145] width 165 height 26
click at [1279, 19] on button "Close" at bounding box center [1283, 26] width 90 height 27
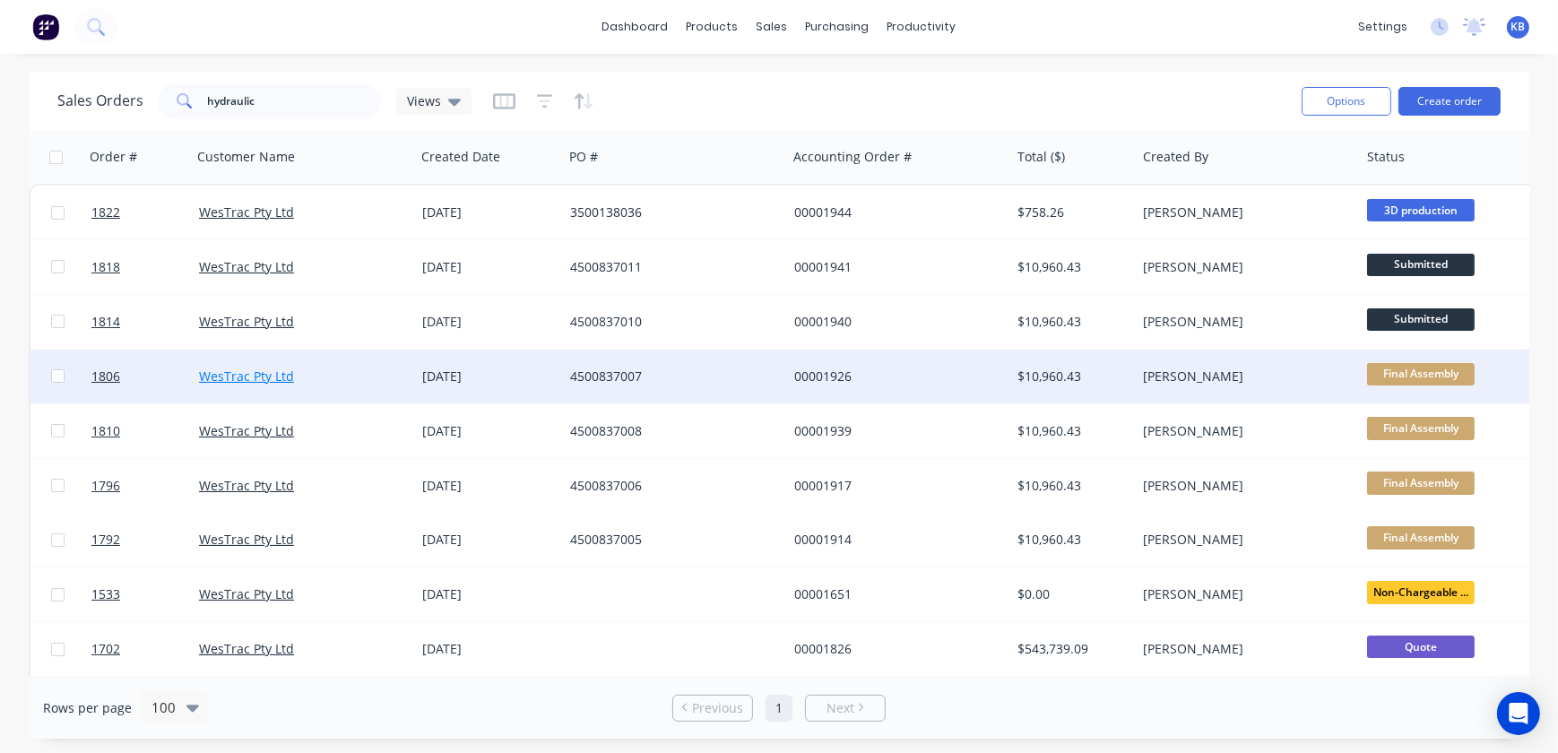
click at [246, 378] on link "WesTrac Pty Ltd" at bounding box center [246, 376] width 95 height 17
click at [100, 378] on span "1806" at bounding box center [105, 377] width 29 height 18
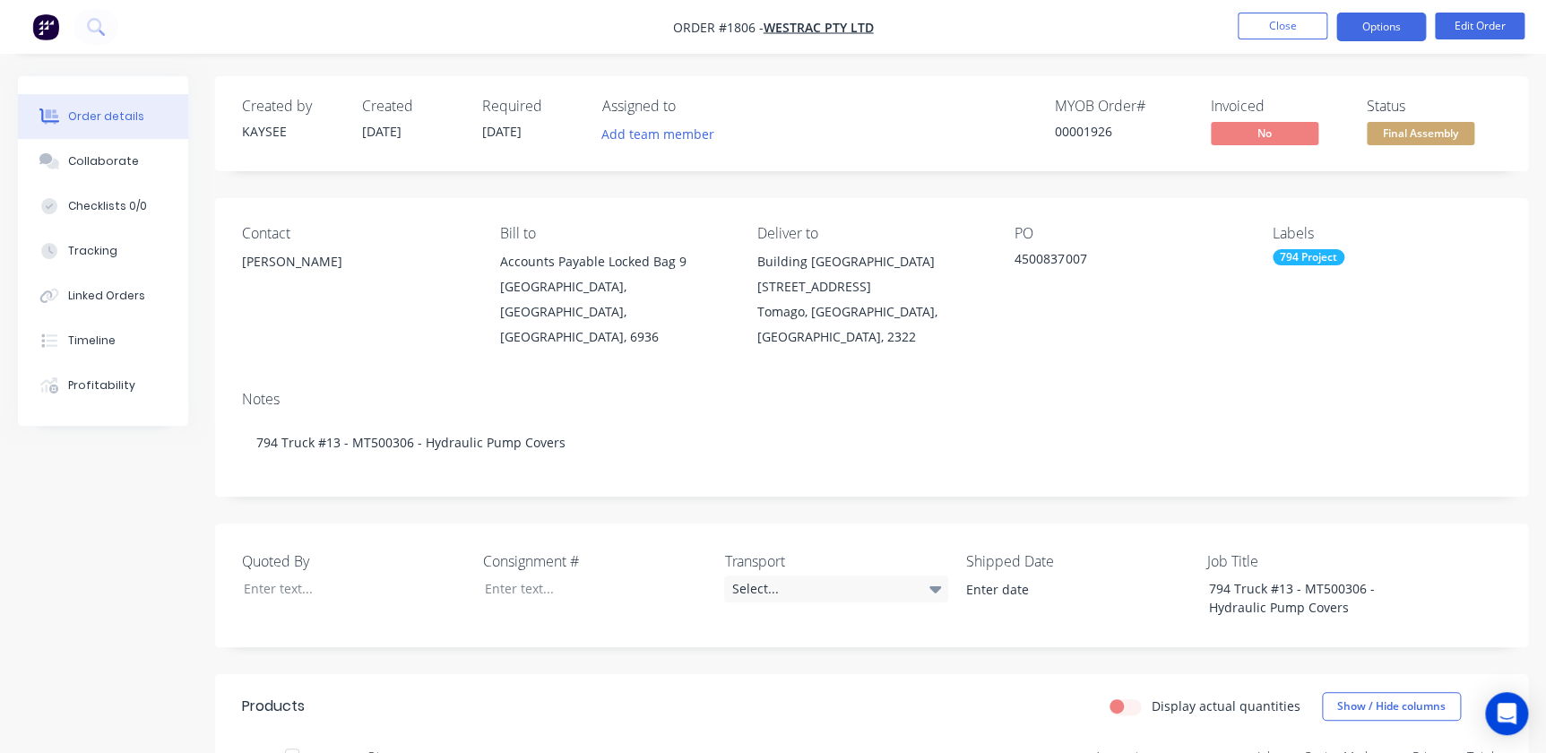
click at [1405, 25] on button "Options" at bounding box center [1382, 27] width 90 height 29
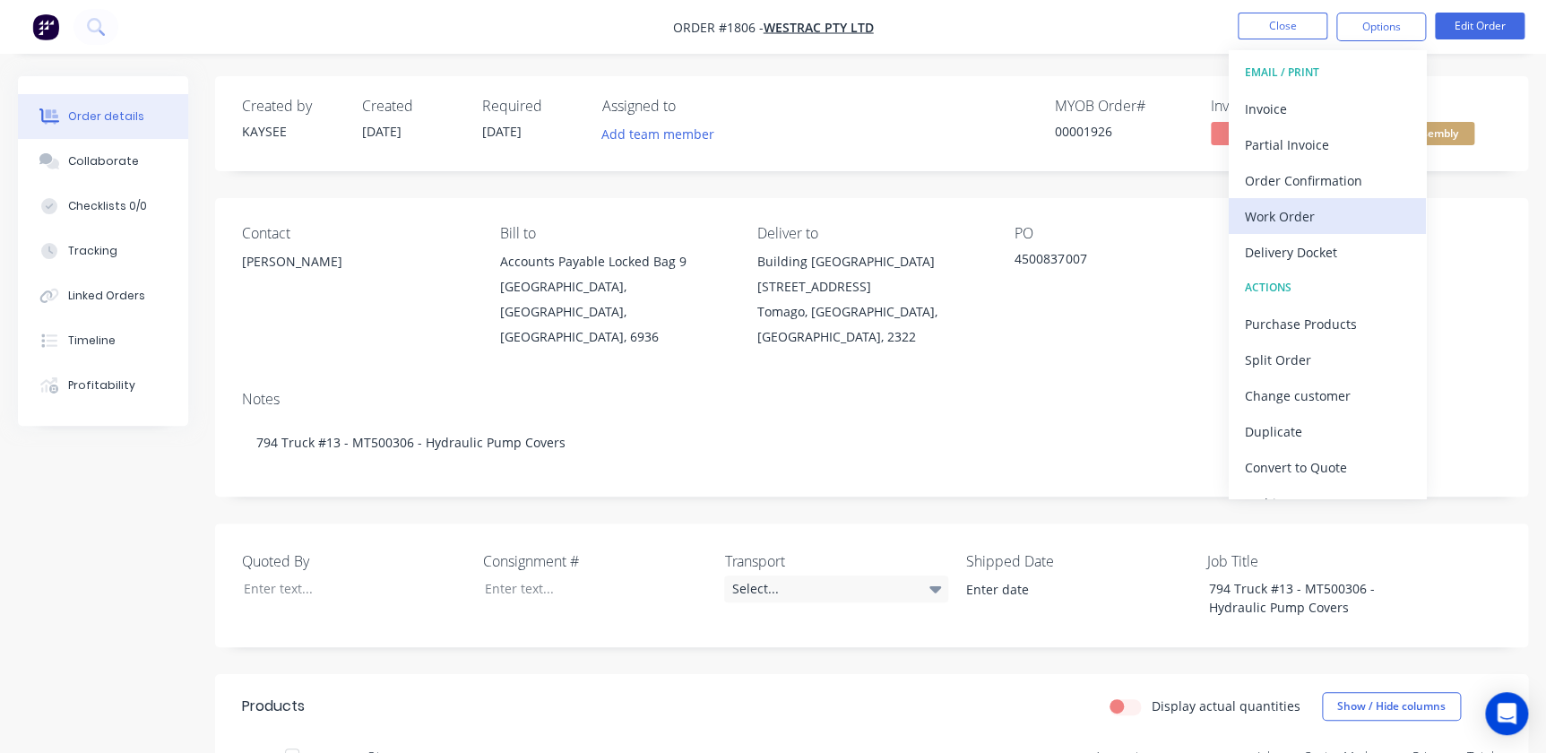
click at [1290, 214] on div "Work Order" at bounding box center [1327, 216] width 165 height 26
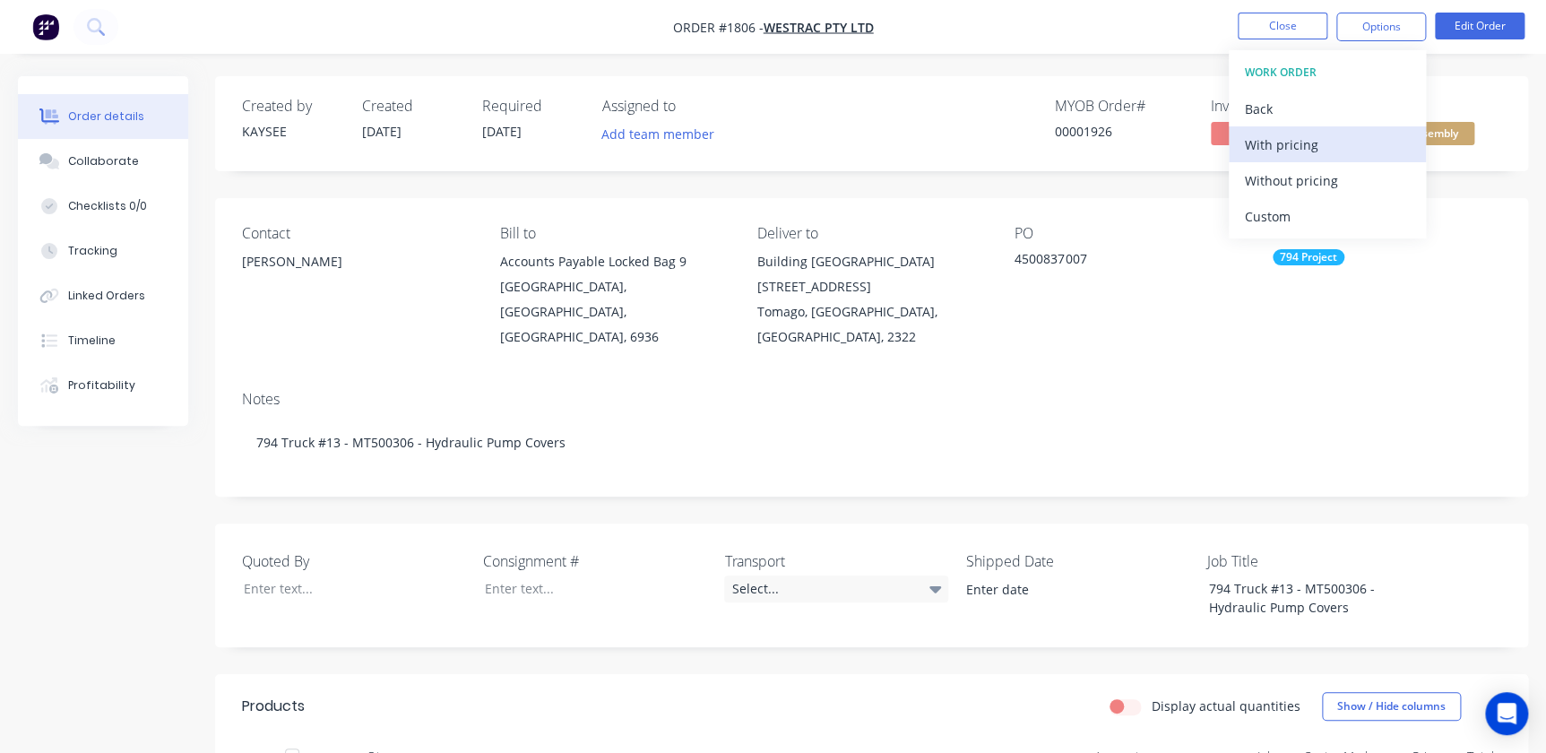
click at [1289, 145] on div "With pricing" at bounding box center [1327, 145] width 165 height 26
click at [1290, 29] on button "Close" at bounding box center [1283, 26] width 90 height 27
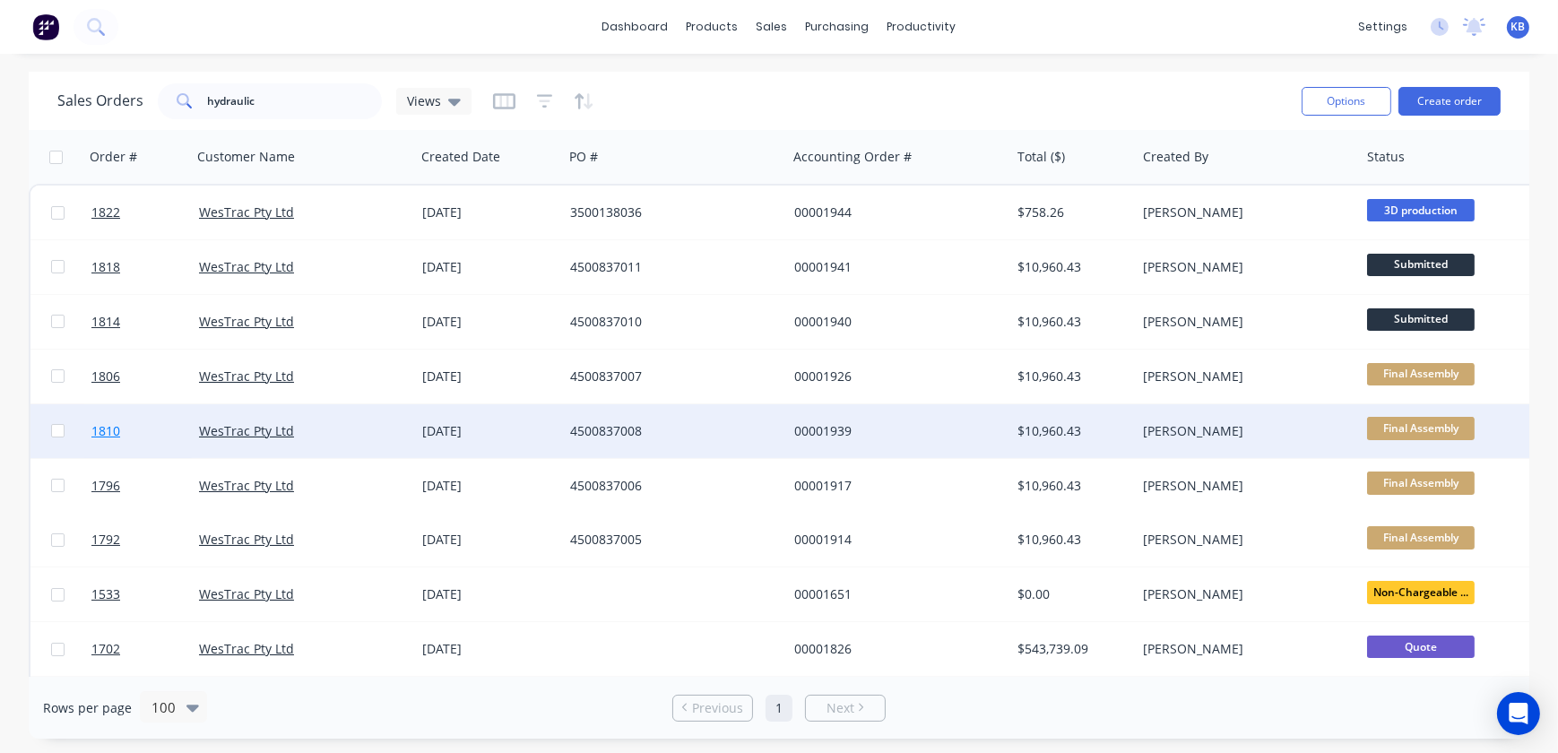
click at [121, 432] on link "1810" at bounding box center [145, 431] width 108 height 54
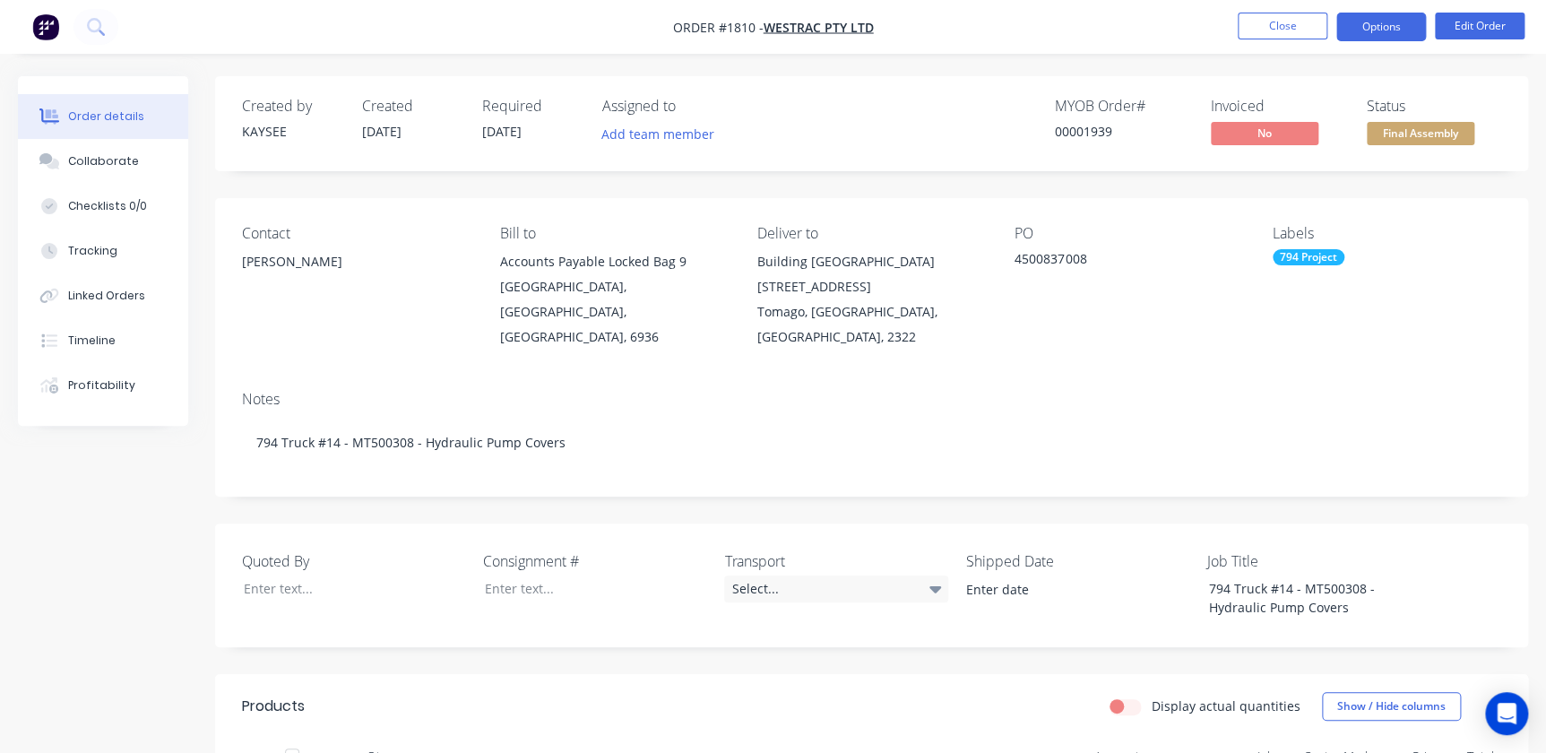
click at [1364, 31] on button "Options" at bounding box center [1382, 27] width 90 height 29
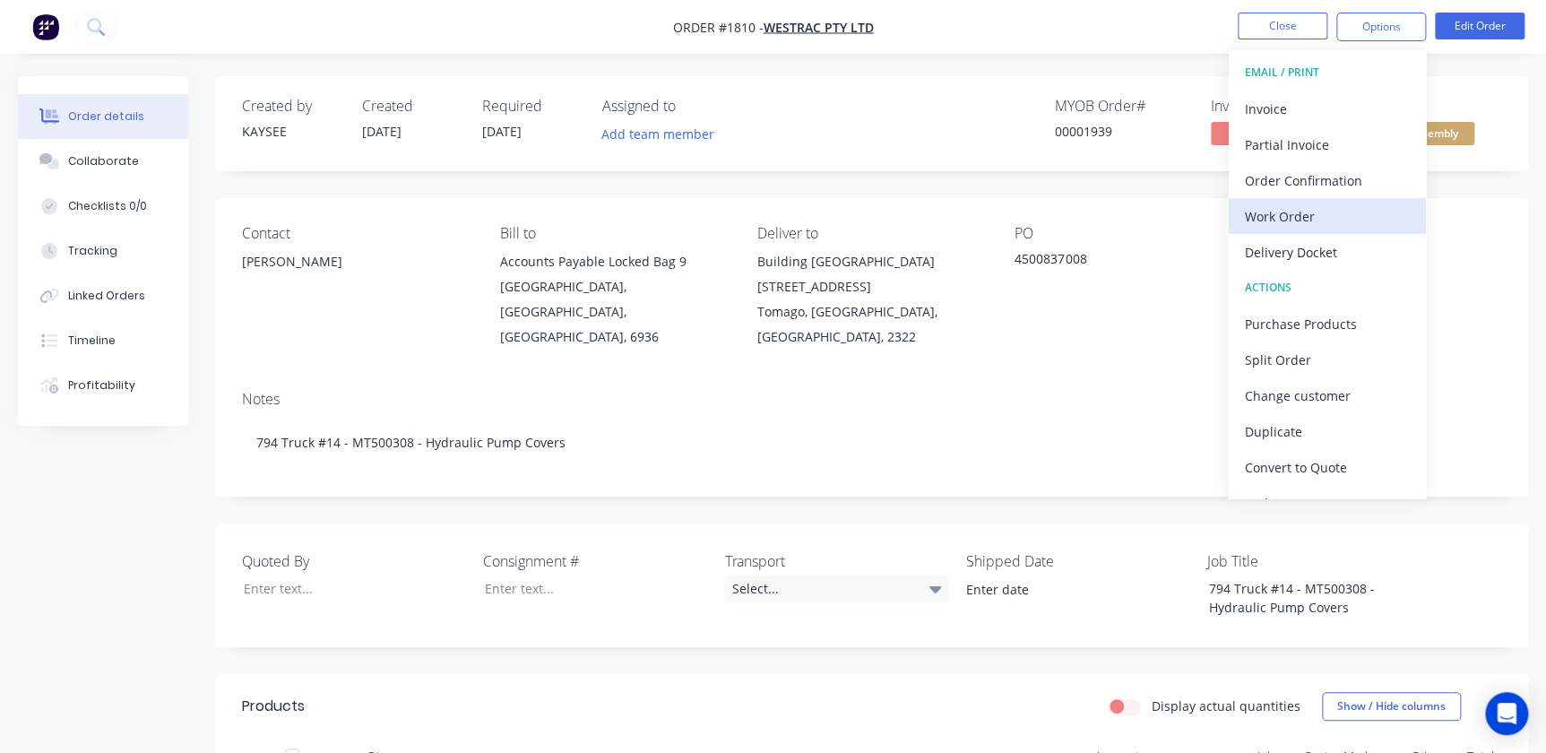
click at [1283, 216] on div "Work Order" at bounding box center [1327, 216] width 165 height 26
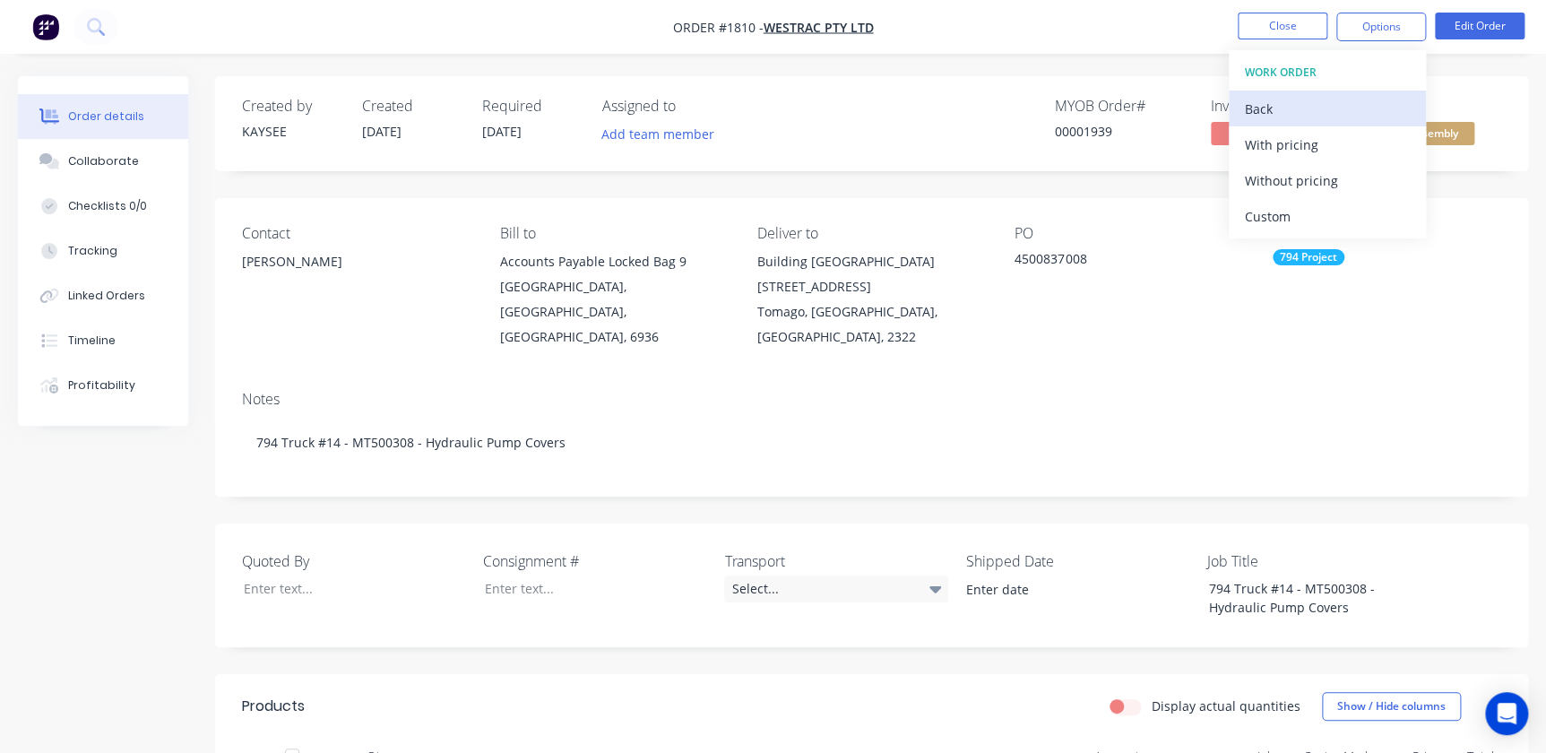
click at [1268, 125] on button "Back" at bounding box center [1327, 109] width 197 height 36
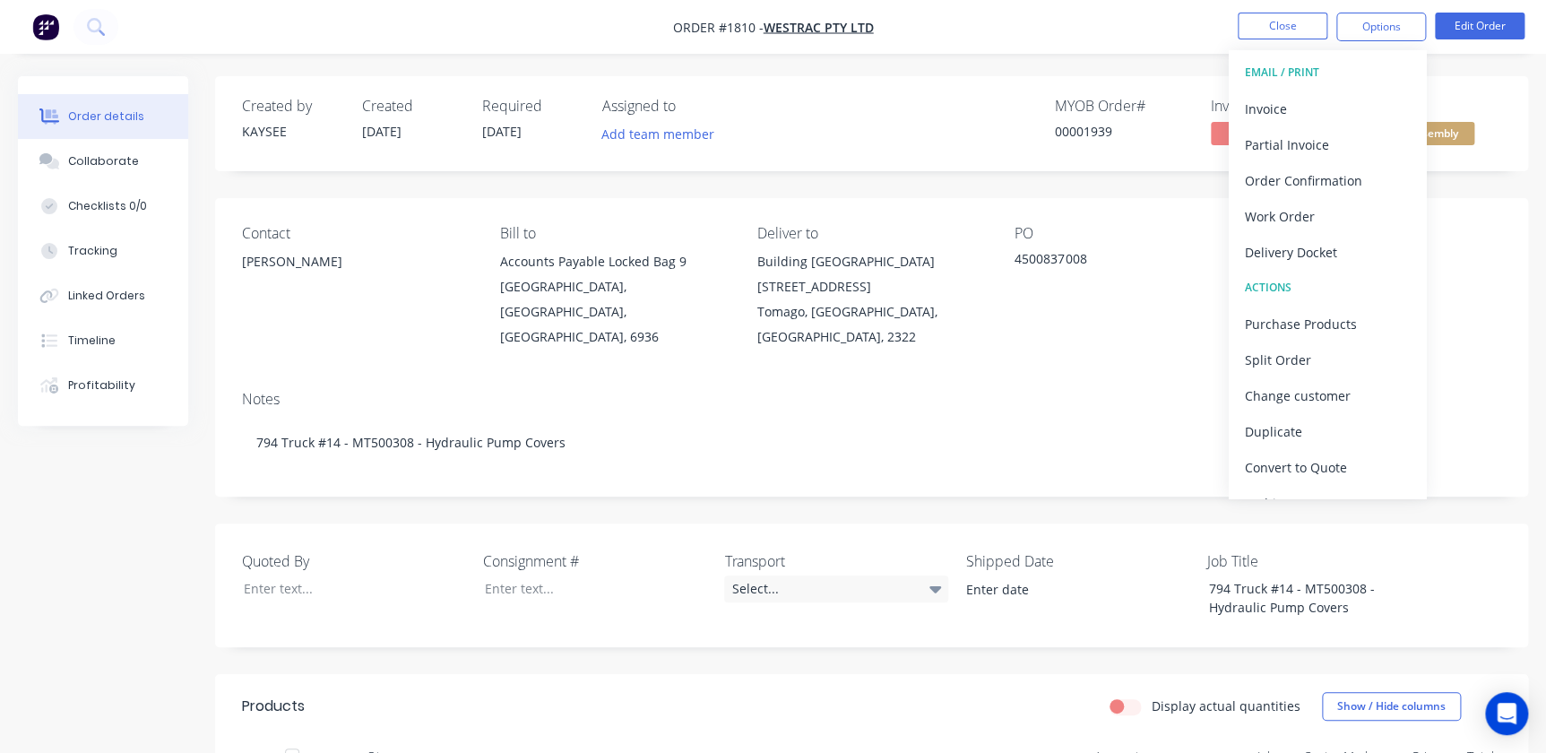
click at [1268, 125] on button "Invoice" at bounding box center [1327, 109] width 197 height 36
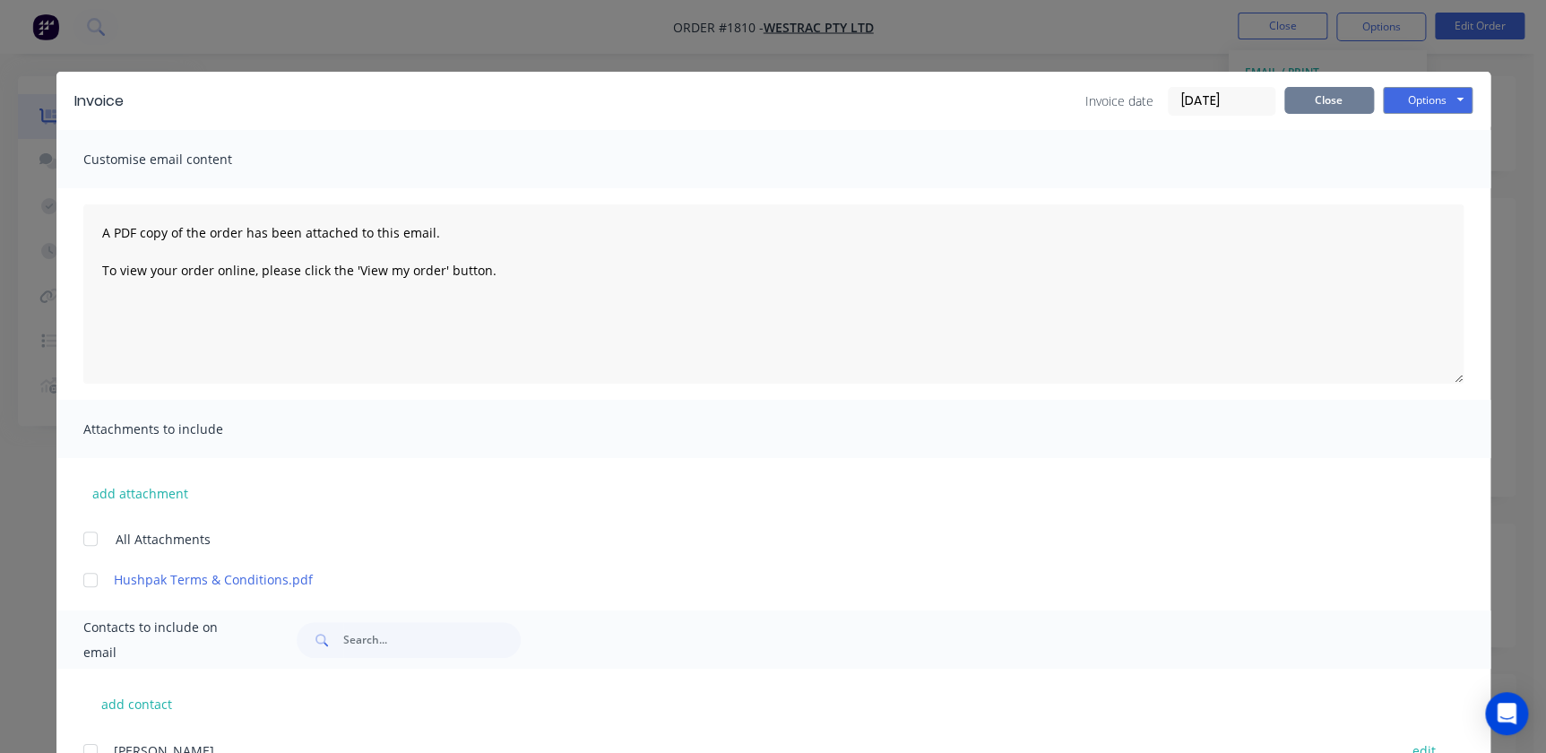
click at [1302, 96] on button "Close" at bounding box center [1330, 100] width 90 height 27
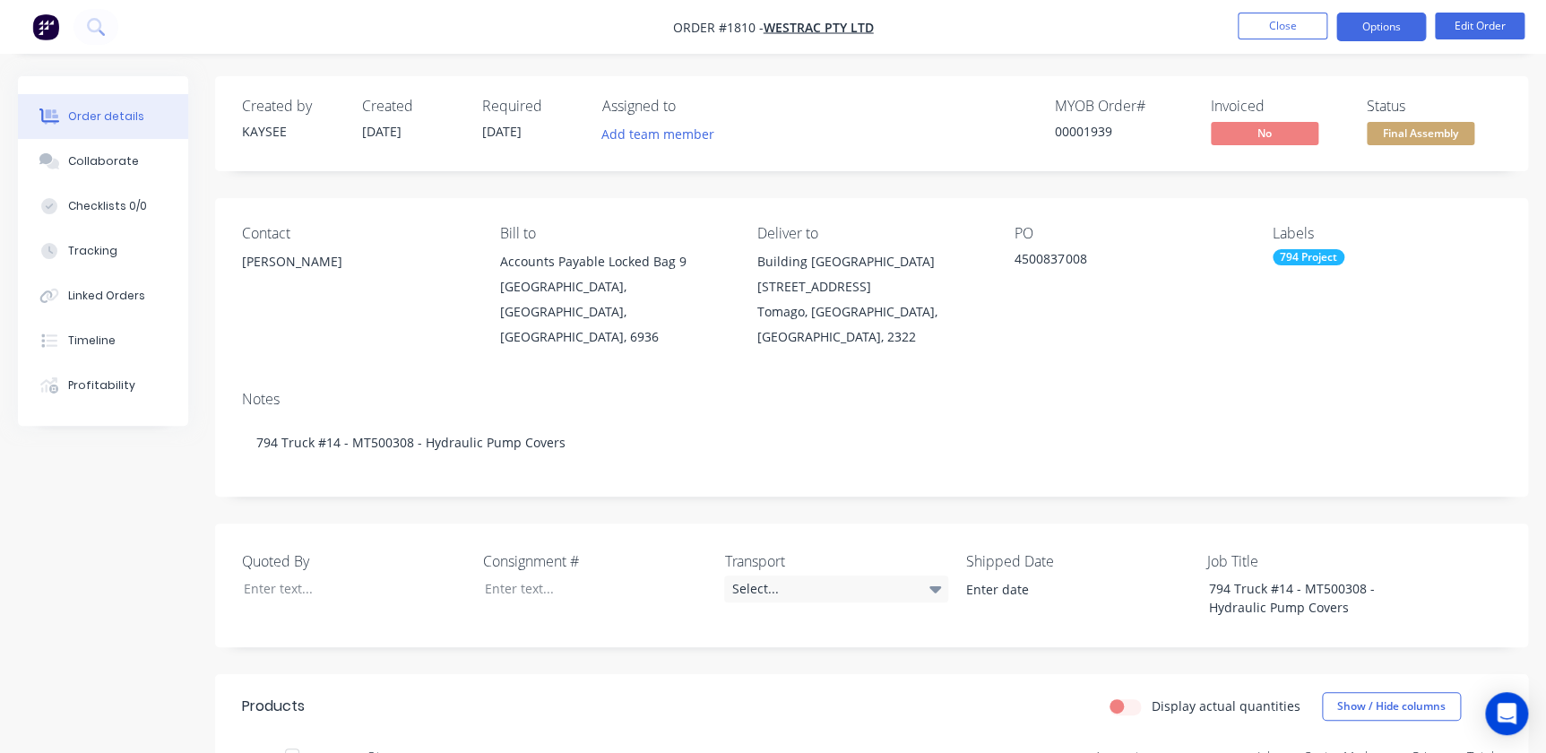
click at [1371, 28] on button "Options" at bounding box center [1382, 27] width 90 height 29
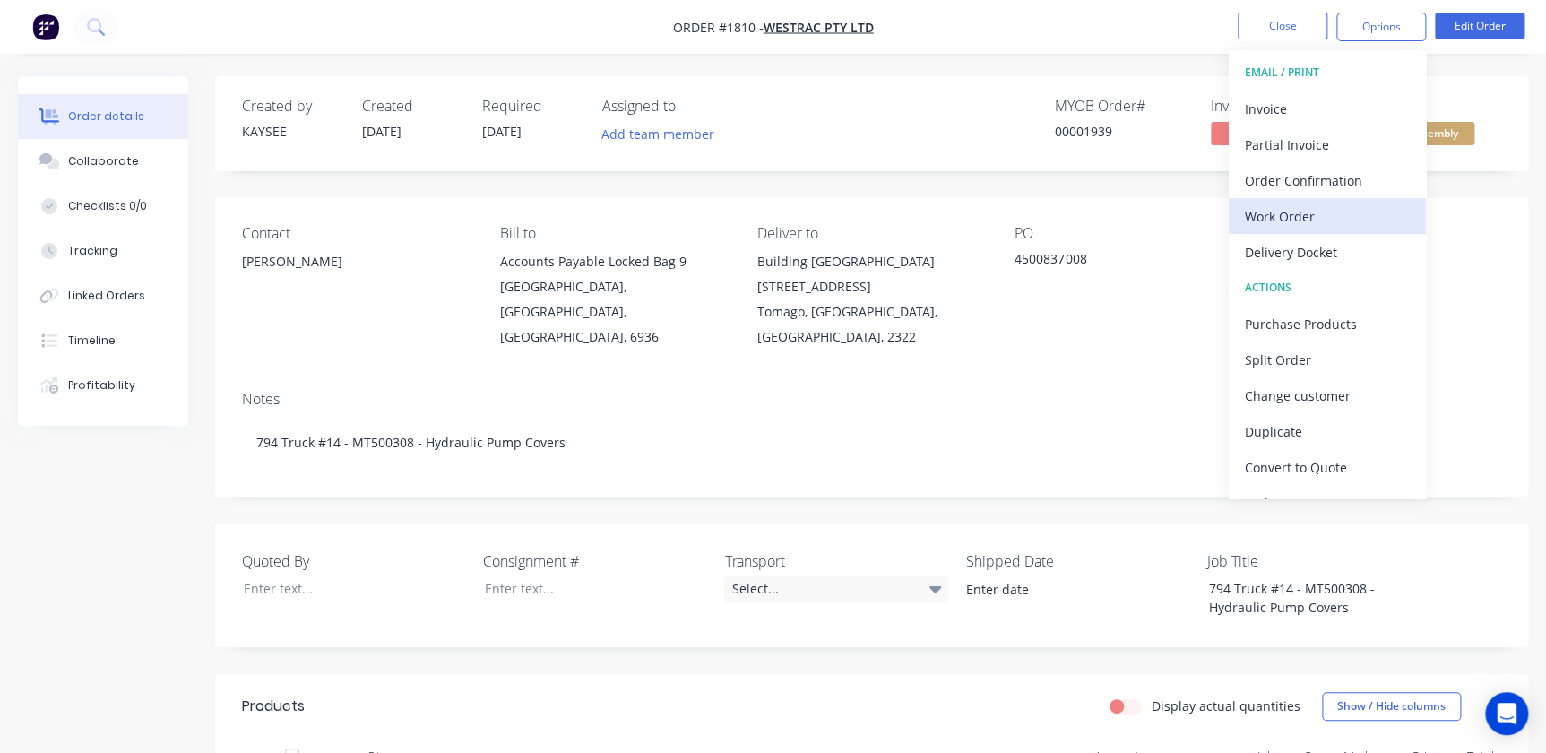
click at [1301, 203] on div "Work Order" at bounding box center [1327, 216] width 165 height 26
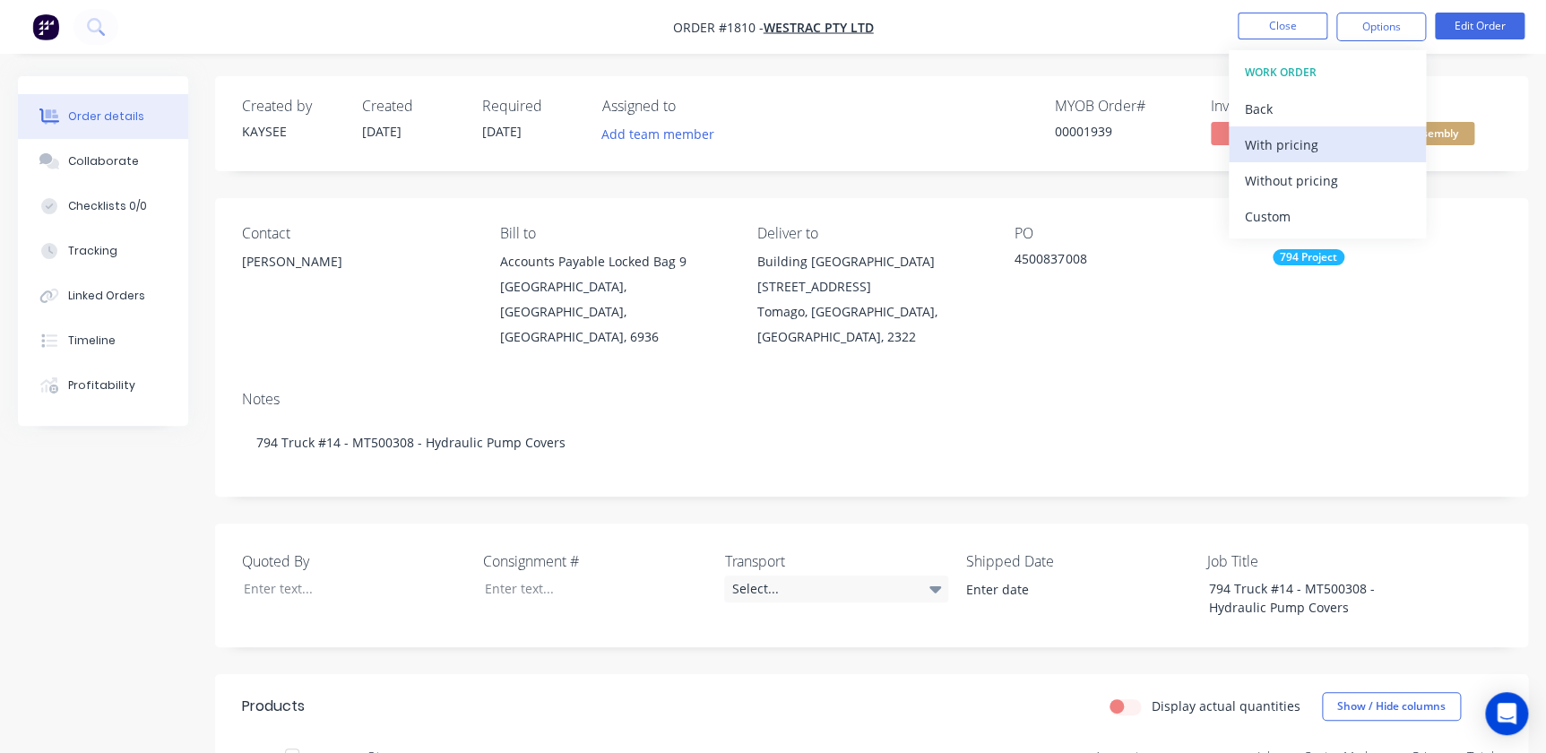
click at [1299, 149] on div "With pricing" at bounding box center [1327, 145] width 165 height 26
click at [1276, 36] on button "Close" at bounding box center [1283, 26] width 90 height 27
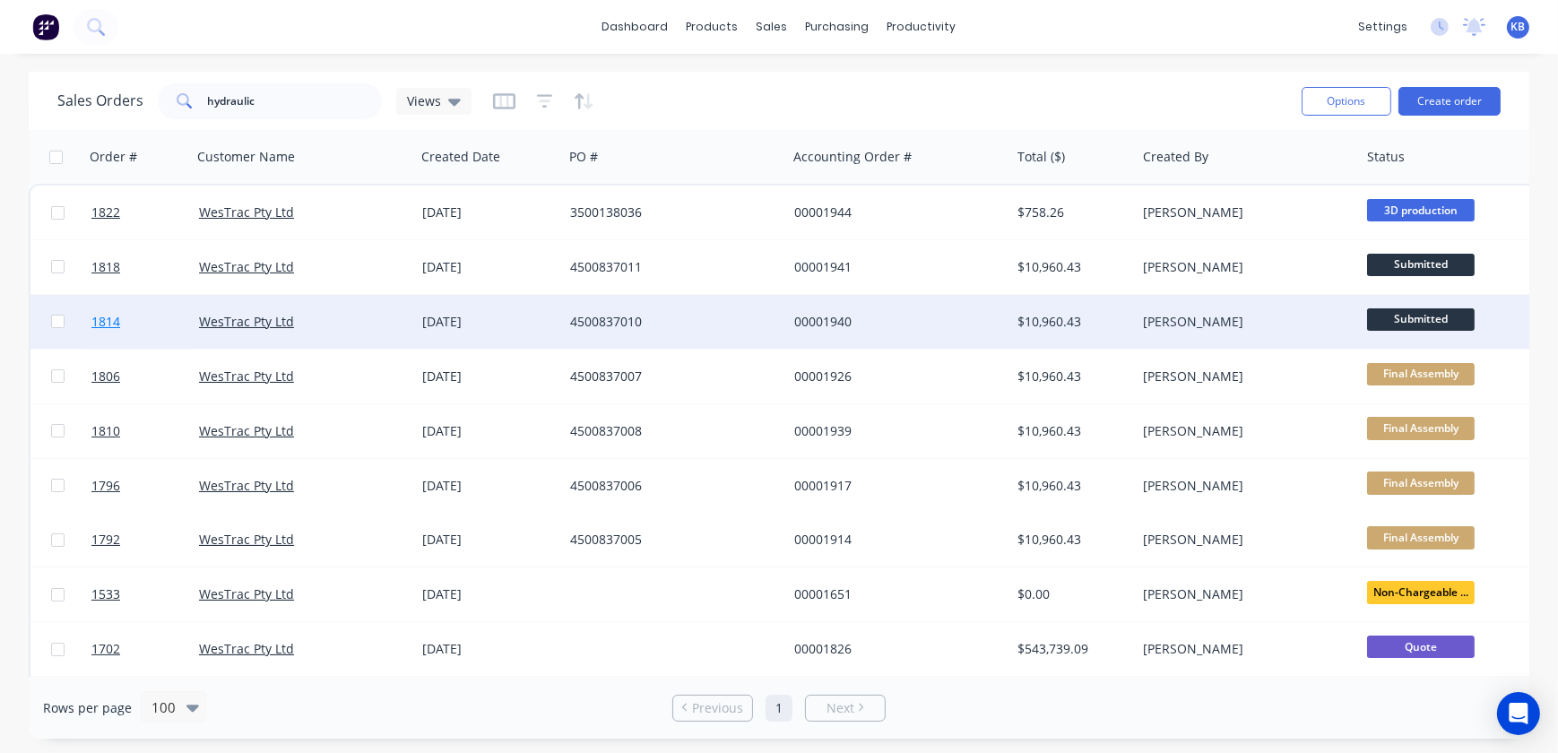
click at [102, 325] on span "1814" at bounding box center [105, 322] width 29 height 18
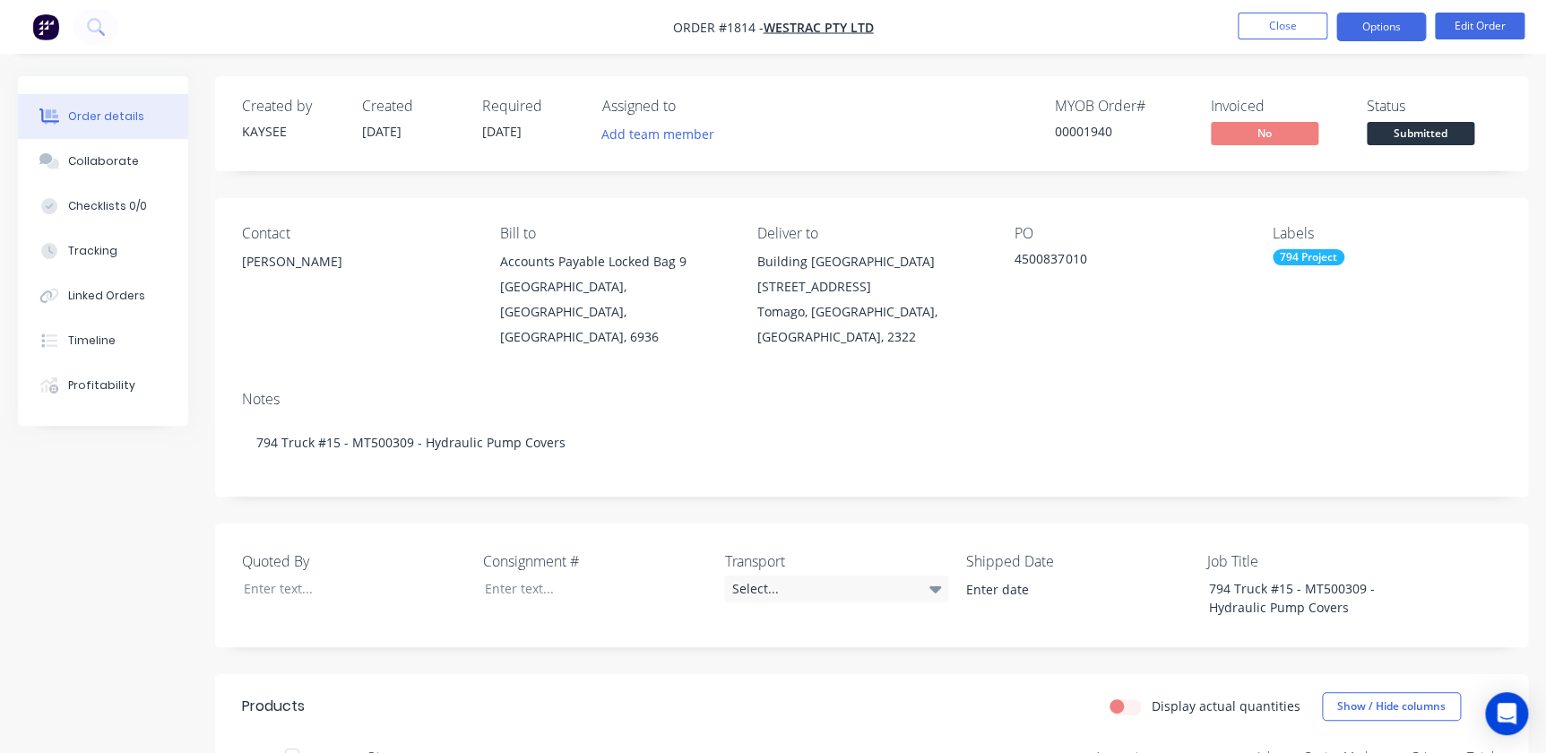
click at [1368, 37] on button "Options" at bounding box center [1382, 27] width 90 height 29
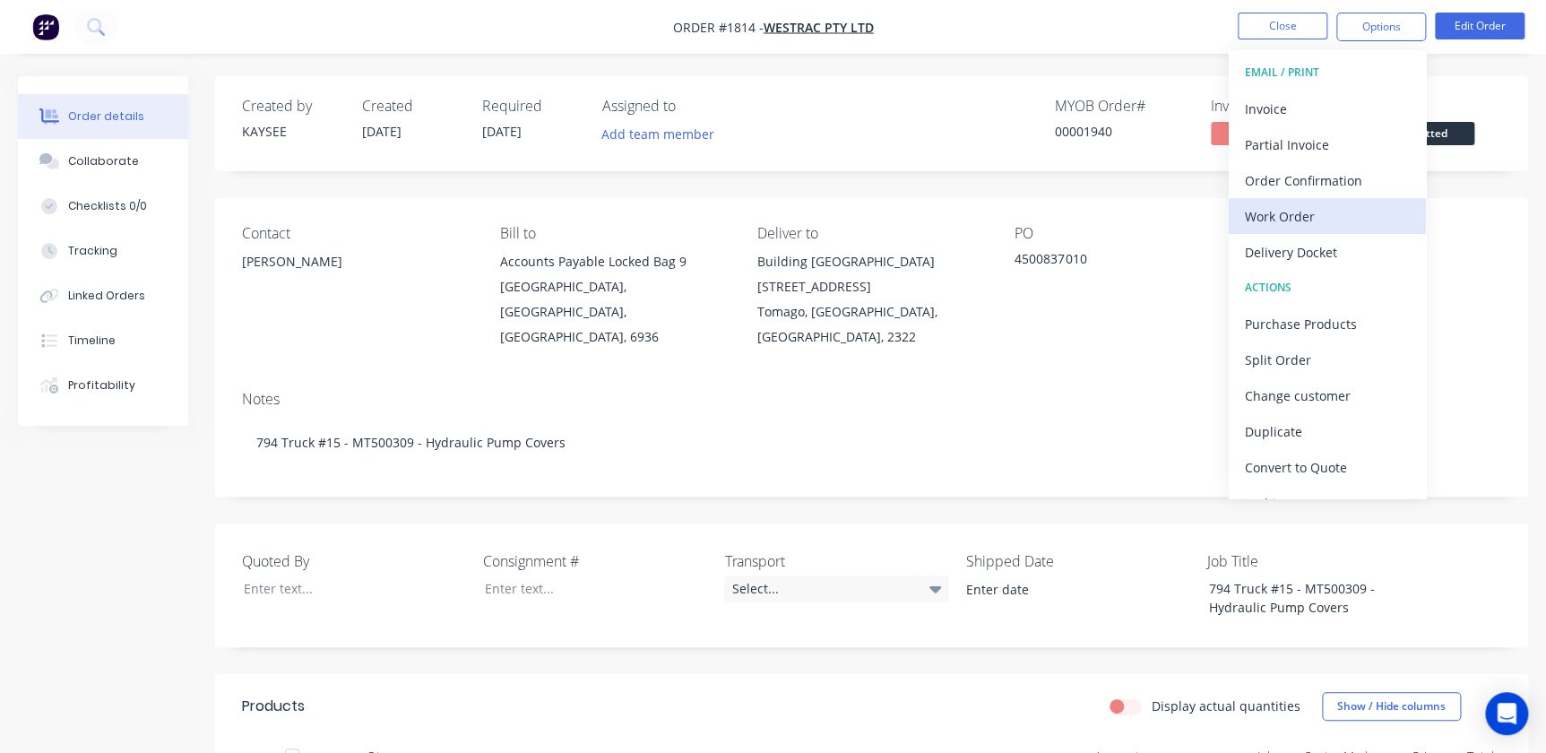
click at [1296, 214] on div "Work Order" at bounding box center [1327, 216] width 165 height 26
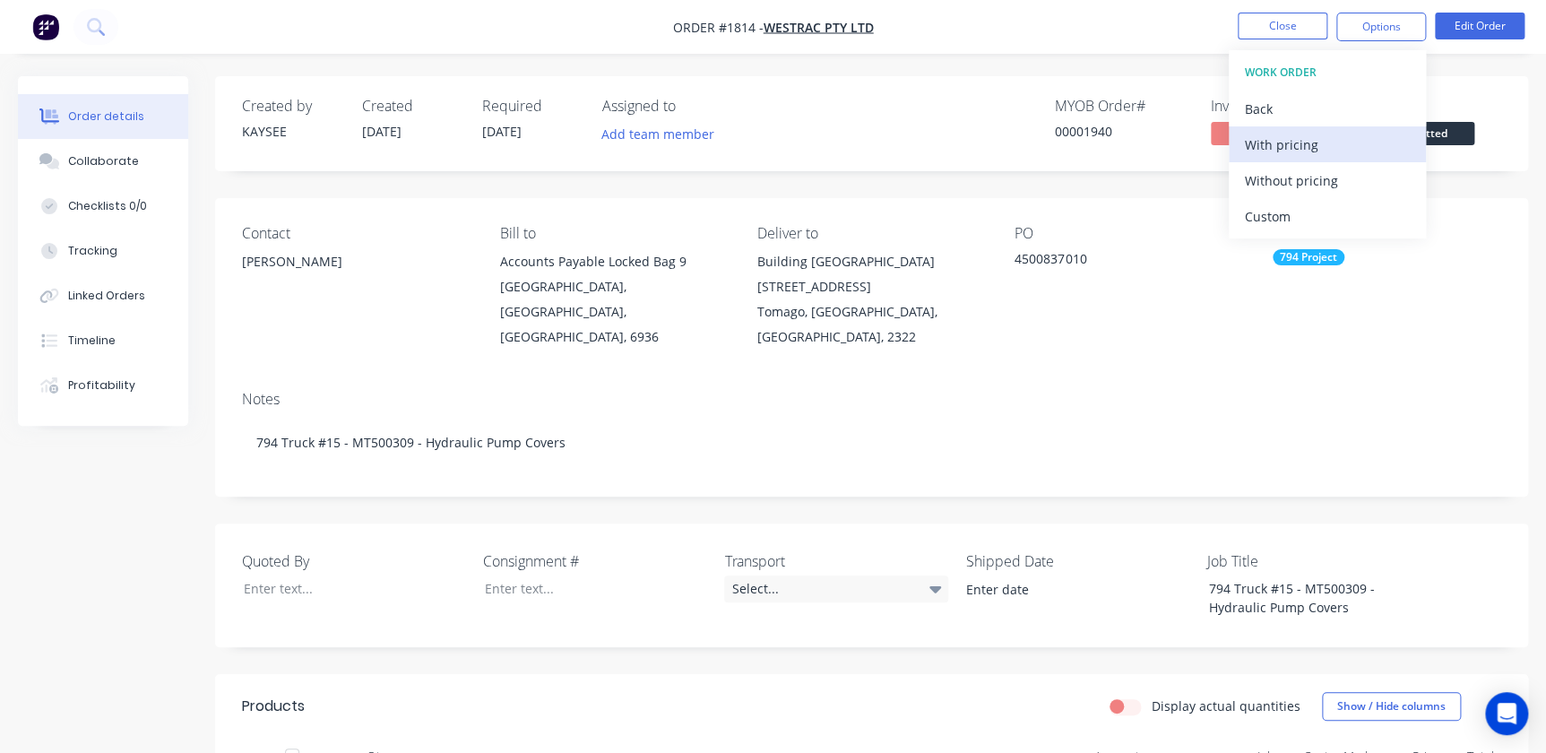
click at [1301, 149] on div "With pricing" at bounding box center [1327, 145] width 165 height 26
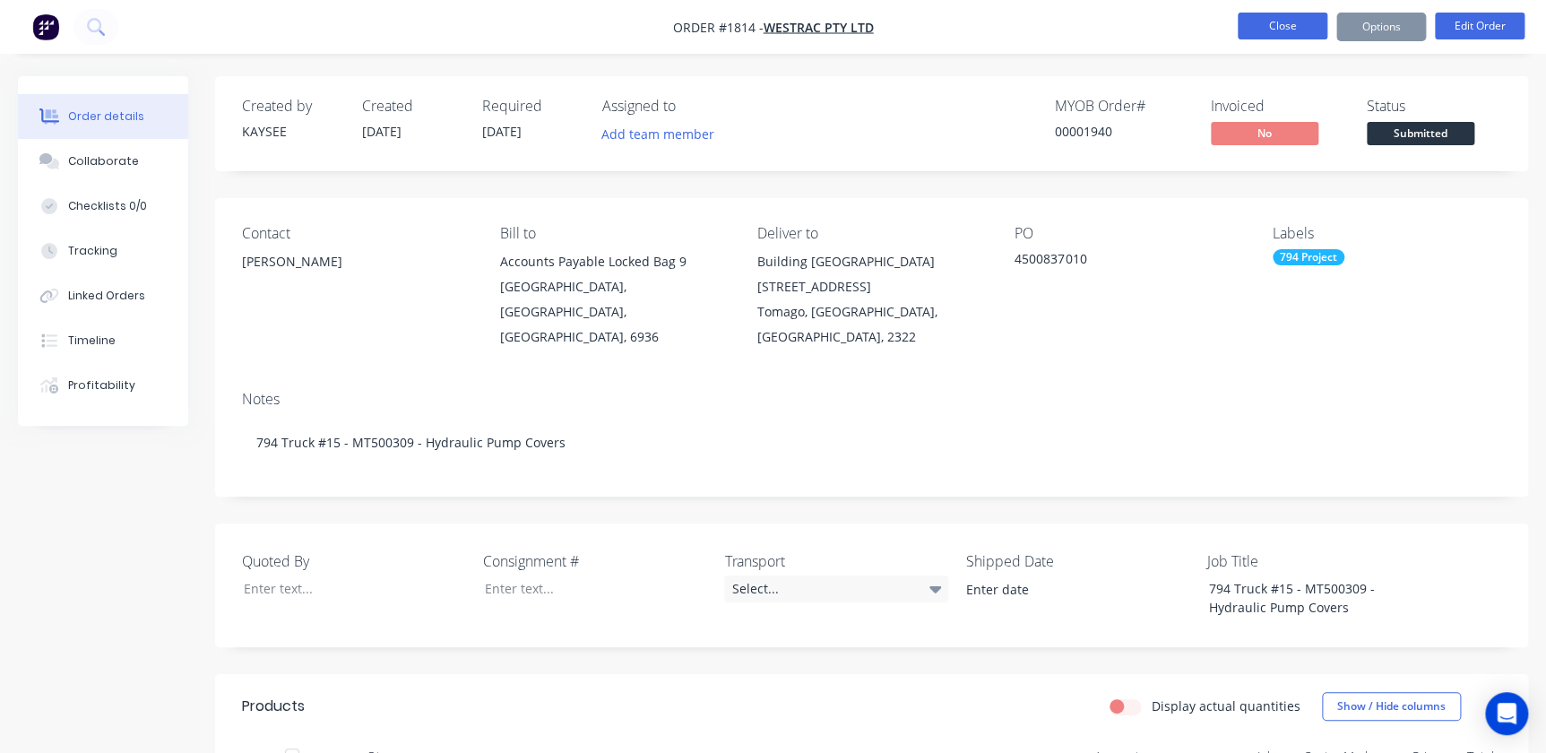
click at [1292, 27] on button "Close" at bounding box center [1283, 26] width 90 height 27
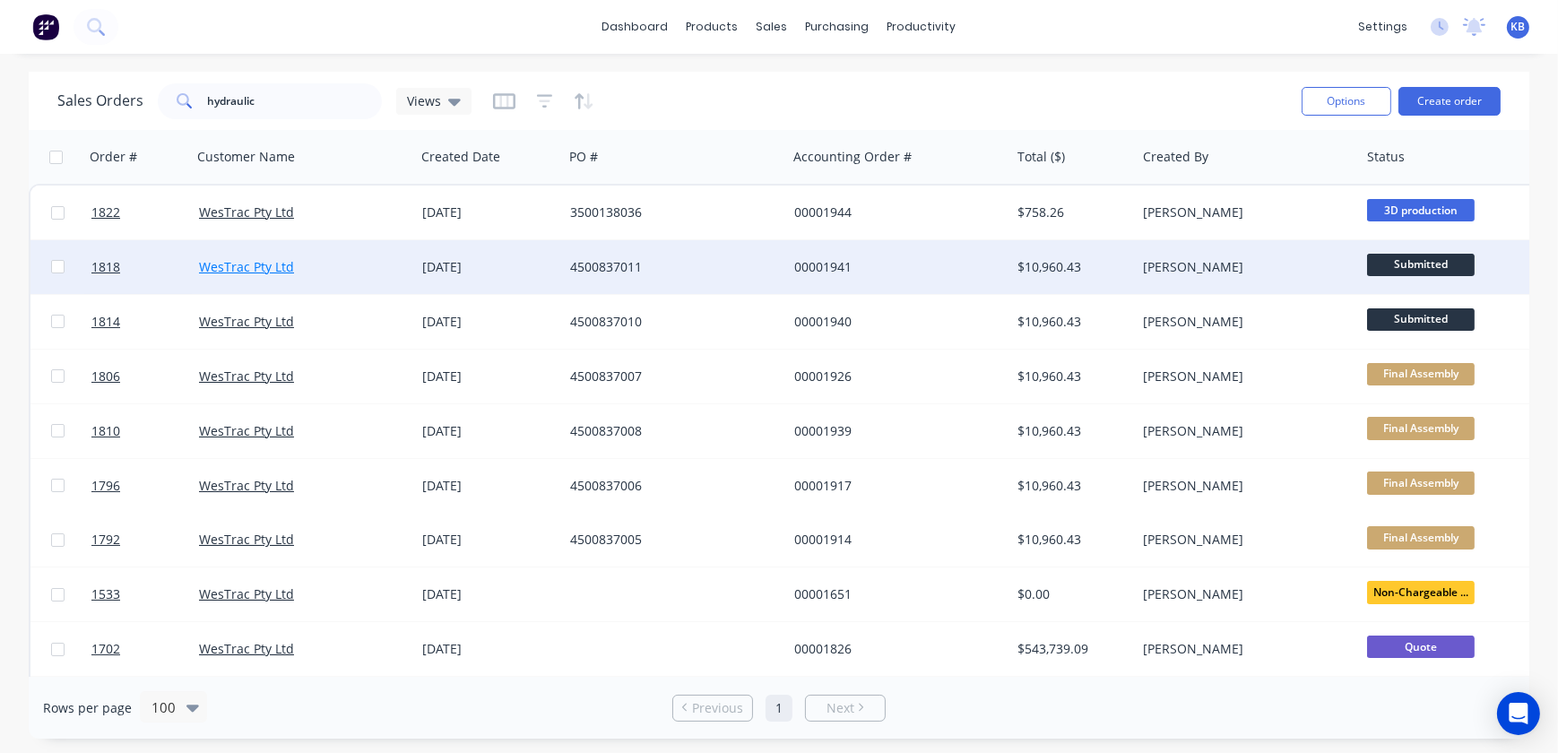
click at [251, 273] on link "WesTrac Pty Ltd" at bounding box center [246, 266] width 95 height 17
click at [138, 278] on link "1818" at bounding box center [145, 267] width 108 height 54
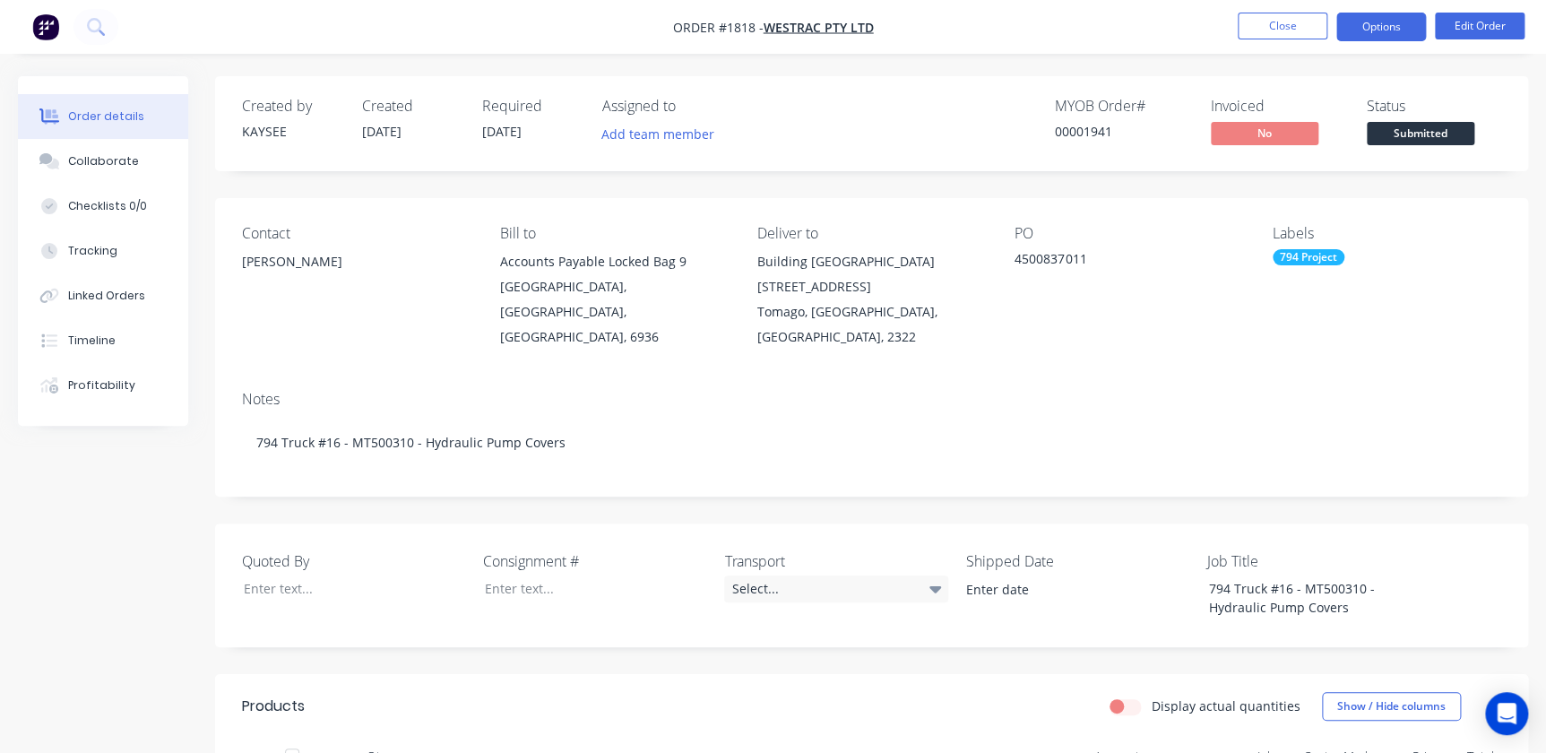
click at [1399, 23] on button "Options" at bounding box center [1382, 27] width 90 height 29
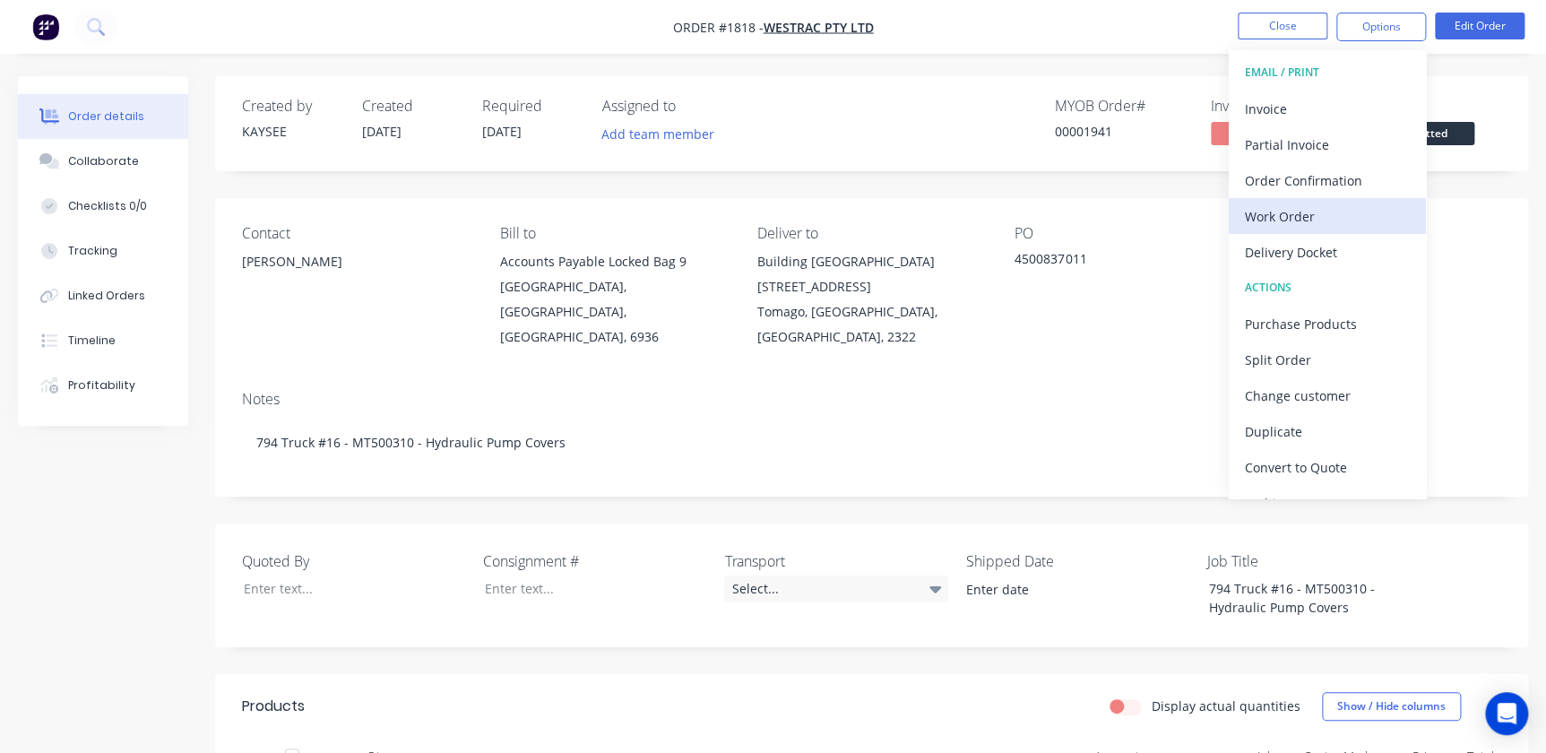
click at [1345, 216] on div "Work Order" at bounding box center [1327, 216] width 165 height 26
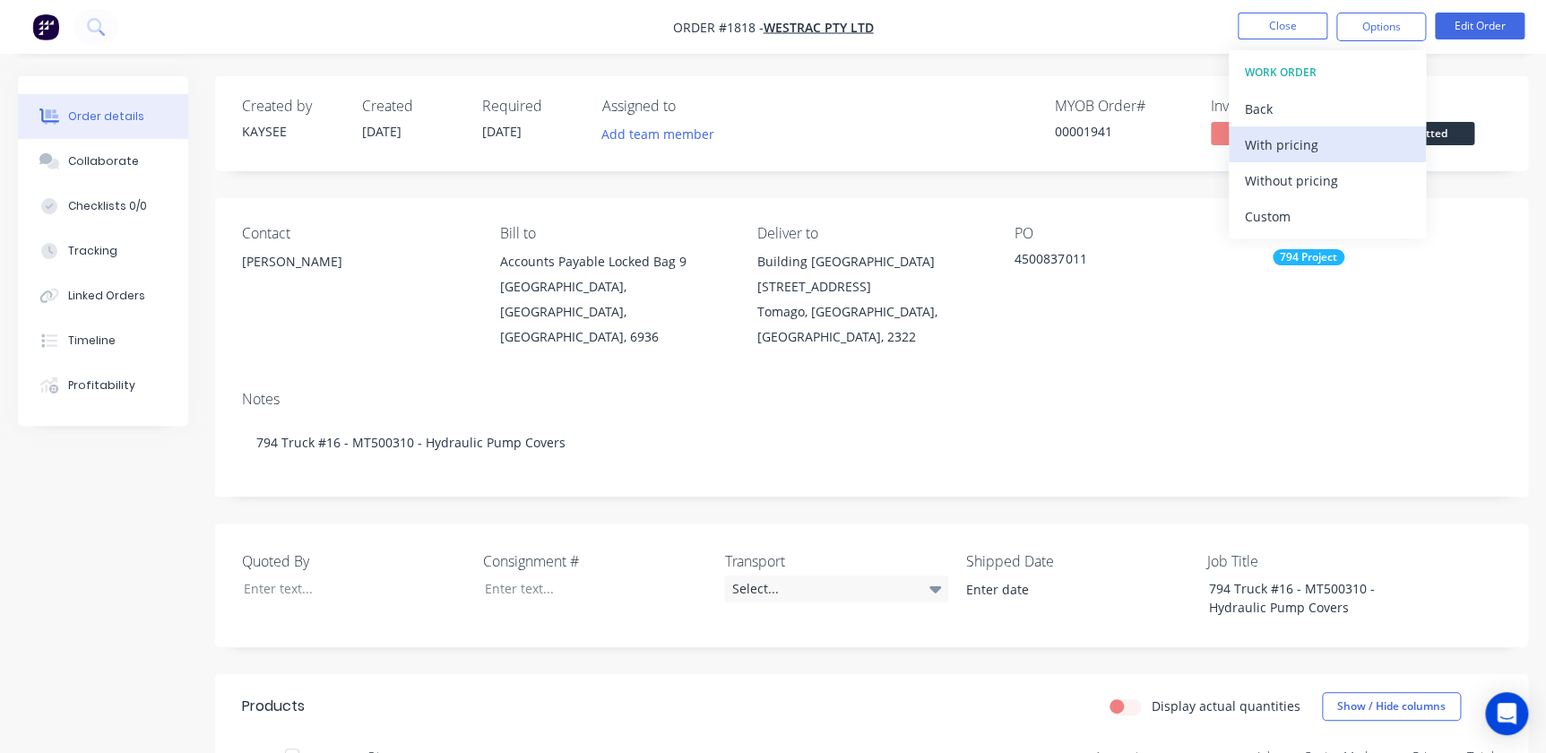
click at [1318, 146] on div "With pricing" at bounding box center [1327, 145] width 165 height 26
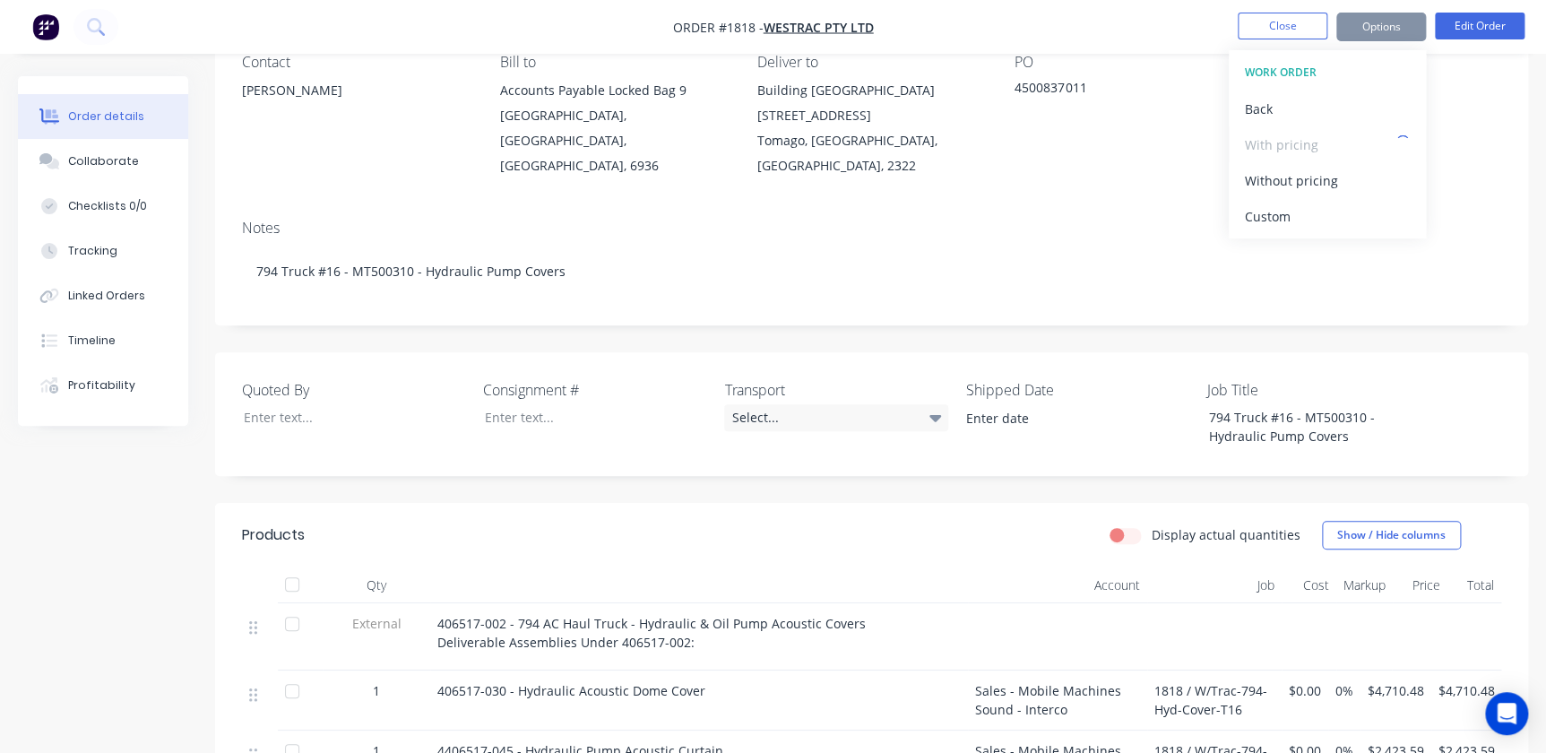
scroll to position [244, 0]
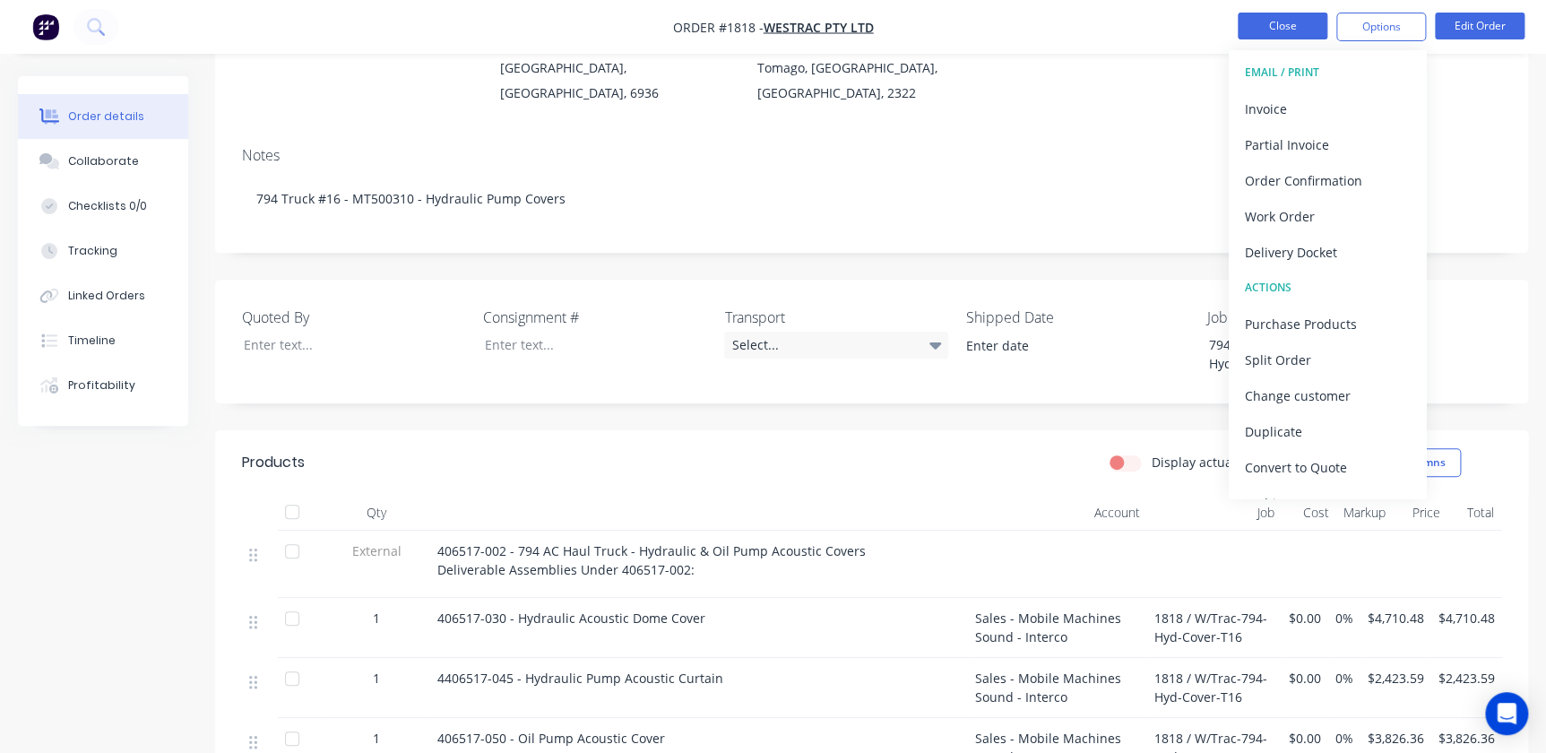
click at [1274, 21] on button "Close" at bounding box center [1283, 26] width 90 height 27
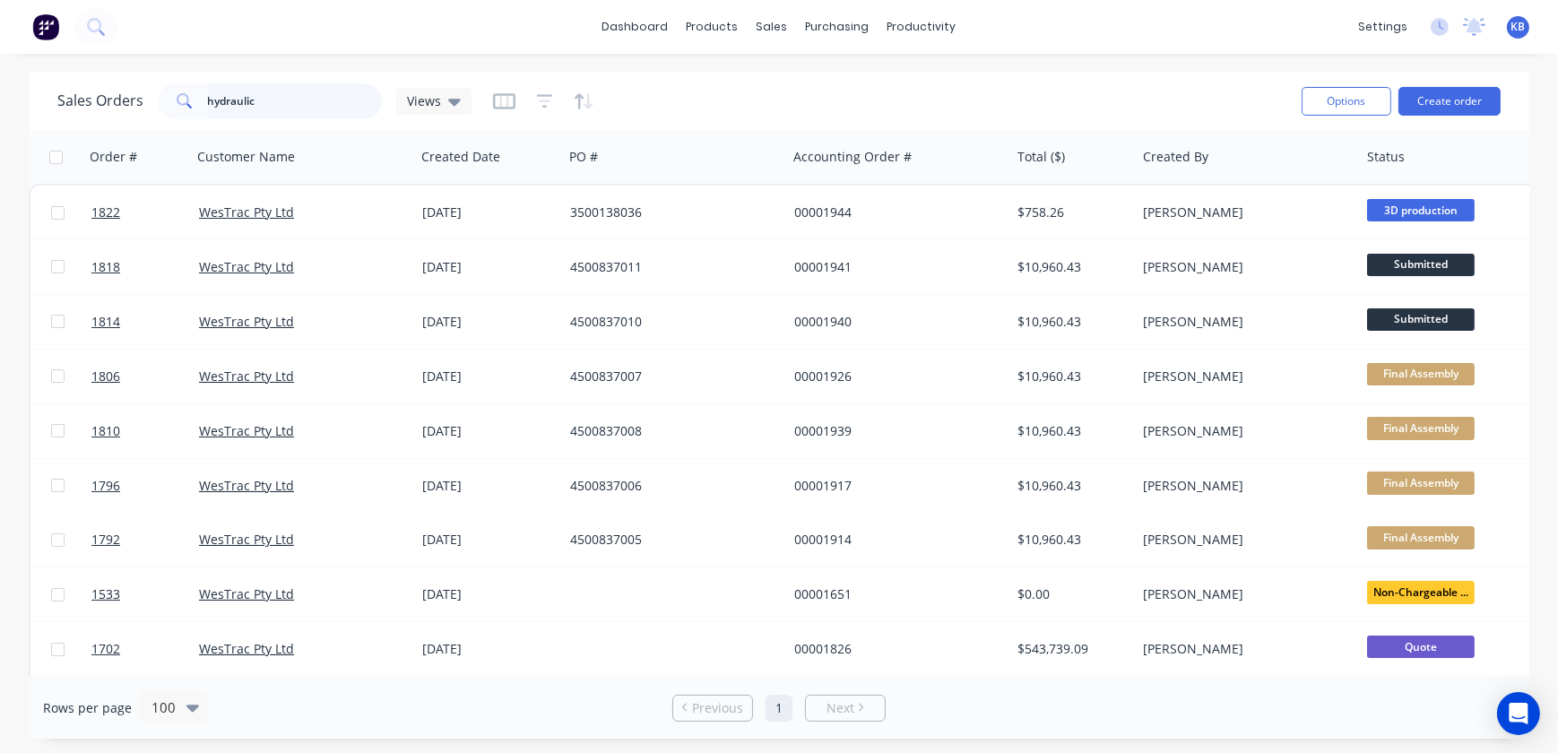
drag, startPoint x: 318, startPoint y: 99, endPoint x: 62, endPoint y: 91, distance: 256.5
click at [62, 91] on div "Sales Orders hydraulic Views" at bounding box center [264, 101] width 414 height 36
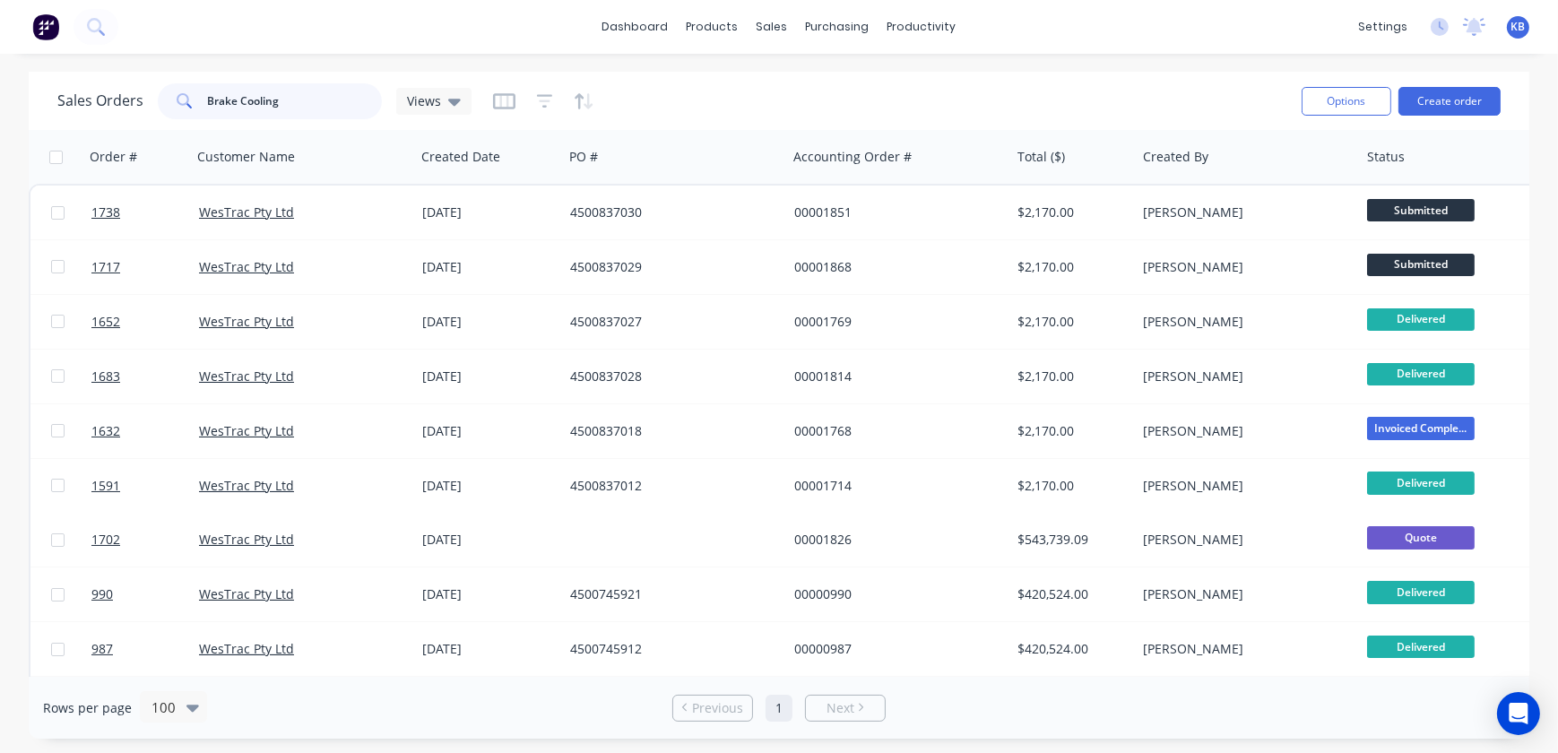
type input "Brake Cooling"
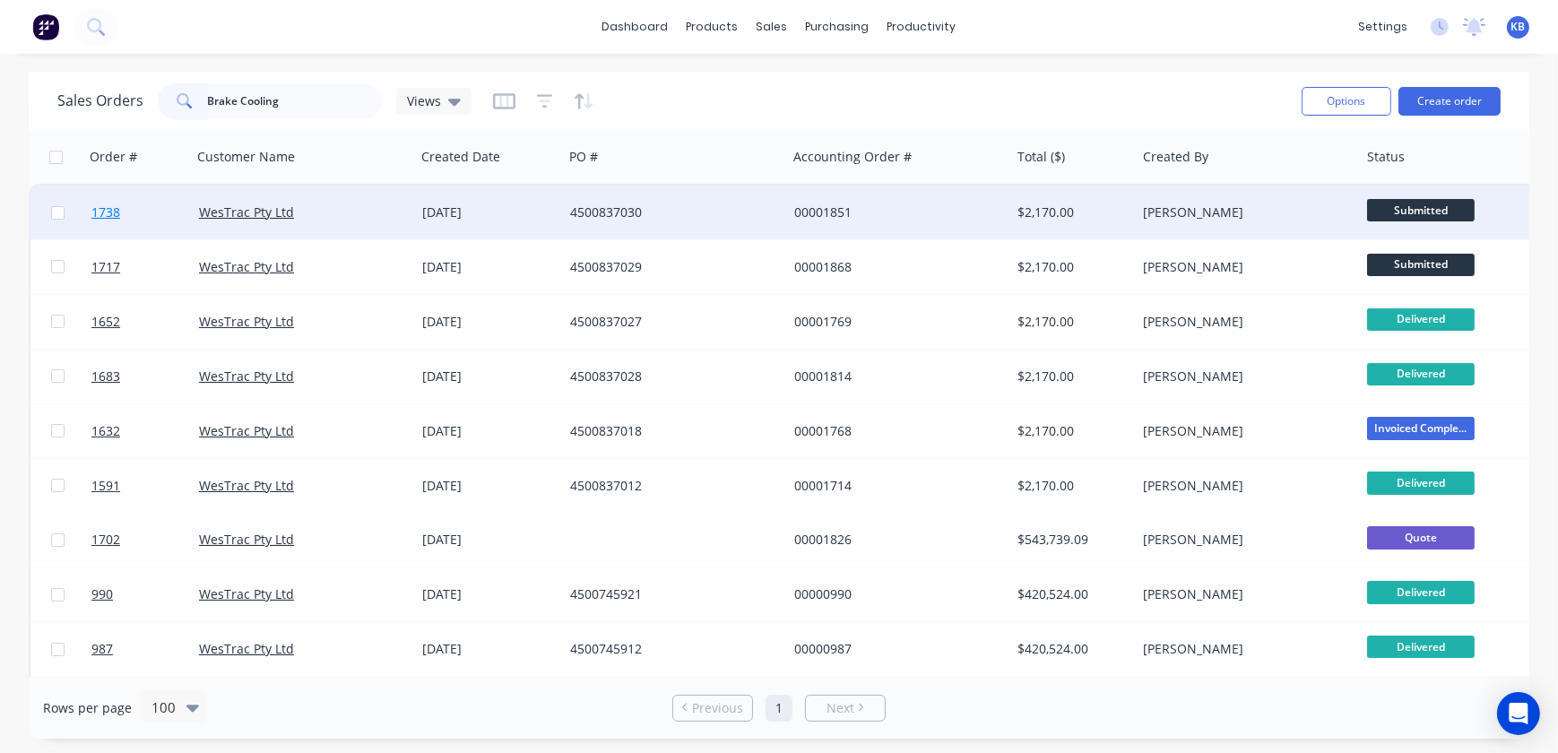
click at [115, 213] on span "1738" at bounding box center [105, 212] width 29 height 18
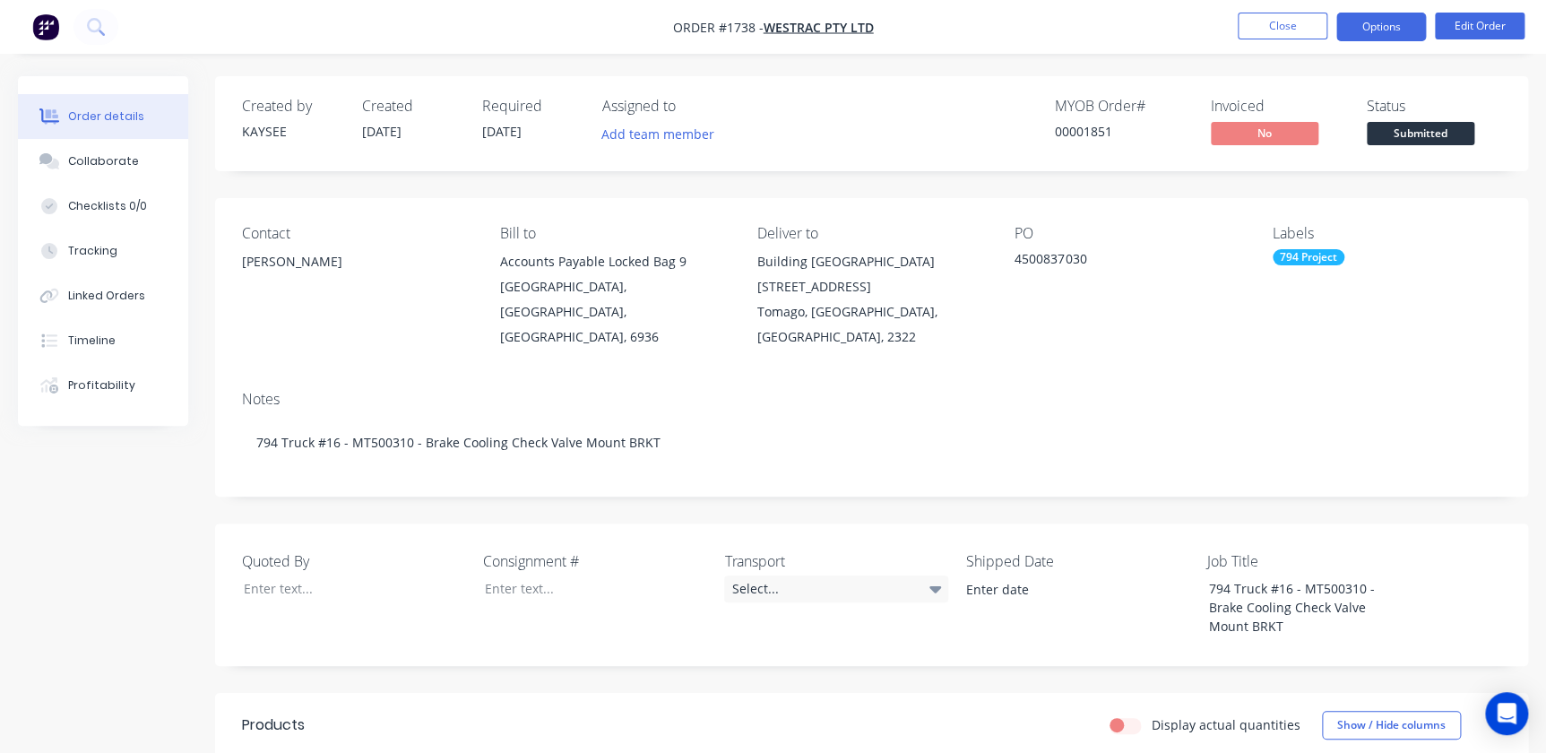
click at [1360, 19] on button "Options" at bounding box center [1382, 27] width 90 height 29
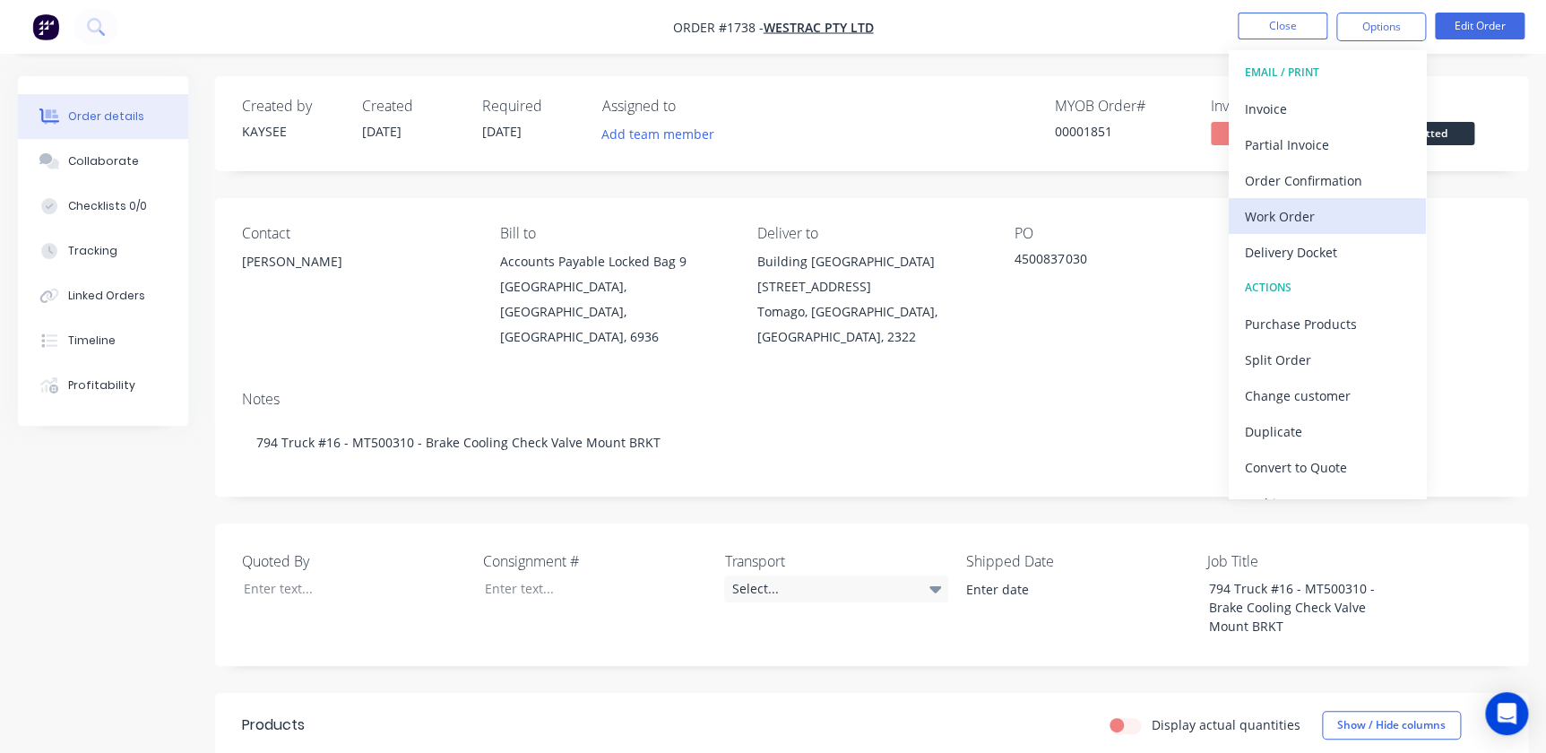
click at [1297, 218] on div "Work Order" at bounding box center [1327, 216] width 165 height 26
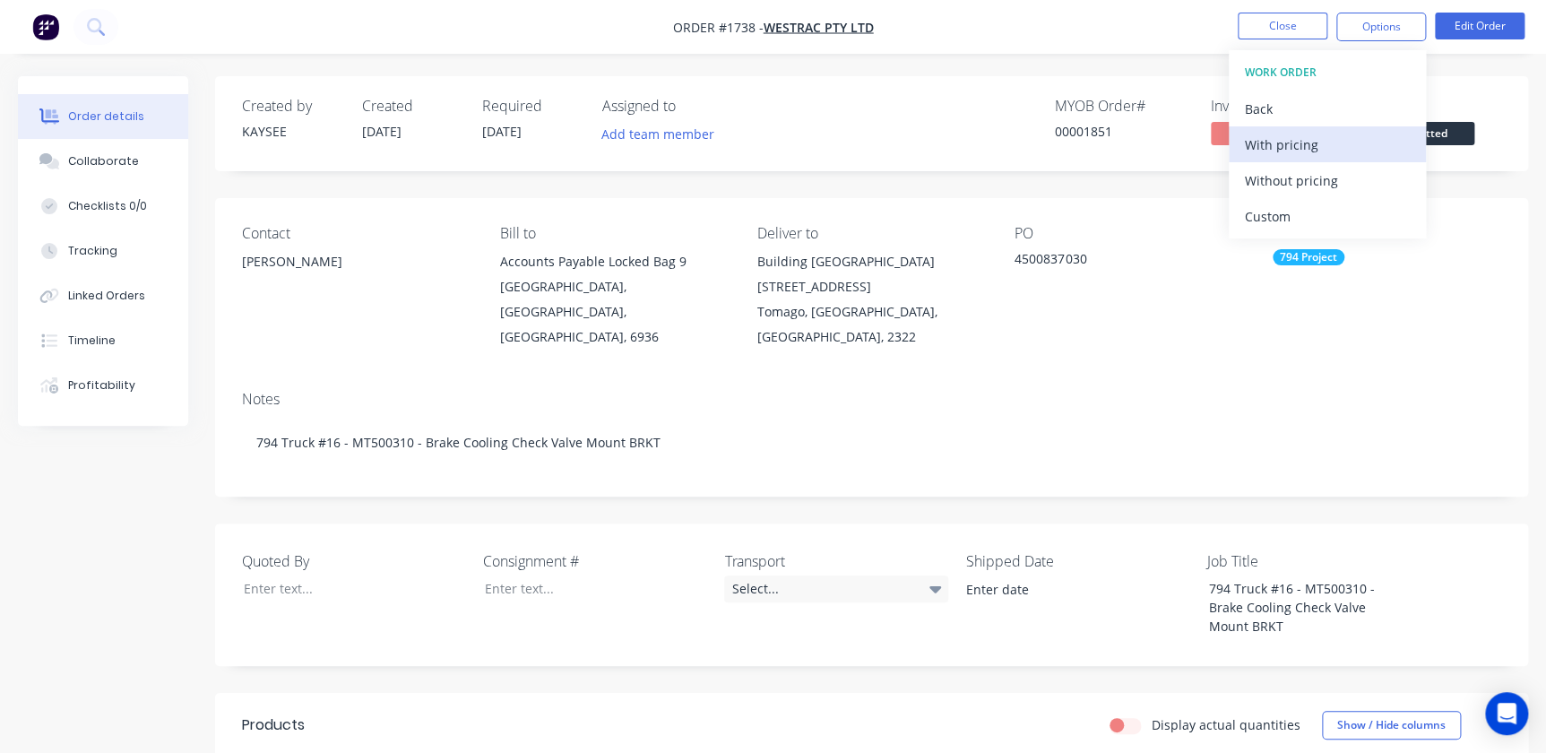
click at [1286, 140] on div "With pricing" at bounding box center [1327, 145] width 165 height 26
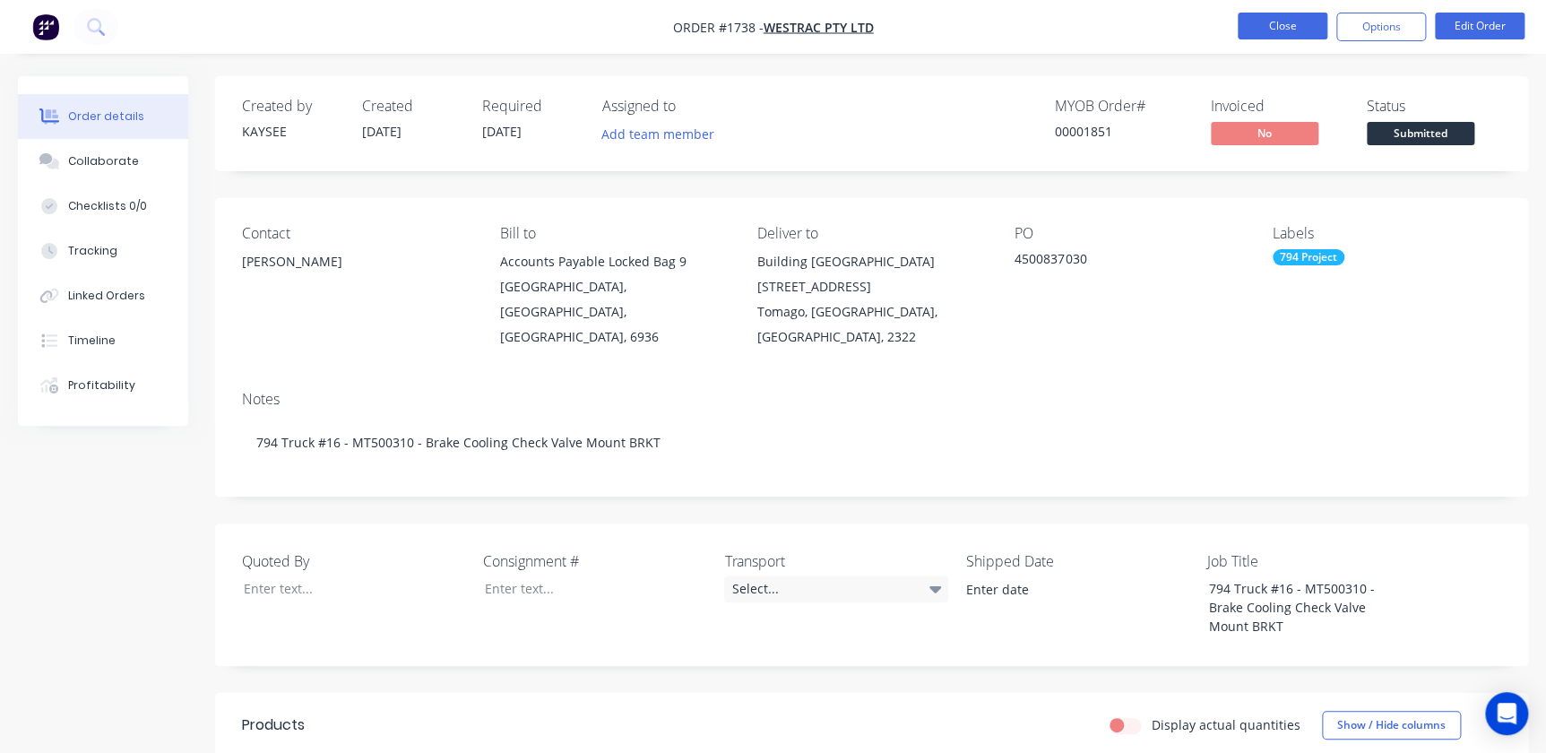
click at [1268, 31] on button "Close" at bounding box center [1283, 26] width 90 height 27
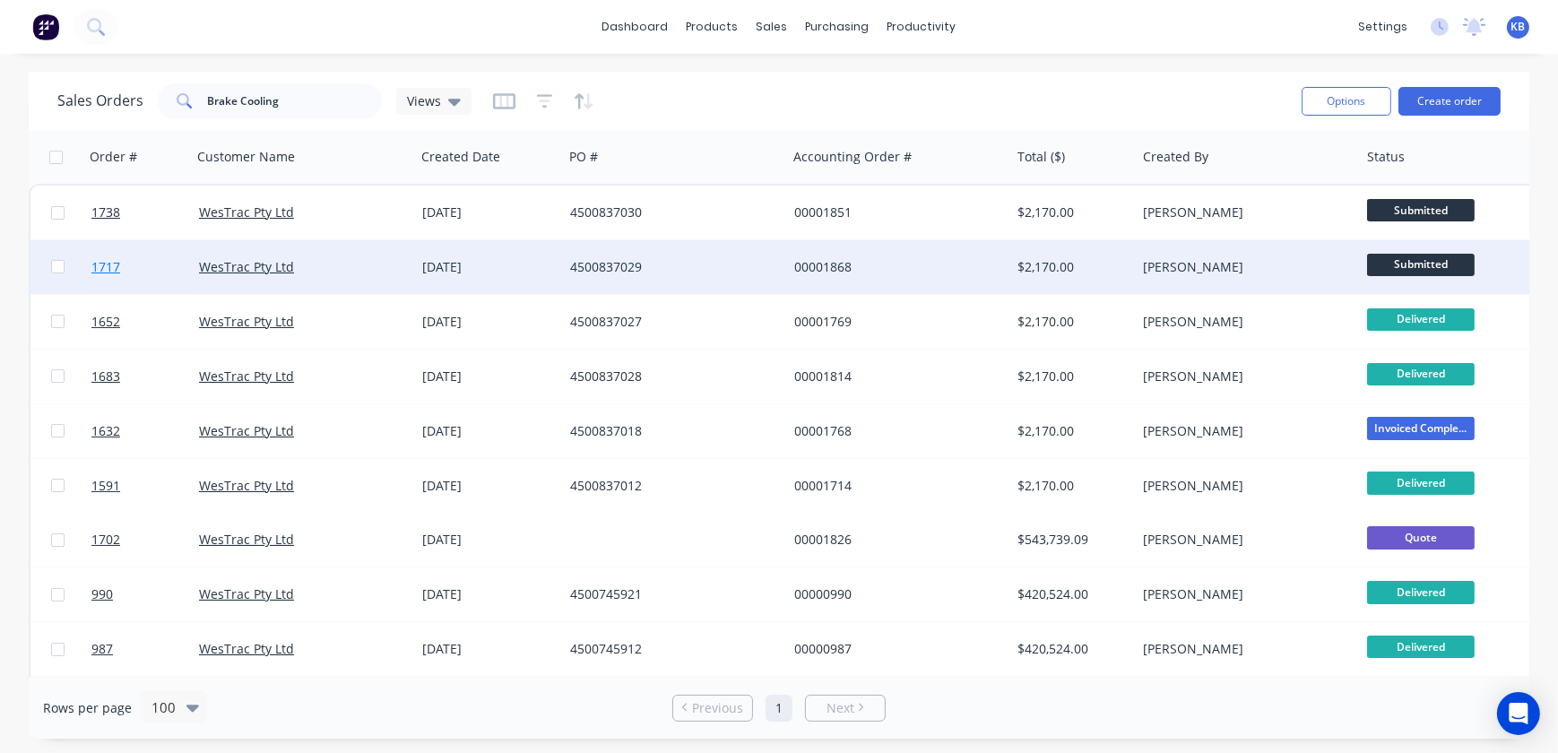
click at [108, 267] on span "1717" at bounding box center [105, 267] width 29 height 18
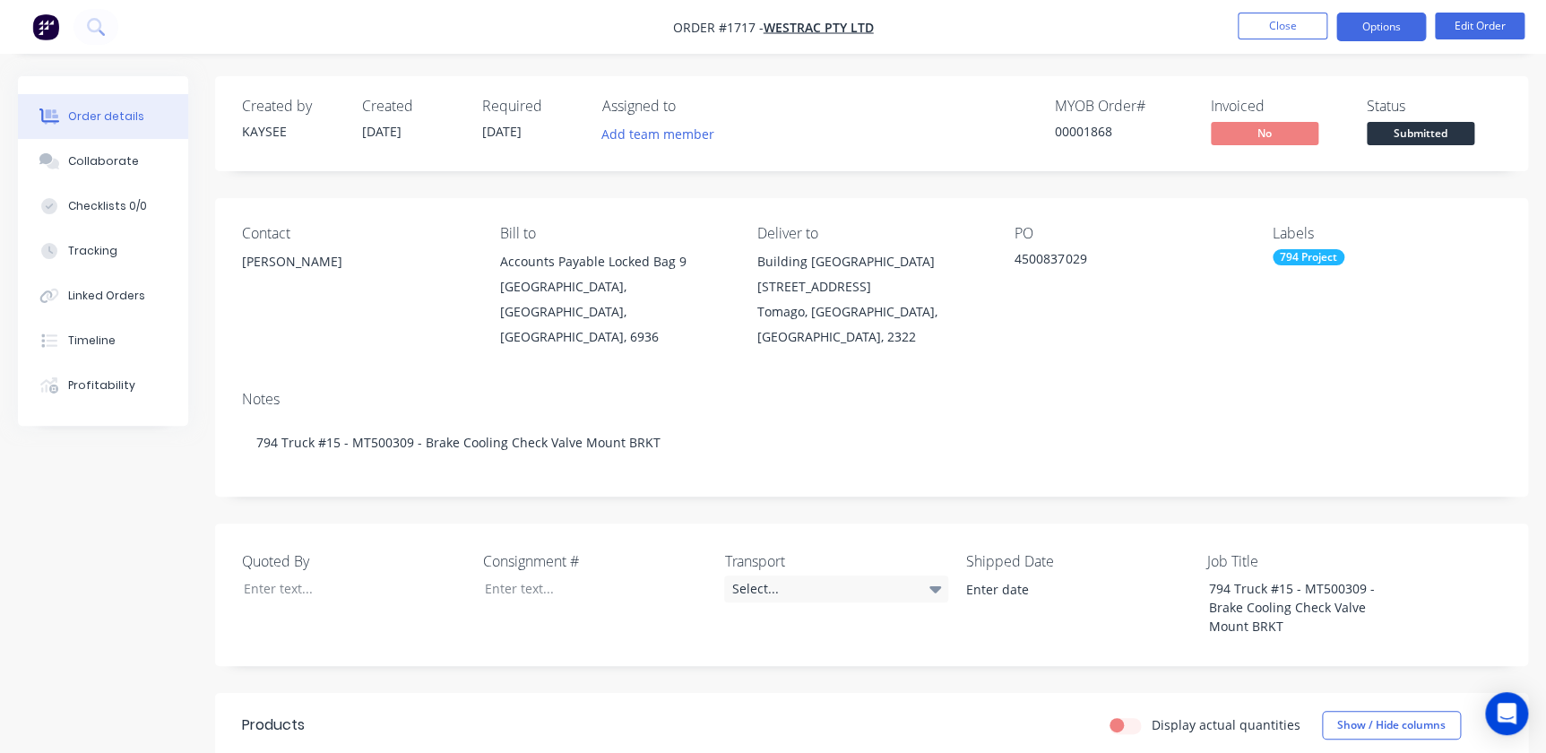
click at [1360, 26] on button "Options" at bounding box center [1382, 27] width 90 height 29
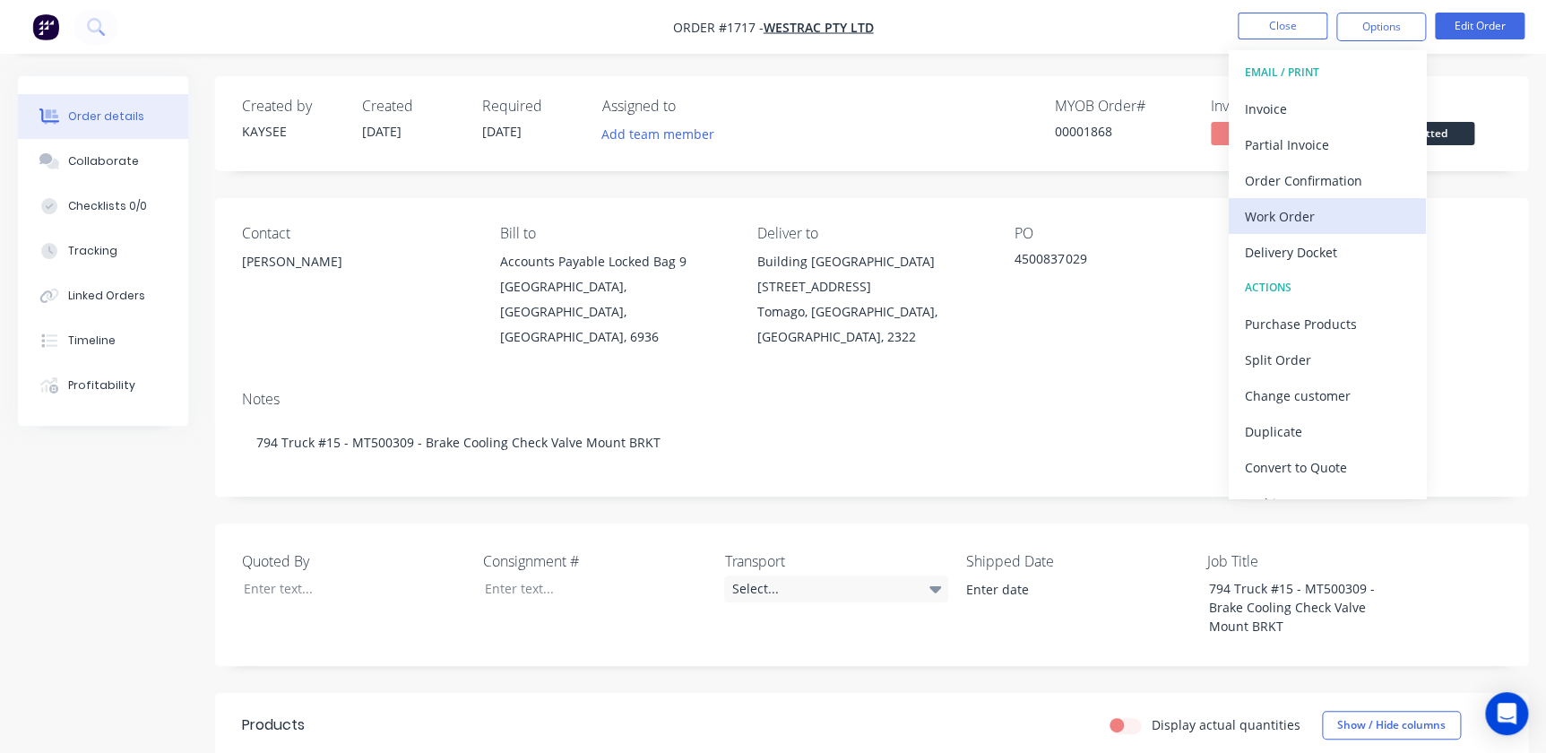
click at [1304, 210] on div "Work Order" at bounding box center [1327, 216] width 165 height 26
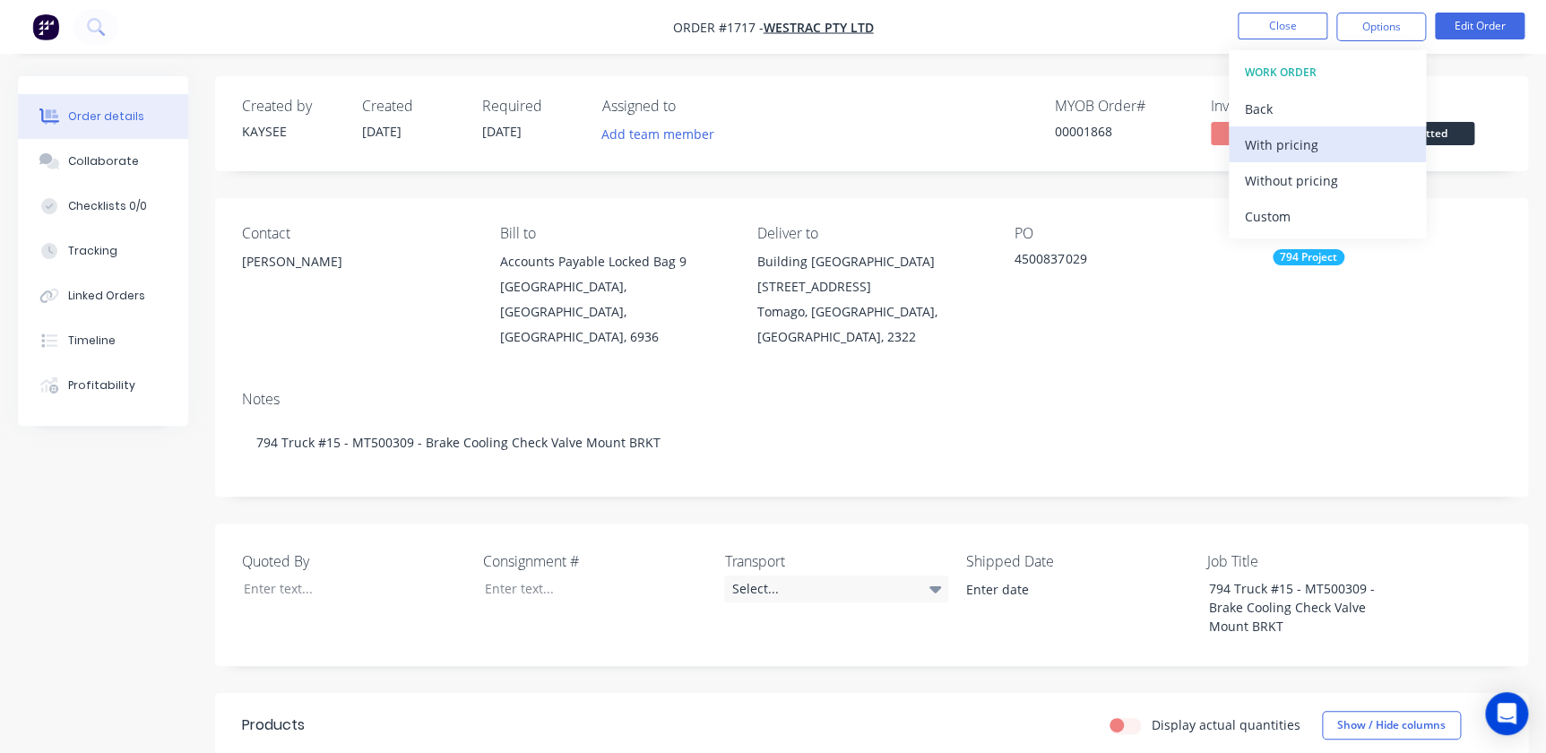
click at [1276, 142] on div "With pricing" at bounding box center [1327, 145] width 165 height 26
click at [1285, 24] on button "Close" at bounding box center [1283, 26] width 90 height 27
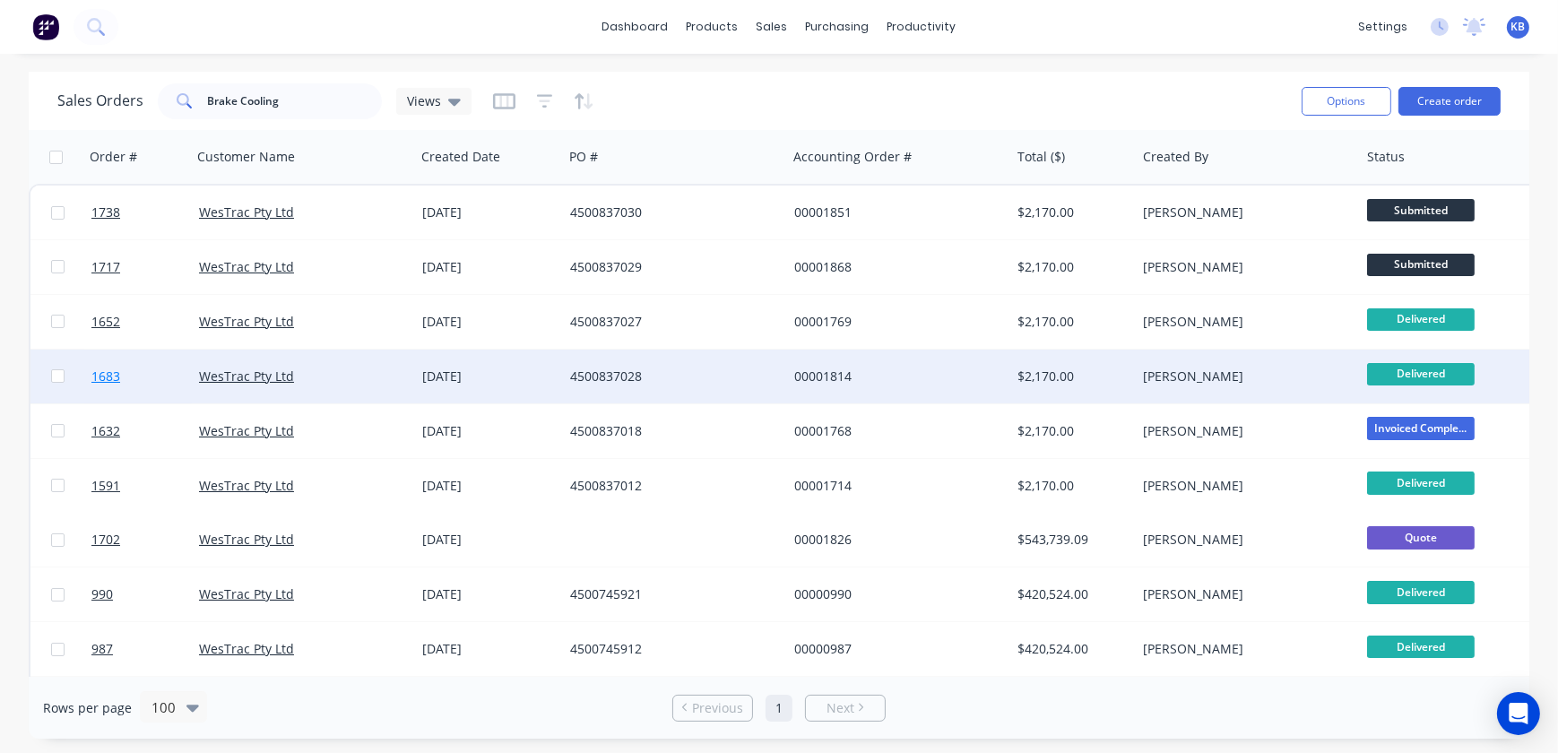
click at [105, 385] on link "1683" at bounding box center [145, 377] width 108 height 54
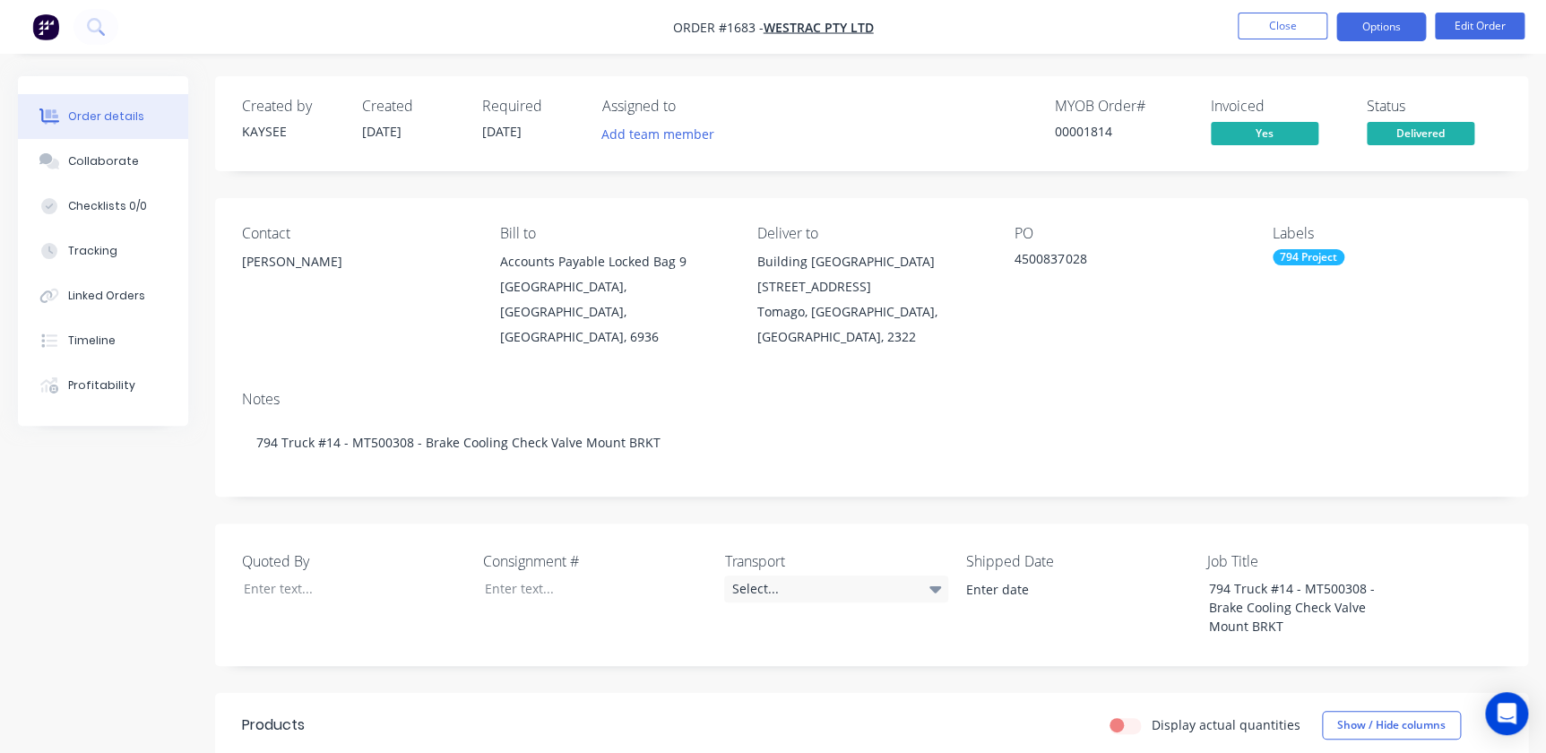
click at [1389, 26] on button "Options" at bounding box center [1382, 27] width 90 height 29
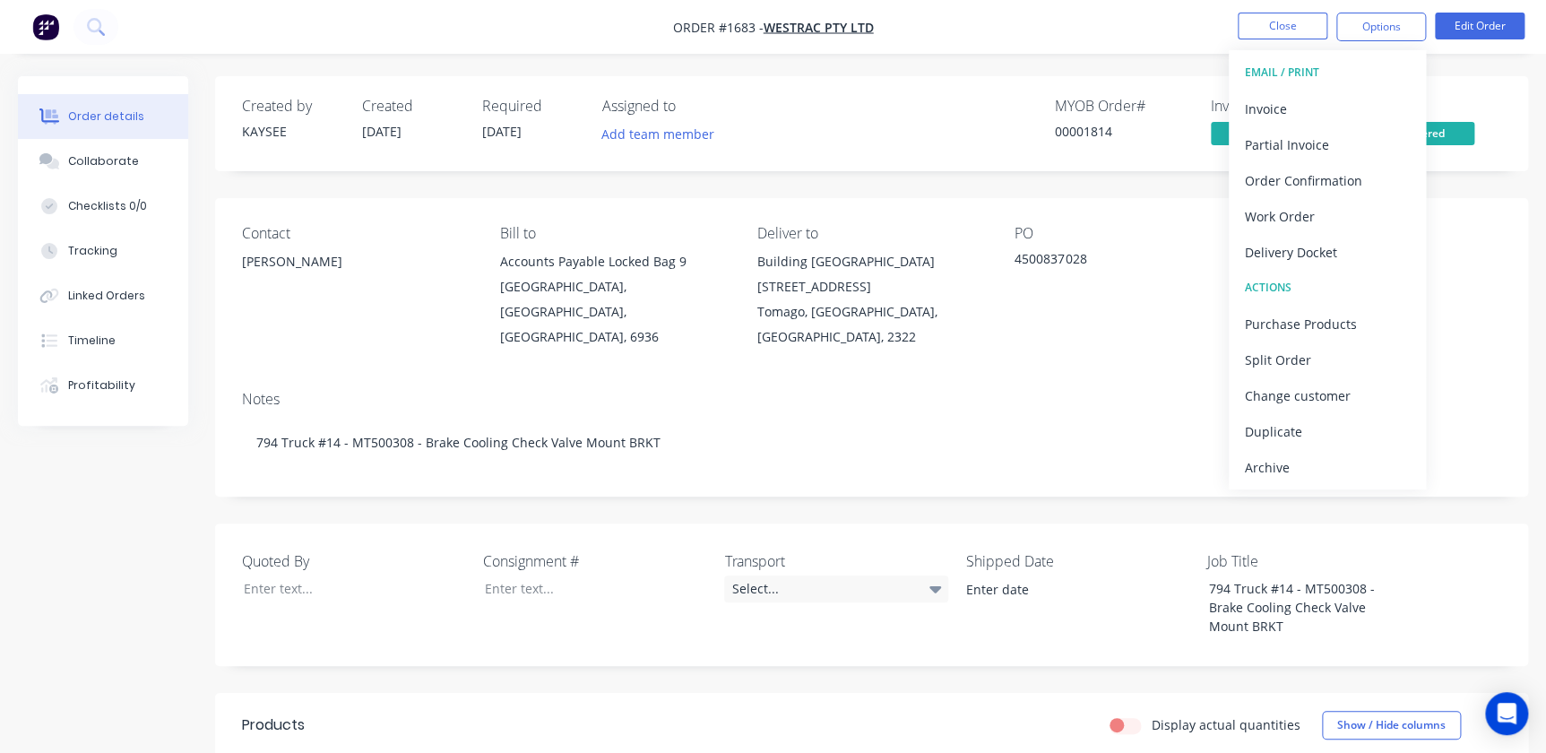
click at [1133, 10] on nav "Order #1683 - WesTrac Pty Ltd Close Options EMAIL / PRINT Invoice Partial Invoi…" at bounding box center [773, 27] width 1546 height 54
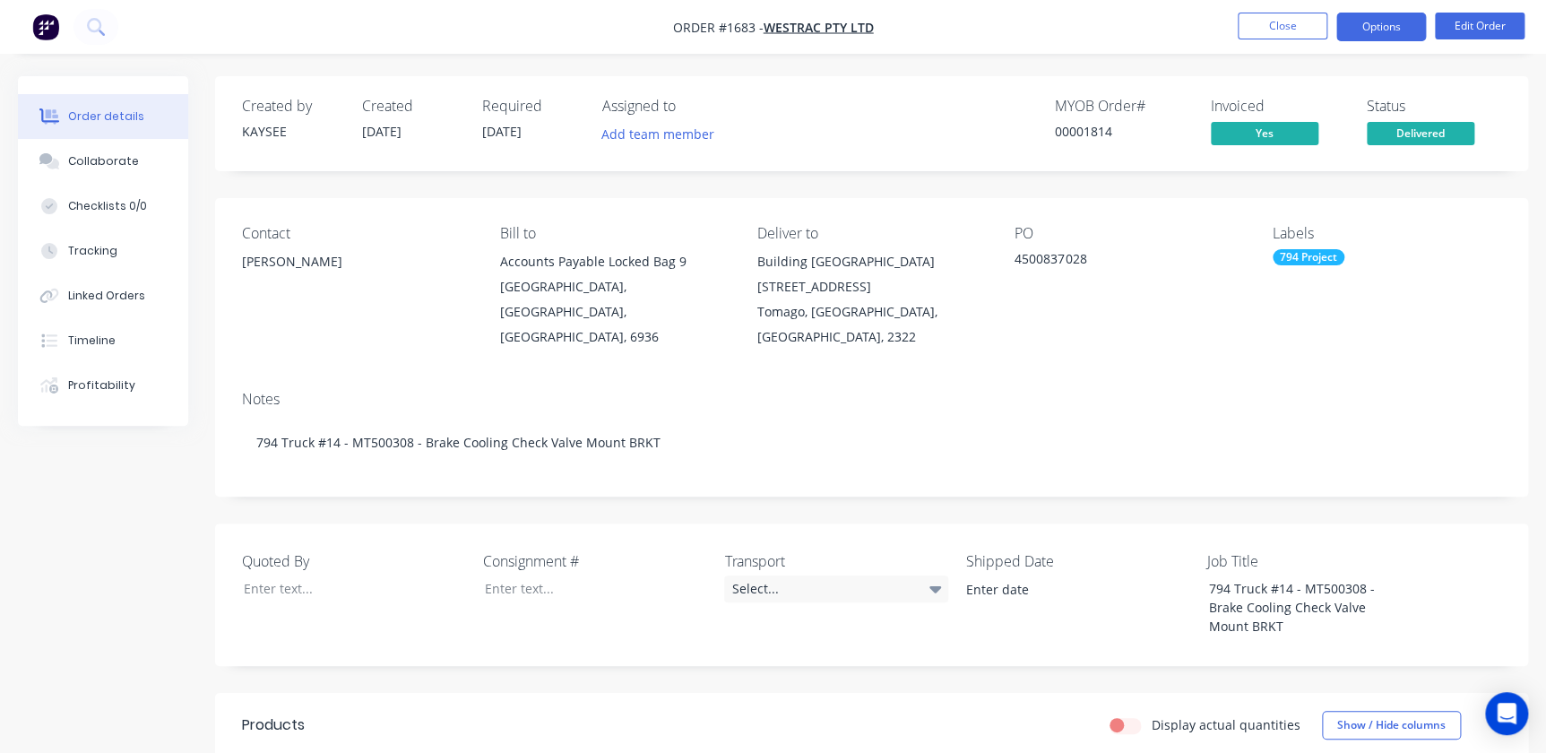
click at [1389, 33] on button "Options" at bounding box center [1382, 27] width 90 height 29
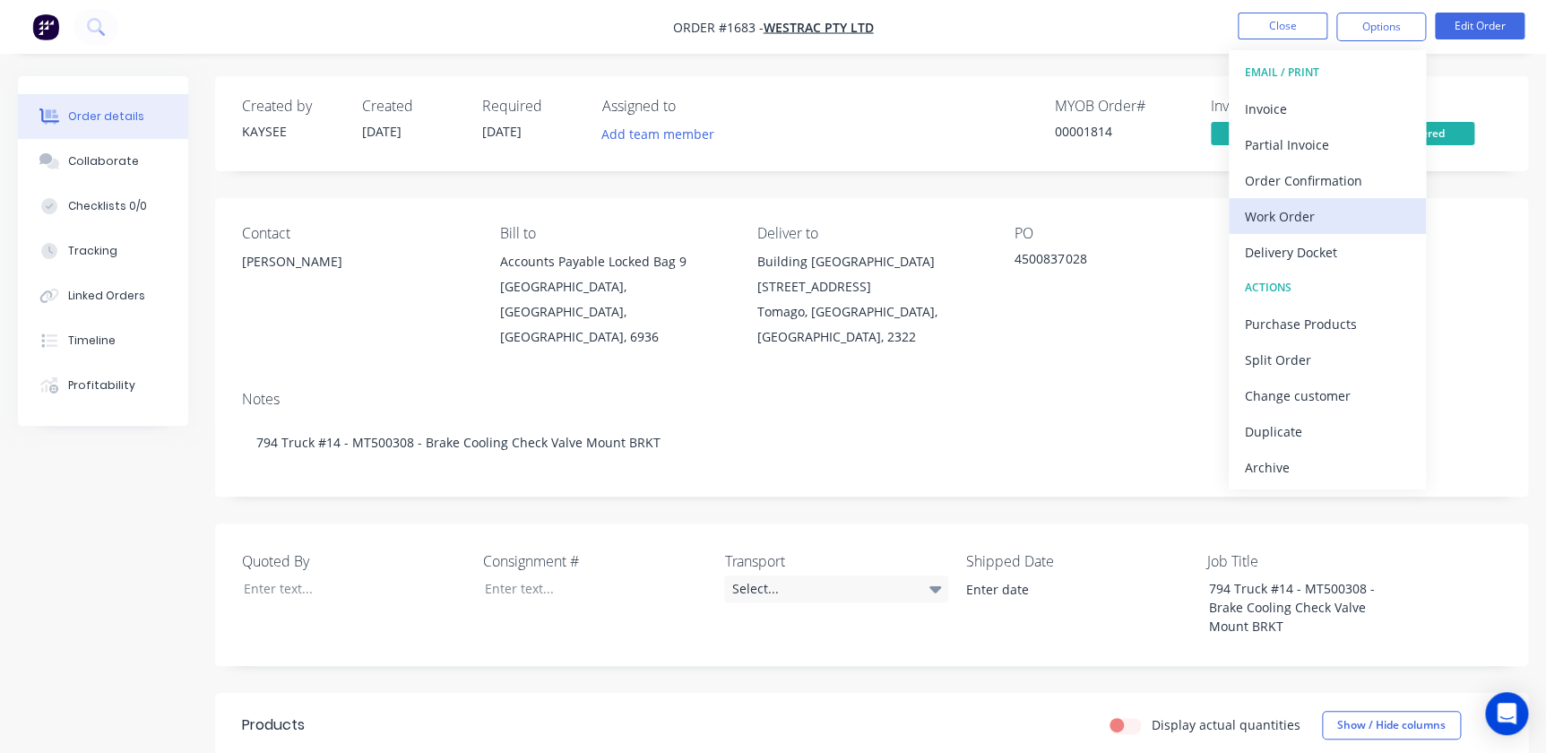
click at [1301, 201] on button "Work Order" at bounding box center [1327, 216] width 197 height 36
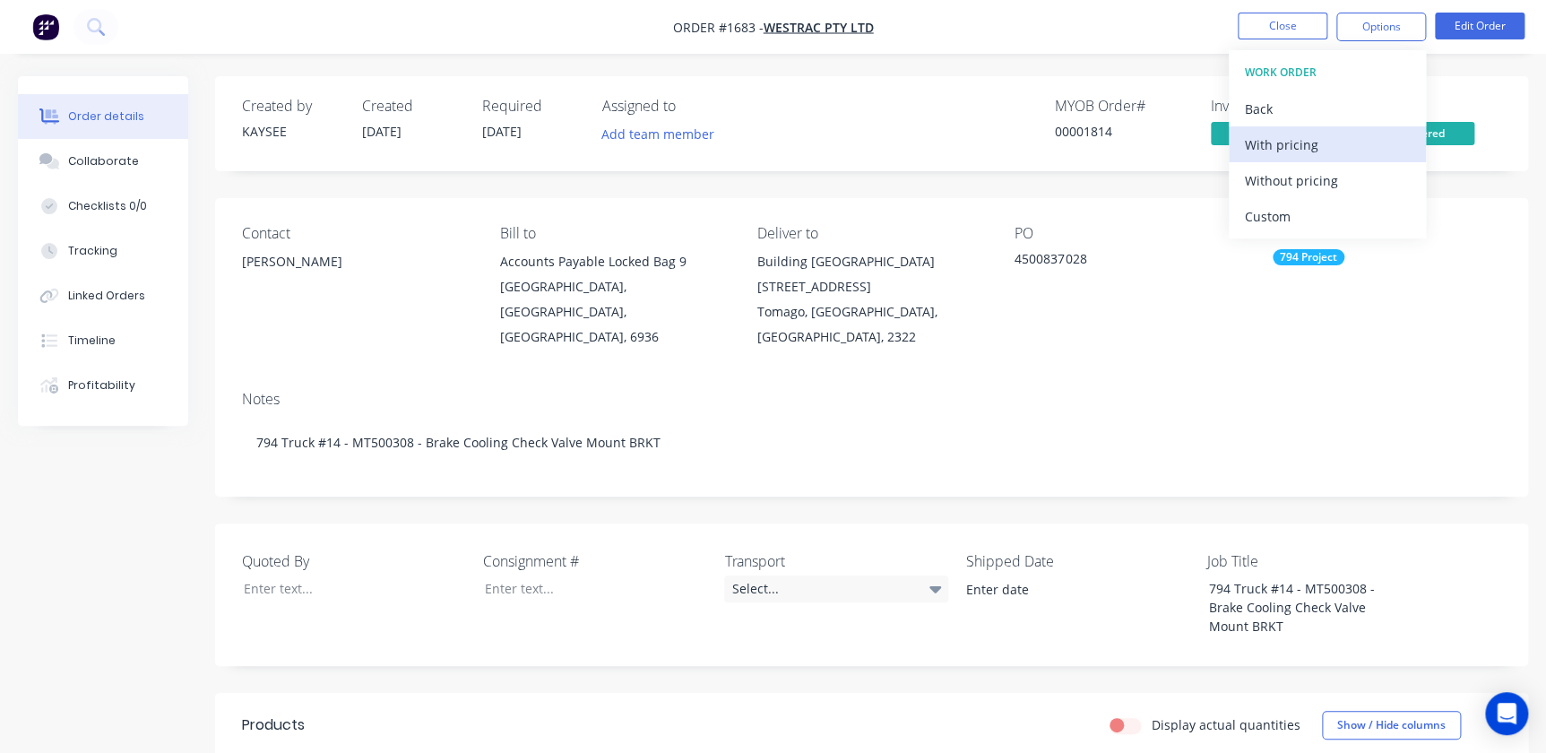
click at [1280, 143] on div "With pricing" at bounding box center [1327, 145] width 165 height 26
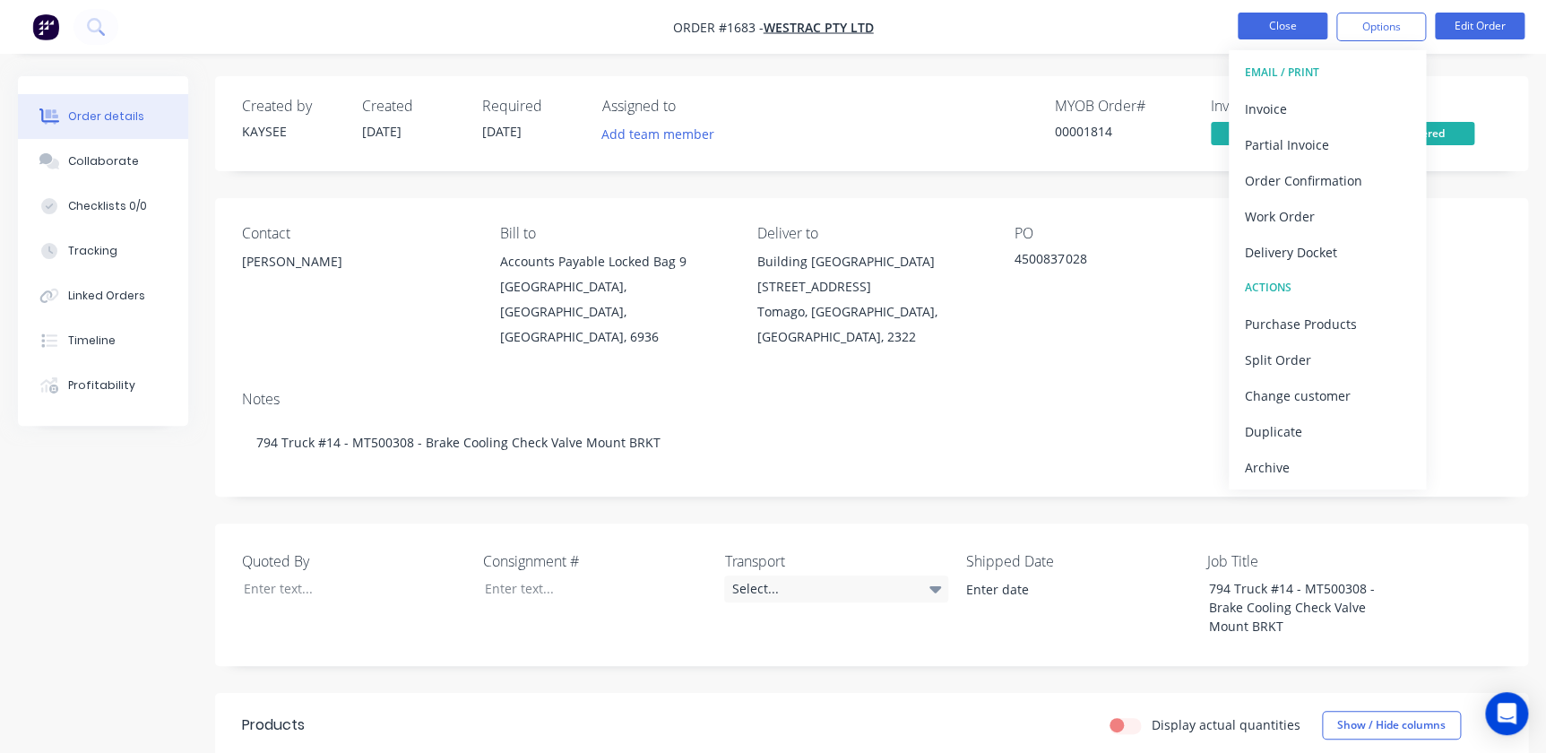
click at [1300, 18] on button "Close" at bounding box center [1283, 26] width 90 height 27
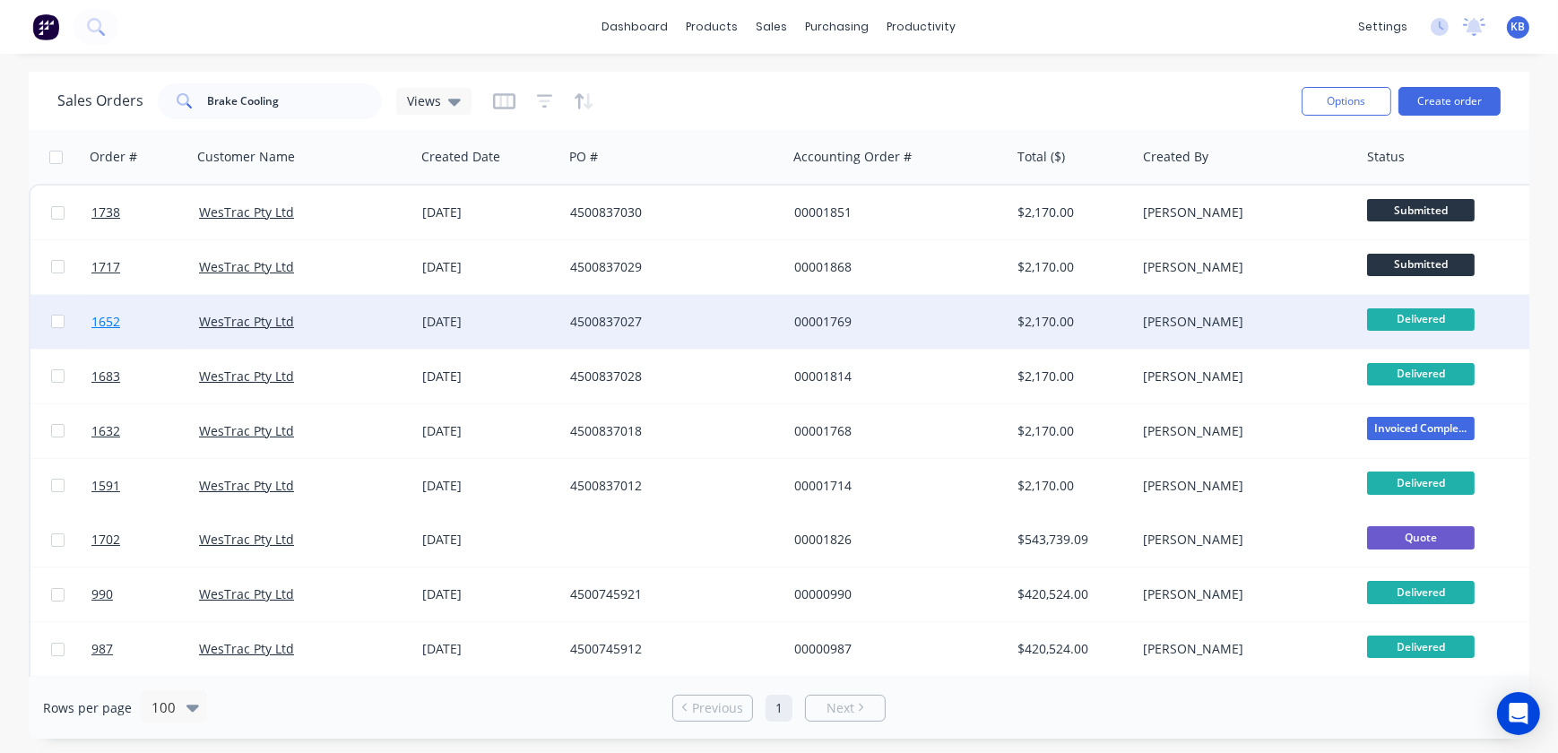
click at [123, 323] on link "1652" at bounding box center [145, 322] width 108 height 54
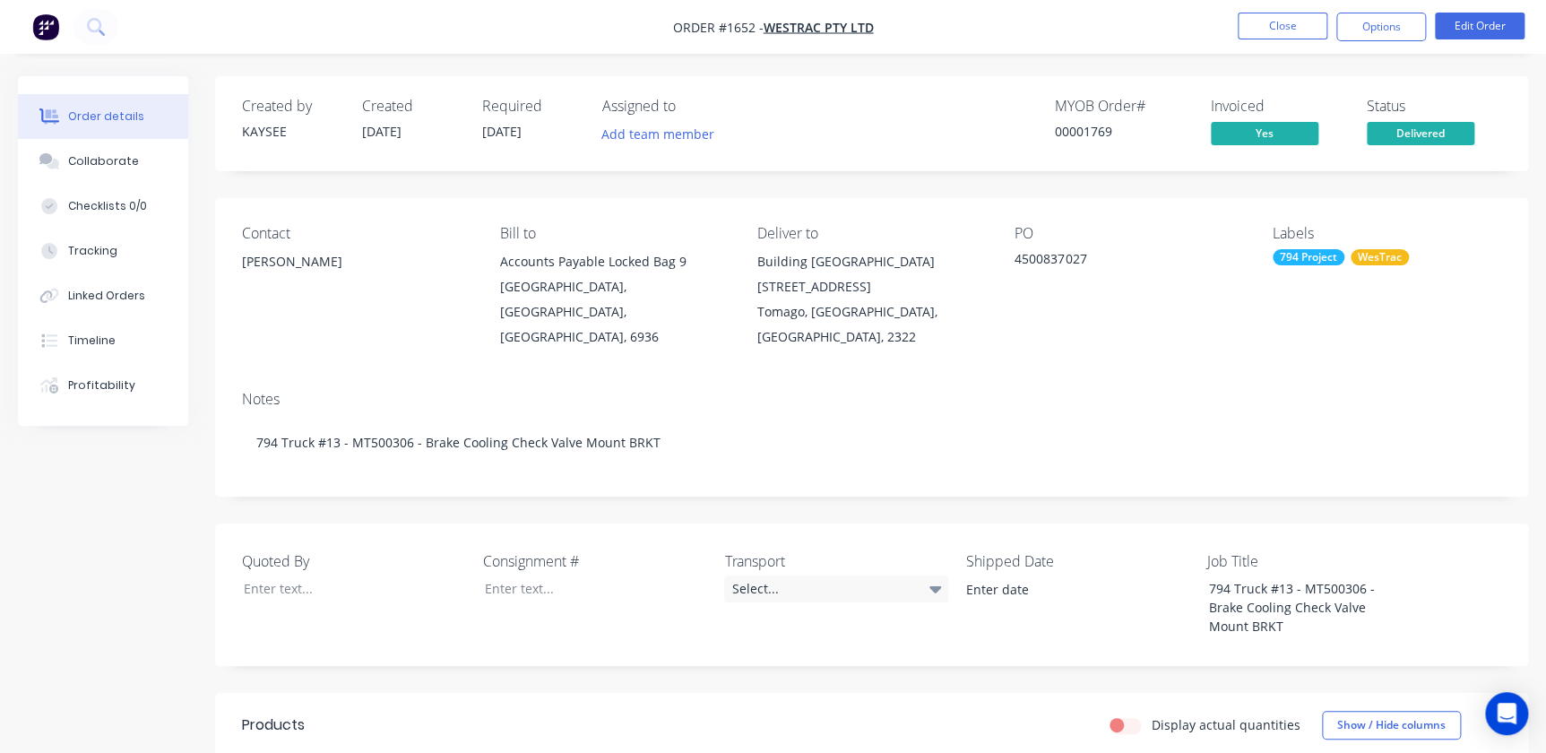
click at [1372, 10] on nav "Order #1652 - WesTrac Pty Ltd Close Options Edit Order" at bounding box center [773, 27] width 1546 height 54
click at [1371, 16] on button "Options" at bounding box center [1382, 27] width 90 height 29
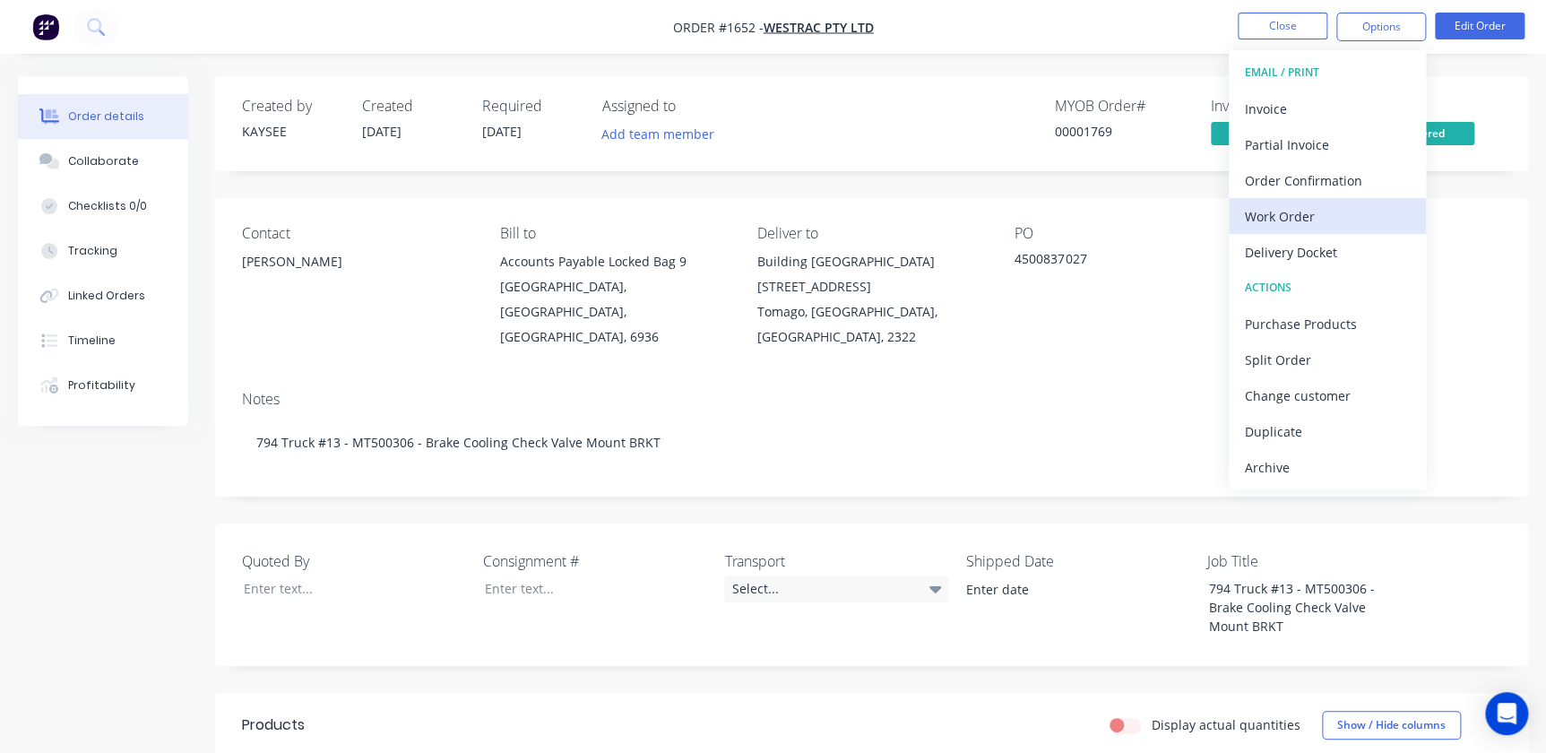
click at [1251, 223] on div "Work Order" at bounding box center [1327, 216] width 165 height 26
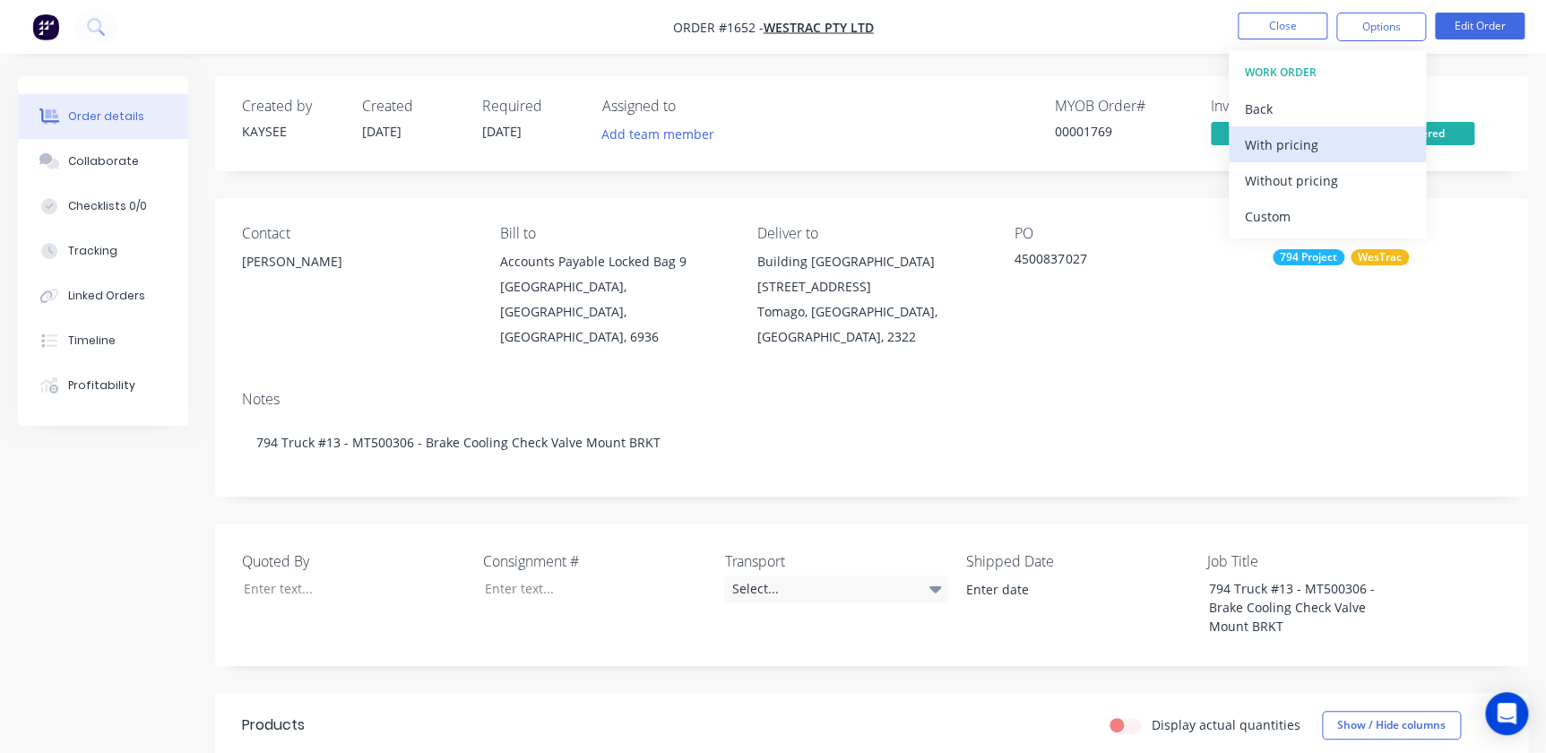
click at [1269, 143] on div "With pricing" at bounding box center [1327, 145] width 165 height 26
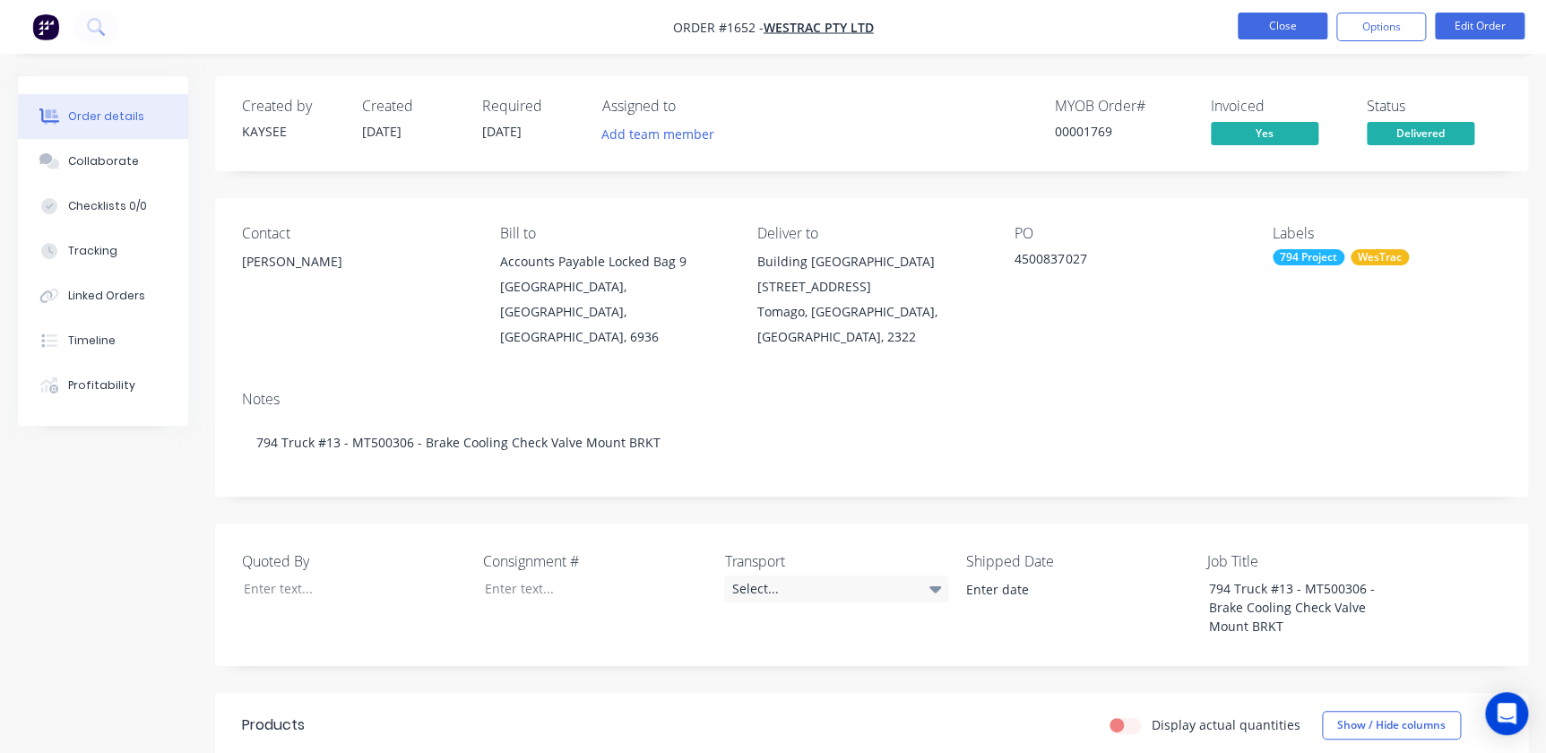
click at [1284, 31] on button "Close" at bounding box center [1283, 26] width 90 height 27
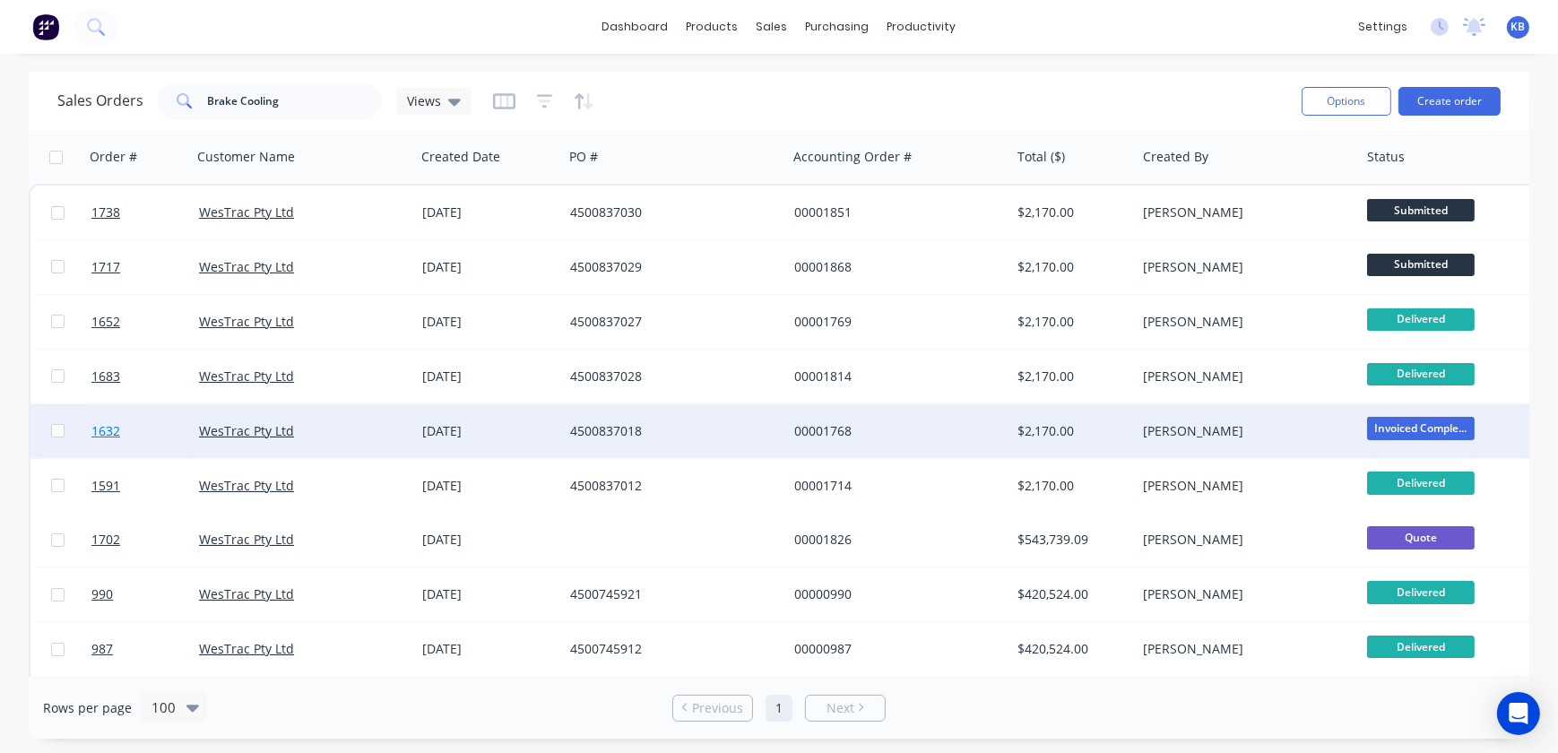
click at [121, 434] on link "1632" at bounding box center [145, 431] width 108 height 54
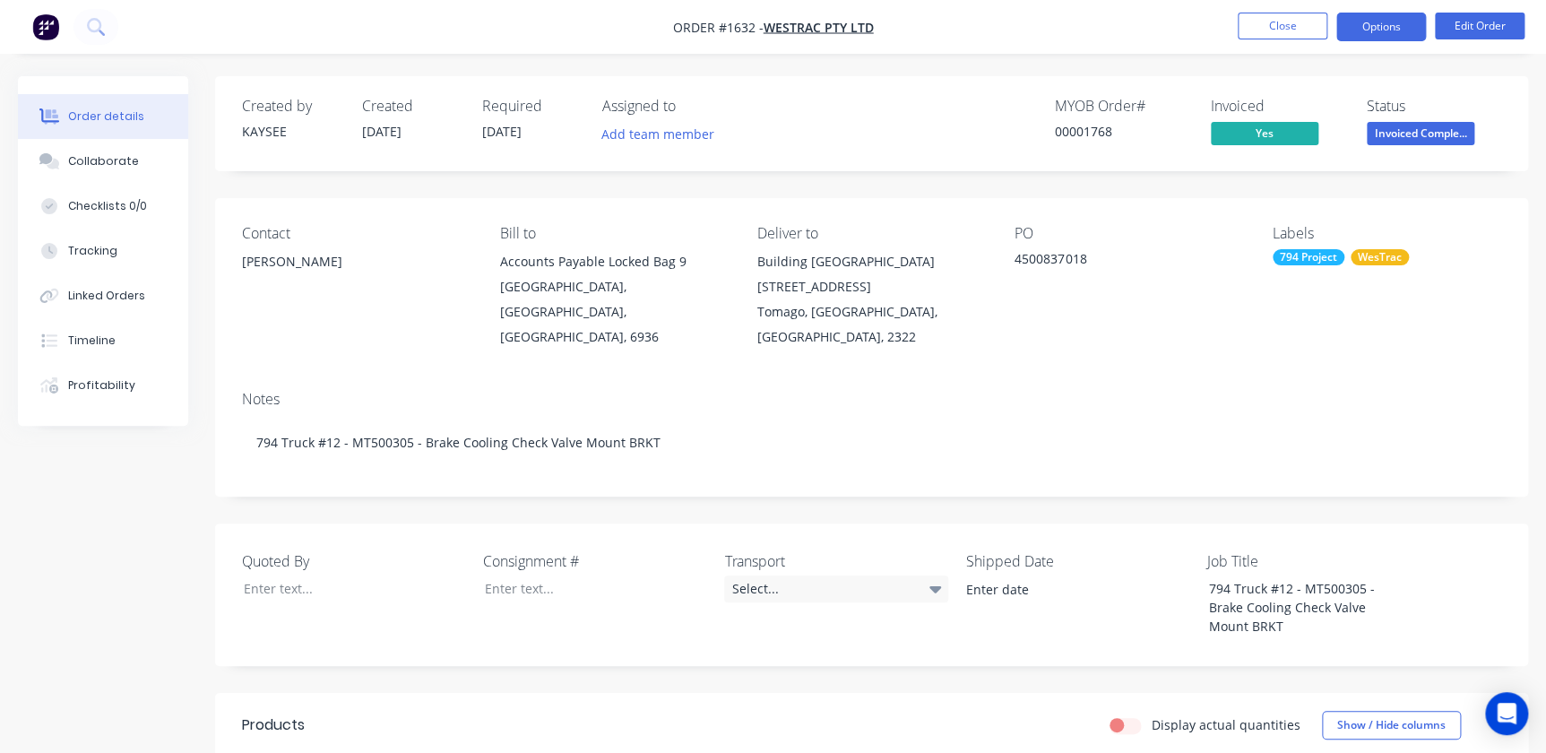
click at [1378, 26] on button "Options" at bounding box center [1382, 27] width 90 height 29
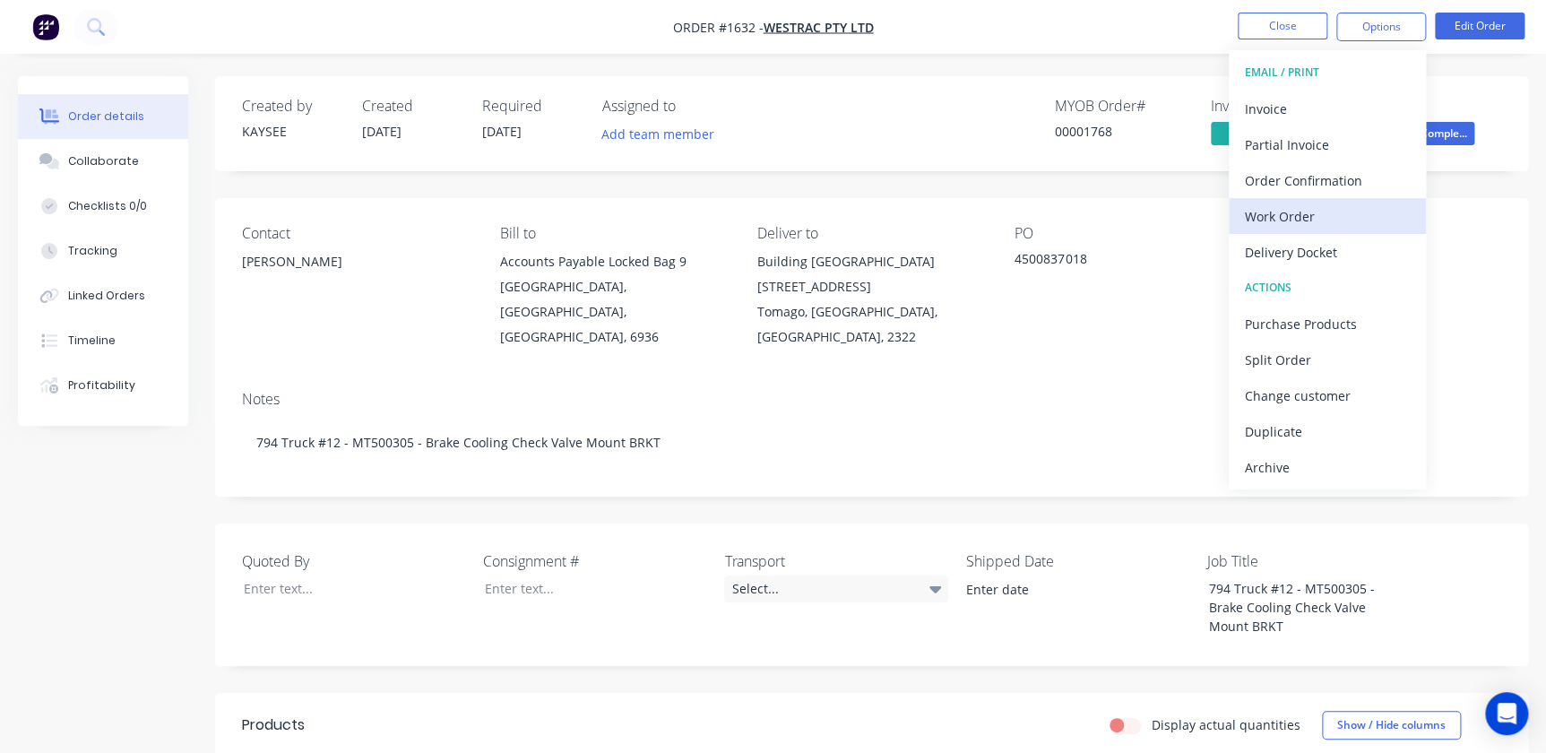
click at [1292, 202] on button "Work Order" at bounding box center [1327, 216] width 197 height 36
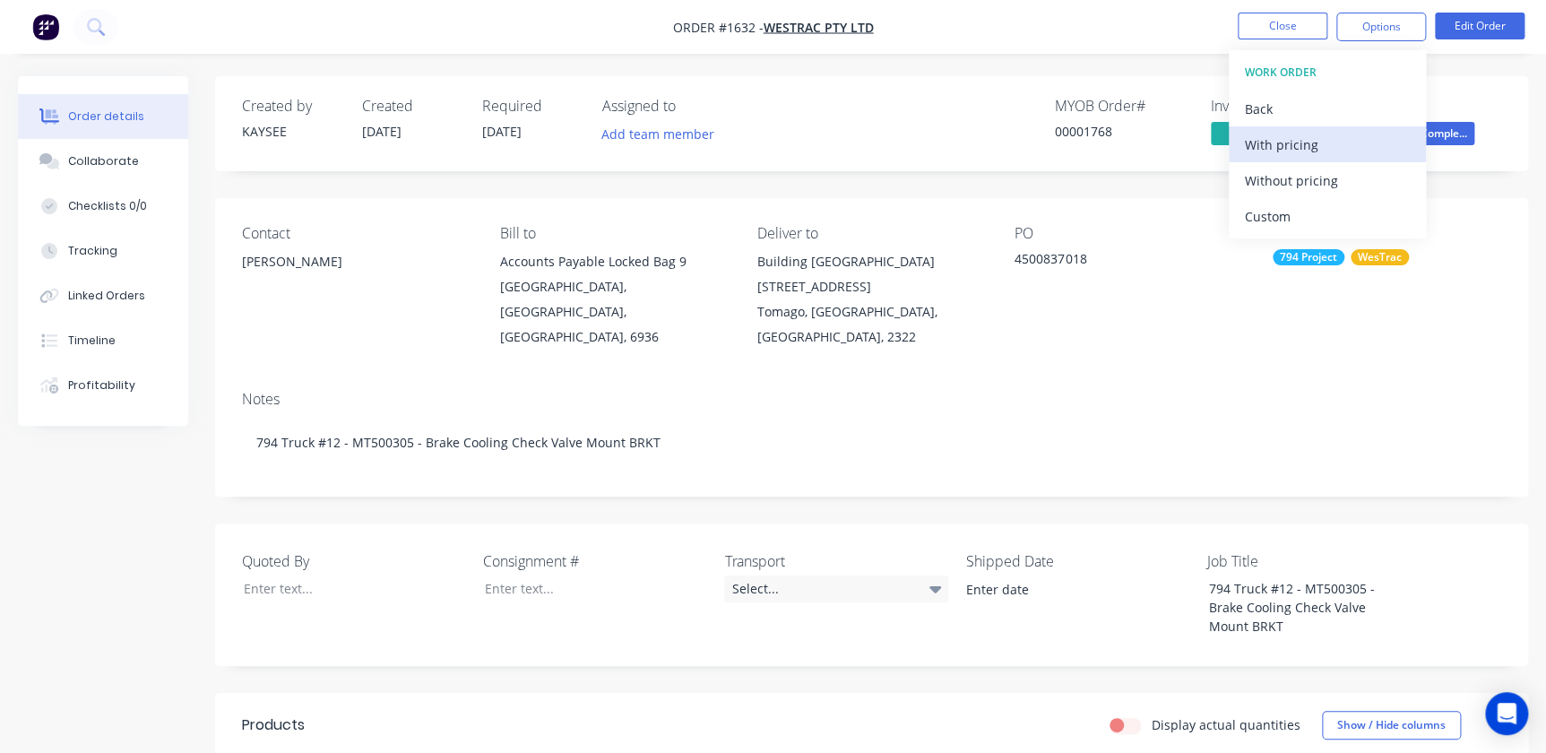
click at [1293, 139] on div "With pricing" at bounding box center [1327, 145] width 165 height 26
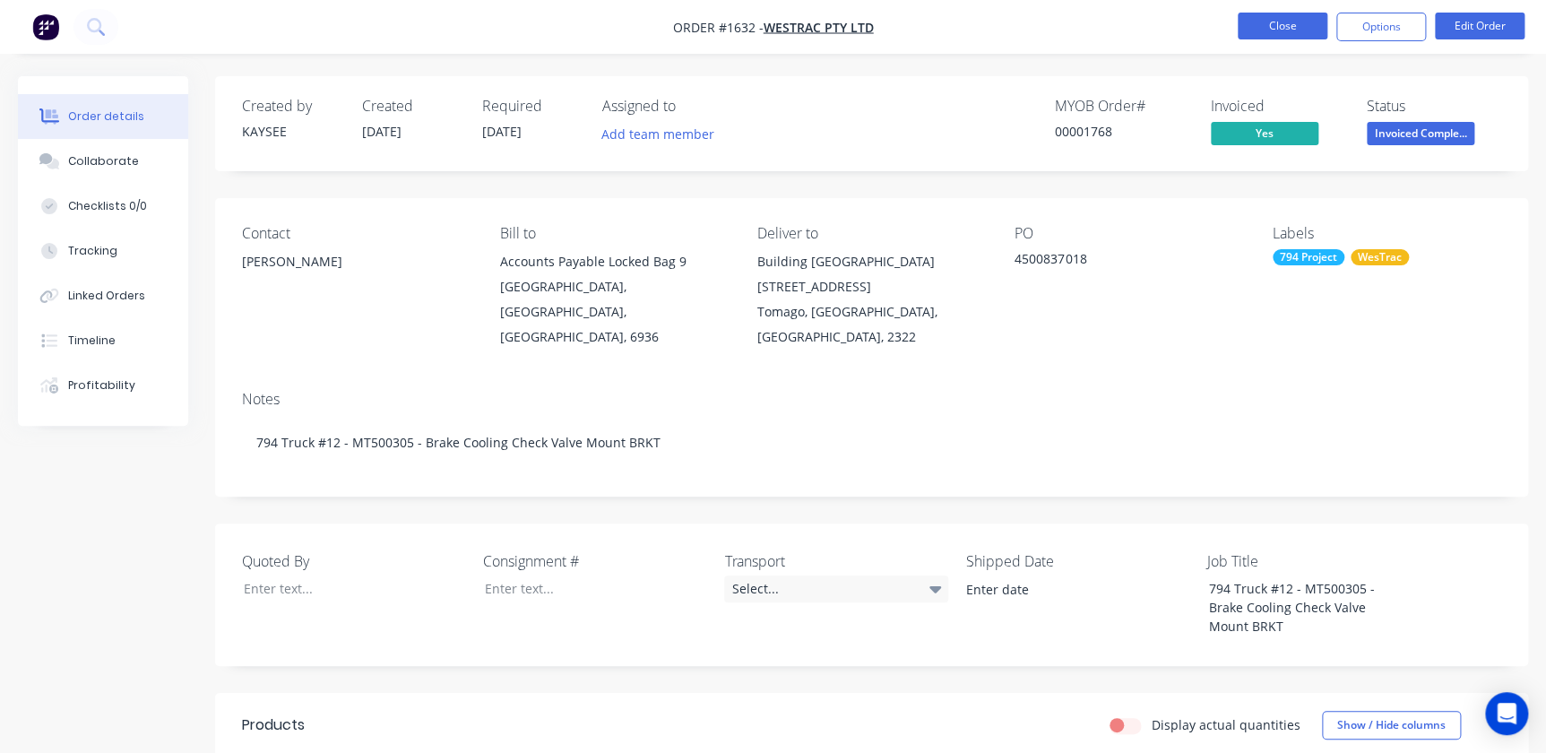
click at [1308, 20] on button "Close" at bounding box center [1283, 26] width 90 height 27
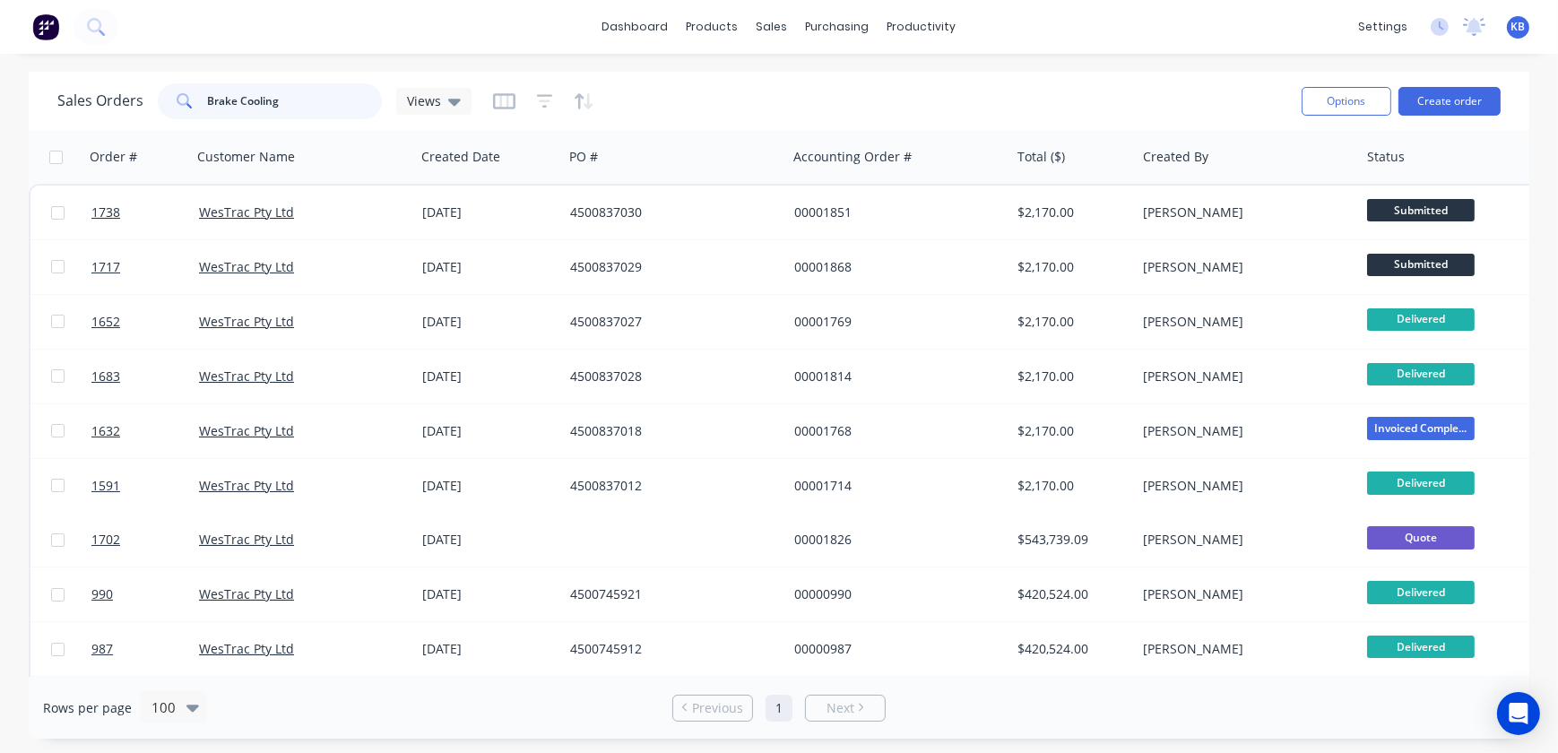
drag, startPoint x: 304, startPoint y: 106, endPoint x: 70, endPoint y: 93, distance: 234.3
click at [72, 91] on div "Sales Orders Brake Cooling Views" at bounding box center [264, 101] width 414 height 36
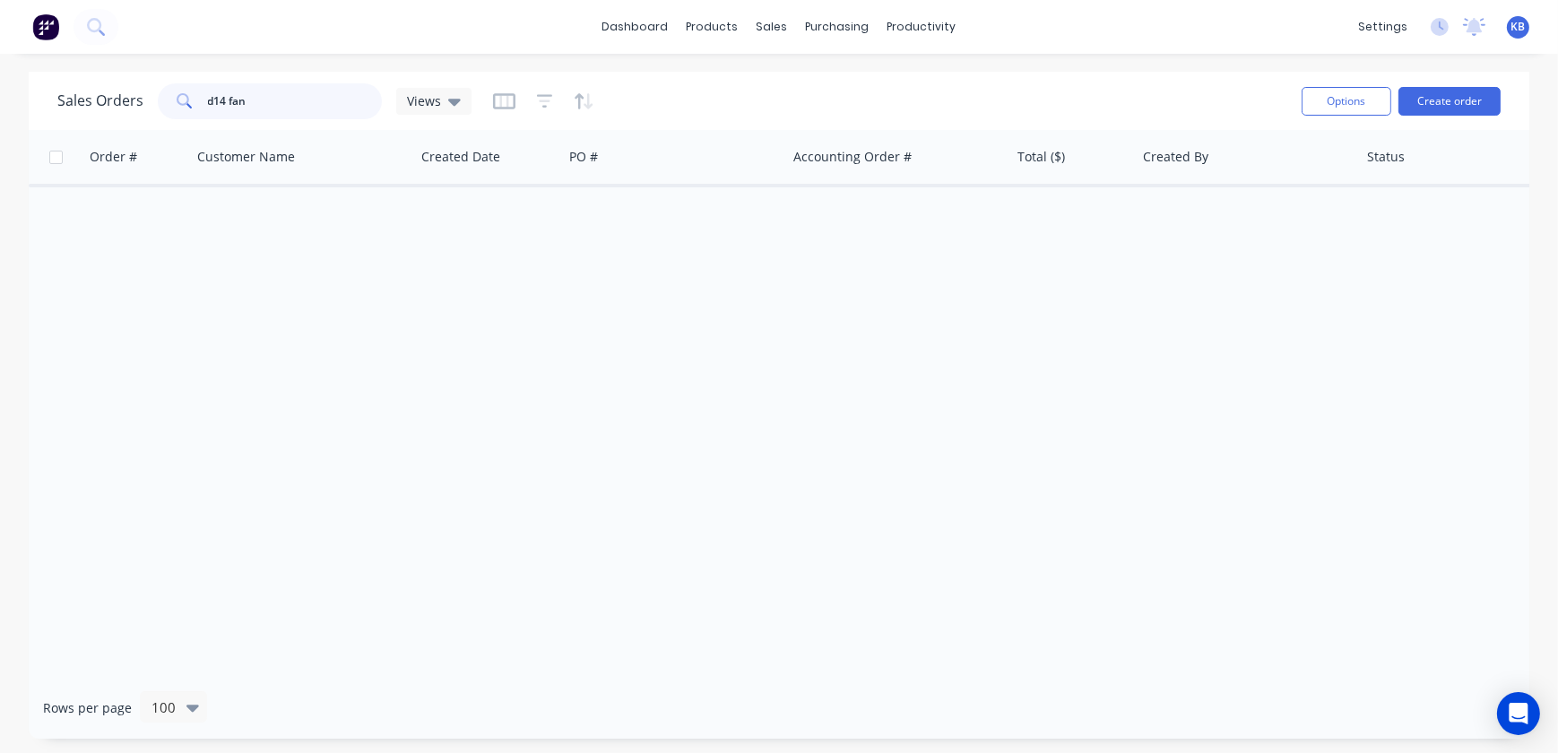
drag, startPoint x: 289, startPoint y: 92, endPoint x: 143, endPoint y: 92, distance: 145.2
click at [143, 91] on div "Sales Orders d14 fan Views" at bounding box center [264, 101] width 414 height 36
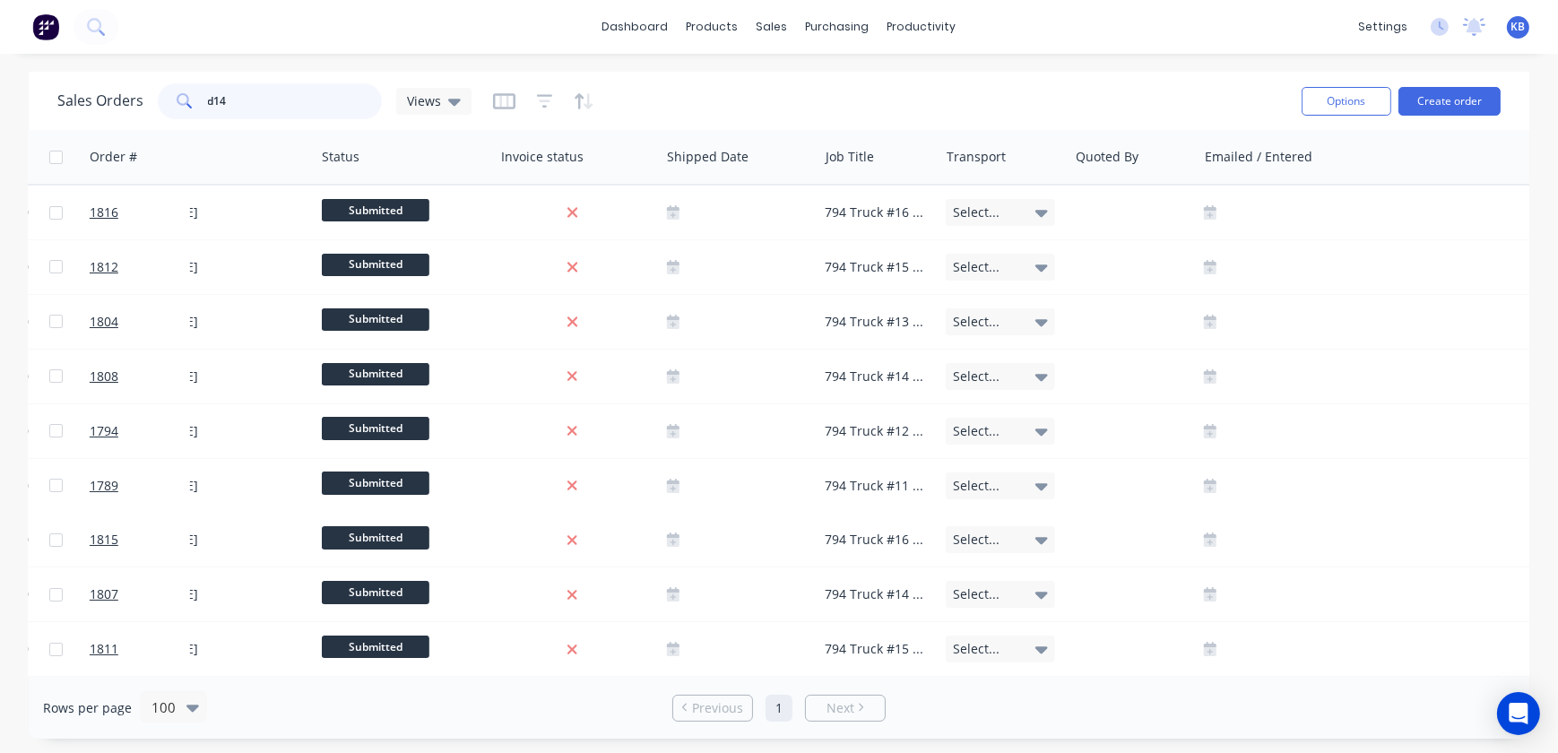
scroll to position [0, 1041]
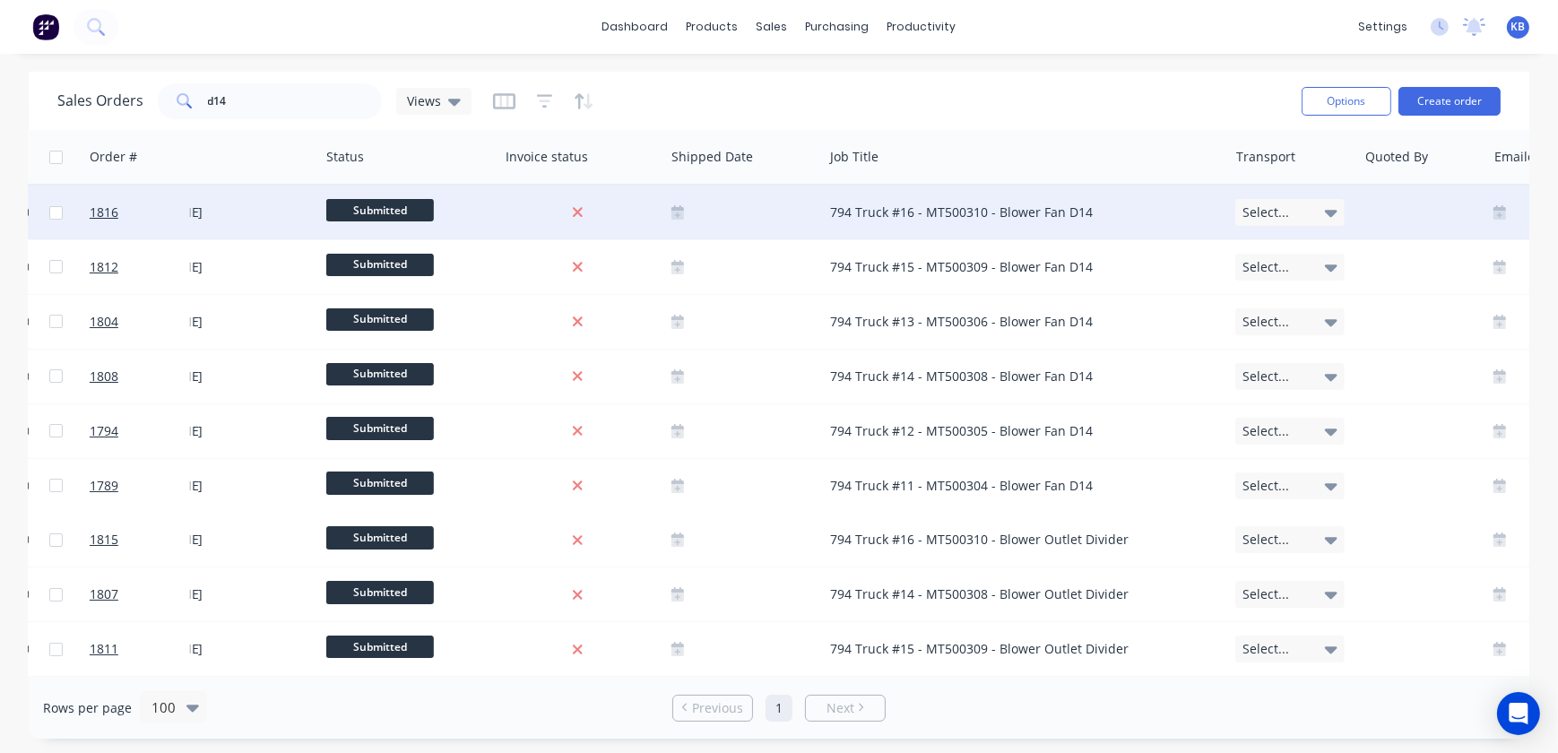
drag, startPoint x: 941, startPoint y: 169, endPoint x: 1226, endPoint y: 196, distance: 286.4
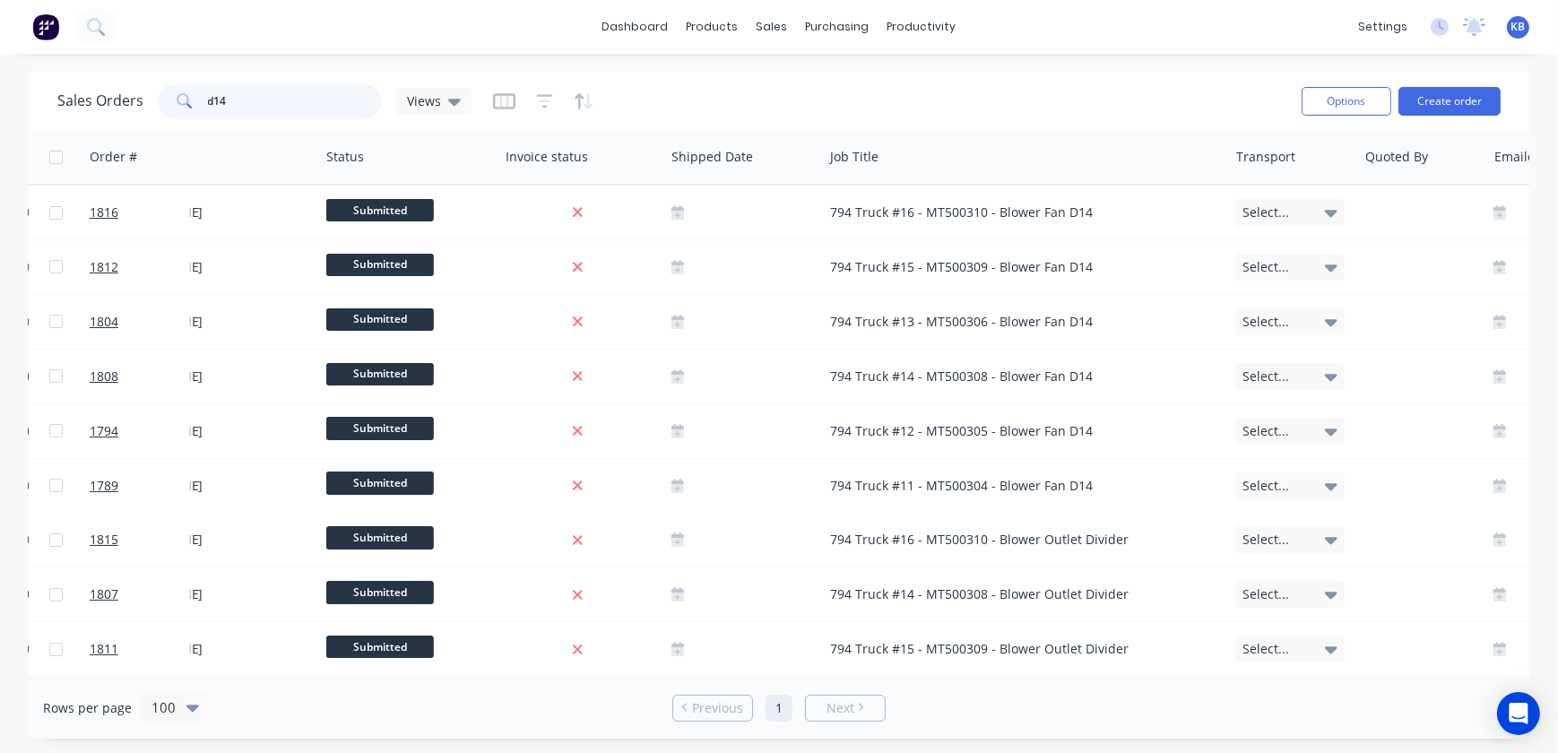
drag, startPoint x: 234, startPoint y: 97, endPoint x: 95, endPoint y: 88, distance: 139.2
click at [107, 83] on div "Sales Orders d14 Views" at bounding box center [264, 101] width 414 height 36
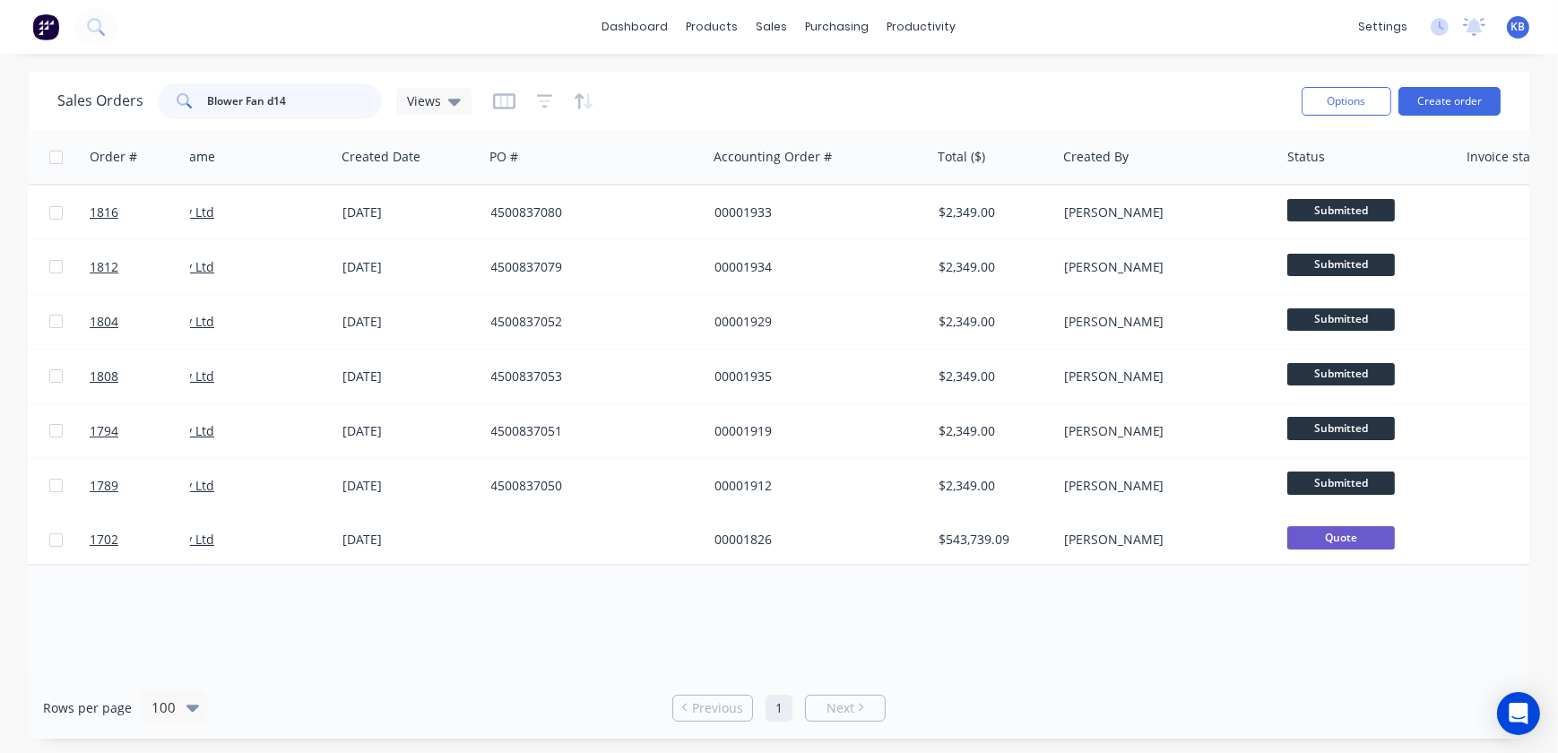
scroll to position [0, 0]
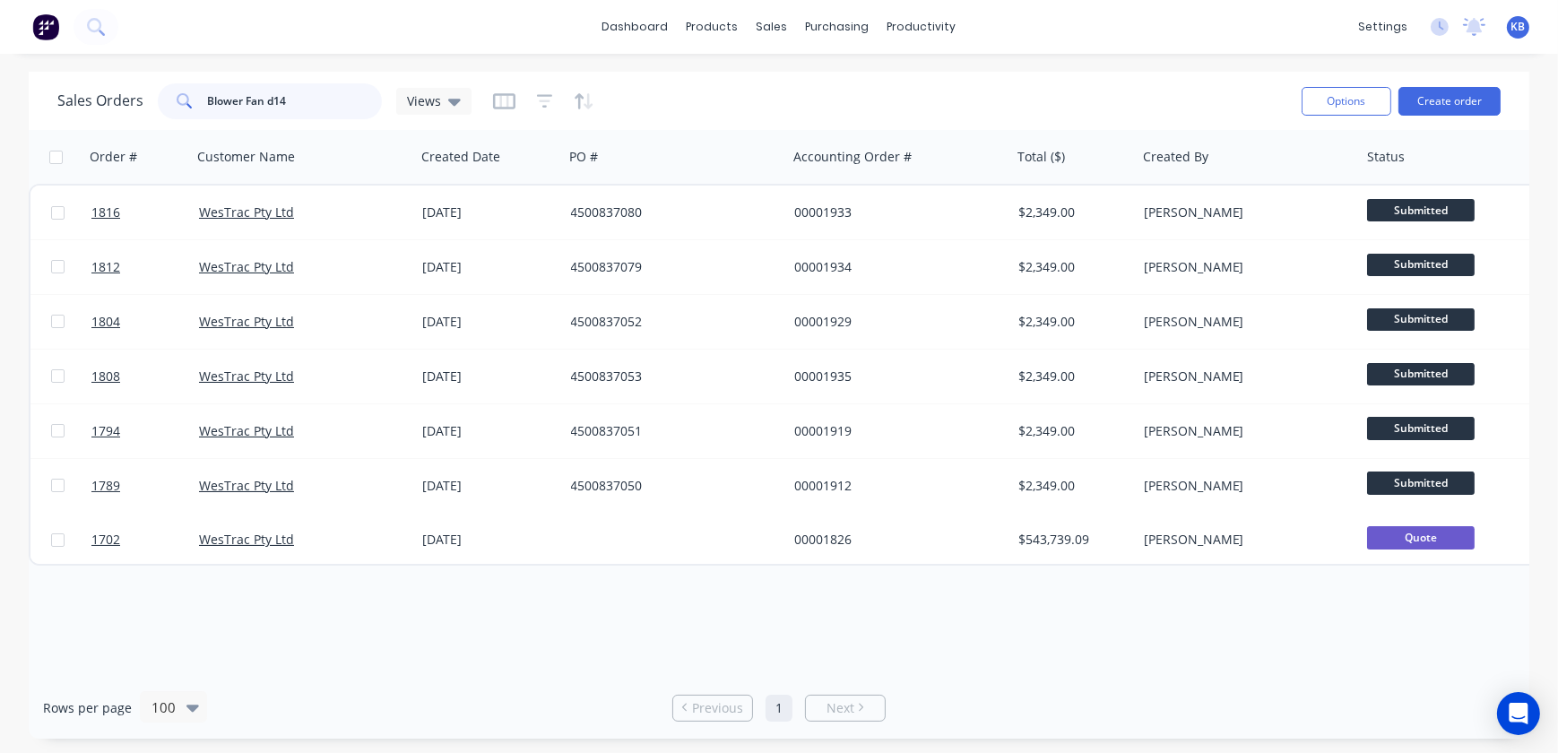
type input "Blower Fan d14"
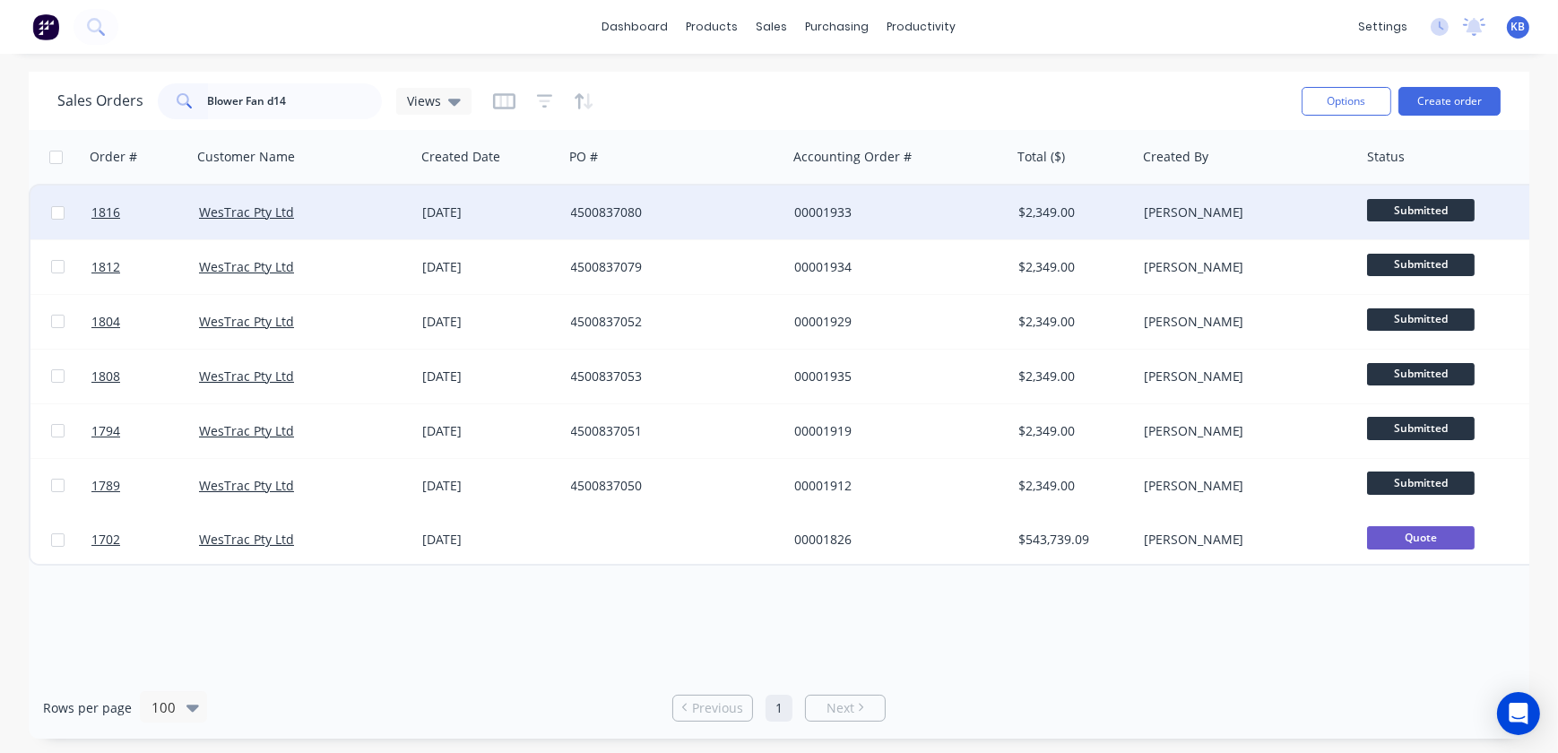
click at [69, 207] on div at bounding box center [57, 213] width 54 height 54
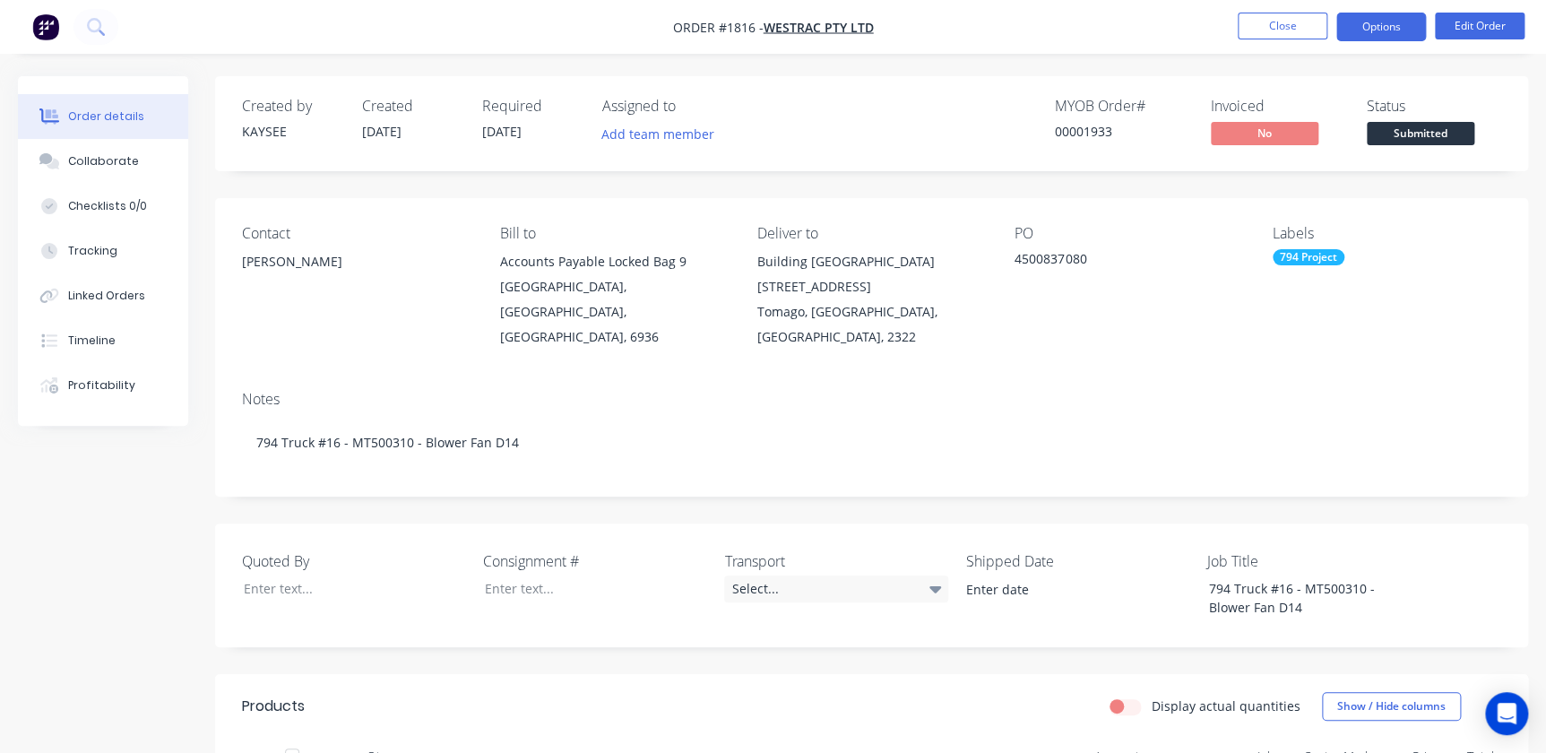
click at [1382, 30] on button "Options" at bounding box center [1382, 27] width 90 height 29
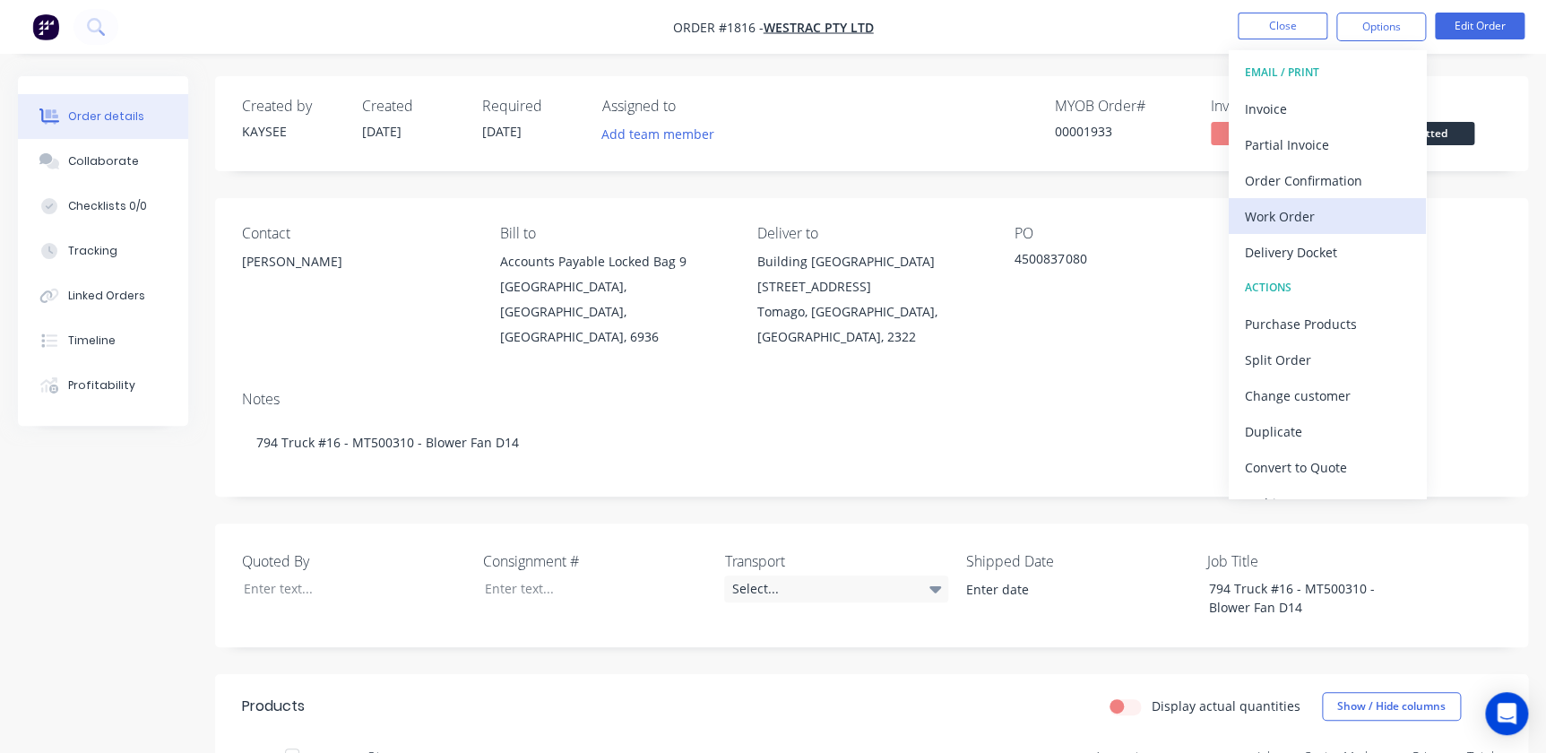
click at [1318, 204] on div "Work Order" at bounding box center [1327, 216] width 165 height 26
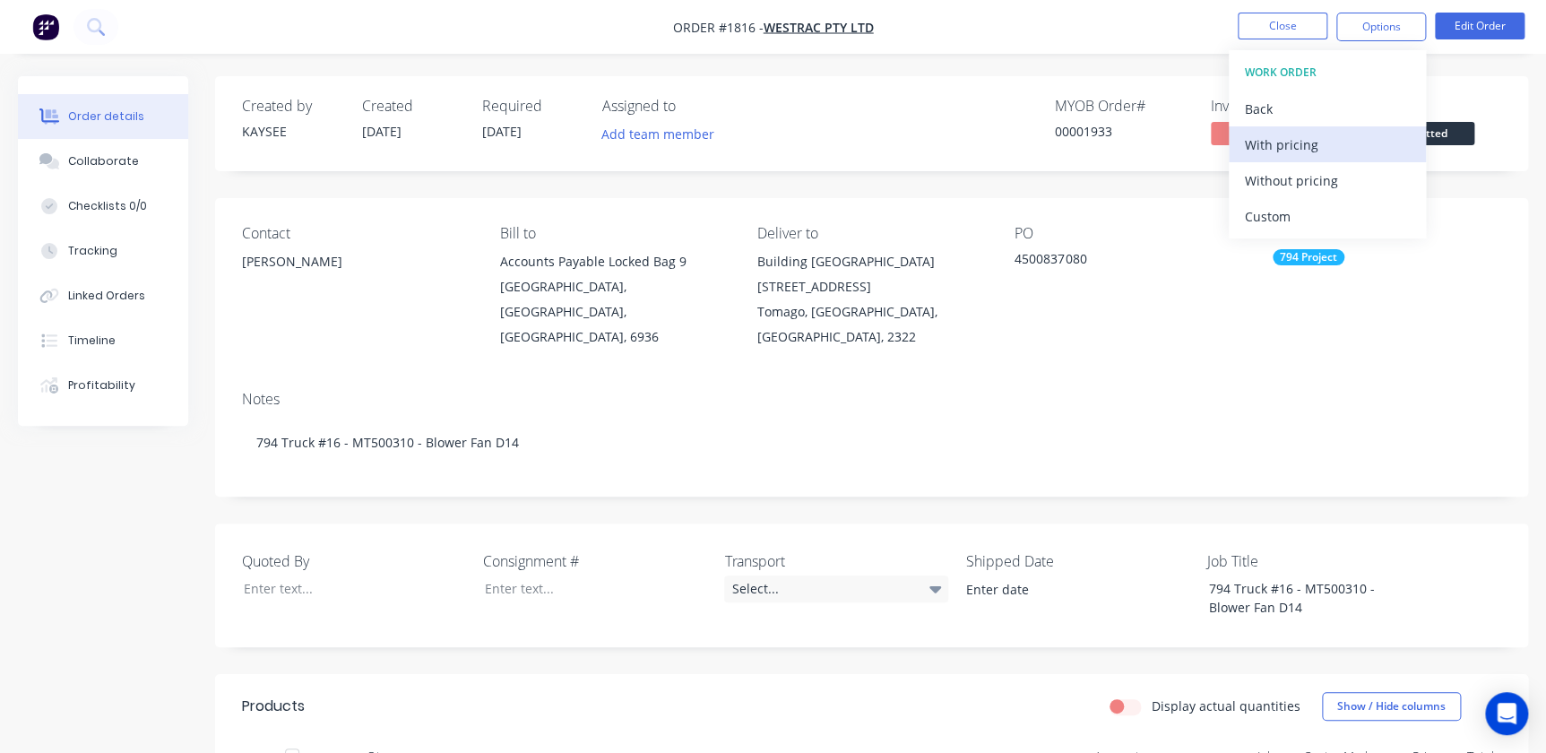
click at [1309, 138] on div "With pricing" at bounding box center [1327, 145] width 165 height 26
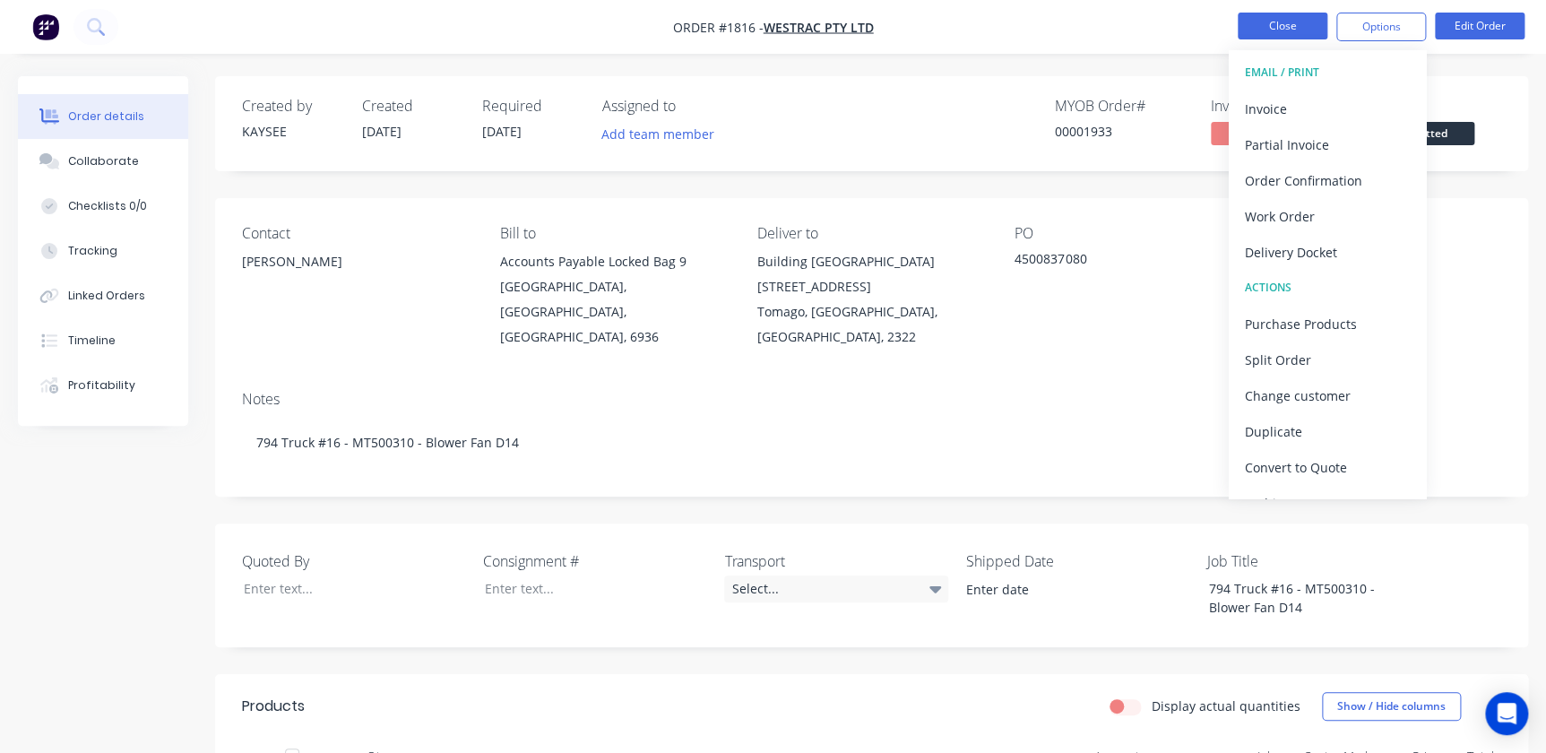
click at [1277, 25] on button "Close" at bounding box center [1283, 26] width 90 height 27
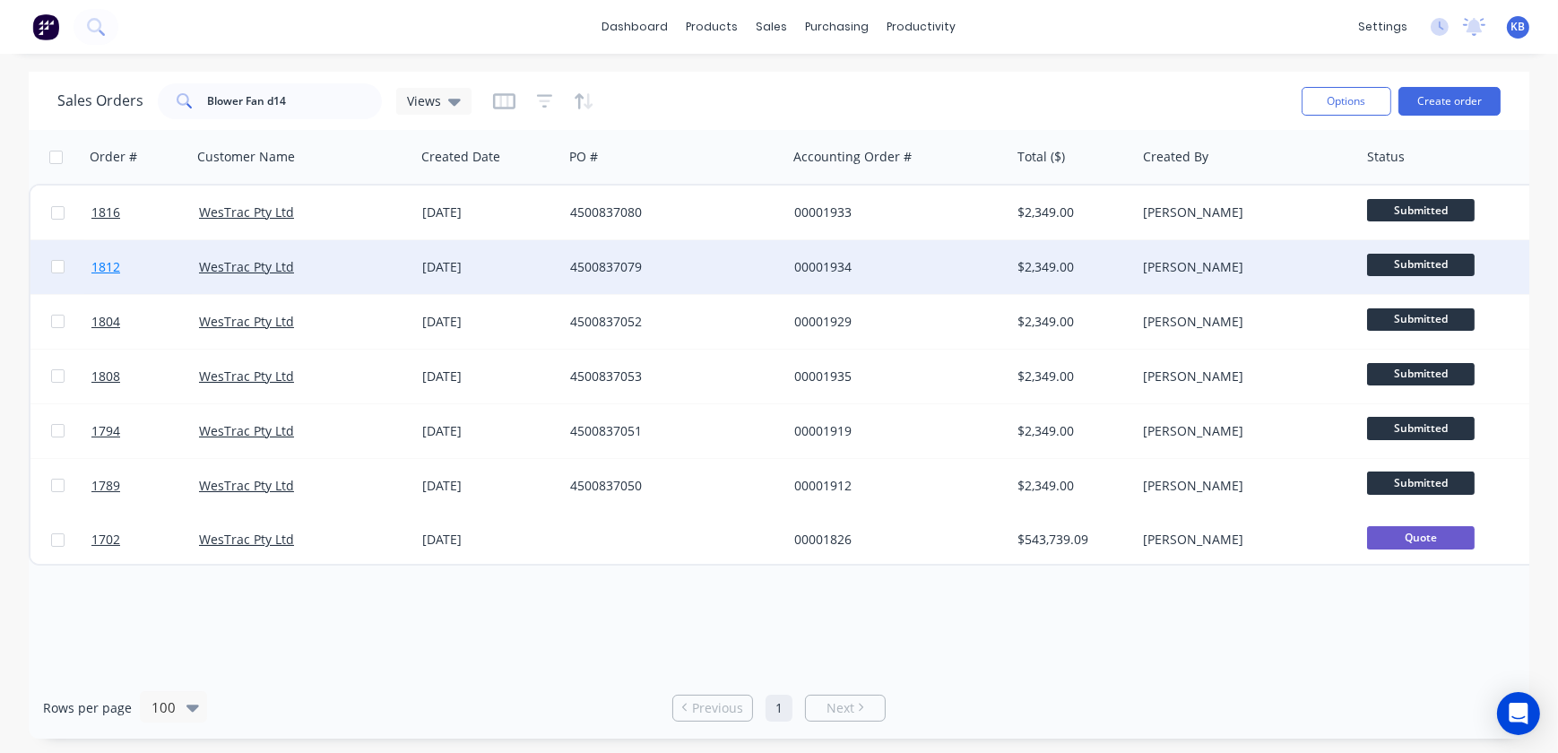
click at [121, 270] on link "1812" at bounding box center [145, 267] width 108 height 54
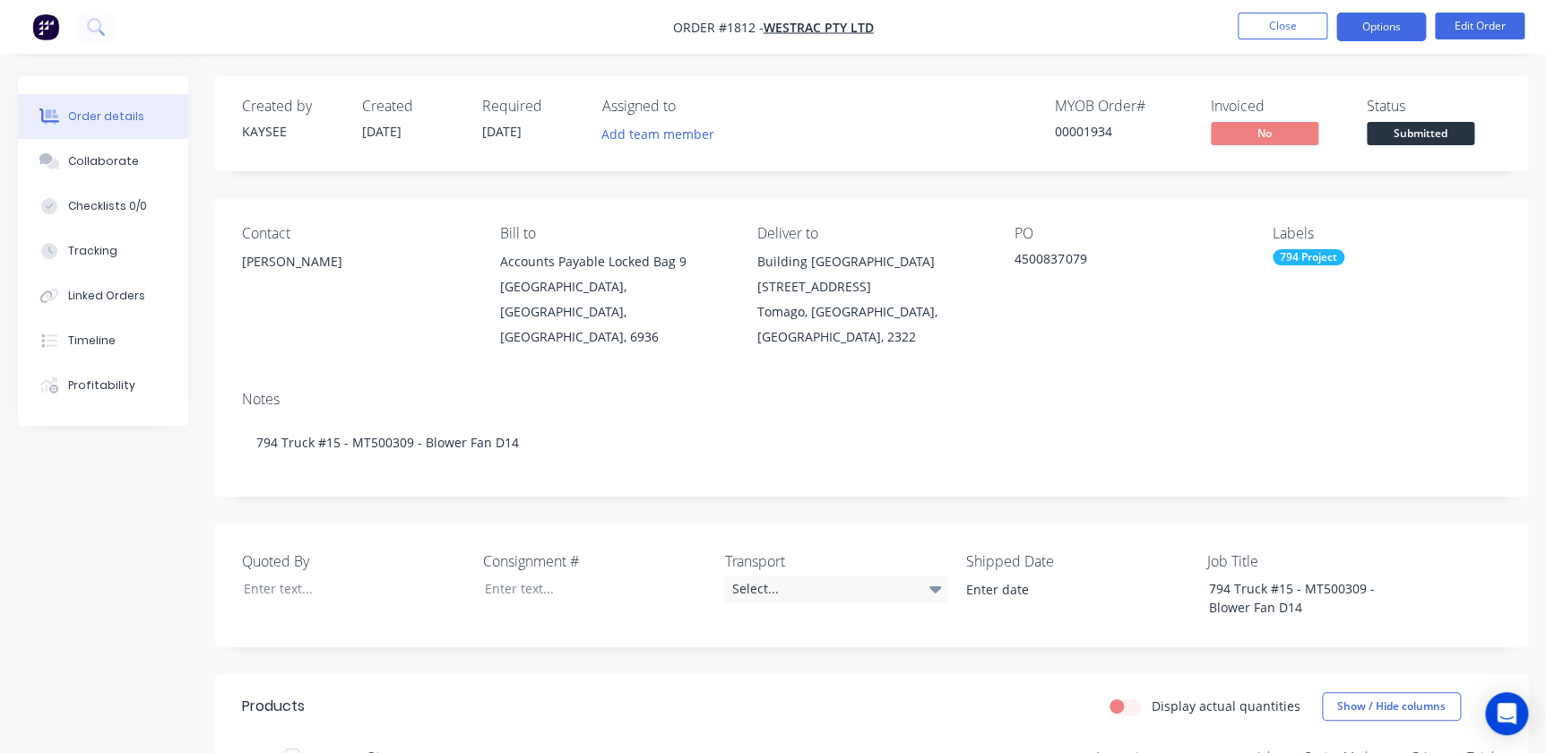
click at [1354, 30] on button "Options" at bounding box center [1382, 27] width 90 height 29
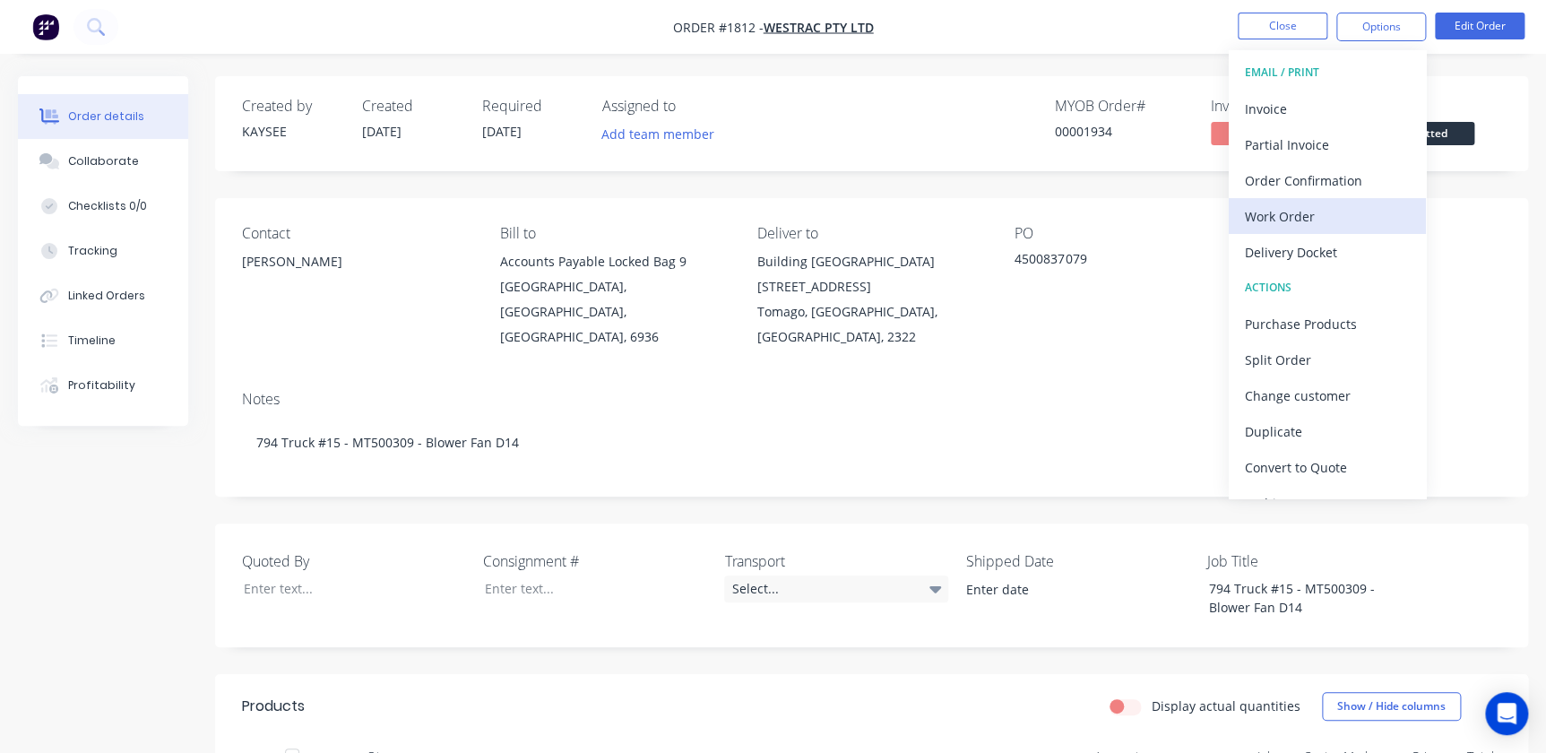
click at [1309, 220] on div "Work Order" at bounding box center [1327, 216] width 165 height 26
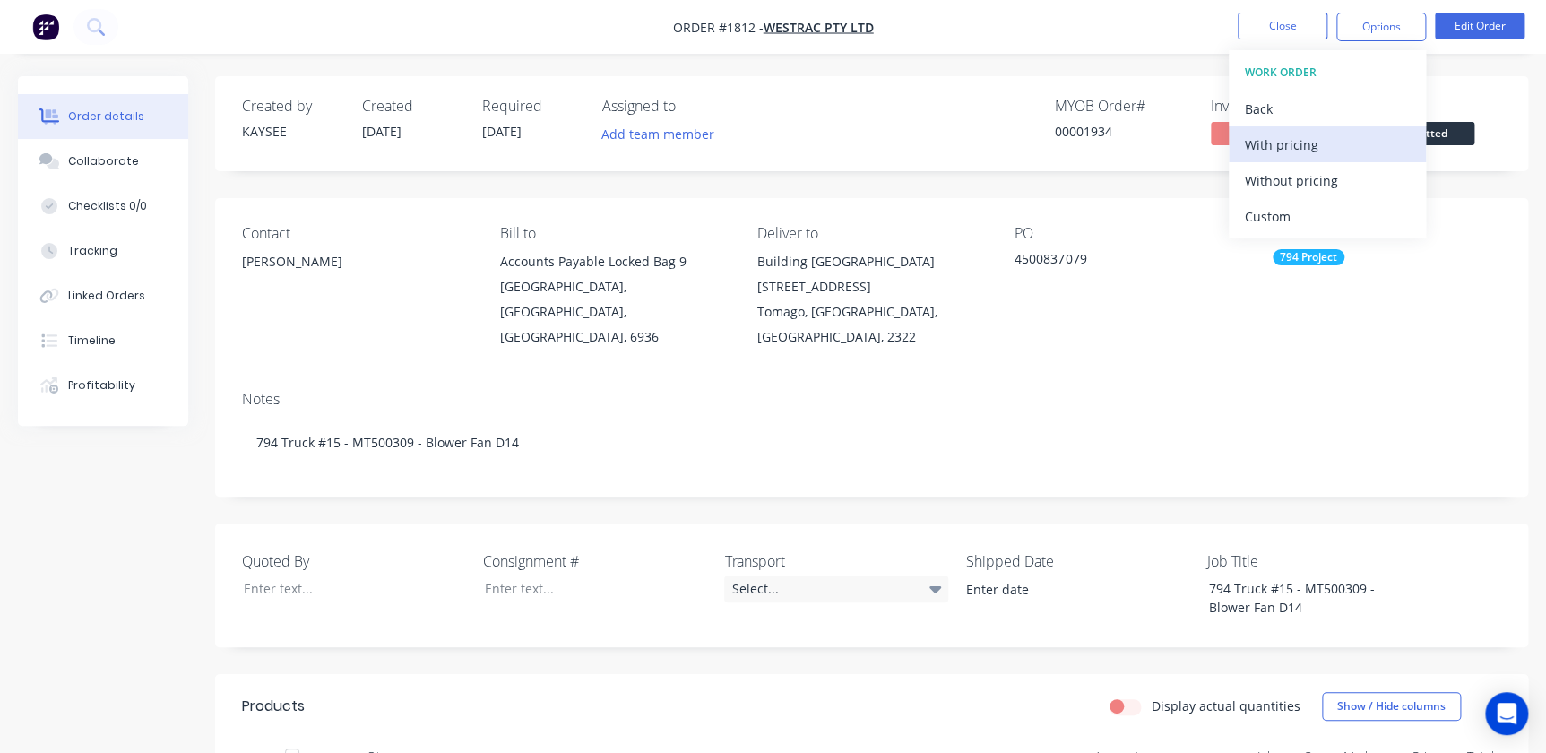
click at [1286, 143] on div "With pricing" at bounding box center [1327, 145] width 165 height 26
click at [1274, 19] on button "Close" at bounding box center [1283, 26] width 90 height 27
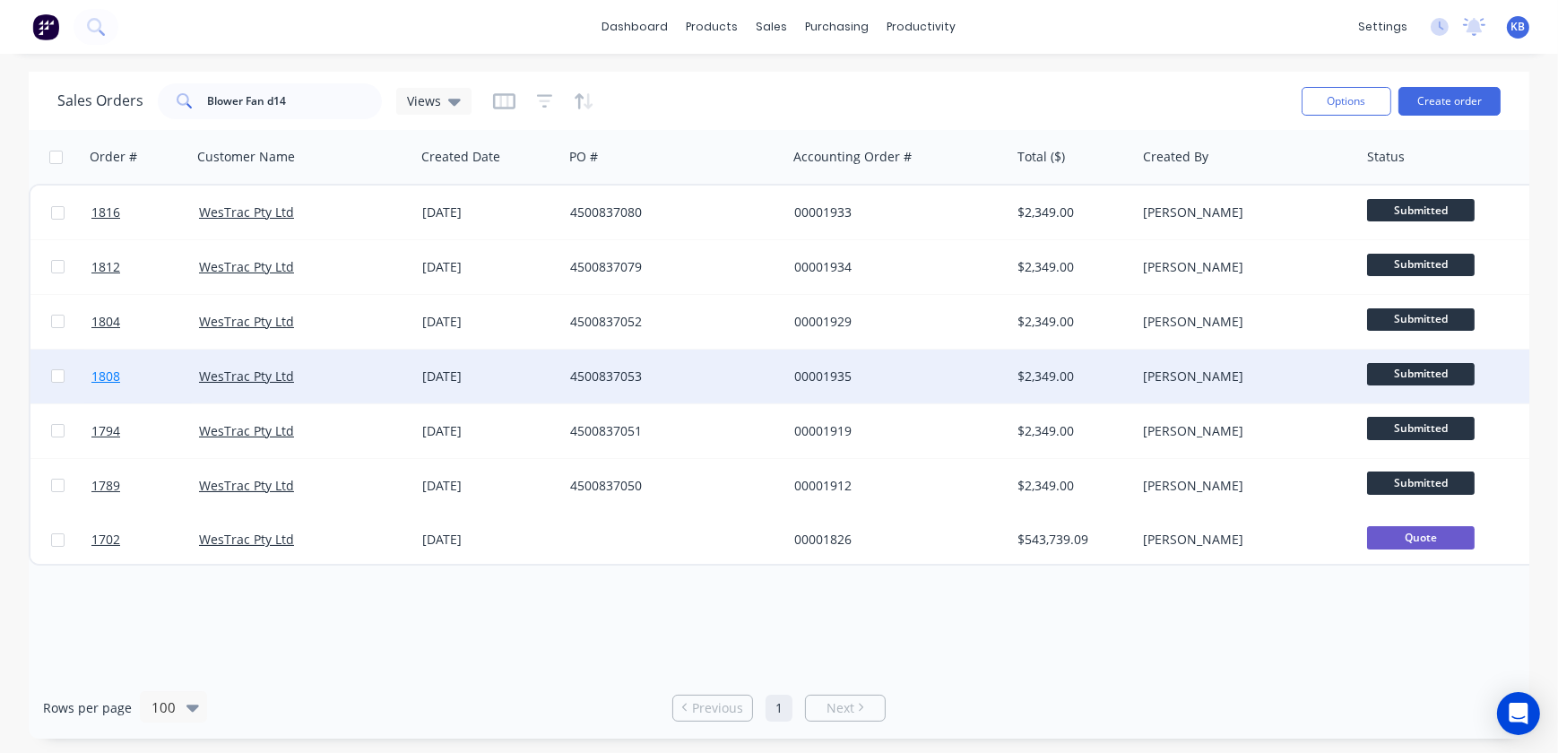
click at [123, 386] on link "1808" at bounding box center [145, 377] width 108 height 54
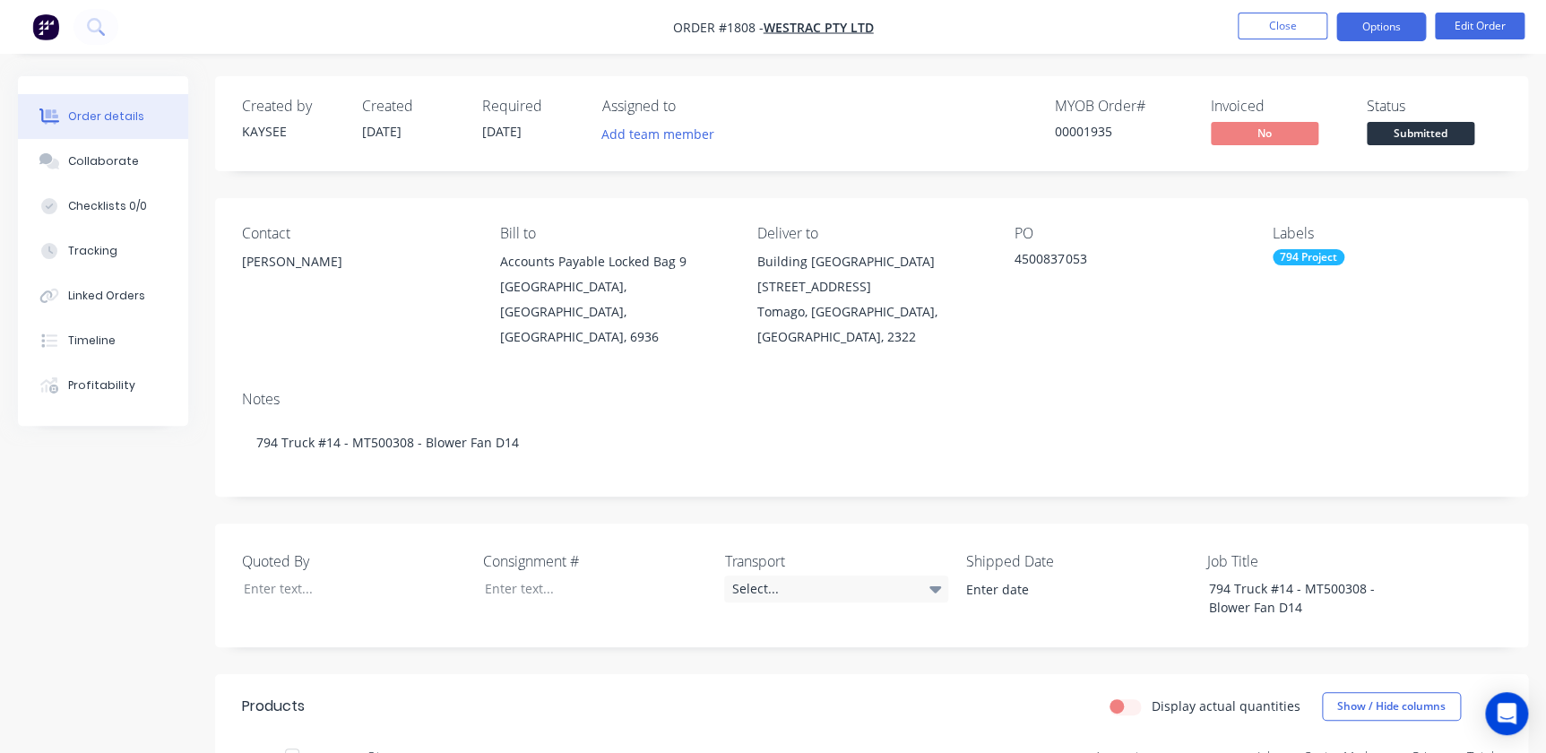
click at [1354, 36] on button "Options" at bounding box center [1382, 27] width 90 height 29
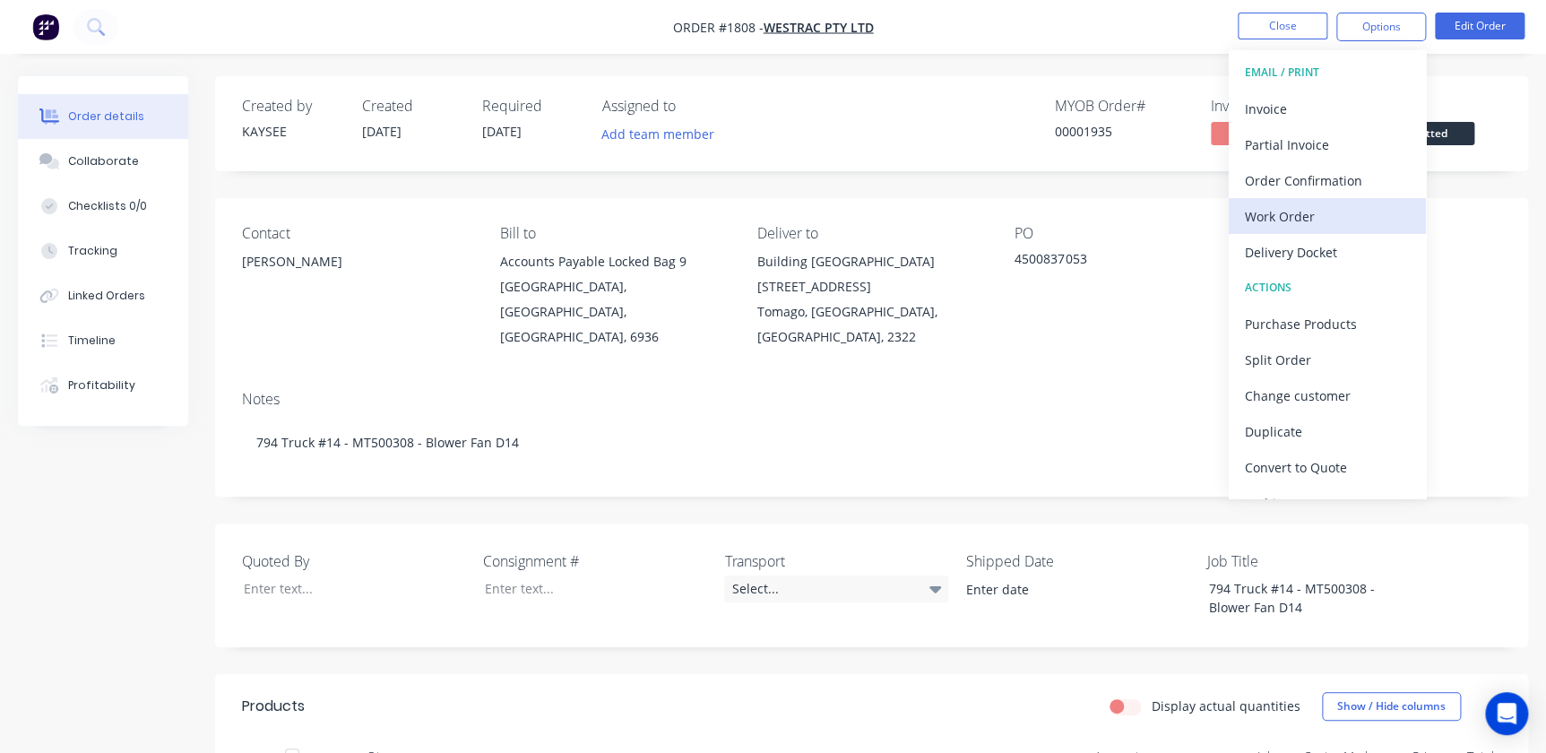
click at [1300, 219] on div "Work Order" at bounding box center [1327, 216] width 165 height 26
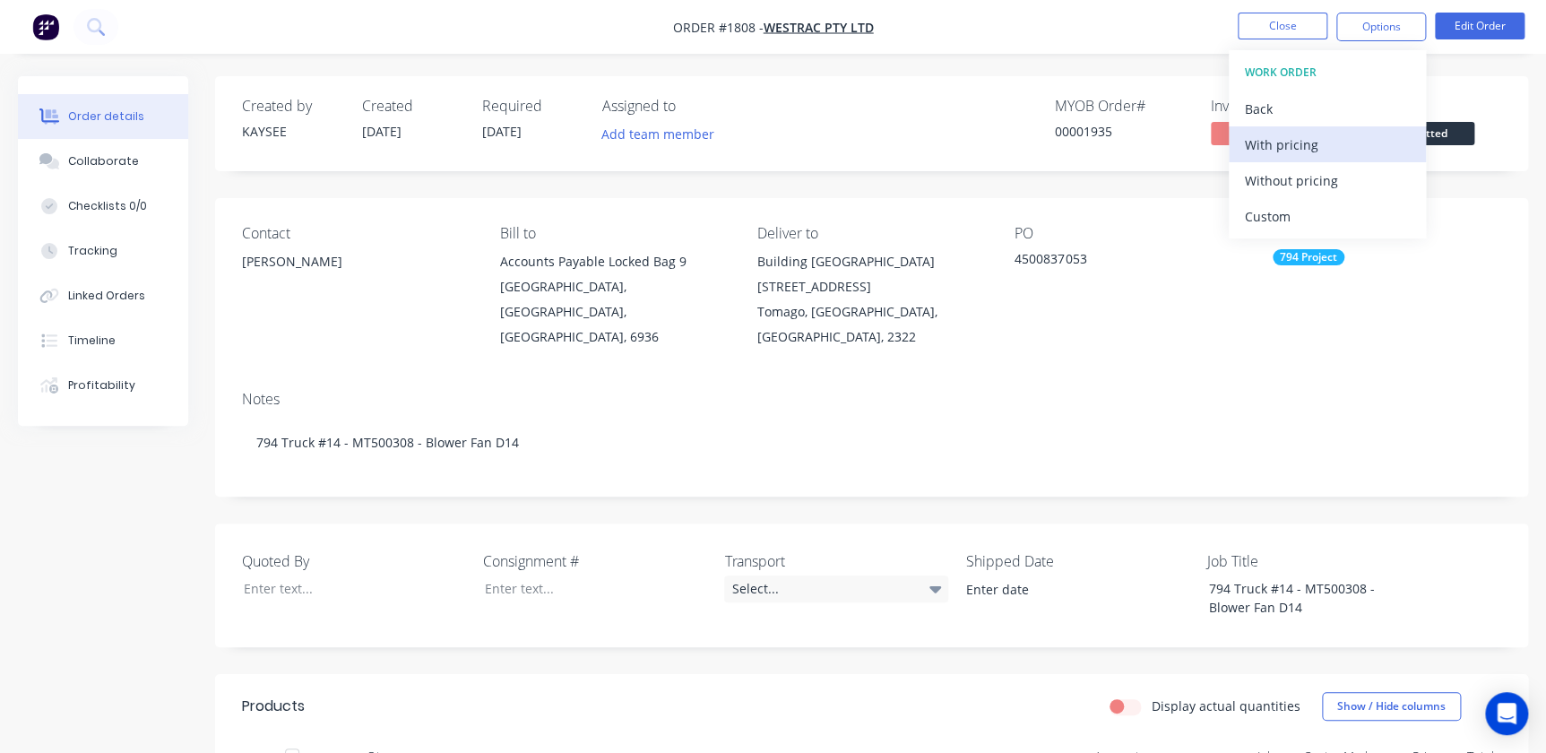
click at [1281, 151] on div "With pricing" at bounding box center [1327, 145] width 165 height 26
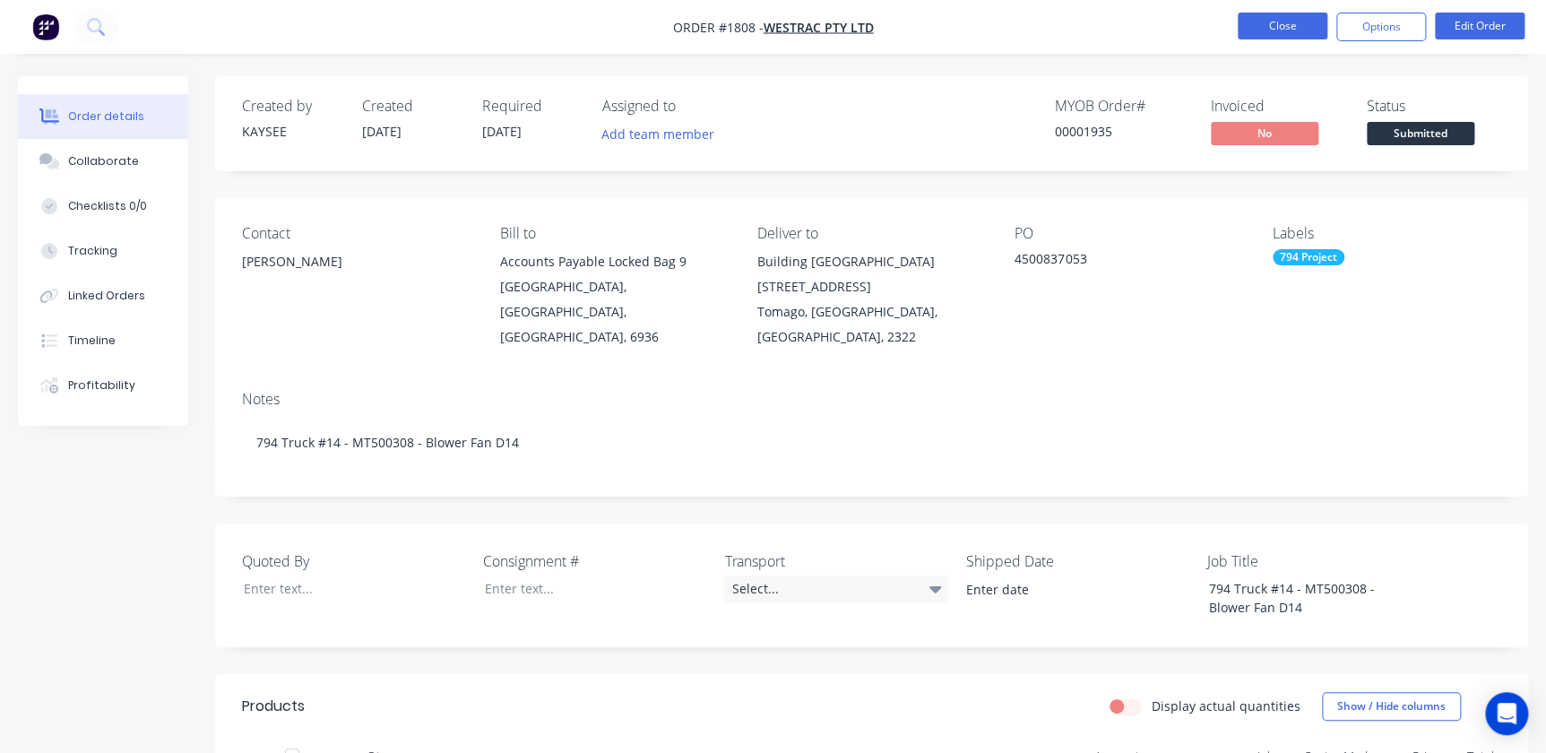
click at [1273, 30] on button "Close" at bounding box center [1283, 26] width 90 height 27
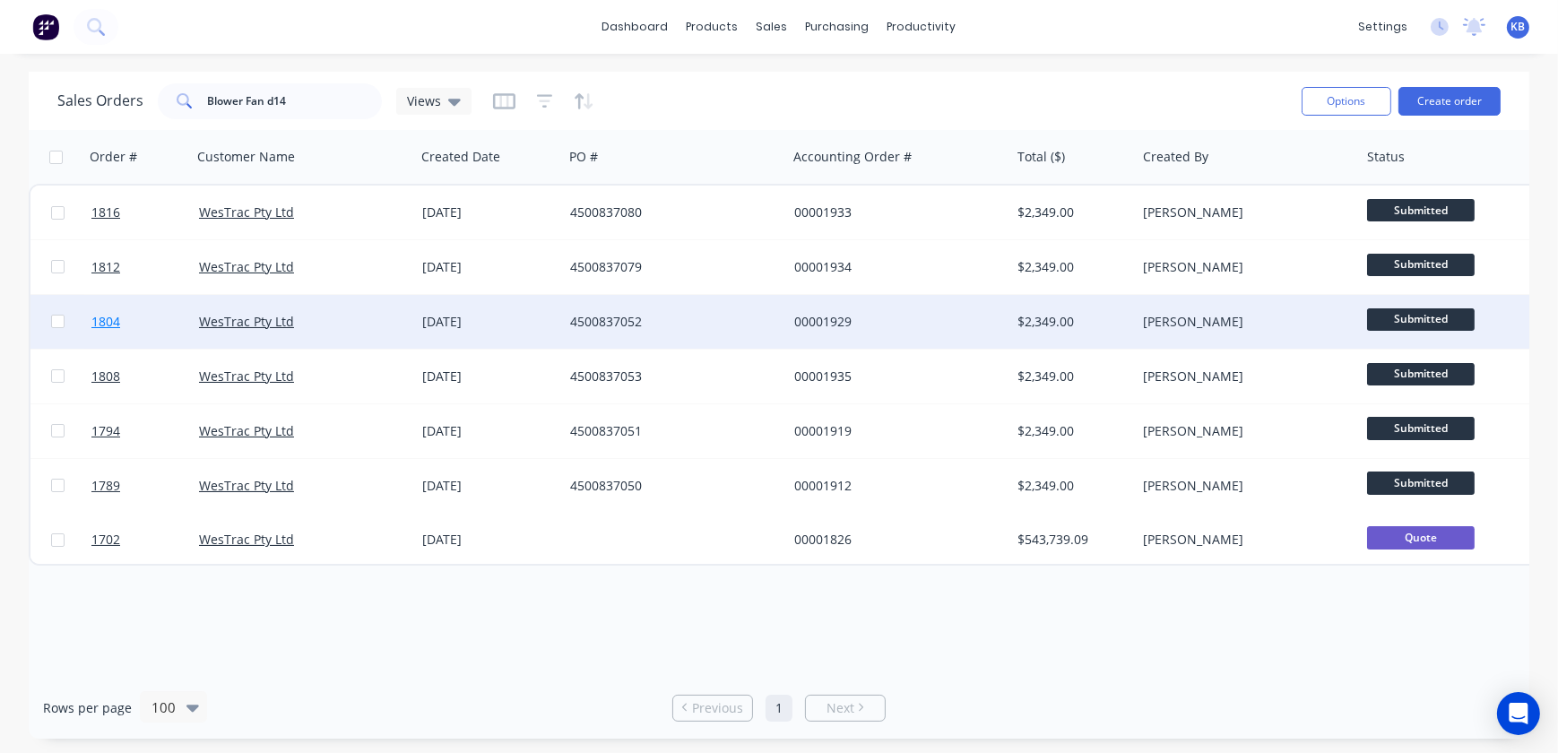
click at [115, 325] on span "1804" at bounding box center [105, 322] width 29 height 18
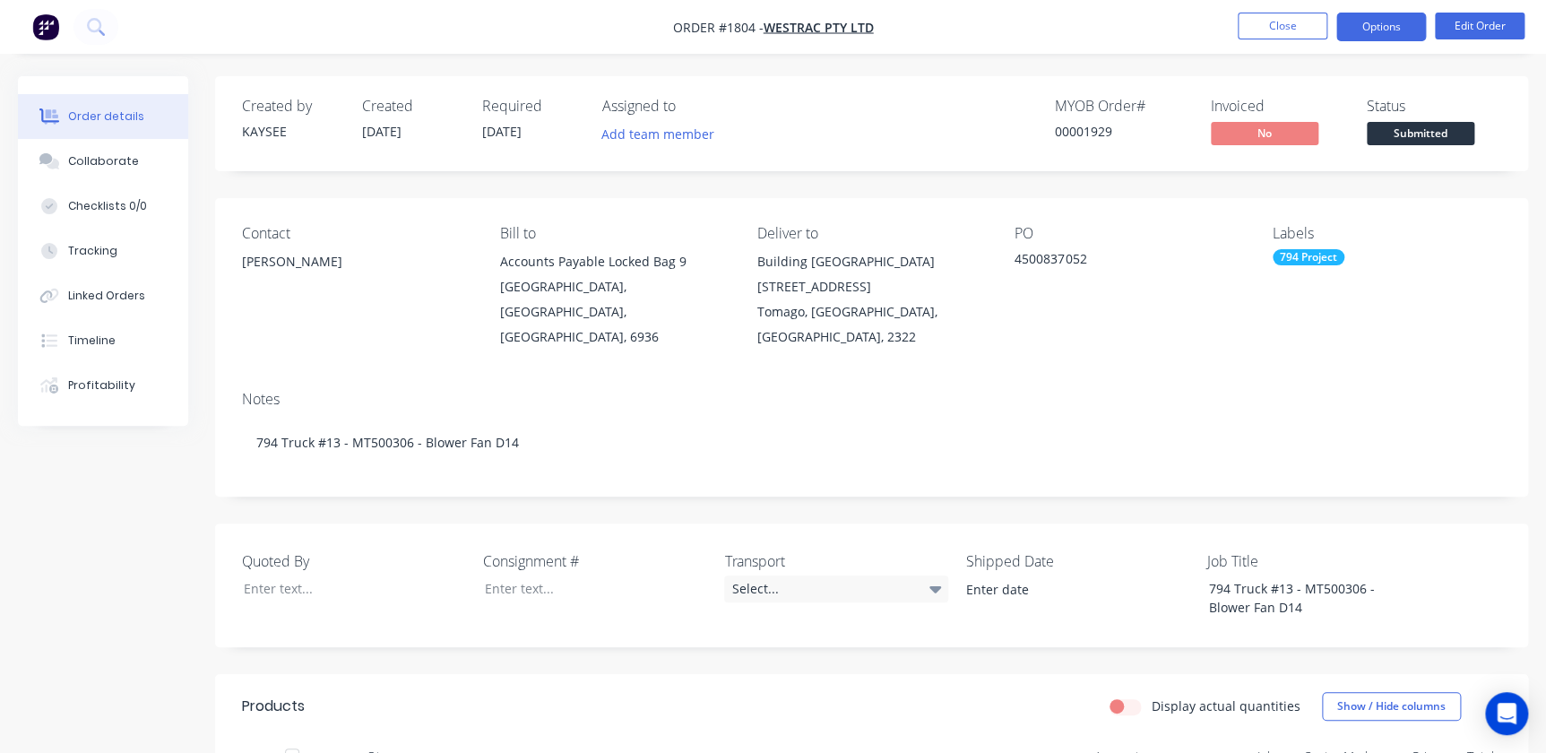
click at [1366, 18] on button "Options" at bounding box center [1382, 27] width 90 height 29
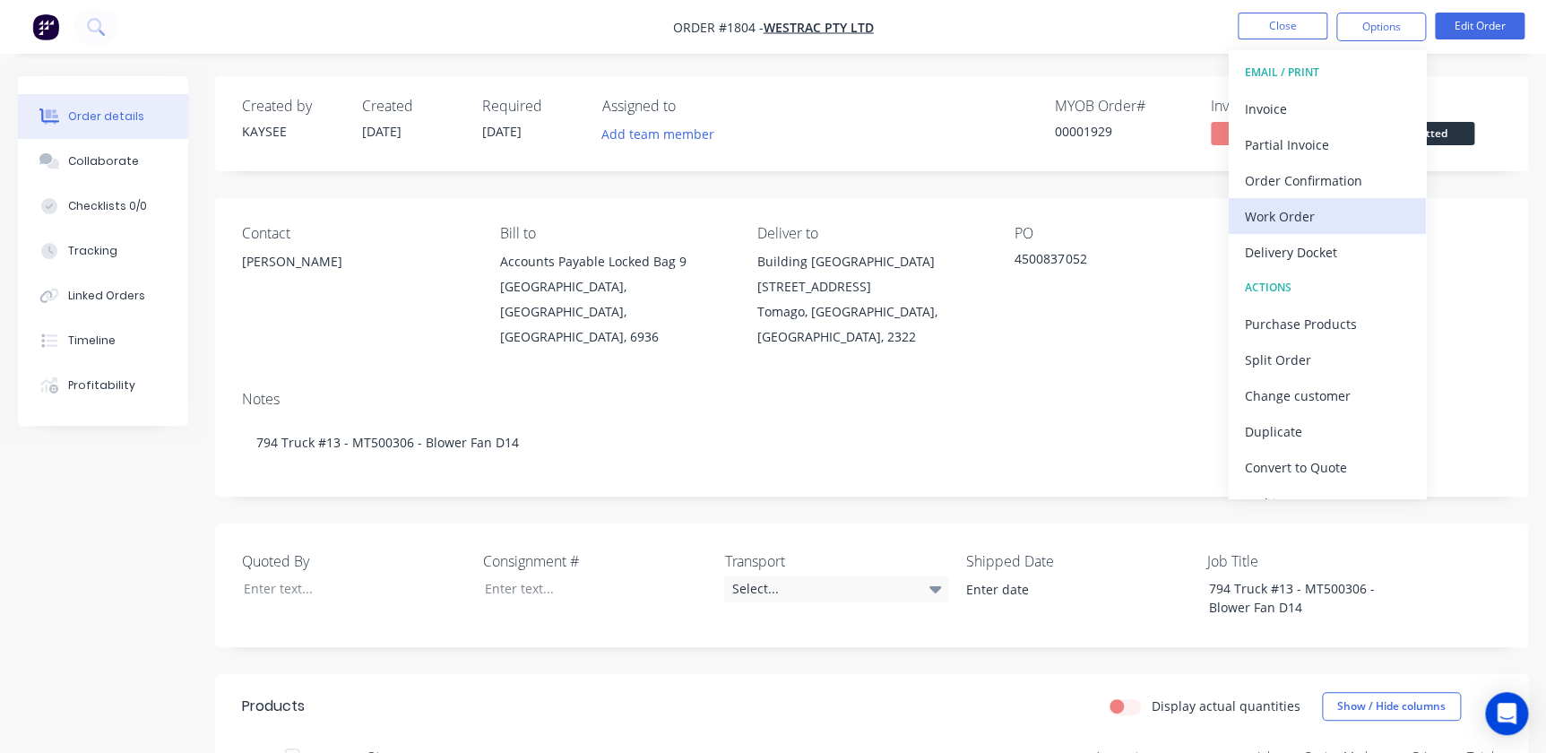
click at [1303, 208] on div "Work Order" at bounding box center [1327, 216] width 165 height 26
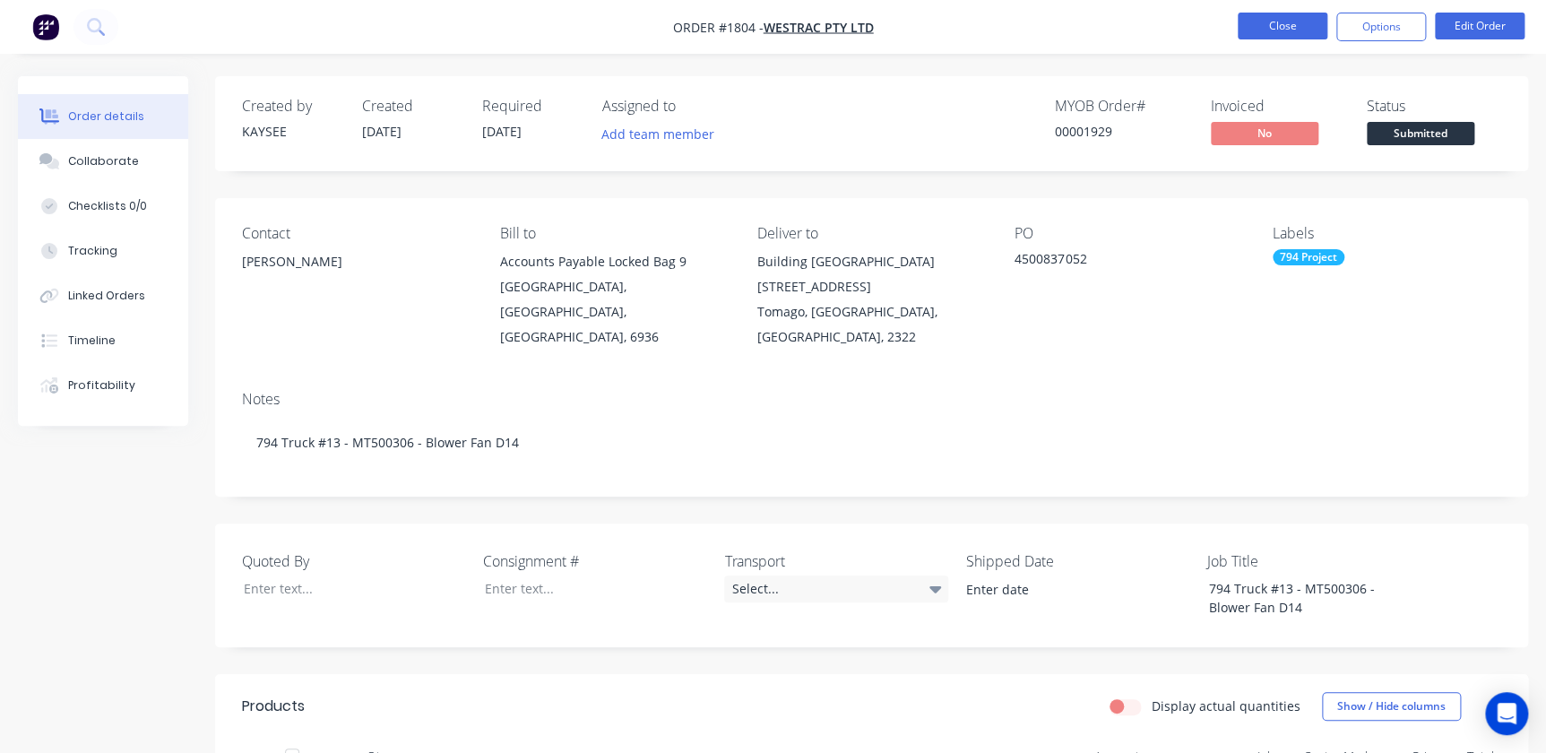
click at [1295, 31] on button "Close" at bounding box center [1283, 26] width 90 height 27
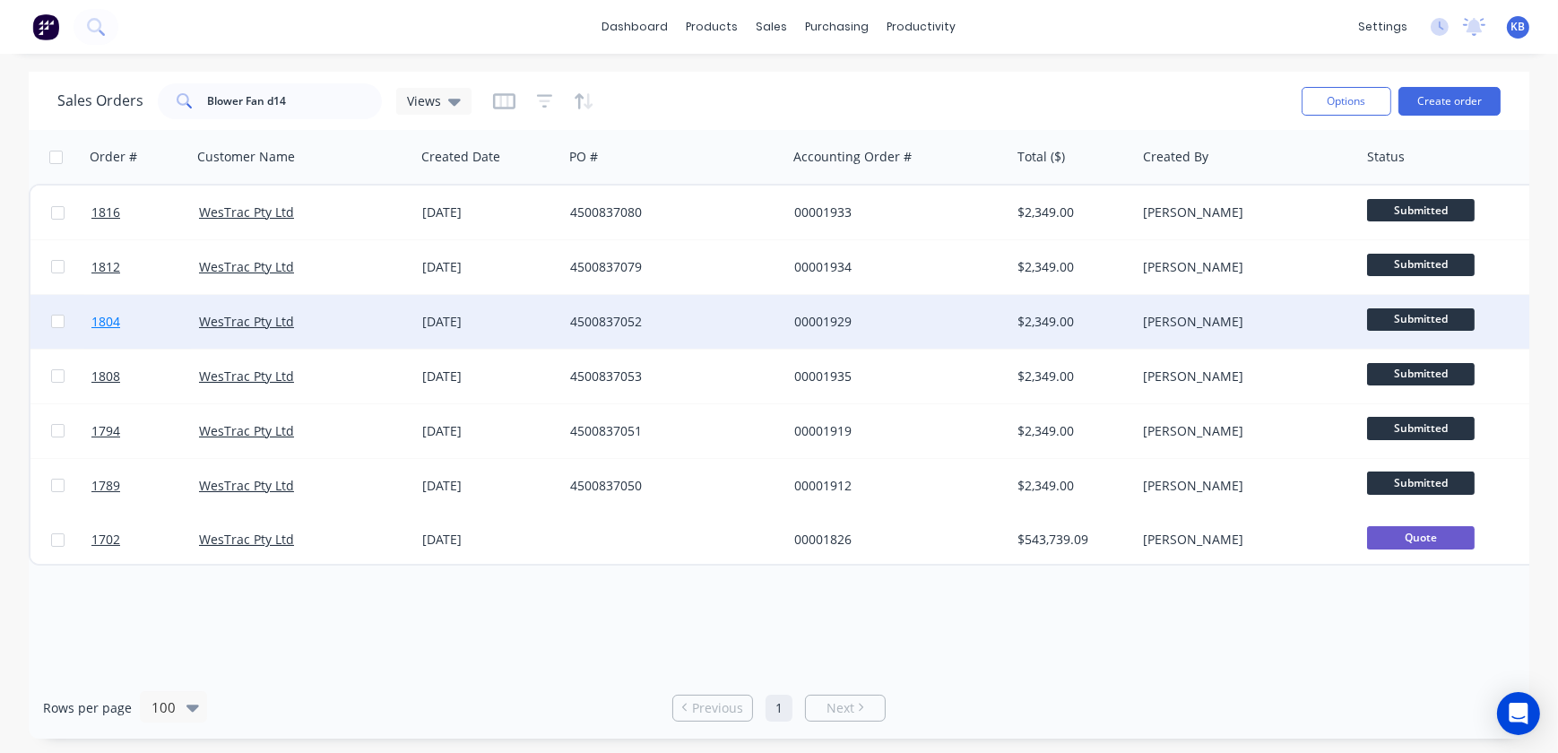
click at [122, 325] on link "1804" at bounding box center [145, 322] width 108 height 54
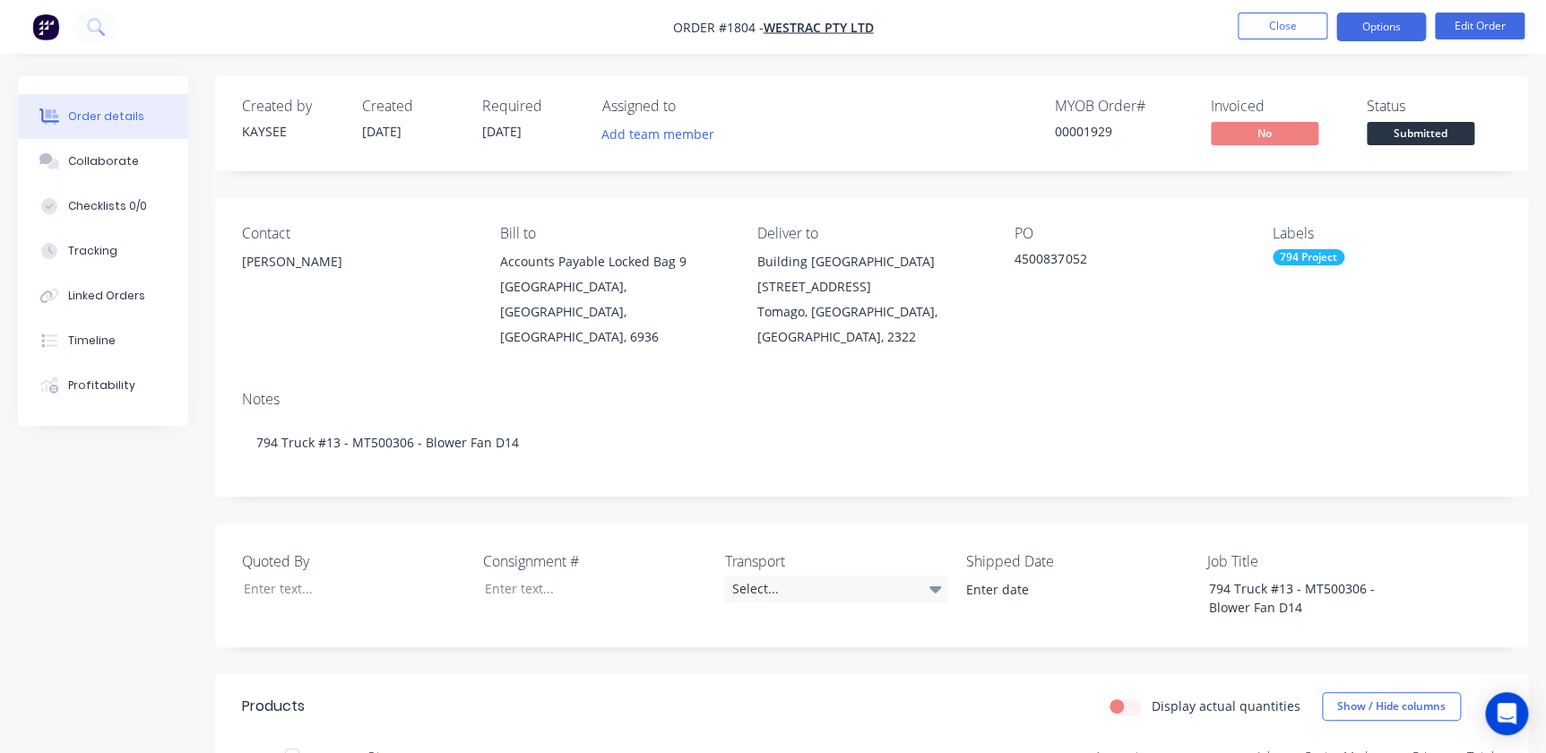
click at [1360, 32] on button "Options" at bounding box center [1382, 27] width 90 height 29
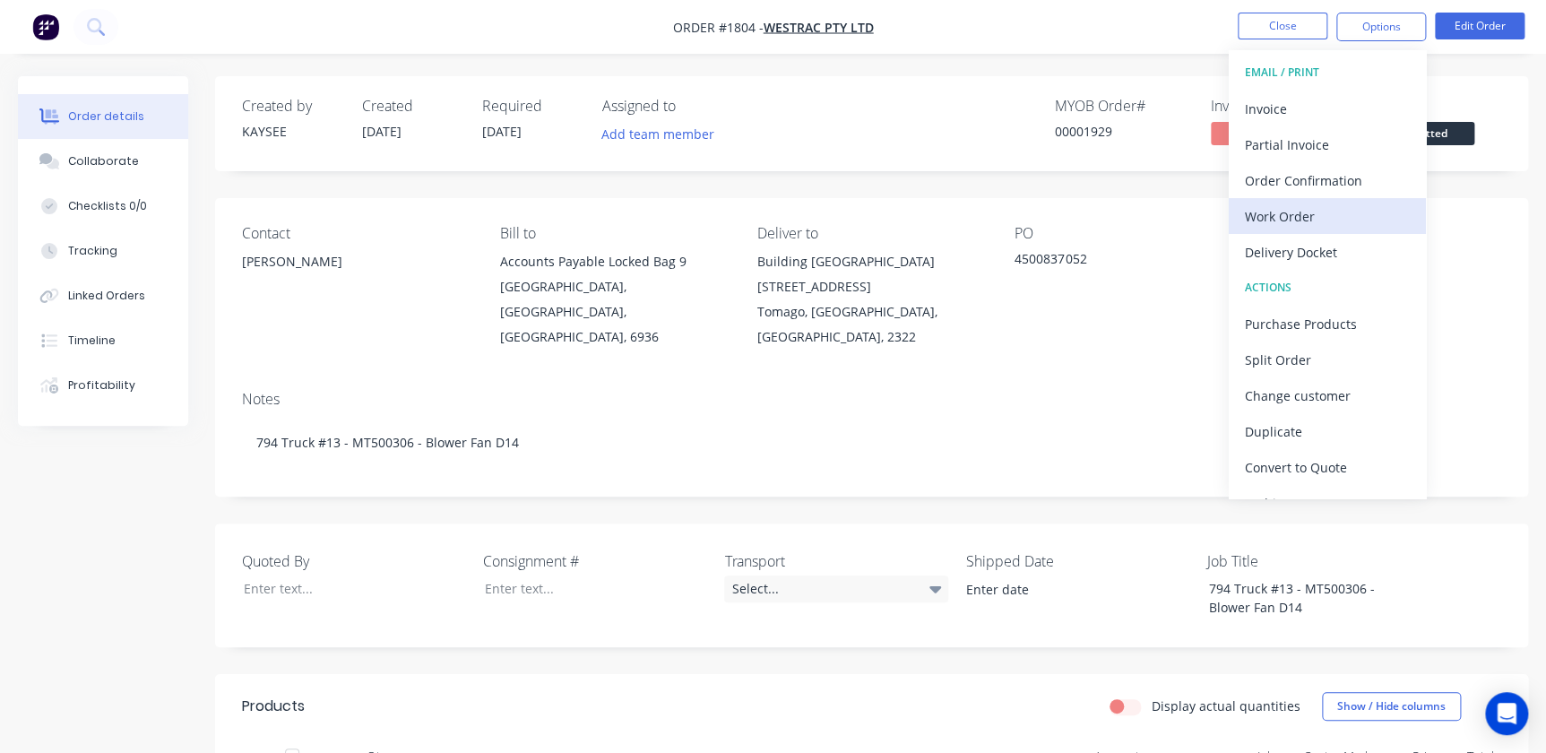
click at [1294, 221] on div "Work Order" at bounding box center [1327, 216] width 165 height 26
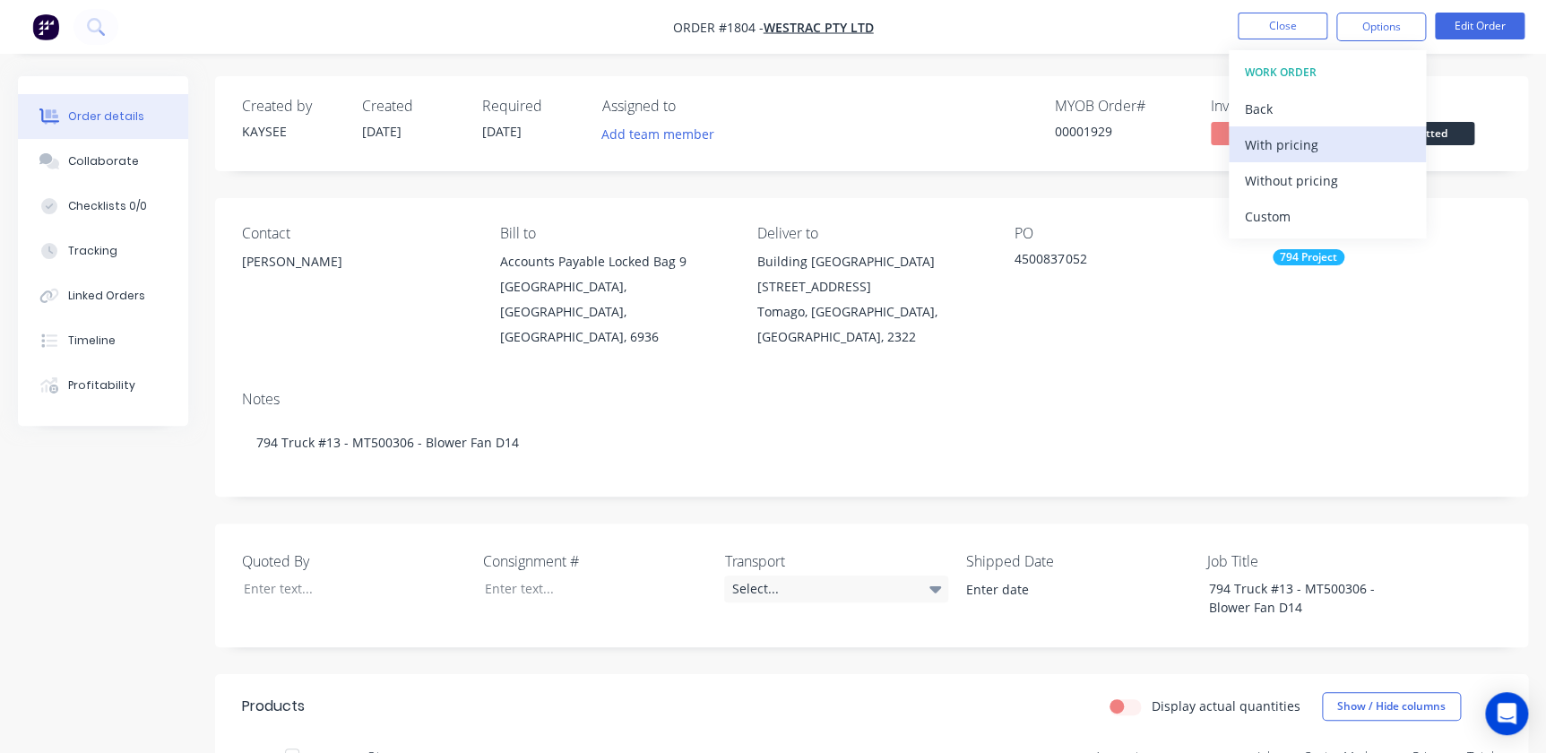
click at [1302, 145] on div "With pricing" at bounding box center [1327, 145] width 165 height 26
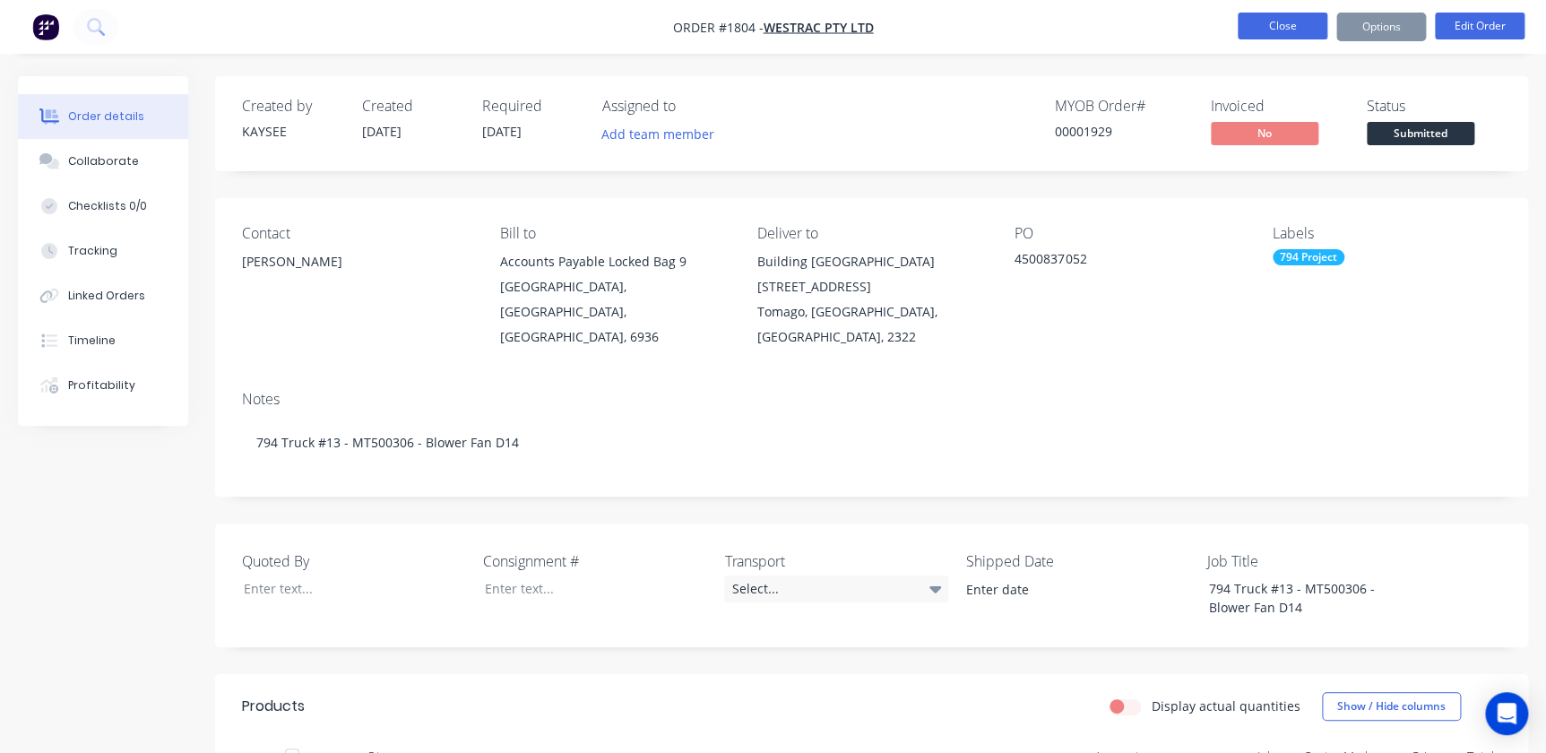
click at [1279, 23] on button "Close" at bounding box center [1283, 26] width 90 height 27
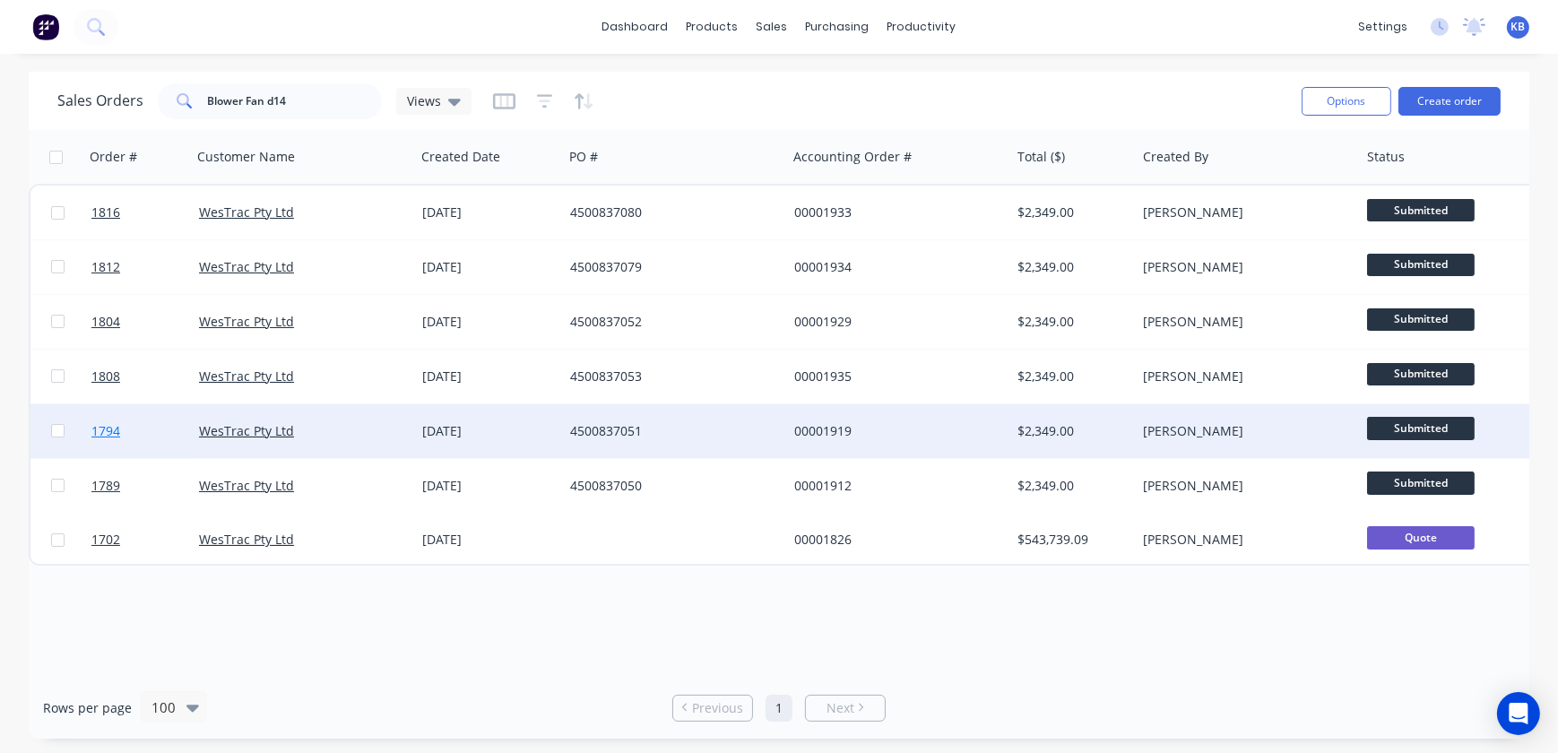
click at [120, 431] on link "1794" at bounding box center [145, 431] width 108 height 54
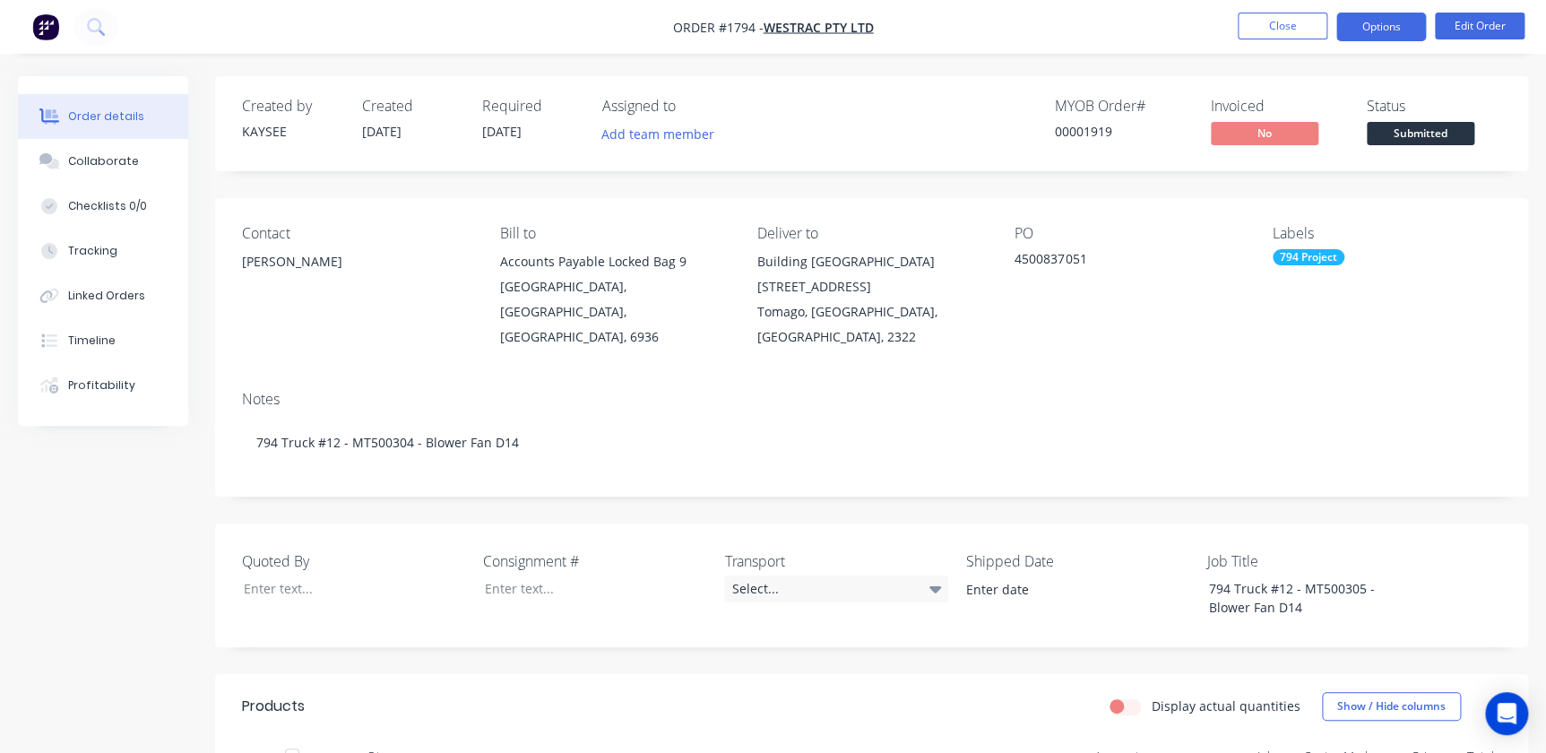
click at [1394, 25] on button "Options" at bounding box center [1382, 27] width 90 height 29
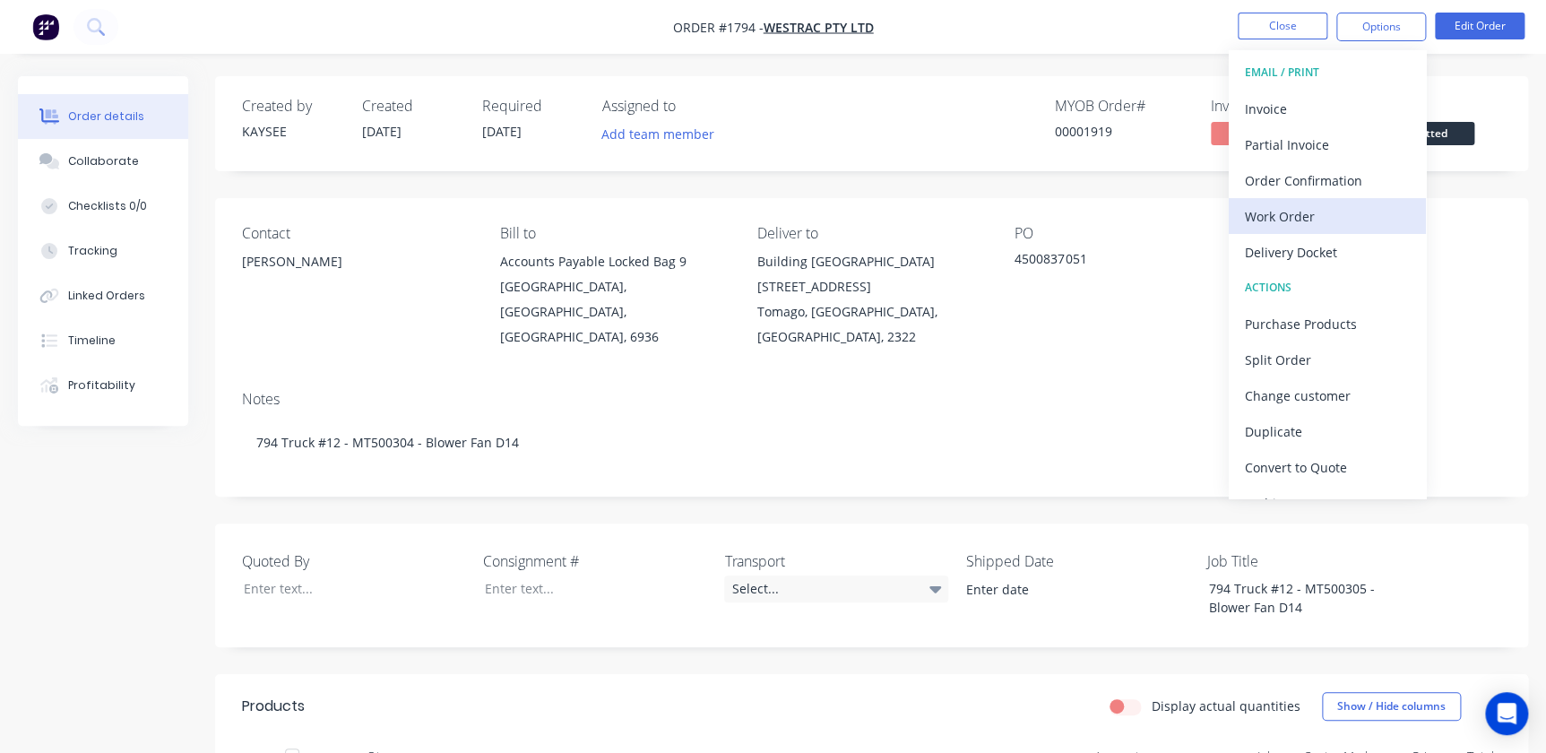
click at [1287, 220] on div "Work Order" at bounding box center [1327, 216] width 165 height 26
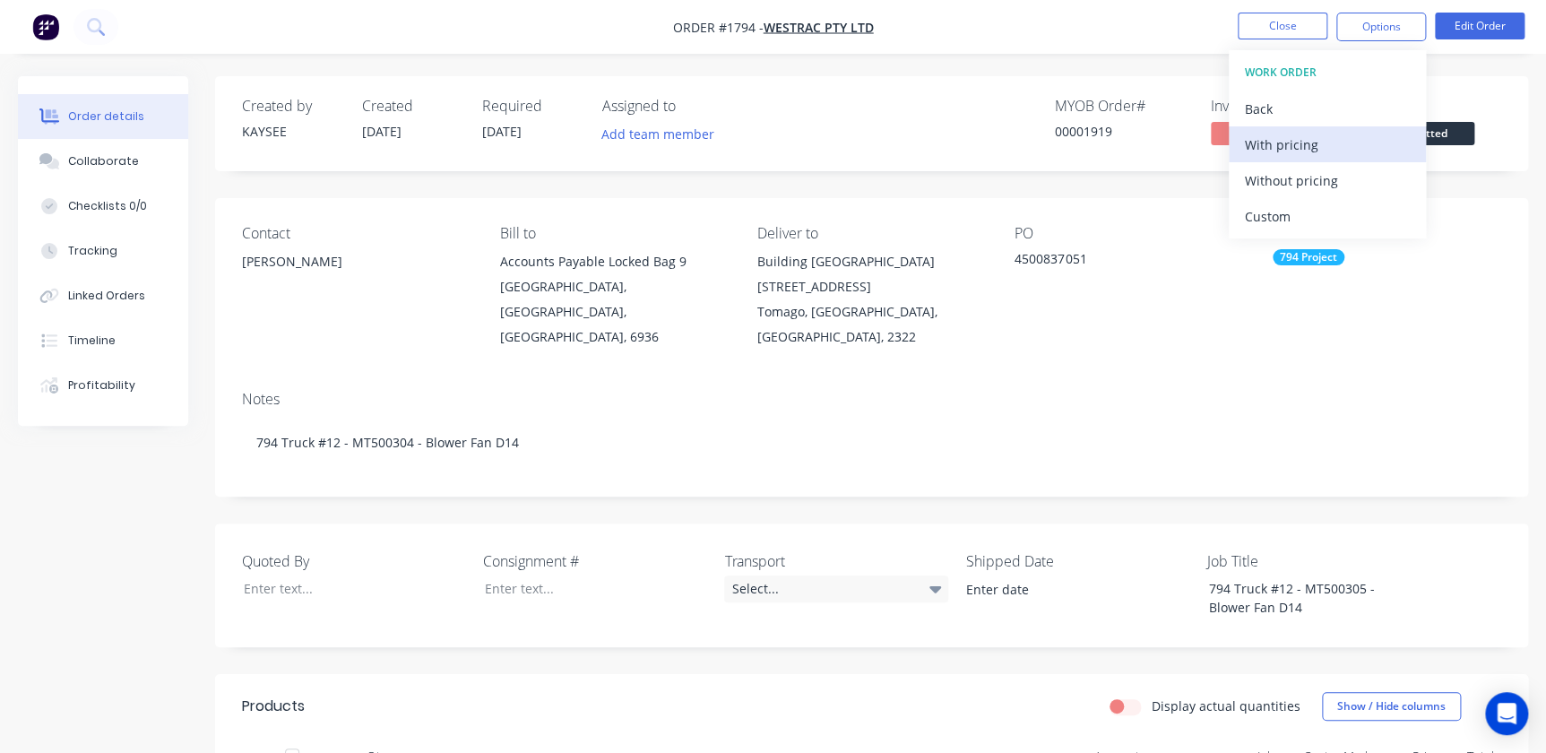
click at [1284, 142] on div "With pricing" at bounding box center [1327, 145] width 165 height 26
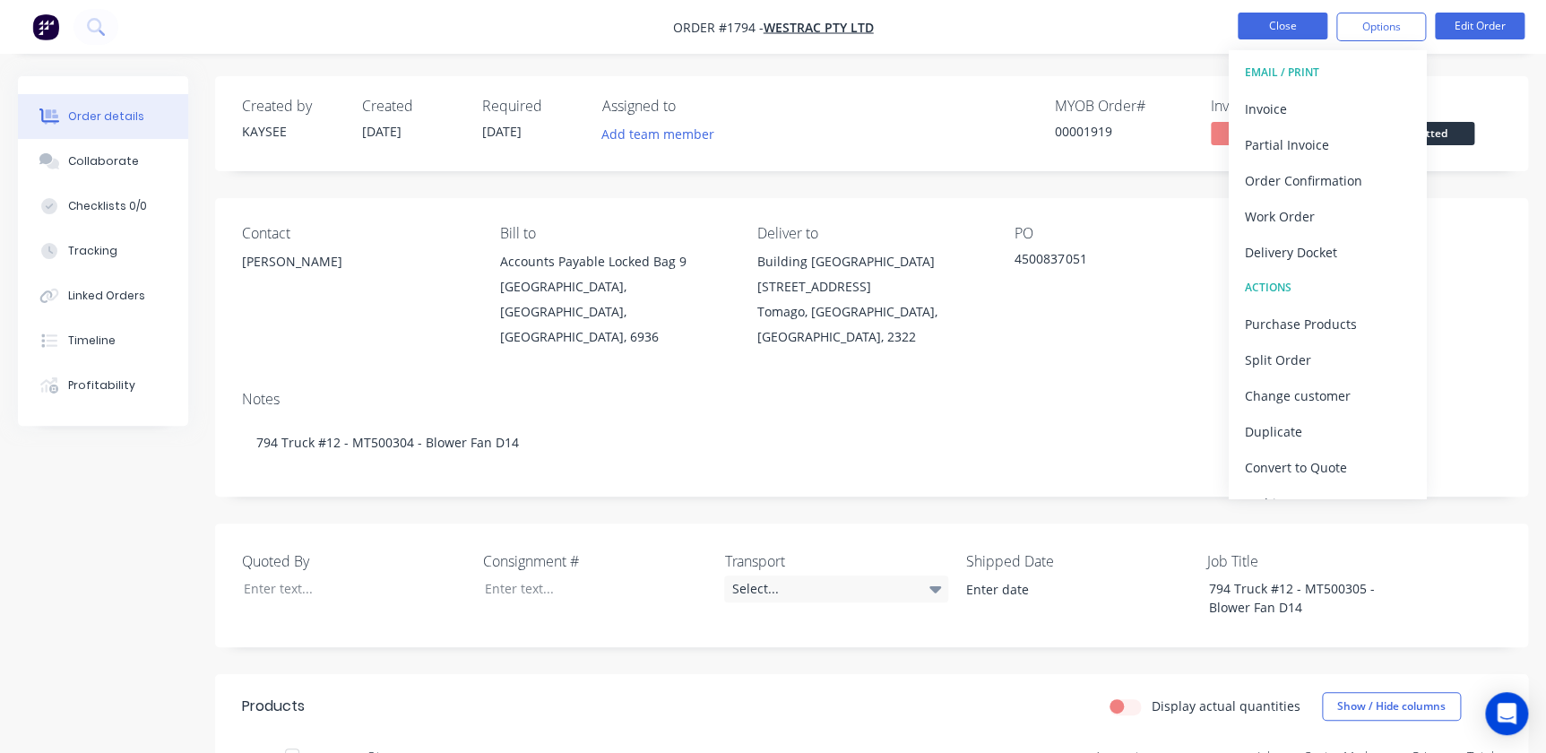
click at [1278, 28] on button "Close" at bounding box center [1283, 26] width 90 height 27
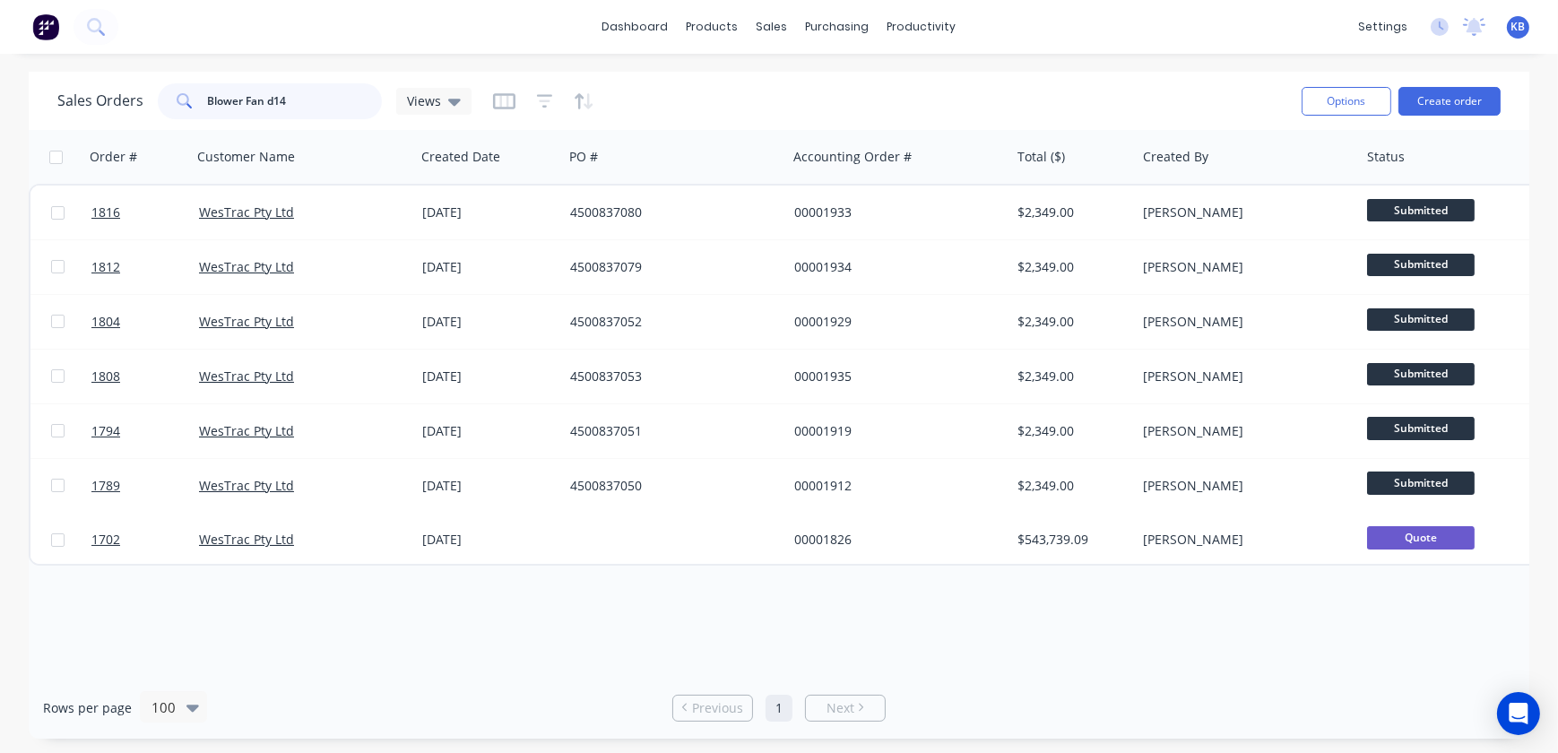
drag, startPoint x: 311, startPoint y: 98, endPoint x: 143, endPoint y: 95, distance: 167.7
click at [144, 91] on div "Sales Orders Blower Fan d14 Views" at bounding box center [264, 101] width 414 height 36
type input "u"
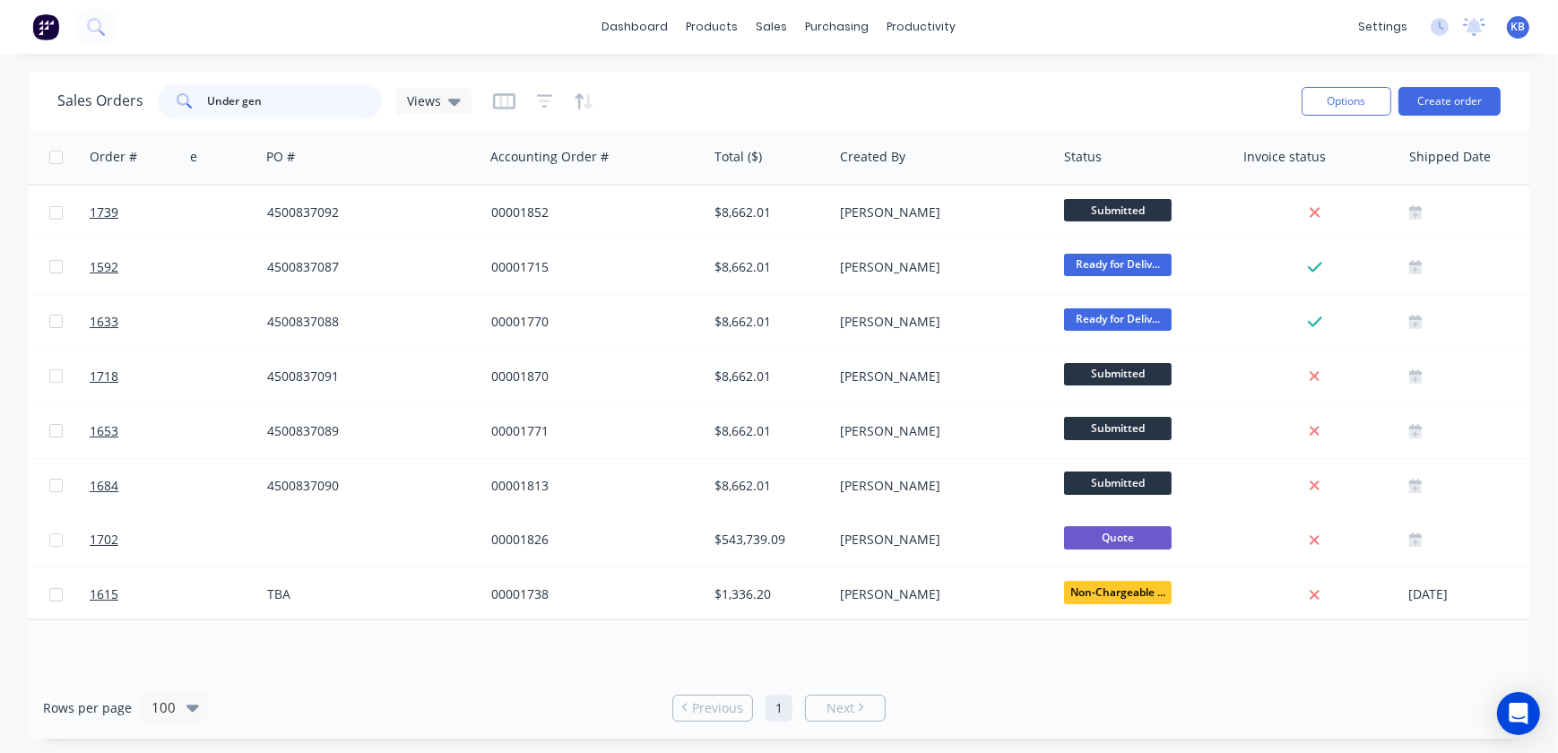
scroll to position [0, 324]
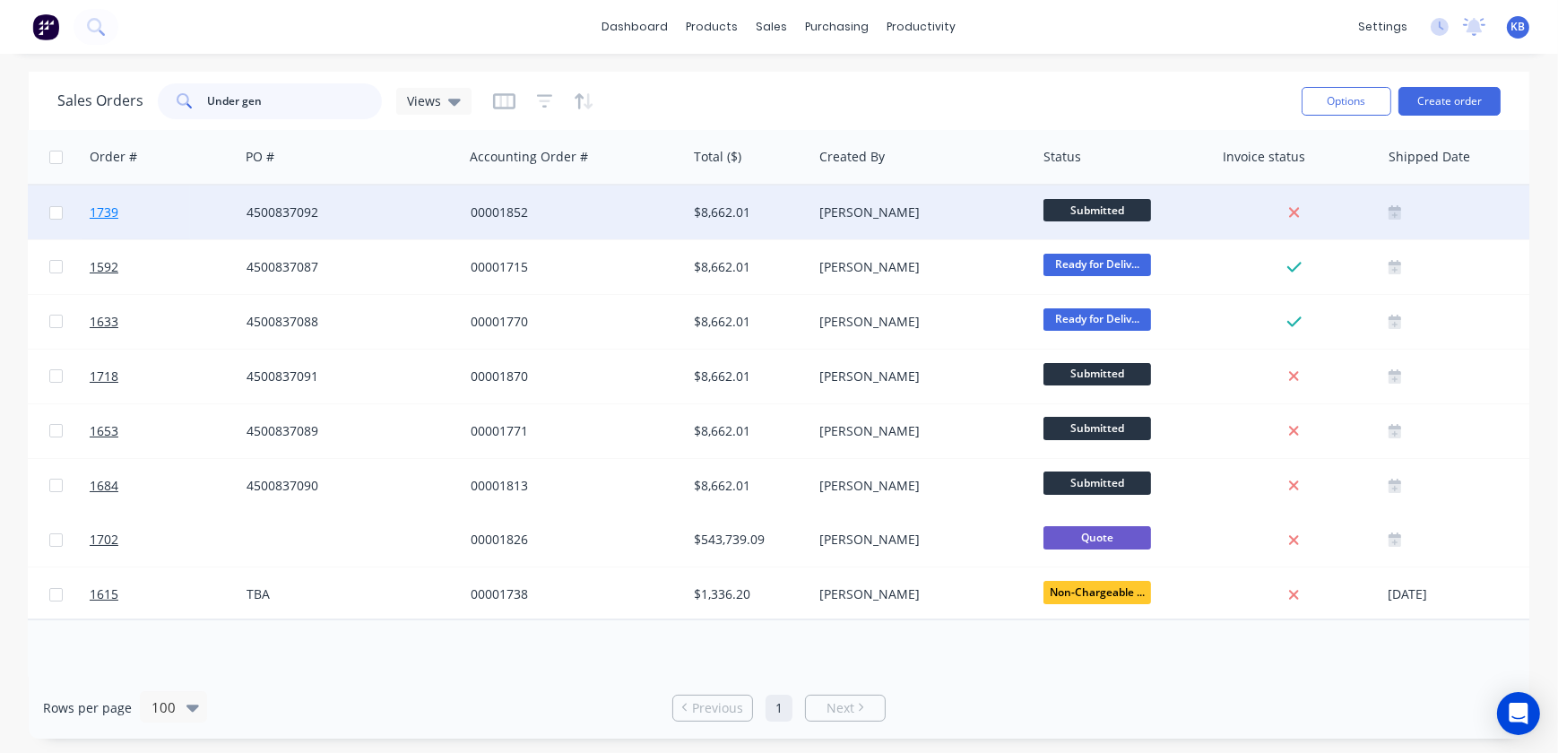
type input "Under gen"
click at [95, 212] on span "1739" at bounding box center [104, 212] width 29 height 18
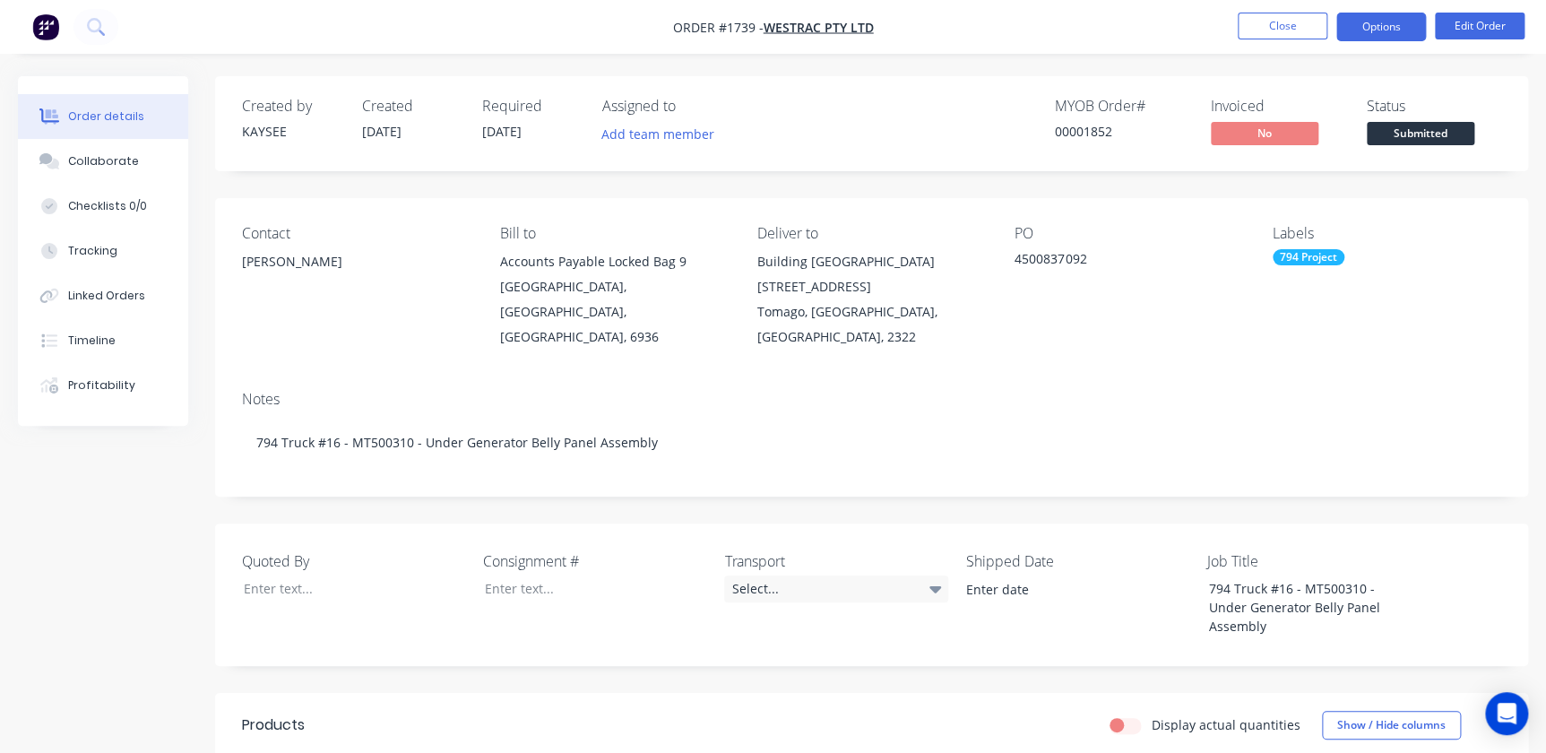
click at [1391, 36] on button "Options" at bounding box center [1382, 27] width 90 height 29
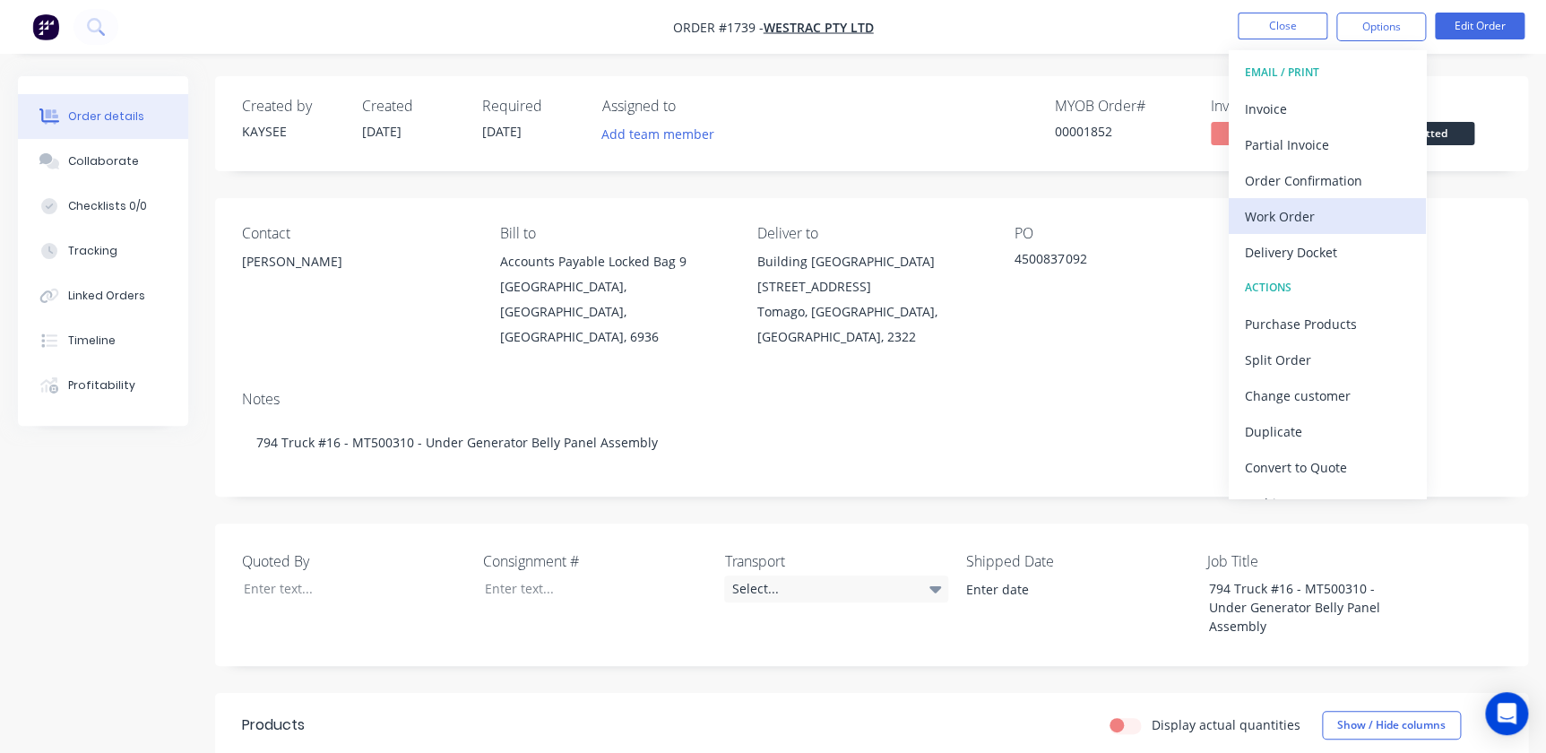
click at [1296, 208] on div "Work Order" at bounding box center [1327, 216] width 165 height 26
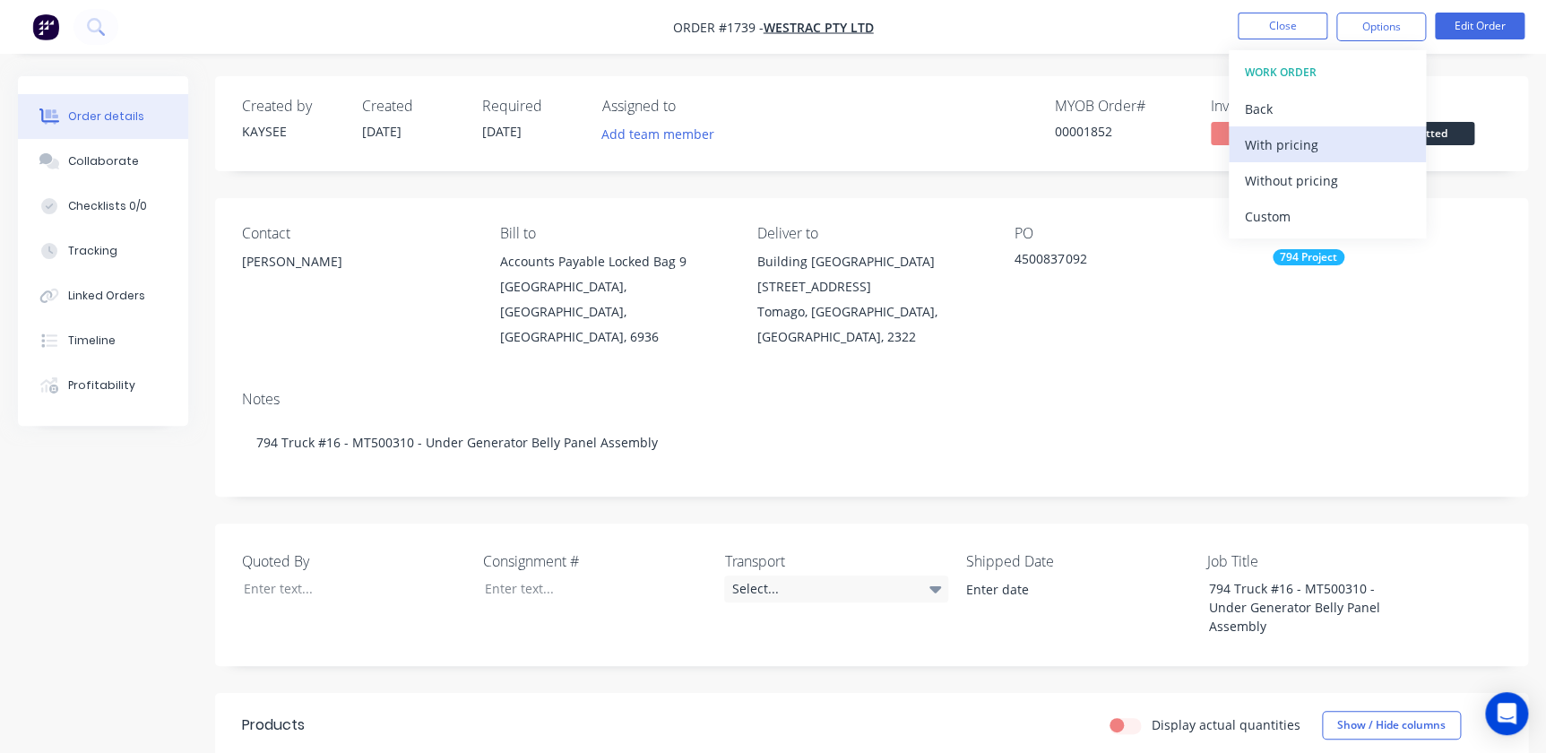
click at [1277, 151] on div "With pricing" at bounding box center [1327, 145] width 165 height 26
click at [1262, 29] on button "Close" at bounding box center [1283, 26] width 90 height 27
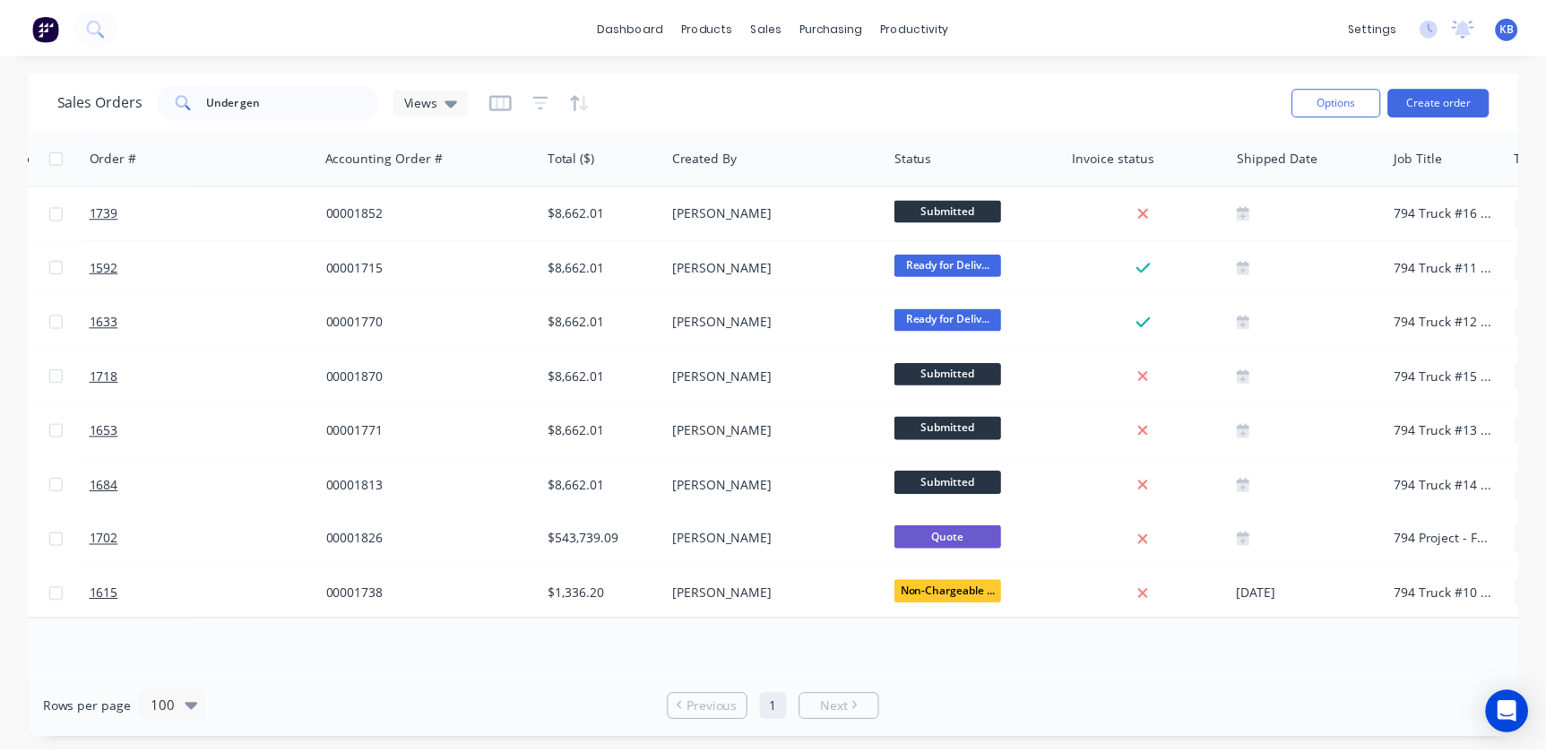
scroll to position [0, 239]
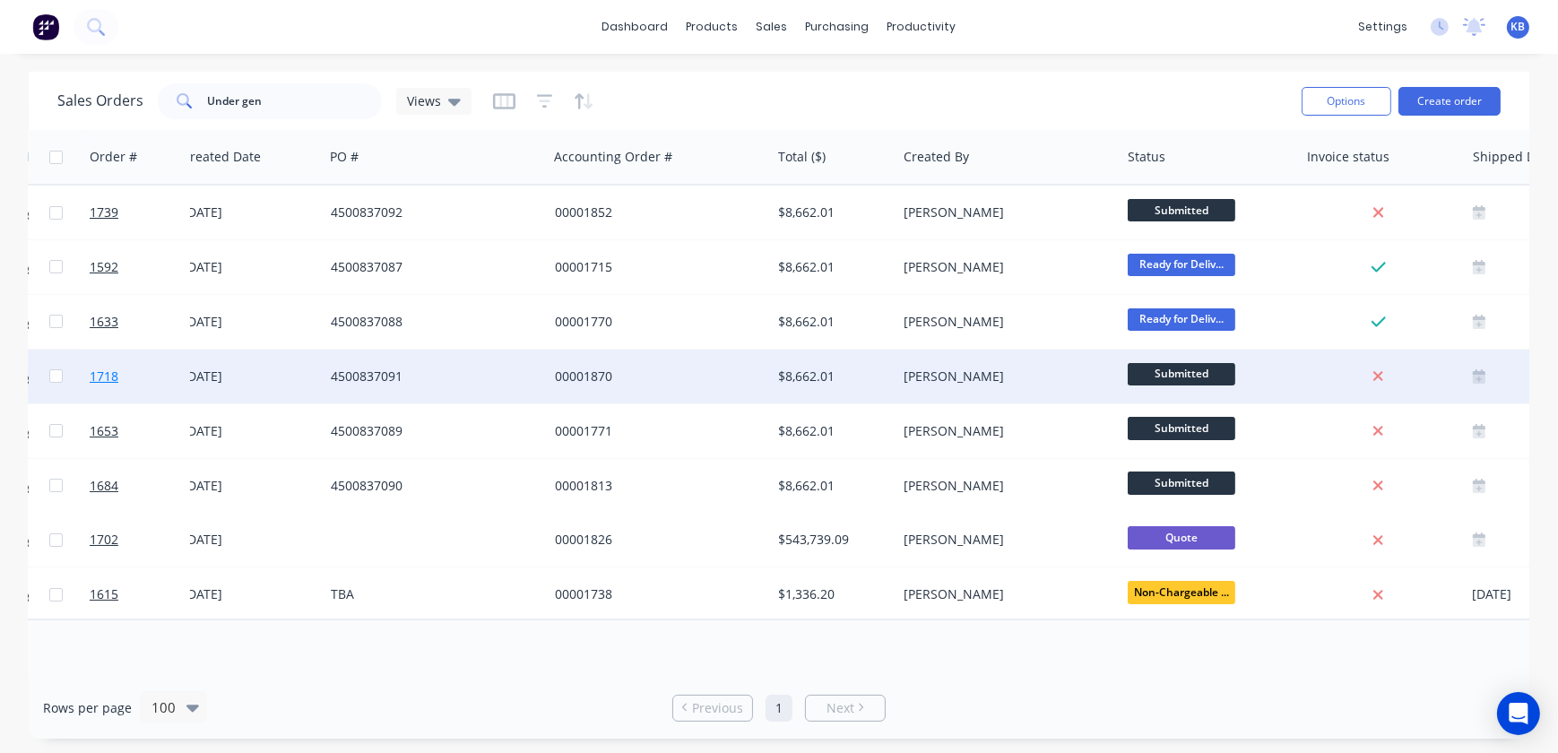
click at [116, 384] on span "1718" at bounding box center [104, 377] width 29 height 18
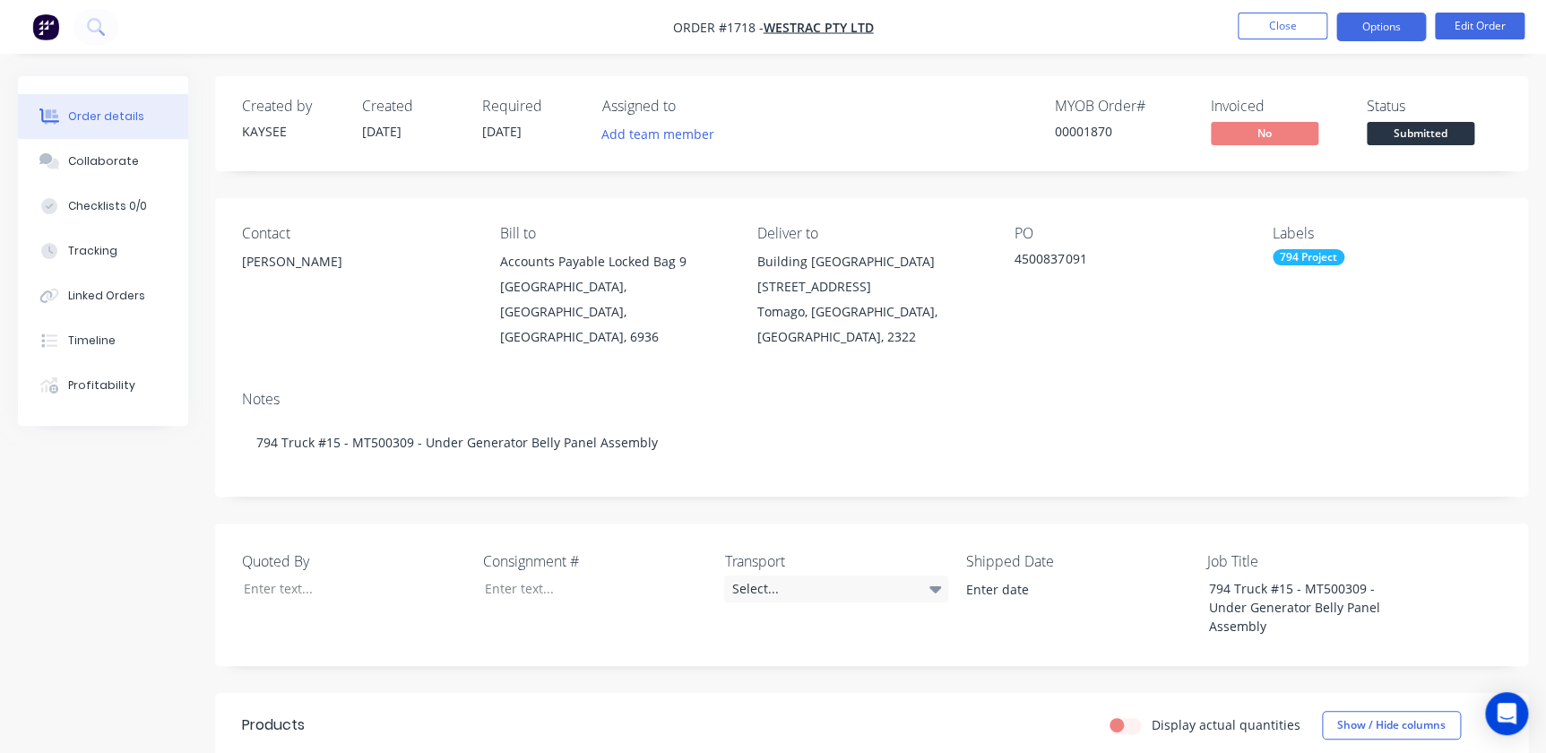
click at [1400, 37] on button "Options" at bounding box center [1382, 27] width 90 height 29
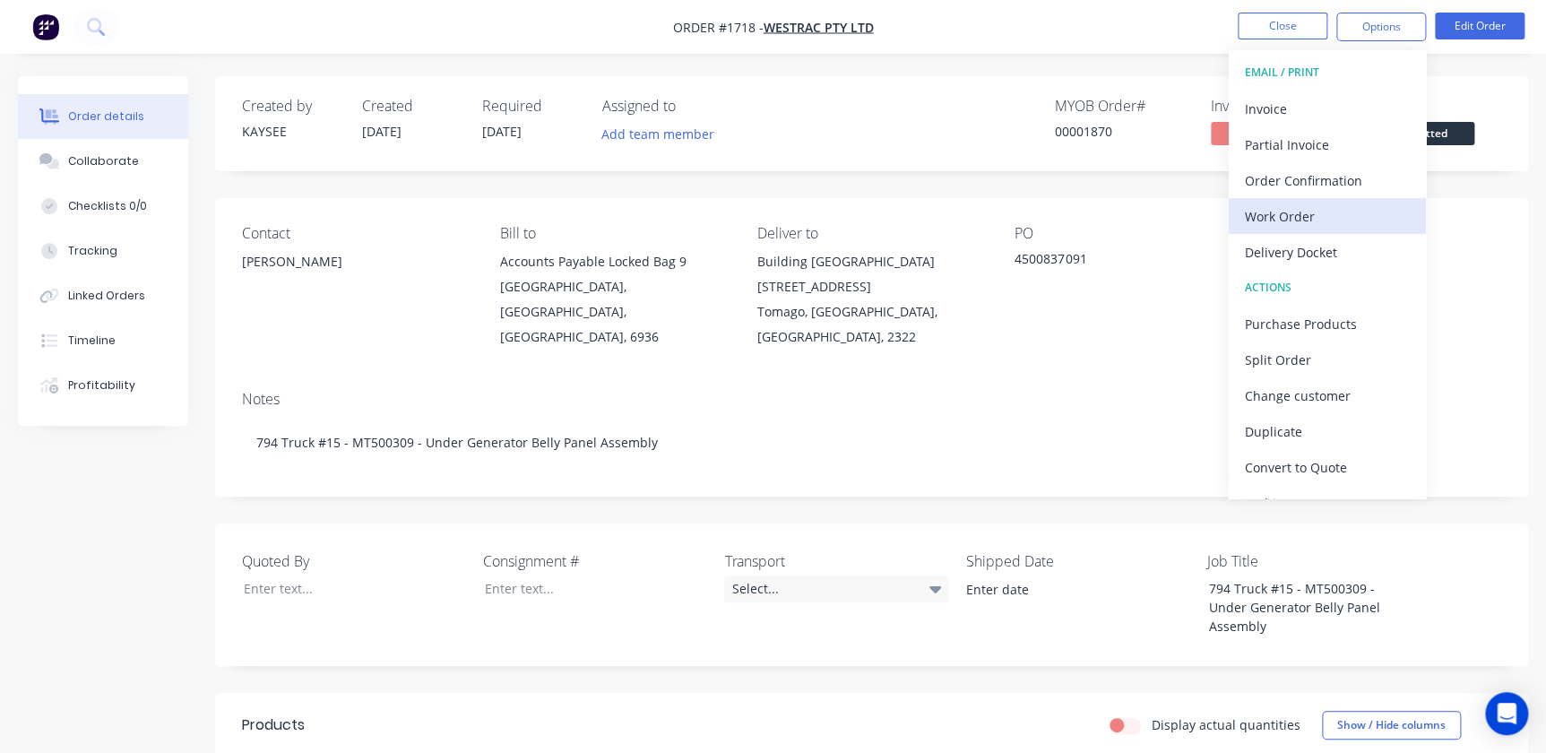
click at [1282, 207] on div "Work Order" at bounding box center [1327, 216] width 165 height 26
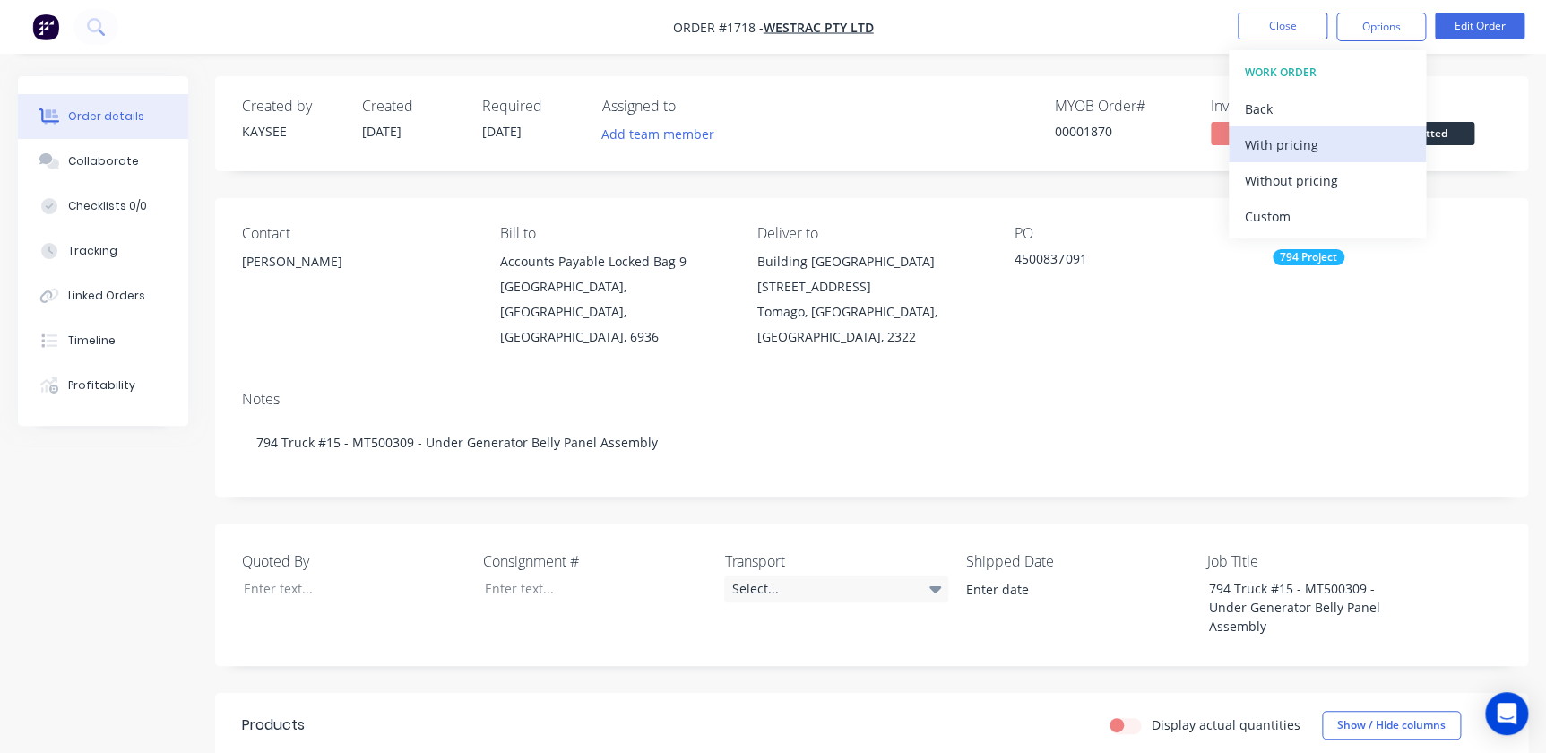
click at [1289, 143] on div "With pricing" at bounding box center [1327, 145] width 165 height 26
click at [1278, 23] on button "Close" at bounding box center [1283, 26] width 90 height 27
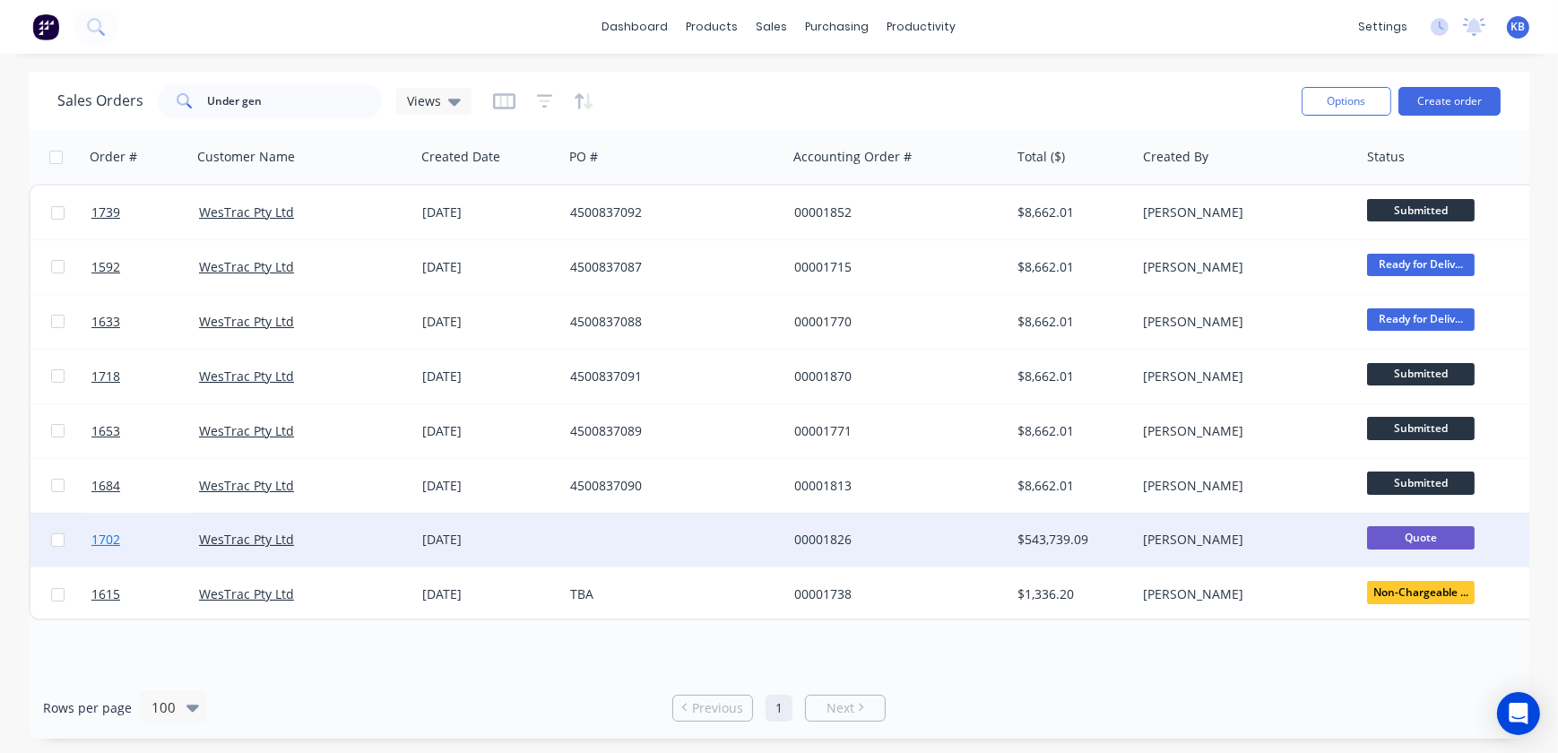
click at [106, 539] on span "1702" at bounding box center [105, 540] width 29 height 18
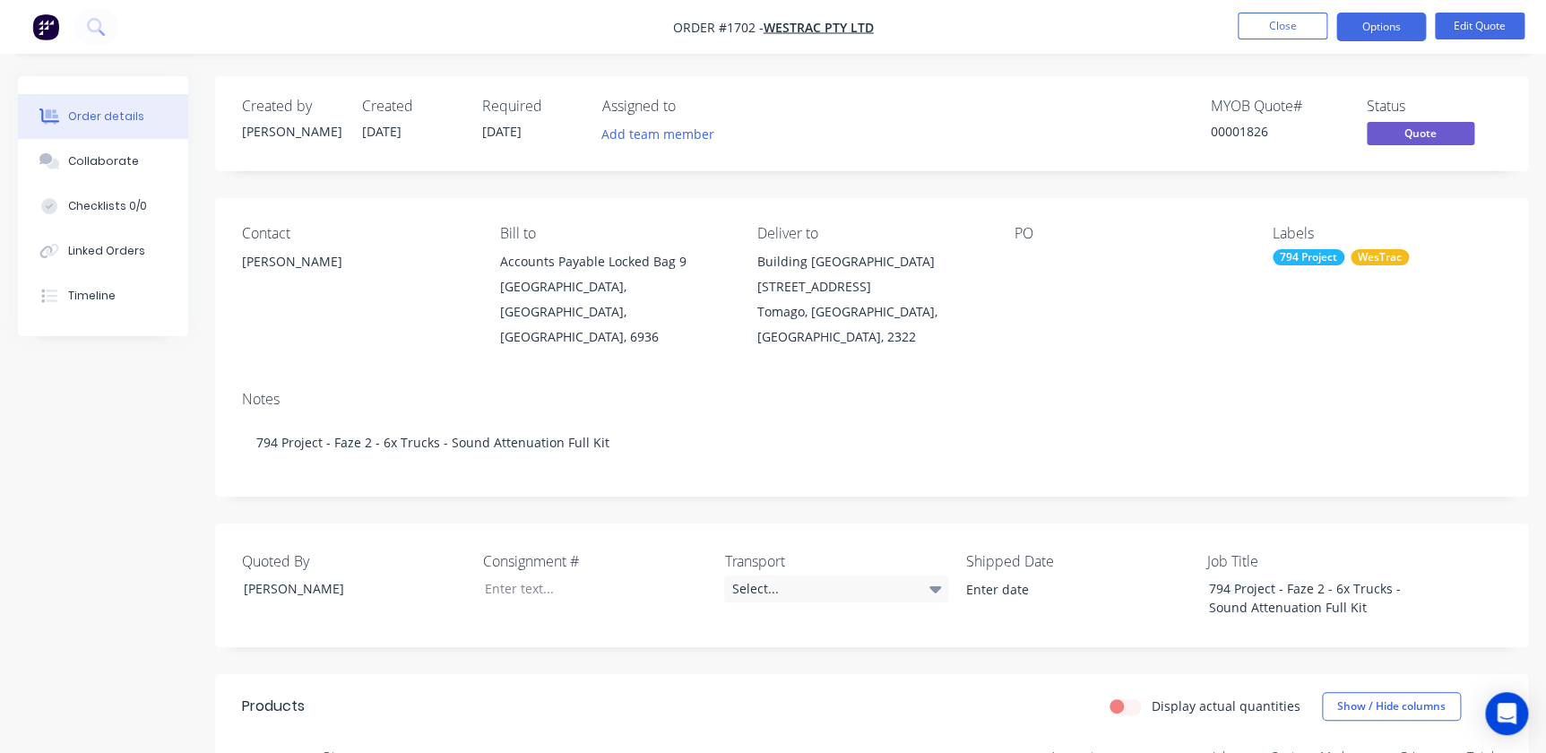
click at [1277, 44] on nav "Order #1702 - WesTrac Pty Ltd Close Options Edit Quote" at bounding box center [773, 27] width 1546 height 54
click at [1277, 35] on button "Close" at bounding box center [1283, 26] width 90 height 27
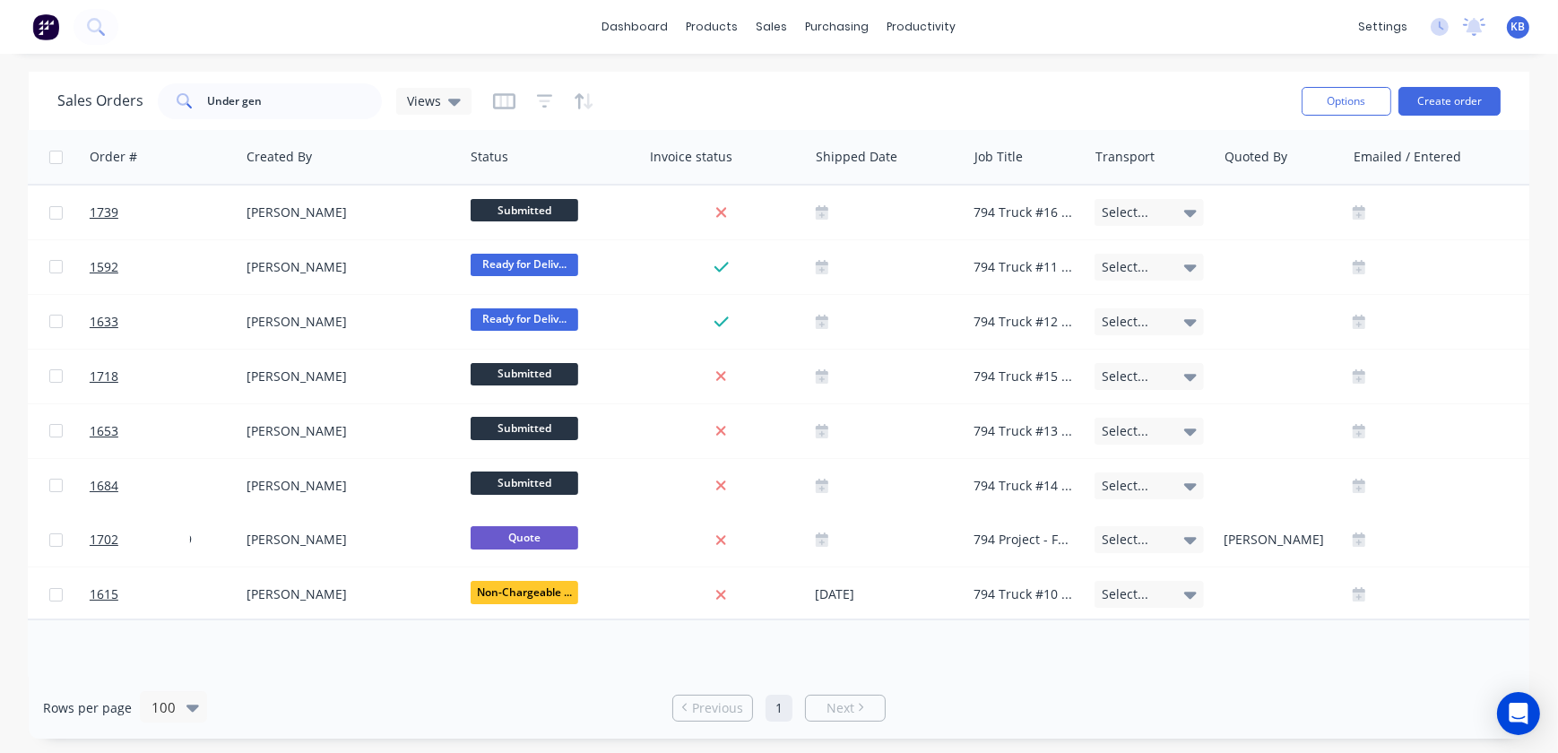
scroll to position [0, 910]
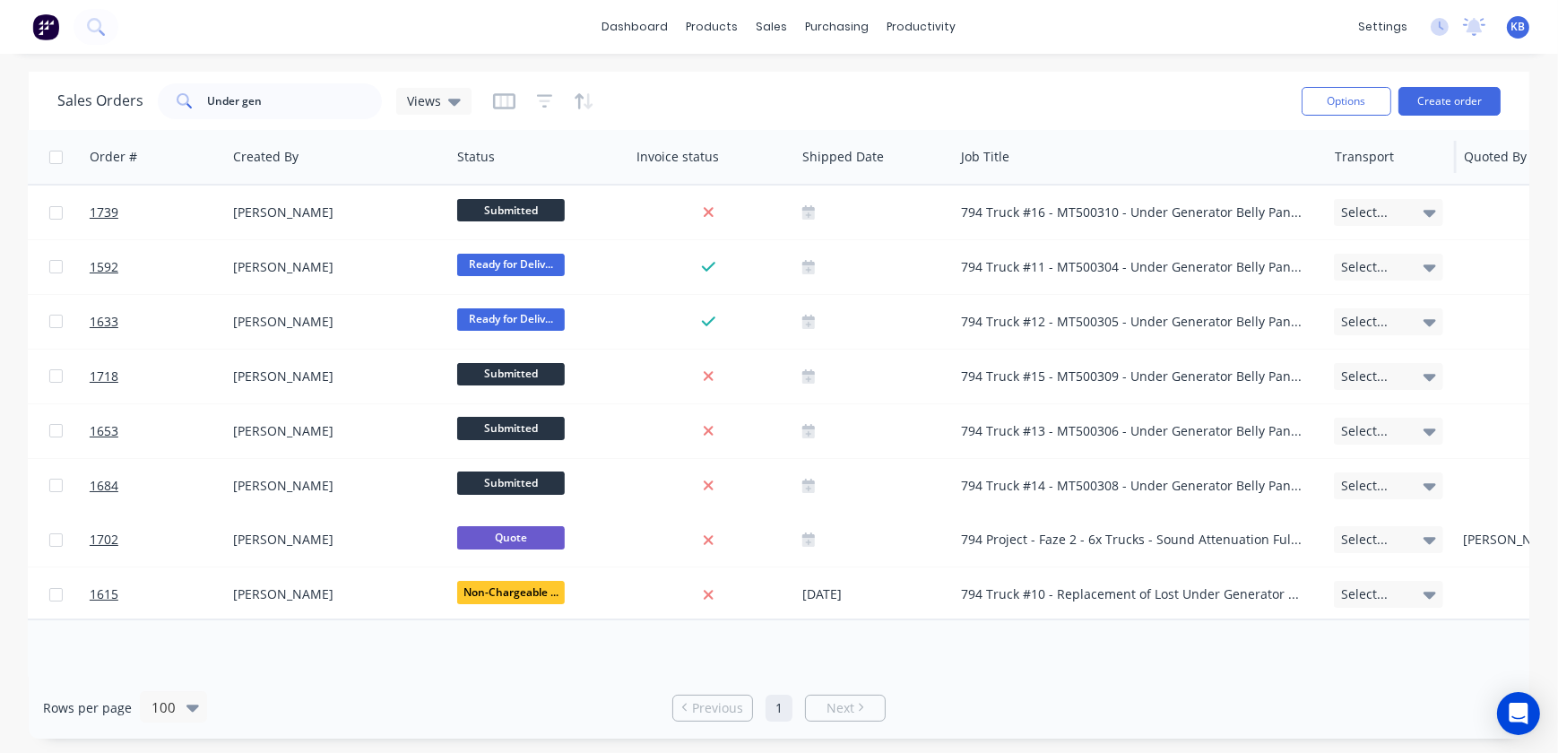
drag, startPoint x: 1073, startPoint y: 160, endPoint x: 1326, endPoint y: 161, distance: 252.8
click at [1326, 161] on div at bounding box center [1326, 157] width 3 height 32
drag, startPoint x: 947, startPoint y: 682, endPoint x: 673, endPoint y: 676, distance: 273.5
click at [659, 679] on div "Rows per page 100 Previous 1 Next" at bounding box center [779, 708] width 1501 height 62
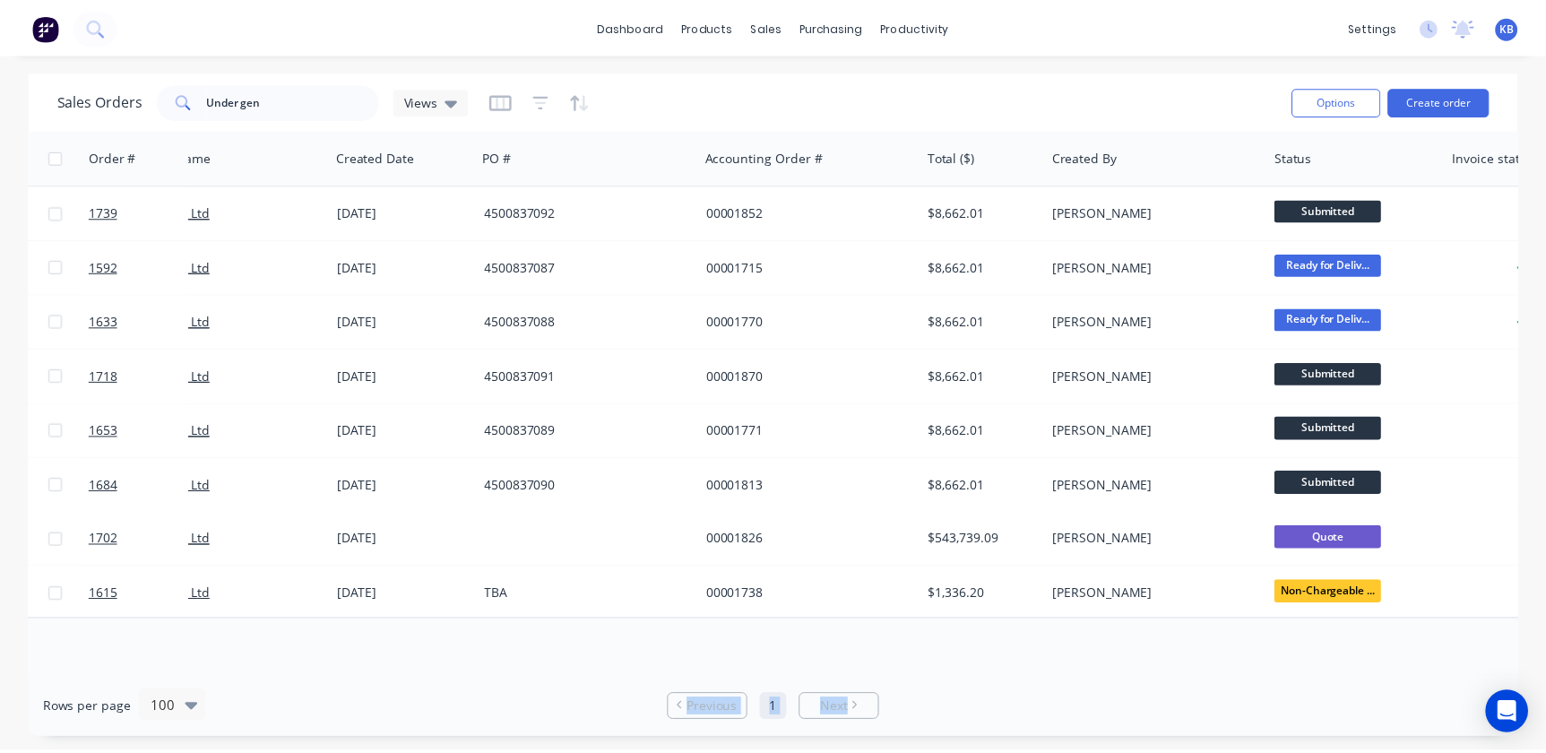
scroll to position [0, 30]
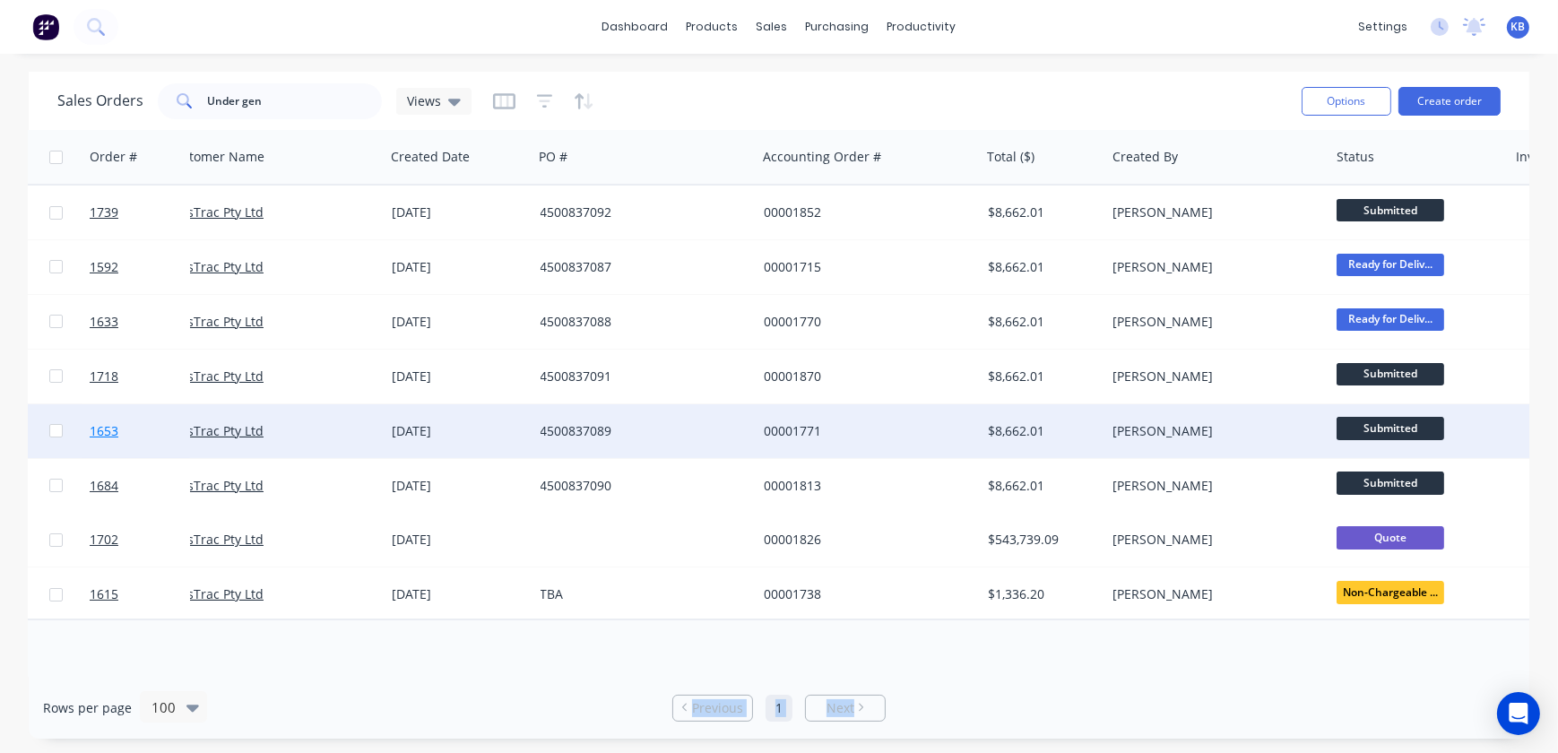
click at [110, 430] on span "1653" at bounding box center [104, 431] width 29 height 18
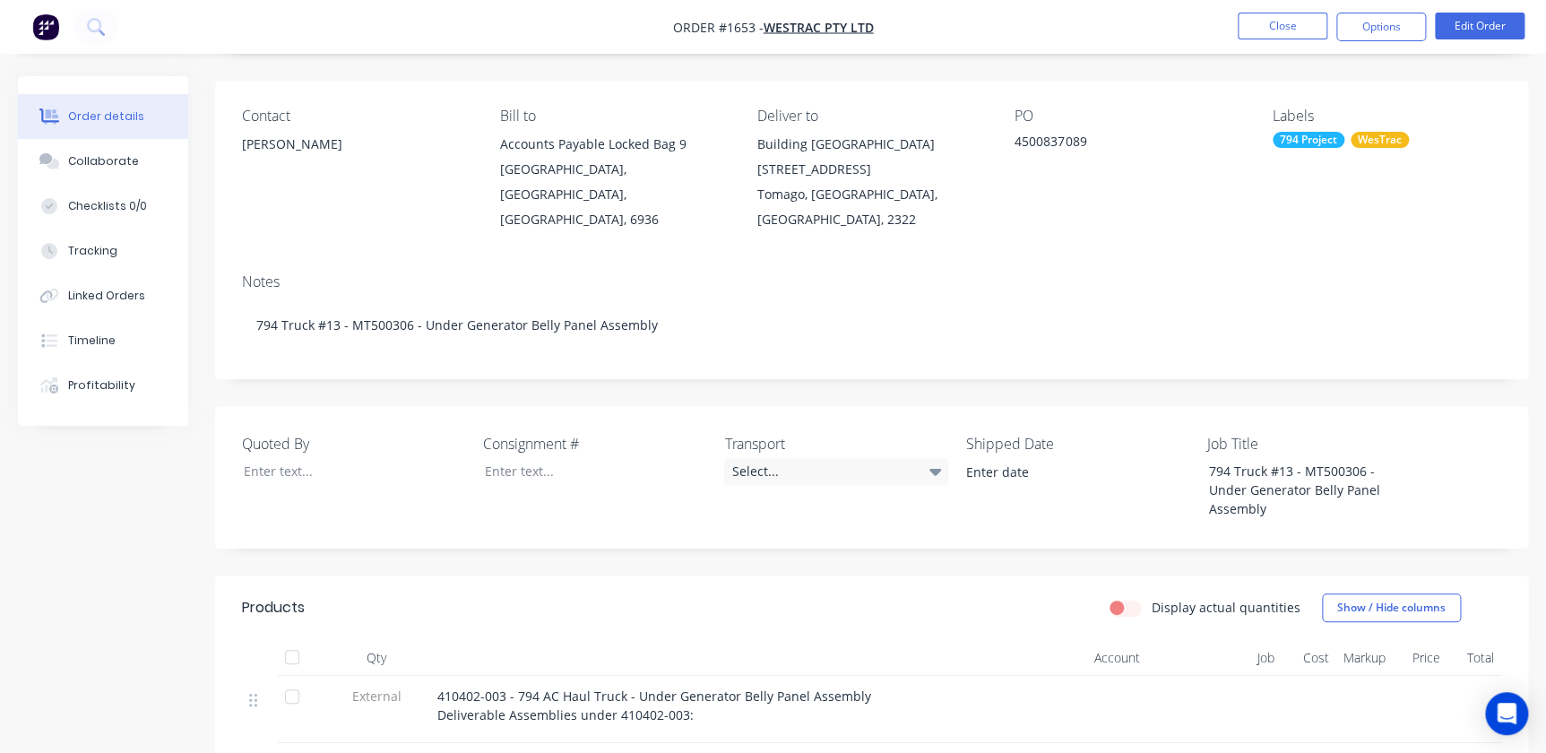
scroll to position [325, 0]
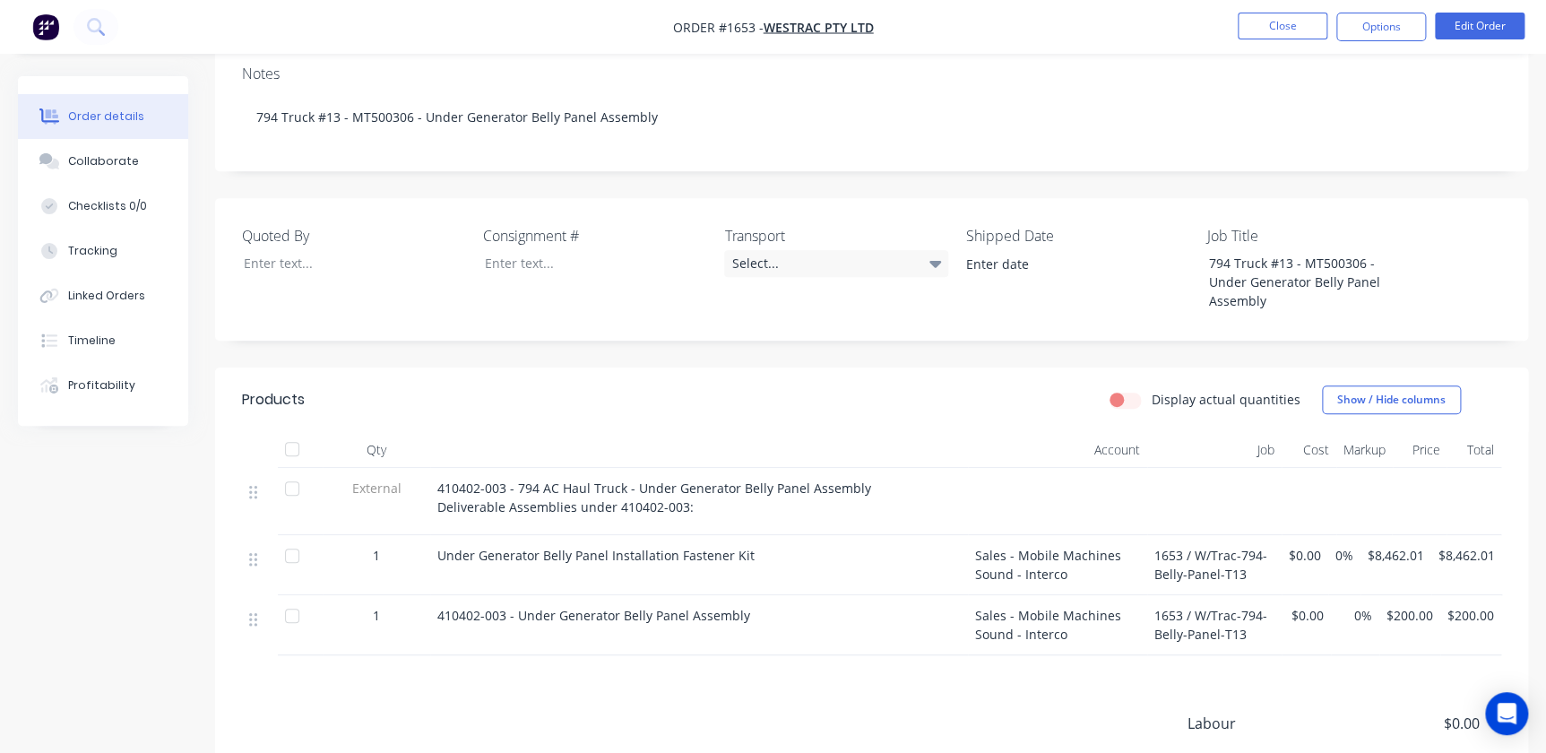
click at [1388, 9] on nav "Order #1653 - WesTrac Pty Ltd Close Options Edit Order" at bounding box center [773, 27] width 1546 height 54
click at [1388, 14] on button "Options" at bounding box center [1382, 27] width 90 height 29
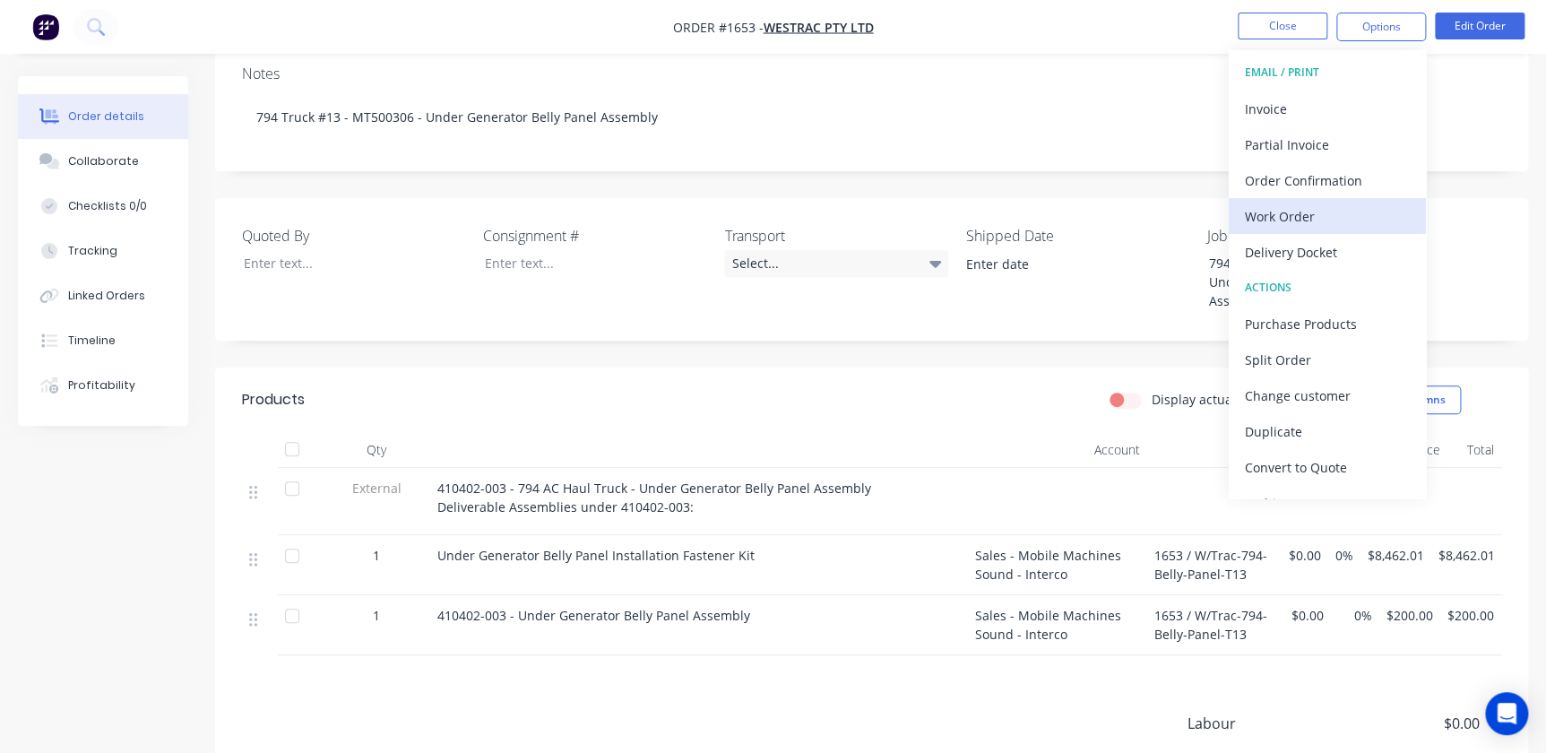
click at [1336, 206] on div "Work Order" at bounding box center [1327, 216] width 165 height 26
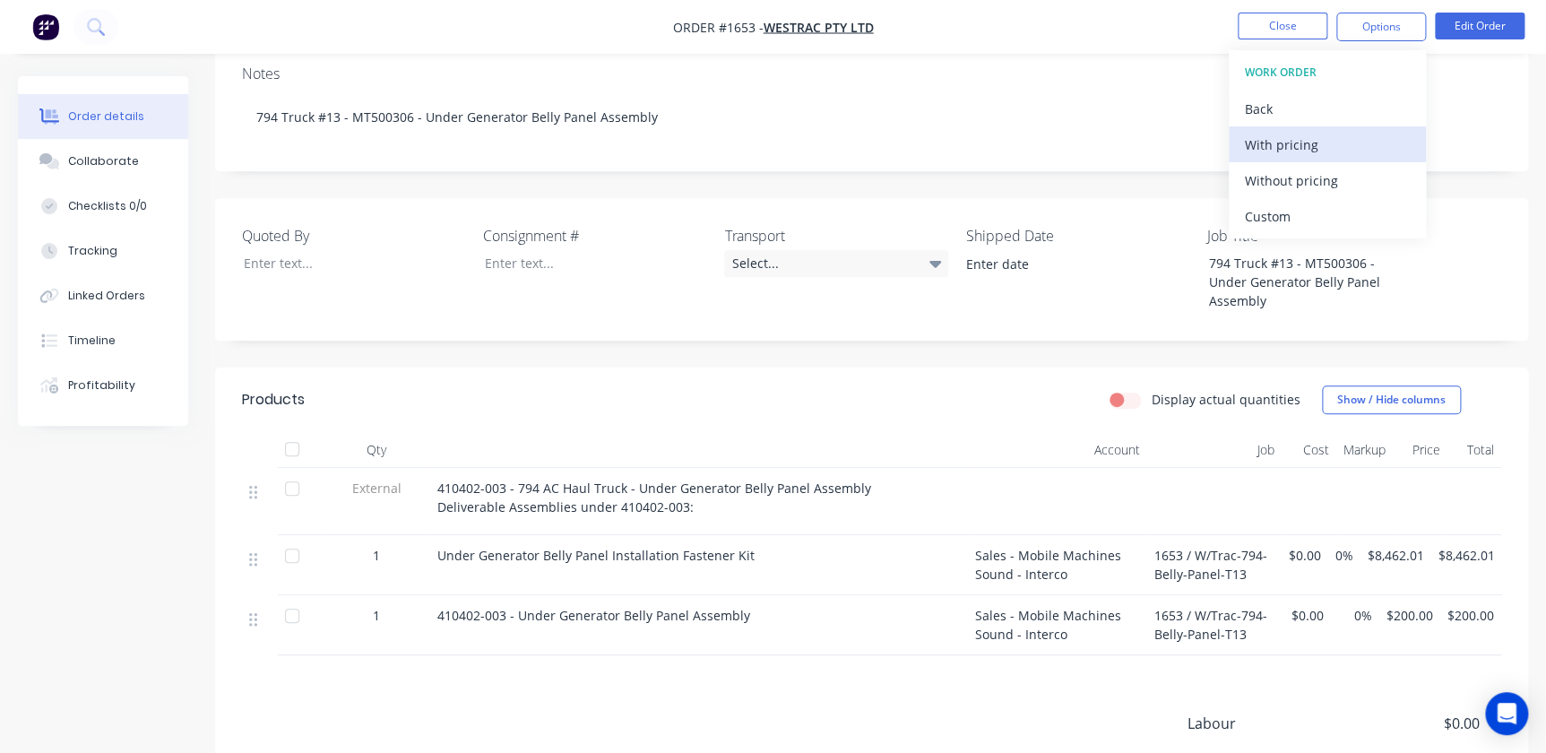
click at [1292, 142] on div "With pricing" at bounding box center [1327, 145] width 165 height 26
click at [1232, 21] on ul "Close Options WORK ORDER Back With pricing Without pricing Custom Edit Order" at bounding box center [1381, 27] width 330 height 29
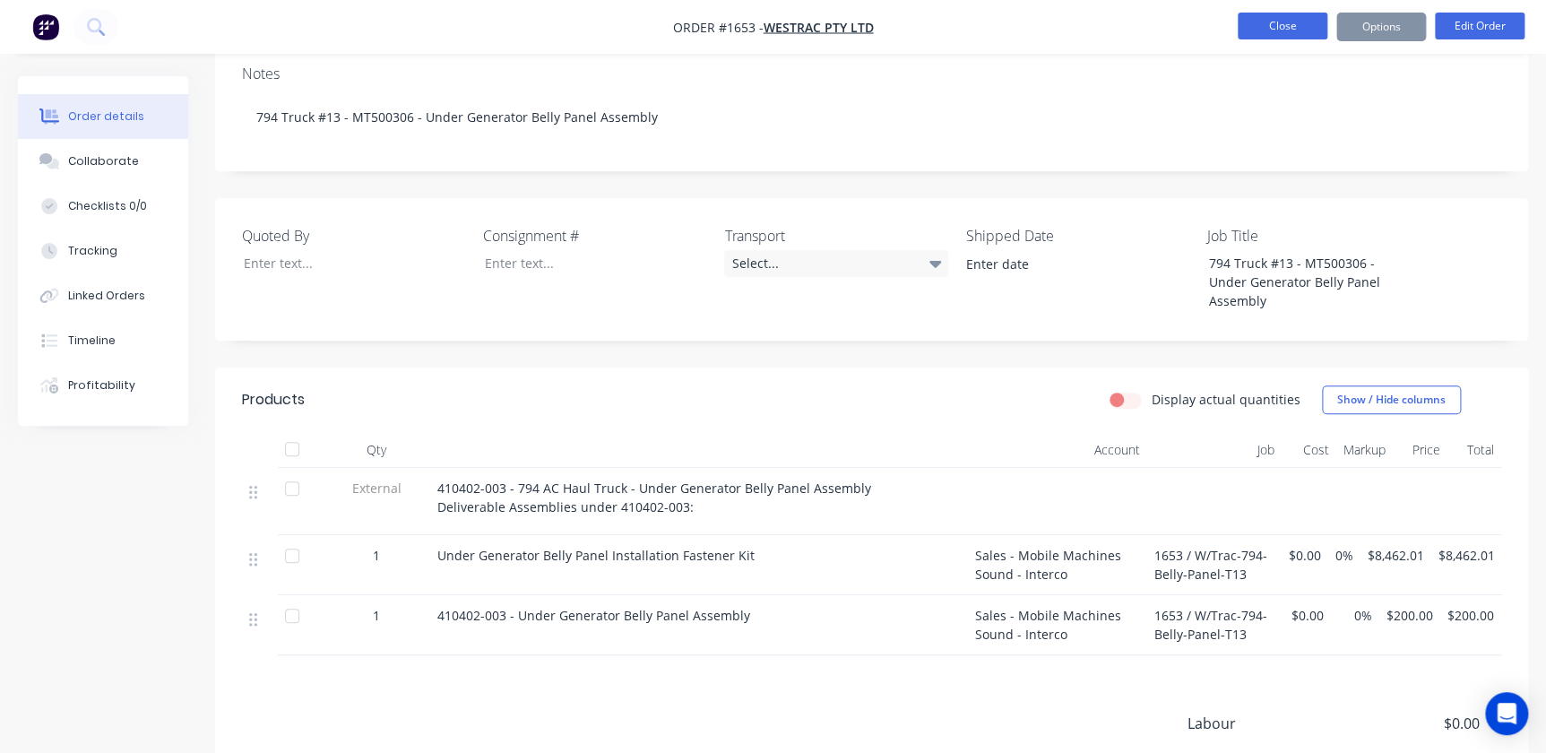
click at [1289, 22] on button "Close" at bounding box center [1283, 26] width 90 height 27
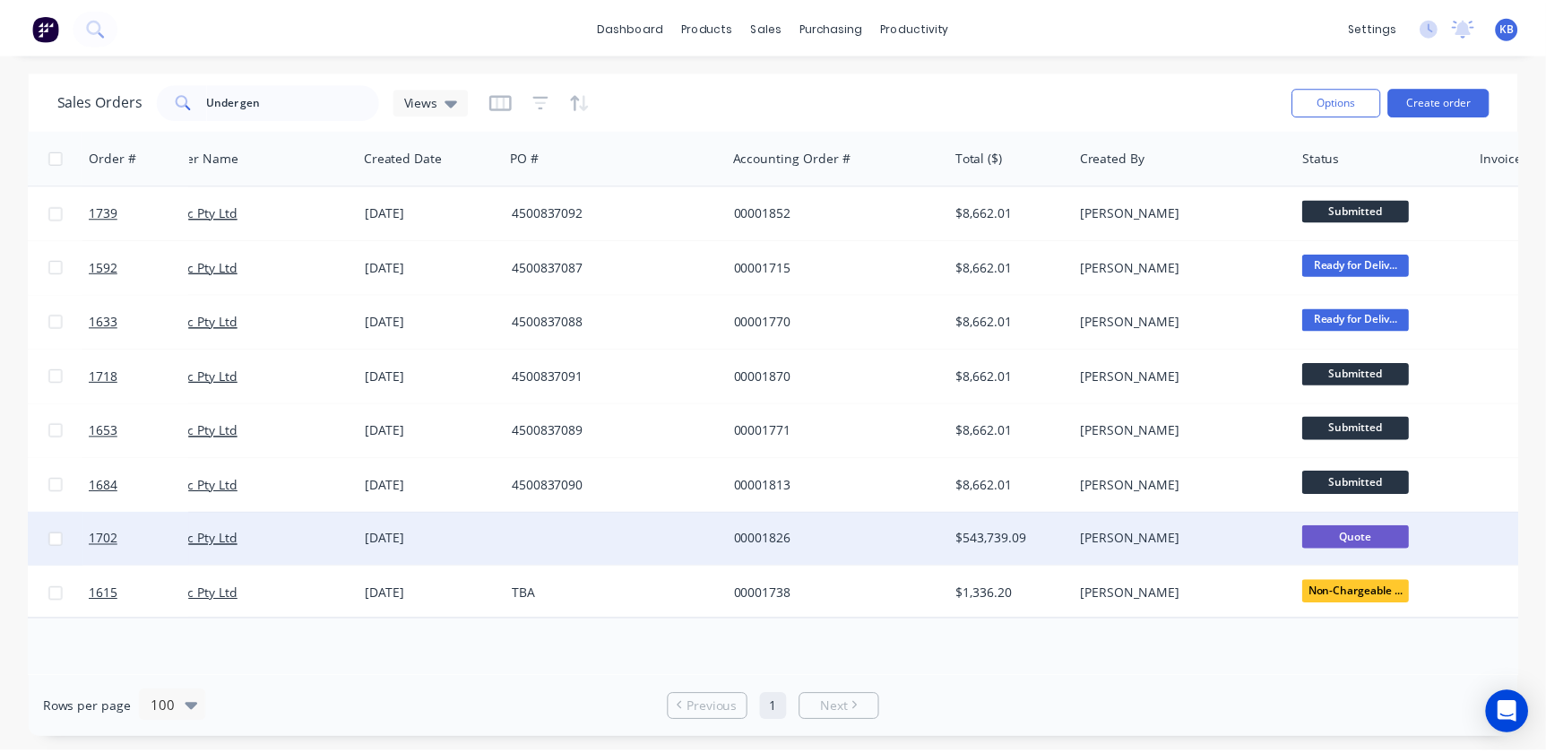
scroll to position [0, 43]
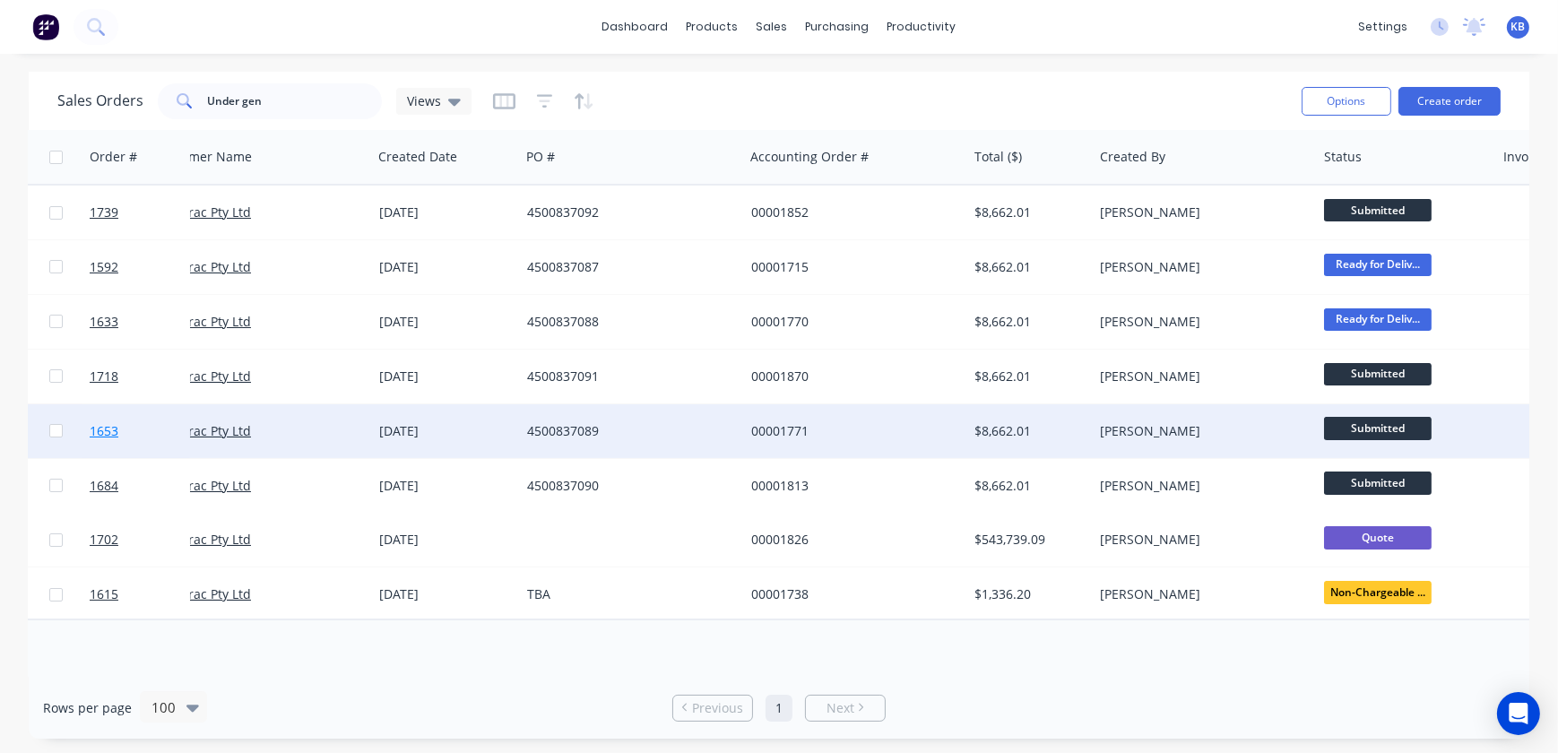
click at [106, 429] on span "1653" at bounding box center [104, 431] width 29 height 18
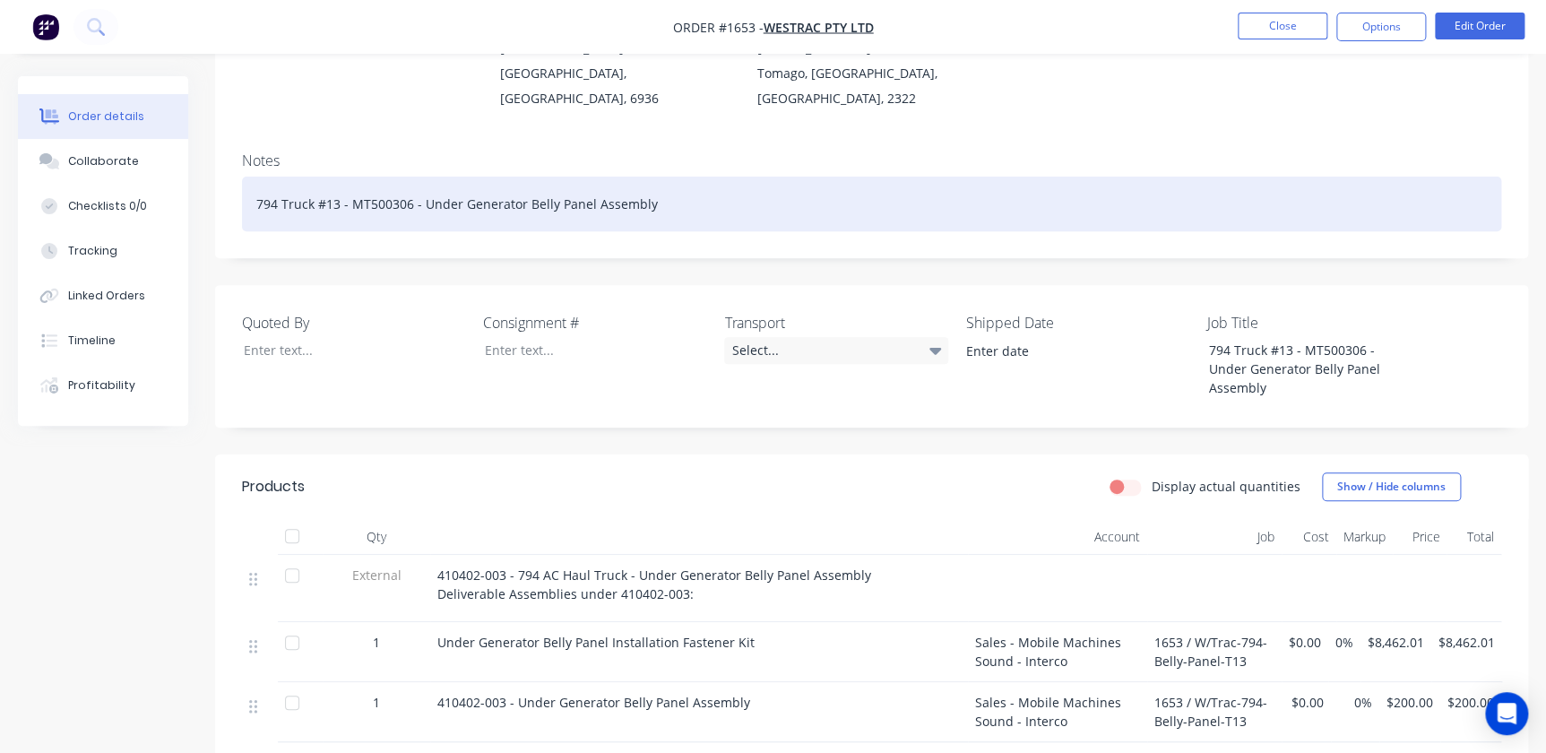
scroll to position [244, 0]
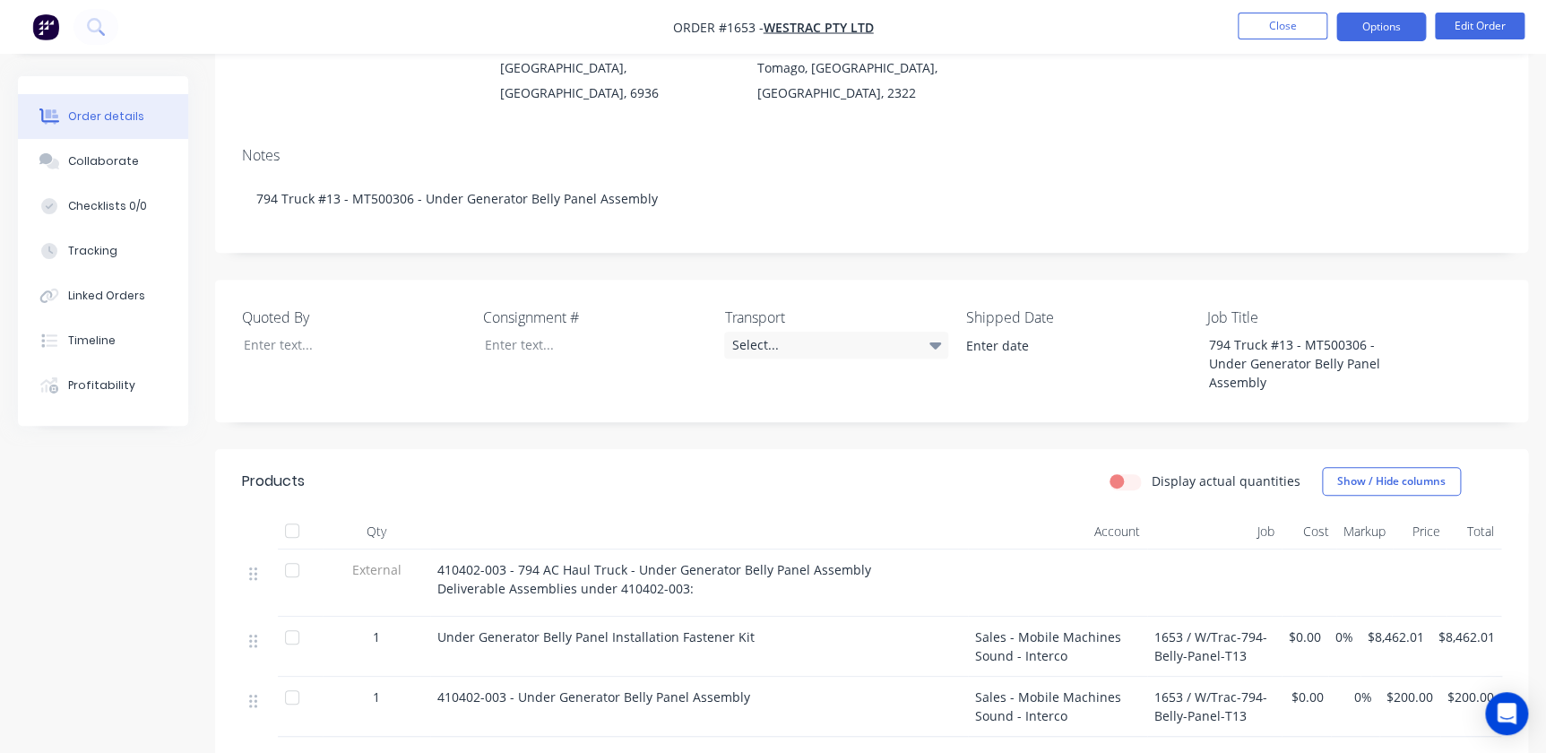
click at [1386, 22] on button "Options" at bounding box center [1382, 27] width 90 height 29
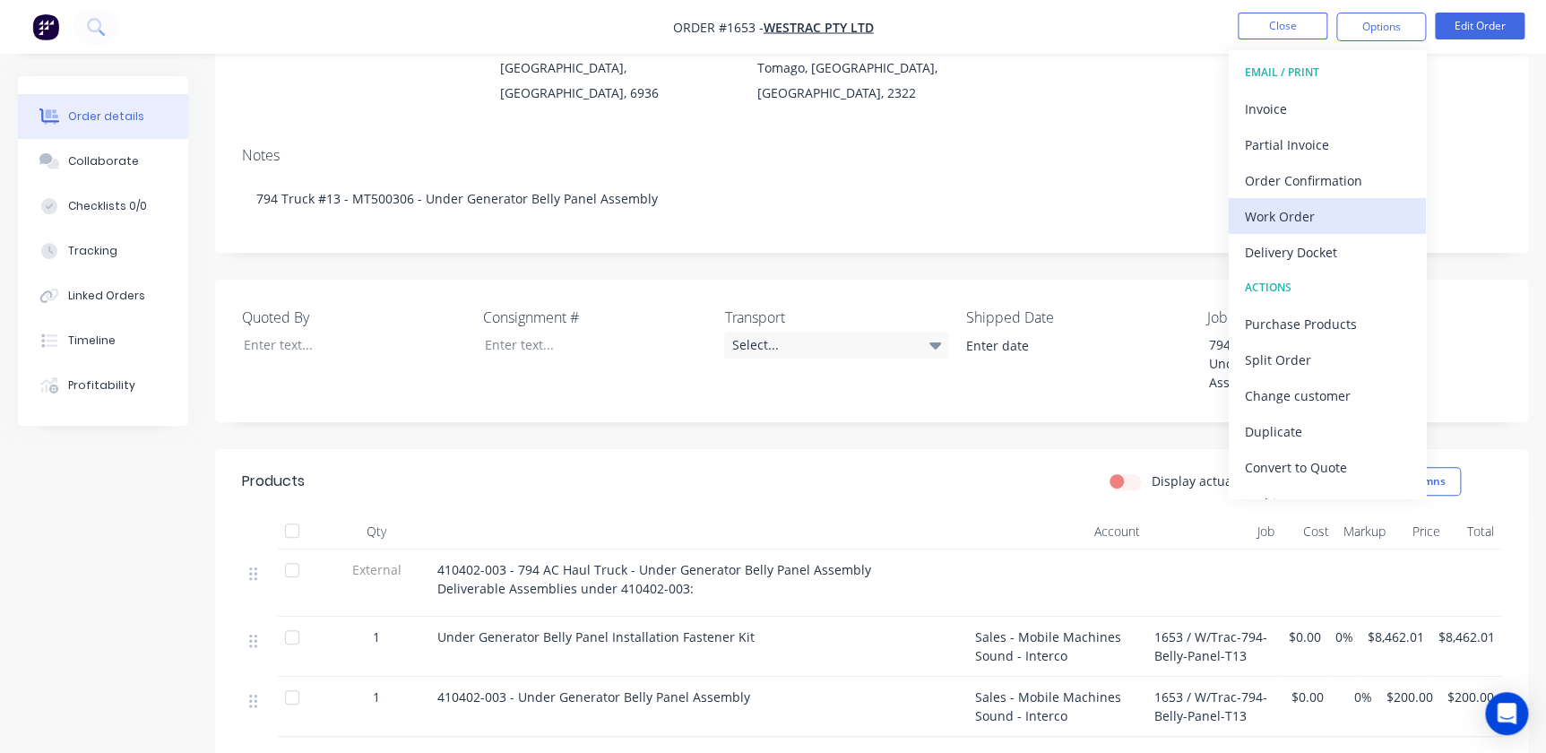
click at [1282, 198] on button "Work Order" at bounding box center [1327, 216] width 197 height 36
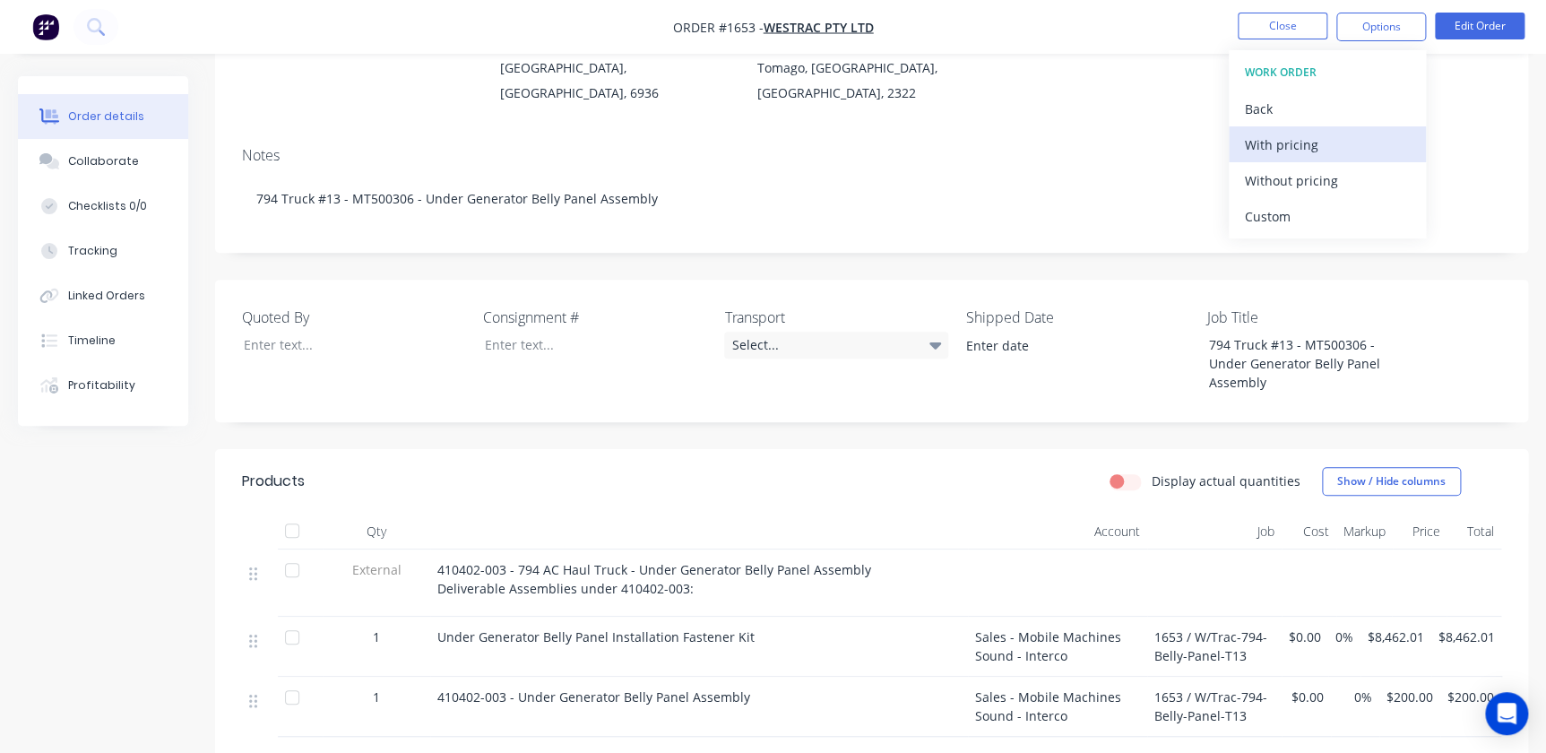
click at [1280, 130] on button "With pricing" at bounding box center [1327, 144] width 197 height 36
click at [1273, 25] on button "Close" at bounding box center [1283, 26] width 90 height 27
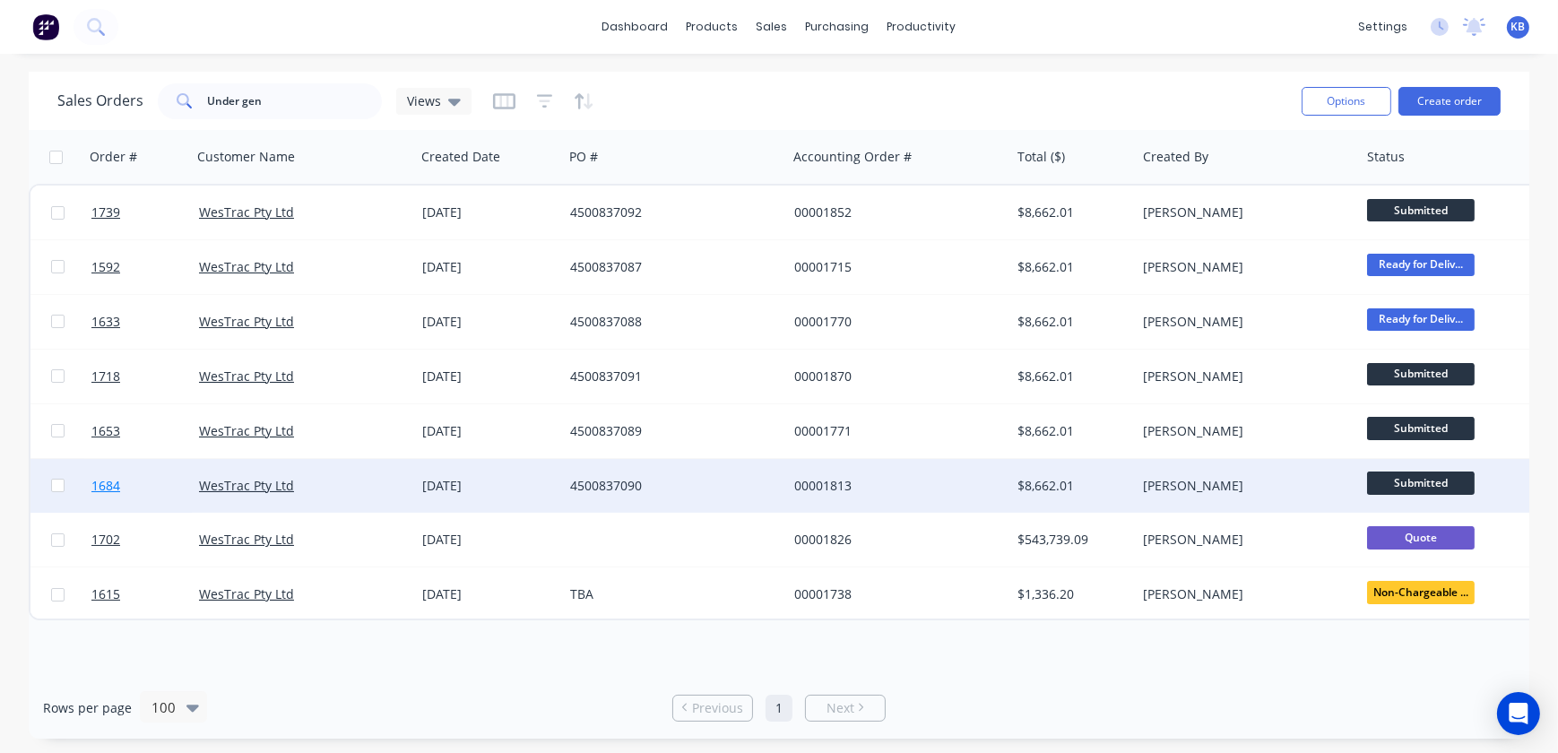
click at [115, 485] on span "1684" at bounding box center [105, 486] width 29 height 18
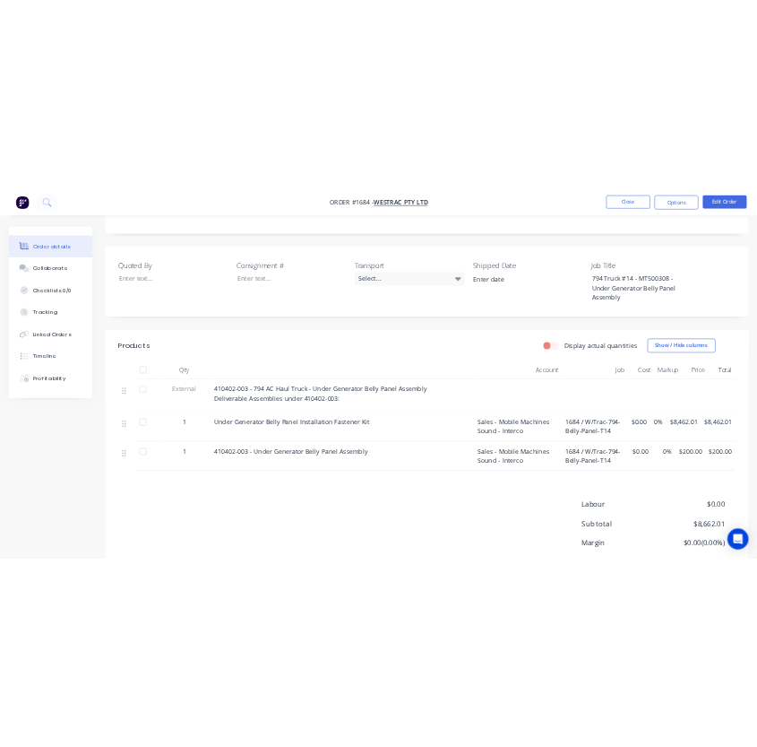
scroll to position [407, 0]
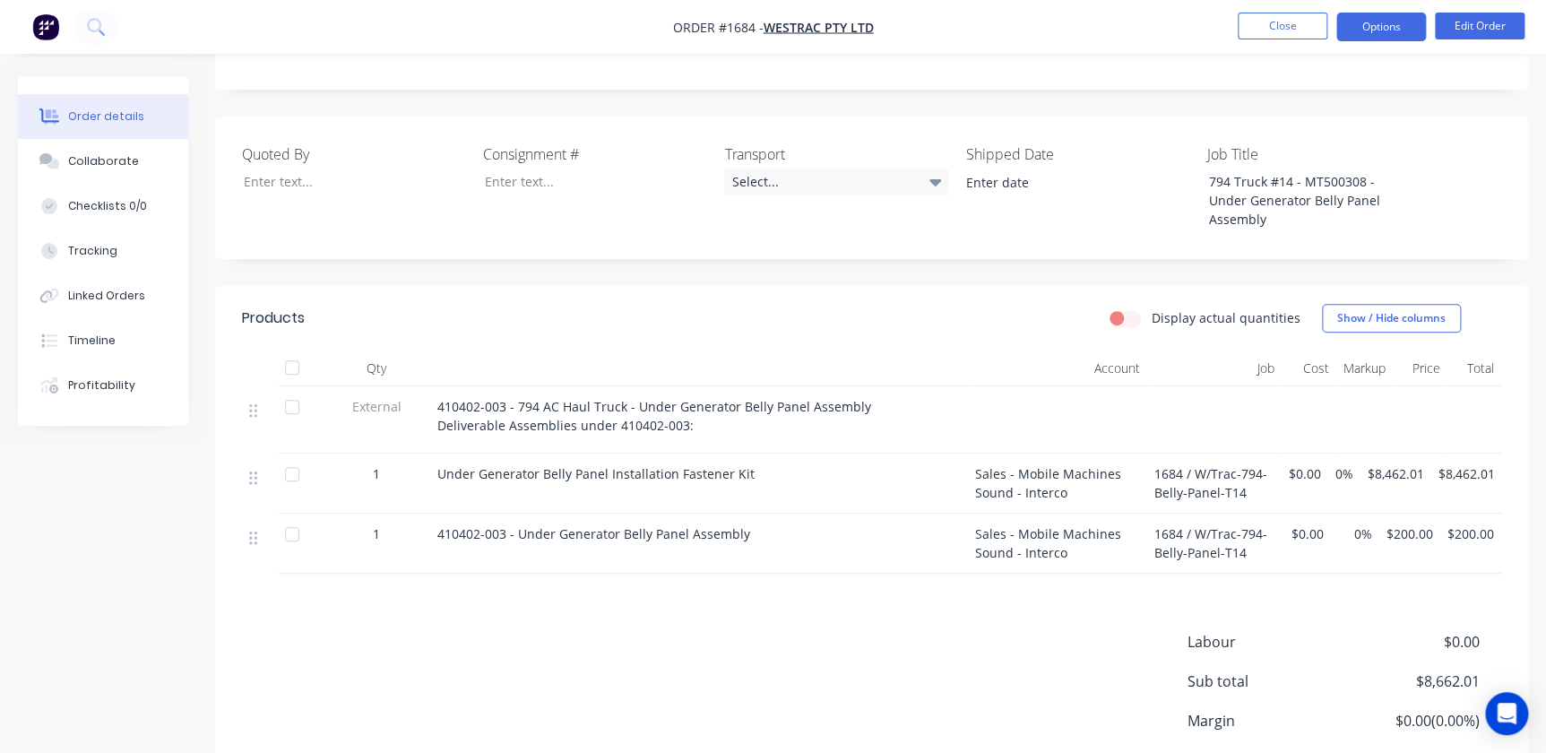
click at [1377, 30] on button "Options" at bounding box center [1382, 27] width 90 height 29
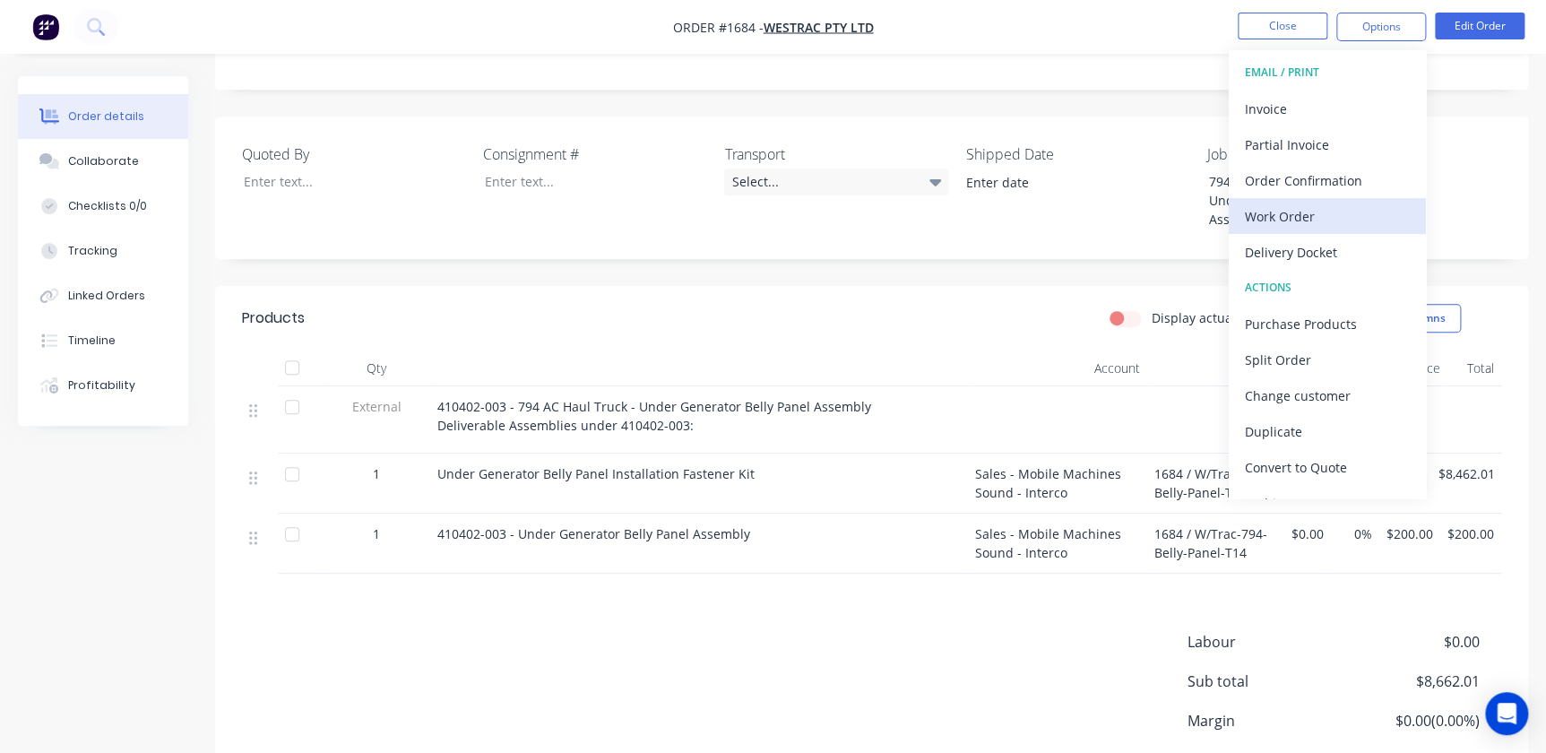
click at [1325, 198] on button "Work Order" at bounding box center [1327, 216] width 197 height 36
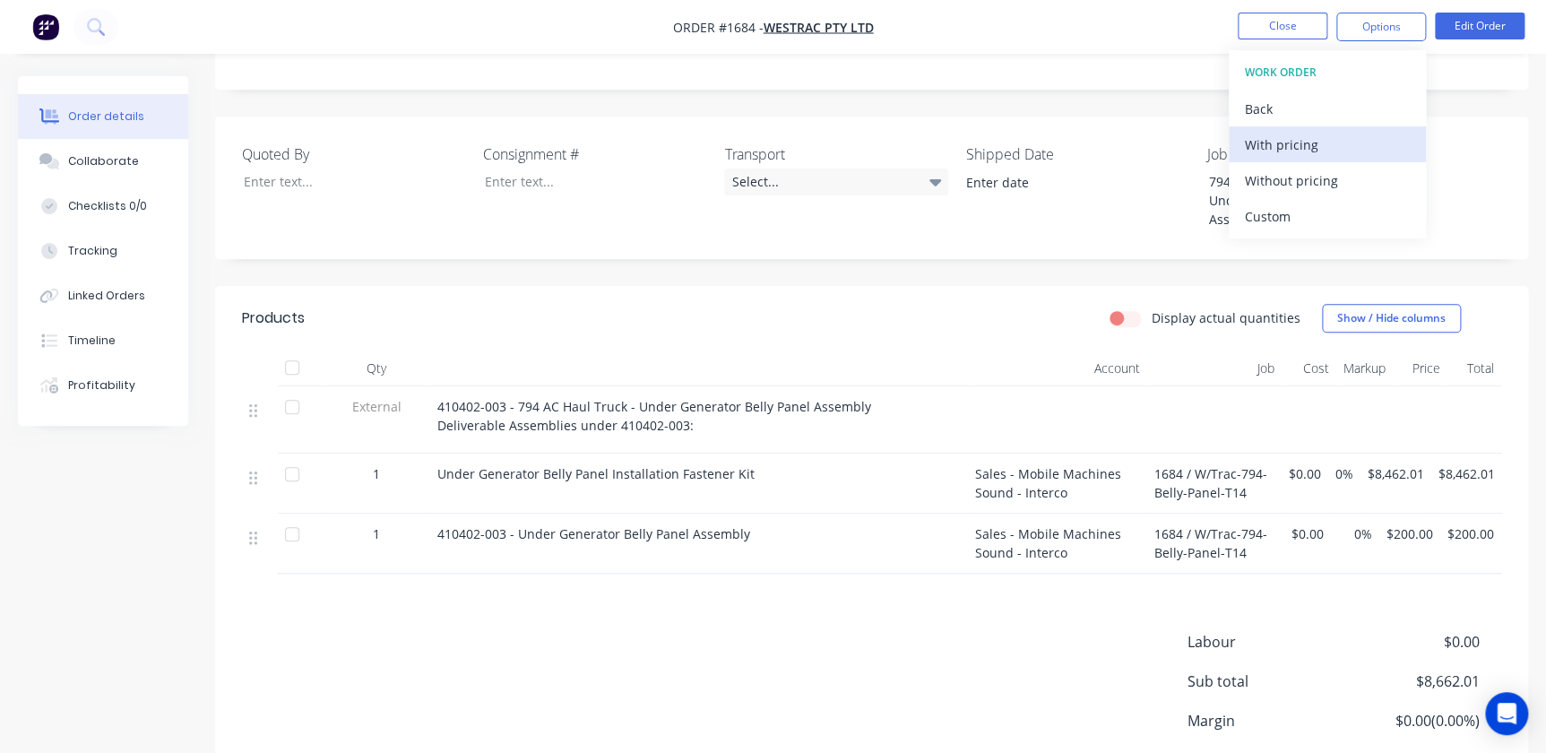
click at [1300, 152] on div "With pricing" at bounding box center [1327, 145] width 165 height 26
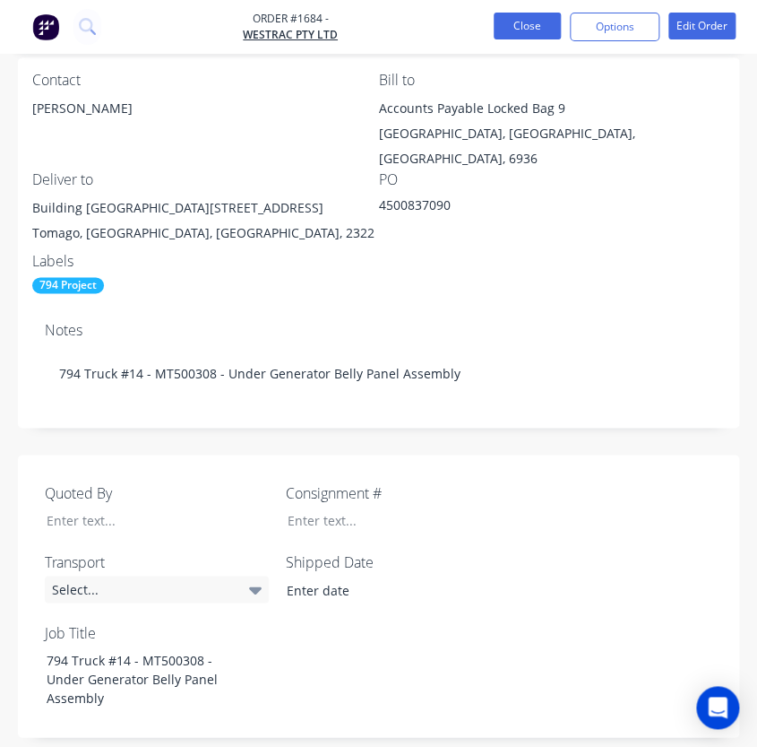
click at [513, 14] on button "Close" at bounding box center [527, 26] width 67 height 27
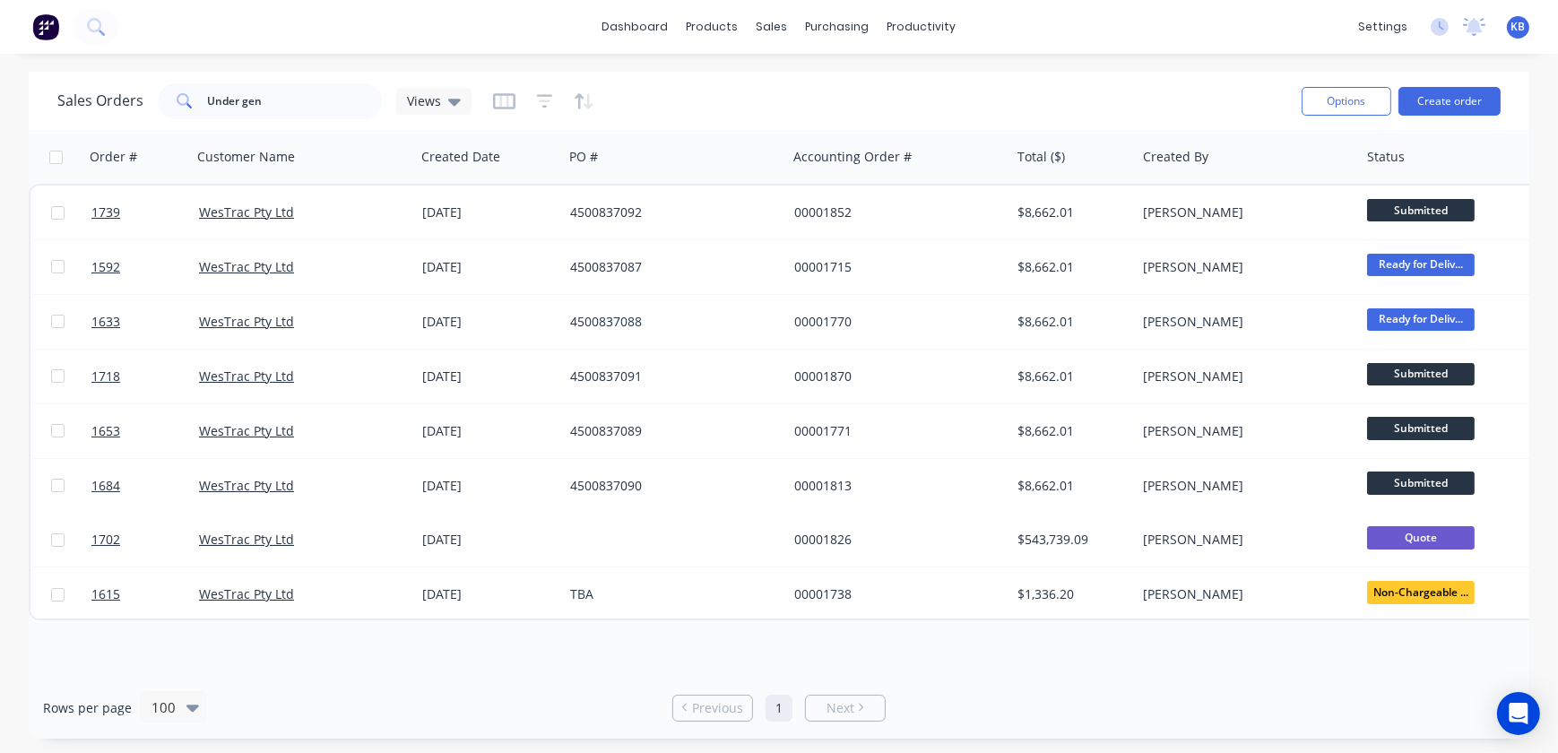
drag, startPoint x: 282, startPoint y: 116, endPoint x: 269, endPoint y: 108, distance: 15.7
click at [269, 112] on div "Sales Orders Under gen Views" at bounding box center [672, 101] width 1230 height 44
drag, startPoint x: 205, startPoint y: 100, endPoint x: 46, endPoint y: 88, distance: 160.1
click at [76, 90] on div "Sales Orders Under gen Views" at bounding box center [264, 101] width 414 height 36
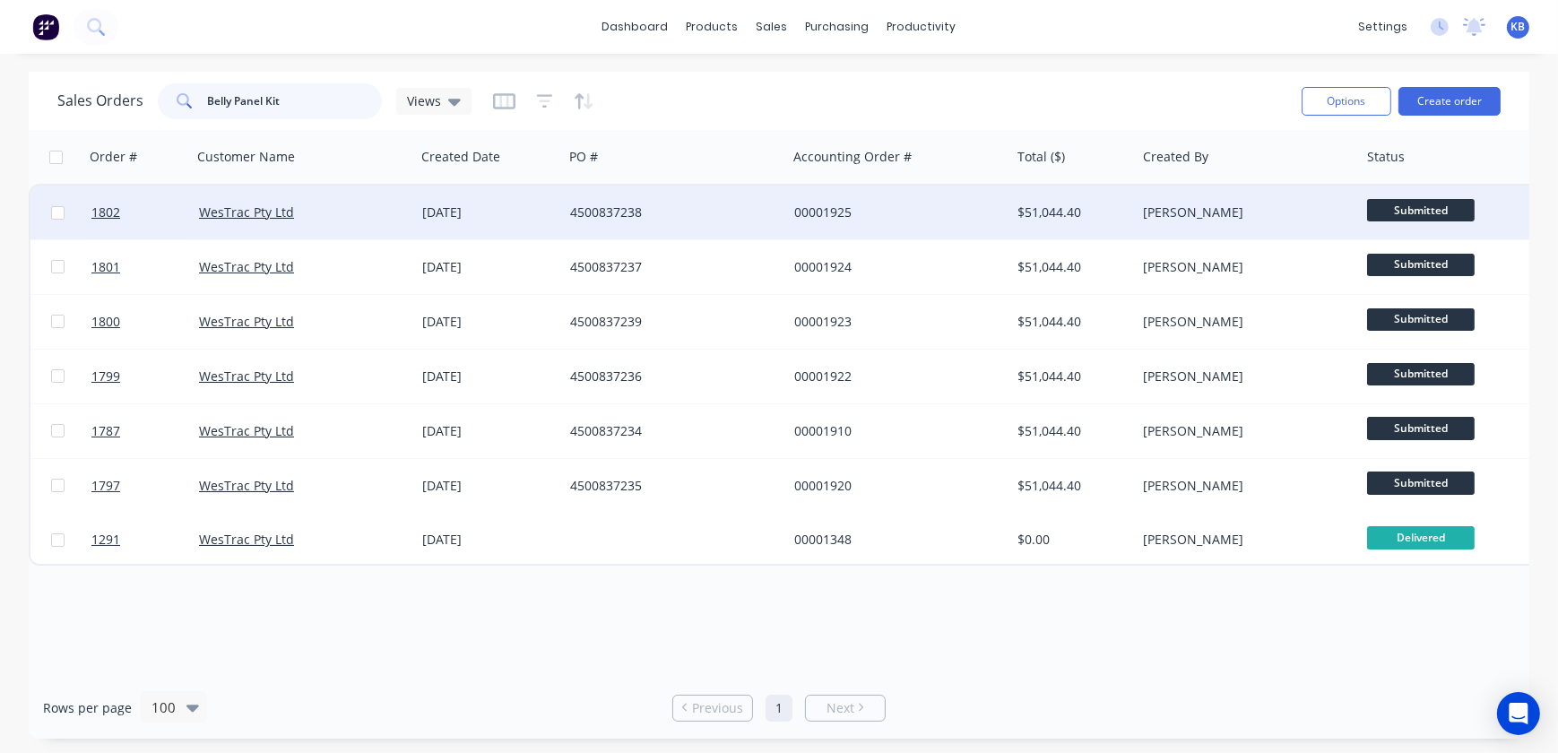
type input "Belly Panel Kit"
click at [88, 212] on div at bounding box center [138, 213] width 108 height 54
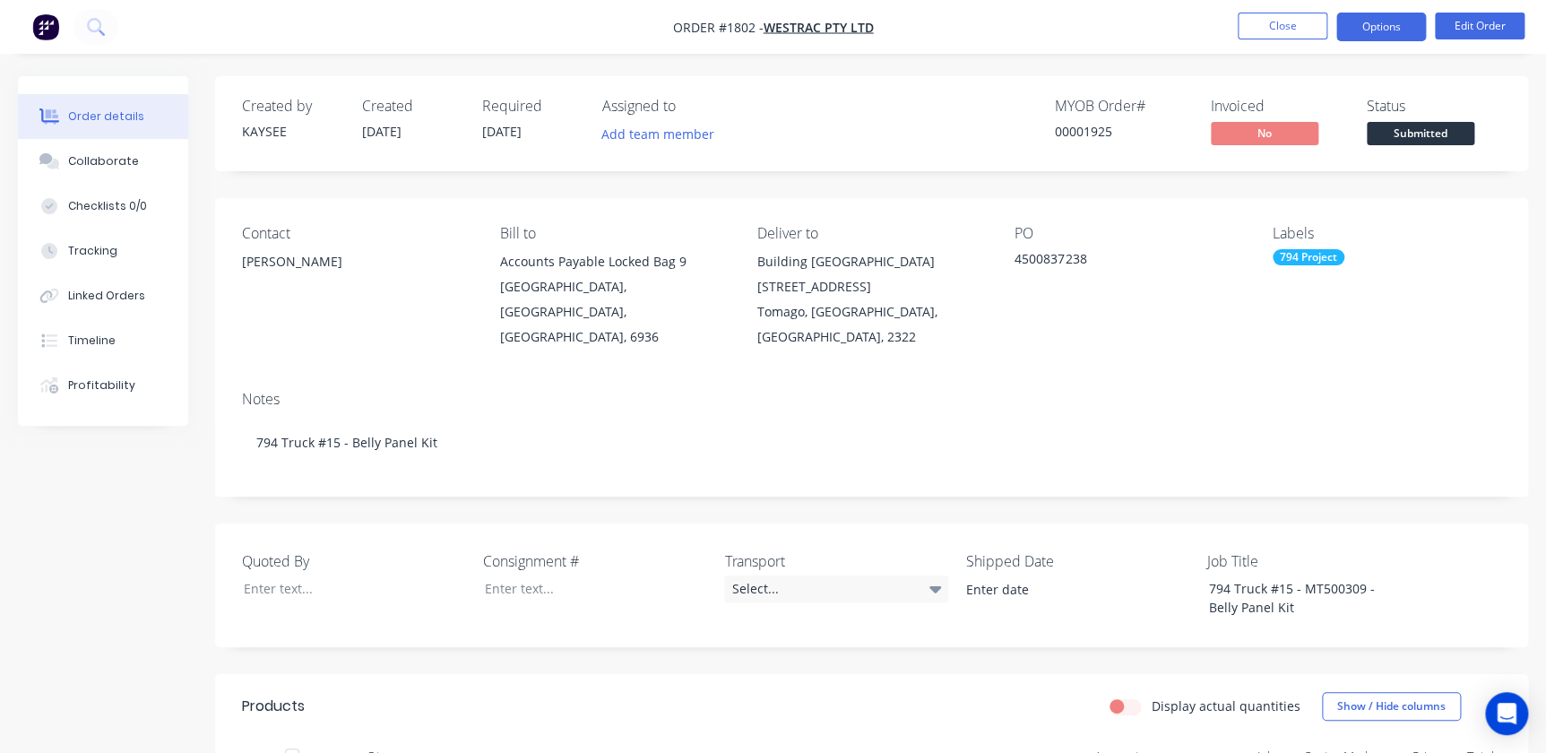
click at [1363, 37] on button "Options" at bounding box center [1382, 27] width 90 height 29
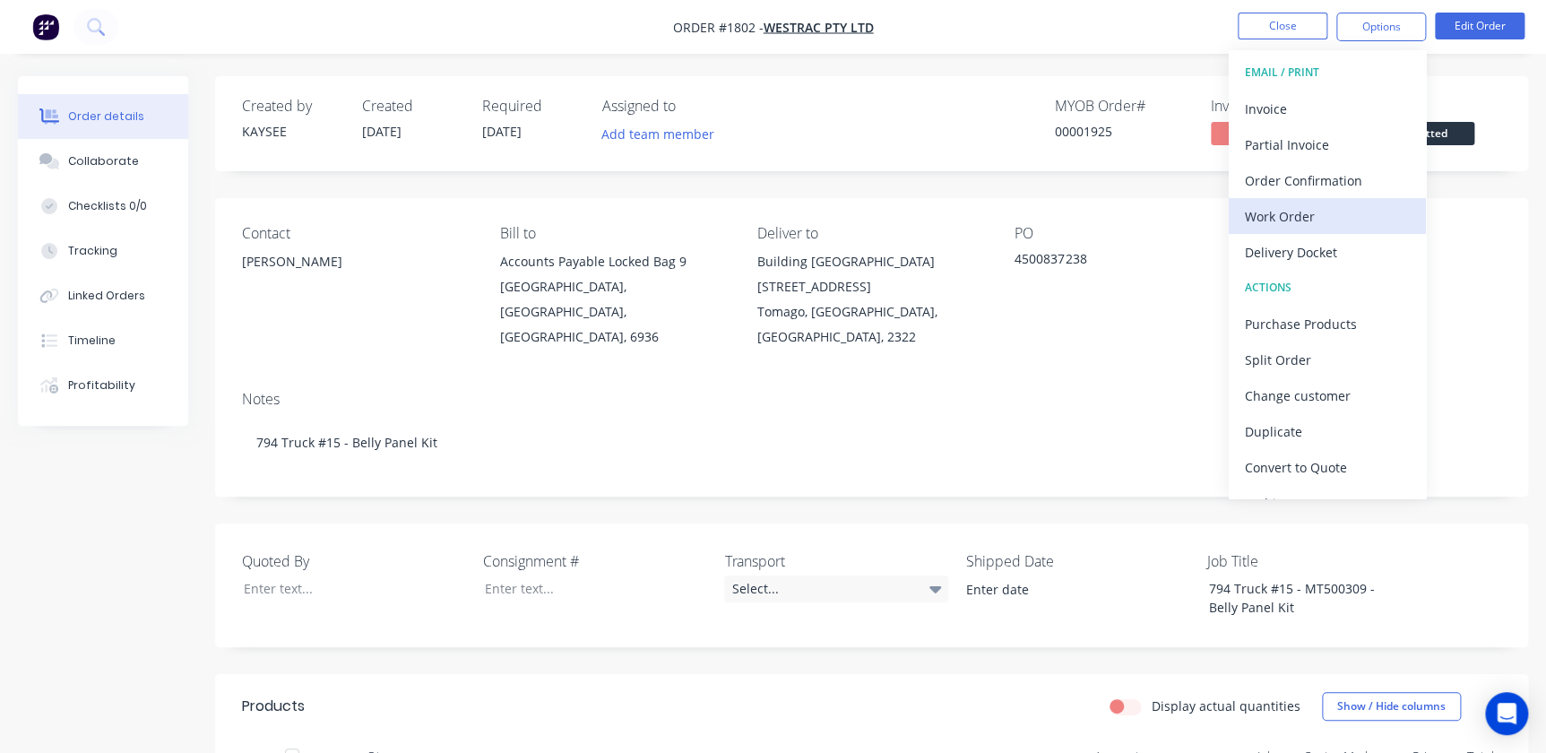
click at [1267, 204] on div "Work Order" at bounding box center [1327, 216] width 165 height 26
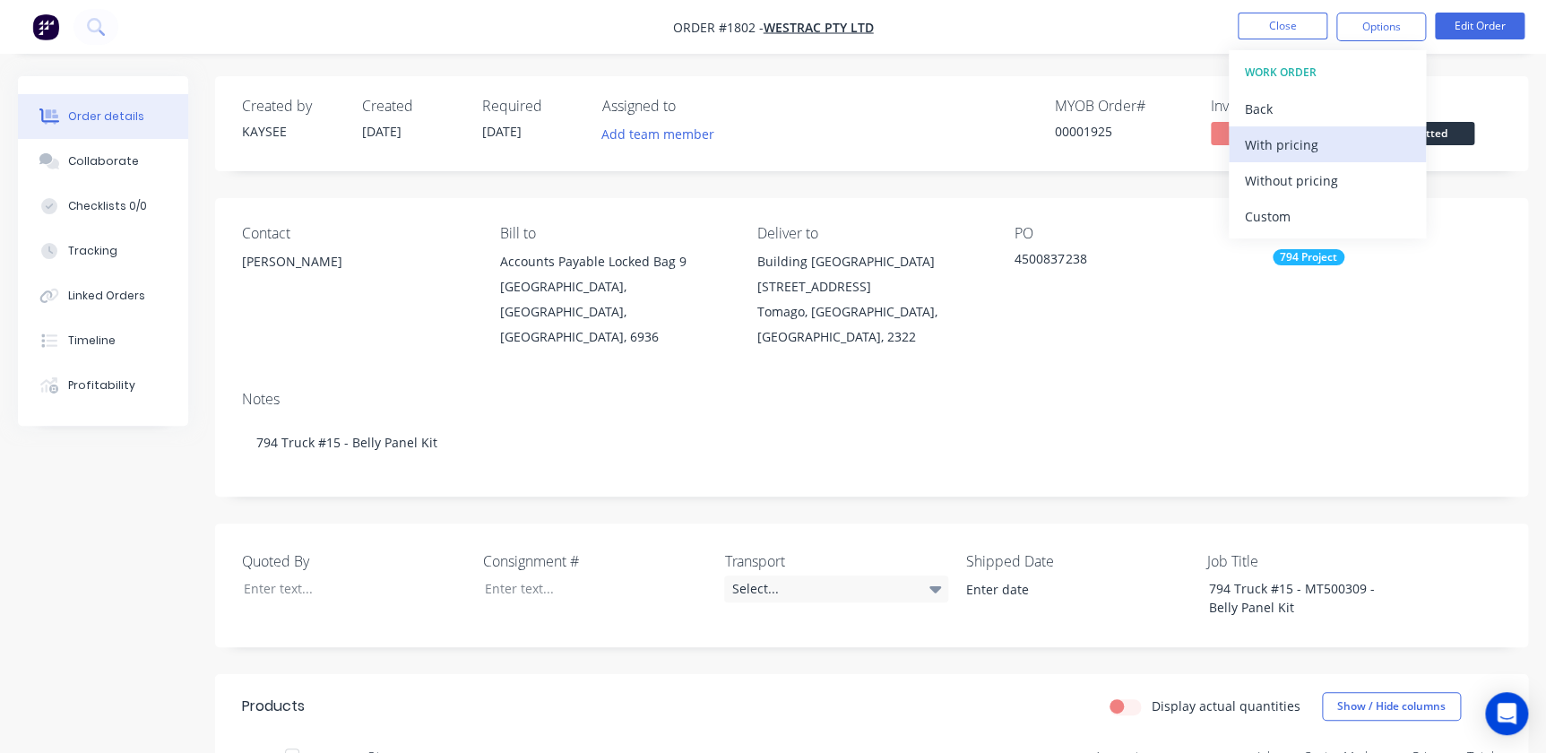
click at [1255, 139] on div "With pricing" at bounding box center [1327, 145] width 165 height 26
click at [1279, 22] on button "Close" at bounding box center [1283, 26] width 90 height 27
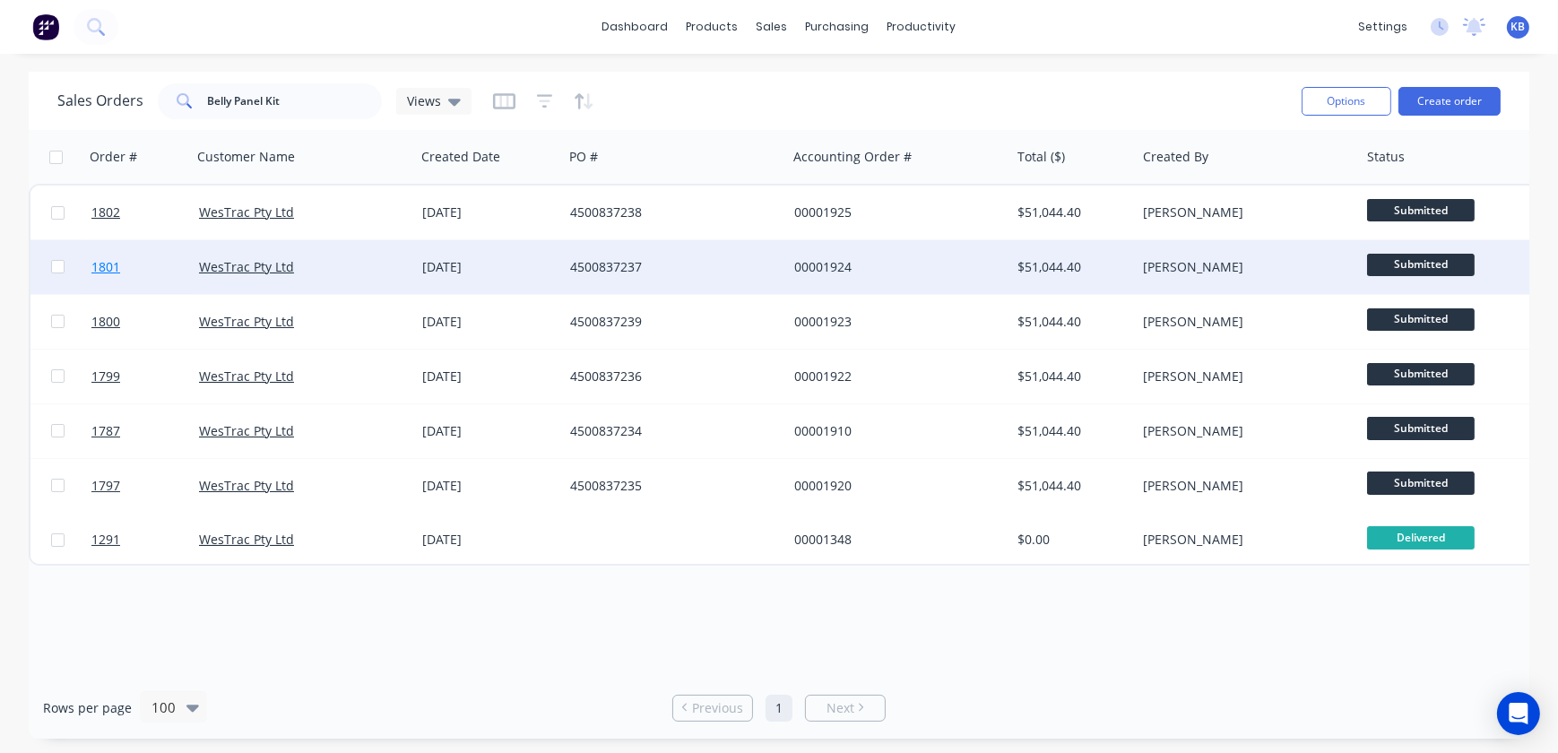
click at [114, 266] on span "1801" at bounding box center [105, 267] width 29 height 18
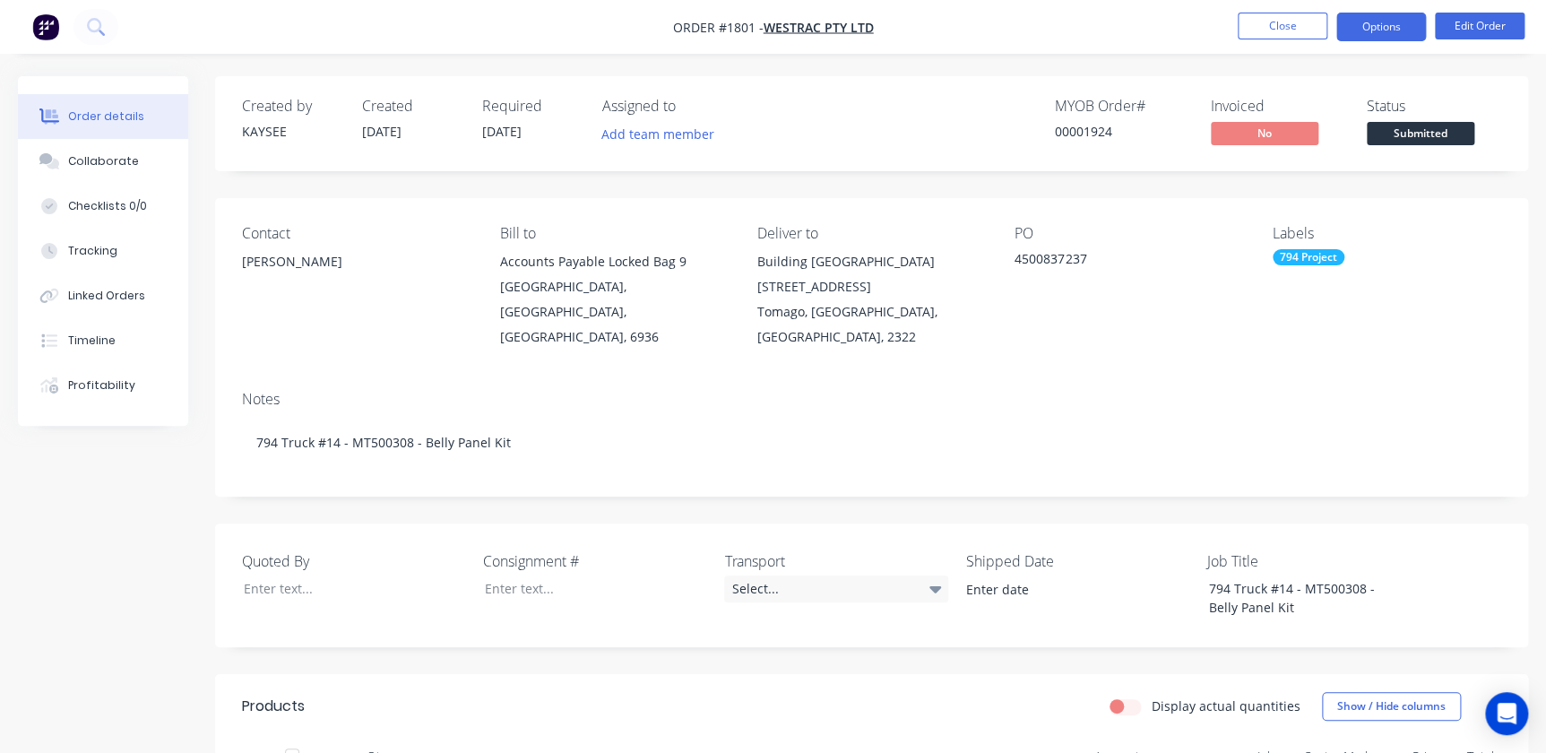
click at [1395, 30] on button "Options" at bounding box center [1382, 27] width 90 height 29
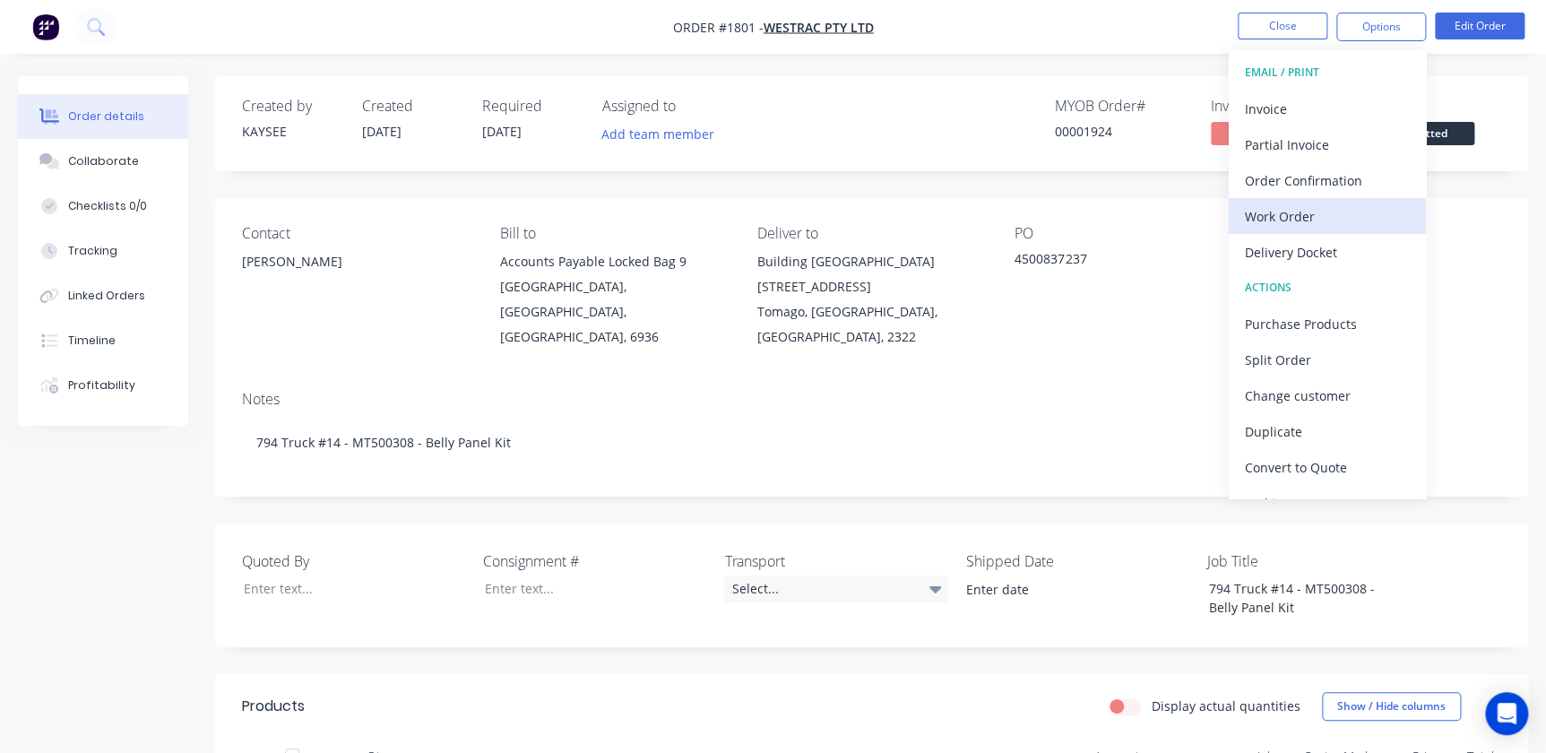
click at [1302, 198] on button "Work Order" at bounding box center [1327, 216] width 197 height 36
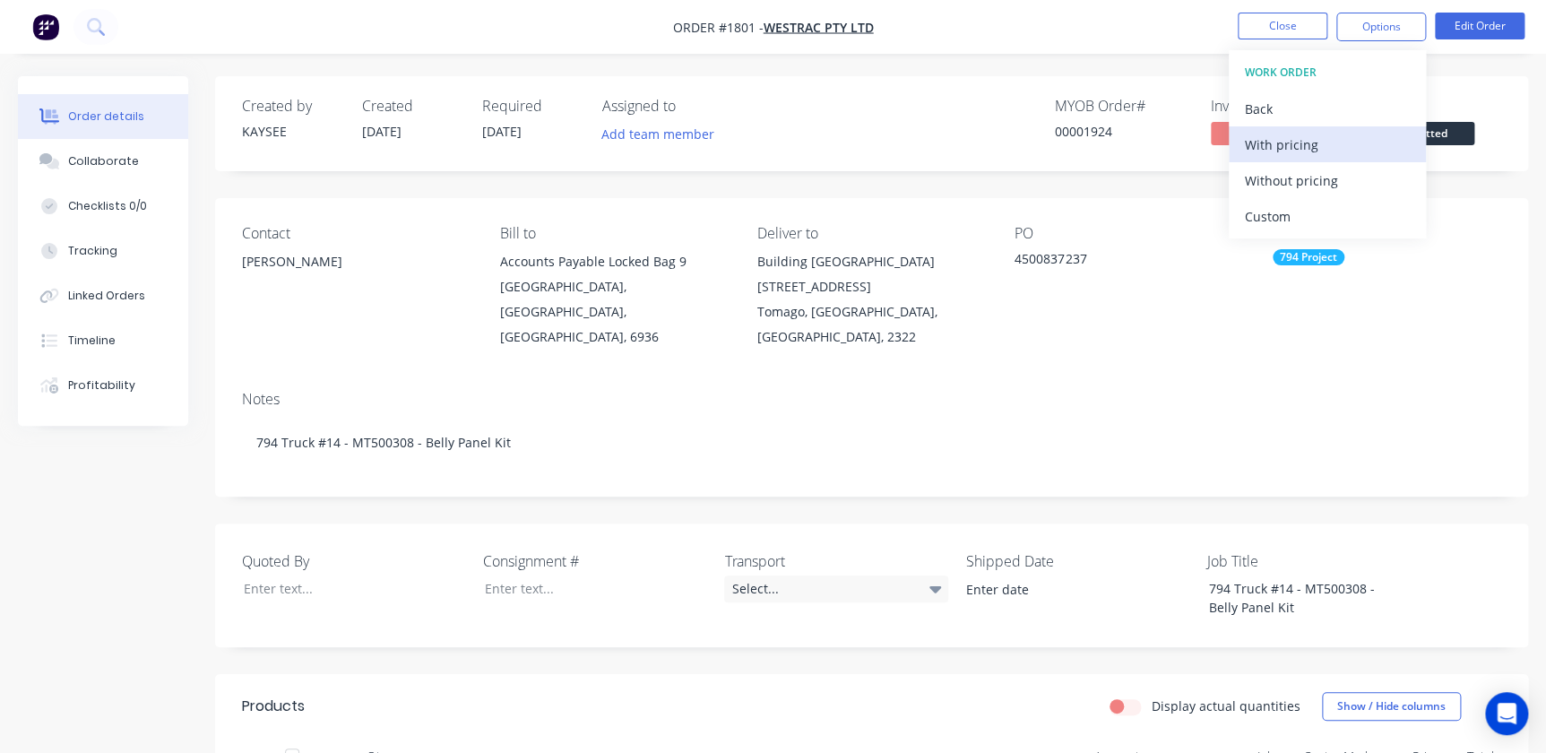
click at [1275, 132] on div "With pricing" at bounding box center [1327, 145] width 165 height 26
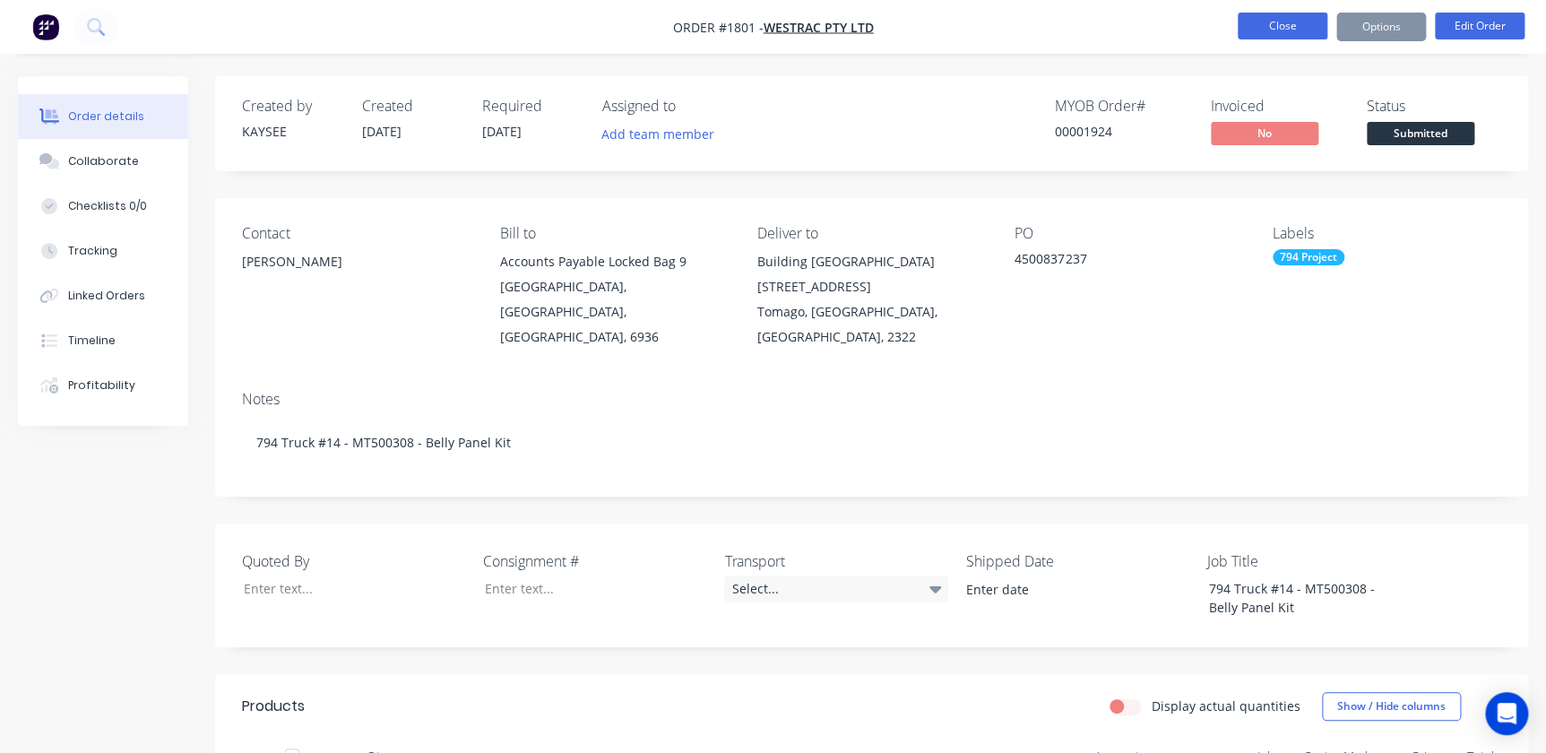
click at [1287, 25] on button "Close" at bounding box center [1283, 26] width 90 height 27
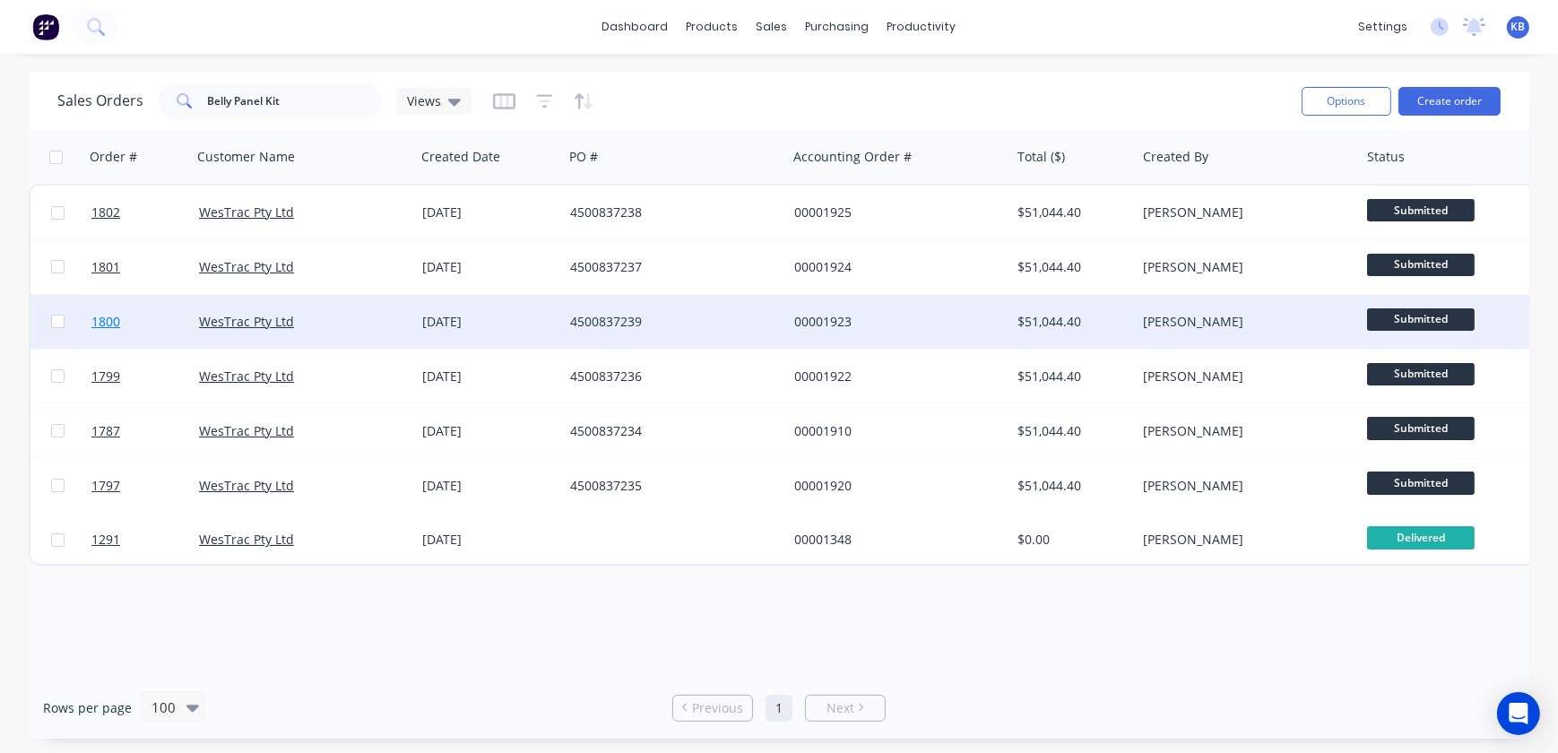
click at [124, 325] on link "1800" at bounding box center [145, 322] width 108 height 54
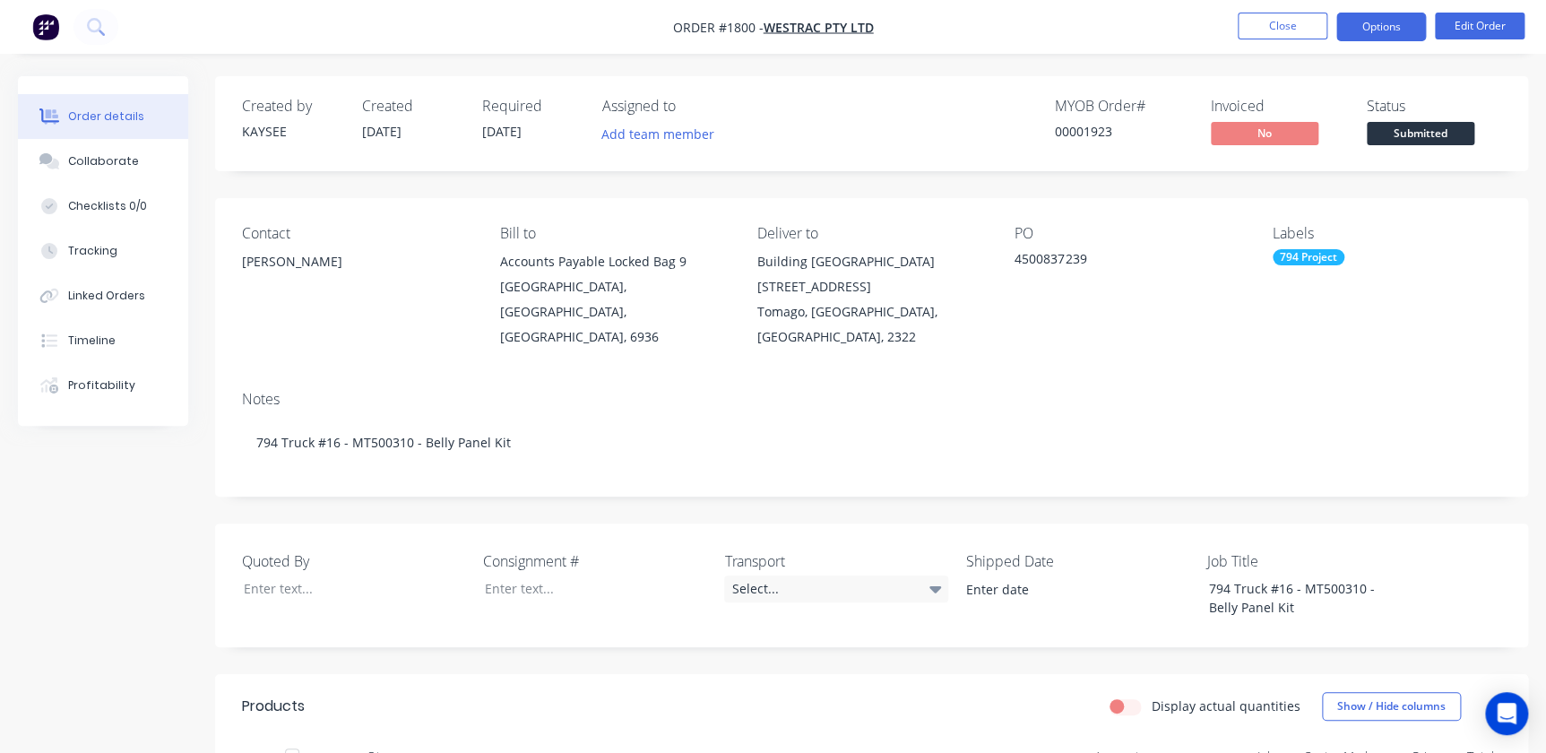
click at [1374, 38] on button "Options" at bounding box center [1382, 27] width 90 height 29
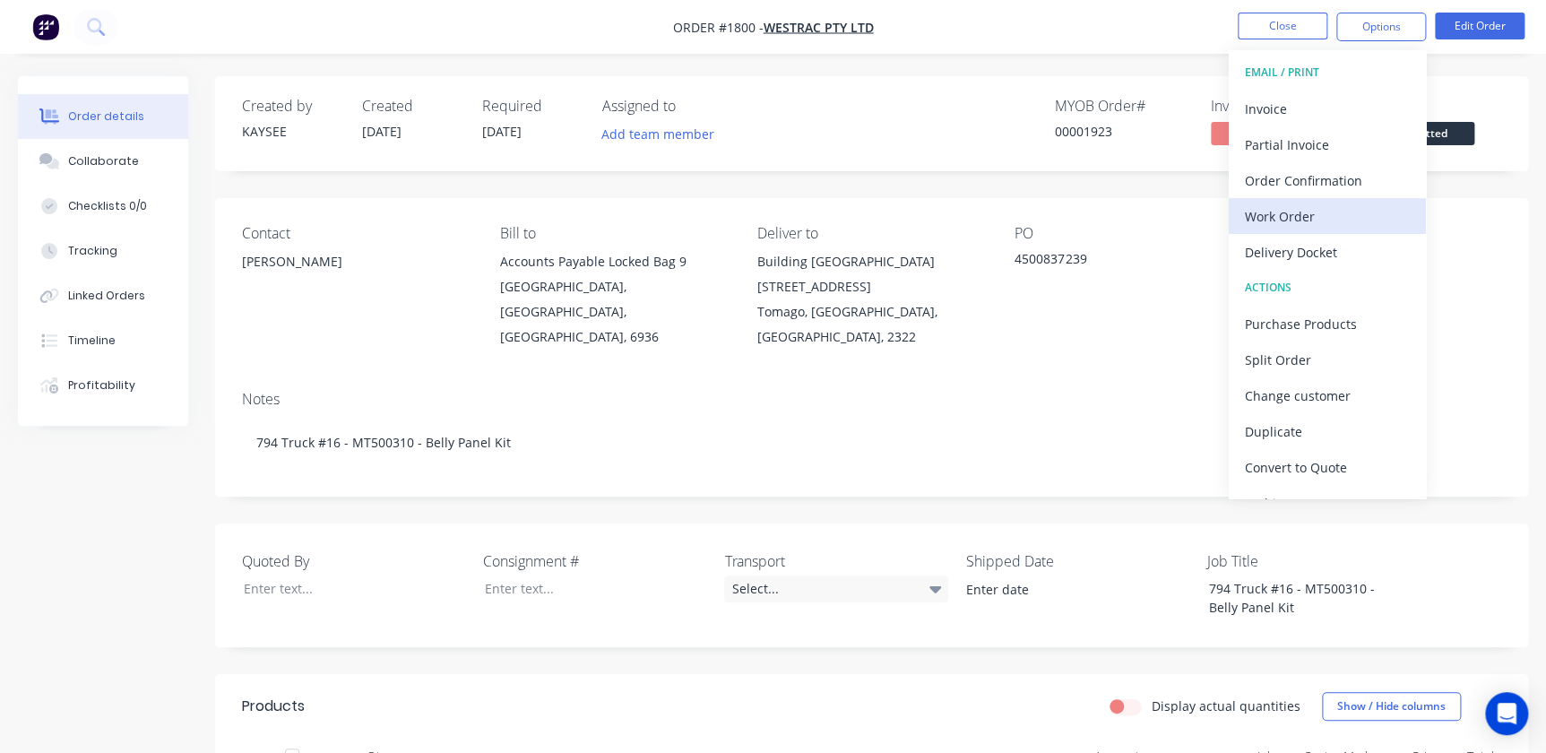
click at [1284, 202] on button "Work Order" at bounding box center [1327, 216] width 197 height 36
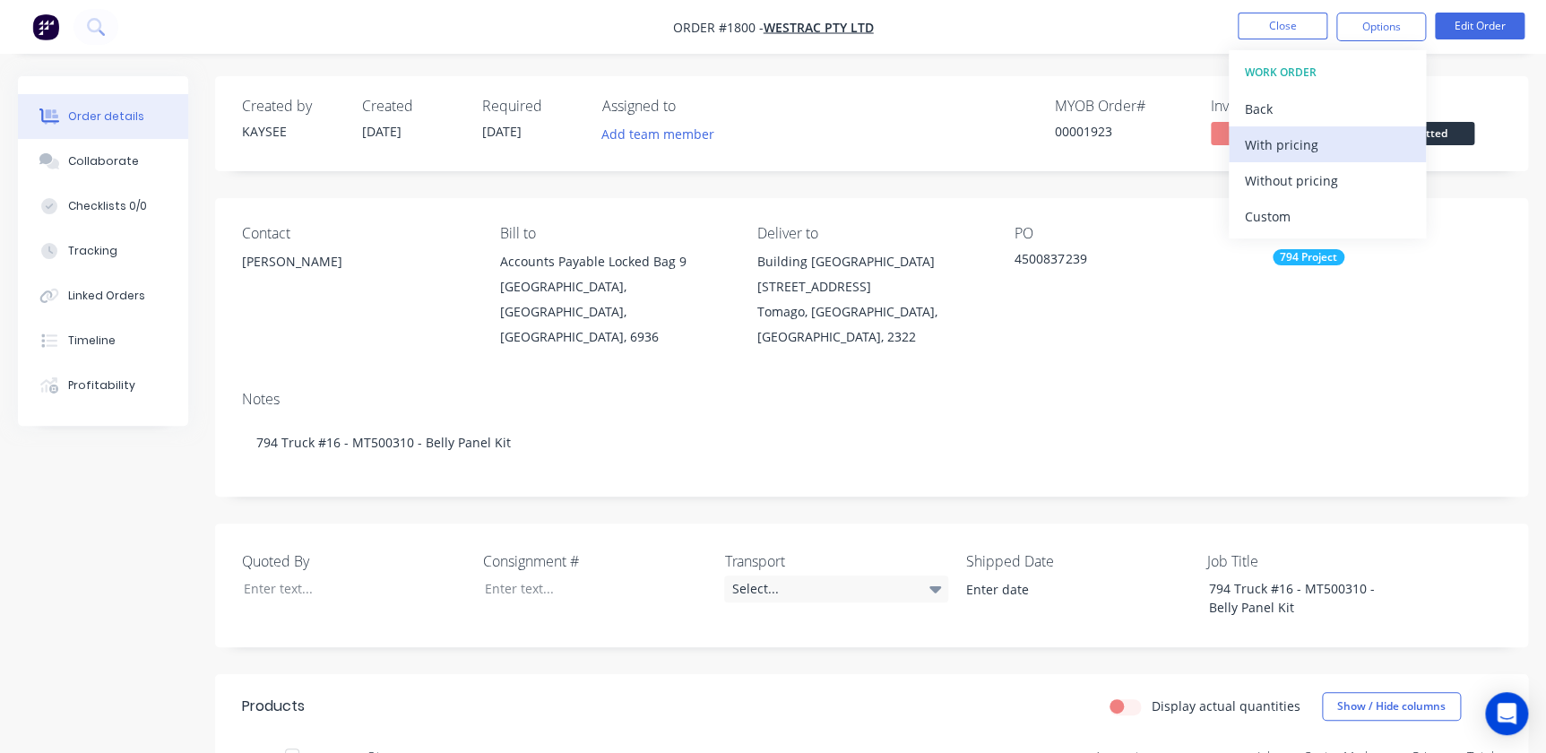
click at [1273, 150] on div "With pricing" at bounding box center [1327, 145] width 165 height 26
click at [1260, 10] on nav "Order #1800 - WesTrac Pty Ltd Close Options WORK ORDER Back With pricing Withou…" at bounding box center [773, 27] width 1546 height 54
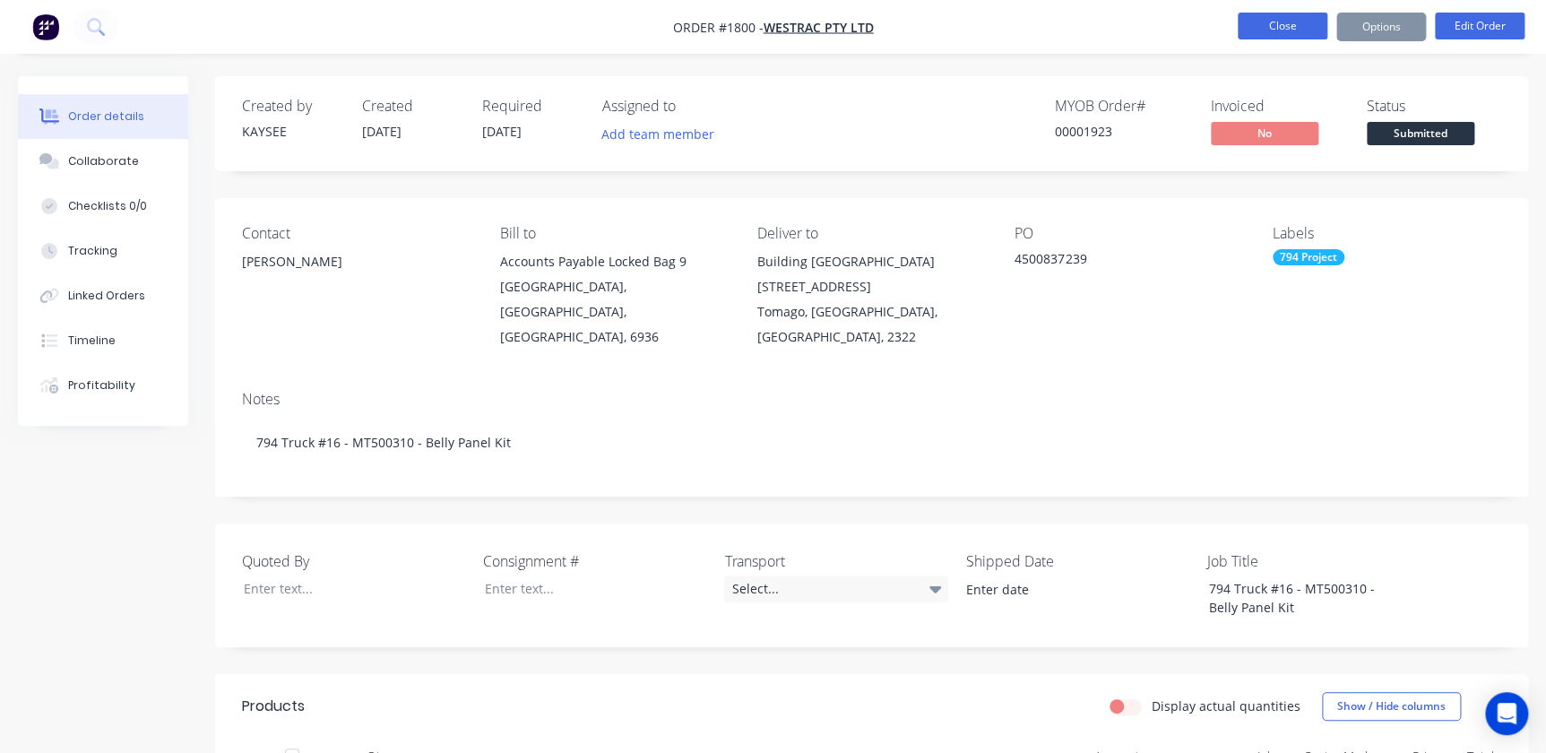
click at [1257, 25] on button "Close" at bounding box center [1283, 26] width 90 height 27
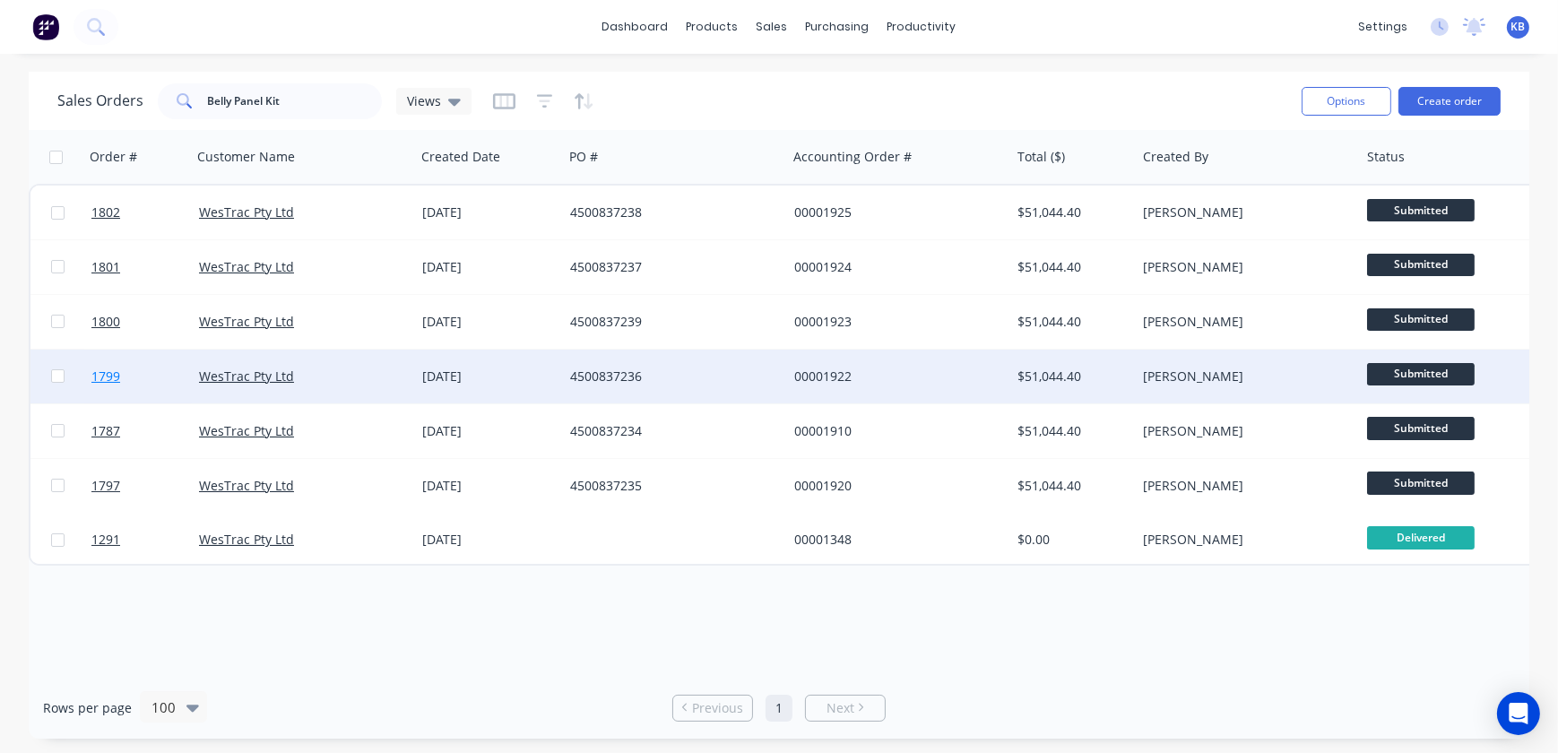
click at [107, 366] on link "1799" at bounding box center [145, 377] width 108 height 54
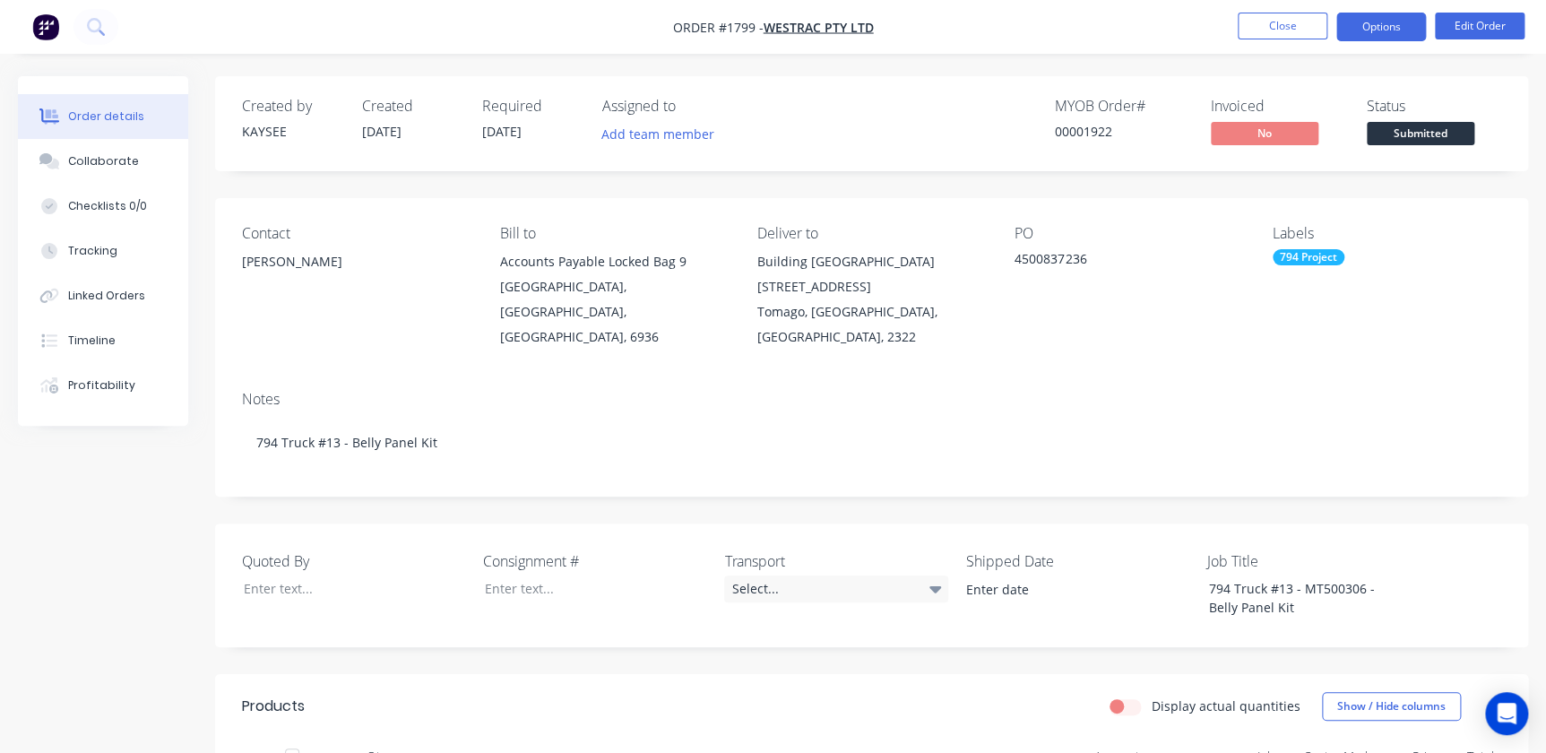
click at [1400, 26] on button "Options" at bounding box center [1382, 27] width 90 height 29
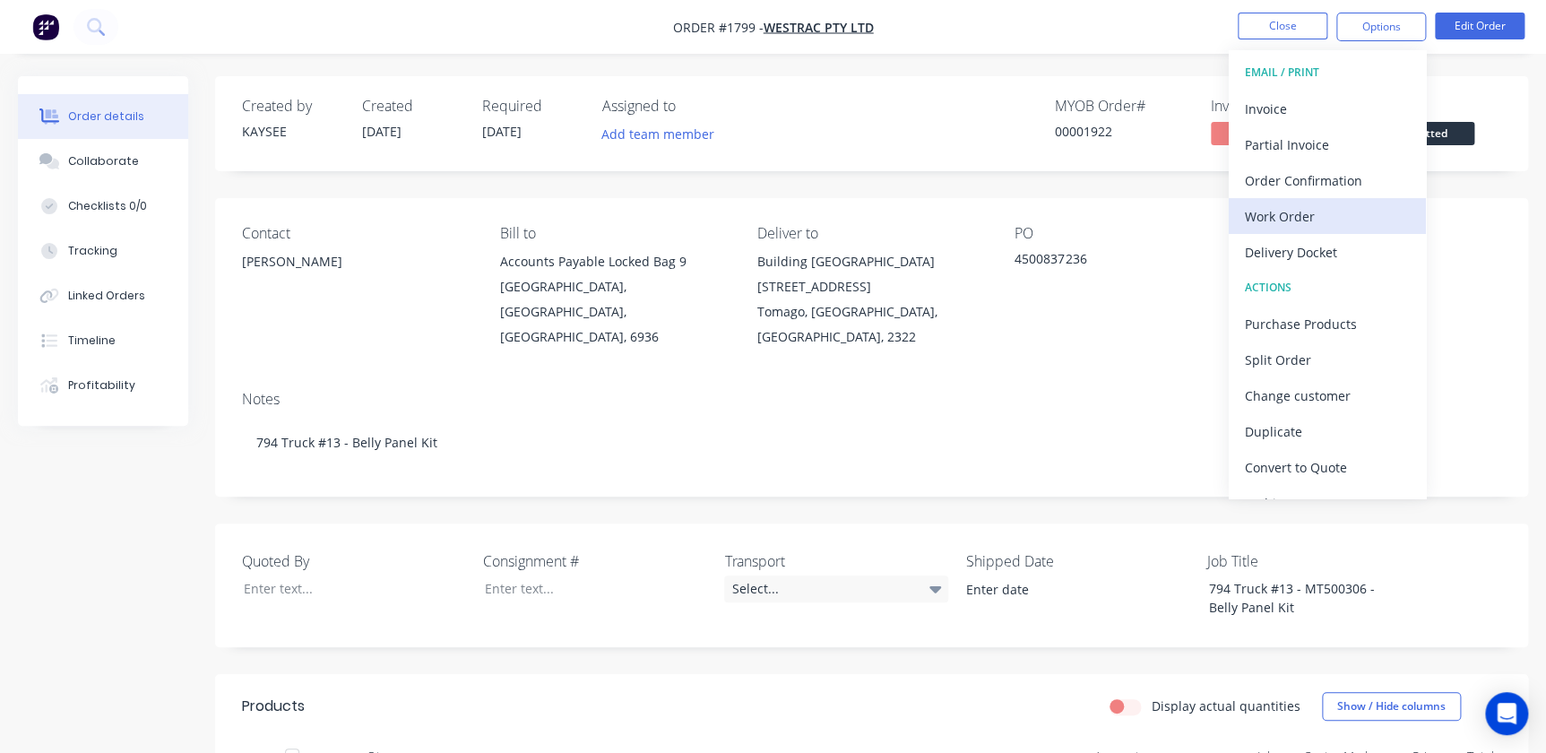
click at [1311, 214] on div "Work Order" at bounding box center [1327, 216] width 165 height 26
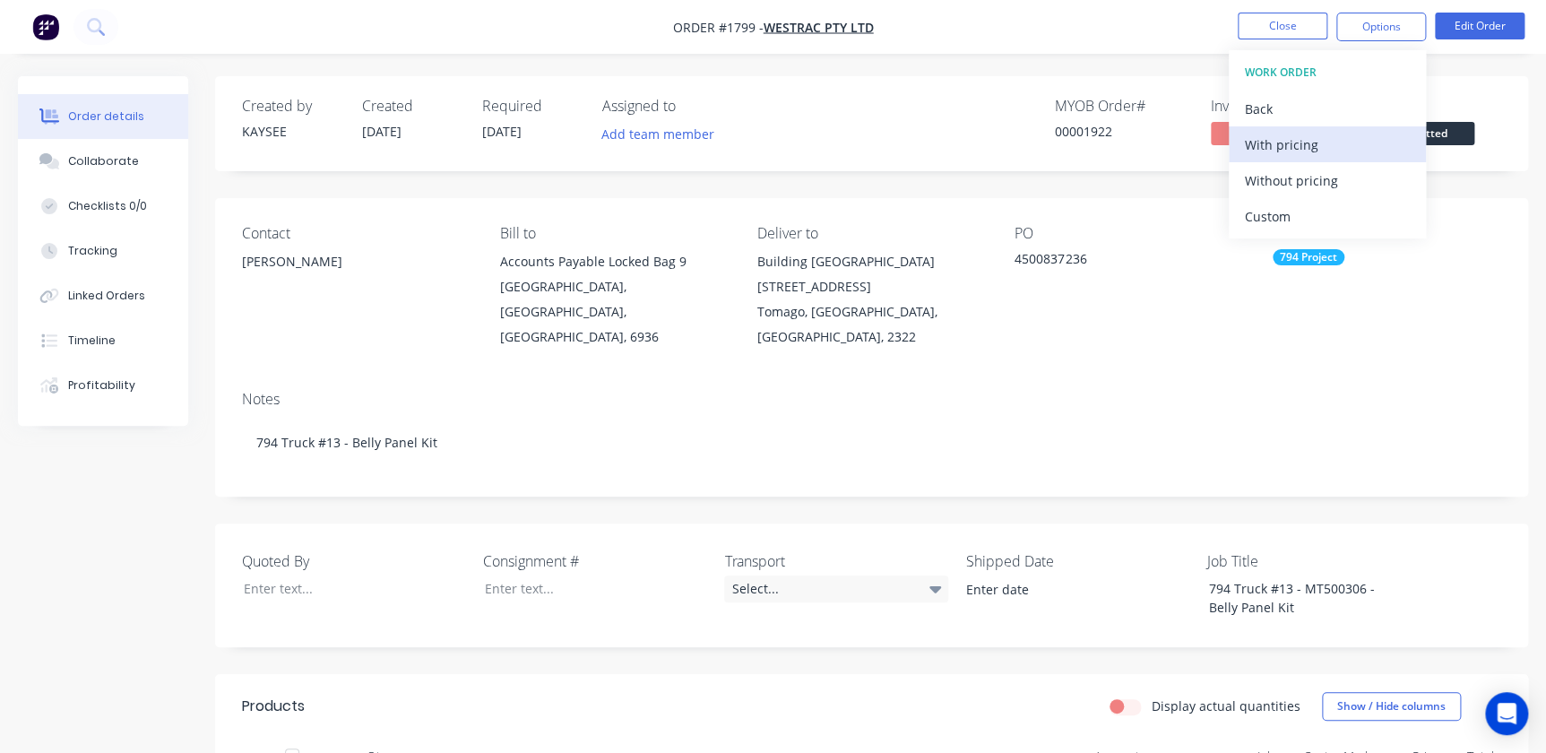
click at [1328, 140] on div "With pricing" at bounding box center [1327, 145] width 165 height 26
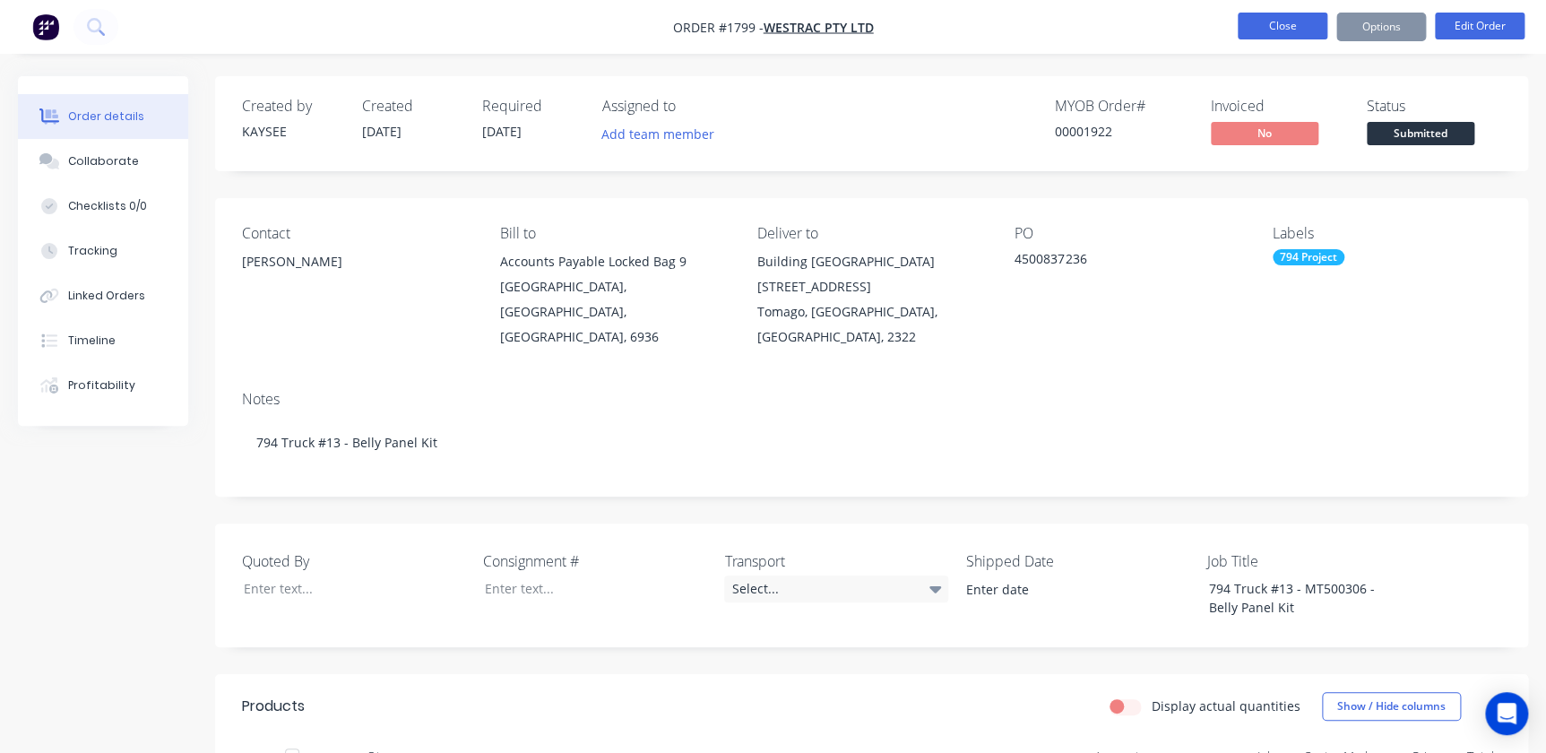
click at [1289, 33] on button "Close" at bounding box center [1283, 26] width 90 height 27
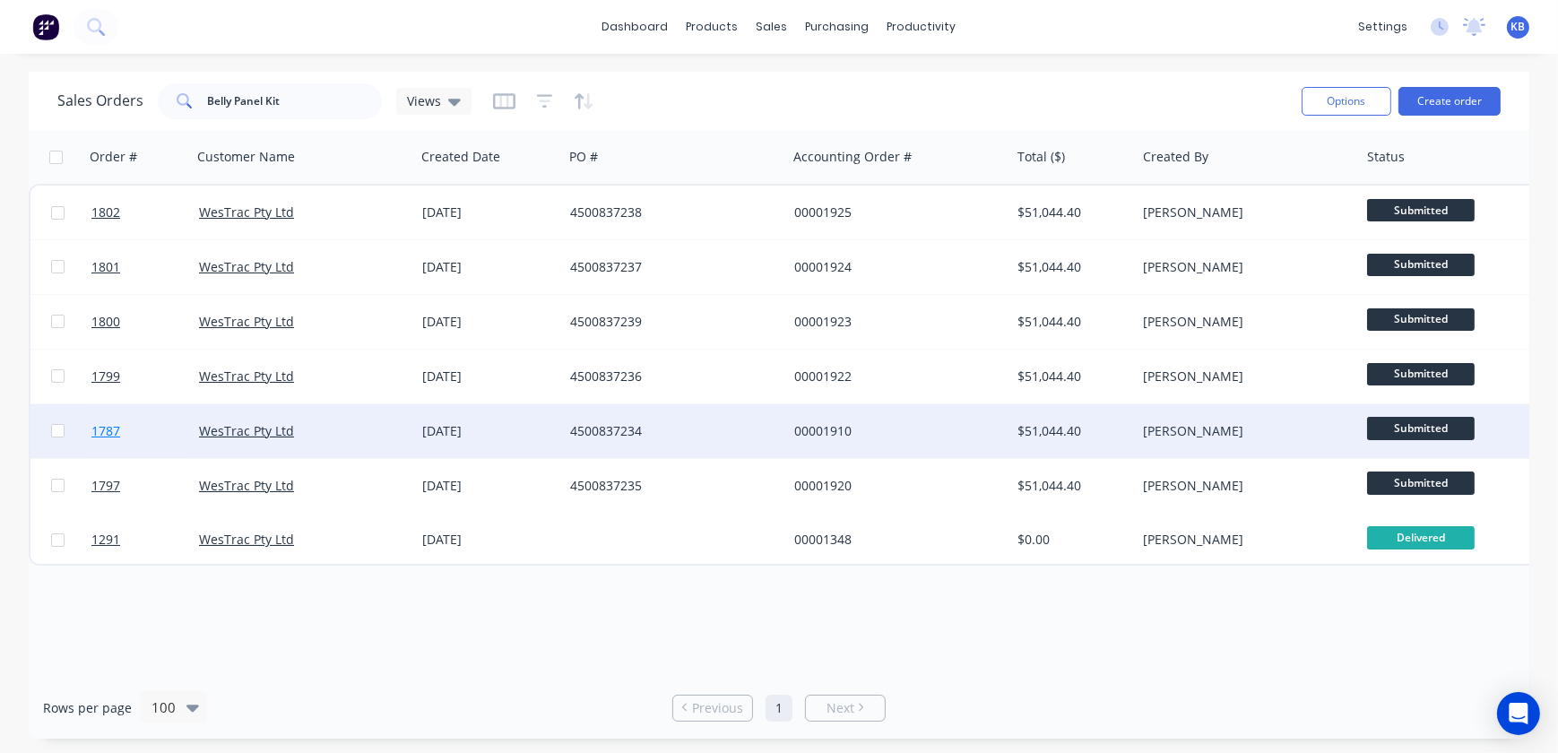
click at [121, 422] on link "1787" at bounding box center [145, 431] width 108 height 54
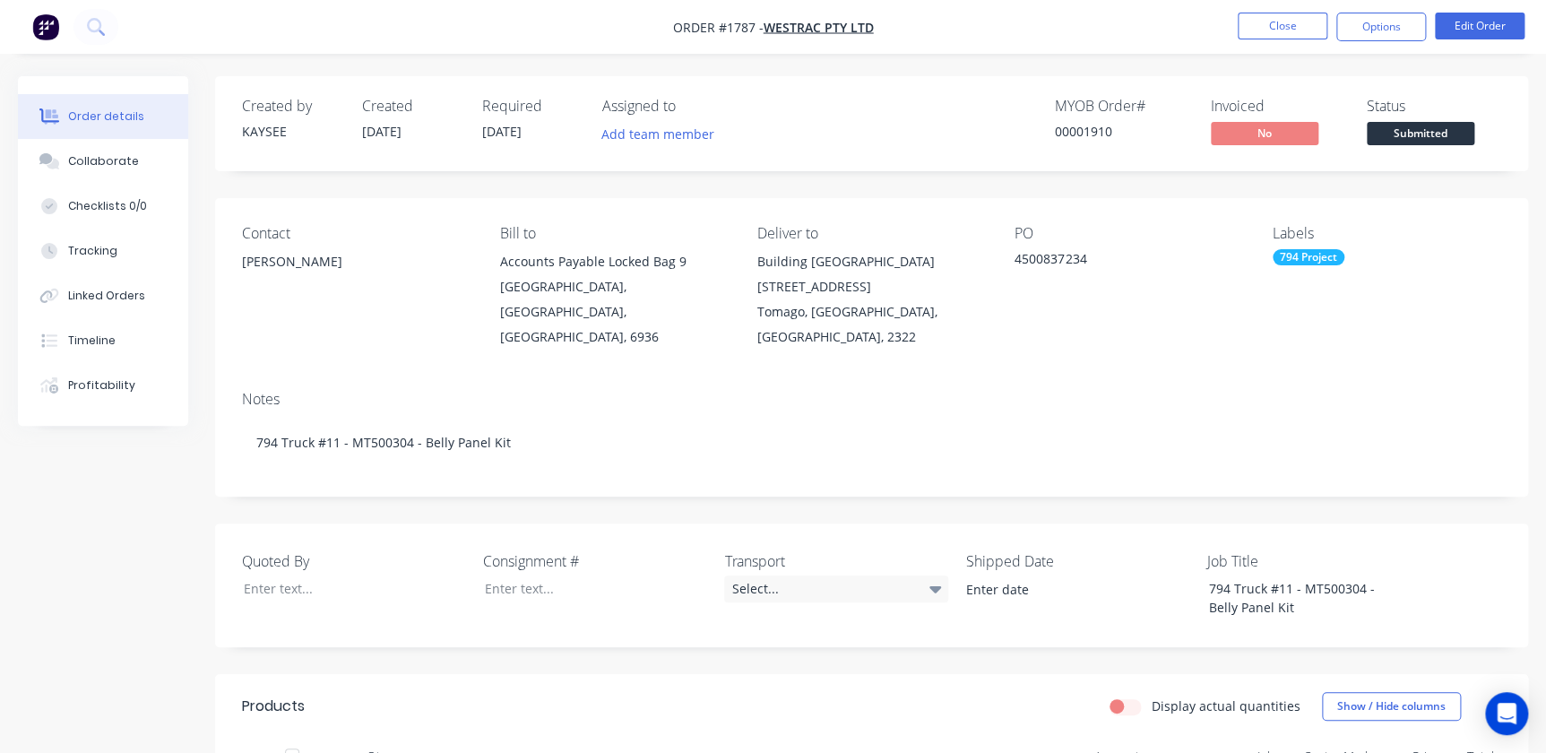
click at [1406, 45] on nav "Order #1787 - WesTrac Pty Ltd Close Options Edit Order" at bounding box center [773, 27] width 1546 height 54
click at [1397, 36] on button "Options" at bounding box center [1382, 27] width 90 height 29
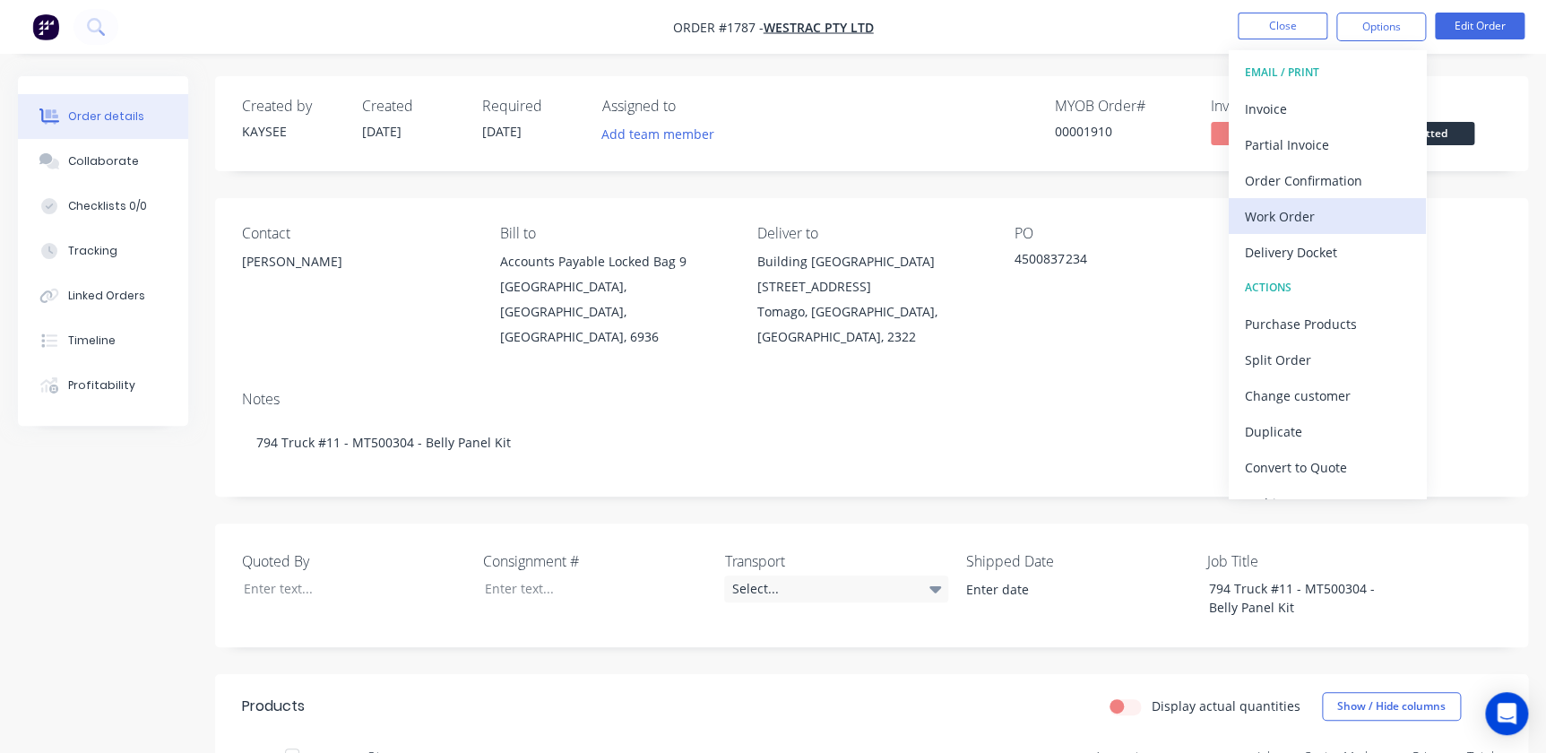
click at [1311, 216] on div "Work Order" at bounding box center [1327, 216] width 165 height 26
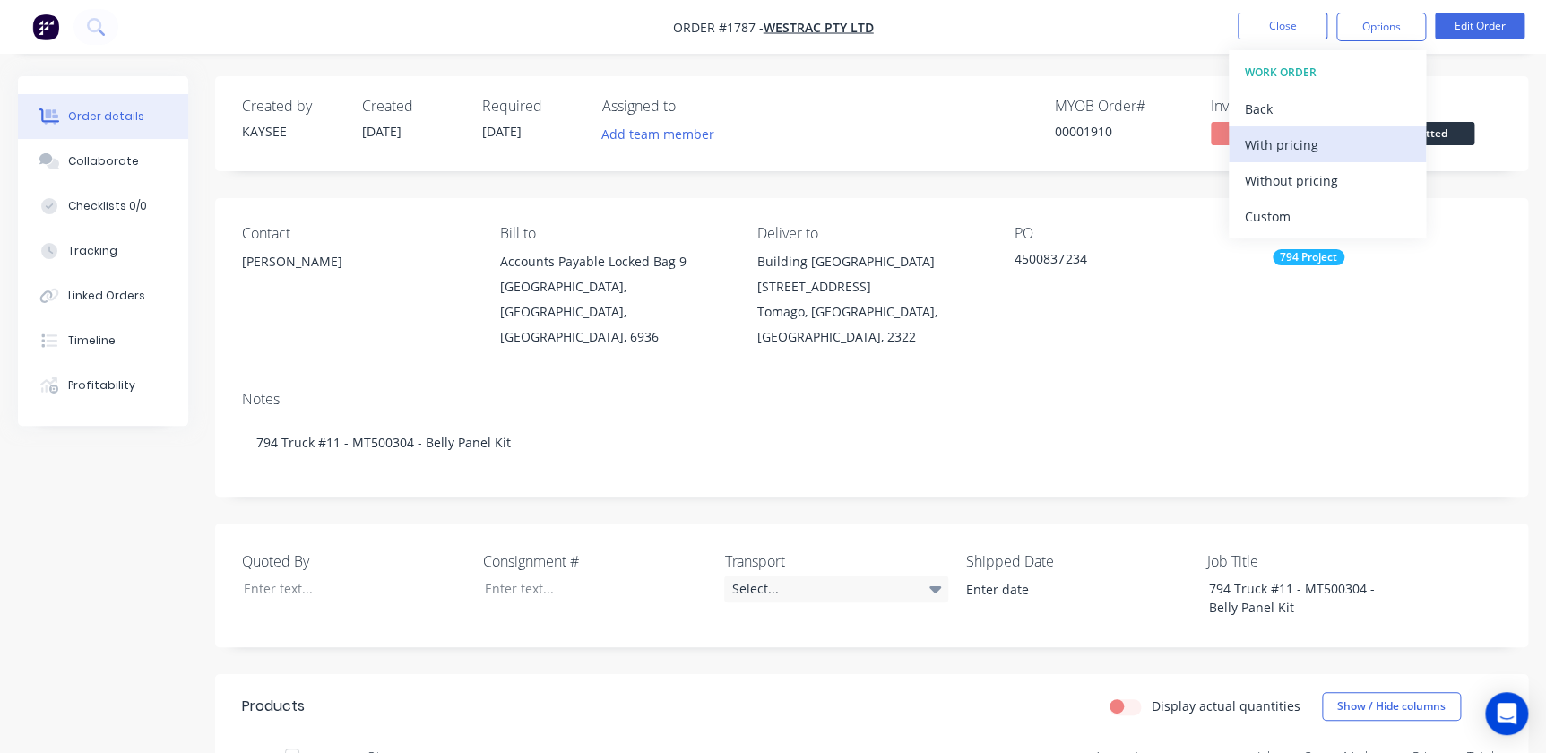
click at [1282, 147] on div "With pricing" at bounding box center [1327, 145] width 165 height 26
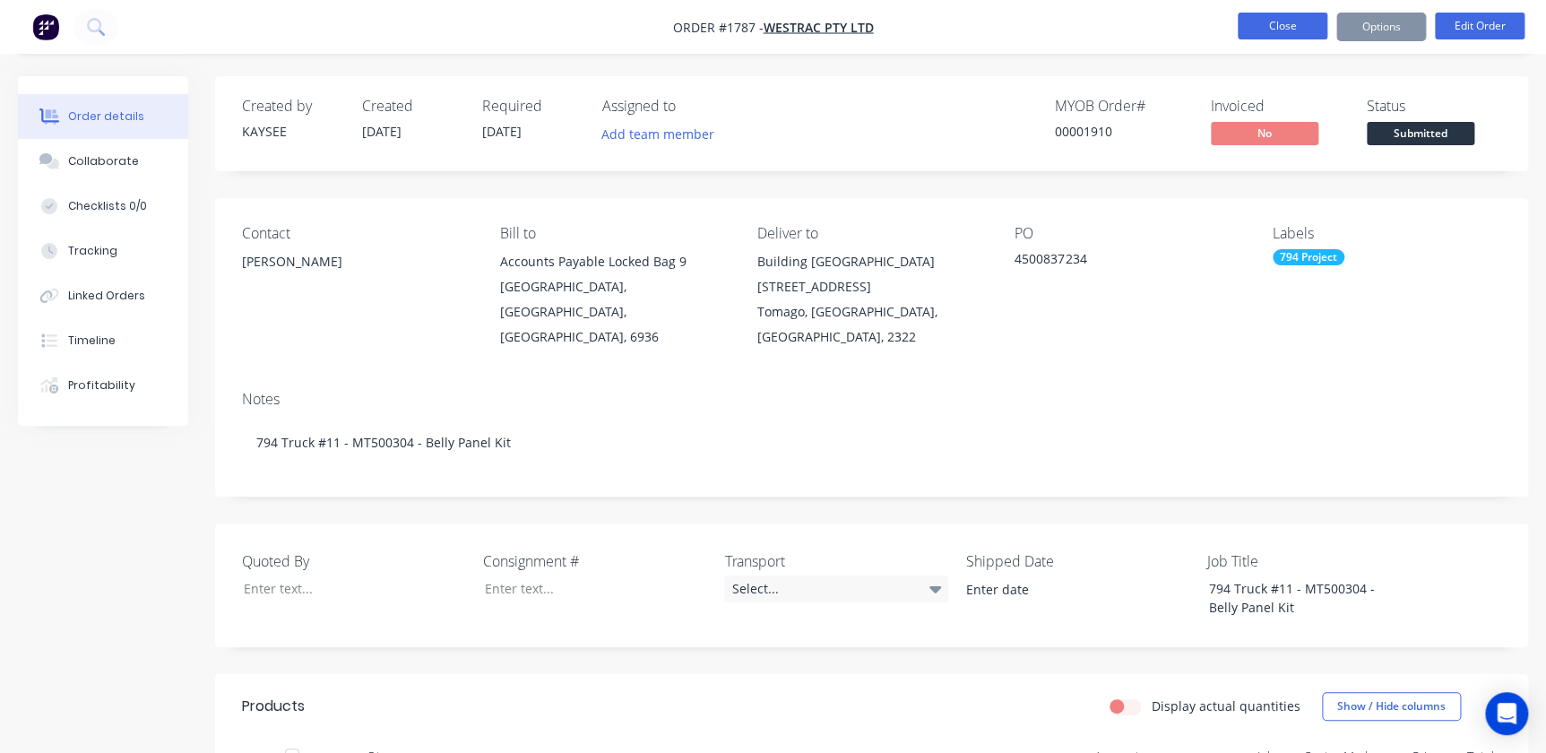
click at [1285, 20] on button "Close" at bounding box center [1283, 26] width 90 height 27
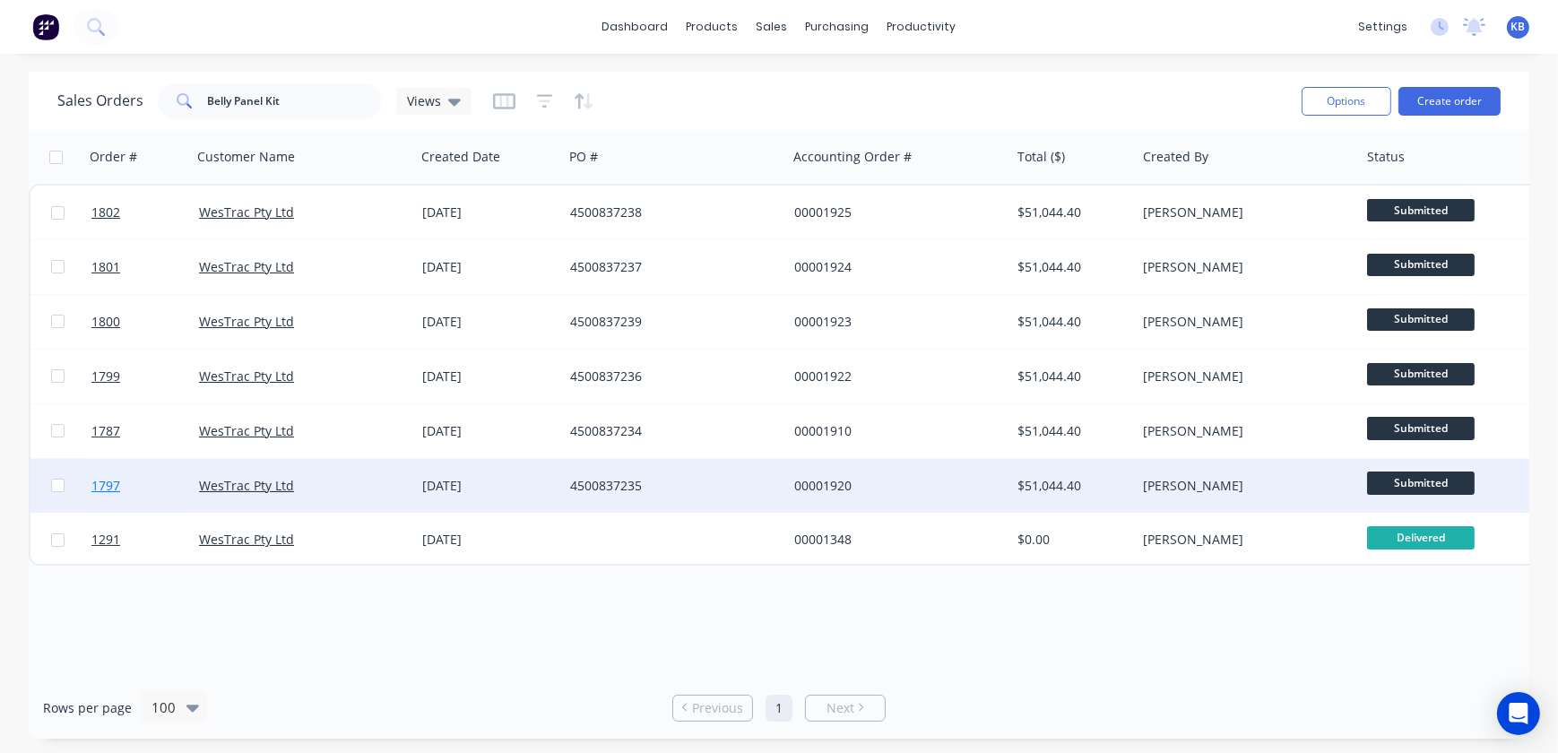
click at [126, 480] on link "1797" at bounding box center [145, 486] width 108 height 54
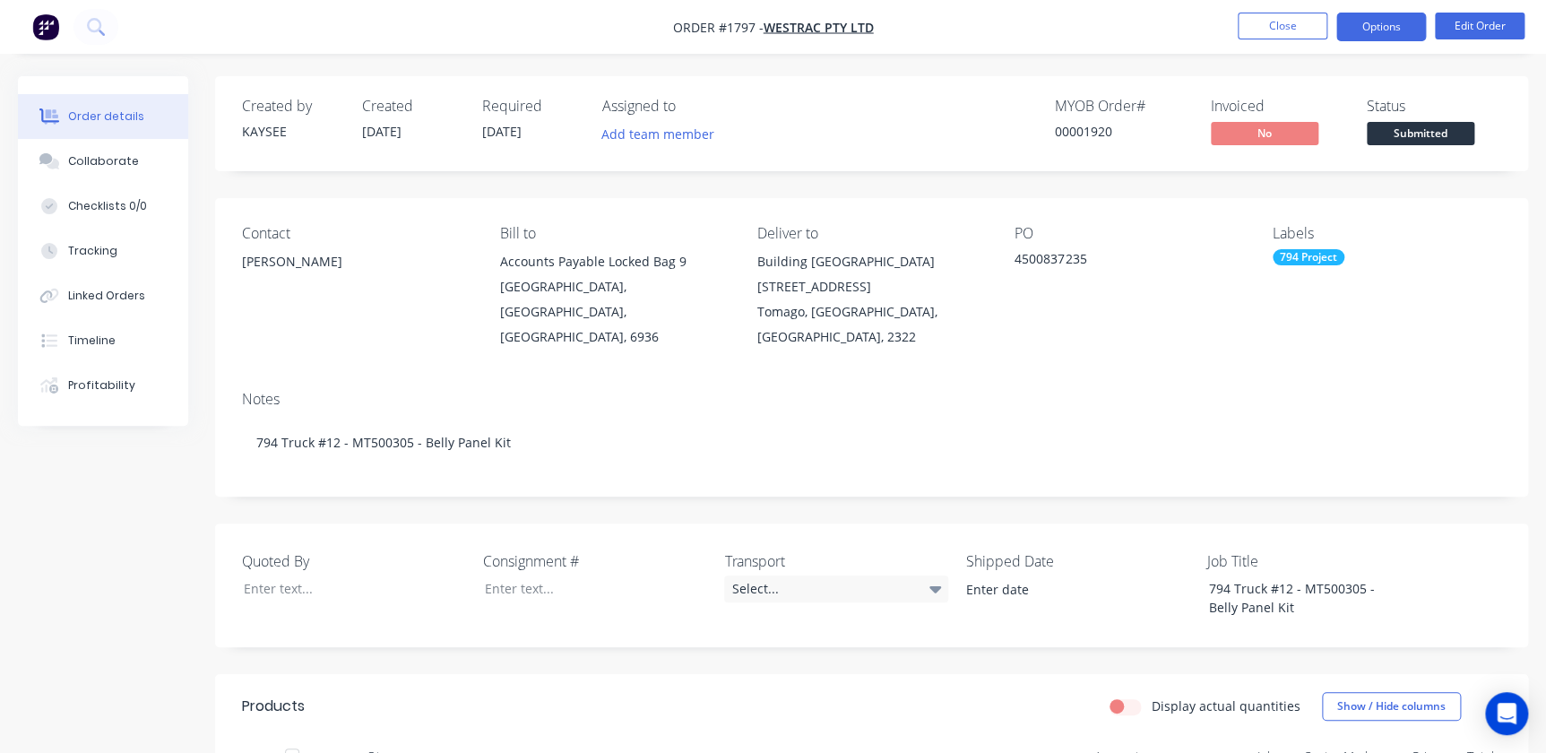
click at [1355, 37] on button "Options" at bounding box center [1382, 27] width 90 height 29
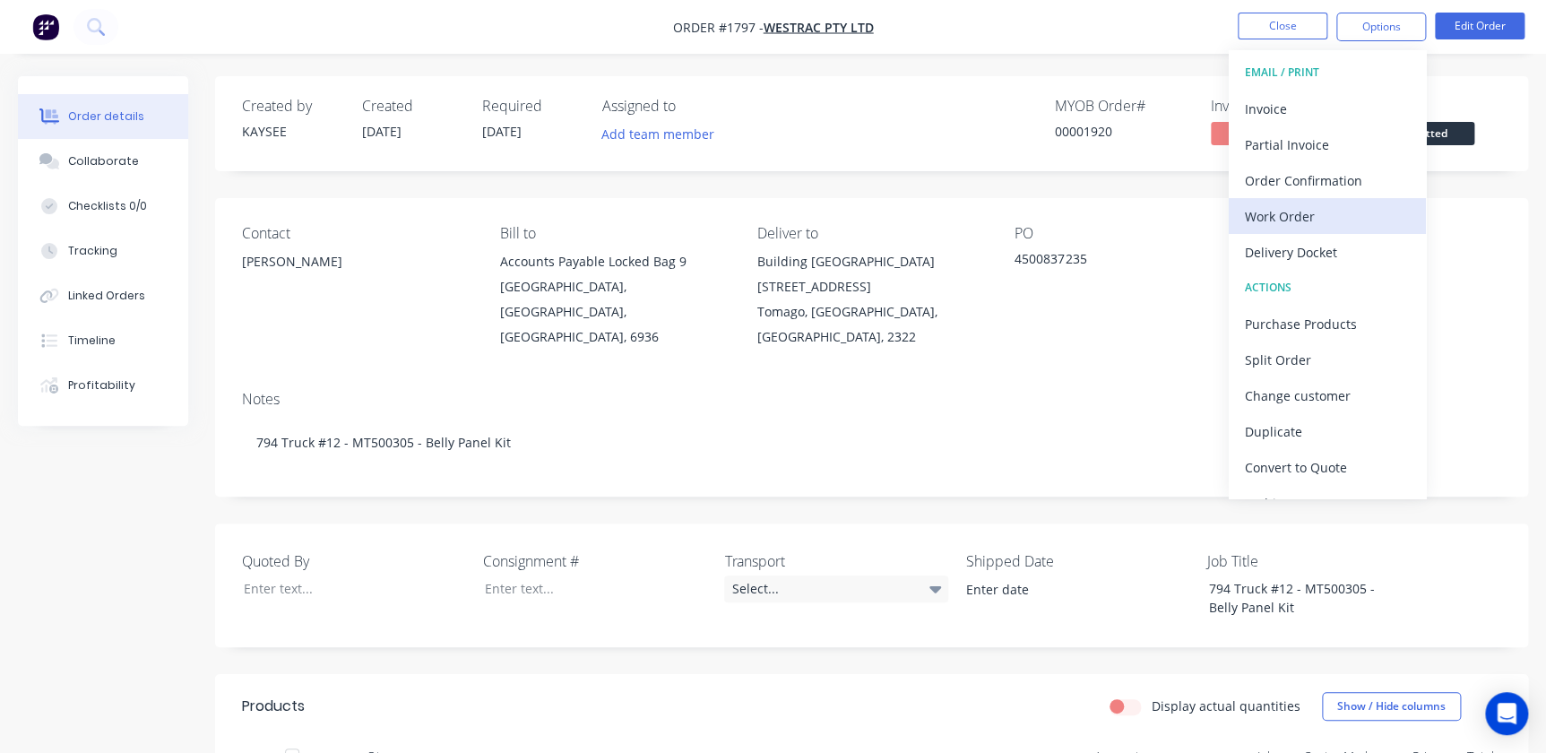
click at [1297, 218] on div "Work Order" at bounding box center [1327, 216] width 165 height 26
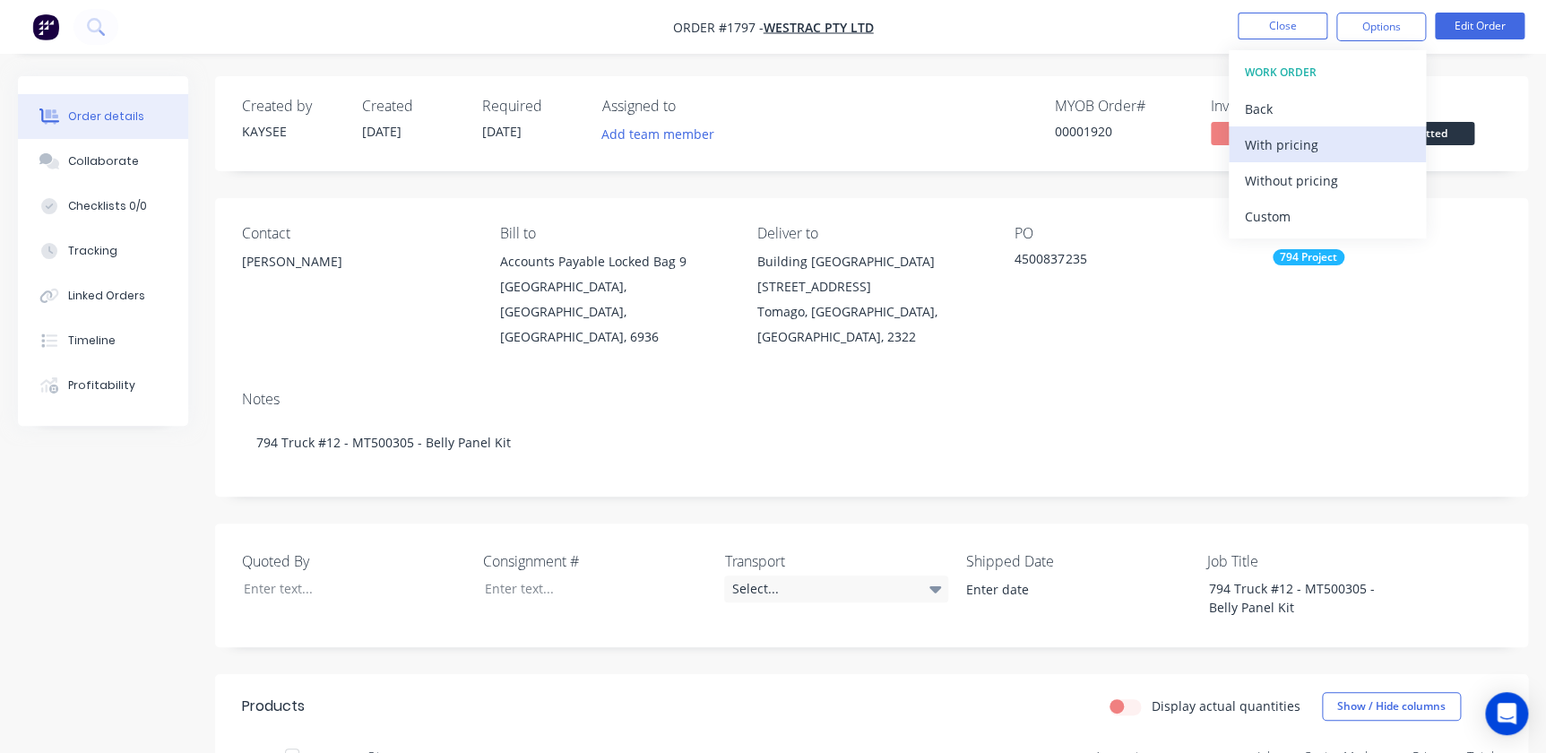
click at [1304, 143] on div "With pricing" at bounding box center [1327, 145] width 165 height 26
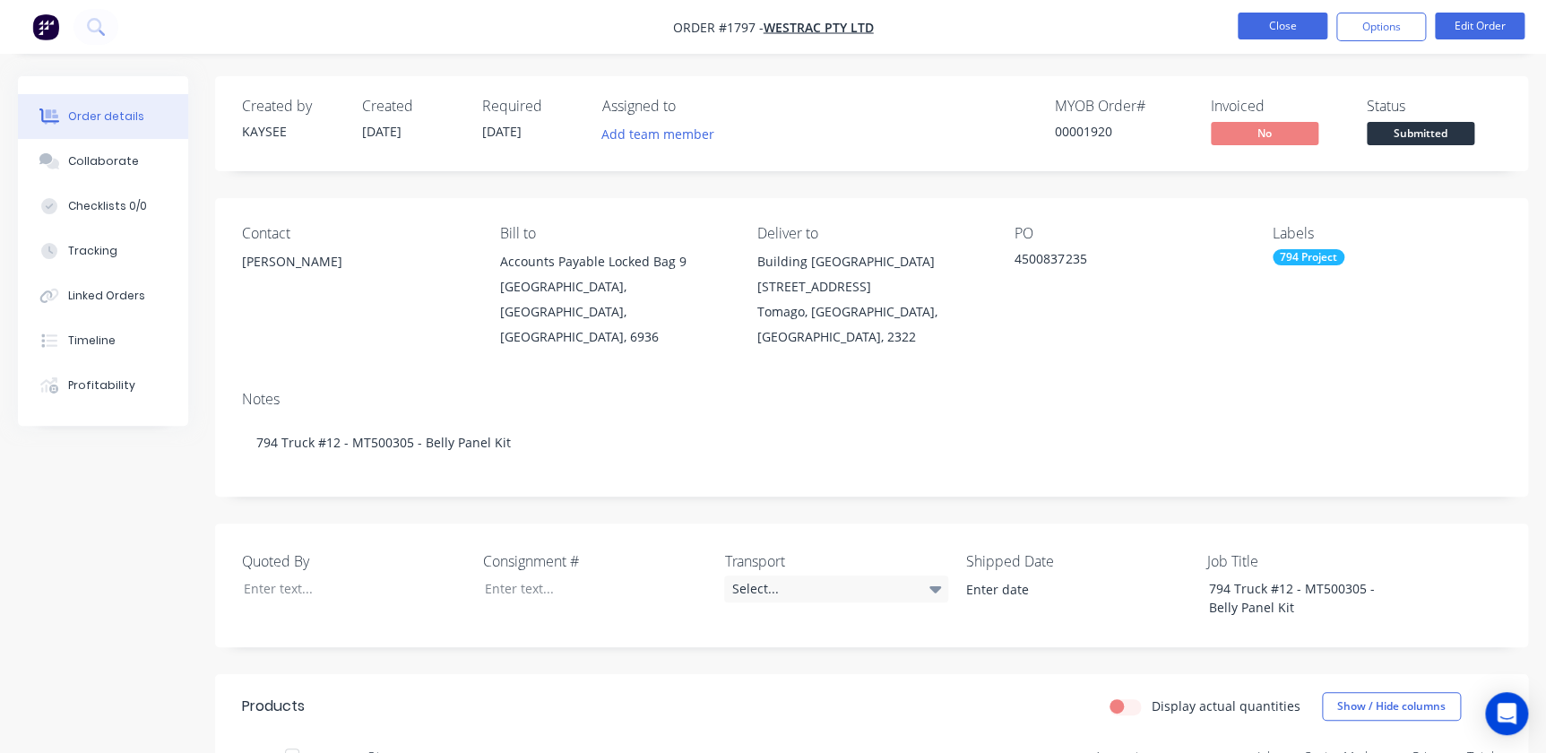
click at [1300, 31] on button "Close" at bounding box center [1283, 26] width 90 height 27
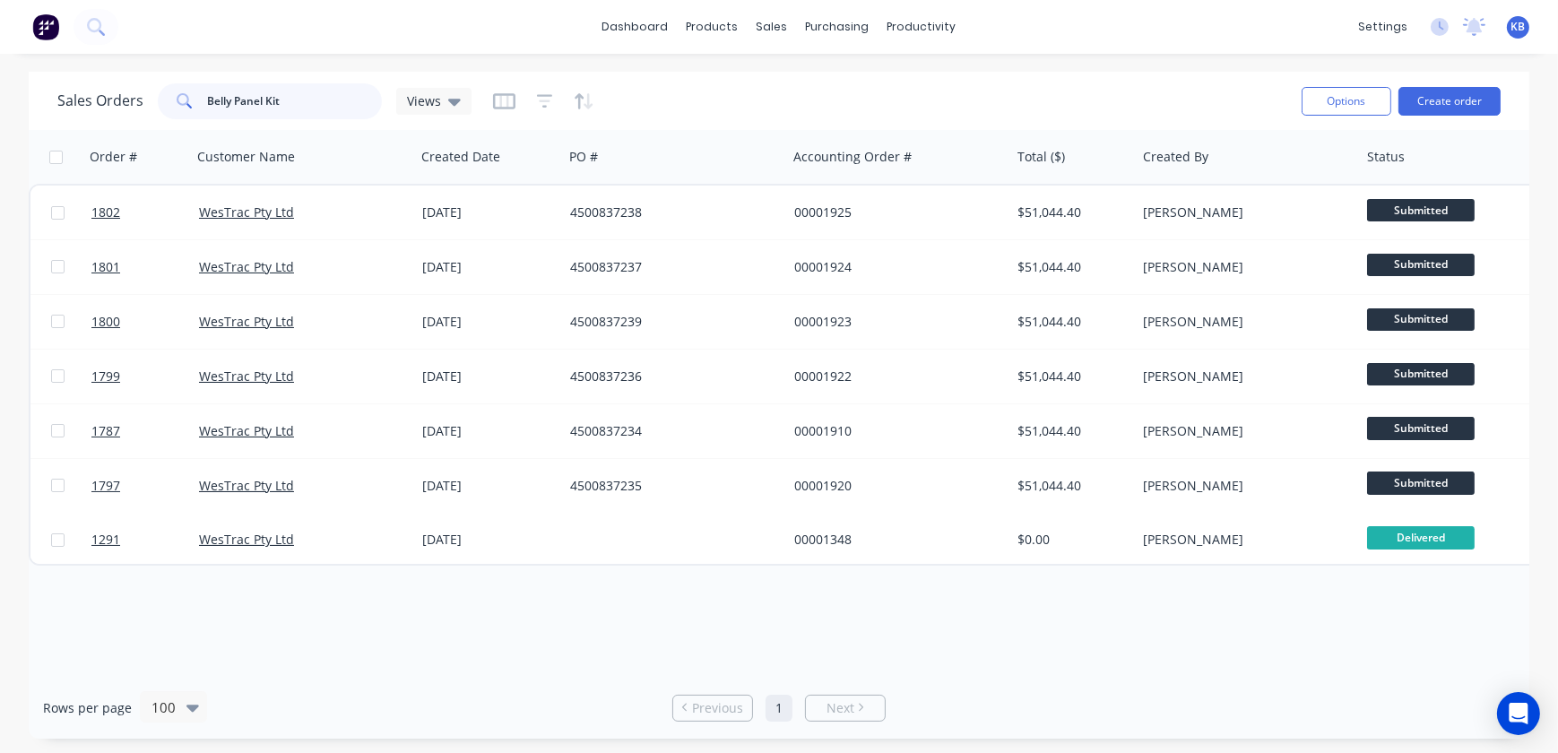
click at [282, 104] on input "Belly Panel Kit" at bounding box center [295, 101] width 175 height 36
type input "Belly Panel"
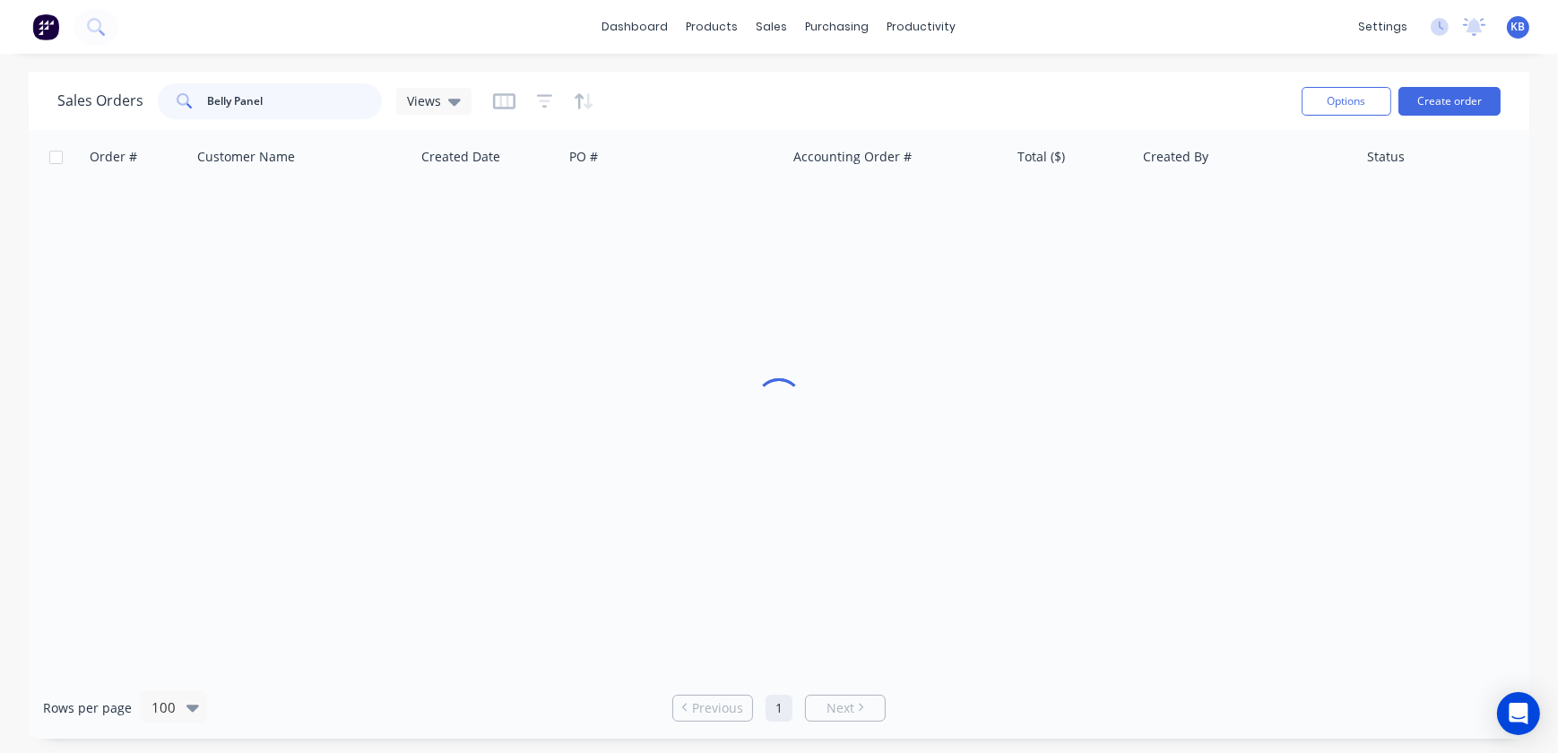
drag, startPoint x: 273, startPoint y: 110, endPoint x: 153, endPoint y: 104, distance: 120.3
click at [153, 104] on div "Sales Orders Belly Panel Views" at bounding box center [264, 101] width 414 height 36
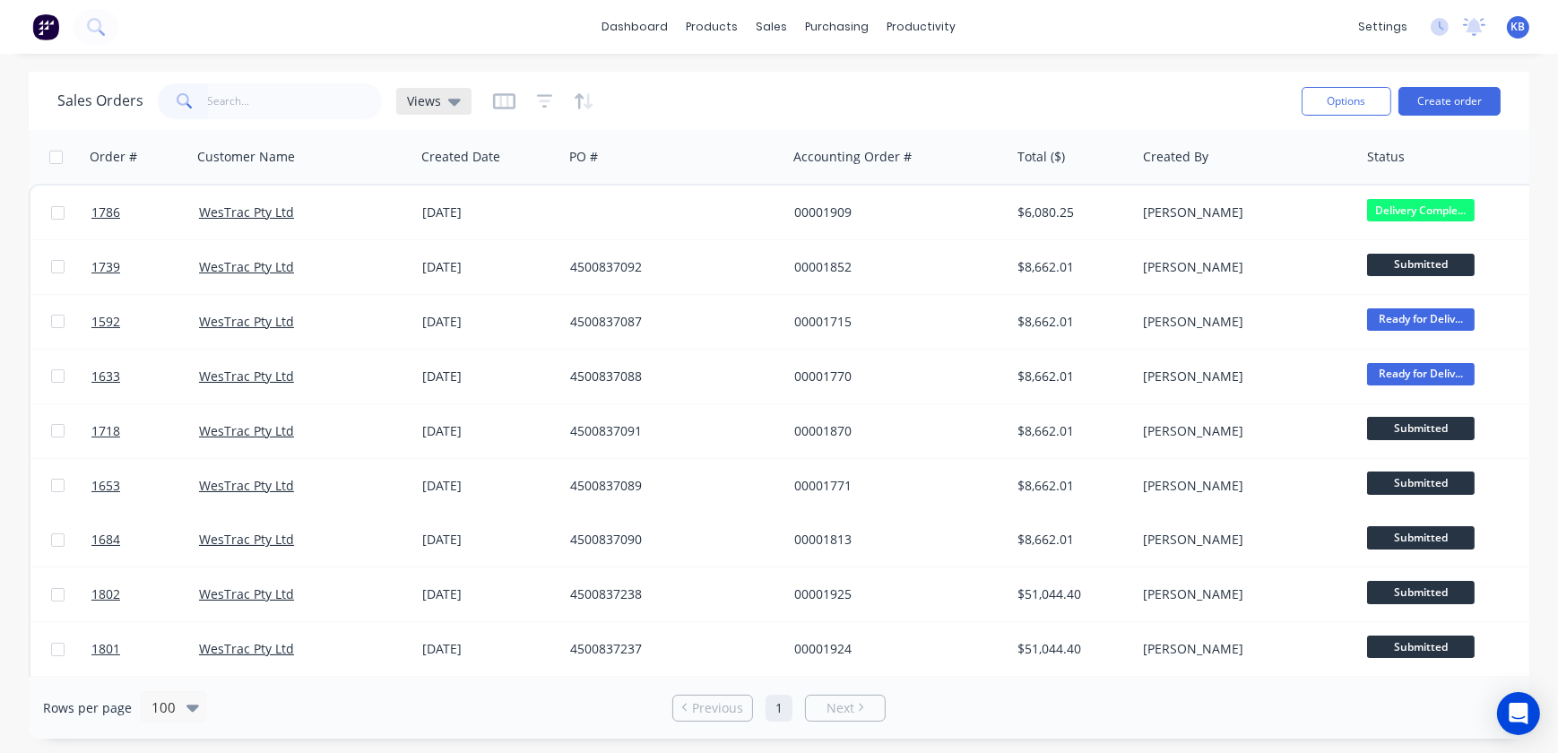
click at [448, 98] on icon at bounding box center [454, 101] width 13 height 20
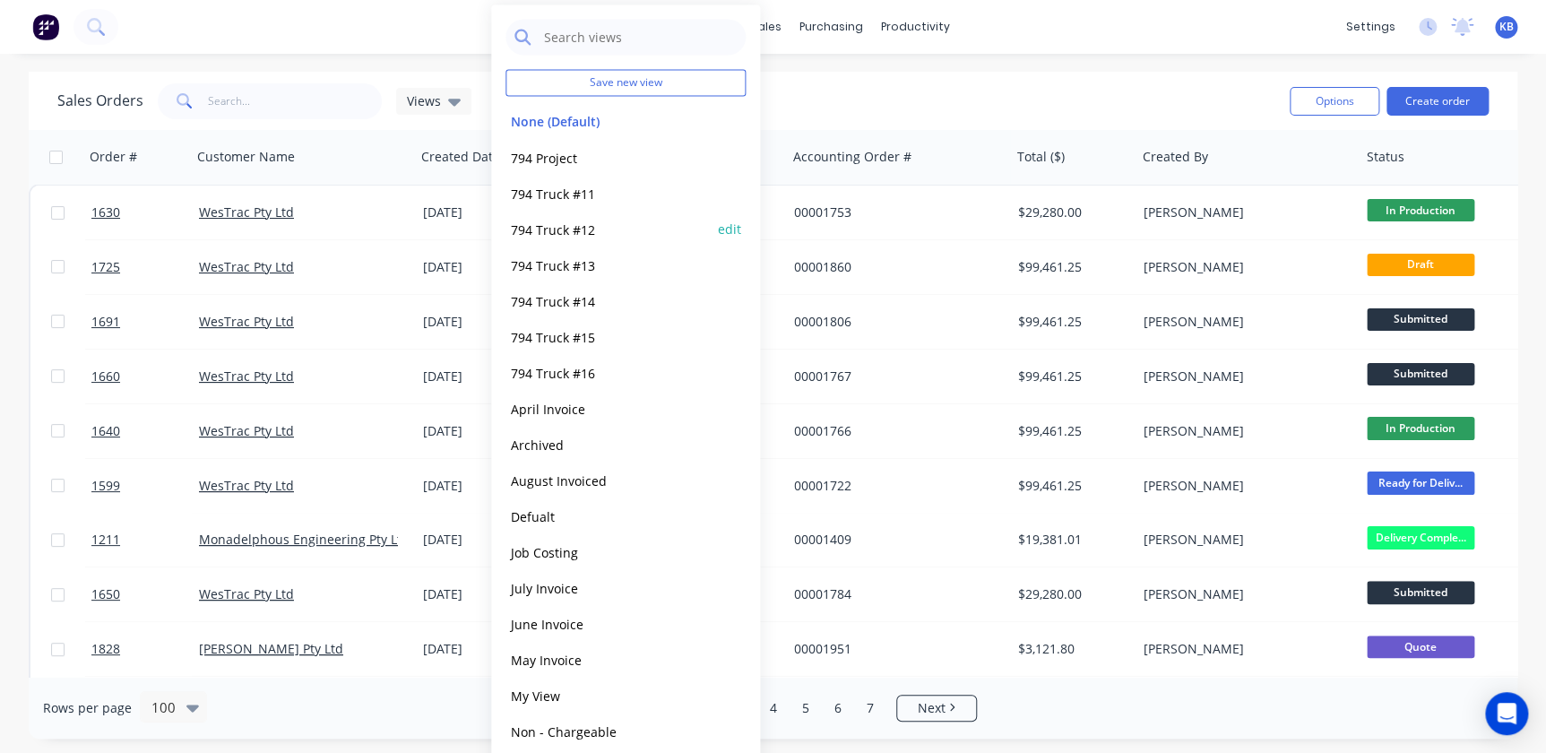
click at [574, 244] on div "794 Truck #12 edit" at bounding box center [626, 229] width 240 height 36
click at [571, 229] on button "794 Truck #12" at bounding box center [608, 229] width 204 height 21
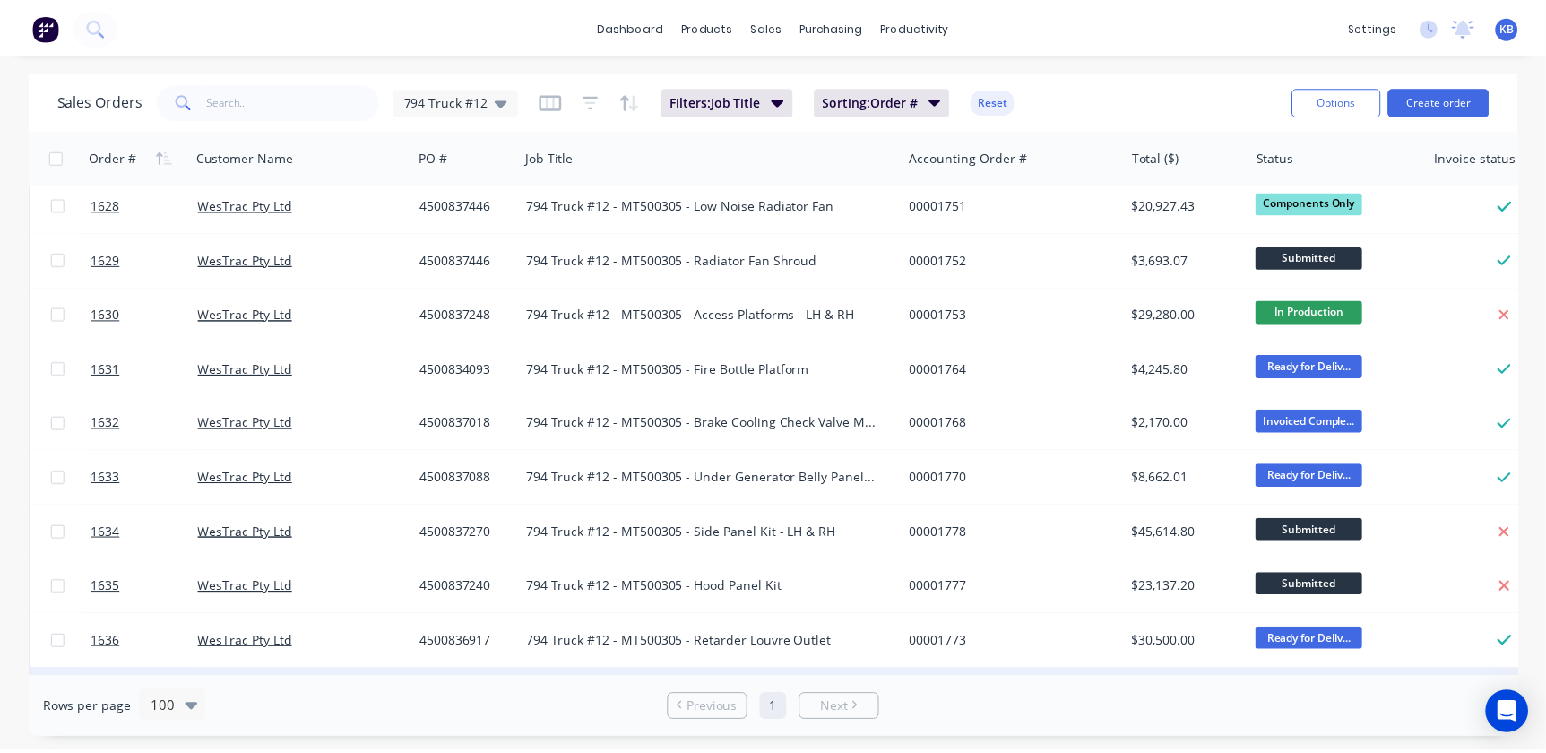
scroll to position [325, 0]
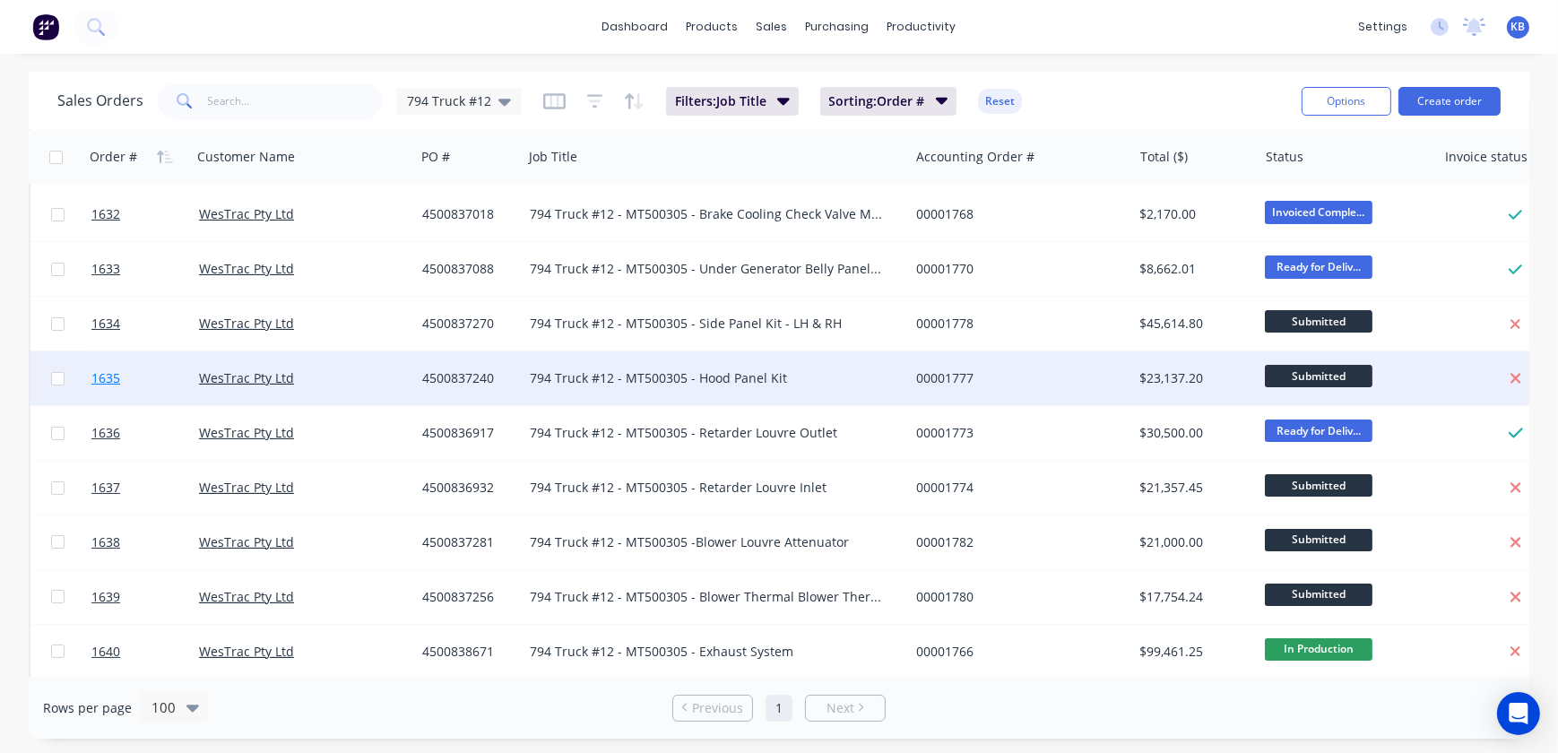
click at [113, 375] on span "1635" at bounding box center [105, 378] width 29 height 18
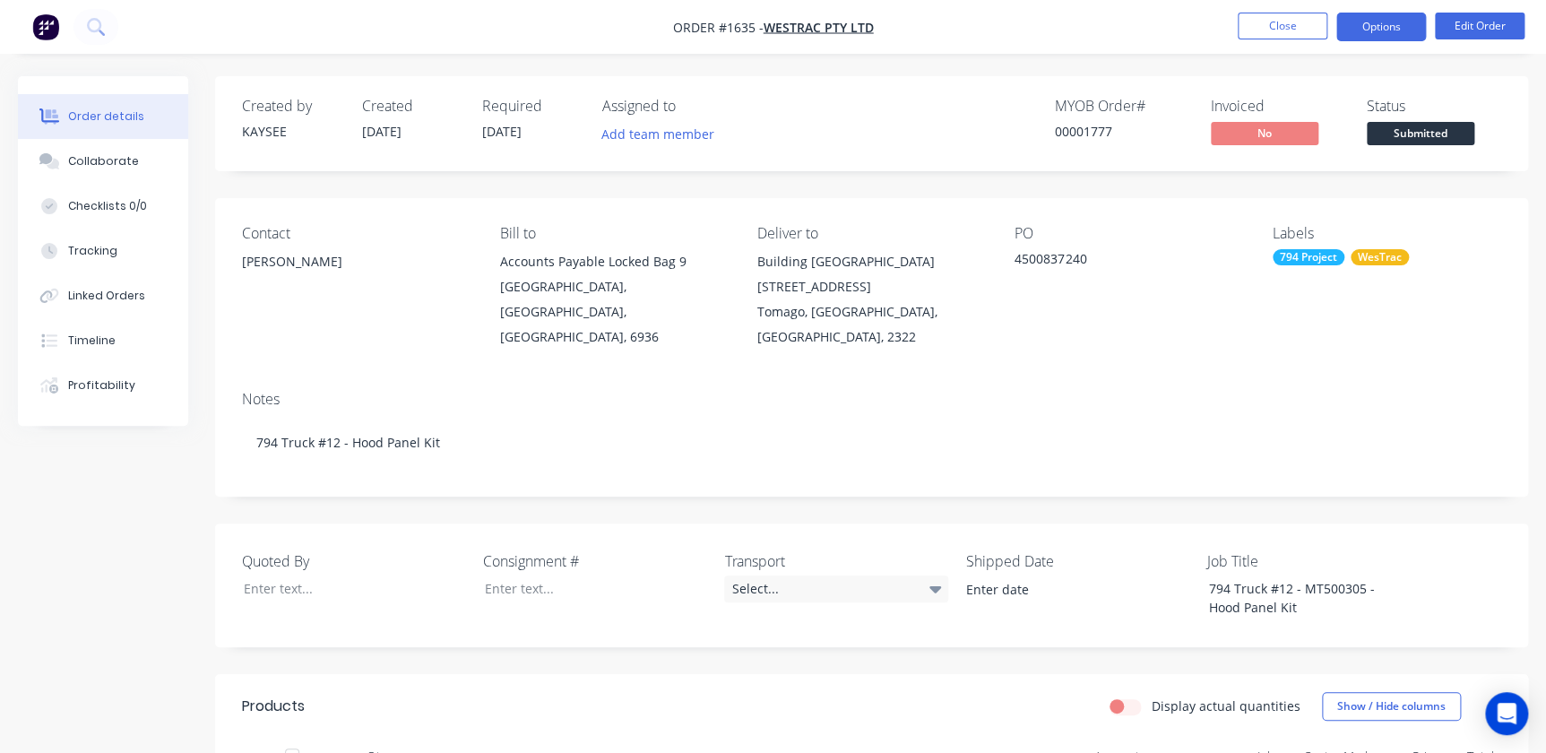
click at [1380, 33] on button "Options" at bounding box center [1382, 27] width 90 height 29
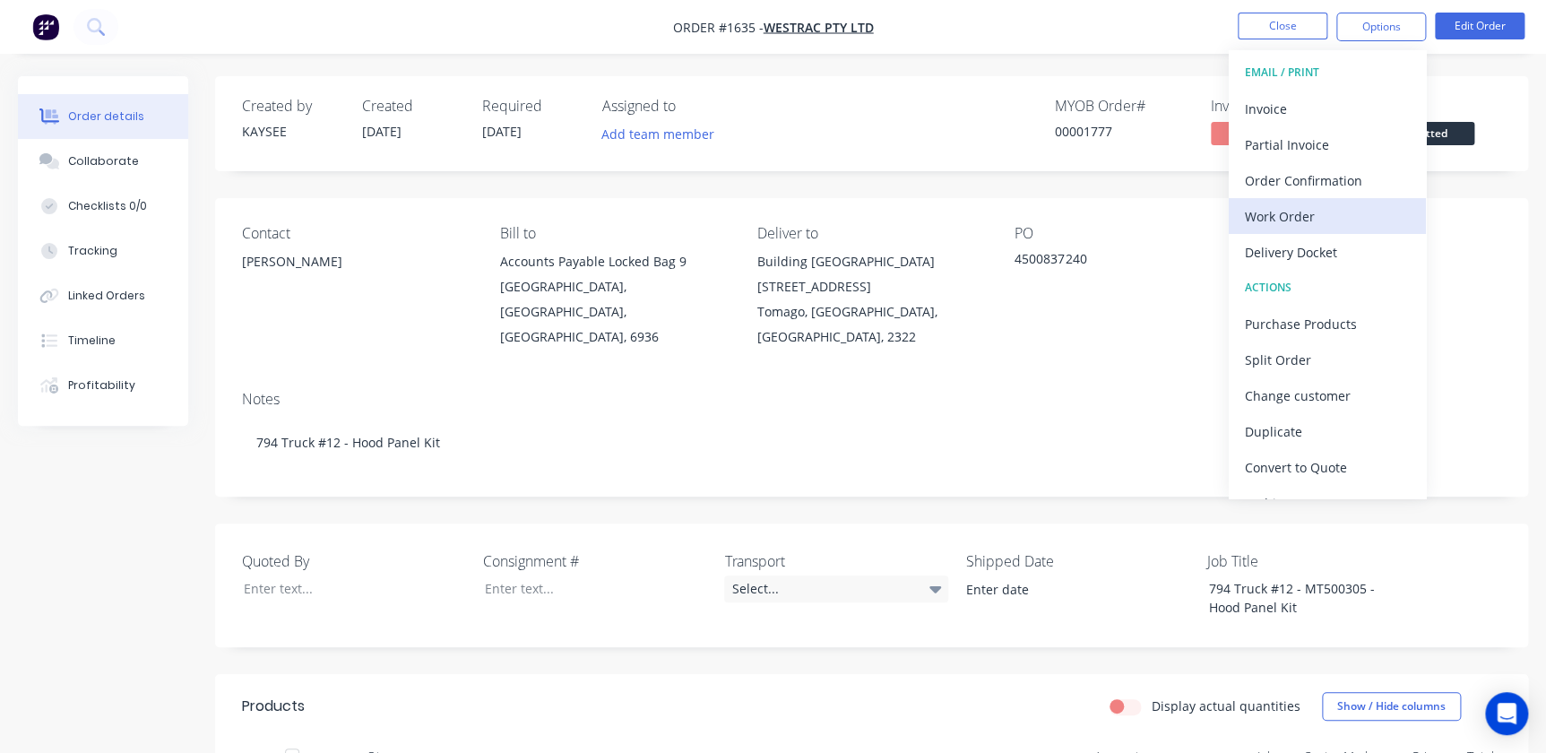
click at [1291, 204] on div "Work Order" at bounding box center [1327, 216] width 165 height 26
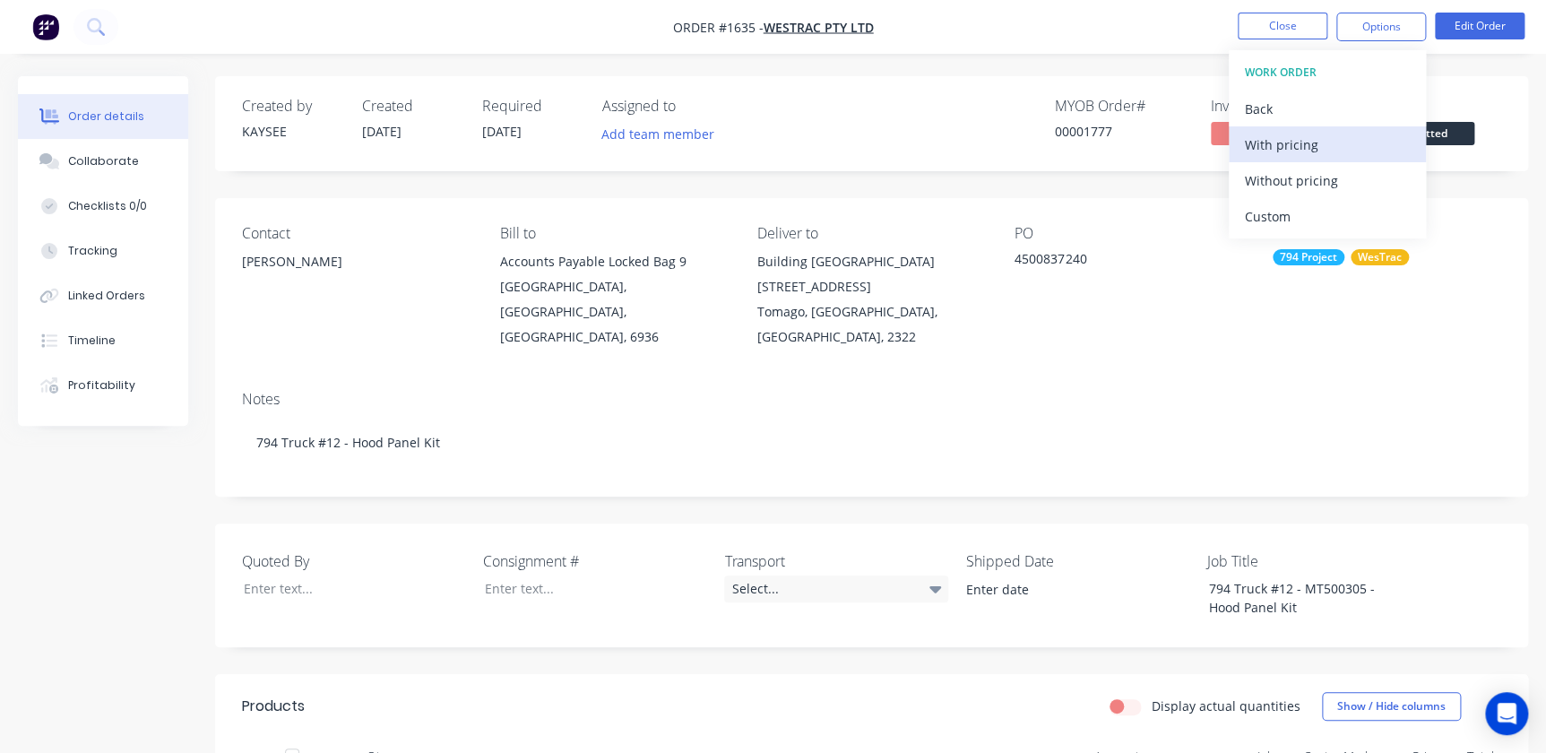
click at [1290, 143] on div "With pricing" at bounding box center [1327, 145] width 165 height 26
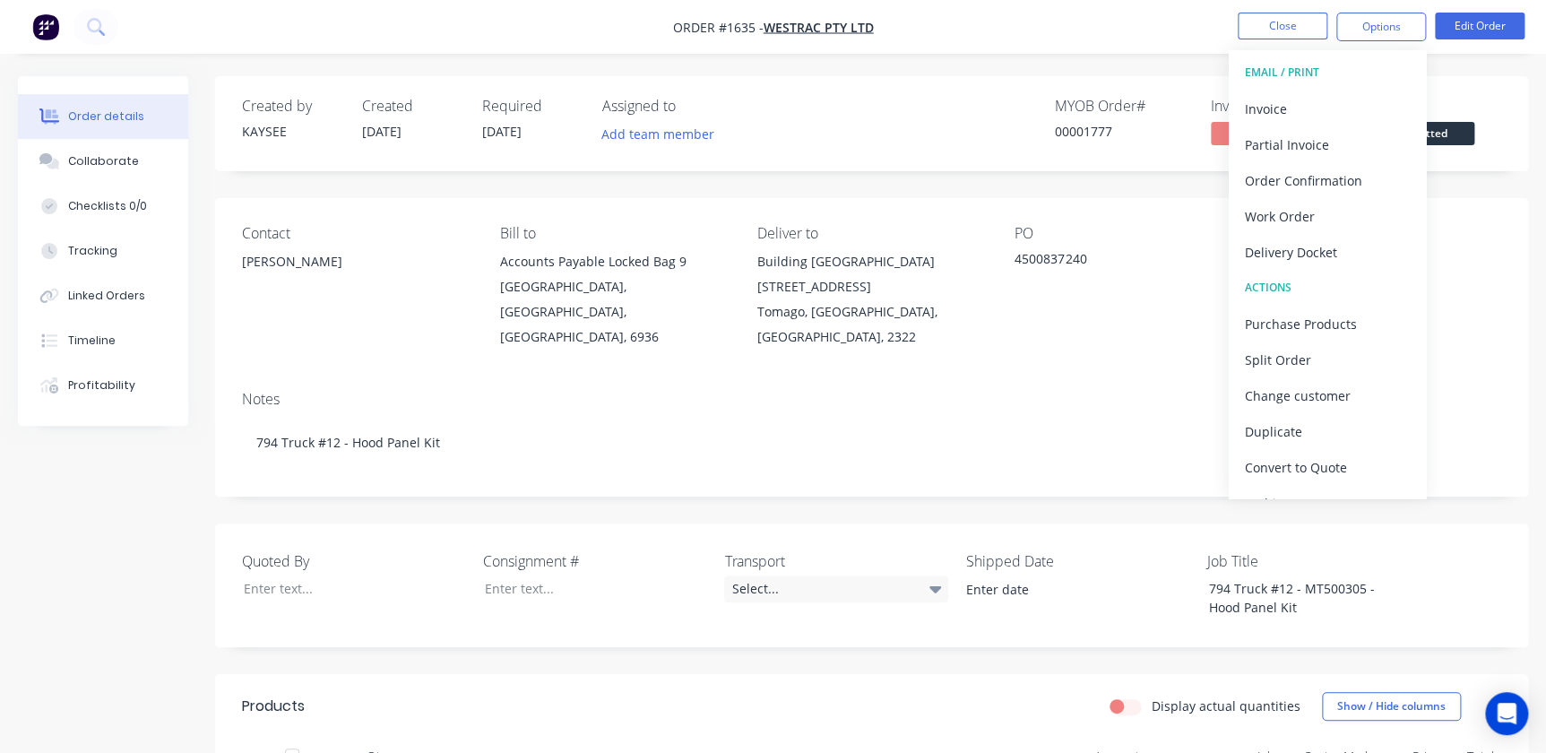
click at [1267, 10] on nav "Order #1635 - WesTrac Pty Ltd Close Options EMAIL / PRINT Invoice Partial Invoi…" at bounding box center [773, 27] width 1546 height 54
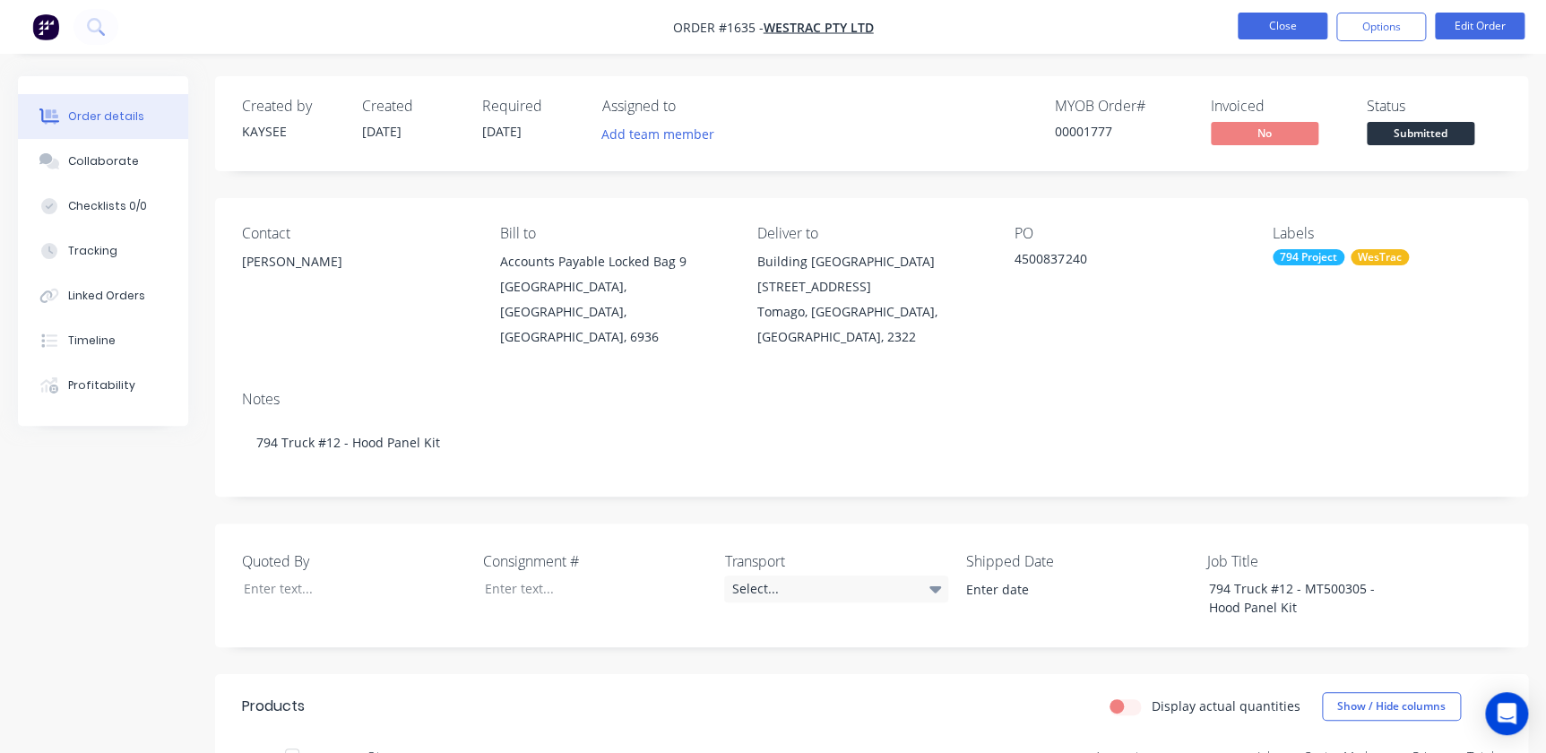
click at [1267, 16] on button "Close" at bounding box center [1283, 26] width 90 height 27
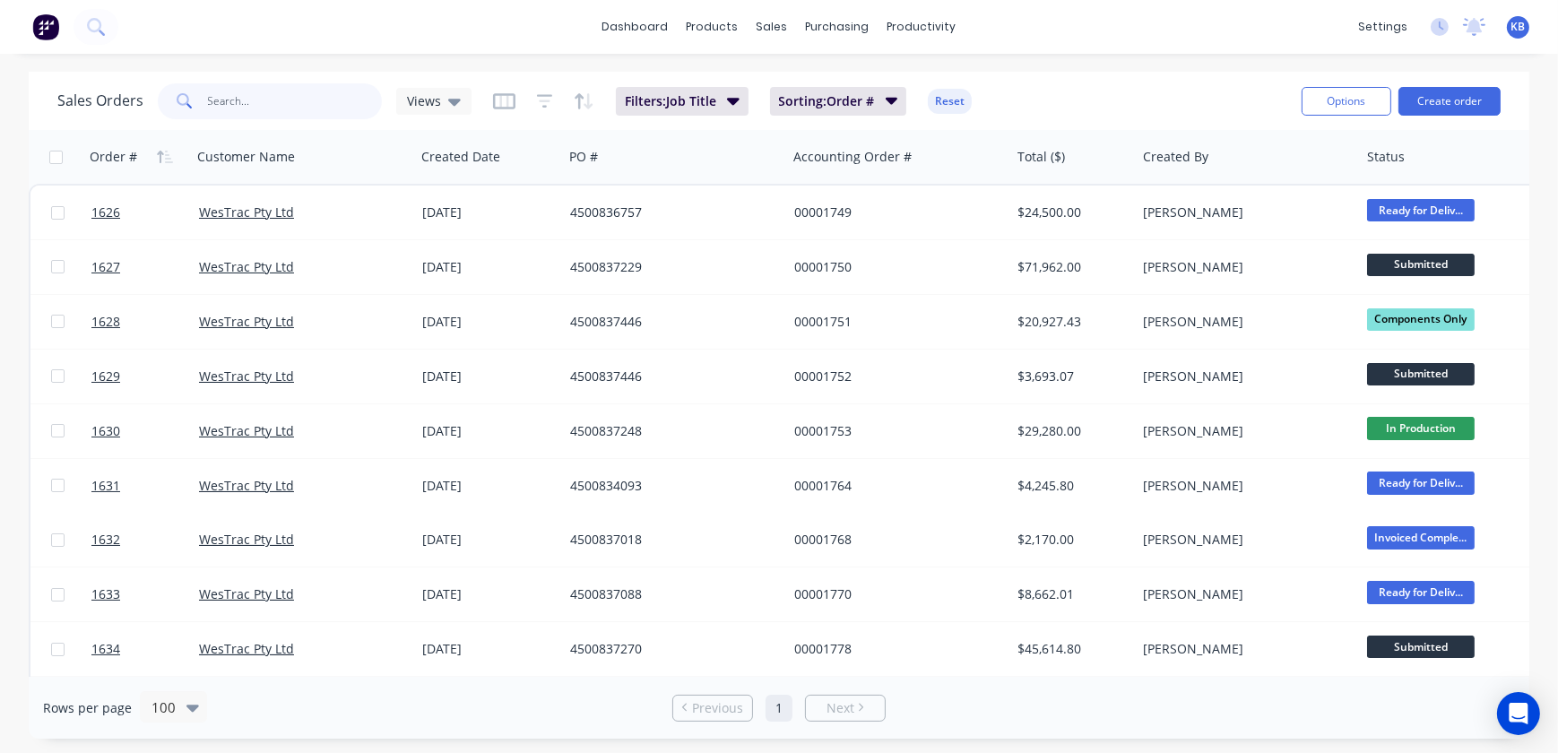
click at [292, 89] on input "text" at bounding box center [295, 101] width 175 height 36
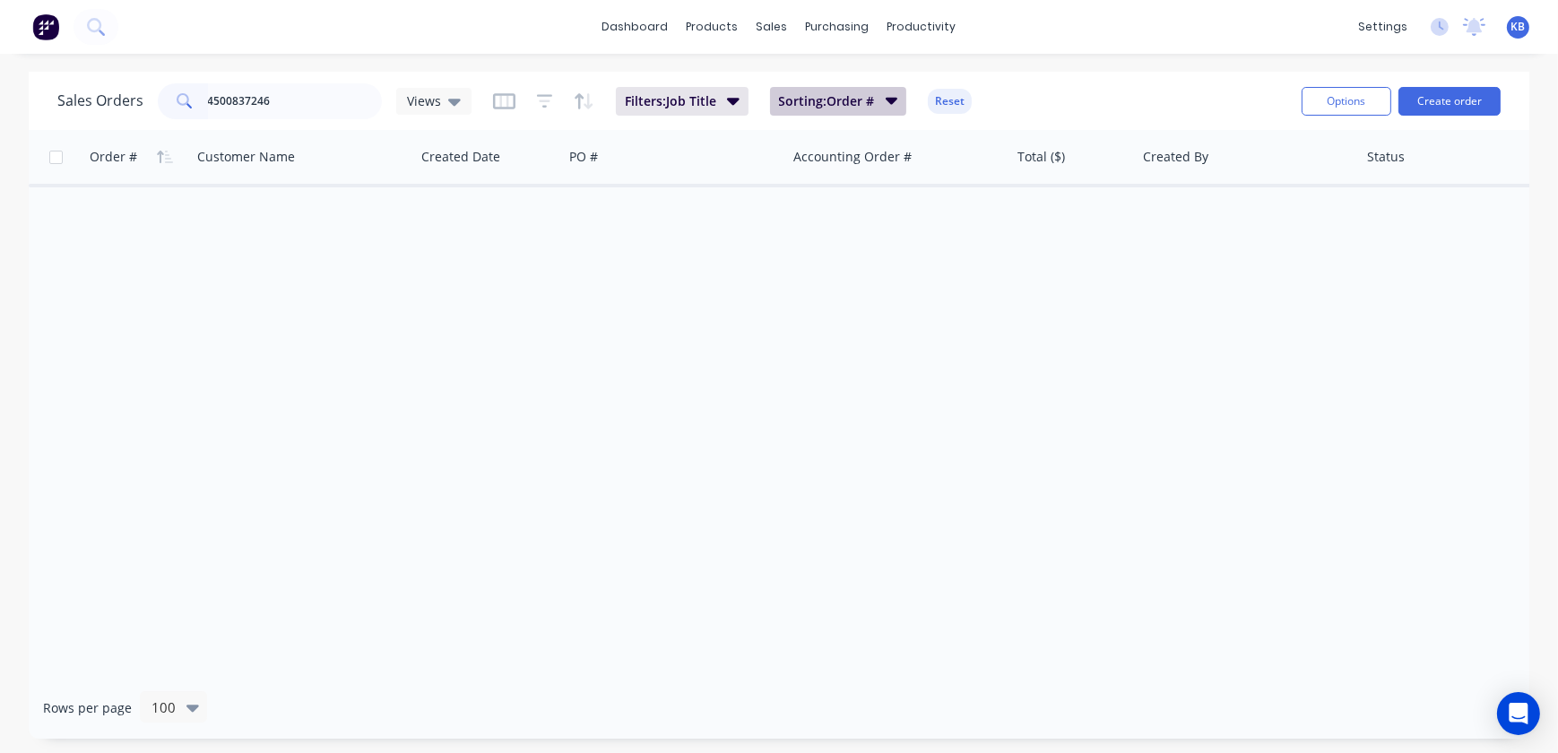
click at [846, 100] on span "Sorting: Order #" at bounding box center [827, 101] width 96 height 18
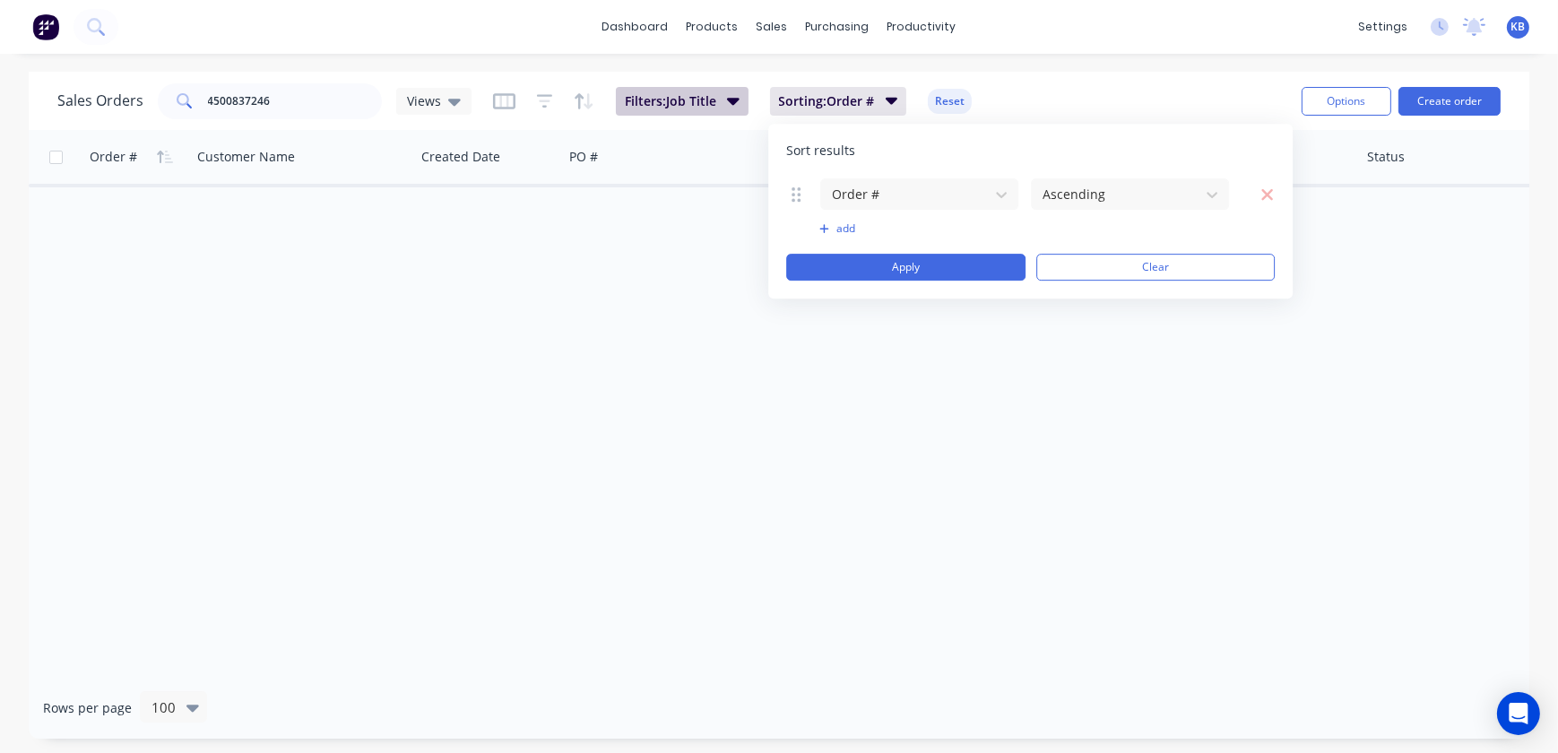
click at [665, 103] on span "Filters: Job Title" at bounding box center [670, 101] width 91 height 18
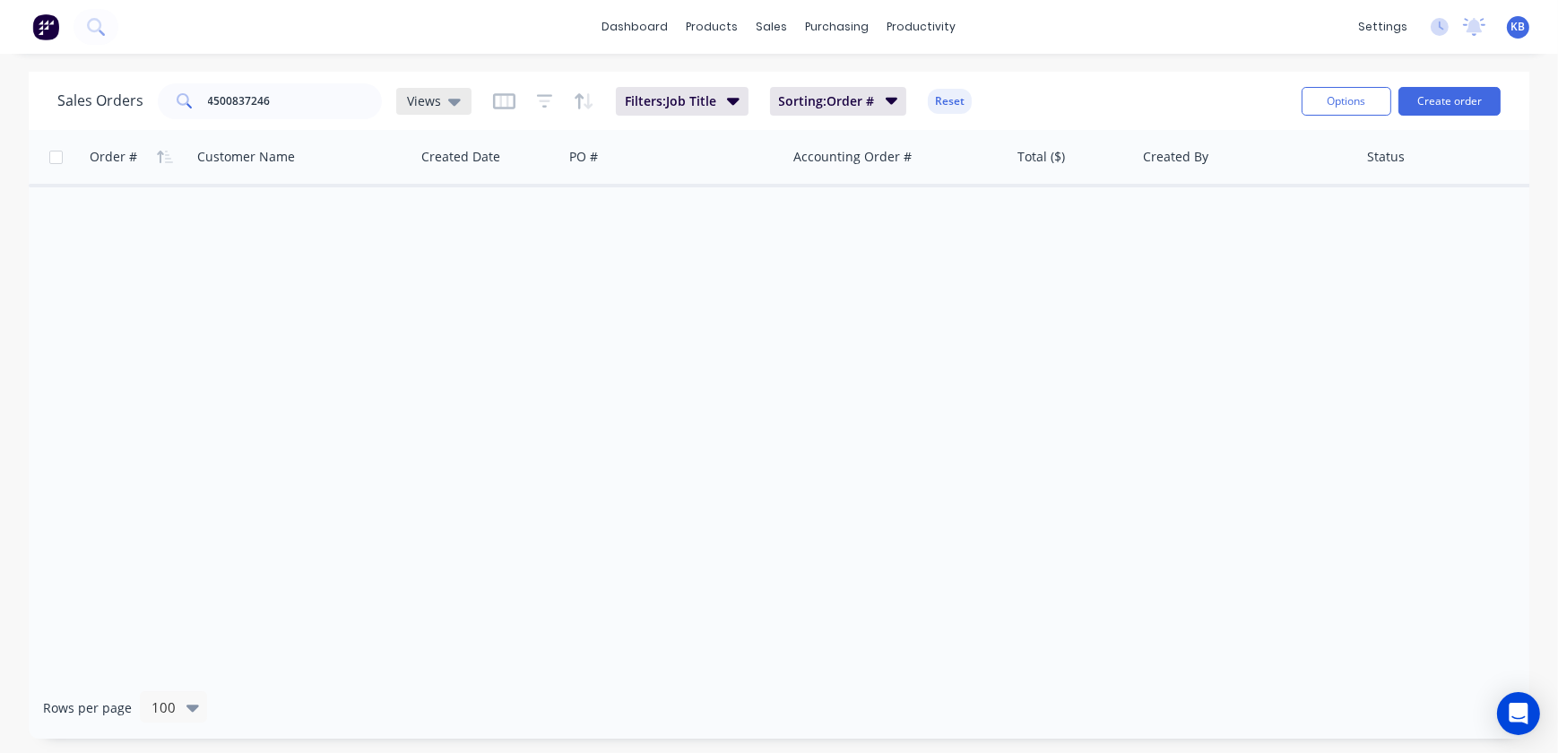
click at [438, 106] on div "Views" at bounding box center [434, 101] width 54 height 16
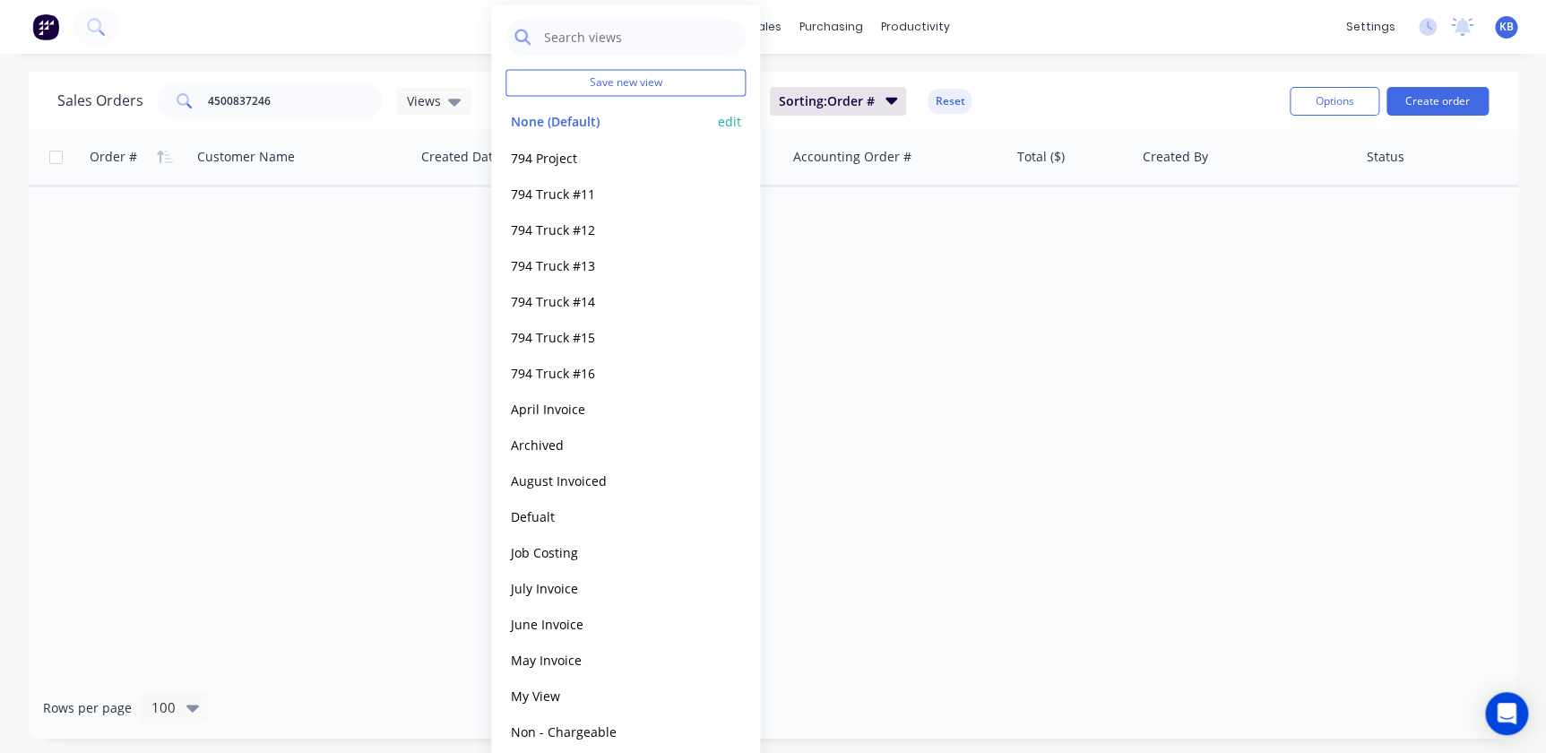
drag, startPoint x: 557, startPoint y: 163, endPoint x: 556, endPoint y: 125, distance: 38.6
click at [556, 125] on div "Save new view None (Default) edit 794 Project edit 794 Truck #11 edit 794 Truck…" at bounding box center [625, 437] width 269 height 866
click at [556, 125] on button "None (Default)" at bounding box center [608, 121] width 204 height 21
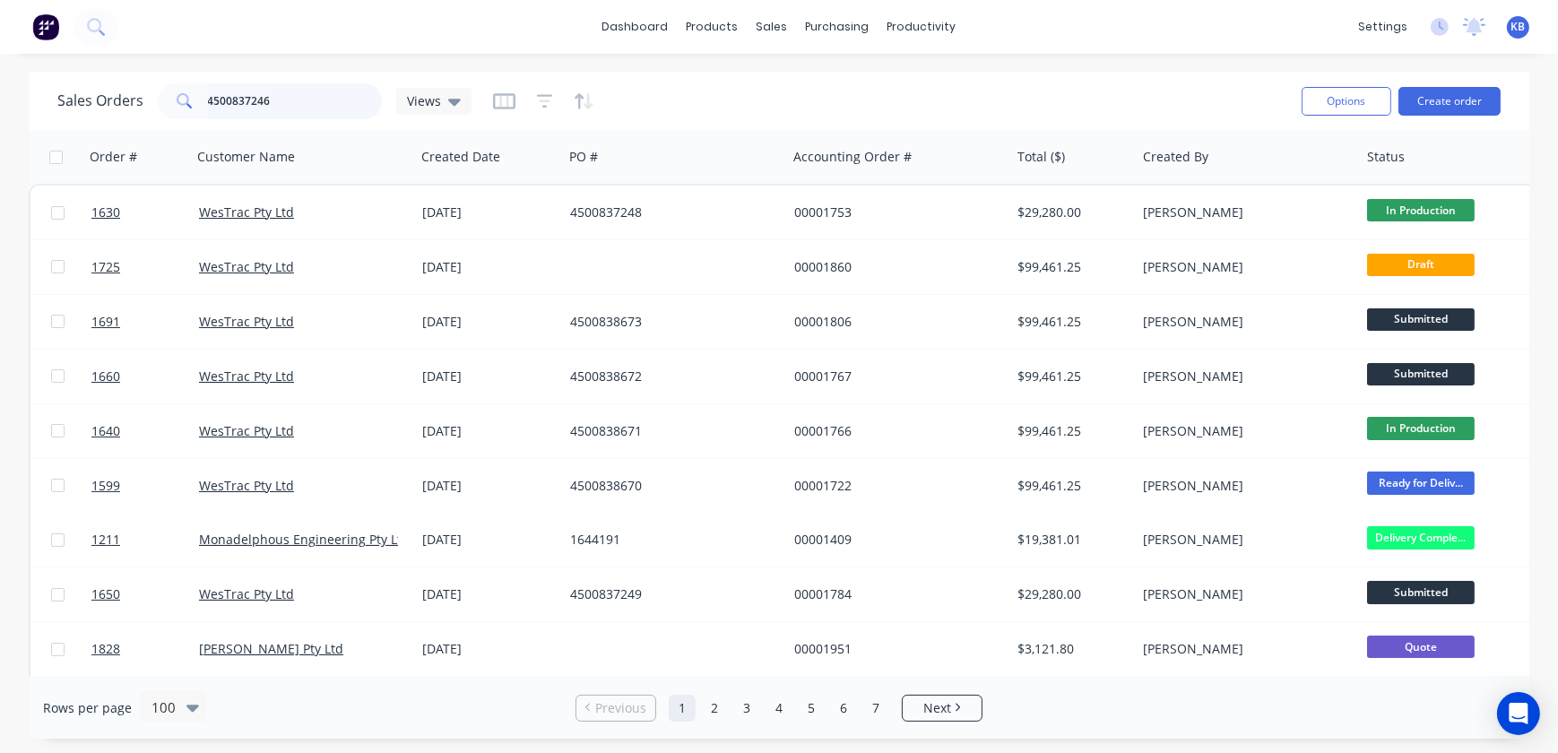
click at [312, 98] on input "4500837246" at bounding box center [295, 101] width 175 height 36
type input "4500837246"
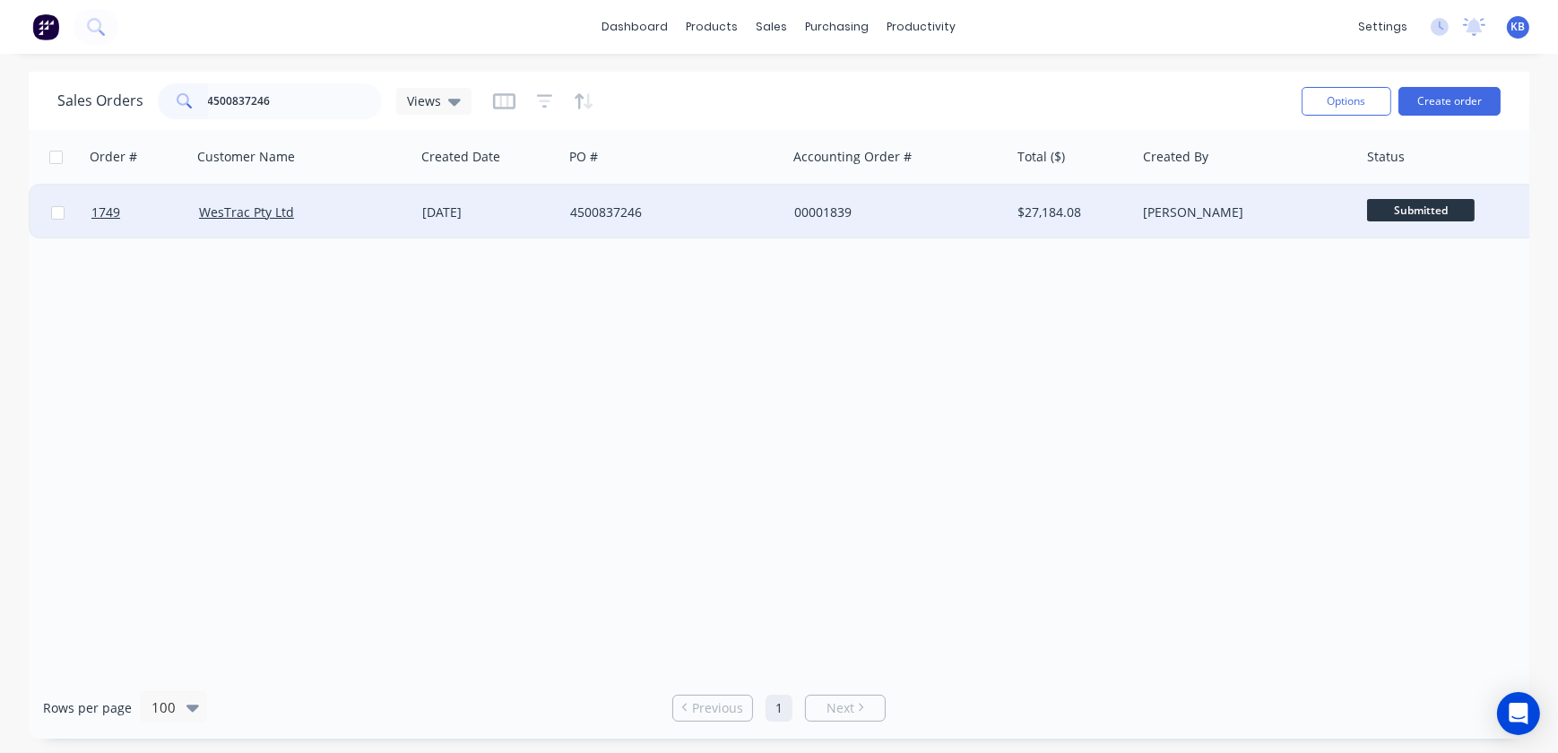
click at [89, 217] on div at bounding box center [138, 213] width 108 height 54
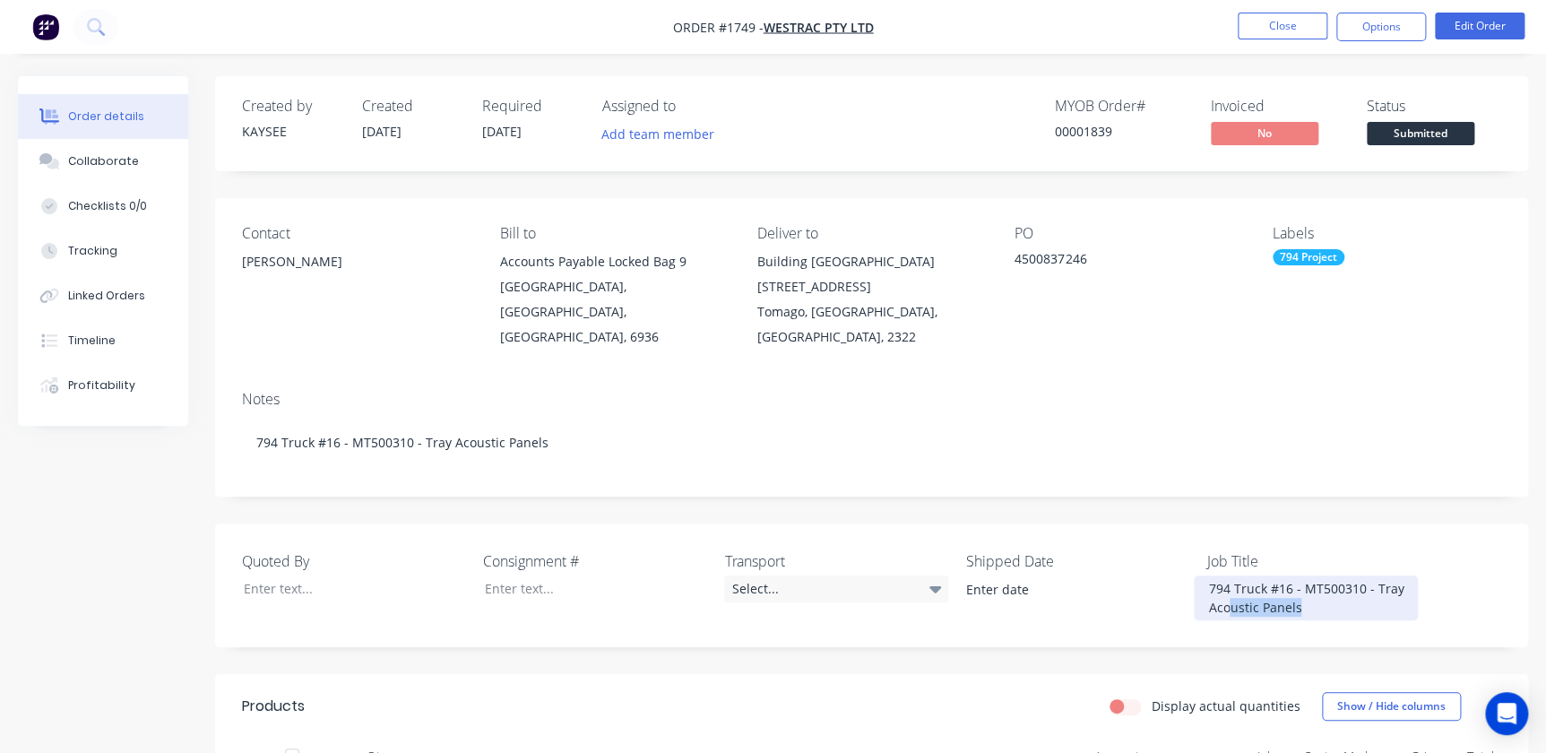
drag, startPoint x: 1312, startPoint y: 589, endPoint x: 1230, endPoint y: 579, distance: 83.1
click at [1230, 579] on div "794 Truck #16 - MT500310 - Tray Acoustic Panels" at bounding box center [1306, 598] width 224 height 45
click at [1398, 22] on button "Options" at bounding box center [1382, 27] width 90 height 29
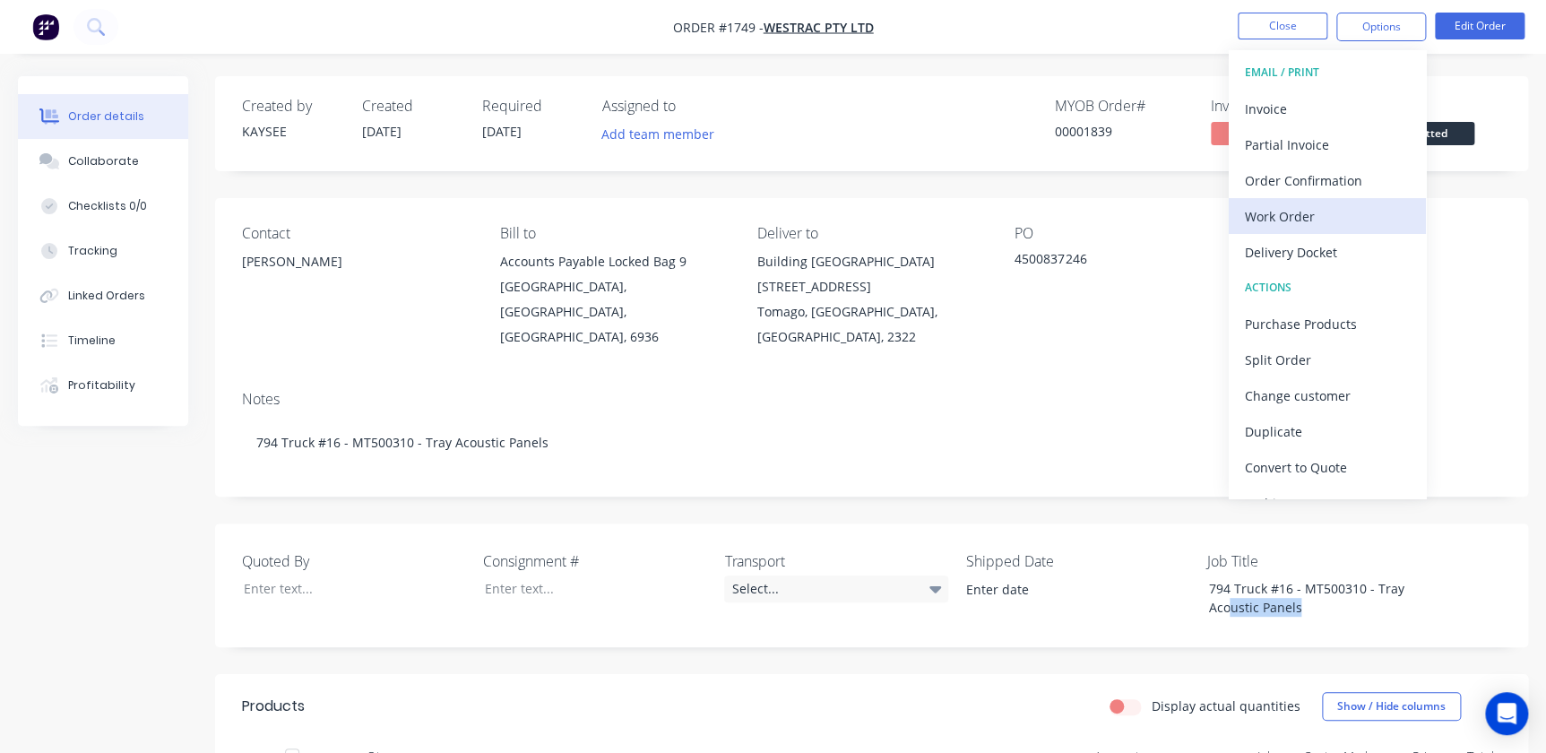
click at [1286, 203] on div "Work Order" at bounding box center [1327, 216] width 165 height 26
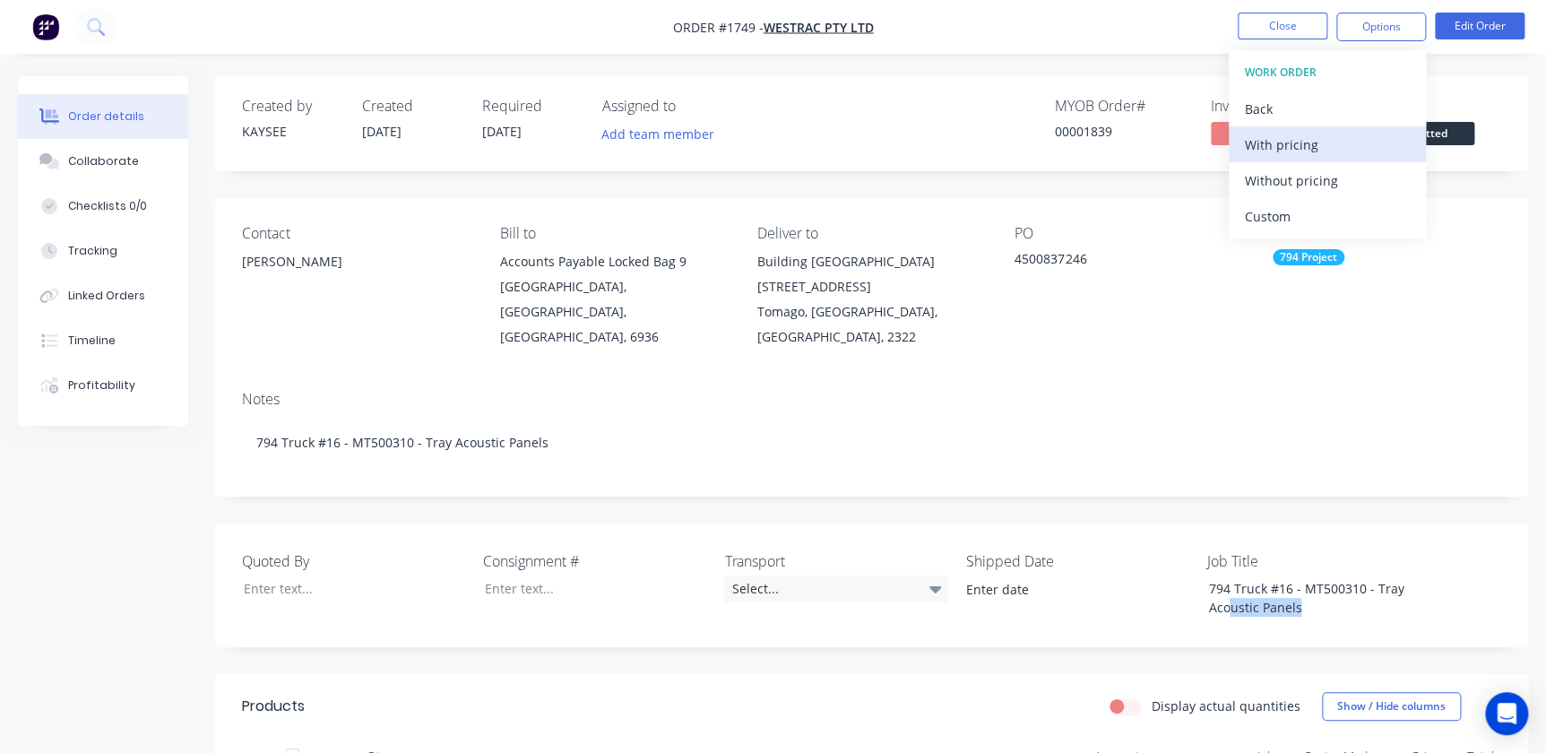
click at [1294, 154] on div "With pricing" at bounding box center [1327, 145] width 165 height 26
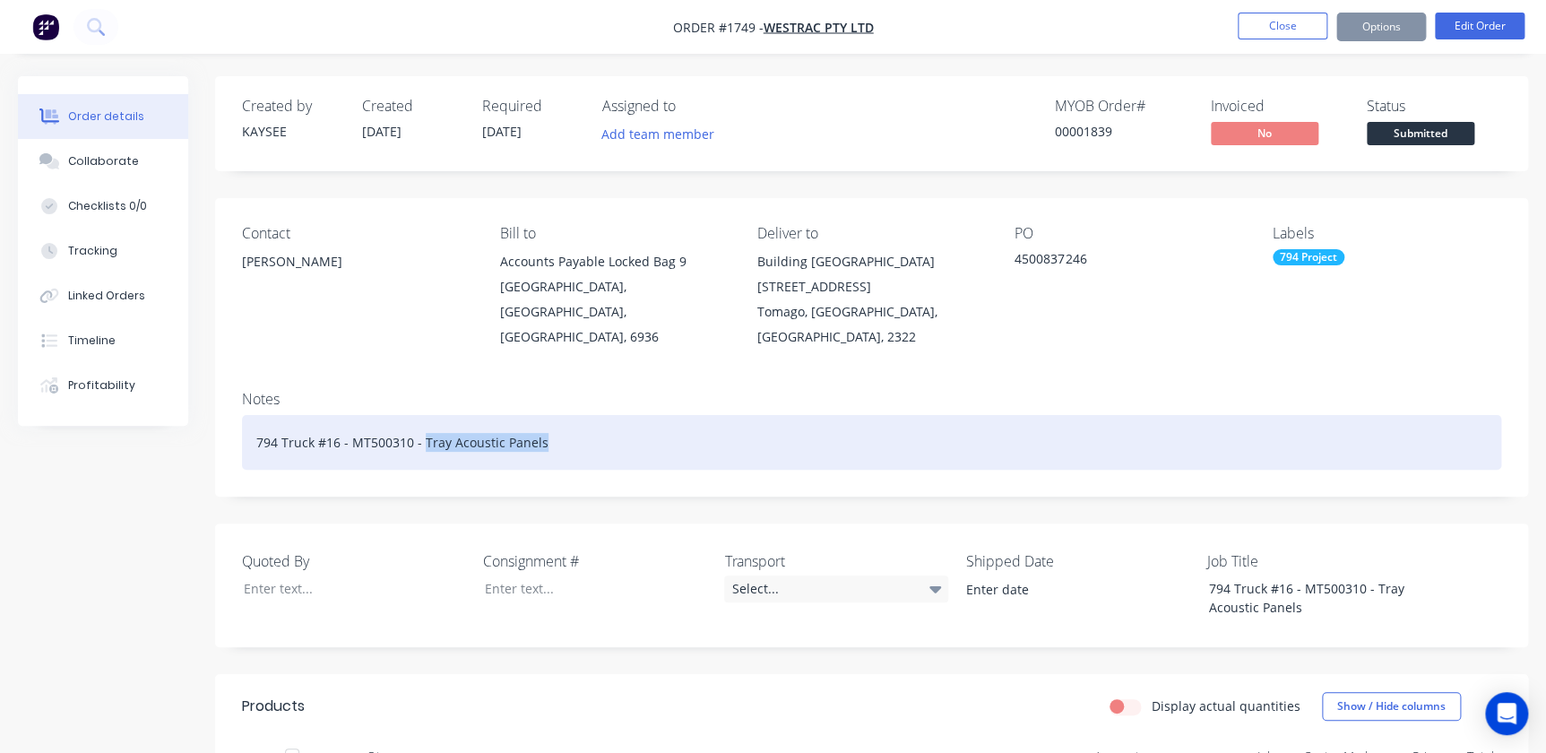
drag, startPoint x: 556, startPoint y: 429, endPoint x: 421, endPoint y: 437, distance: 134.7
click at [421, 437] on div "794 Truck #16 - MT500310 - Tray Acoustic Panels" at bounding box center [871, 442] width 1259 height 55
copy div "Tray Acoustic Panels"
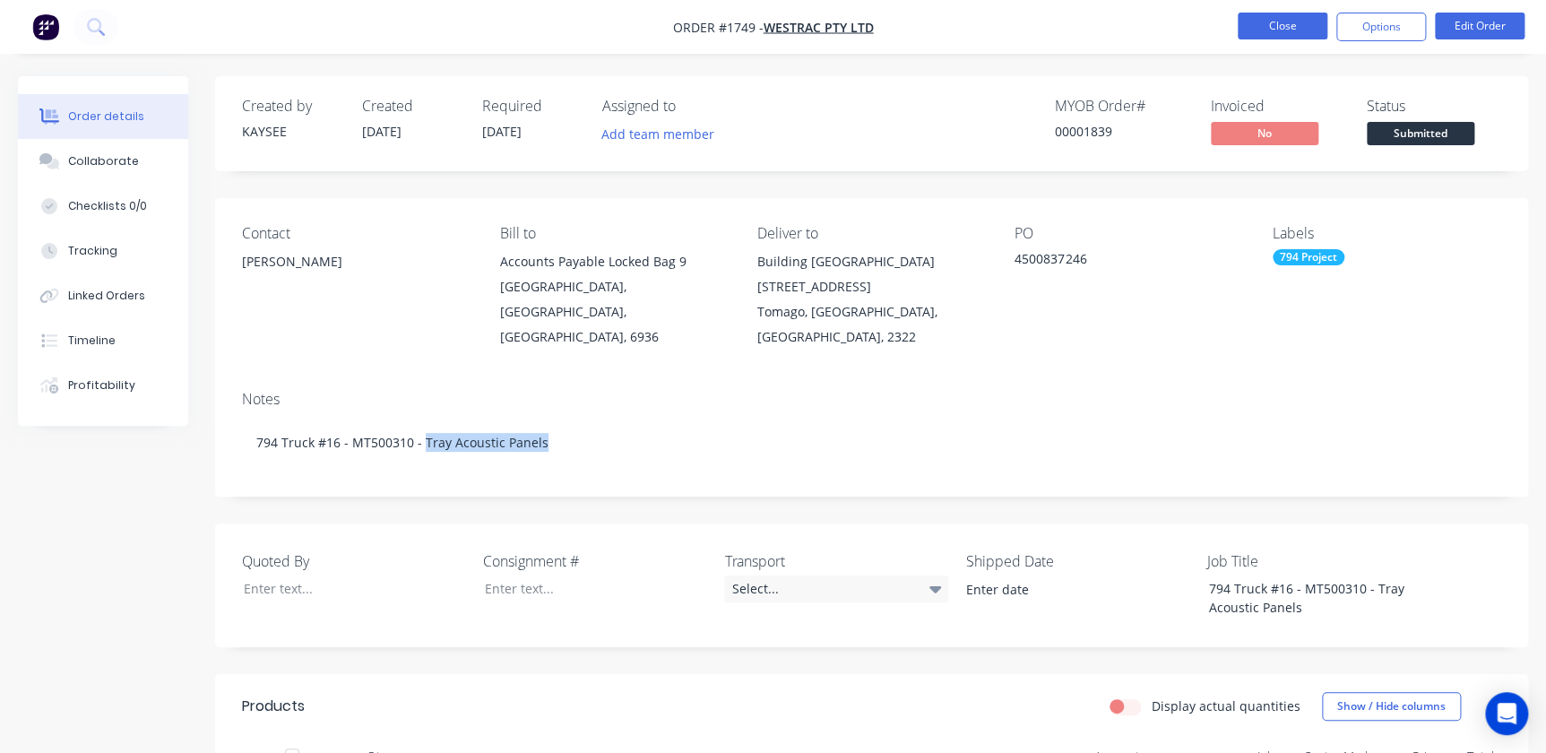
click at [1265, 34] on button "Close" at bounding box center [1283, 26] width 90 height 27
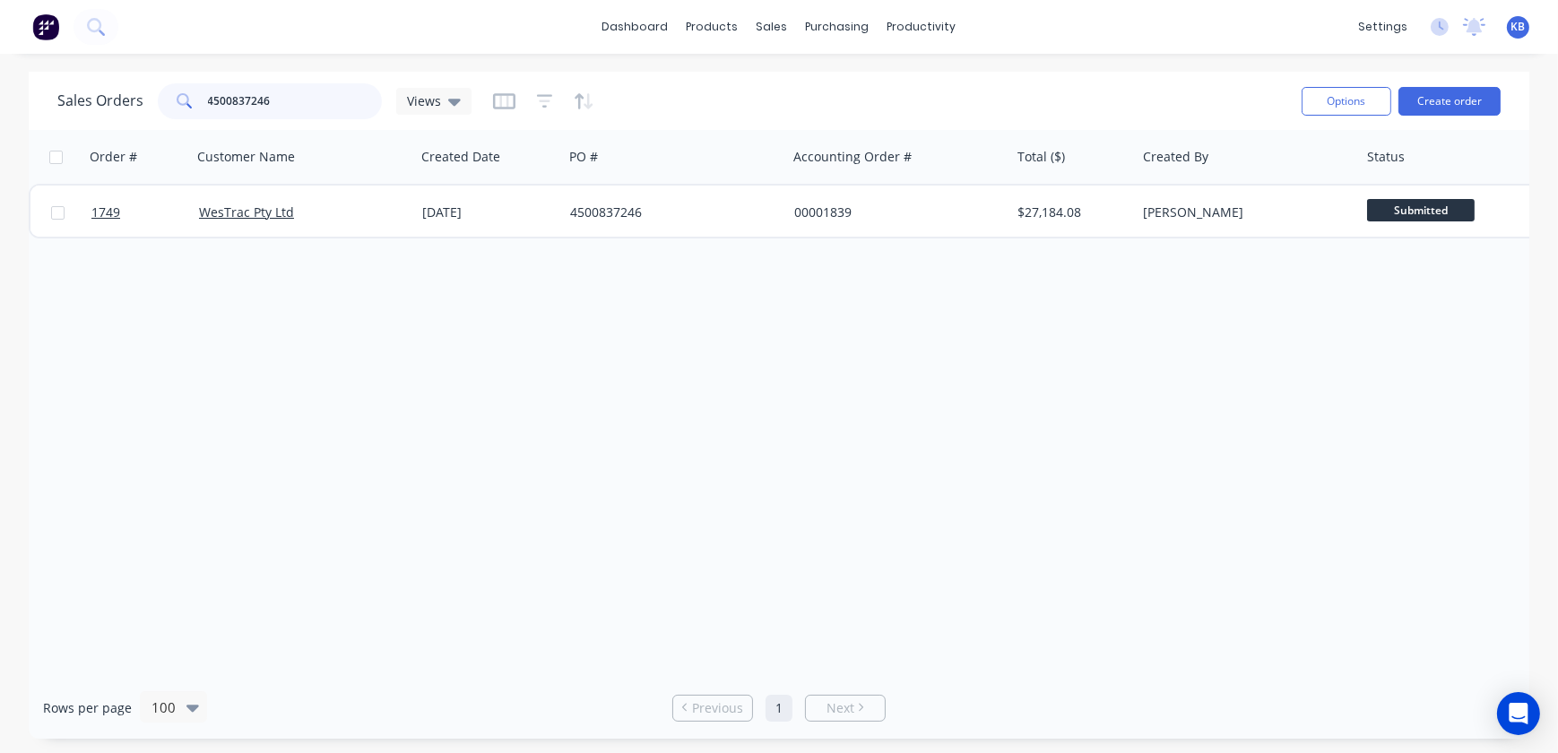
click at [127, 99] on div "Sales Orders 4500837246 Views" at bounding box center [264, 101] width 414 height 36
paste input "Tray Acoustic Panels"
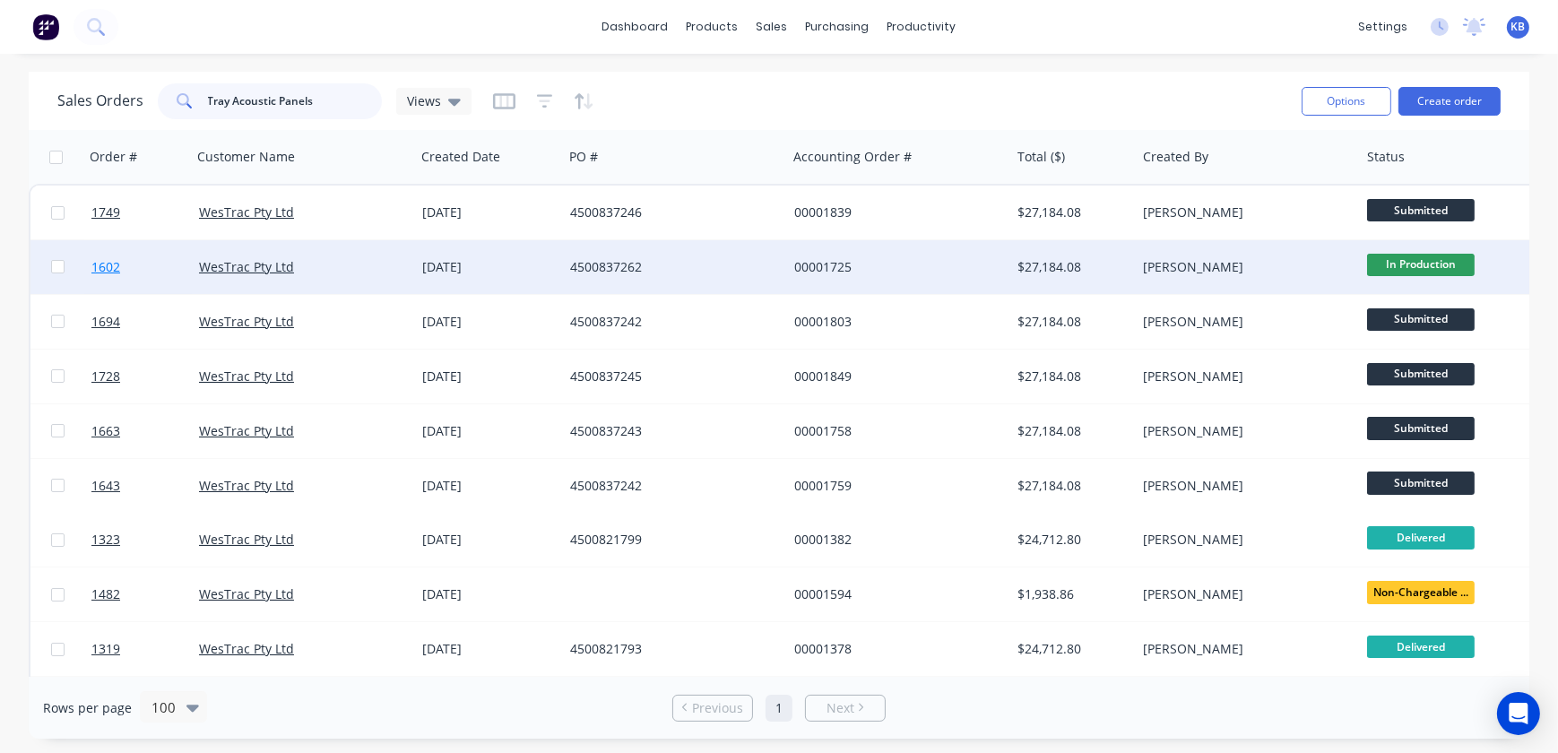
type input "Tray Acoustic Panels"
click at [107, 268] on span "1602" at bounding box center [105, 267] width 29 height 18
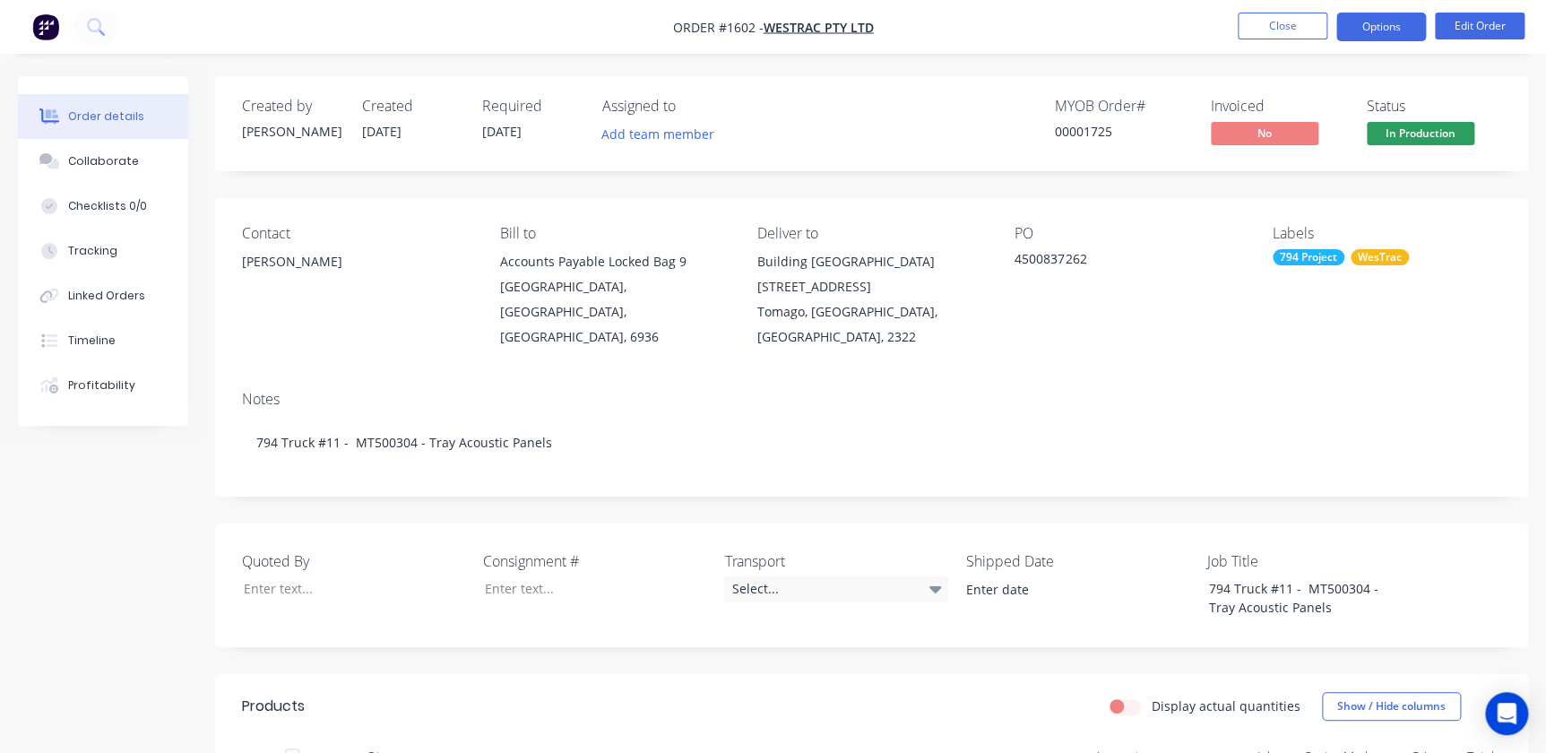
click at [1354, 40] on button "Options" at bounding box center [1382, 27] width 90 height 29
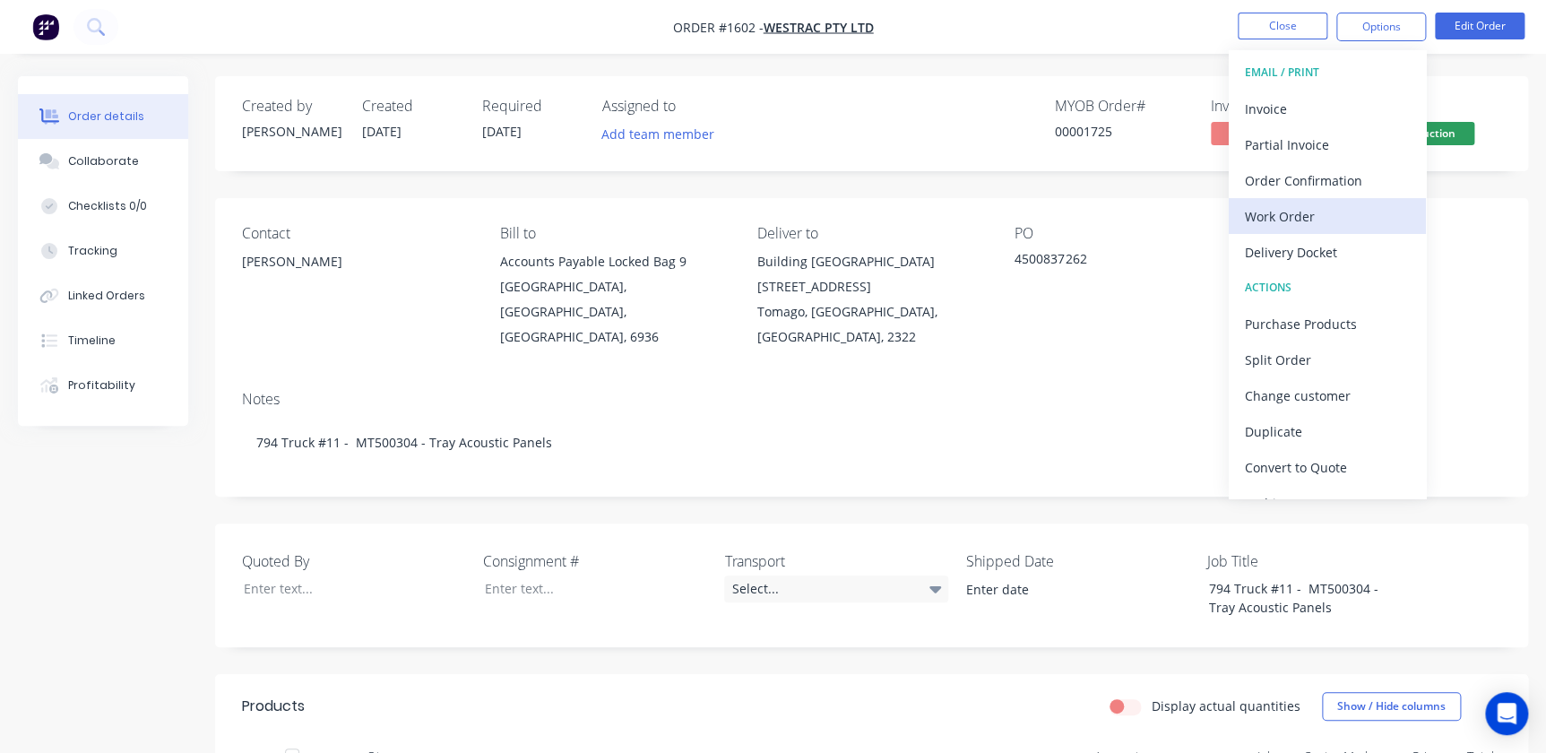
click at [1280, 212] on div "Work Order" at bounding box center [1327, 216] width 165 height 26
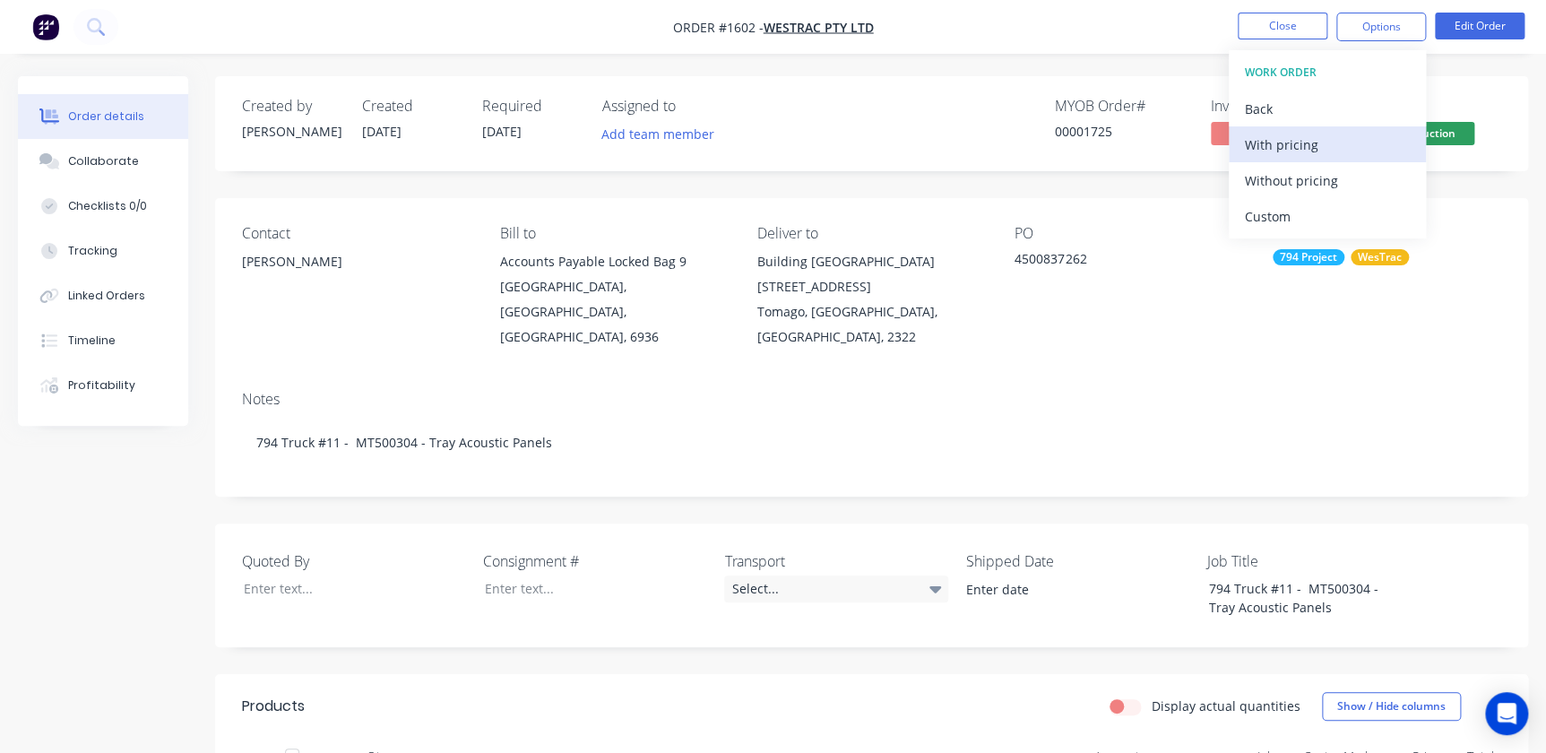
click at [1273, 140] on div "With pricing" at bounding box center [1327, 145] width 165 height 26
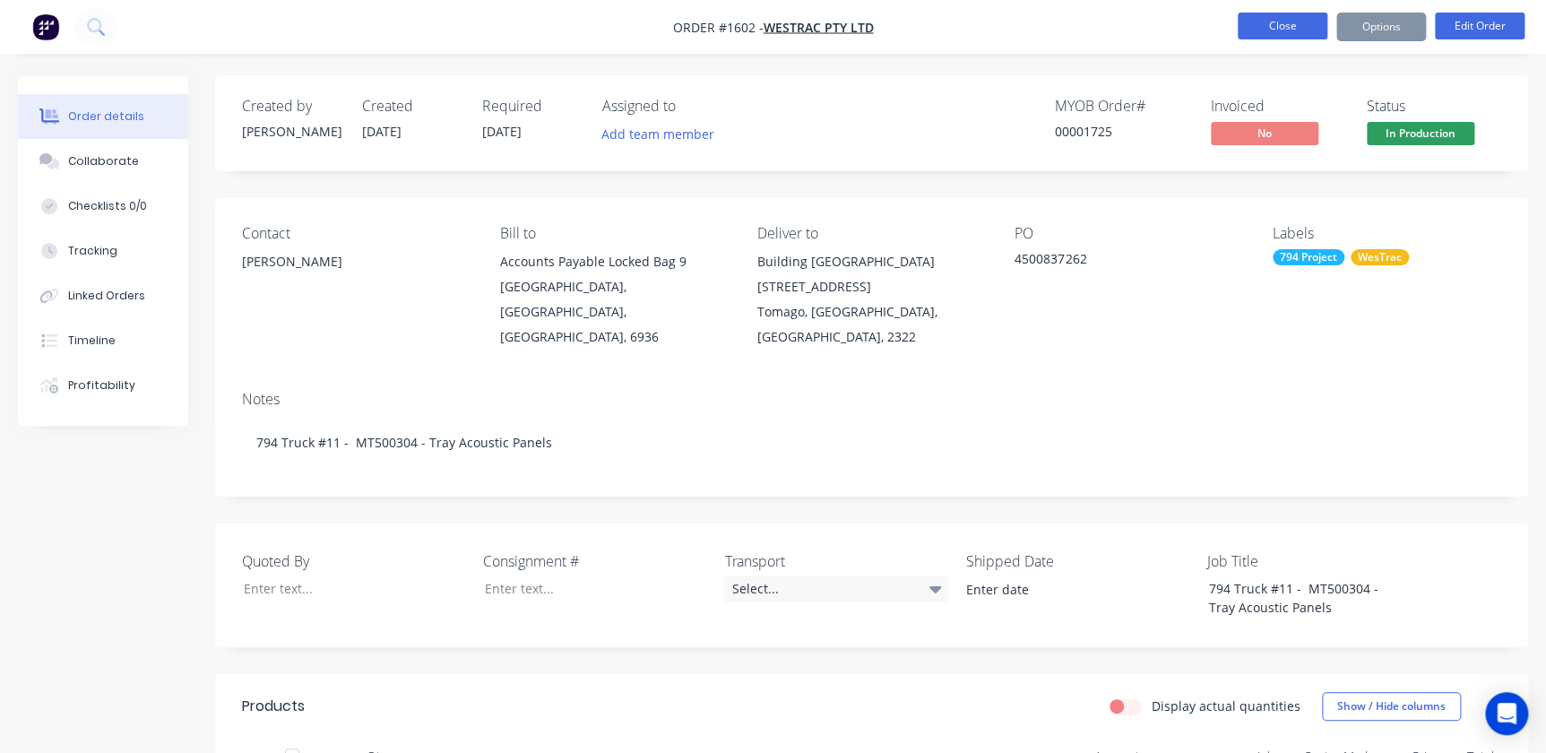
click at [1273, 20] on button "Close" at bounding box center [1283, 26] width 90 height 27
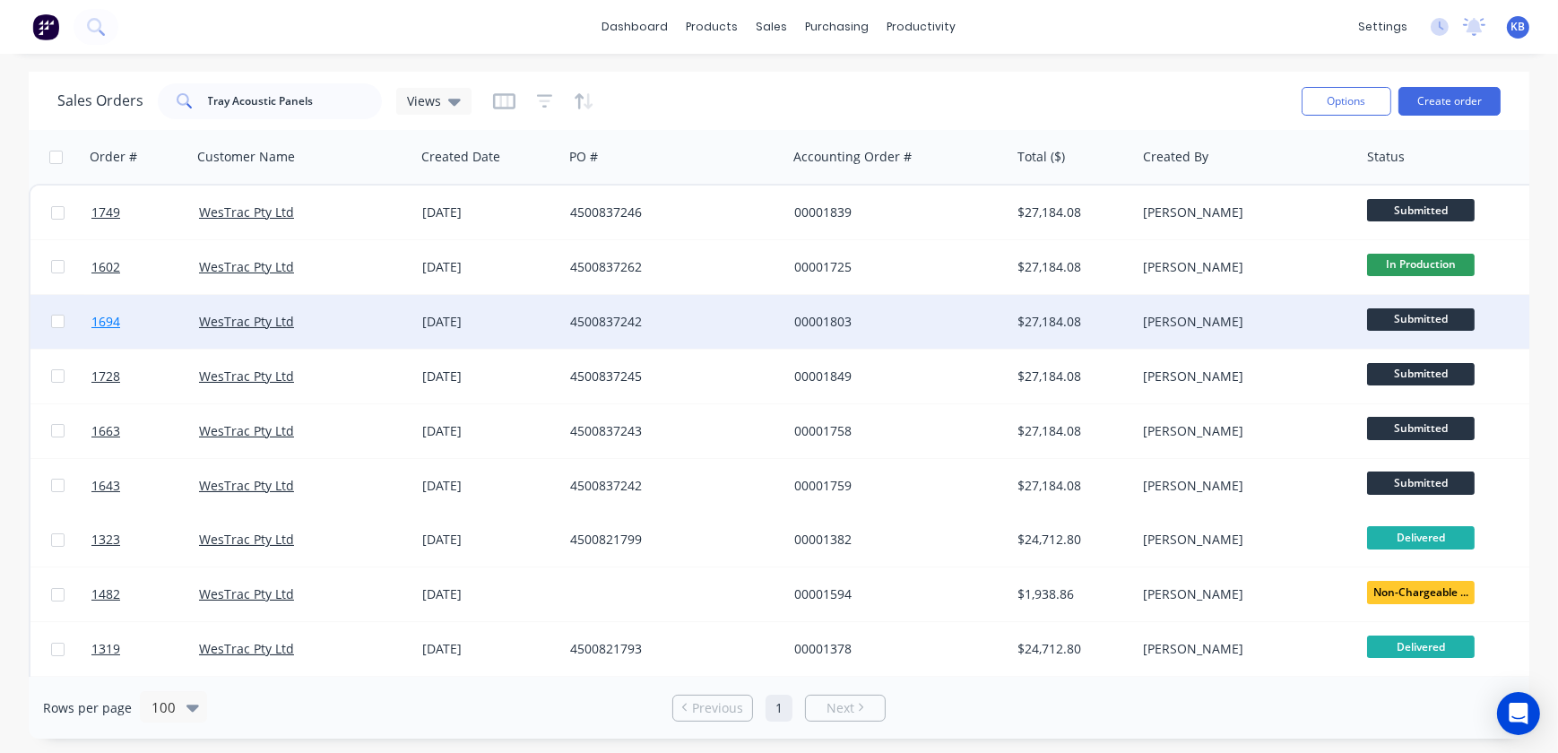
click at [116, 318] on span "1694" at bounding box center [105, 322] width 29 height 18
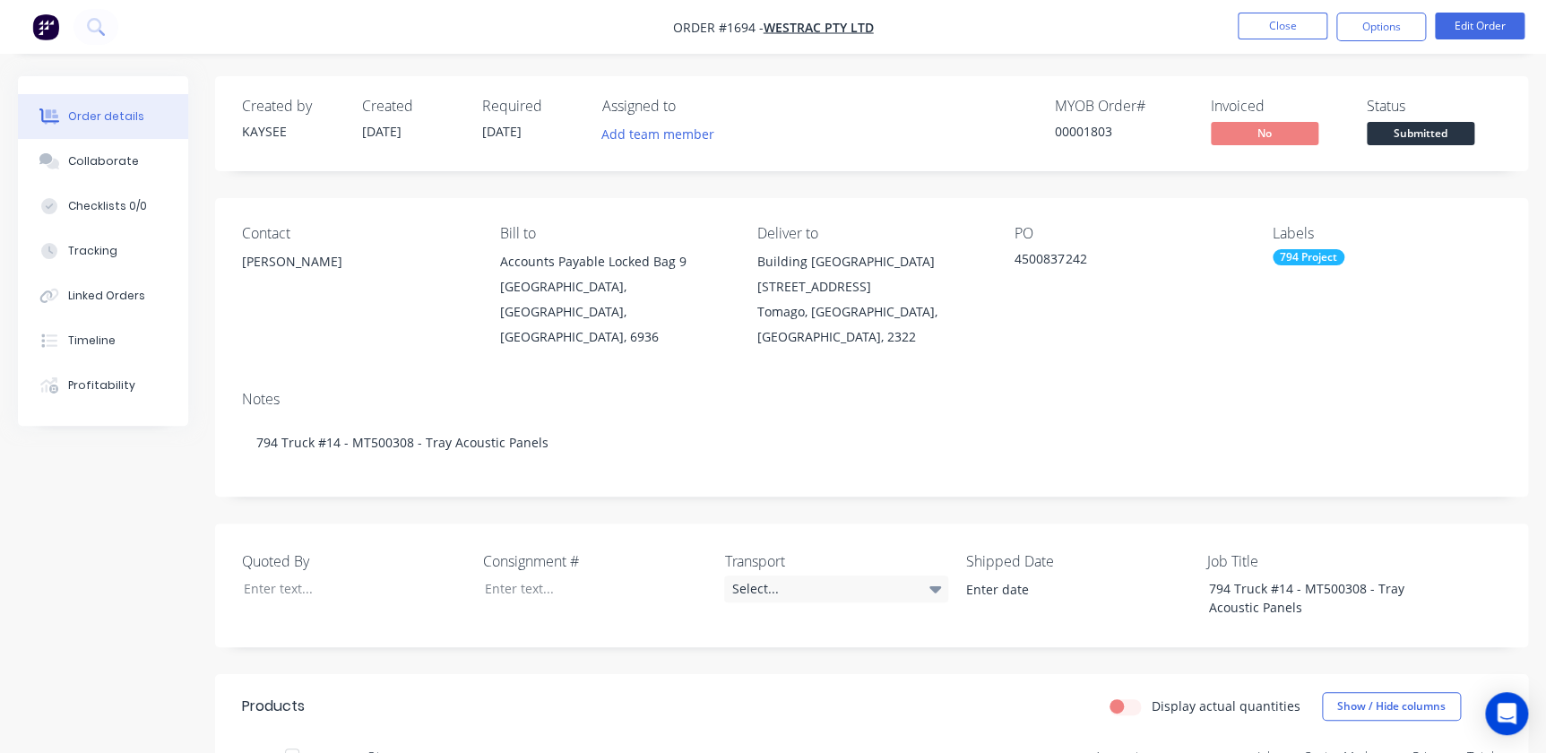
click at [1363, 41] on nav "Order #1694 - WesTrac Pty Ltd Close Options Edit Order" at bounding box center [773, 27] width 1546 height 54
click at [1366, 38] on button "Options" at bounding box center [1382, 27] width 90 height 29
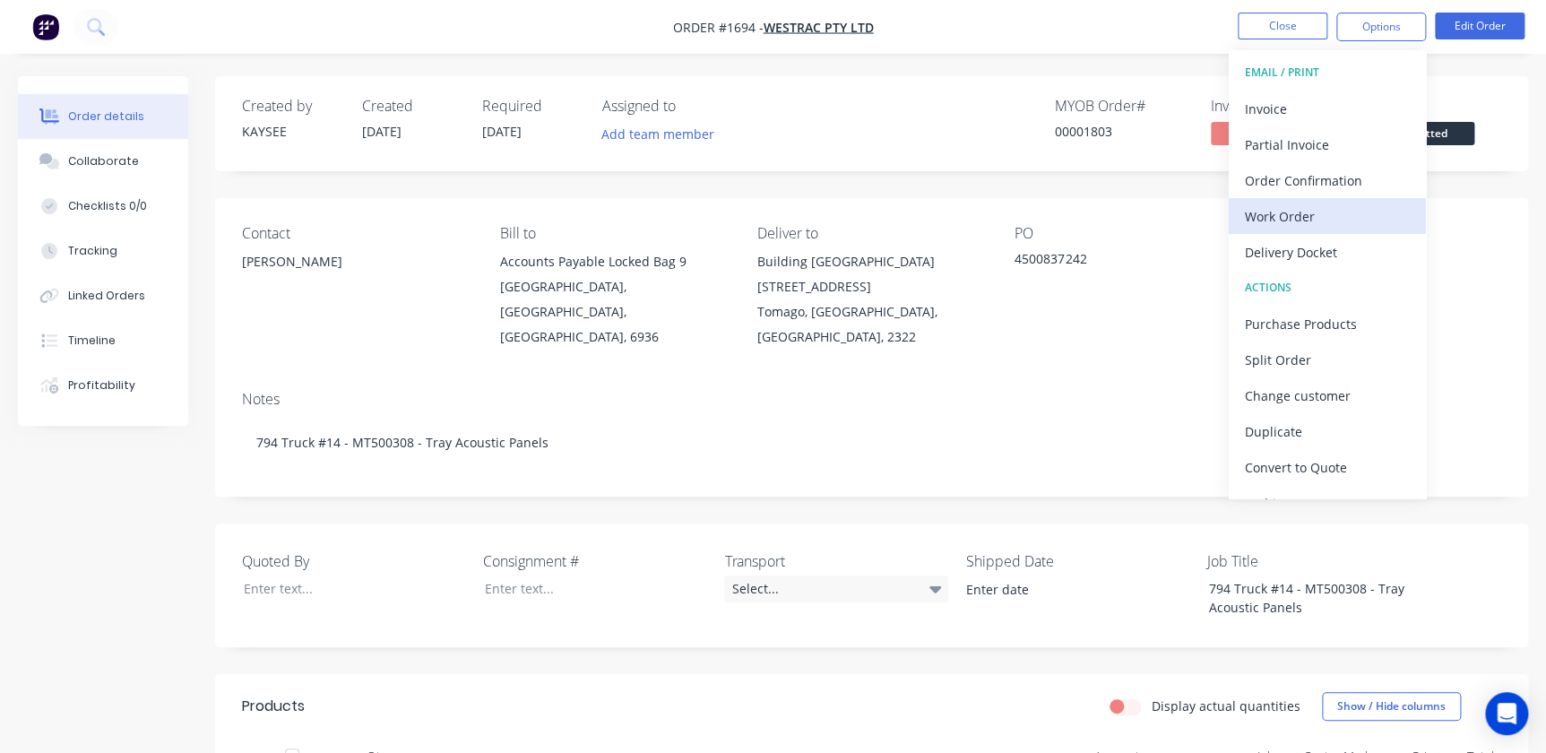
click at [1301, 215] on div "Work Order" at bounding box center [1327, 216] width 165 height 26
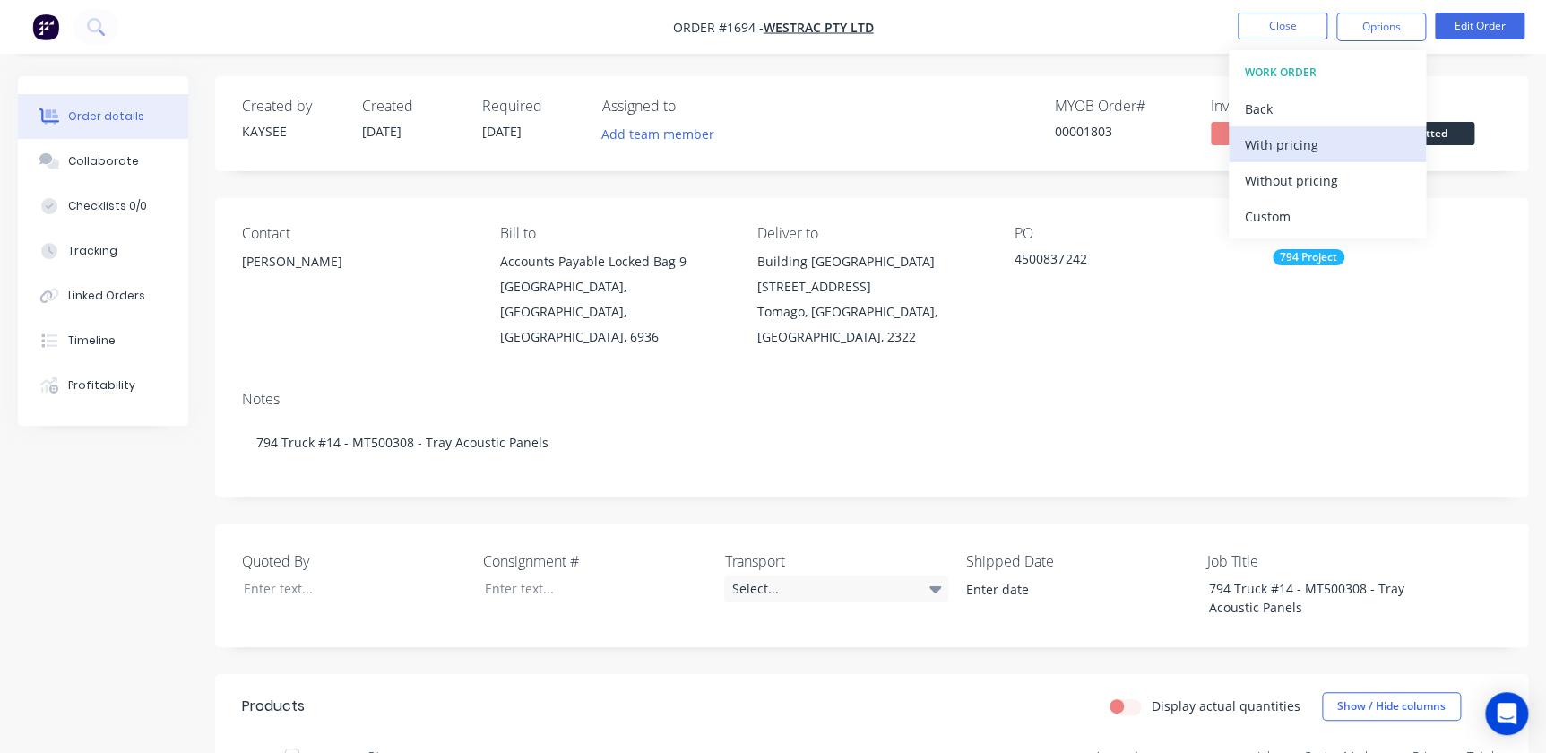
click at [1286, 139] on div "With pricing" at bounding box center [1327, 145] width 165 height 26
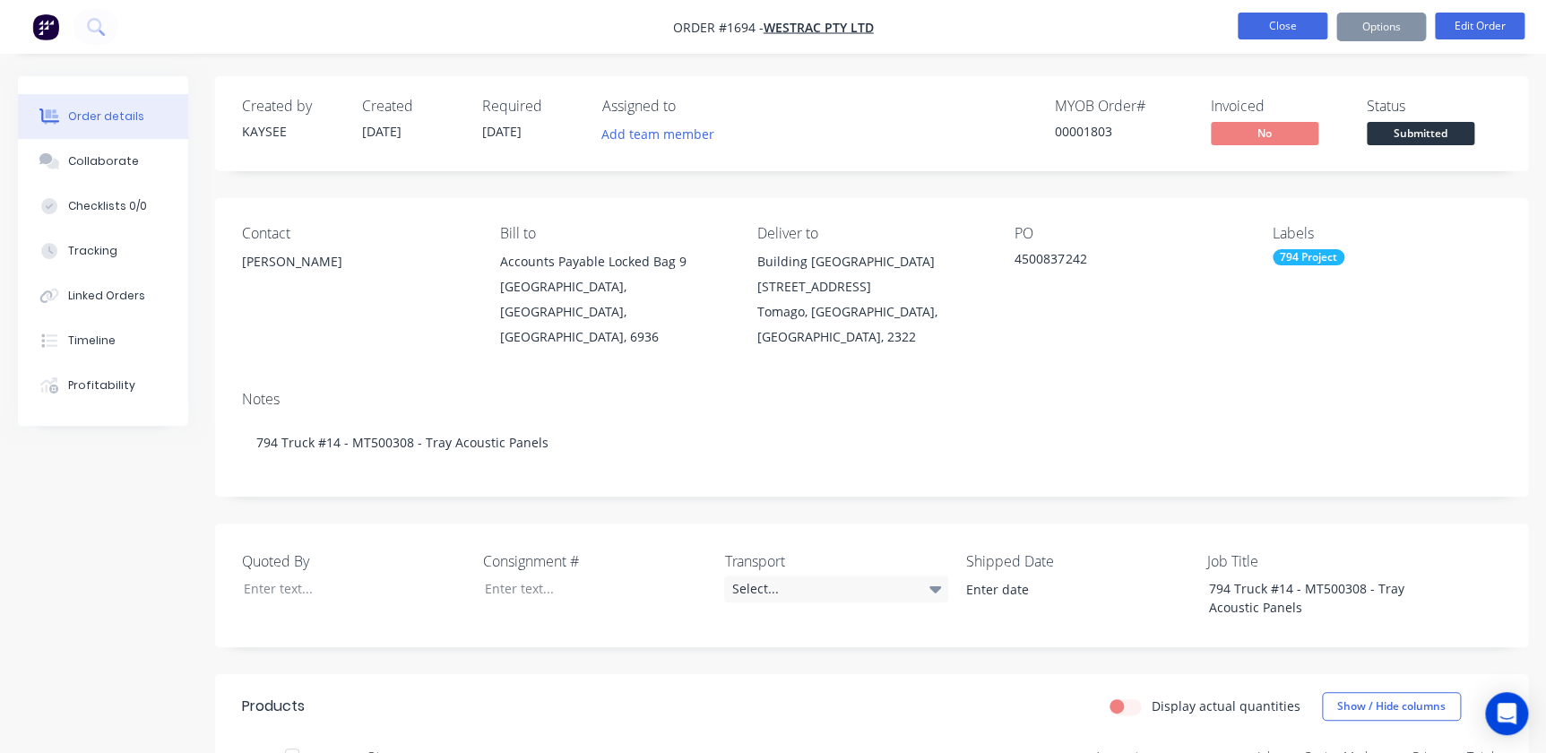
click at [1268, 26] on button "Close" at bounding box center [1283, 26] width 90 height 27
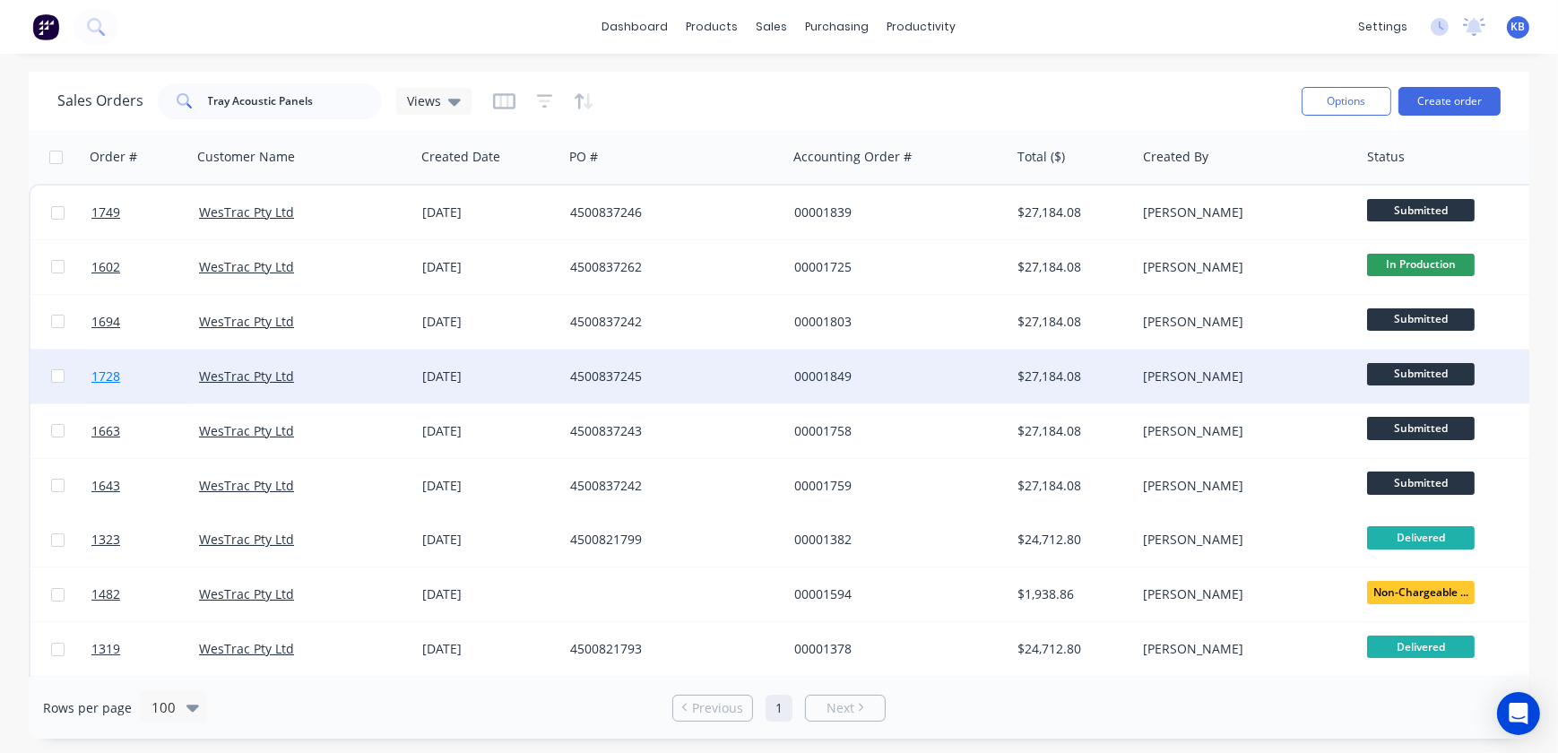
click at [117, 360] on link "1728" at bounding box center [145, 377] width 108 height 54
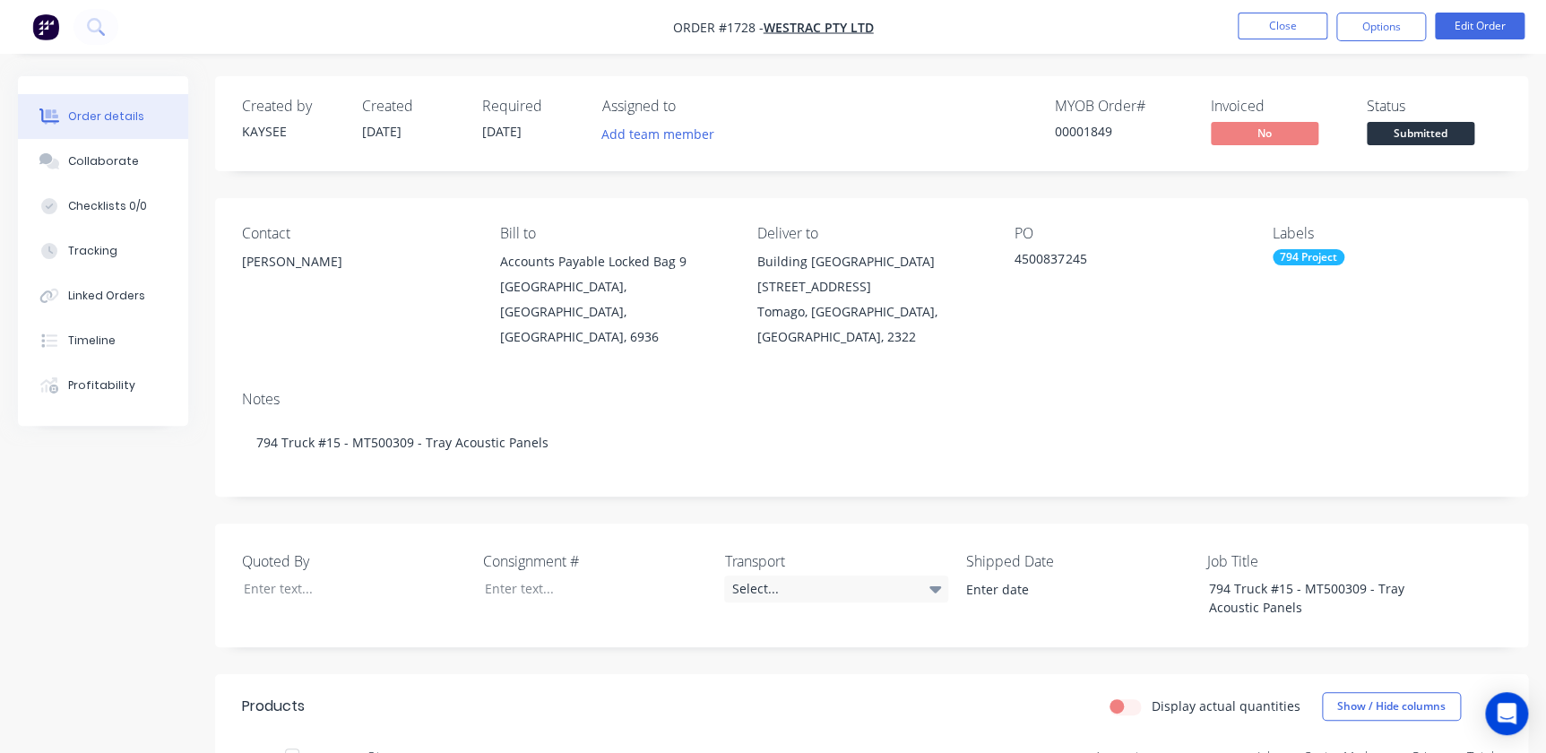
click at [1359, 53] on nav "Order #1728 - WesTrac Pty Ltd Close Options Edit Order" at bounding box center [773, 27] width 1546 height 54
click at [1373, 40] on button "Options" at bounding box center [1382, 27] width 90 height 29
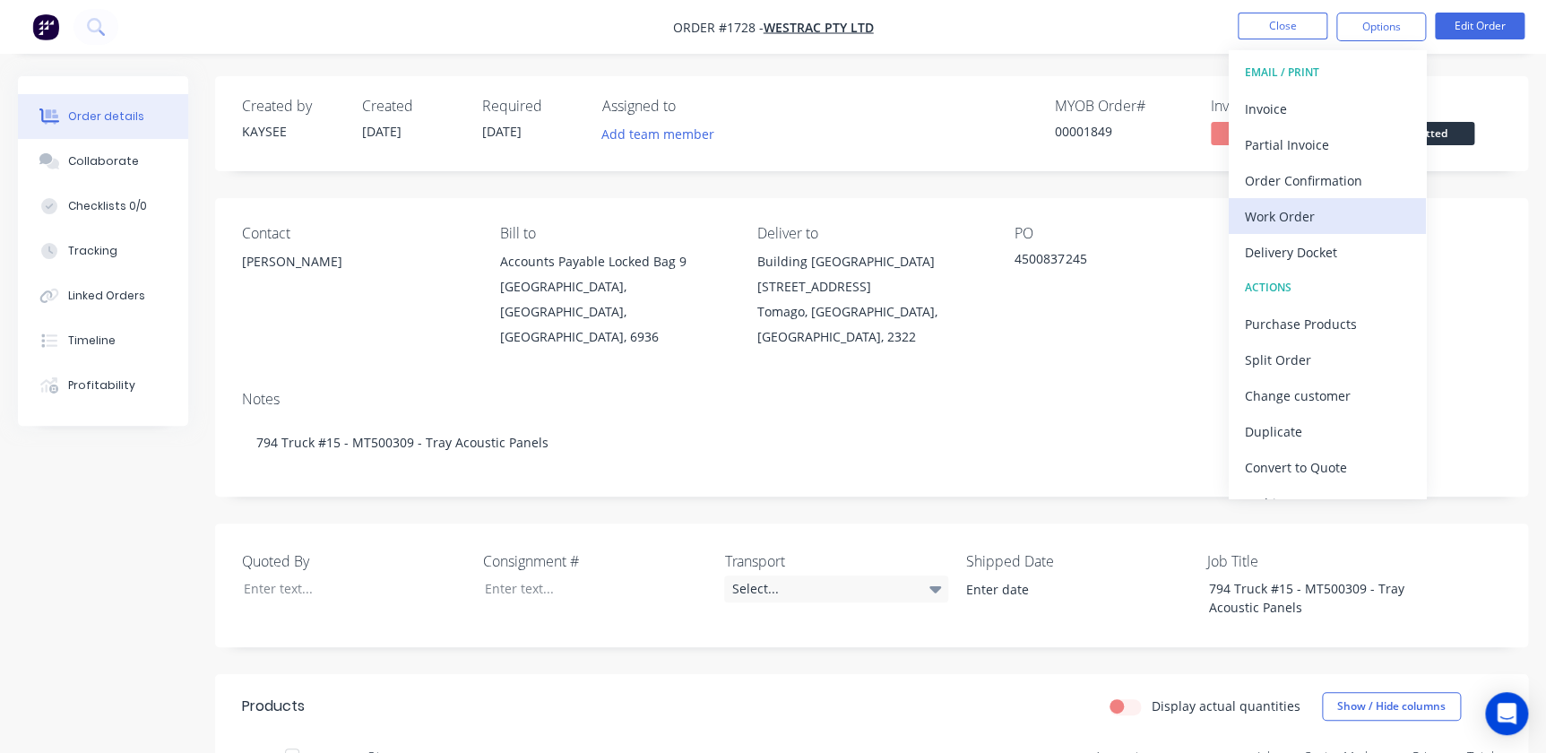
click at [1303, 217] on div "Work Order" at bounding box center [1327, 216] width 165 height 26
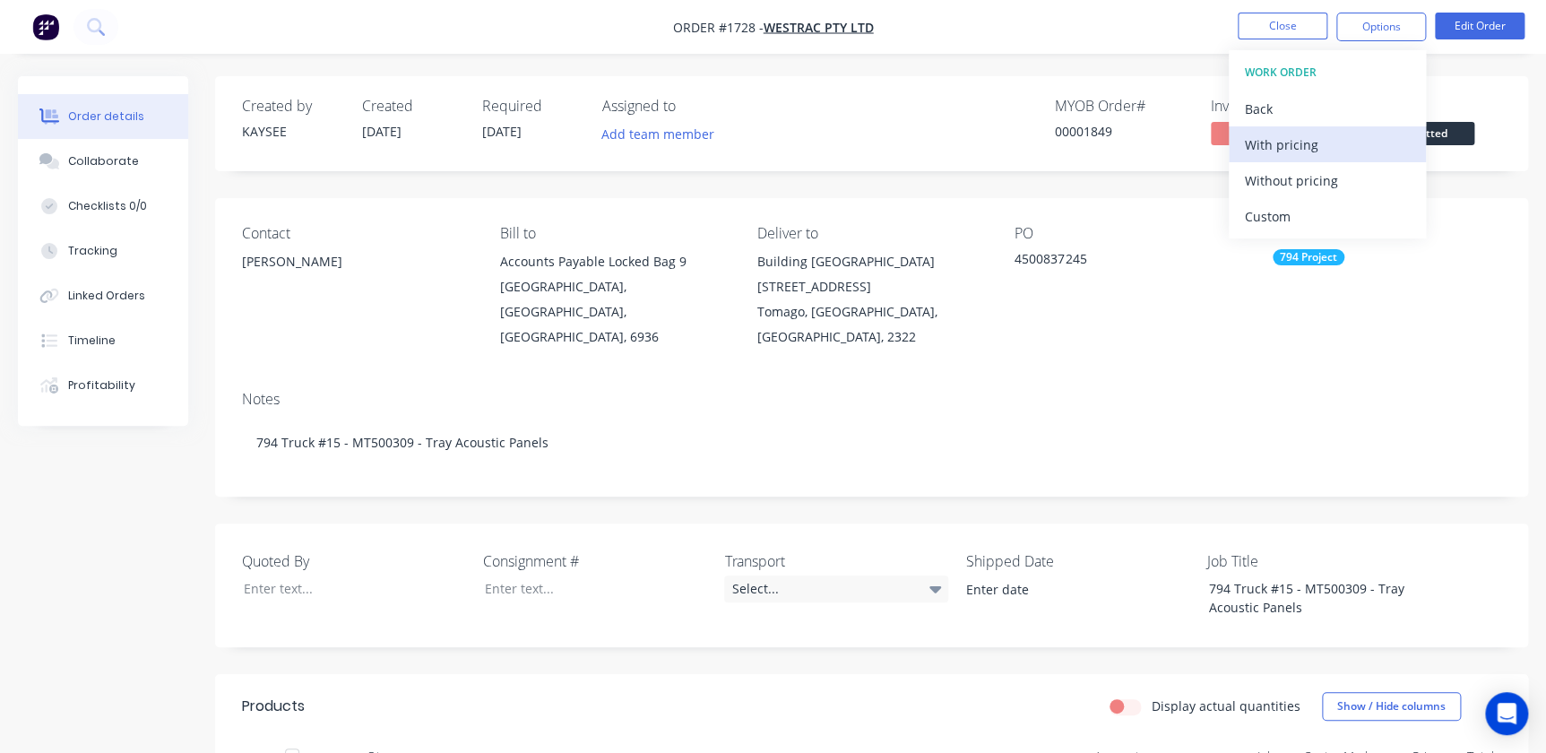
click at [1299, 152] on div "With pricing" at bounding box center [1327, 145] width 165 height 26
click at [1305, 32] on button "Close" at bounding box center [1283, 26] width 90 height 27
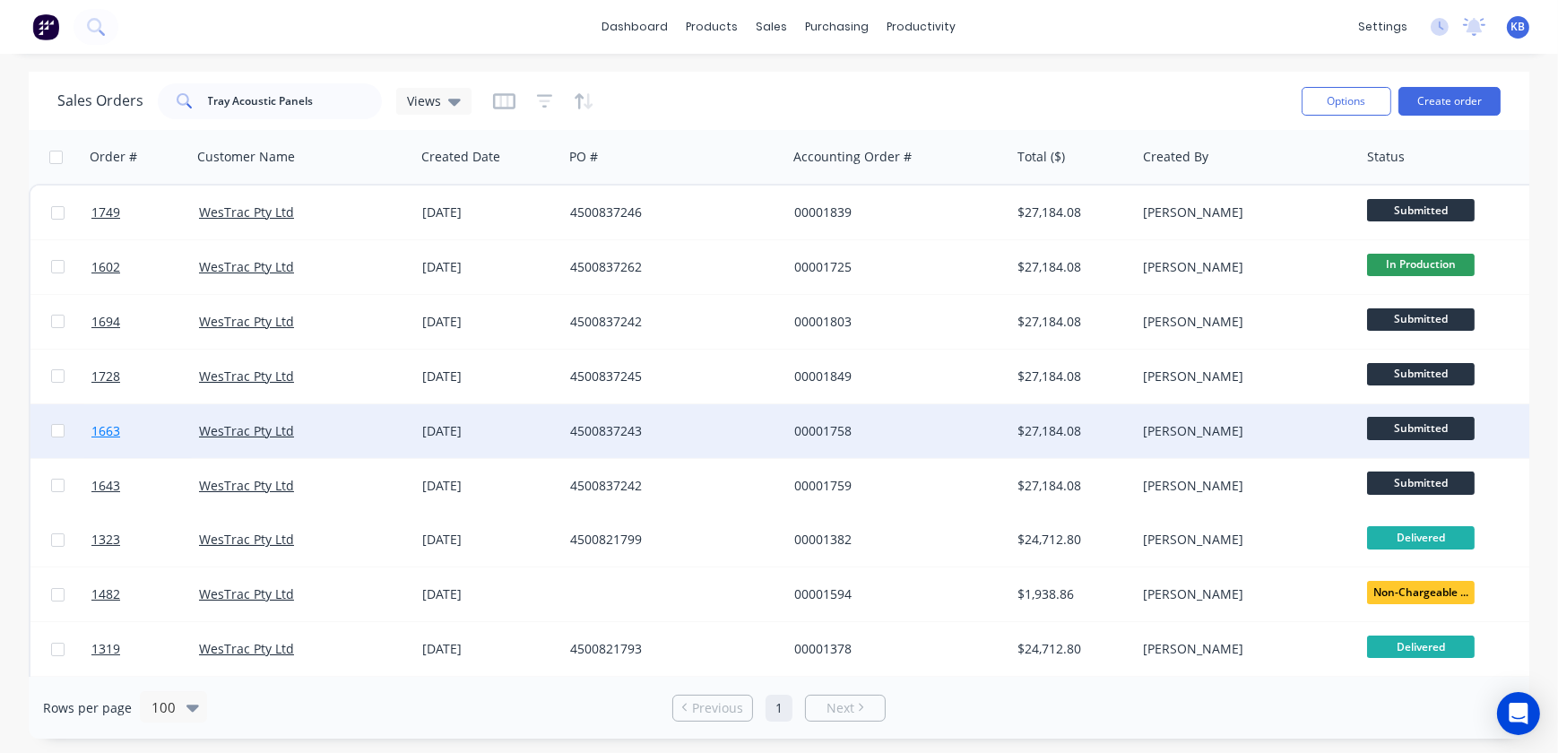
click at [117, 434] on span "1663" at bounding box center [105, 431] width 29 height 18
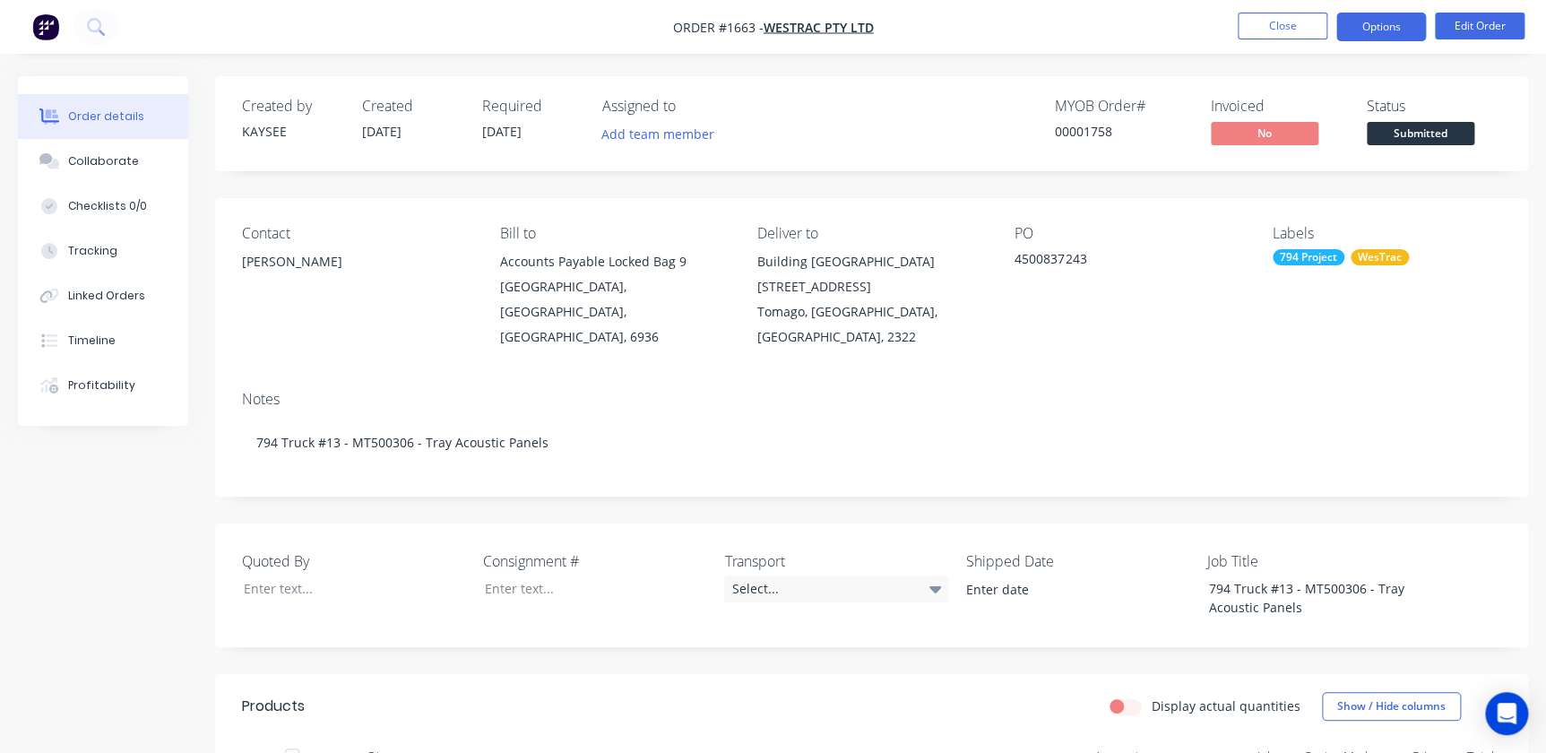
click at [1381, 37] on button "Options" at bounding box center [1382, 27] width 90 height 29
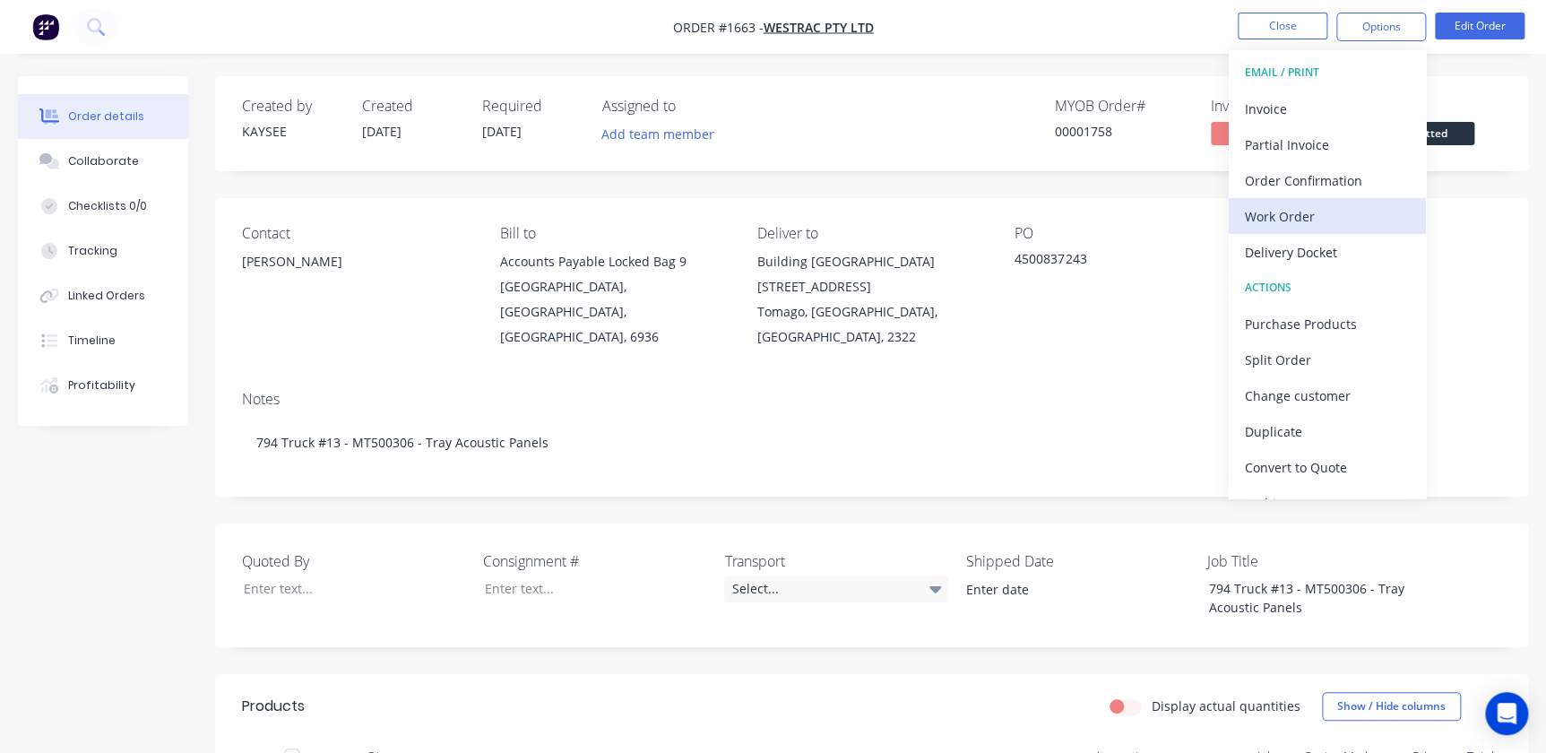
click at [1294, 210] on div "Work Order" at bounding box center [1327, 216] width 165 height 26
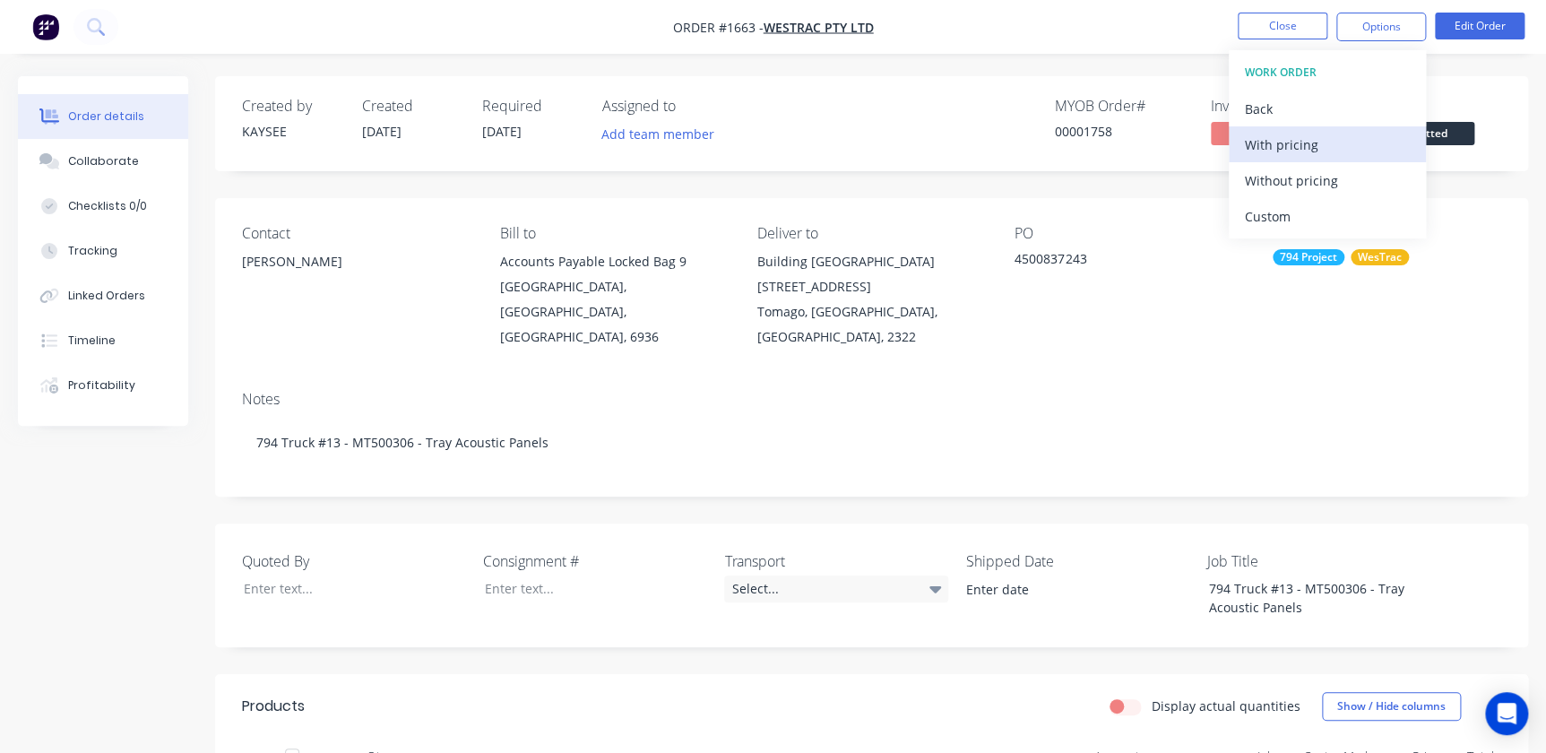
click at [1297, 152] on div "With pricing" at bounding box center [1327, 145] width 165 height 26
click at [1300, 26] on button "Close" at bounding box center [1283, 26] width 90 height 27
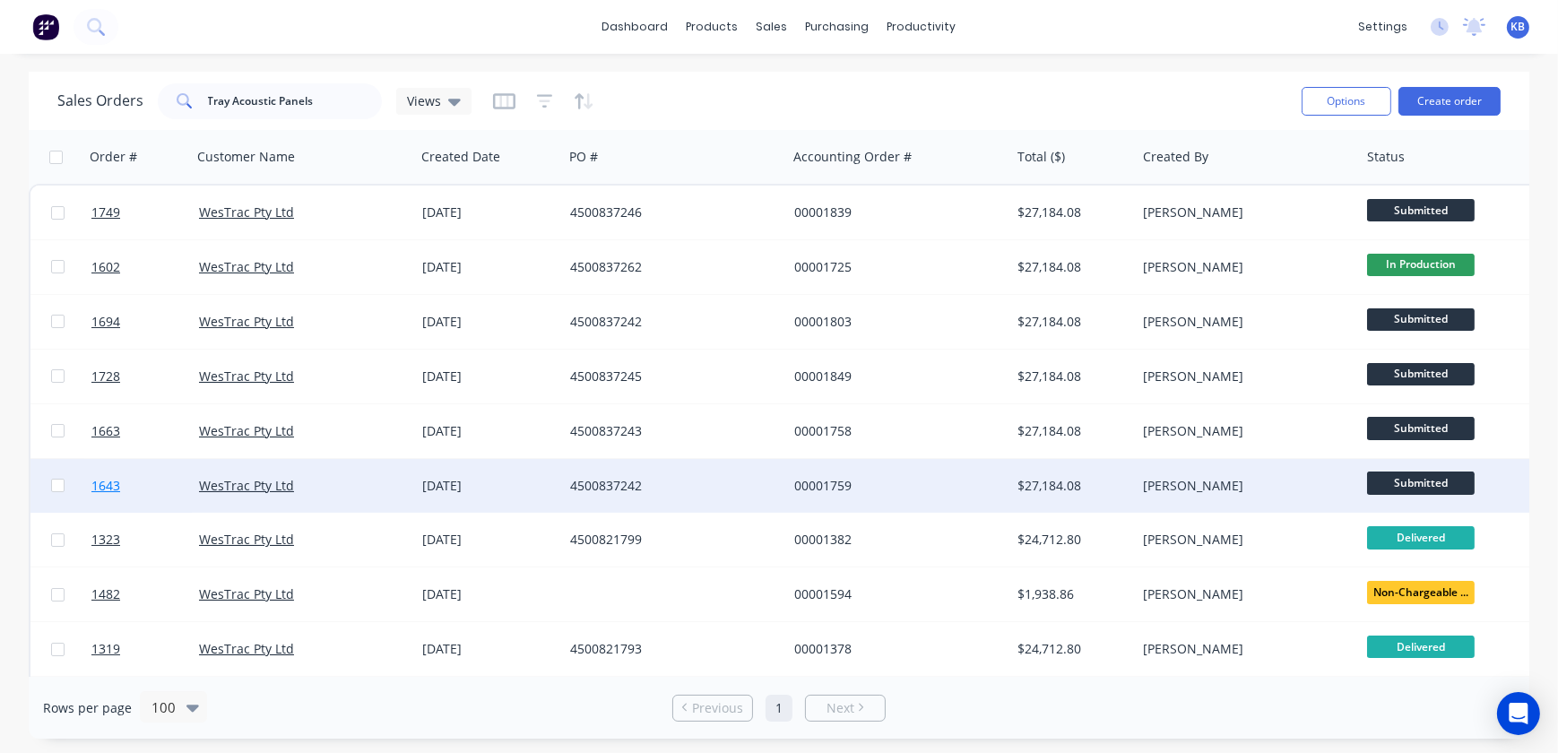
click at [108, 475] on link "1643" at bounding box center [145, 486] width 108 height 54
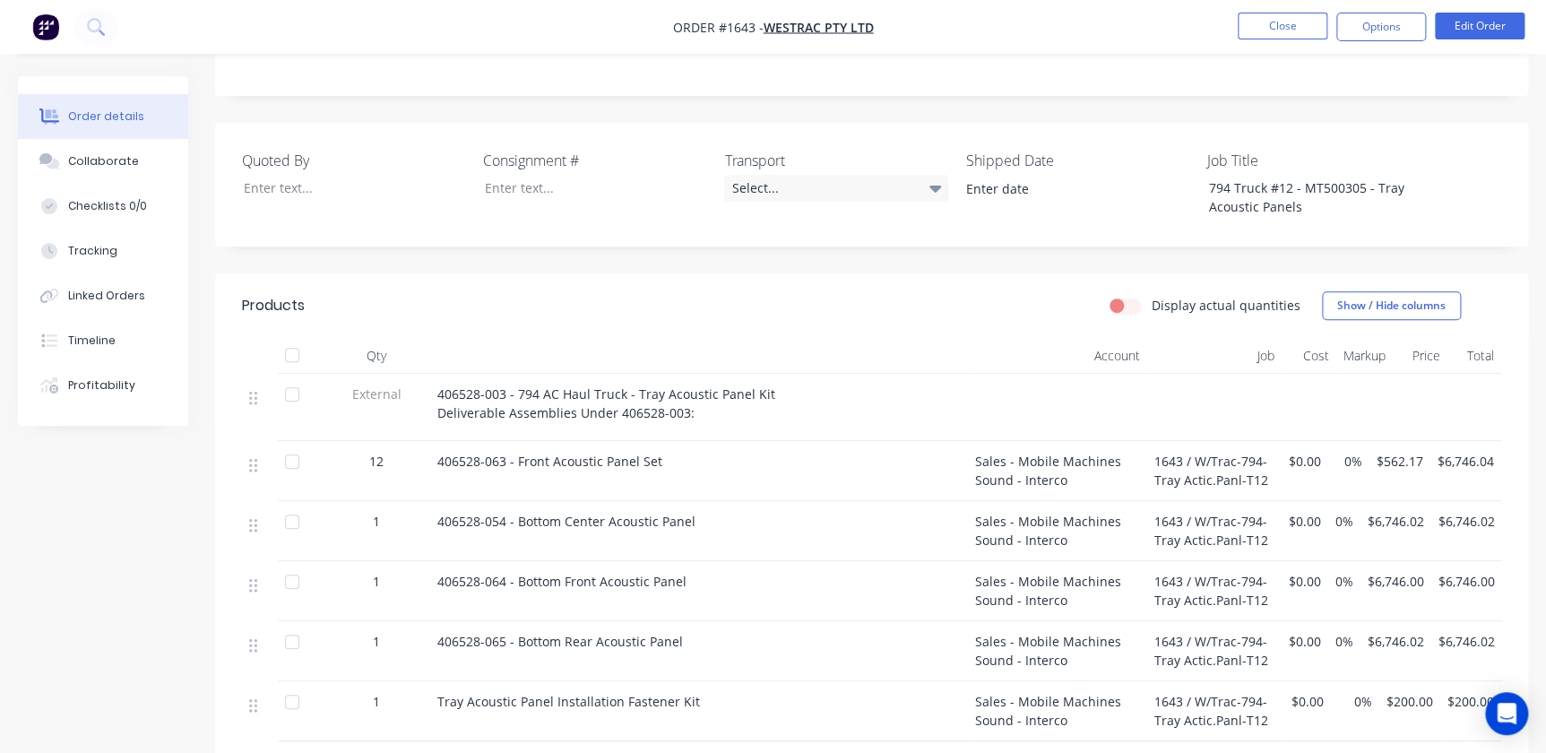
scroll to position [407, 0]
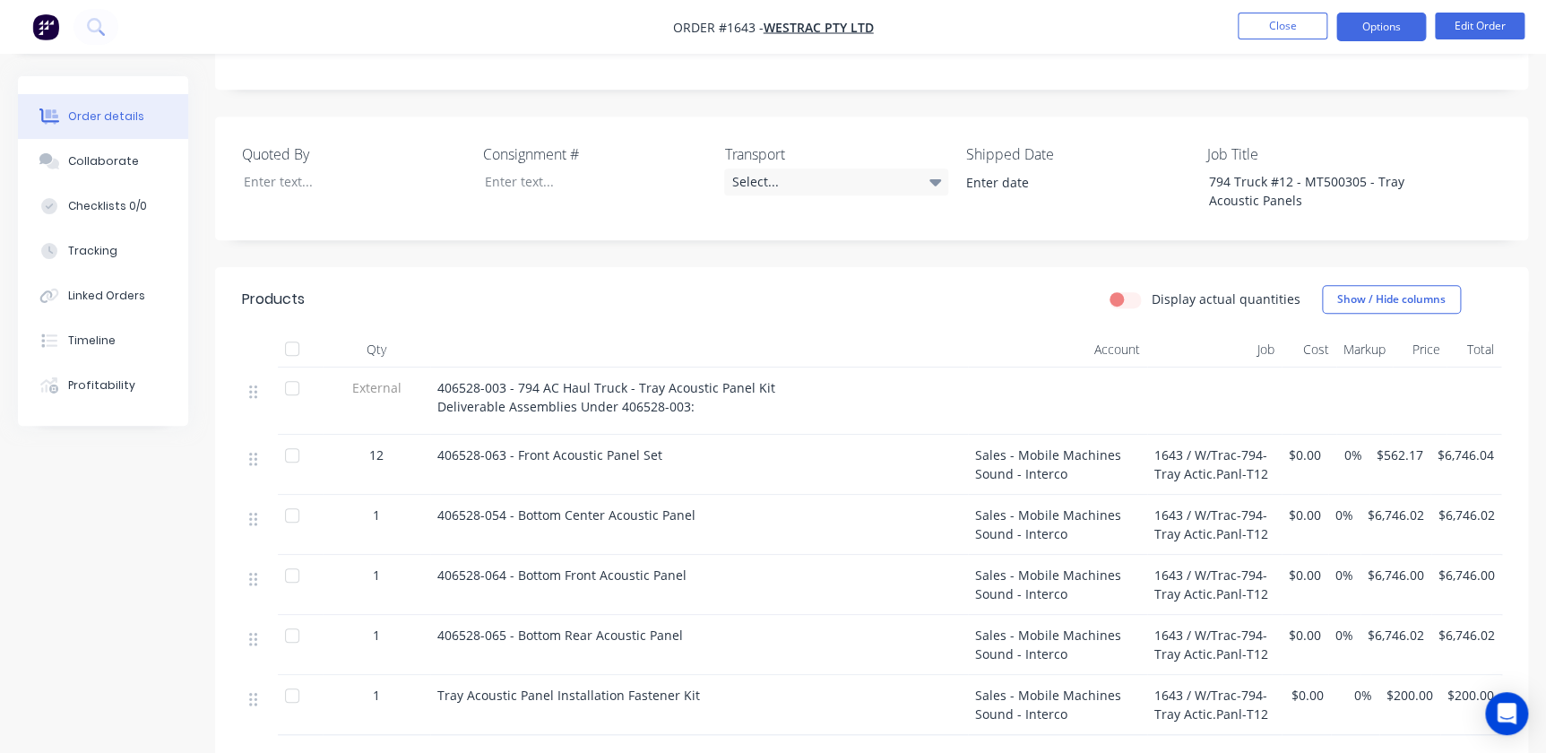
click at [1380, 27] on button "Options" at bounding box center [1382, 27] width 90 height 29
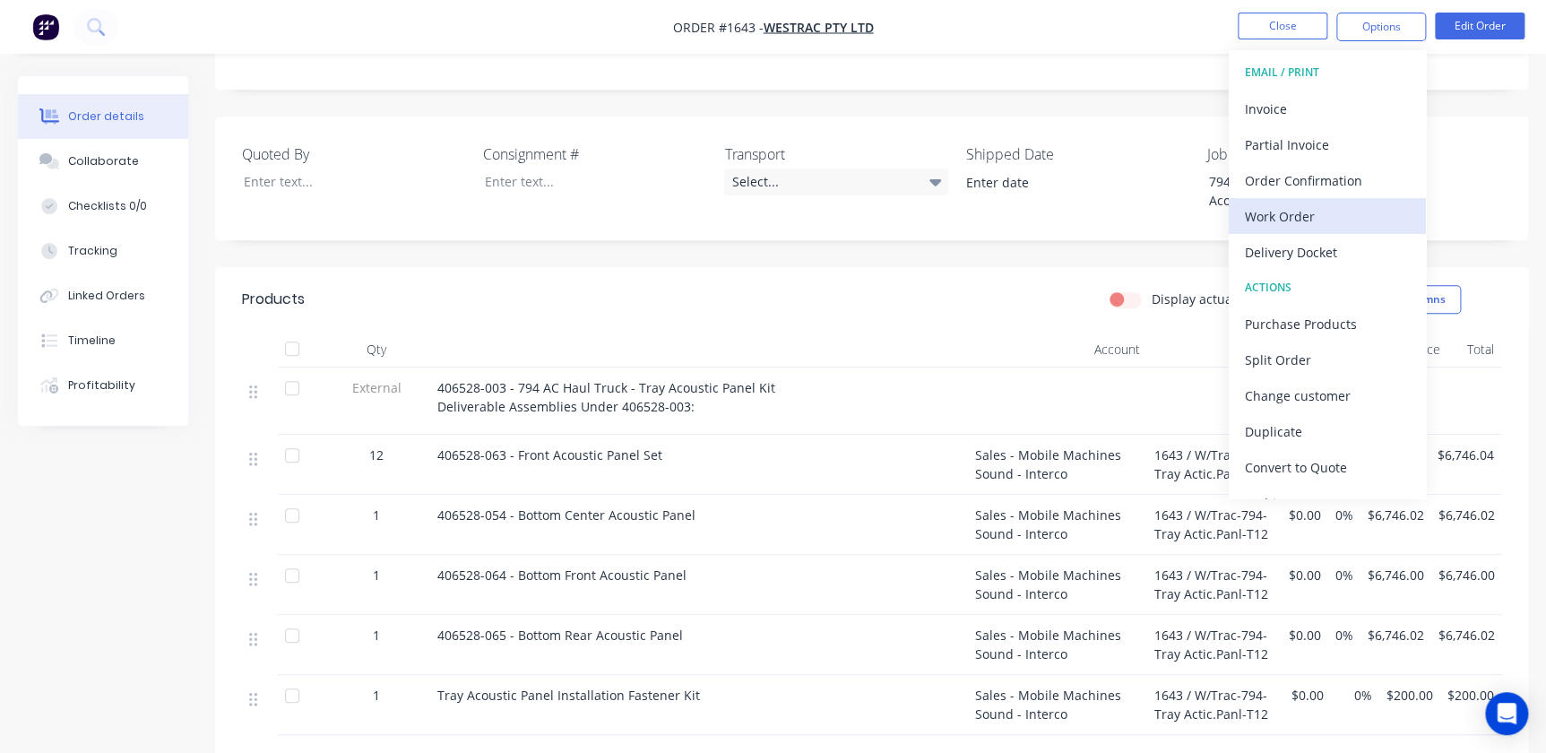
click at [1255, 225] on div "Work Order" at bounding box center [1327, 216] width 165 height 26
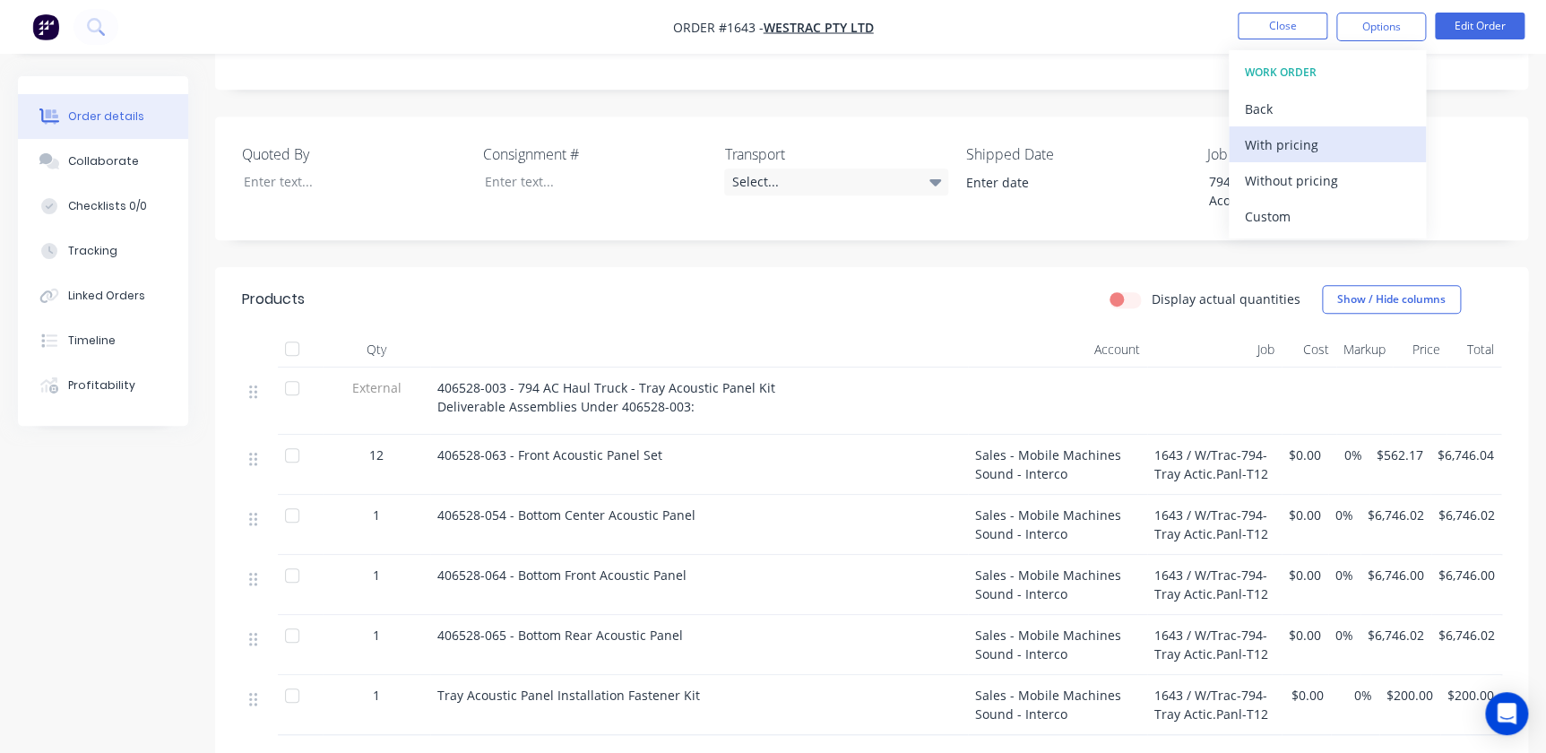
click at [1268, 138] on div "With pricing" at bounding box center [1327, 145] width 165 height 26
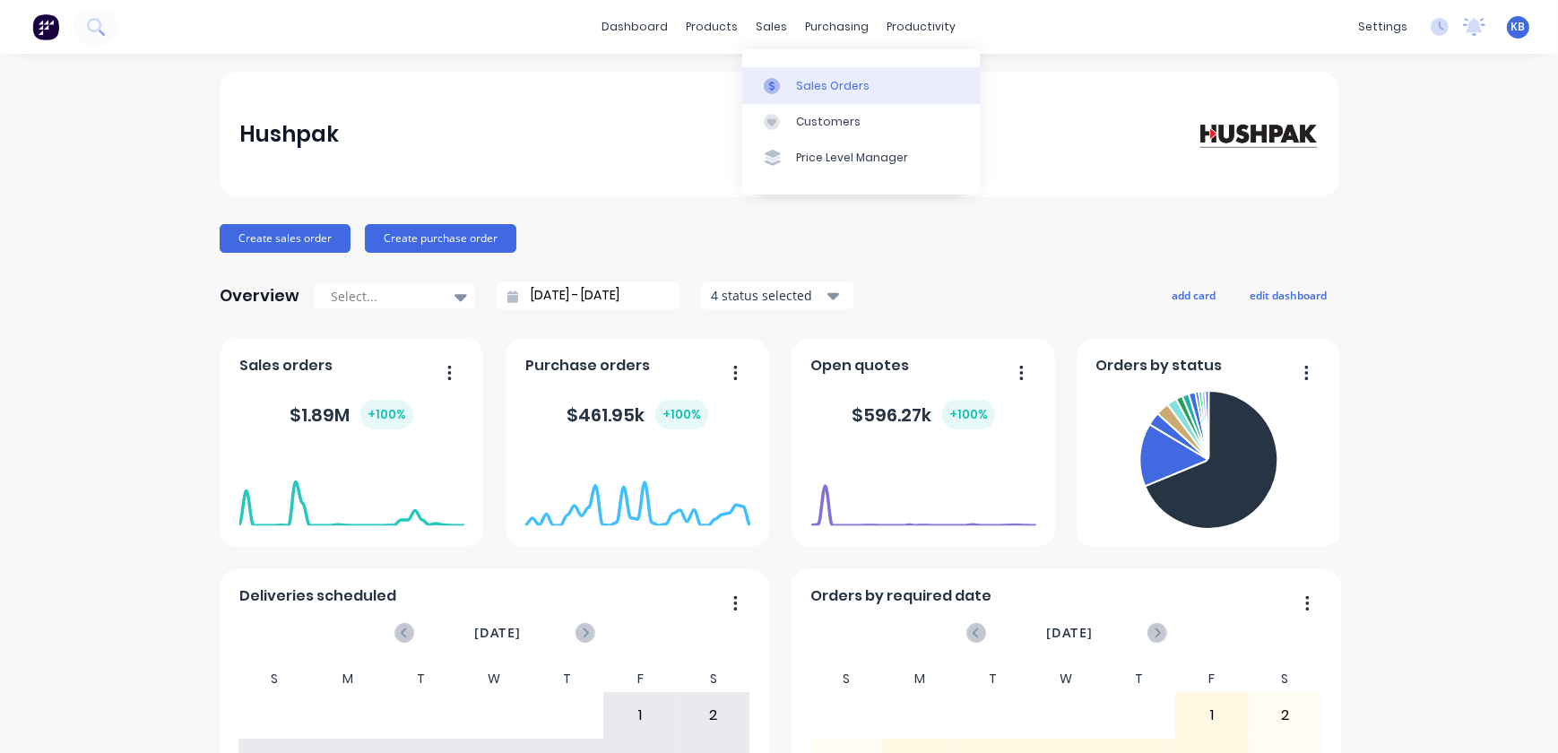
click at [803, 87] on div "Sales Orders" at bounding box center [833, 86] width 74 height 16
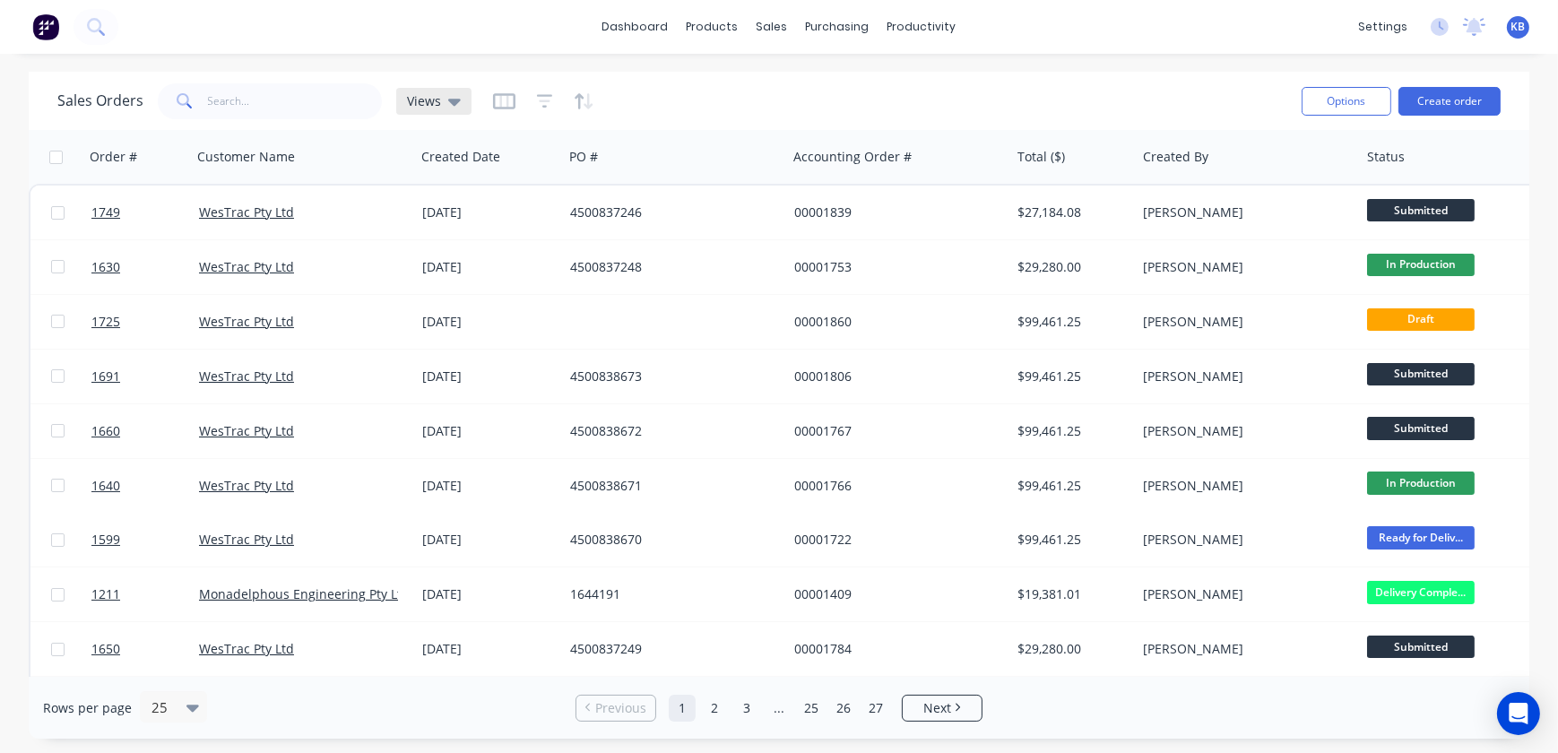
click at [456, 106] on icon at bounding box center [454, 101] width 13 height 20
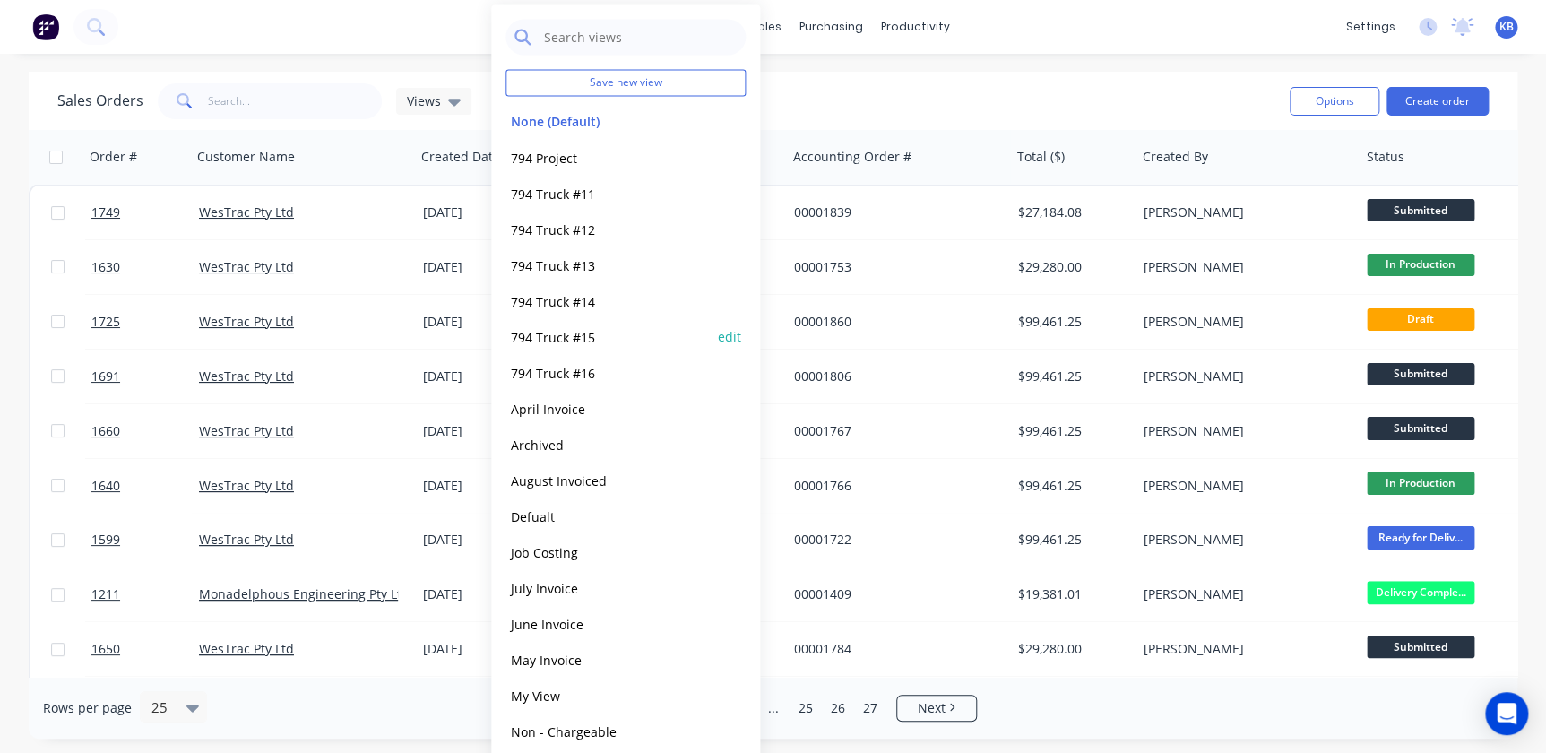
click at [573, 331] on button "794 Truck #15" at bounding box center [608, 336] width 204 height 21
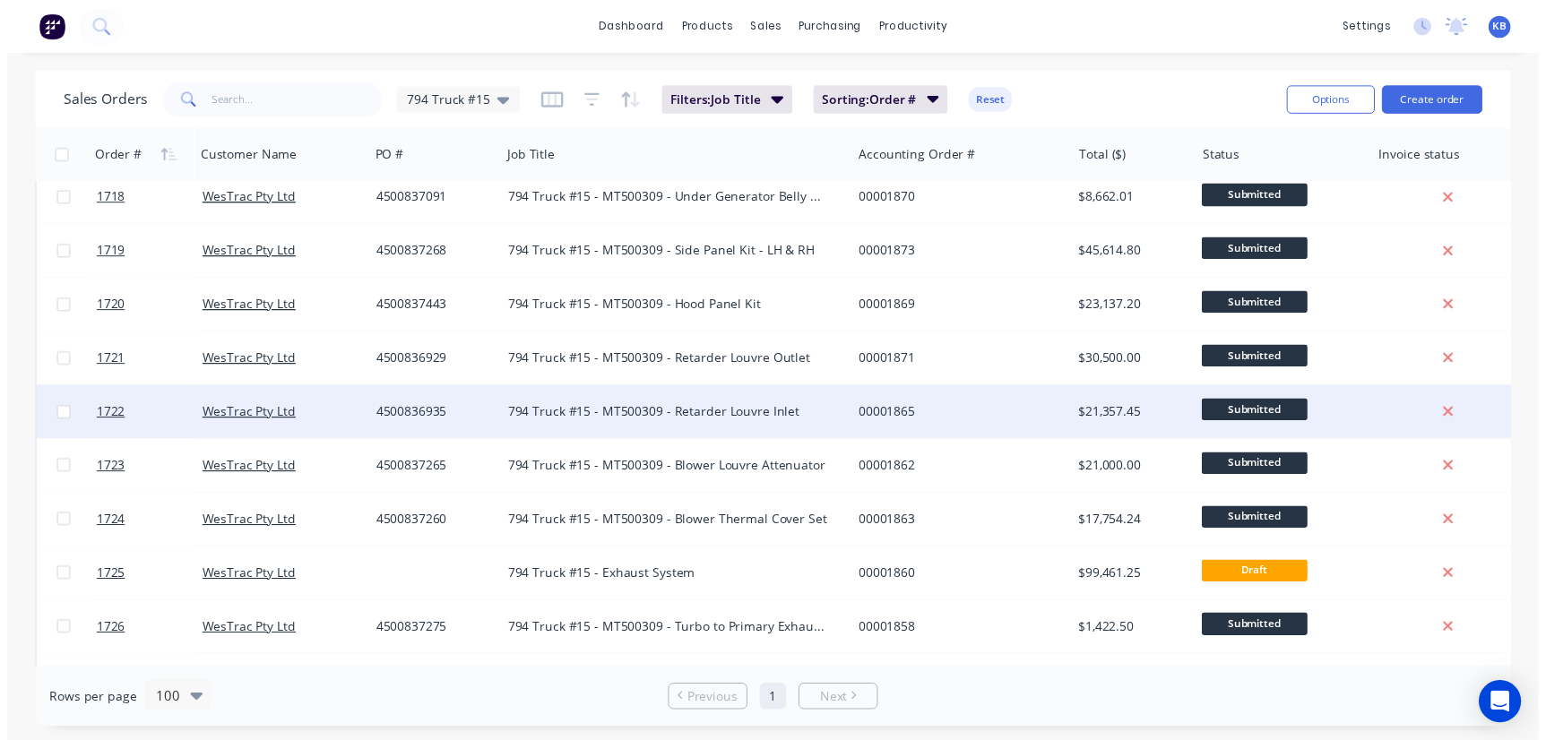
scroll to position [489, 0]
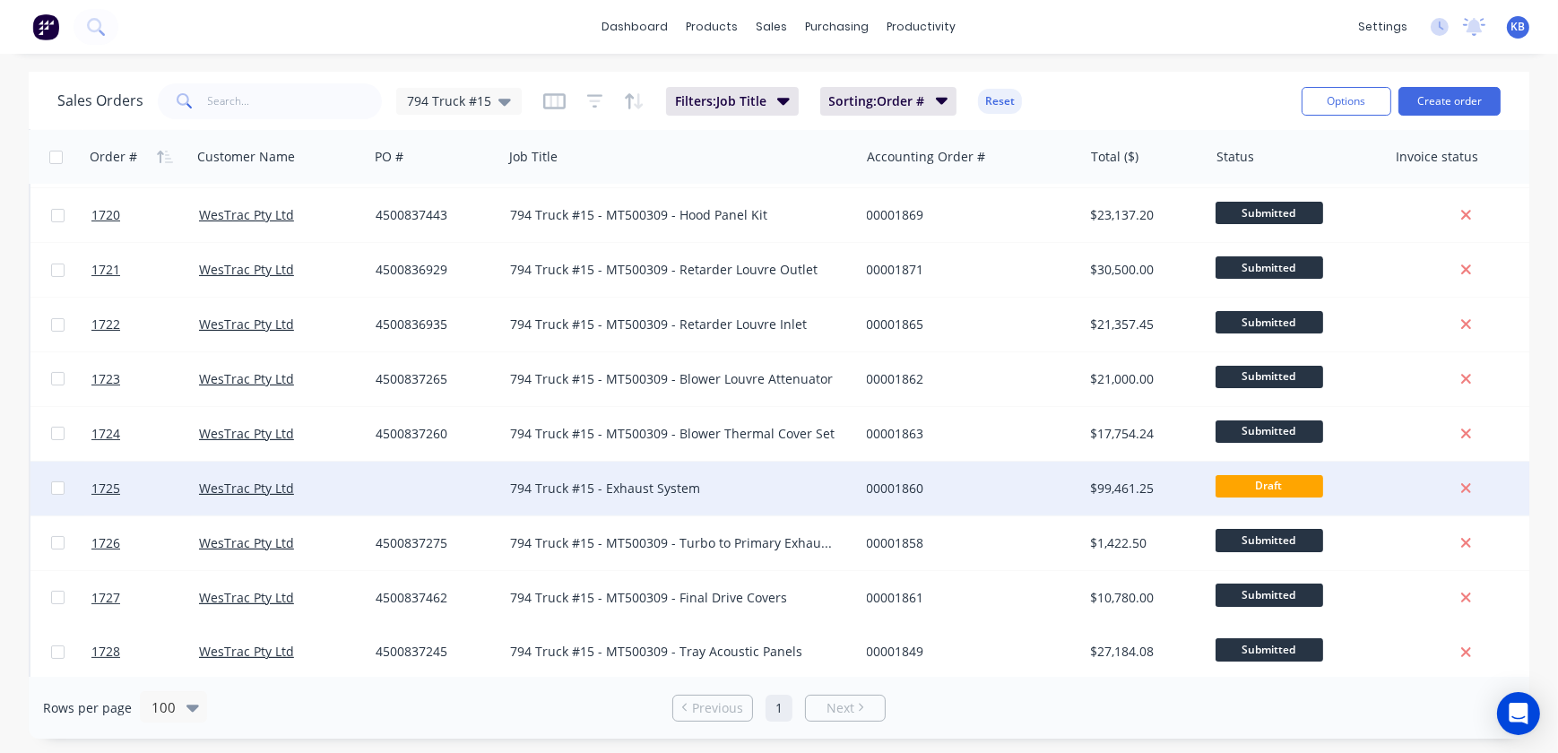
click at [525, 491] on div "794 Truck #15 - Exhaust System" at bounding box center [672, 489] width 325 height 18
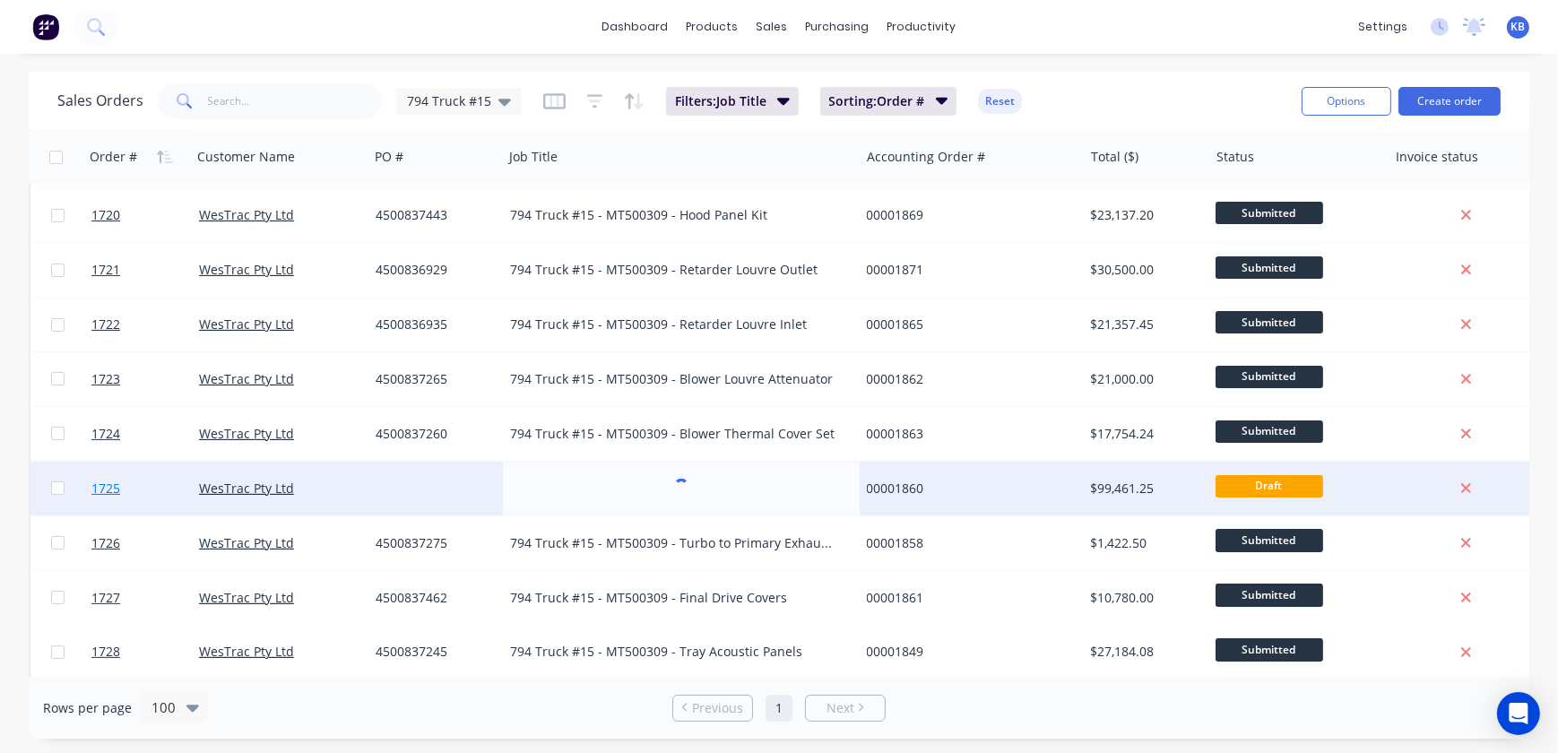
click at [110, 486] on span "1725" at bounding box center [105, 489] width 29 height 18
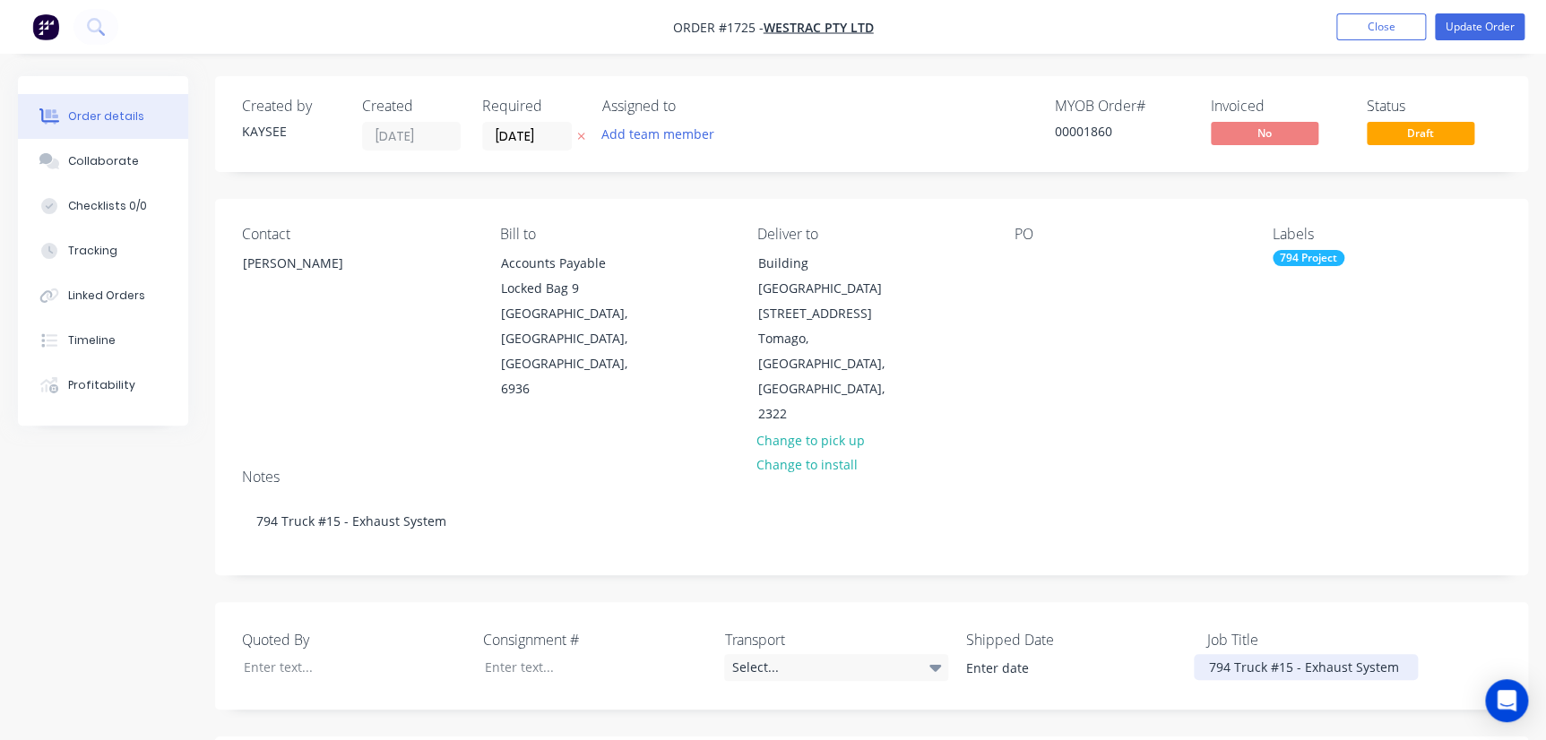
drag, startPoint x: 1291, startPoint y: 587, endPoint x: 1306, endPoint y: 588, distance: 15.3
click at [1291, 654] on div "794 Truck #15 - Exhaust System" at bounding box center [1306, 667] width 224 height 26
click at [1295, 654] on div "794 Truck #15 MT500309 - Exhaust System" at bounding box center [1306, 676] width 224 height 45
drag, startPoint x: 1304, startPoint y: 610, endPoint x: 1155, endPoint y: 566, distance: 156.0
click at [1155, 602] on div "Quoted By Consignment # Transport Select... Shipped Date Job Title 794 Truck #1…" at bounding box center [871, 664] width 1313 height 124
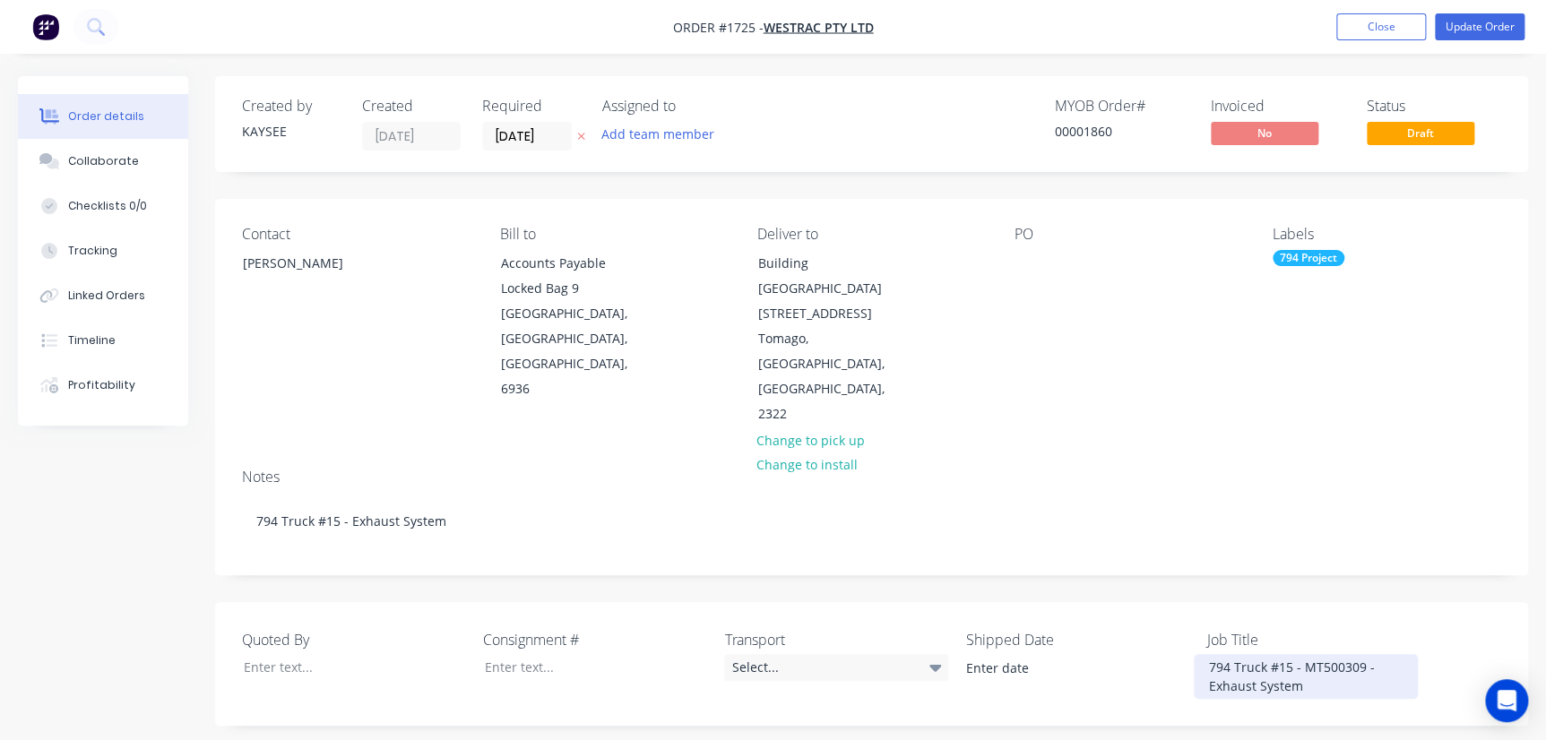
copy div "794 Truck #15 - MT500309 - Exhaust System"
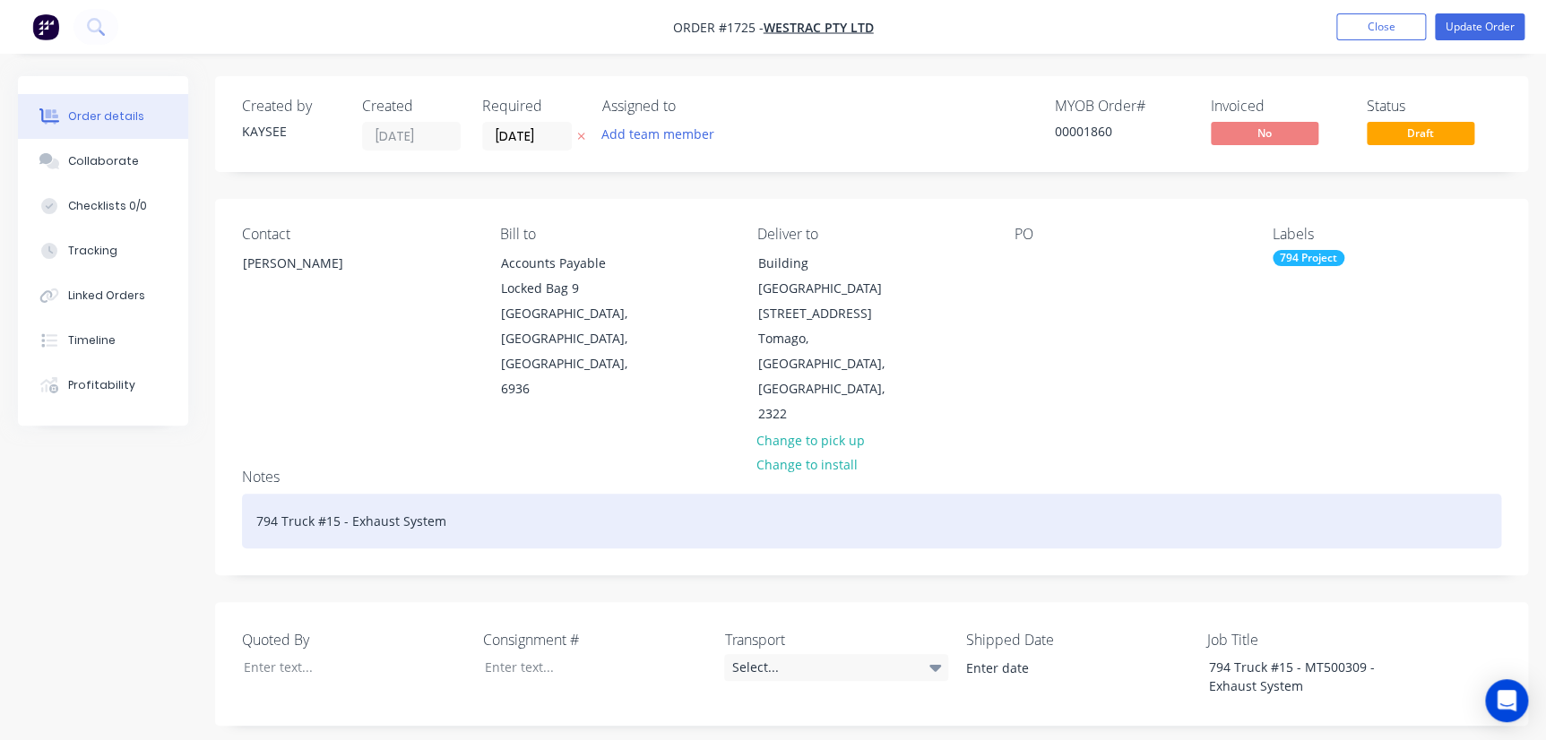
drag, startPoint x: 454, startPoint y: 446, endPoint x: 188, endPoint y: 438, distance: 266.4
paste div
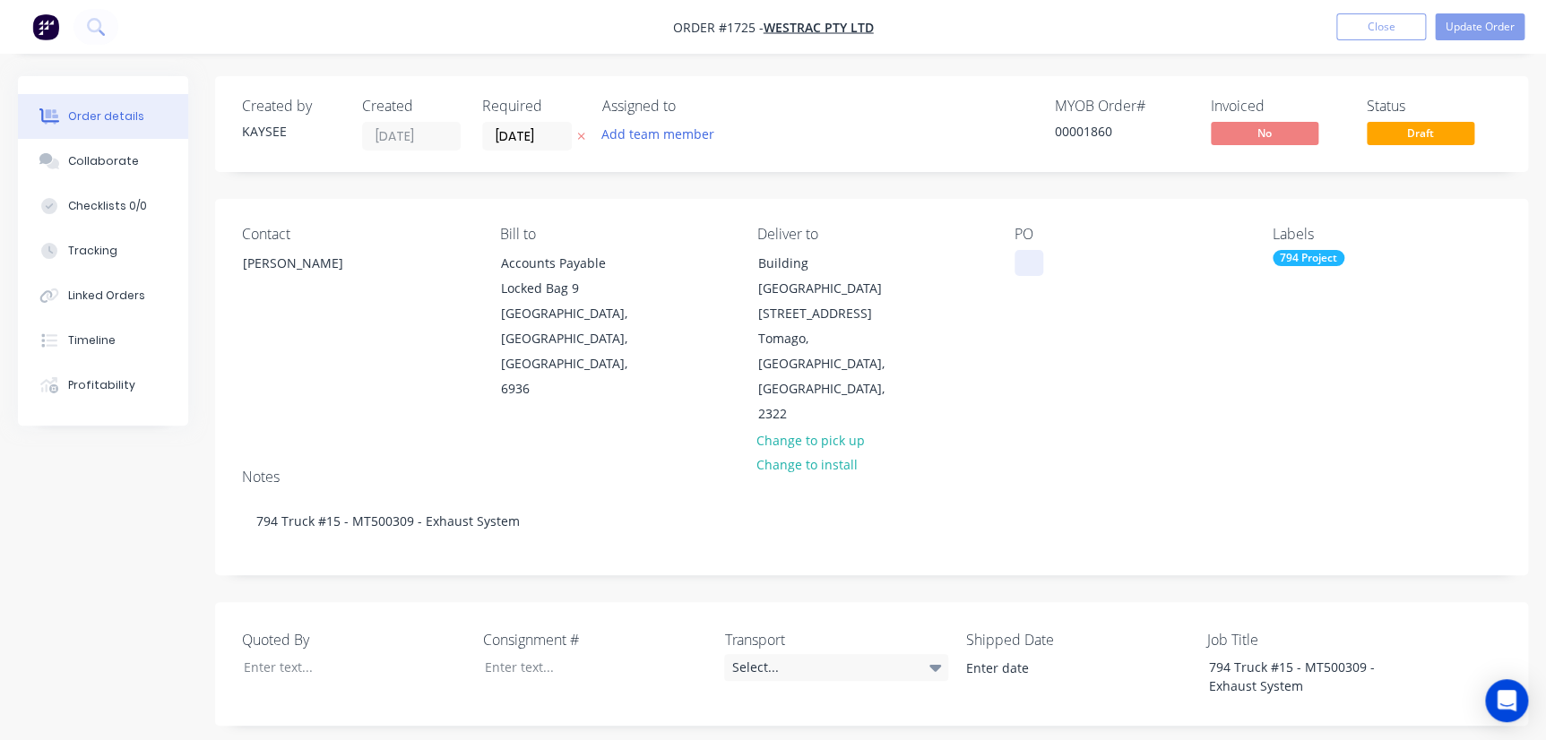
click at [1021, 268] on div at bounding box center [1029, 263] width 29 height 26
click at [1204, 354] on div "Contact [PERSON_NAME] Bill to Accounts Payable Locked Bag [STREET_ADDRESS] Deli…" at bounding box center [871, 326] width 1313 height 255
click at [1460, 43] on nav "Order #1725 - WesTrac Pty Ltd Add product Close Update Order" at bounding box center [773, 27] width 1546 height 54
click at [1468, 32] on button "Update Order" at bounding box center [1480, 26] width 90 height 27
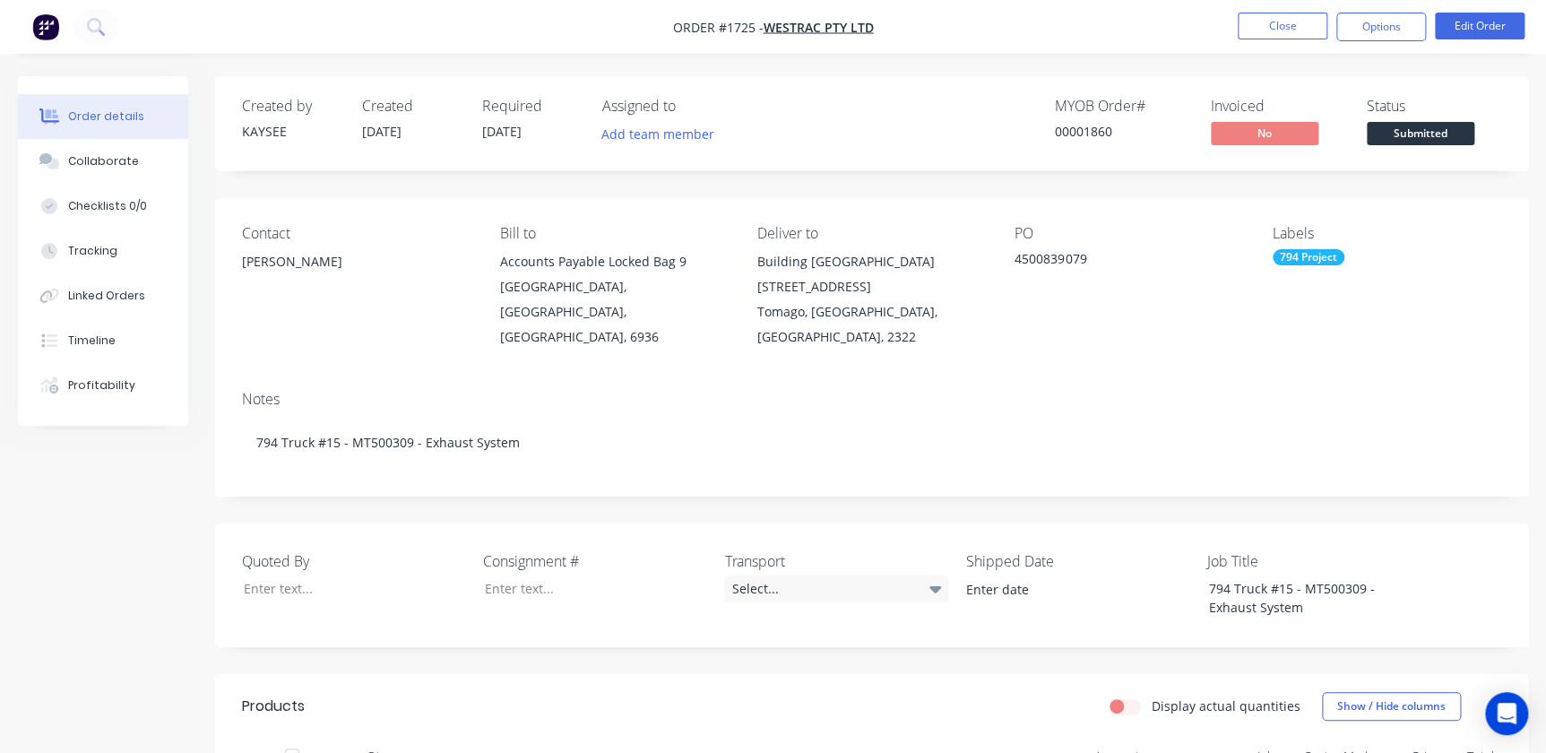
drag, startPoint x: 1375, startPoint y: 26, endPoint x: 1369, endPoint y: 44, distance: 19.0
click at [1375, 26] on button "Options" at bounding box center [1382, 27] width 90 height 29
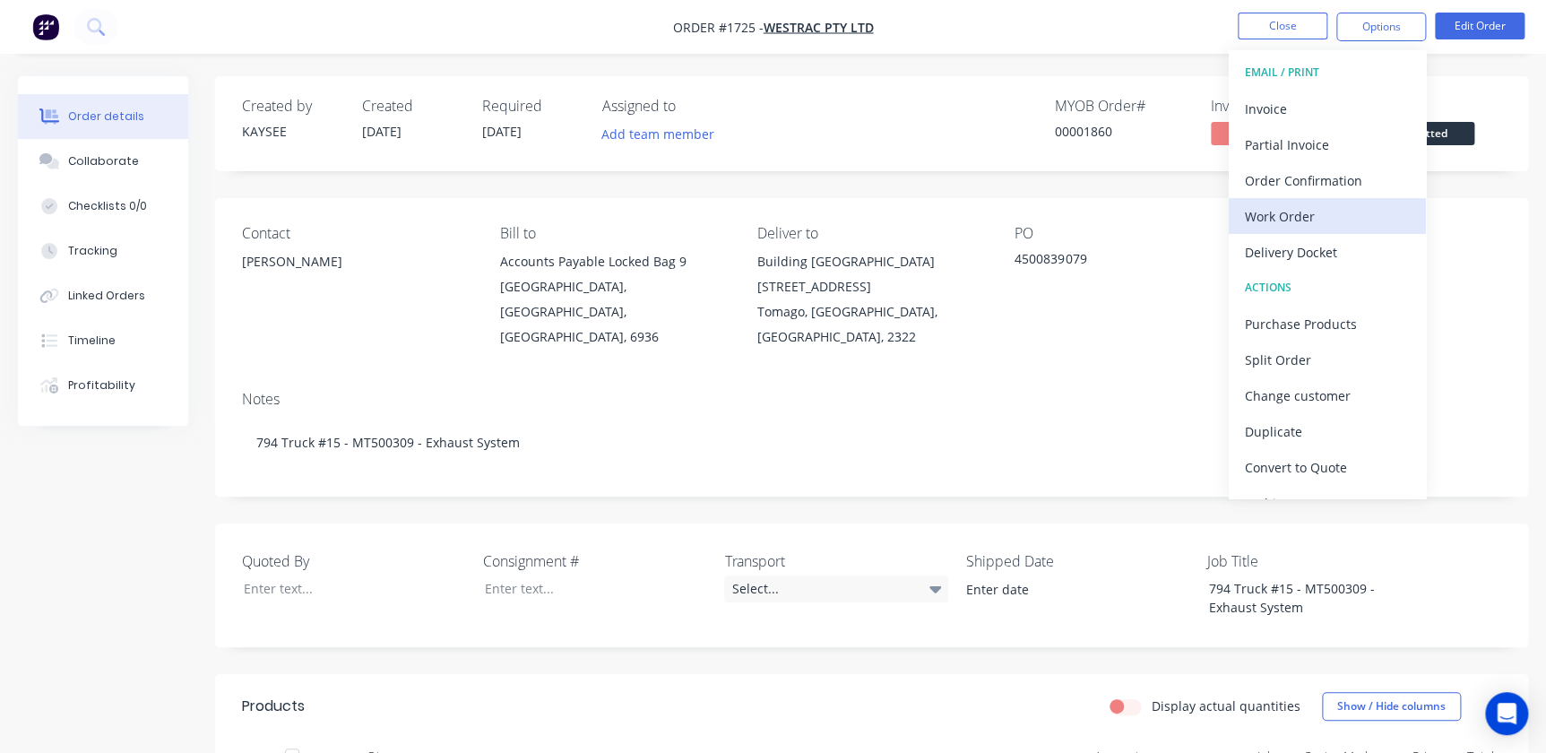
click at [1259, 217] on div "Work Order" at bounding box center [1327, 216] width 165 height 26
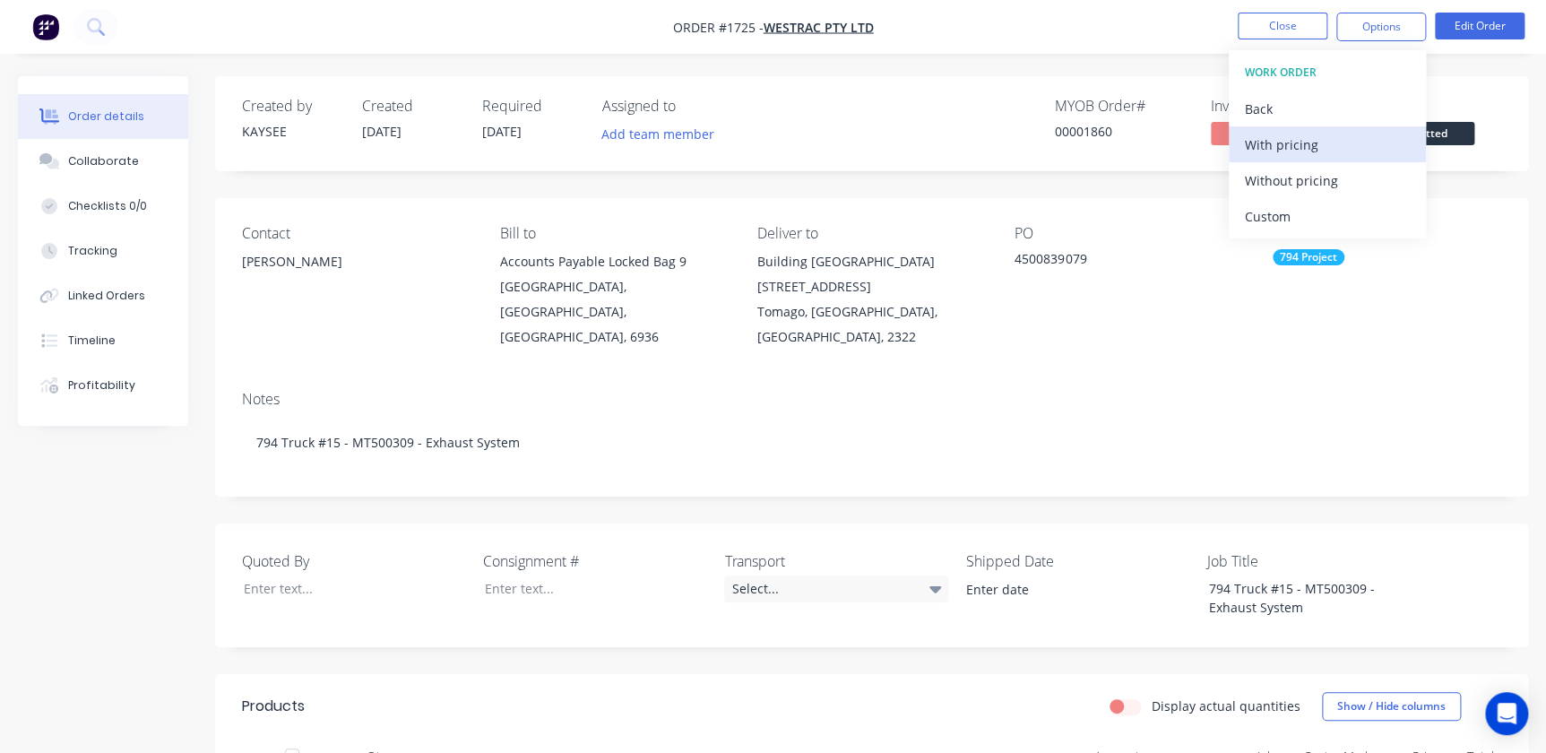
click at [1274, 129] on button "With pricing" at bounding box center [1327, 144] width 197 height 36
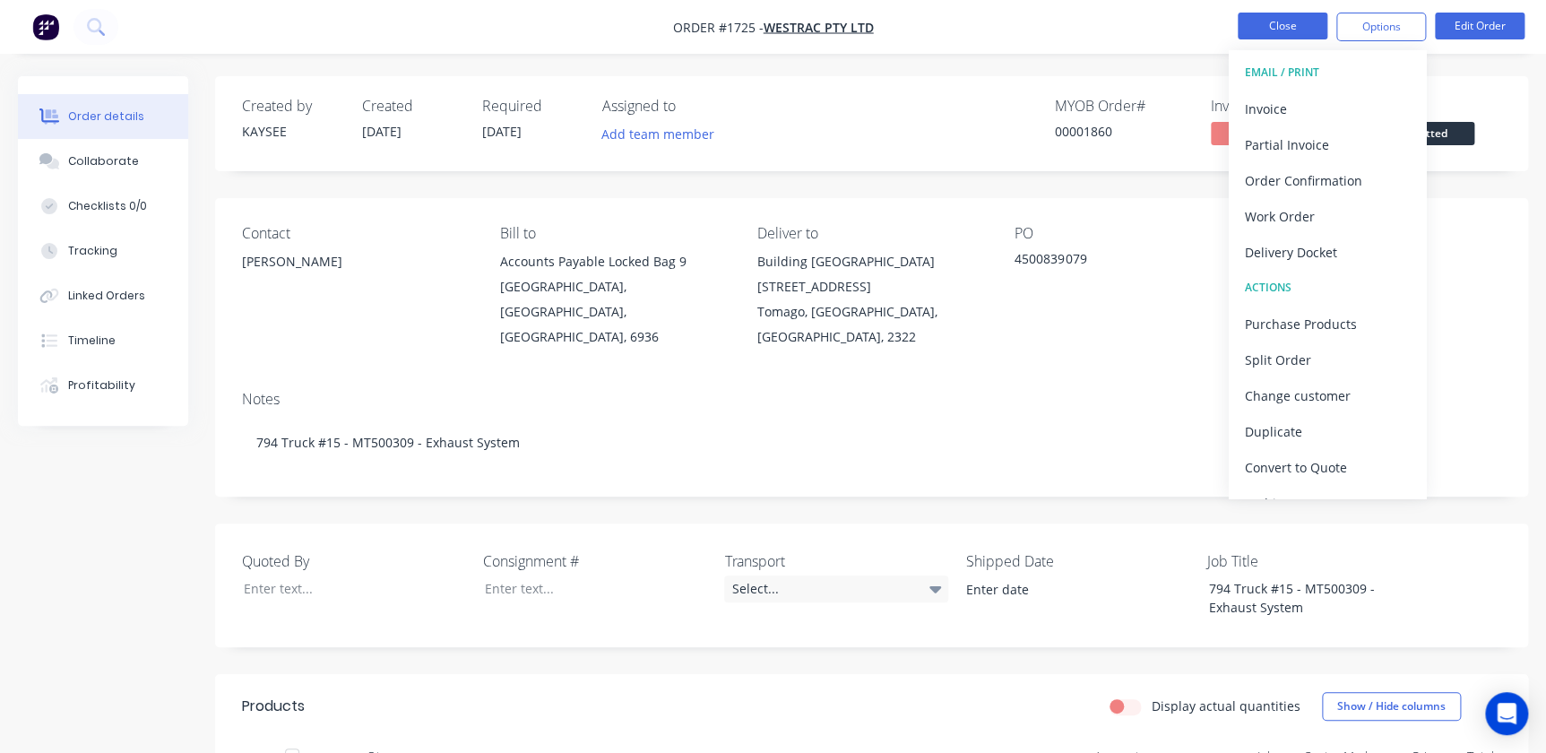
click at [1285, 25] on button "Close" at bounding box center [1283, 26] width 90 height 27
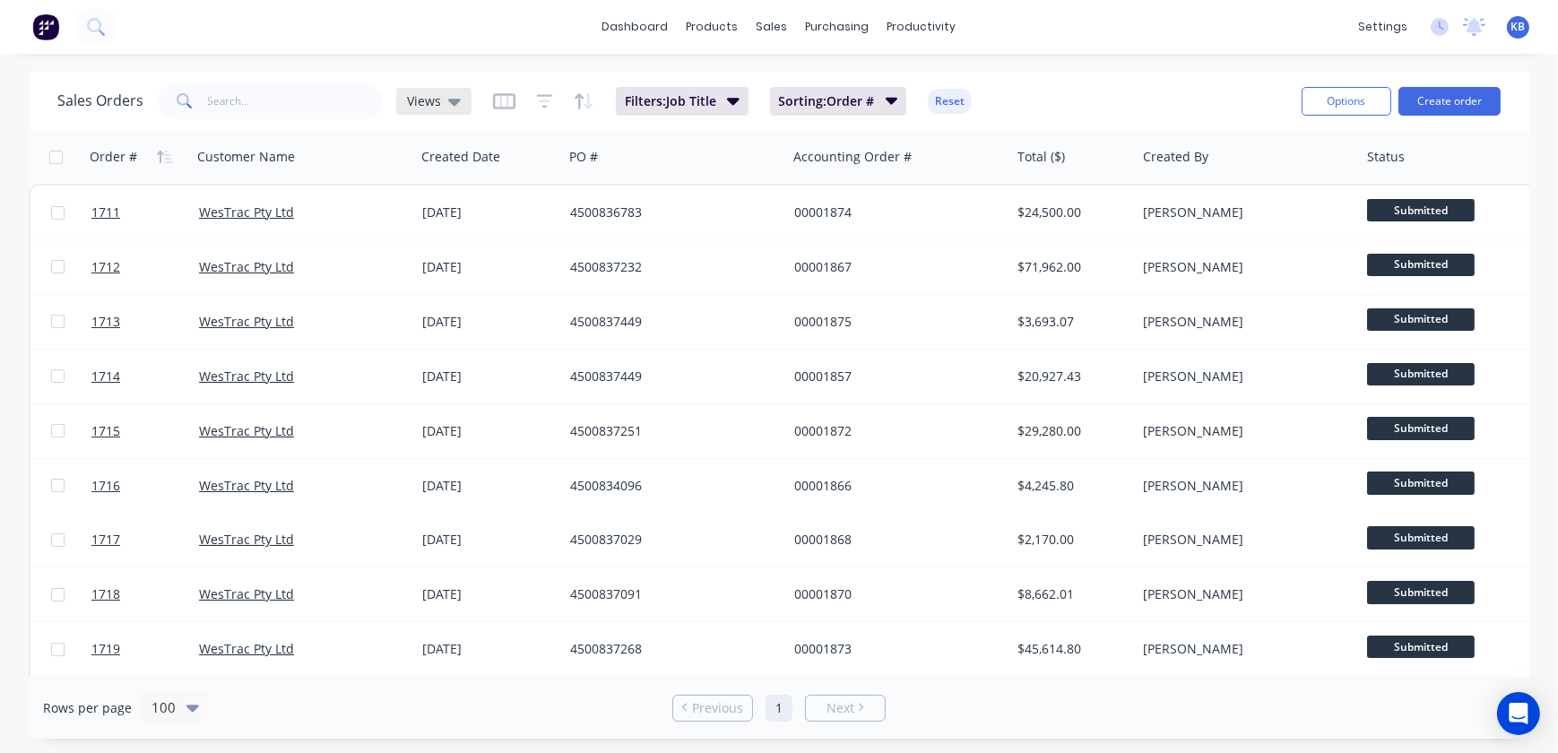
click at [460, 101] on div "Views" at bounding box center [433, 101] width 75 height 27
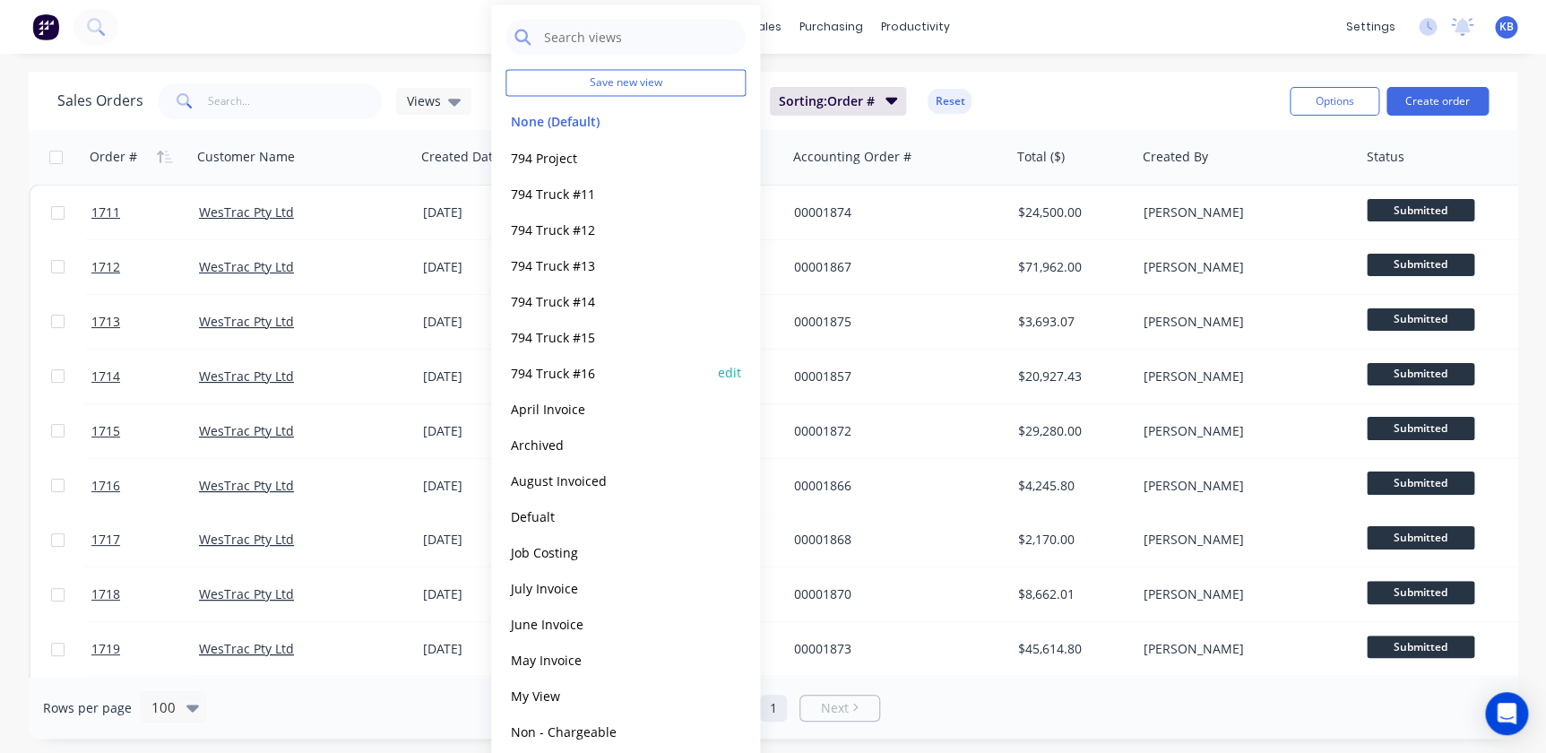
click at [576, 376] on button "794 Truck #16" at bounding box center [608, 372] width 204 height 21
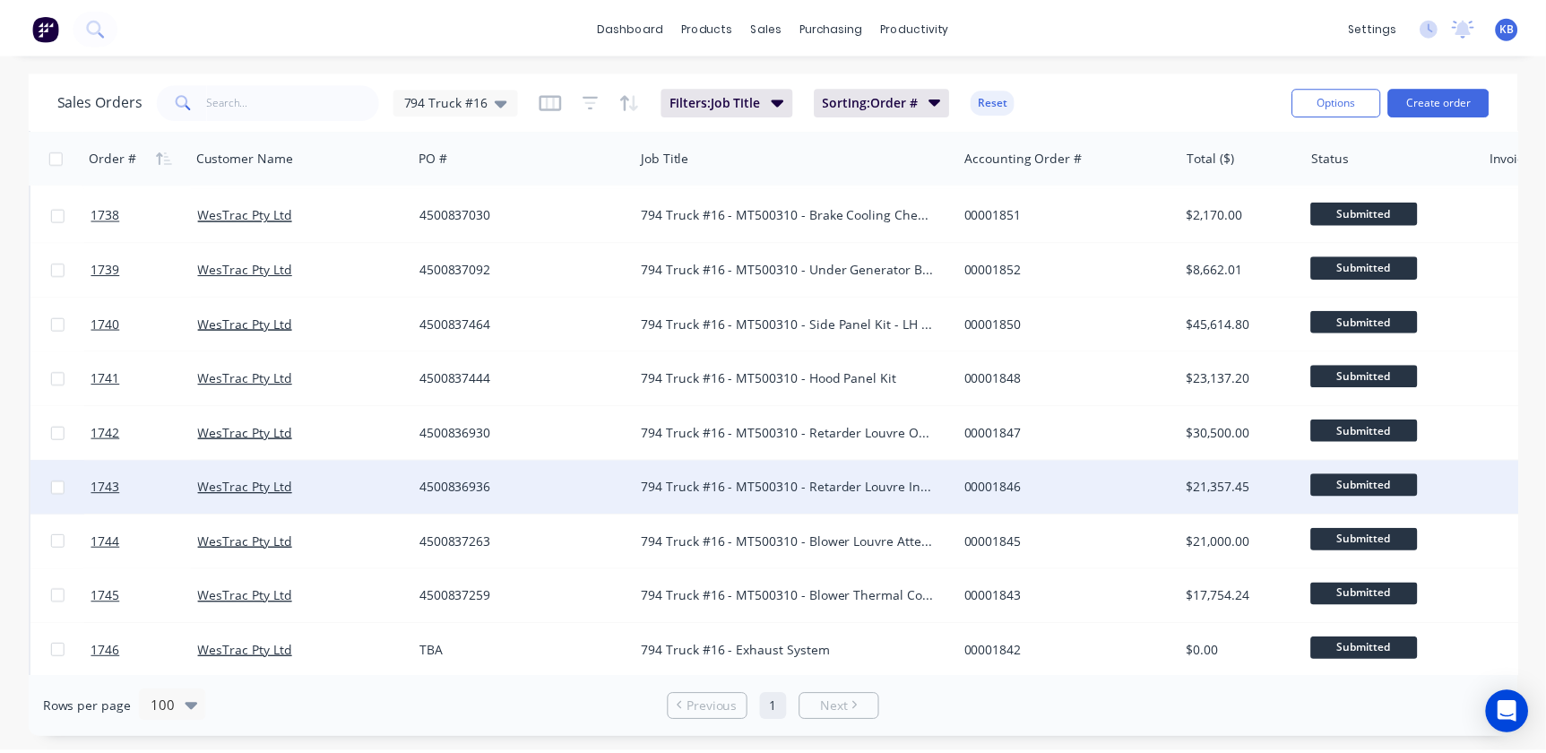
scroll to position [489, 0]
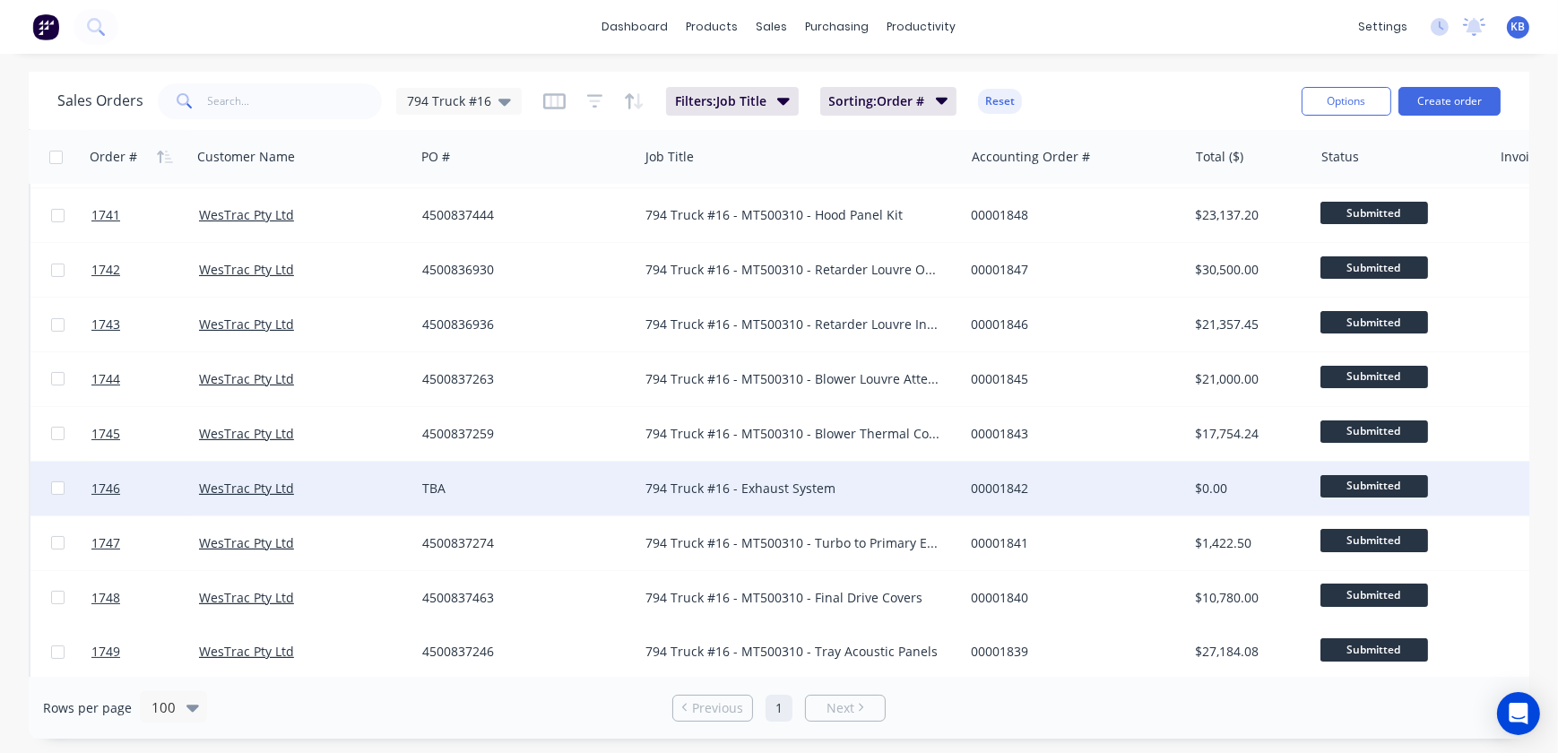
click at [657, 493] on div "794 Truck #16 - Exhaust System" at bounding box center [793, 489] width 296 height 18
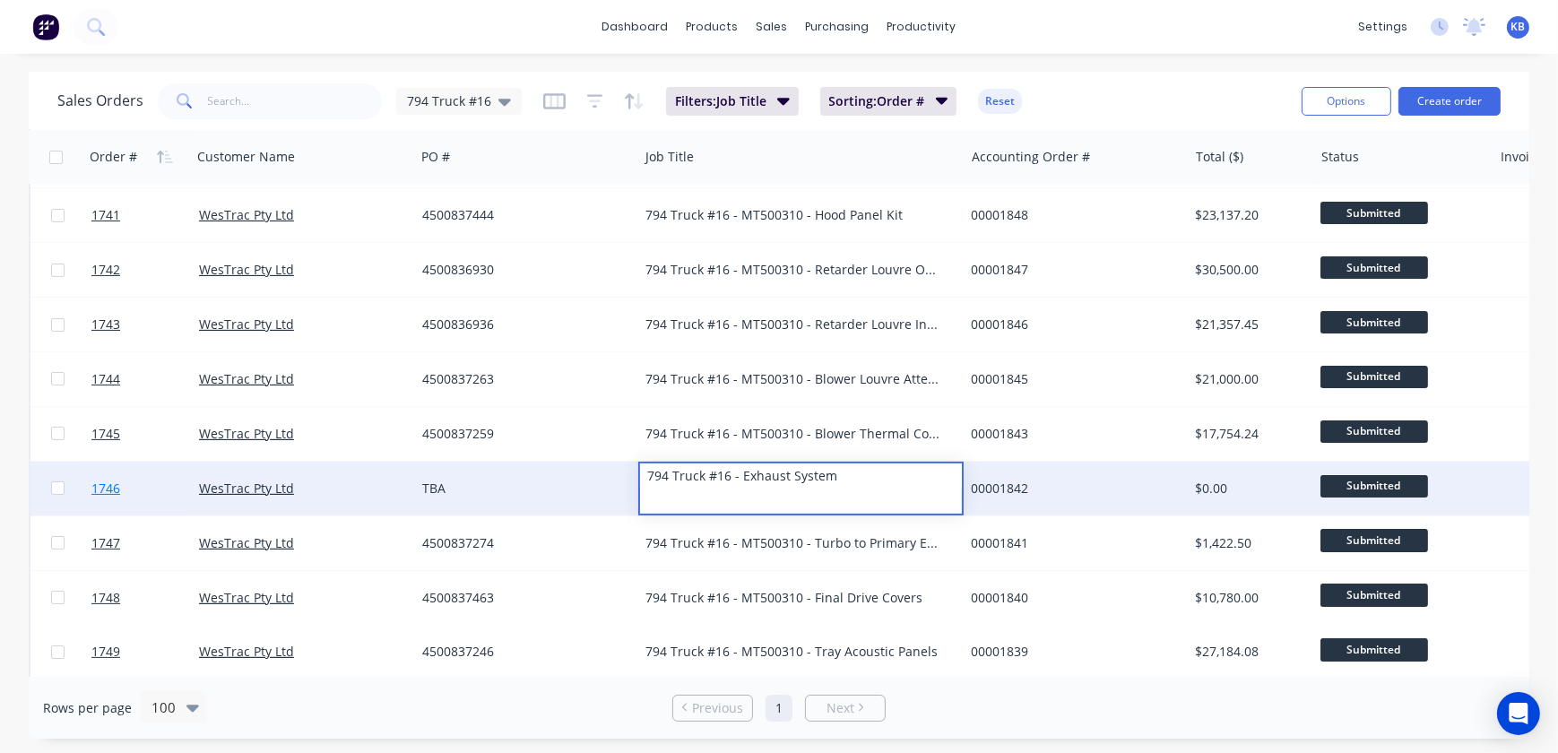
click at [143, 480] on link "1746" at bounding box center [145, 489] width 108 height 54
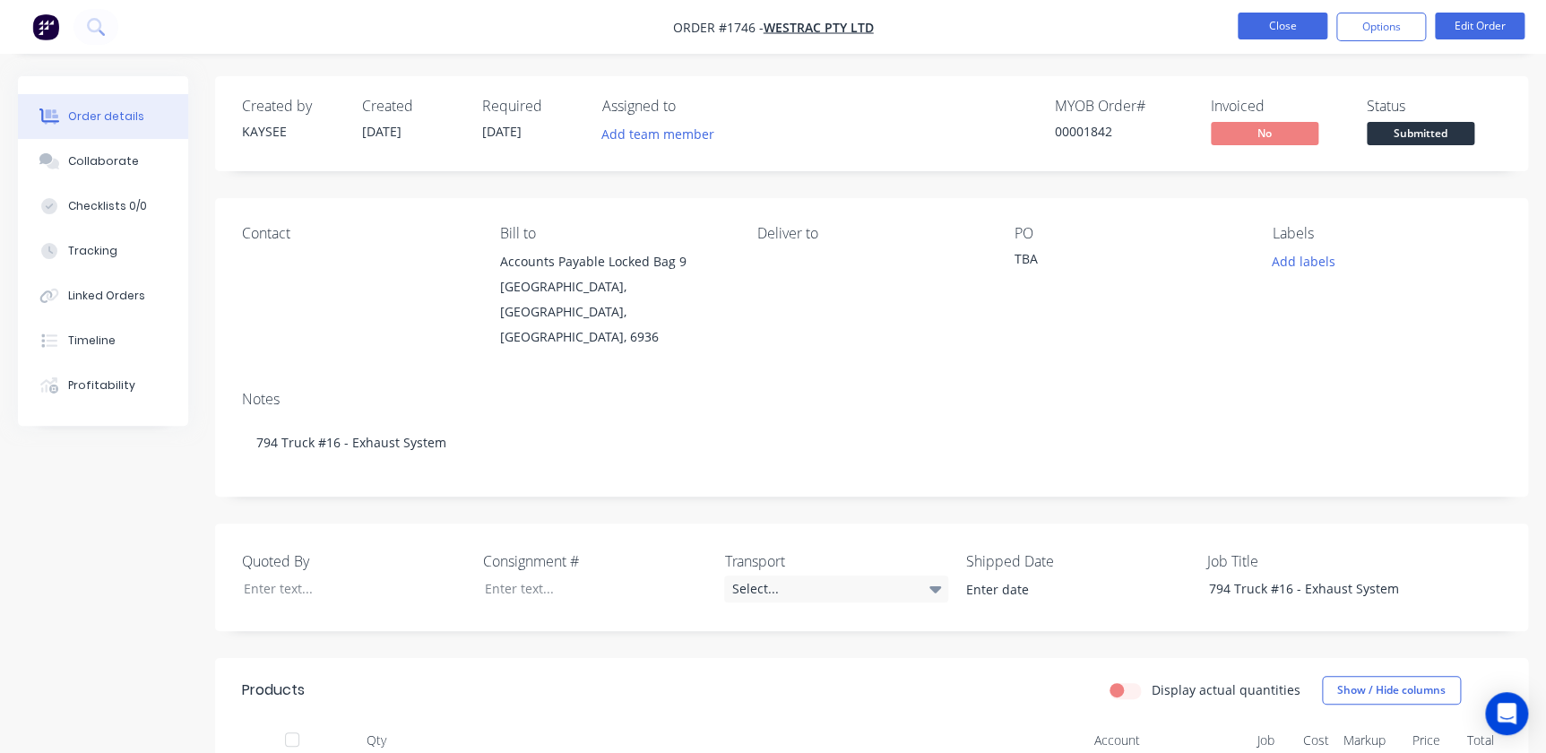
click at [1264, 26] on button "Close" at bounding box center [1283, 26] width 90 height 27
